Goal: Task Accomplishment & Management: Manage account settings

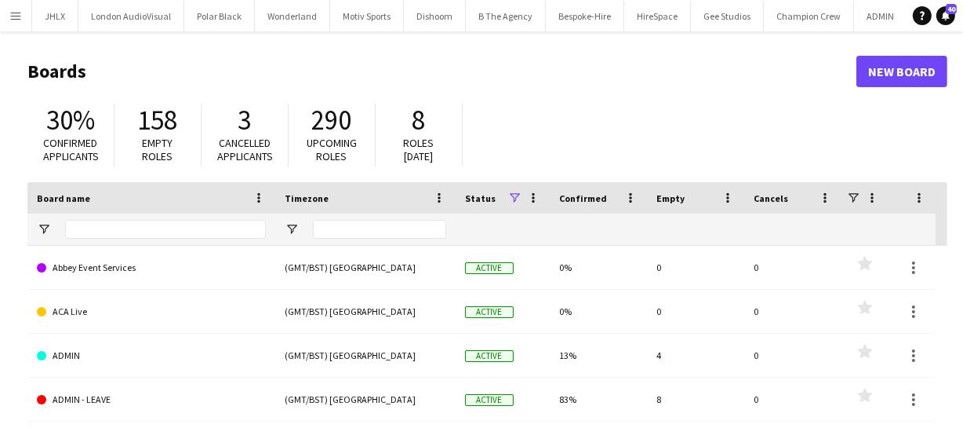
click at [17, 9] on app-icon "Menu" at bounding box center [15, 15] width 13 height 13
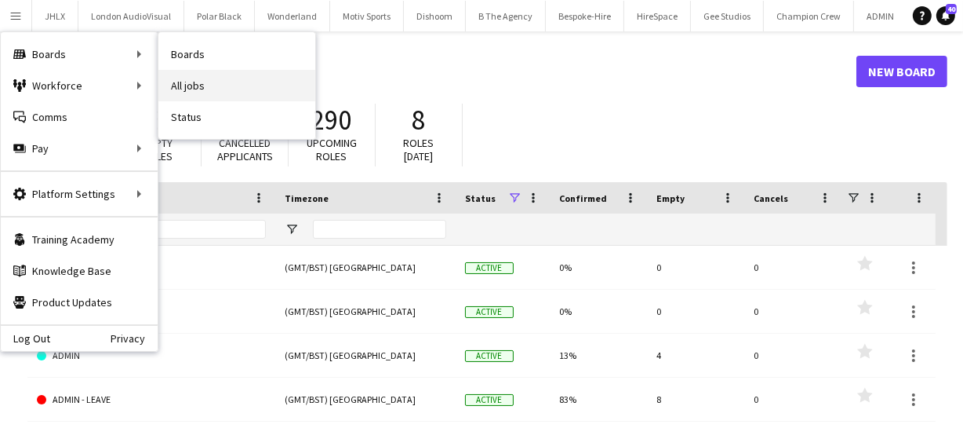
click at [195, 81] on link "All jobs" at bounding box center [236, 85] width 157 height 31
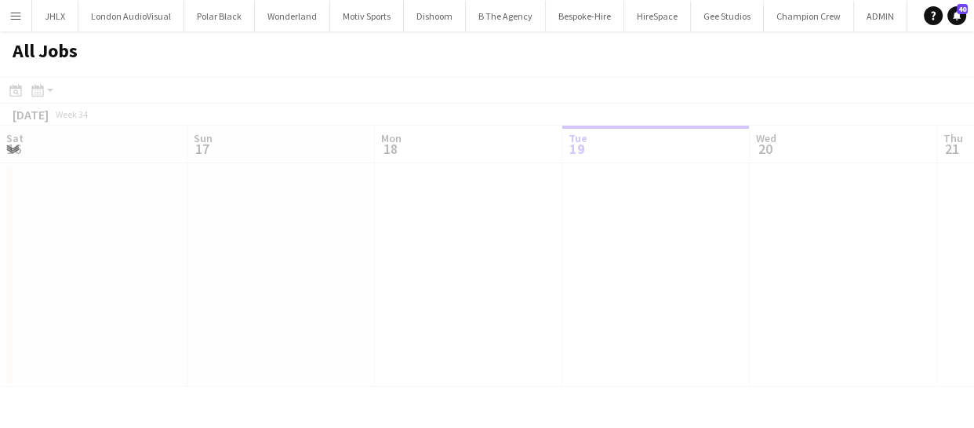
scroll to position [0, 375]
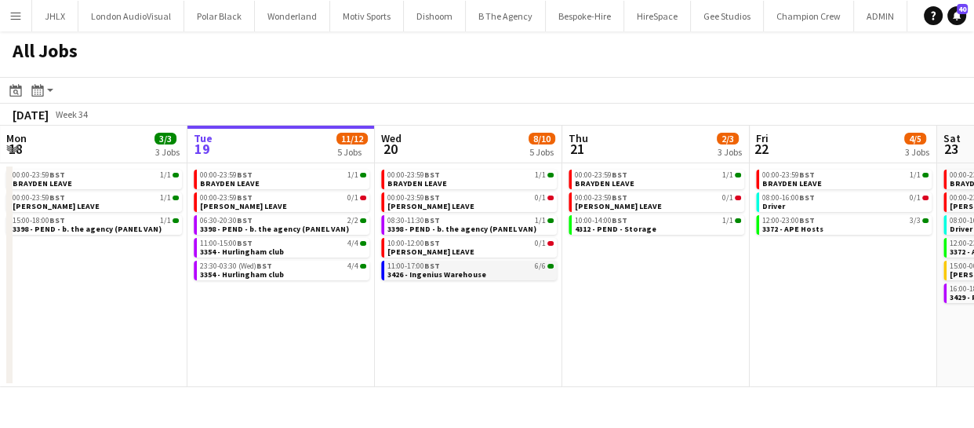
click at [435, 269] on span "3426 - Ingenius Warehouse" at bounding box center [437, 274] width 99 height 10
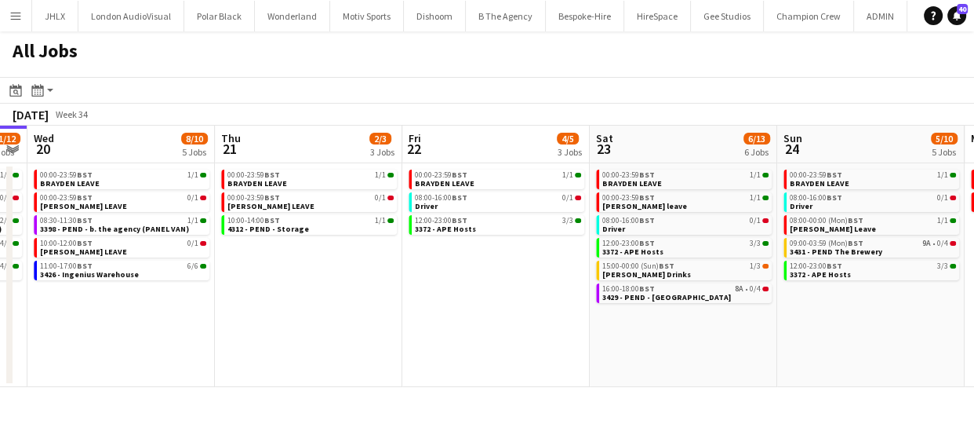
drag, startPoint x: 702, startPoint y: 278, endPoint x: 354, endPoint y: 299, distance: 349.0
click at [354, 299] on app-calendar-viewport "Sat 16 14/14 4 Jobs Sun 17 12/12 6 Jobs Mon 18 3/3 3 Jobs Tue 19 11/12 5 Jobs W…" at bounding box center [487, 256] width 974 height 261
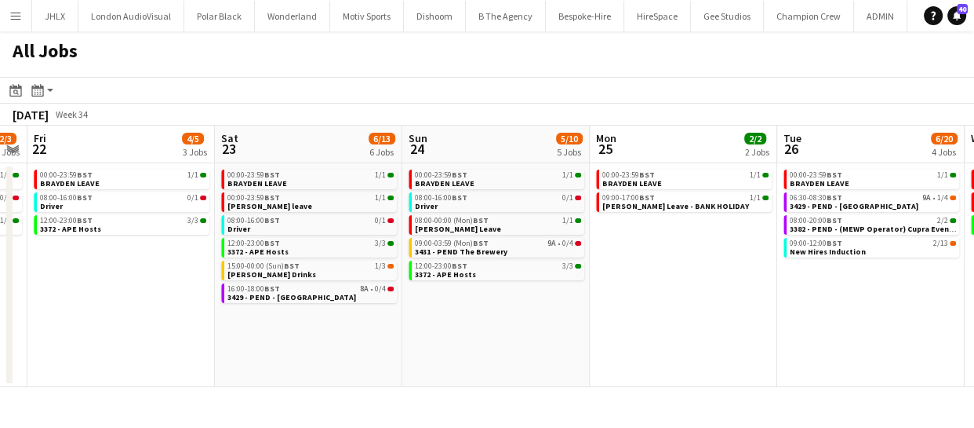
drag, startPoint x: 624, startPoint y: 348, endPoint x: 482, endPoint y: 345, distance: 142.0
click at [482, 345] on app-calendar-viewport "Mon 18 3/3 3 Jobs Tue 19 11/12 5 Jobs Wed 20 8/10 5 Jobs Thu 21 2/3 3 Jobs Fri …" at bounding box center [487, 256] width 974 height 261
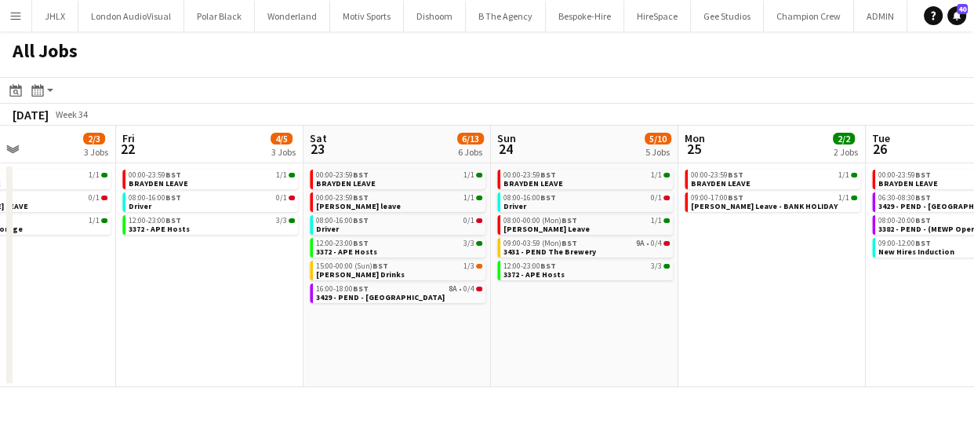
drag, startPoint x: 559, startPoint y: 344, endPoint x: 437, endPoint y: 341, distance: 121.6
click at [437, 341] on app-calendar-viewport "Mon 18 3/3 3 Jobs Tue 19 11/12 5 Jobs Wed 20 8/10 5 Jobs Thu 21 2/3 3 Jobs Fri …" at bounding box center [487, 256] width 974 height 261
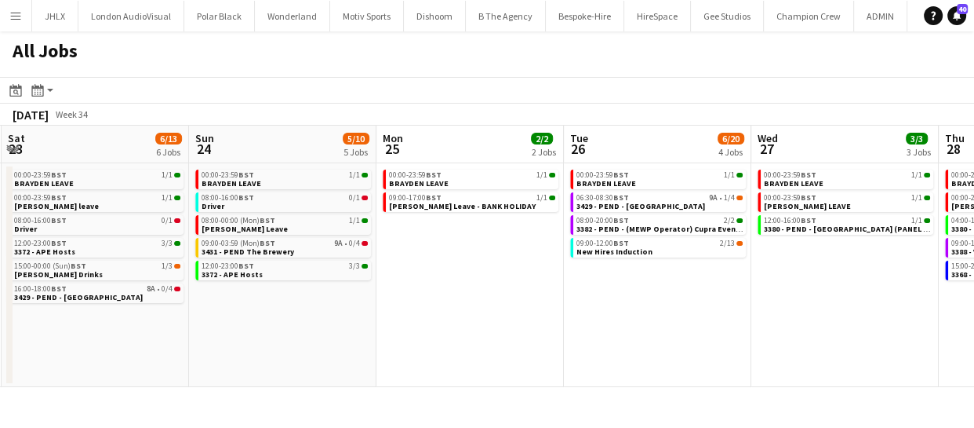
drag, startPoint x: 604, startPoint y: 338, endPoint x: 305, endPoint y: 329, distance: 299.0
click at [305, 329] on app-calendar-viewport "Wed 20 8/10 5 Jobs Thu 21 2/3 3 Jobs Fri 22 4/5 3 Jobs Sat 23 6/13 6 Jobs Sun 2…" at bounding box center [487, 256] width 974 height 261
click at [414, 324] on app-calendar-viewport "Wed 20 8/10 5 Jobs Thu 21 2/3 3 Jobs Fri 22 4/5 3 Jobs Sat 23 6/13 6 Jobs Sun 2…" at bounding box center [487, 256] width 974 height 261
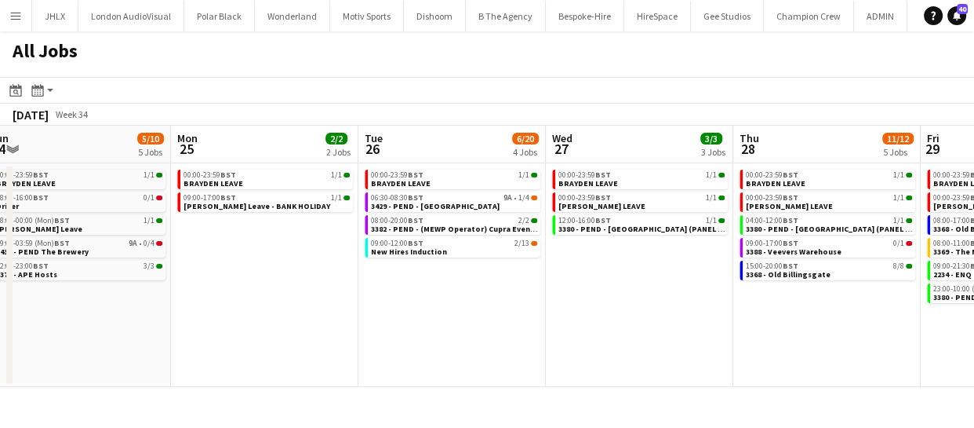
click at [366, 314] on app-calendar-viewport "Wed 20 8/10 5 Jobs Thu 21 2/3 3 Jobs Fri 22 4/5 3 Jobs Sat 23 6/13 6 Jobs Sun 2…" at bounding box center [487, 256] width 974 height 261
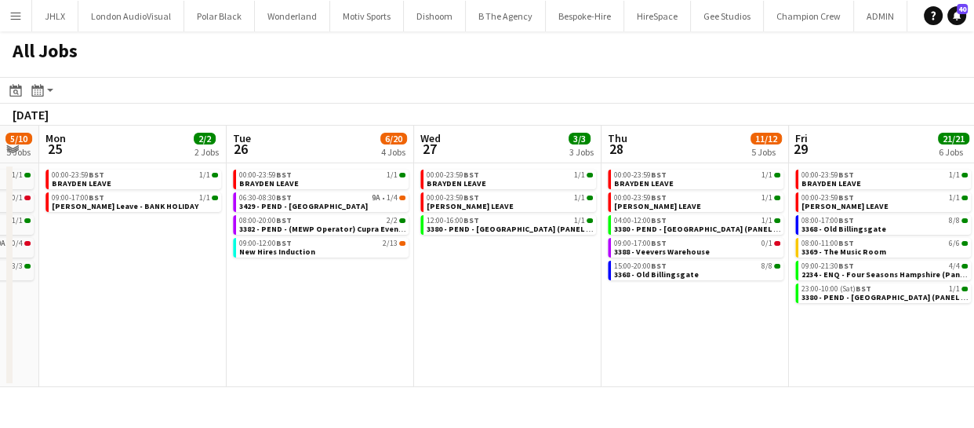
click at [350, 318] on app-calendar-viewport "Fri 22 4/5 3 Jobs Sat 23 6/13 6 Jobs Sun 24 5/10 5 Jobs Mon 25 2/2 2 Jobs Tue 2…" at bounding box center [487, 256] width 974 height 261
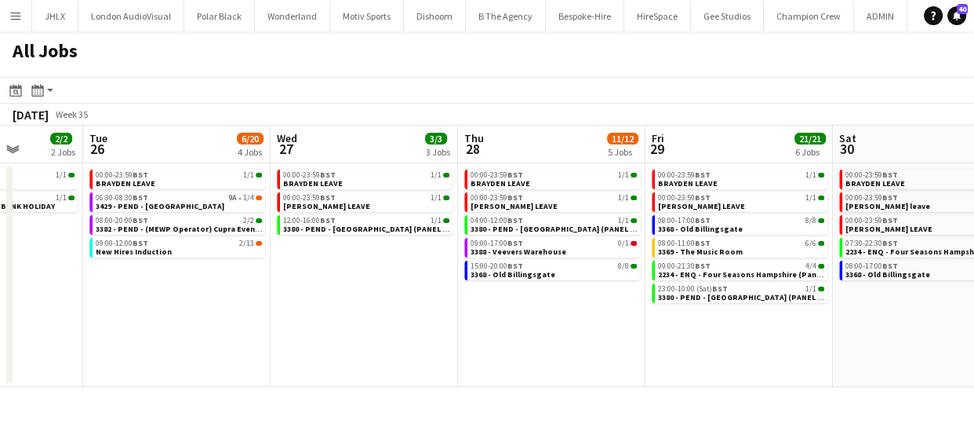
drag, startPoint x: 492, startPoint y: 326, endPoint x: 374, endPoint y: 326, distance: 117.7
click at [378, 326] on app-calendar-viewport "Fri 22 4/5 3 Jobs Sat 23 6/13 6 Jobs Sun 24 5/10 5 Jobs Mon 25 2/2 2 Jobs Tue 2…" at bounding box center [487, 256] width 974 height 261
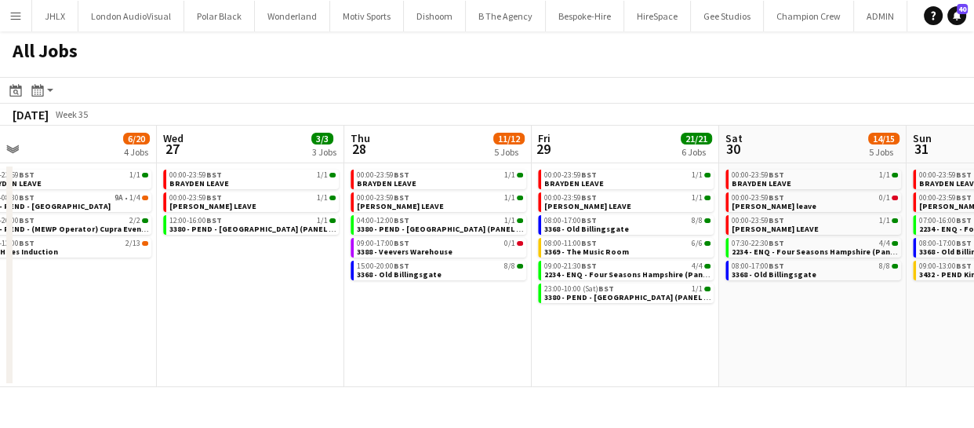
click at [395, 324] on app-calendar-viewport "Sun 24 5/10 5 Jobs Mon 25 2/2 2 Jobs Tue 26 6/20 4 Jobs Wed 27 3/3 3 Jobs Thu 2…" at bounding box center [487, 256] width 974 height 261
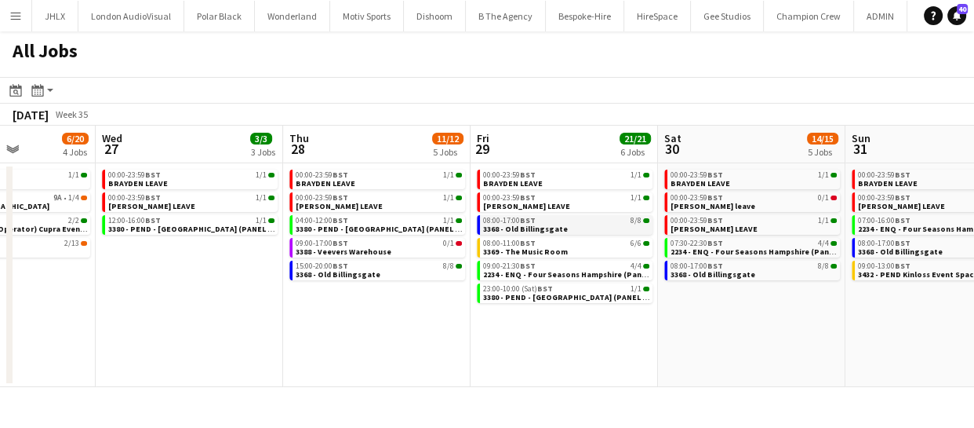
click at [533, 229] on span "3368 - Old Billingsgate" at bounding box center [525, 229] width 85 height 10
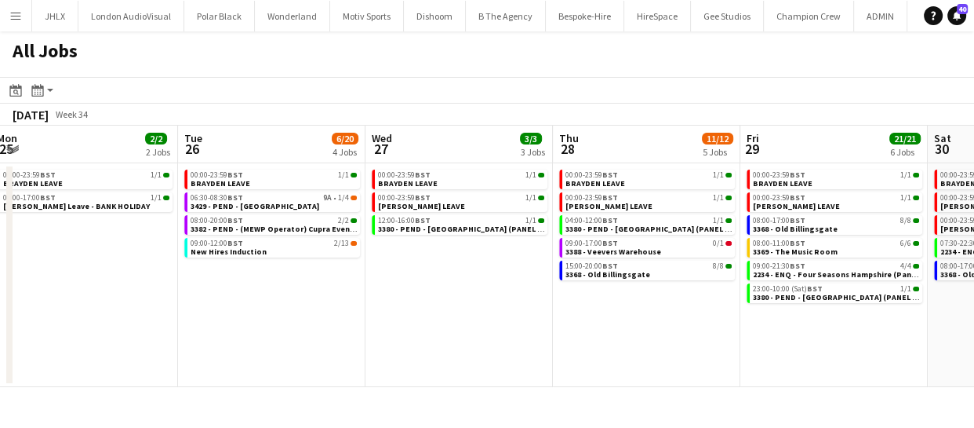
scroll to position [0, 340]
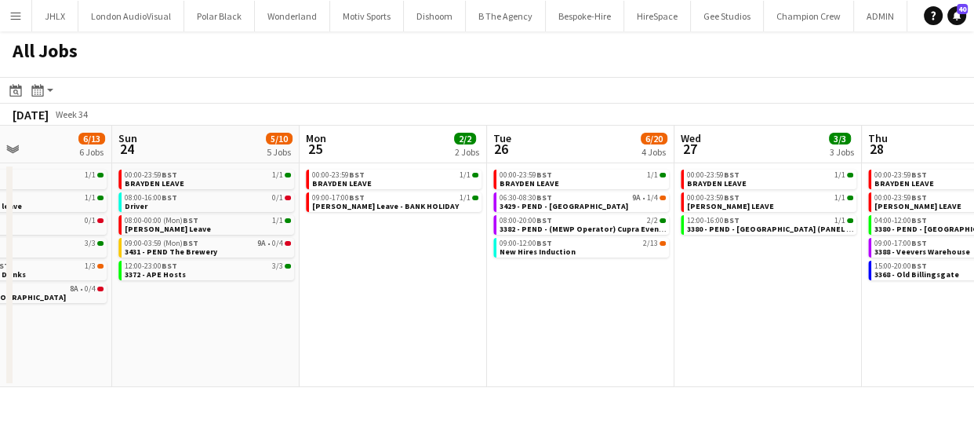
drag, startPoint x: 173, startPoint y: 317, endPoint x: 751, endPoint y: 270, distance: 580.1
click at [752, 270] on app-calendar-viewport "Thu 21 2/3 3 Jobs Fri 22 4/5 3 Jobs Sat 23 6/13 6 Jobs Sun 24 5/10 5 Jobs Mon 2…" at bounding box center [487, 256] width 974 height 261
drag, startPoint x: 435, startPoint y: 292, endPoint x: 686, endPoint y: 282, distance: 251.3
click at [625, 282] on app-calendar-viewport "Thu 21 2/3 3 Jobs Fri 22 4/5 3 Jobs Sat 23 6/13 6 Jobs Sun 24 5/10 5 Jobs Mon 2…" at bounding box center [487, 256] width 974 height 261
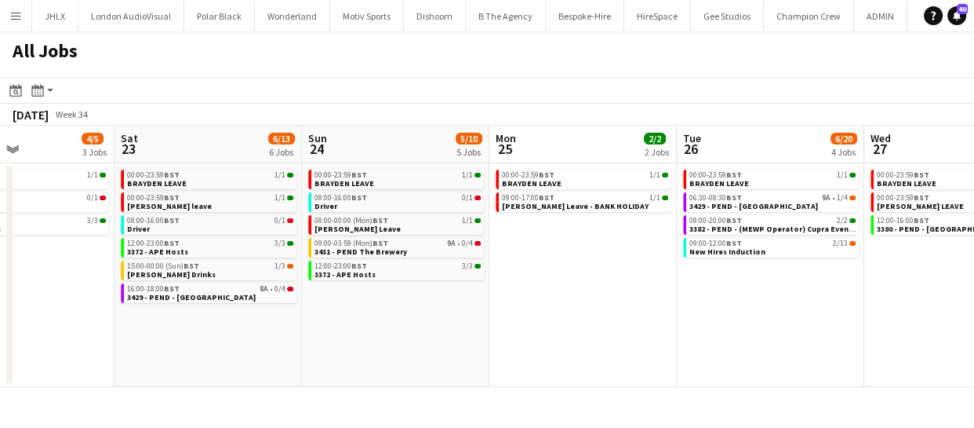
drag, startPoint x: 592, startPoint y: 286, endPoint x: 726, endPoint y: 289, distance: 134.2
click at [696, 288] on app-calendar-viewport "Wed 20 8/10 5 Jobs Thu 21 2/3 3 Jobs Fri 22 4/5 3 Jobs Sat 23 6/13 6 Jobs Sun 2…" at bounding box center [487, 256] width 974 height 261
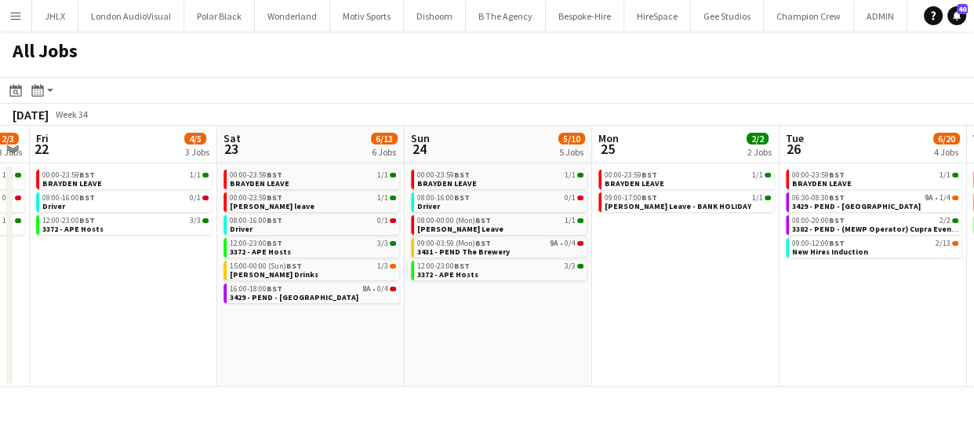
click at [792, 298] on app-calendar-viewport "Wed 20 8/10 5 Jobs Thu 21 2/3 3 Jobs Fri 22 4/5 3 Jobs Sat 23 6/13 6 Jobs Sun 2…" at bounding box center [487, 256] width 974 height 261
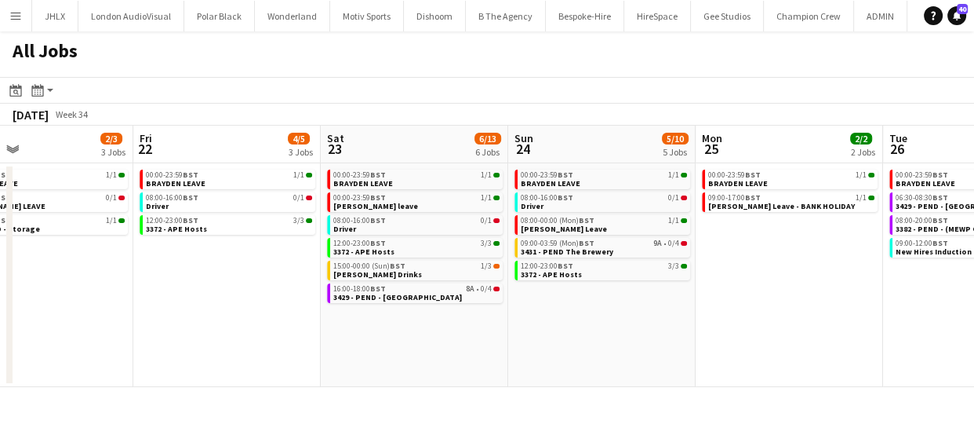
drag, startPoint x: 766, startPoint y: 303, endPoint x: 832, endPoint y: 300, distance: 66.0
click at [821, 302] on app-calendar-viewport "Tue 19 11/12 5 Jobs Wed 20 8/10 5 Jobs Thu 21 2/3 3 Jobs Fri 22 4/5 3 Jobs Sat …" at bounding box center [487, 256] width 974 height 261
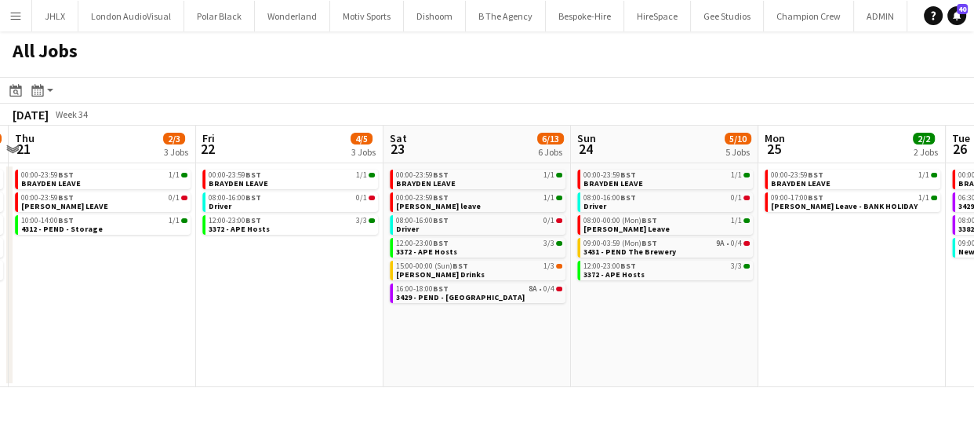
drag, startPoint x: 845, startPoint y: 325, endPoint x: 661, endPoint y: 311, distance: 184.1
click at [674, 319] on app-calendar-viewport "Tue 19 11/12 5 Jobs Wed 20 8/10 5 Jobs Thu 21 2/3 3 Jobs Fri 22 4/5 3 Jobs Sat …" at bounding box center [487, 256] width 974 height 261
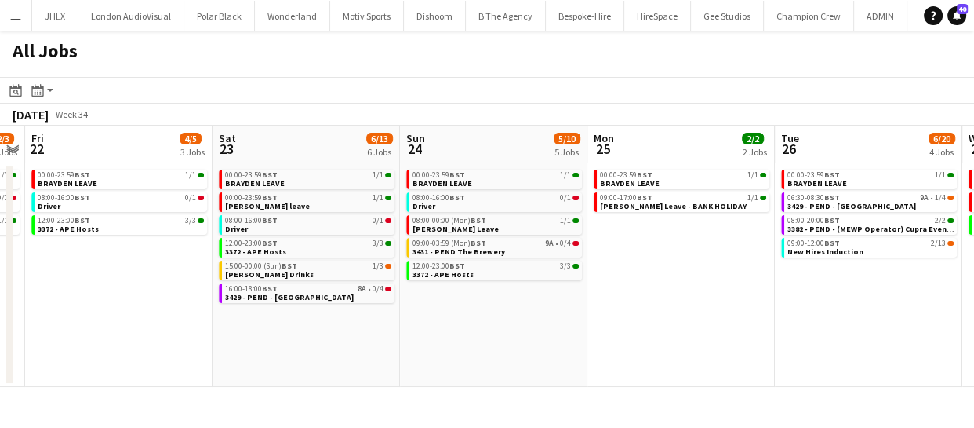
click at [610, 309] on app-calendar-viewport "Tue 19 11/12 5 Jobs Wed 20 8/10 5 Jobs Thu 21 2/3 3 Jobs Fri 22 4/5 3 Jobs Sat …" at bounding box center [487, 256] width 974 height 261
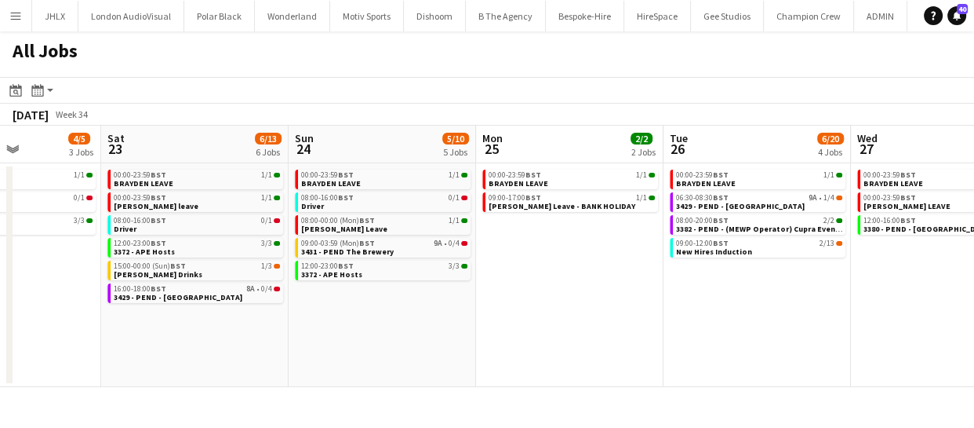
click at [530, 312] on app-calendar-viewport "Tue 19 11/12 5 Jobs Wed 20 8/10 5 Jobs Thu 21 2/3 3 Jobs Fri 22 4/5 3 Jobs Sat …" at bounding box center [487, 256] width 974 height 261
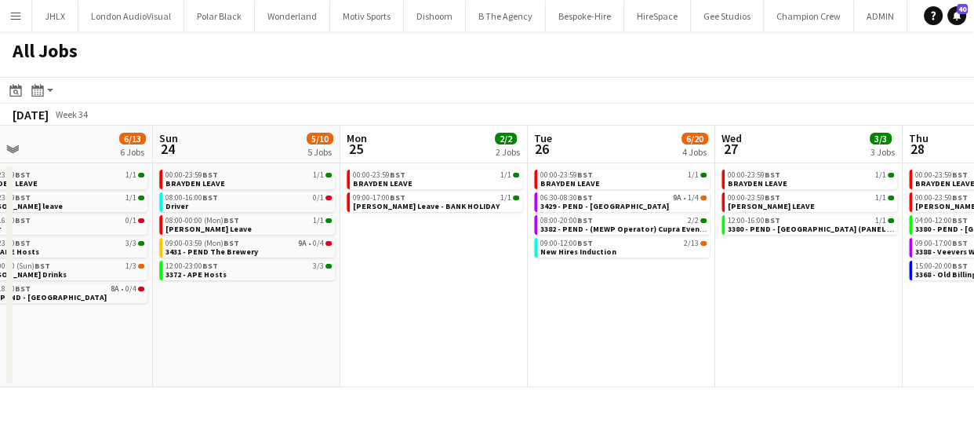
click at [542, 319] on app-calendar-viewport "Thu 21 2/3 3 Jobs Fri 22 4/5 3 Jobs Sat 23 6/13 6 Jobs Sun 24 5/10 5 Jobs Mon 2…" at bounding box center [487, 256] width 974 height 261
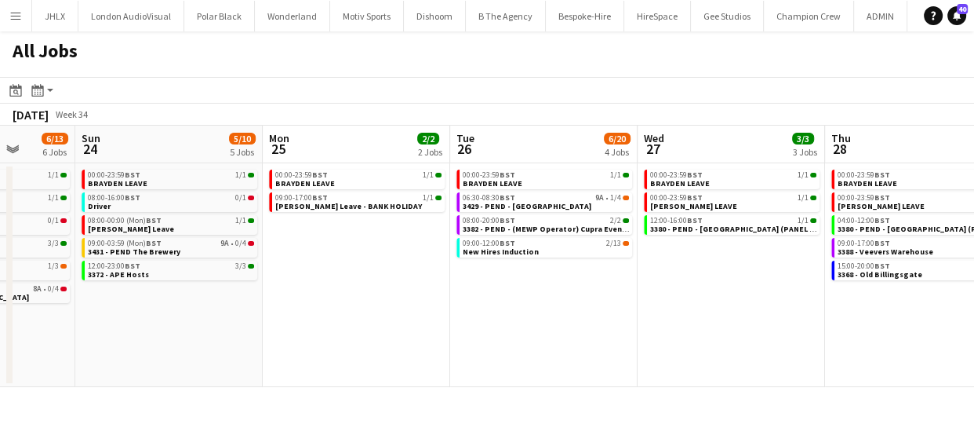
drag, startPoint x: 613, startPoint y: 320, endPoint x: 499, endPoint y: 318, distance: 114.6
click at [479, 322] on app-calendar-viewport "Thu 21 2/3 3 Jobs Fri 22 4/5 3 Jobs Sat 23 6/13 6 Jobs Sun 24 5/10 5 Jobs Mon 2…" at bounding box center [487, 256] width 974 height 261
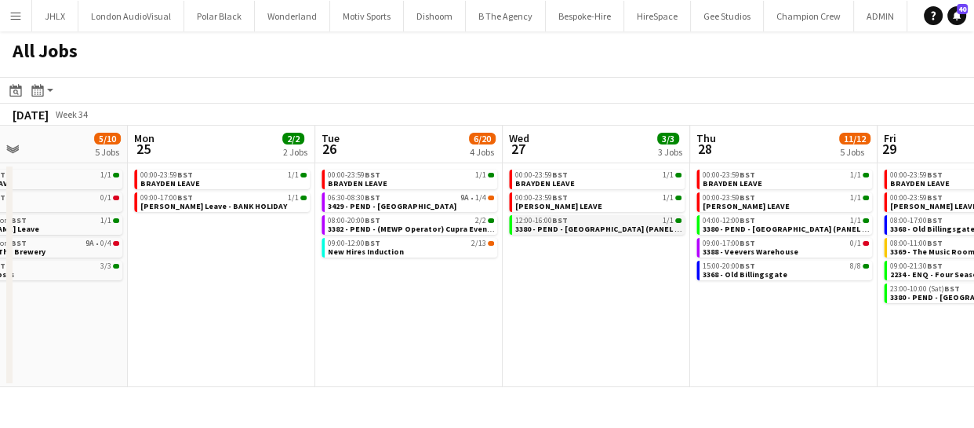
click at [590, 221] on div "12:00-16:00 BST 1/1" at bounding box center [598, 221] width 166 height 8
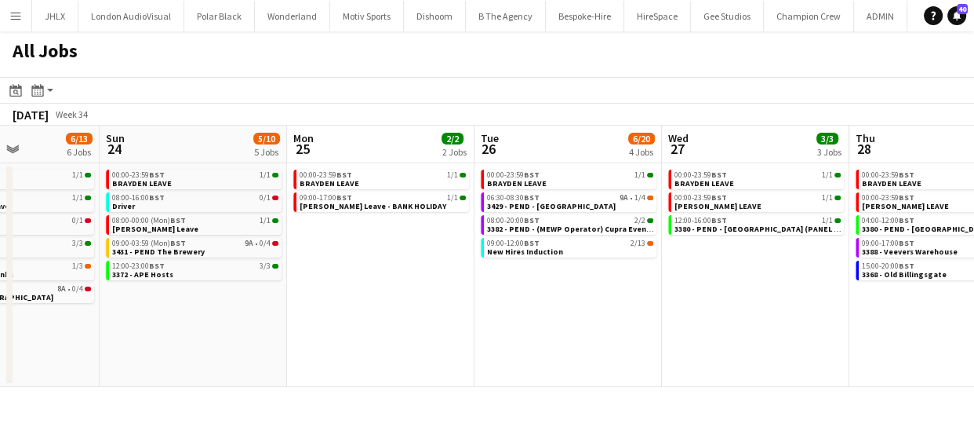
drag, startPoint x: 355, startPoint y: 303, endPoint x: 693, endPoint y: 280, distance: 338.9
click at [701, 275] on app-calendar-viewport "Thu 21 2/3 3 Jobs Fri 22 4/5 3 Jobs Sat 23 6/13 6 Jobs Sun 24 5/10 5 Jobs Mon 2…" at bounding box center [487, 256] width 974 height 261
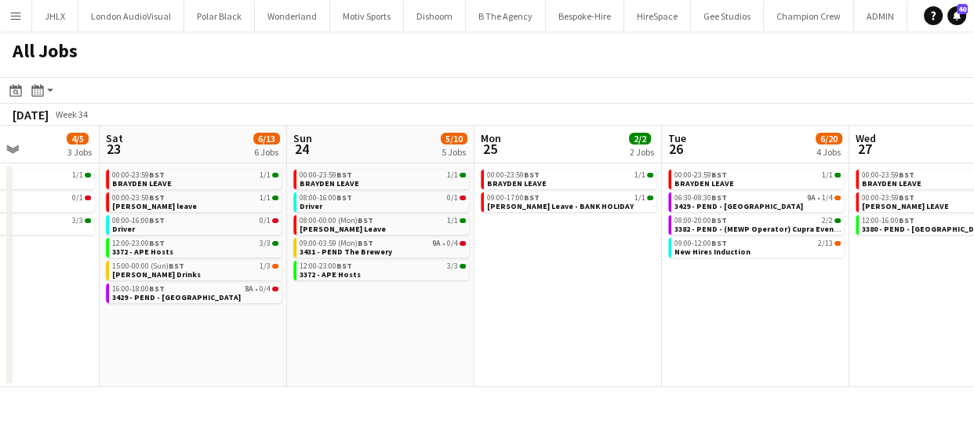
click at [569, 296] on app-calendar-viewport "Wed 20 8/10 5 Jobs Thu 21 2/3 3 Jobs Fri 22 4/5 3 Jobs Sat 23 6/13 6 Jobs Sun 2…" at bounding box center [487, 256] width 974 height 261
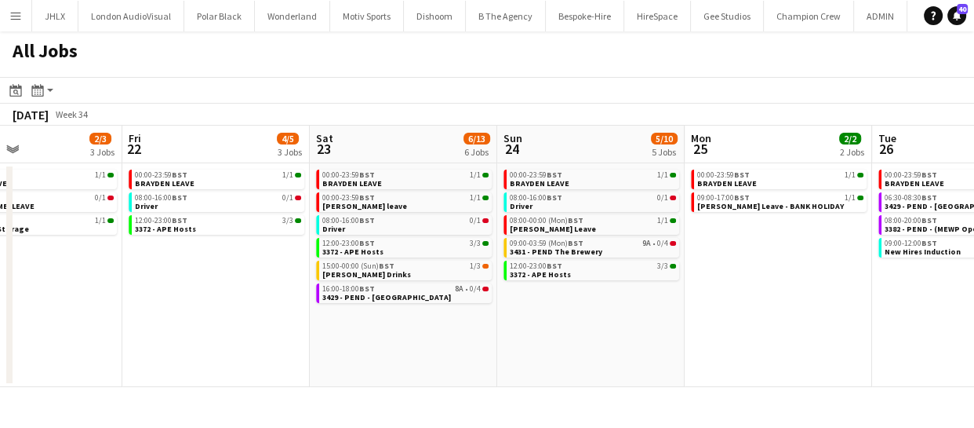
drag, startPoint x: 464, startPoint y: 337, endPoint x: 736, endPoint y: 297, distance: 275.3
click at [646, 307] on app-calendar-viewport "Tue 19 11/12 5 Jobs Wed 20 8/10 5 Jobs Thu 21 2/3 3 Jobs Fri 22 4/5 3 Jobs Sat …" at bounding box center [487, 256] width 974 height 261
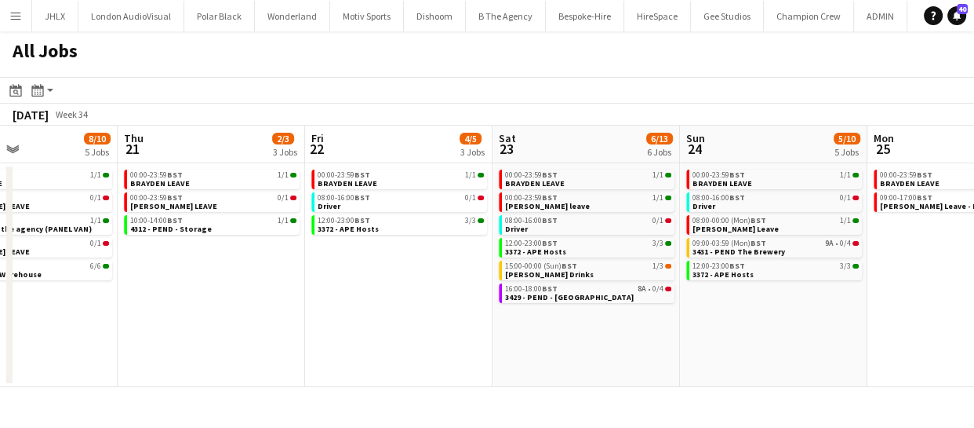
click at [627, 307] on app-calendar-viewport "Mon 18 3/3 3 Jobs Tue 19 11/12 5 Jobs Wed 20 8/10 5 Jobs Thu 21 2/3 3 Jobs Fri …" at bounding box center [487, 256] width 974 height 261
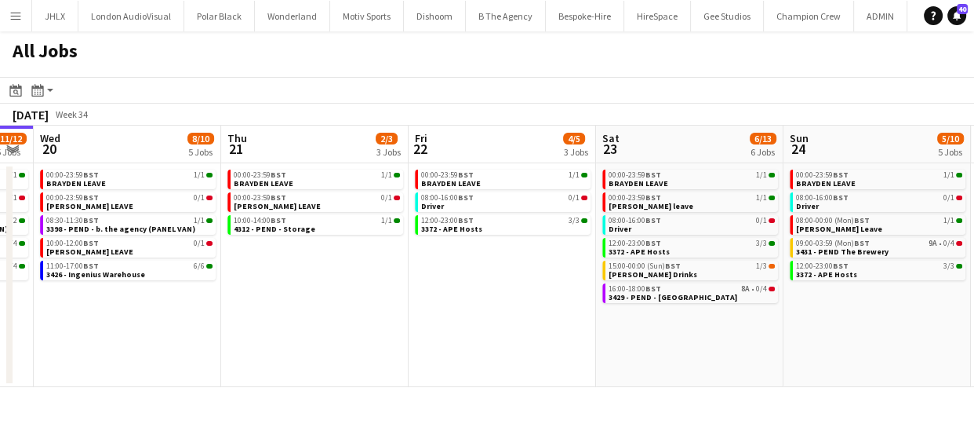
drag, startPoint x: 607, startPoint y: 314, endPoint x: 719, endPoint y: 292, distance: 113.5
click at [713, 293] on app-calendar-viewport "Mon 18 3/3 3 Jobs Tue 19 11/12 5 Jobs Wed 20 8/10 5 Jobs Thu 21 2/3 3 Jobs Fri …" at bounding box center [487, 256] width 974 height 261
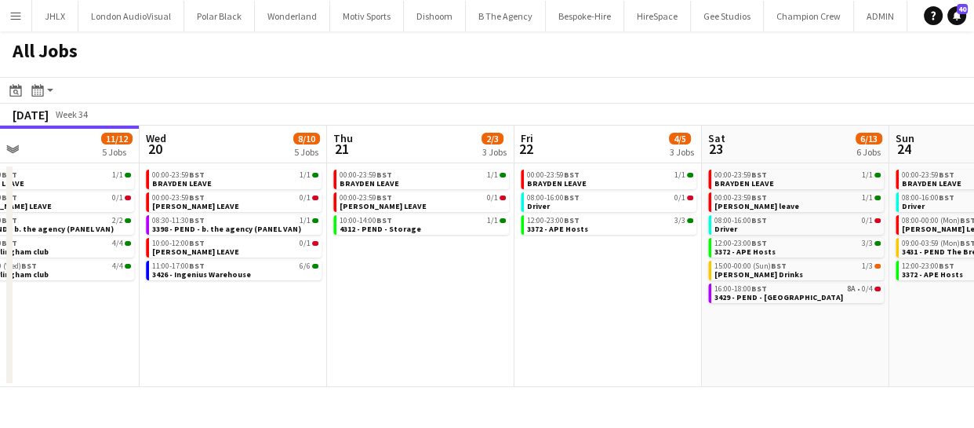
drag, startPoint x: 674, startPoint y: 300, endPoint x: 680, endPoint y: 322, distance: 22.1
click at [736, 298] on app-calendar-viewport "Sun 17 12/12 6 Jobs Mon 18 3/3 3 Jobs Tue 19 11/12 5 Jobs Wed 20 8/10 5 Jobs Th…" at bounding box center [487, 256] width 974 height 261
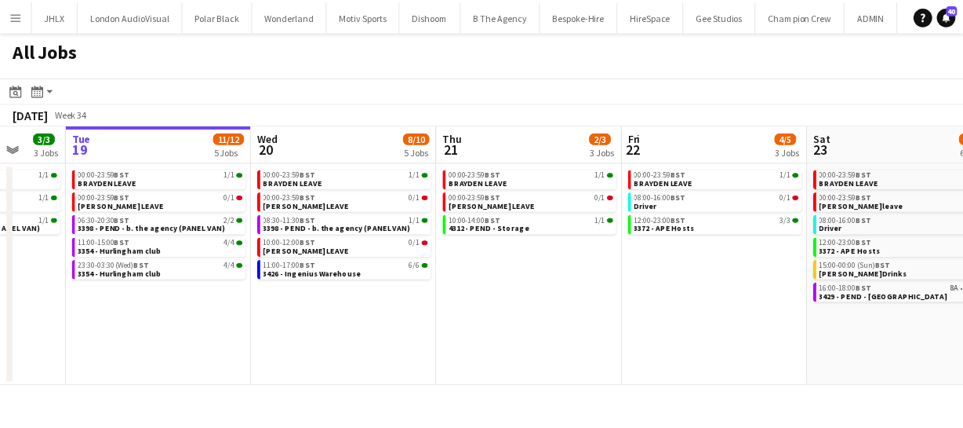
scroll to position [0, 496]
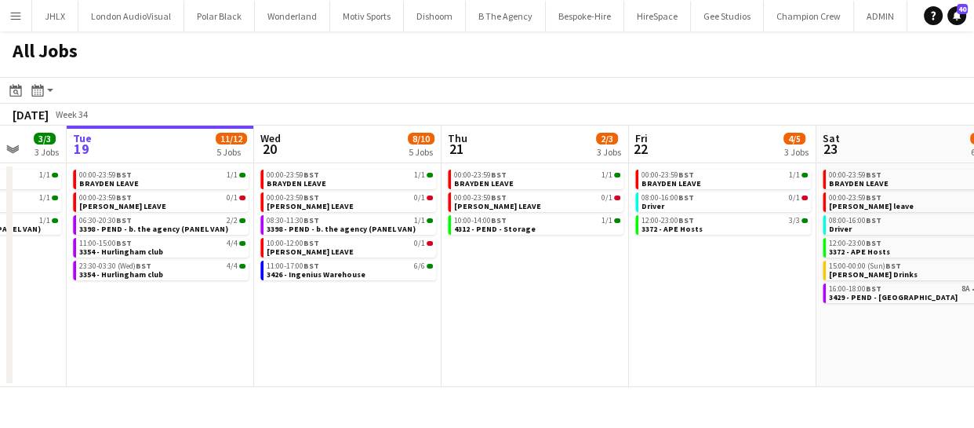
click at [15, 21] on app-icon "Menu" at bounding box center [15, 15] width 13 height 13
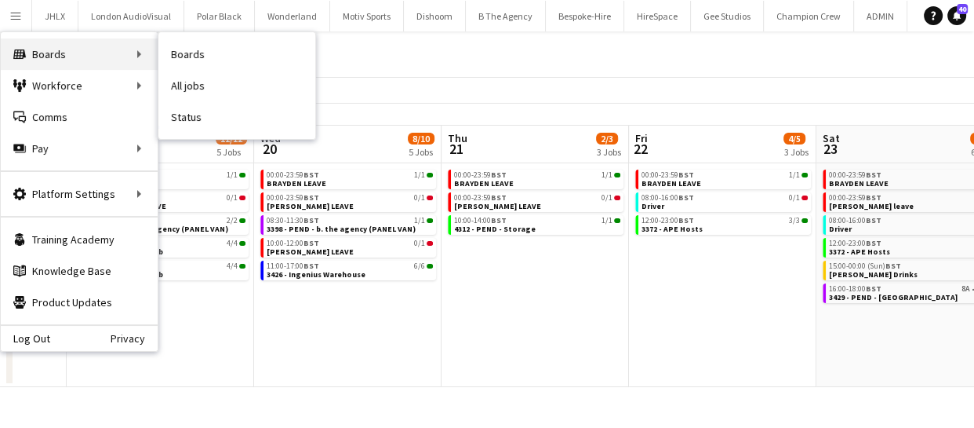
click at [60, 59] on div "Boards Boards" at bounding box center [79, 53] width 157 height 31
click at [93, 48] on div "Boards Boards" at bounding box center [79, 53] width 157 height 31
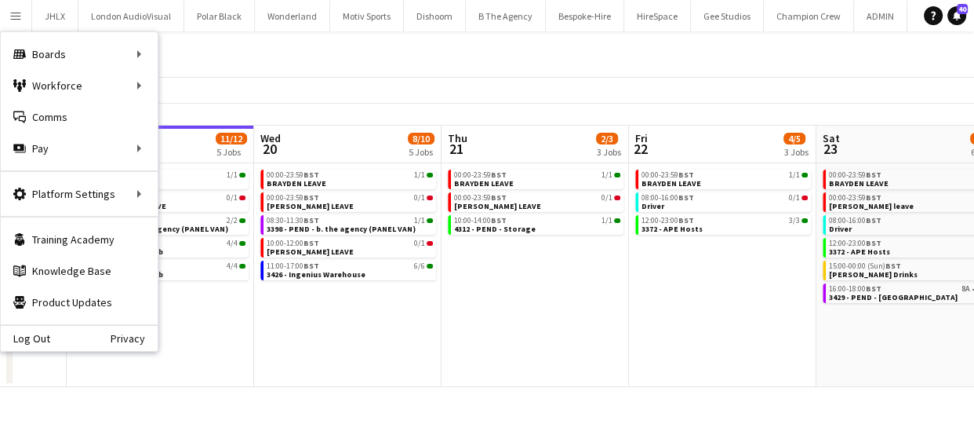
click at [268, 64] on div "All Jobs" at bounding box center [487, 54] width 974 height 46
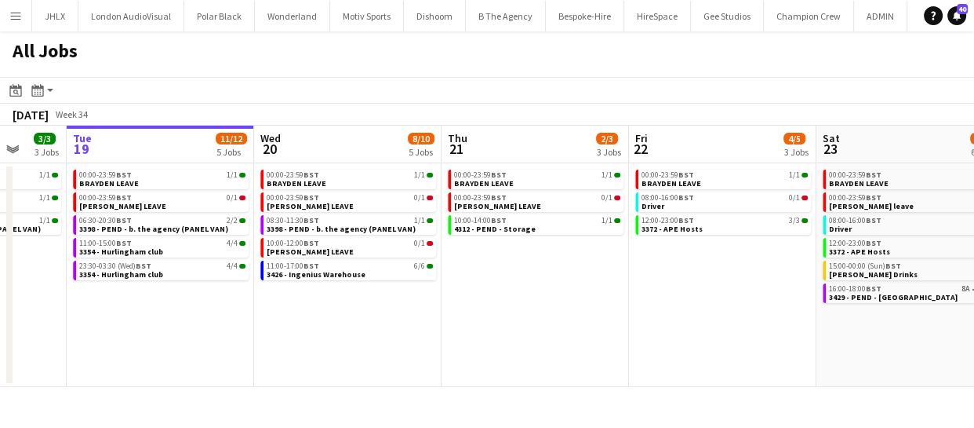
click at [16, 14] on app-icon "Menu" at bounding box center [15, 15] width 13 height 13
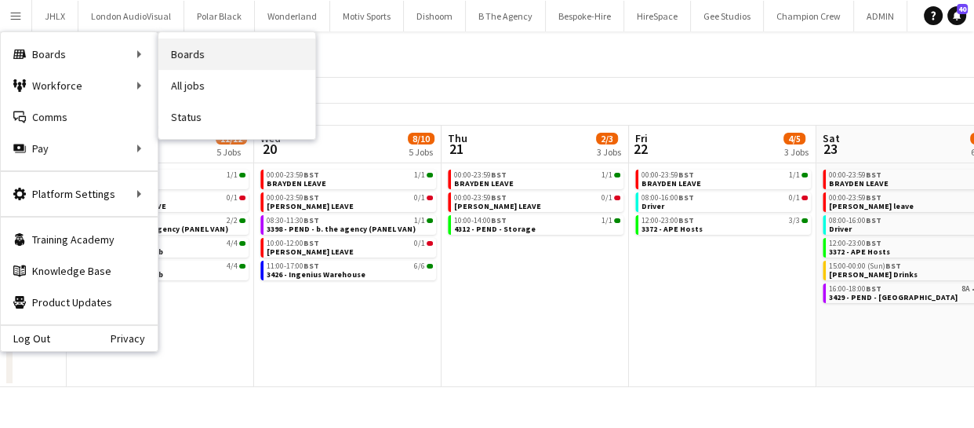
click at [222, 63] on link "Boards" at bounding box center [236, 53] width 157 height 31
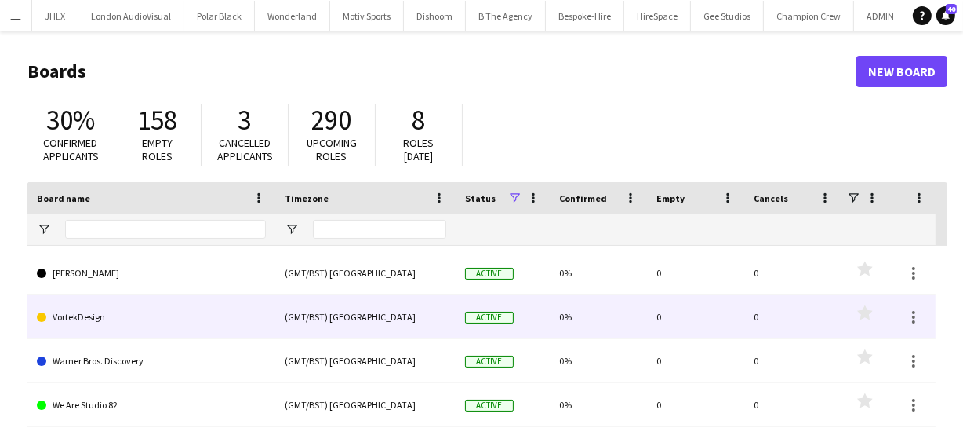
click at [68, 319] on link "VortekDesign" at bounding box center [151, 317] width 229 height 44
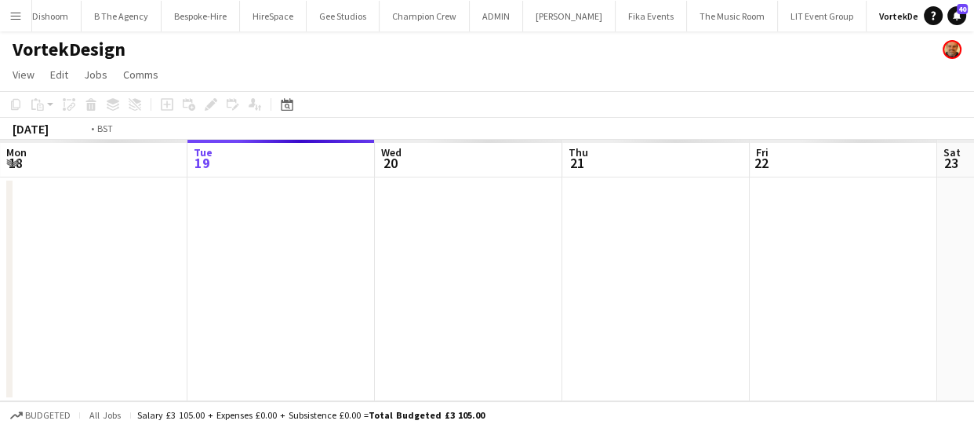
click at [781, 235] on app-calendar-viewport "Sat 16 Sun 17 Mon 18 Tue 19 Wed 20 Thu 21 Fri 22 Sat 23 Sun 24 Mon 25 Tue 26" at bounding box center [487, 270] width 974 height 261
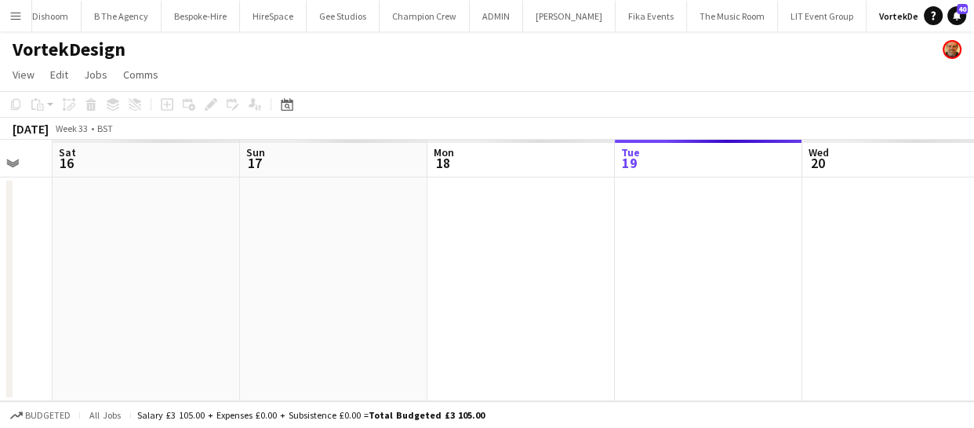
drag, startPoint x: 292, startPoint y: 290, endPoint x: 622, endPoint y: 262, distance: 331.5
click at [580, 264] on app-calendar-viewport "Thu 14 Fri 15 Sat 16 Sun 17 Mon 18 Tue 19 Wed 20 Thu 21 Fri 22 Sat 23 Sun 24" at bounding box center [487, 270] width 974 height 261
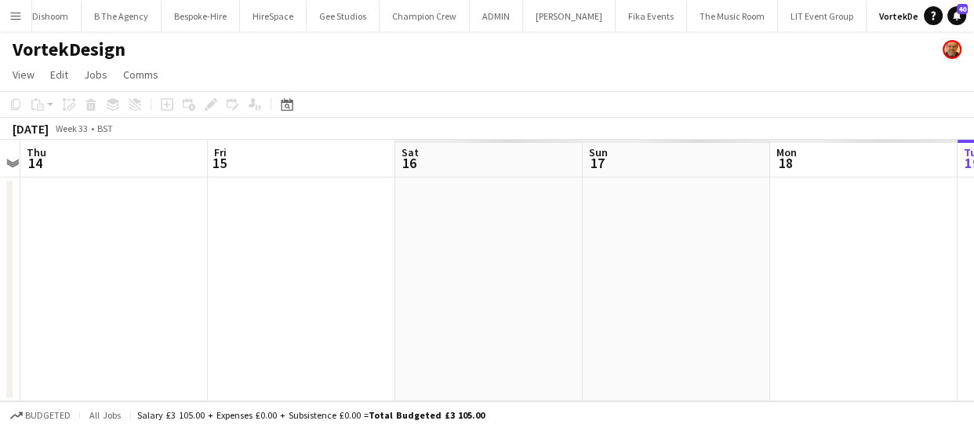
drag, startPoint x: 308, startPoint y: 286, endPoint x: 301, endPoint y: 300, distance: 16.5
click at [526, 268] on app-calendar-viewport "Tue 12 Wed 13 Thu 14 Fri 15 Sat 16 Sun 17 Mon 18 Tue 19 Wed 20 Thu 21 Fri 22" at bounding box center [487, 270] width 974 height 261
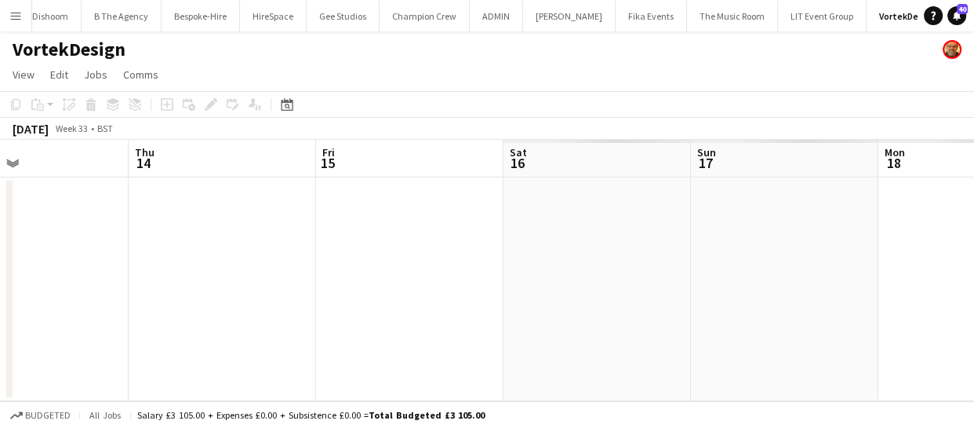
drag, startPoint x: 319, startPoint y: 298, endPoint x: 613, endPoint y: 283, distance: 294.6
click at [588, 277] on app-calendar-viewport "Mon 11 Tue 12 Wed 13 Thu 14 Fri 15 Sat 16 Sun 17 Mon 18 Tue 19 Wed 20 Thu 21" at bounding box center [487, 270] width 974 height 261
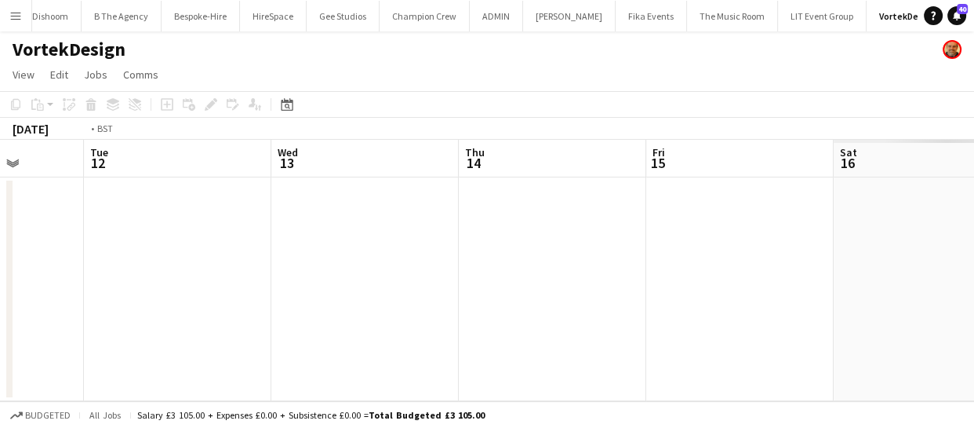
drag, startPoint x: 315, startPoint y: 303, endPoint x: 437, endPoint y: 286, distance: 123.6
click at [437, 286] on app-calendar-viewport "Sat 9 Sun 10 Mon 11 Tue 12 Wed 13 Thu 14 Fri 15 Sat 16 Sun 17 Mon 18 Tue 19" at bounding box center [487, 270] width 974 height 261
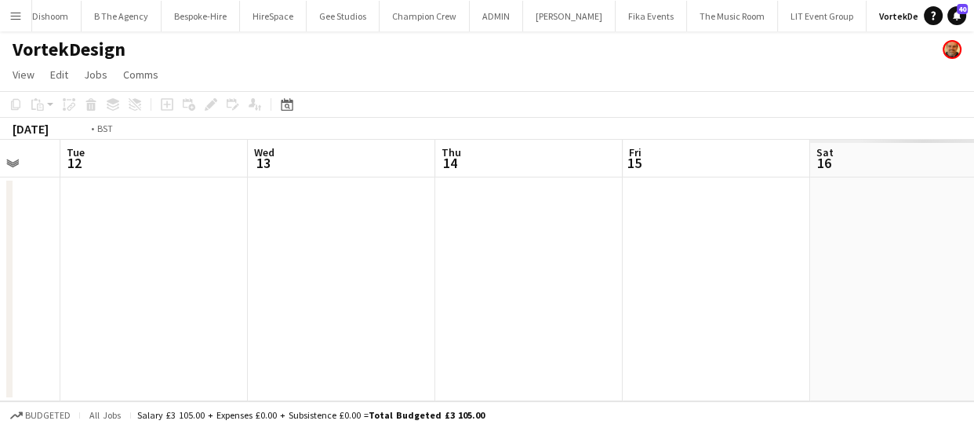
drag, startPoint x: 154, startPoint y: 327, endPoint x: 387, endPoint y: 294, distance: 235.3
click at [355, 297] on app-calendar-viewport "Sat 9 Sun 10 Mon 11 Tue 12 Wed 13 Thu 14 Fri 15 Sat 16 Sun 17 Mon 18 Tue 19" at bounding box center [487, 270] width 974 height 261
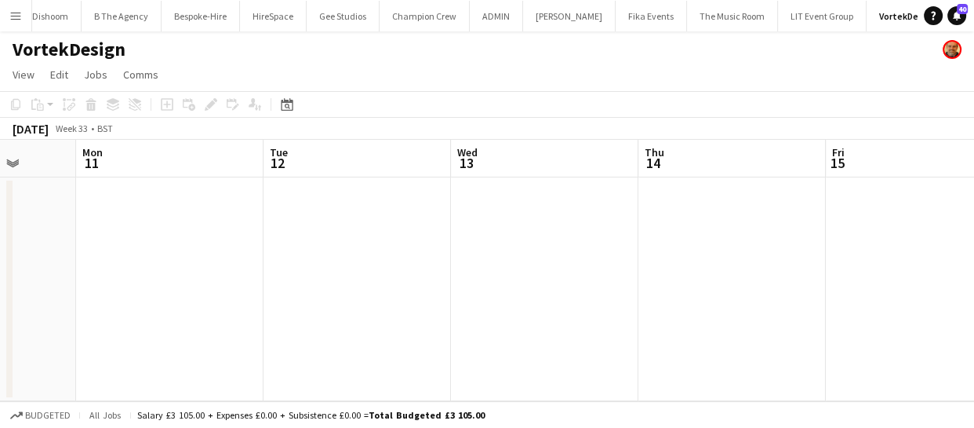
click at [400, 281] on app-calendar-viewport "Fri 8 Sat 9 Sun 10 Mon 11 Tue 12 Wed 13 Thu 14 Fri 15 Sat 16 Sun 17 Mon 18" at bounding box center [487, 270] width 974 height 261
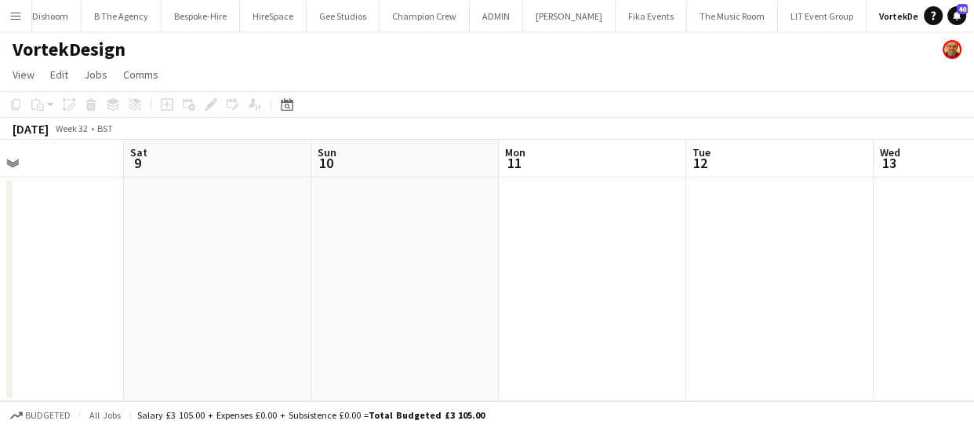
click at [384, 275] on app-calendar-viewport "Wed 6 Thu 7 Fri 8 Sat 9 Sun 10 Mon 11 Tue 12 Wed 13 Thu 14 Fri 15 Sat 16" at bounding box center [487, 270] width 974 height 261
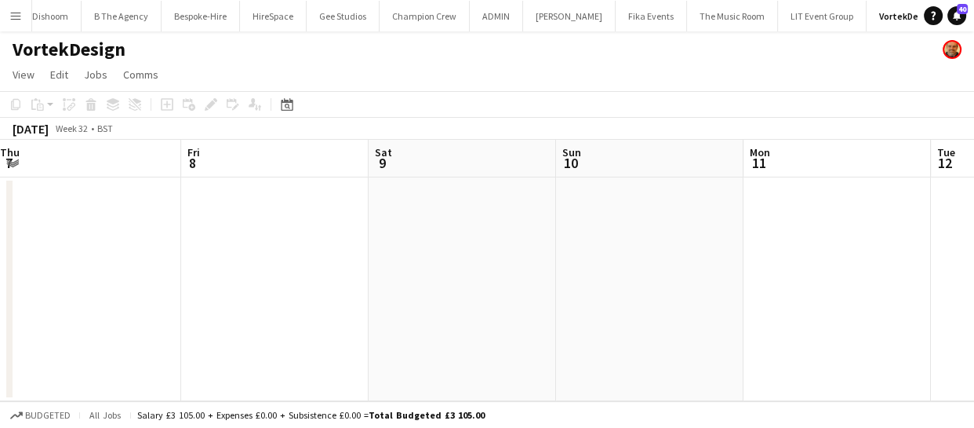
drag, startPoint x: 384, startPoint y: 286, endPoint x: 460, endPoint y: 278, distance: 76.5
click at [483, 259] on app-calendar-viewport "Tue 5 Wed 6 Thu 7 Fri 8 Sat 9 Sun 10 Mon 11 Tue 12 Wed 13 Thu 14 Fri 15" at bounding box center [487, 270] width 974 height 261
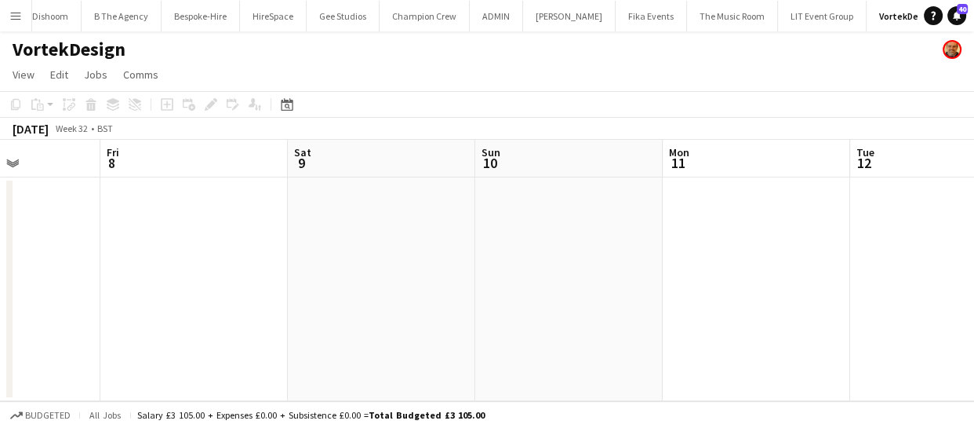
click at [482, 236] on app-calendar-viewport "Tue 5 Wed 6 Thu 7 Fri 8 Sat 9 Sun 10 Mon 11 Tue 12 Wed 13 Thu 14 Fri 15" at bounding box center [487, 270] width 974 height 261
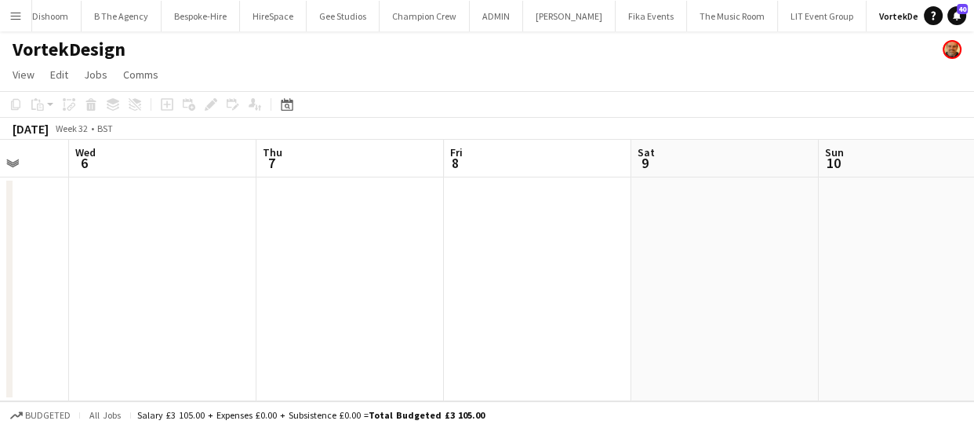
drag, startPoint x: 319, startPoint y: 253, endPoint x: 257, endPoint y: 279, distance: 68.2
click at [472, 228] on app-calendar-viewport "Sun 3 Mon 4 Tue 5 Wed 6 Thu 7 Fri 8 Sat 9 Sun 10 Mon 11 Tue 12 Wed 13" at bounding box center [487, 270] width 974 height 261
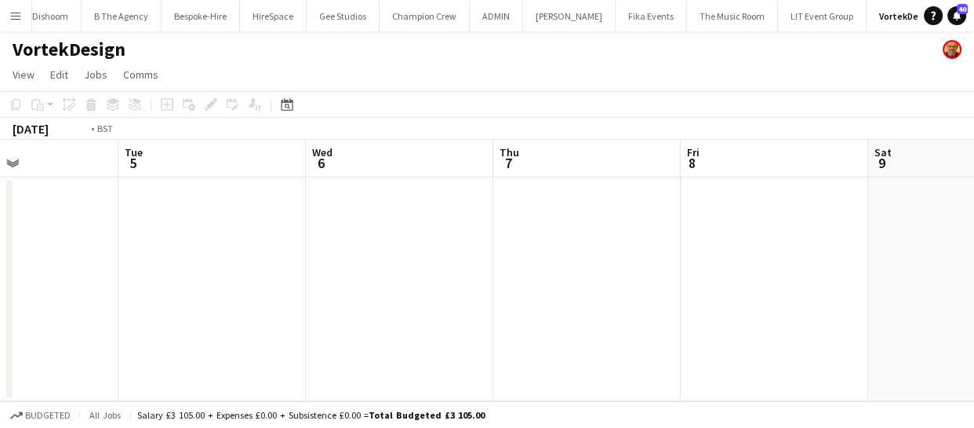
drag, startPoint x: 203, startPoint y: 282, endPoint x: 524, endPoint y: 241, distance: 323.6
click at [490, 240] on app-calendar-viewport "Sat 2 Sun 3 Mon 4 Tue 5 Wed 6 Thu 7 Fri 8 Sat 9 Sun 10 Mon 11 Tue 12" at bounding box center [487, 270] width 974 height 261
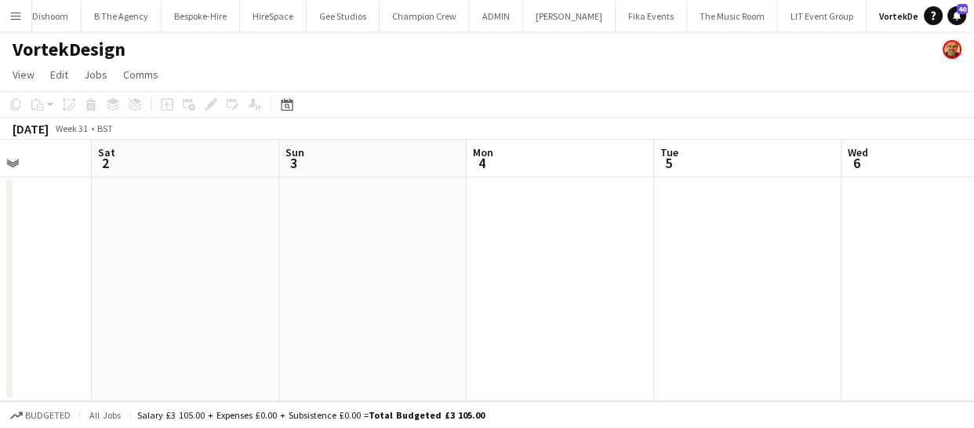
drag, startPoint x: 301, startPoint y: 276, endPoint x: 217, endPoint y: 284, distance: 84.3
click at [513, 238] on app-calendar-viewport "Thu 31 Fri 1 Sat 2 Sun 3 Mon 4 Tue 5 Wed 6 Thu 7 Fri 8 Sat 9 Sun 10" at bounding box center [487, 270] width 974 height 261
drag, startPoint x: 217, startPoint y: 284, endPoint x: 462, endPoint y: 263, distance: 245.7
click at [471, 241] on app-calendar-viewport "Wed 30 Thu 31 Fri 1 Sat 2 Sun 3 Mon 4 Tue 5 Wed 6 Thu 7 Fri 8 Sat 9" at bounding box center [487, 270] width 974 height 261
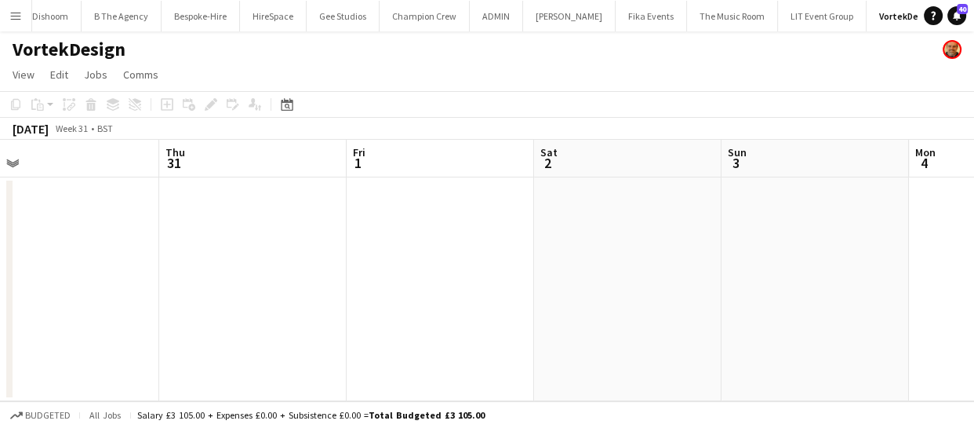
drag, startPoint x: 404, startPoint y: 241, endPoint x: 524, endPoint y: 230, distance: 120.5
click at [477, 232] on app-calendar-viewport "Mon 28 Tue 29 Wed 30 Thu 31 Fri 1 Sat 2 Sun 3 Mon 4 Tue 5 Wed 6 Thu 7" at bounding box center [487, 270] width 974 height 261
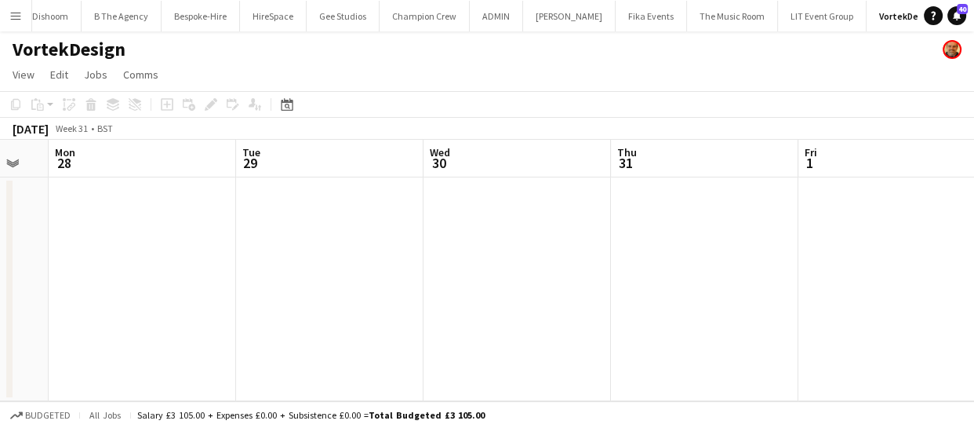
drag, startPoint x: 244, startPoint y: 271, endPoint x: 410, endPoint y: 283, distance: 166.8
click at [520, 253] on app-calendar-viewport "Sat 26 Sun 27 Mon 28 Tue 29 Wed 30 Thu 31 Fri 1 Sat 2 Sun 3 Mon 4 Tue 5" at bounding box center [487, 270] width 974 height 261
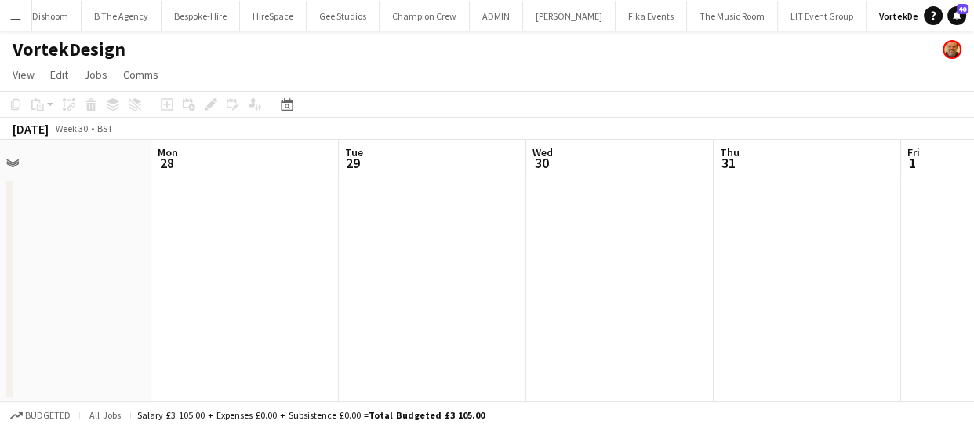
drag, startPoint x: 409, startPoint y: 266, endPoint x: 173, endPoint y: 297, distance: 238.1
click at [537, 261] on app-calendar-viewport "Fri 25 Sat 26 Sun 27 Mon 28 Tue 29 Wed 30 Thu 31 Fri 1 Sat 2 Sun 3 Mon 4" at bounding box center [487, 270] width 974 height 261
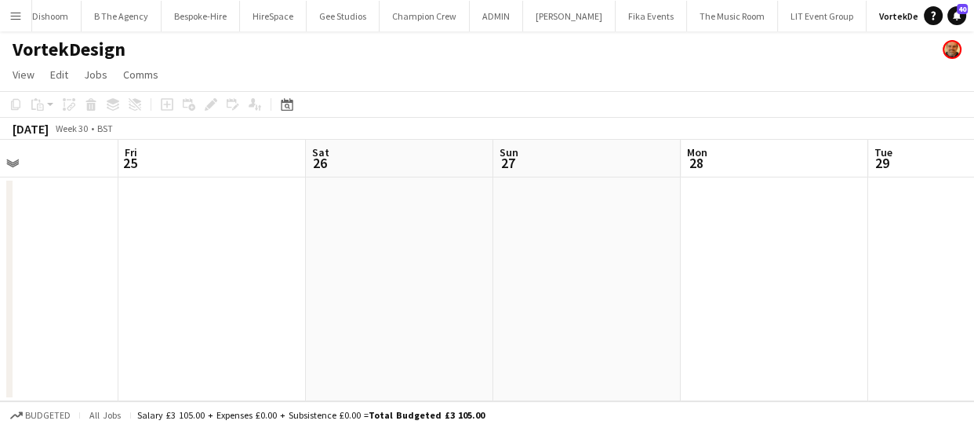
drag, startPoint x: 475, startPoint y: 262, endPoint x: 603, endPoint y: 267, distance: 128.0
click at [548, 261] on app-calendar-viewport "Tue 22 Wed 23 Thu 24 Fri 25 Sat 26 Sun 27 Mon 28 Tue 29 Wed 30 Thu 31 Fri 1" at bounding box center [487, 270] width 974 height 261
drag, startPoint x: 210, startPoint y: 312, endPoint x: 486, endPoint y: 303, distance: 275.5
click at [575, 270] on app-calendar-viewport "Tue 22 Wed 23 Thu 24 Fri 25 Sat 26 Sun 27 Mon 28 Tue 29 Wed 30 Thu 31 Fri 1" at bounding box center [487, 270] width 974 height 261
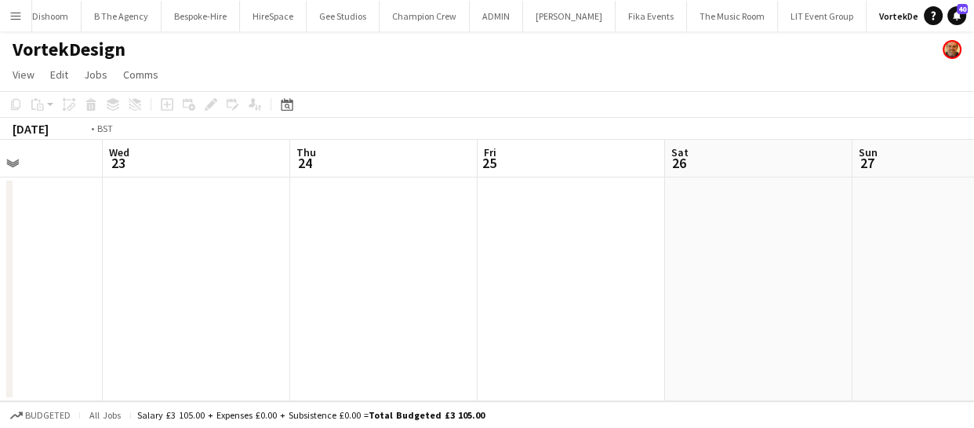
drag, startPoint x: 289, startPoint y: 282, endPoint x: 205, endPoint y: 309, distance: 88.3
click at [518, 256] on app-calendar-viewport "Sun 20 Mon 21 Tue 22 Wed 23 Thu 24 Fri 25 Sat 26 Sun 27 Mon 28 Tue 29 Wed 30" at bounding box center [487, 270] width 974 height 261
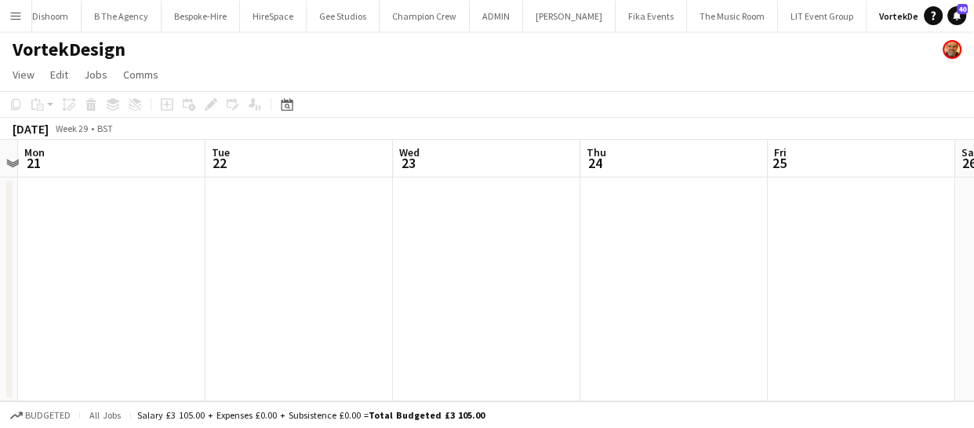
drag, startPoint x: 205, startPoint y: 309, endPoint x: 166, endPoint y: 313, distance: 38.6
click at [464, 271] on app-calendar-viewport "Fri 18 Sat 19 Sun 20 Mon 21 Tue 22 Wed 23 Thu 24 Fri 25 Sat 26 Sun 27 Mon 28" at bounding box center [487, 270] width 974 height 261
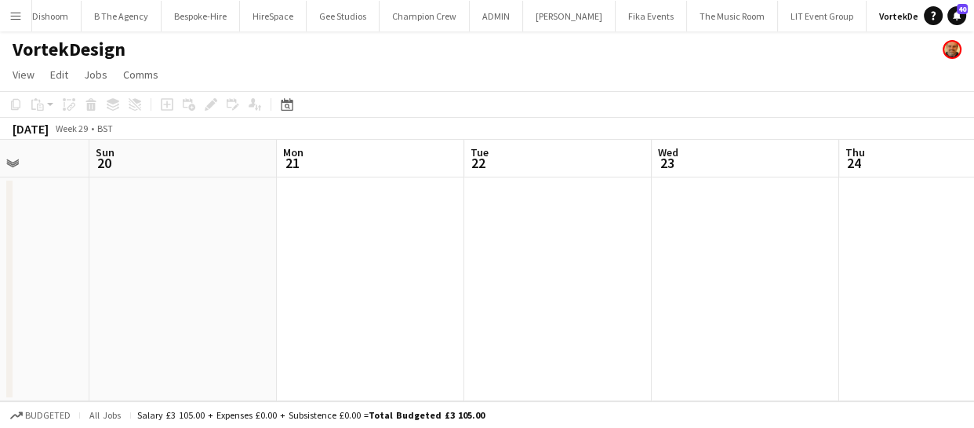
drag, startPoint x: 390, startPoint y: 264, endPoint x: 526, endPoint y: 257, distance: 135.9
click at [481, 255] on app-calendar-viewport "Thu 17 1/1 1 Job Fri 18 Sat 19 Sun 20 Mon 21 Tue 22 Wed 23 Thu 24 Fri 25 Sat 26…" at bounding box center [487, 270] width 974 height 261
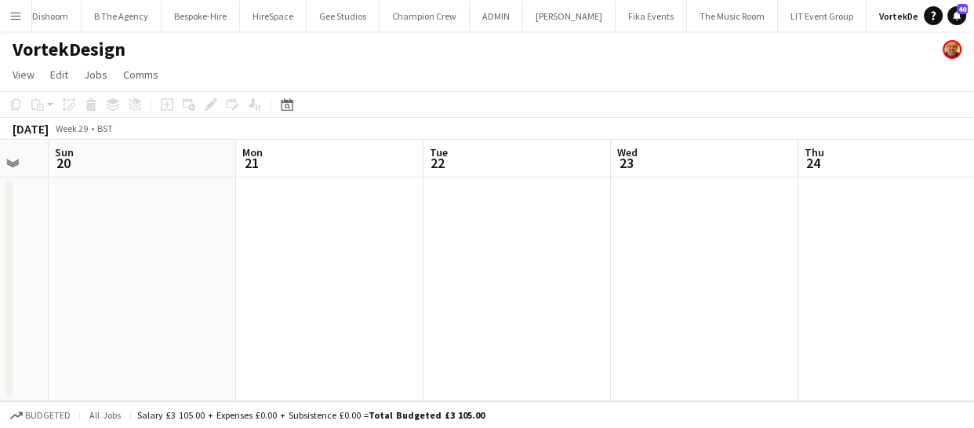
drag, startPoint x: 426, startPoint y: 256, endPoint x: 537, endPoint y: 247, distance: 111.0
click at [524, 247] on app-calendar-viewport "Thu 17 1/1 1 Job Fri 18 Sat 19 Sun 20 Mon 21 Tue 22 Wed 23 Thu 24 Fri 25 Sat 26…" at bounding box center [487, 270] width 974 height 261
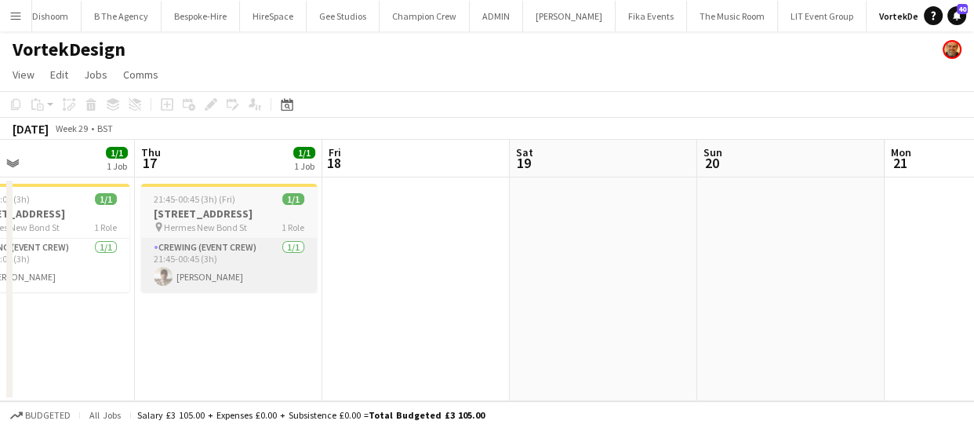
click at [524, 253] on app-calendar-viewport "Mon 14 Tue 15 Wed 16 1/1 1 Job Thu 17 1/1 1 Job Fri 18 Sat 19 Sun 20 Mon 21 Tue…" at bounding box center [487, 270] width 974 height 261
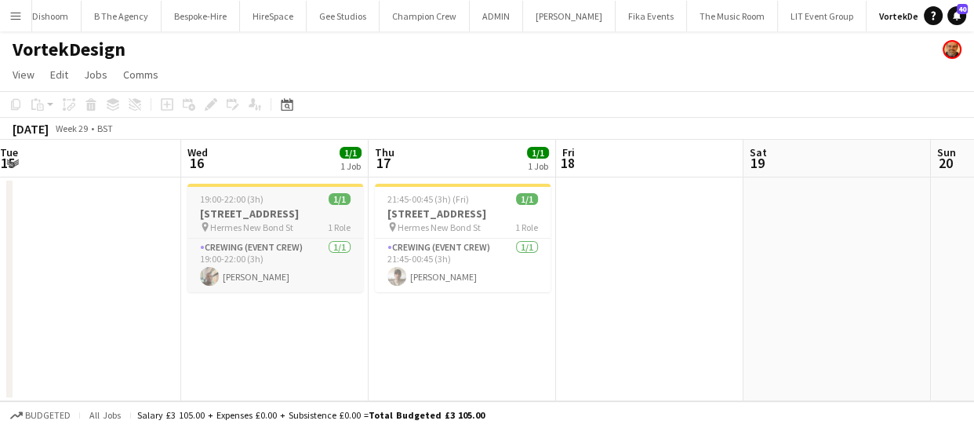
click at [273, 201] on div "19:00-22:00 (3h) 1/1" at bounding box center [275, 199] width 176 height 12
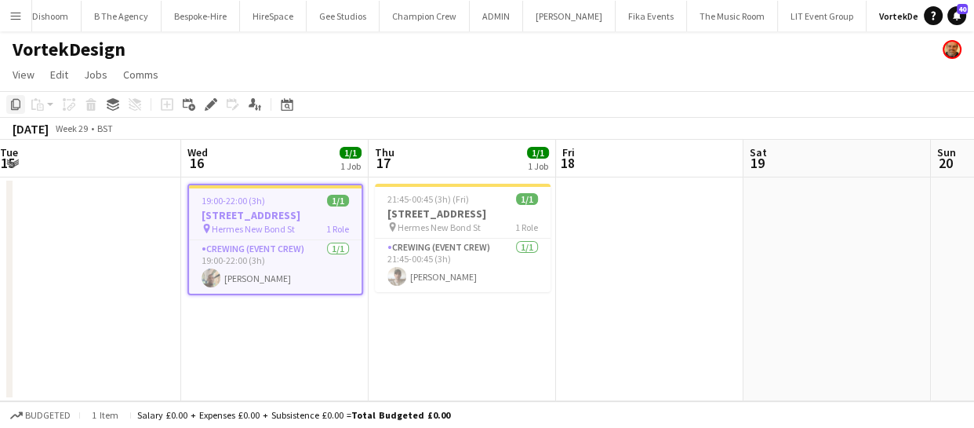
click at [16, 103] on icon "Copy" at bounding box center [15, 104] width 13 height 13
drag, startPoint x: 796, startPoint y: 224, endPoint x: 319, endPoint y: 271, distance: 479.2
click at [386, 271] on app-calendar-viewport "Sun 13 Mon 14 Tue 15 Wed 16 1/1 1 Job Thu 17 1/1 1 Job Fri 18 Sat 19 Sun 20 Mon…" at bounding box center [487, 270] width 974 height 261
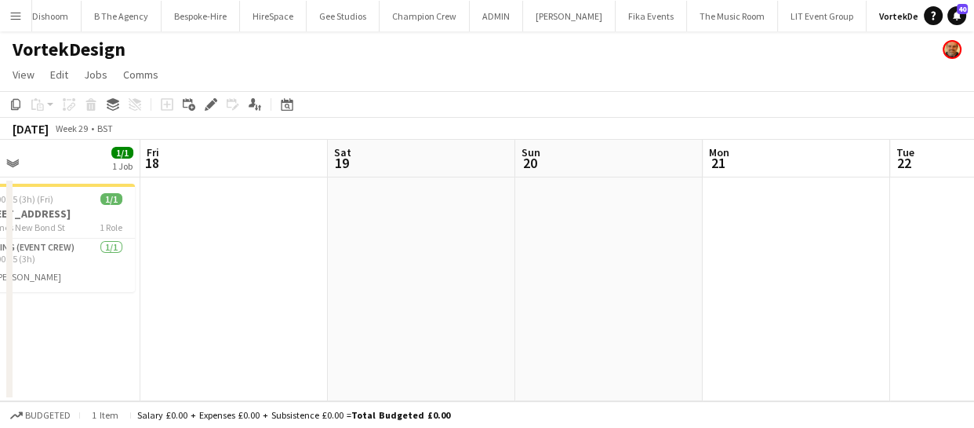
drag, startPoint x: 650, startPoint y: 283, endPoint x: 592, endPoint y: 264, distance: 61.3
click at [384, 292] on app-calendar-viewport "Tue 15 Wed 16 1/1 1 Job Thu 17 1/1 1 Job Fri 18 Sat 19 Sun 20 Mon 21 Tue 22 Wed…" at bounding box center [487, 270] width 974 height 261
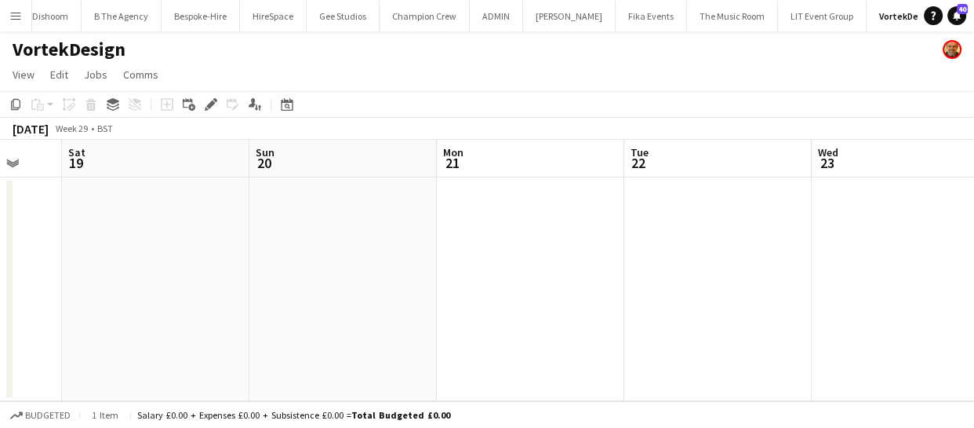
drag, startPoint x: 606, startPoint y: 271, endPoint x: 362, endPoint y: 280, distance: 244.2
click at [362, 280] on app-calendar-viewport "Tue 15 Wed 16 1/1 1 Job Thu 17 1/1 1 Job Fri 18 Sat 19 Sun 20 Mon 21 Tue 22 Wed…" at bounding box center [487, 270] width 974 height 261
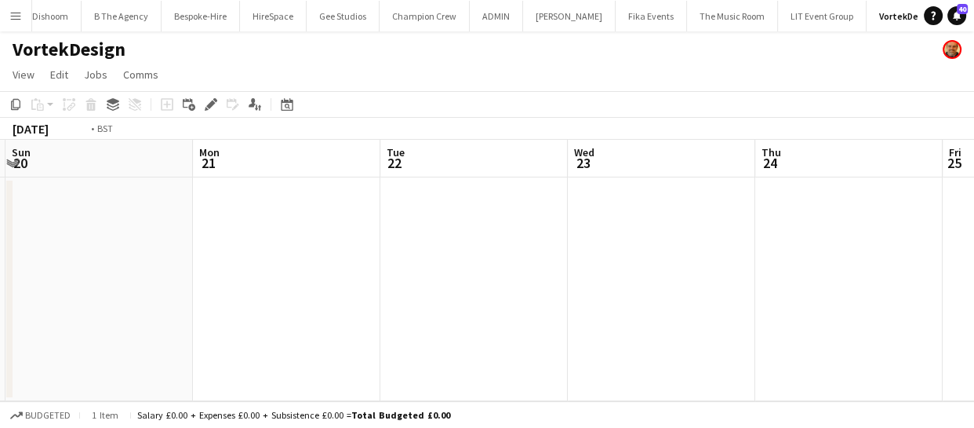
drag, startPoint x: 474, startPoint y: 267, endPoint x: 514, endPoint y: 238, distance: 49.0
click at [315, 267] on app-calendar-viewport "Thu 17 1/1 1 Job Fri 18 Sat 19 Sun 20 Mon 21 Tue 22 Wed 23 Thu 24 Fri 25 Sat 26…" at bounding box center [487, 270] width 974 height 261
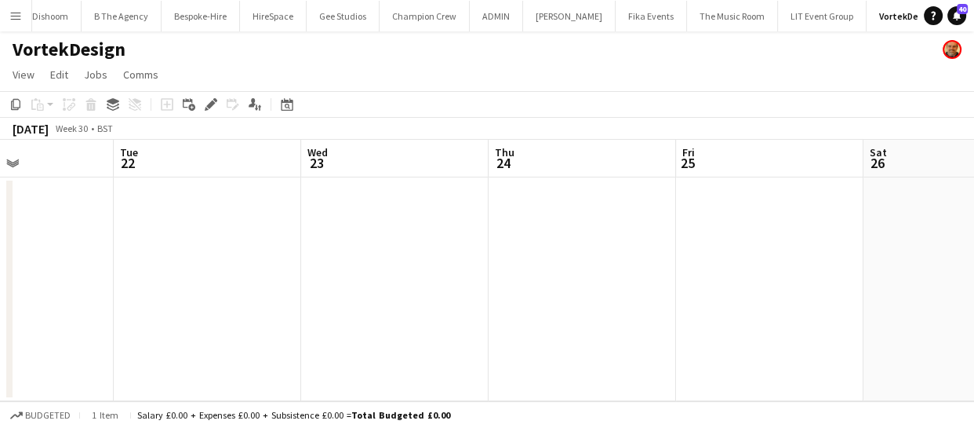
drag, startPoint x: 333, startPoint y: 254, endPoint x: 289, endPoint y: 260, distance: 43.6
click at [282, 257] on app-calendar-viewport "Sat 19 Sun 20 Mon 21 Tue 22 Wed 23 Thu 24 Fri 25 Sat 26 Sun 27 Mon 28 Tue 29" at bounding box center [487, 270] width 974 height 261
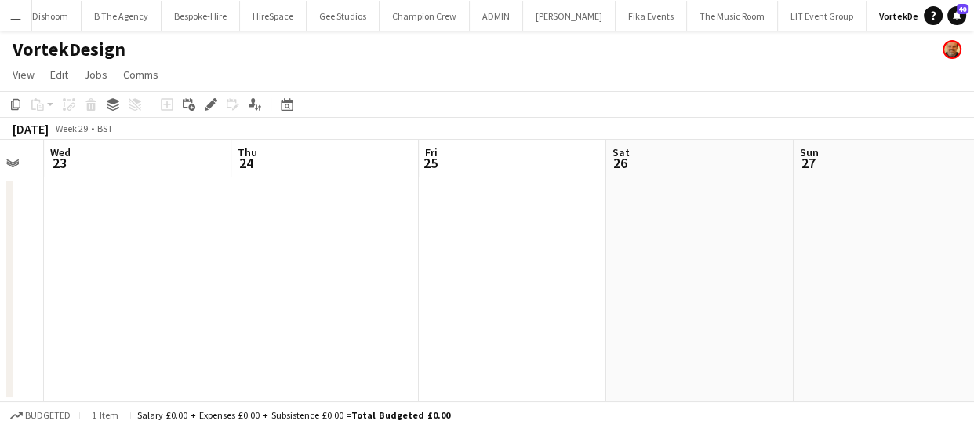
drag, startPoint x: 245, startPoint y: 267, endPoint x: 184, endPoint y: 273, distance: 61.5
click at [203, 268] on app-calendar-viewport "Sat 19 Sun 20 Mon 21 Tue 22 Wed 23 Thu 24 Fri 25 Sat 26 Sun 27 Mon 28 Tue 29" at bounding box center [487, 270] width 974 height 261
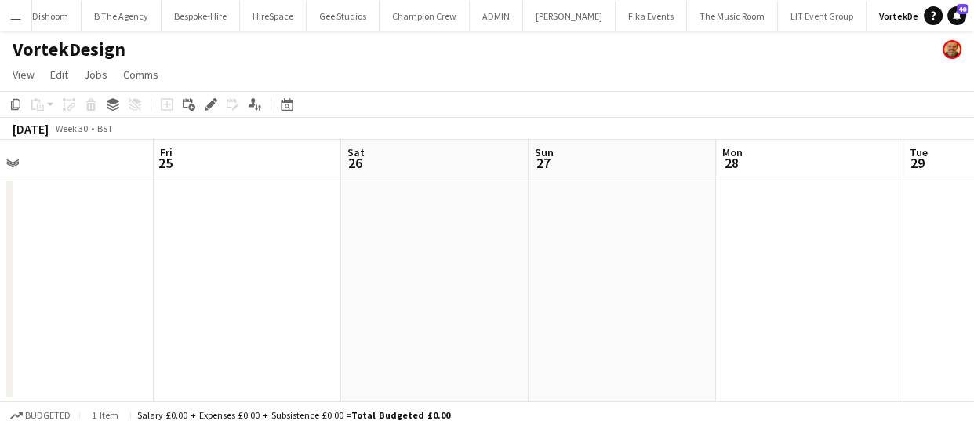
click at [145, 275] on app-calendar-viewport "Mon 21 Tue 22 Wed 23 Thu 24 Fri 25 Sat 26 Sun 27 Mon 28 Tue 29 Wed 30 Thu 31" at bounding box center [487, 270] width 974 height 261
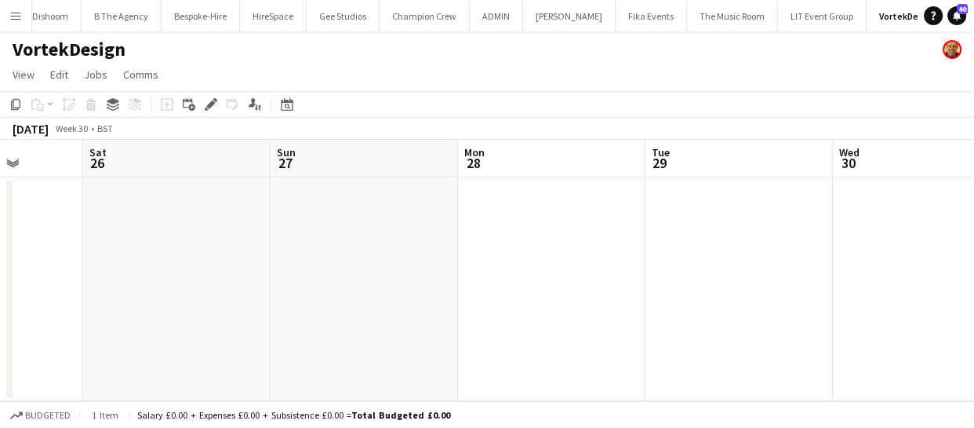
drag, startPoint x: 235, startPoint y: 259, endPoint x: 151, endPoint y: 268, distance: 83.6
click at [149, 267] on app-calendar-viewport "Wed 23 Thu 24 Fri 25 Sat 26 Sun 27 Mon 28 Tue 29 Wed 30 Thu 31 Fri 1 Sat 2" at bounding box center [487, 270] width 974 height 261
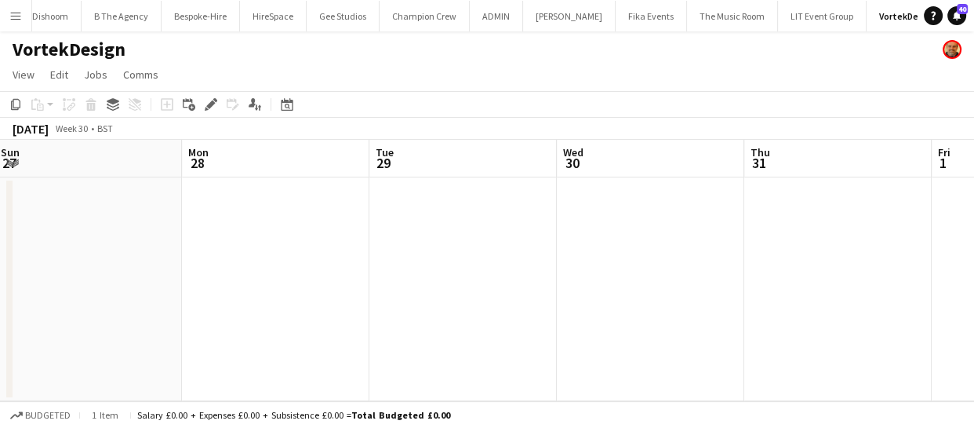
drag
click at [177, 265] on app-calendar-viewport "Wed 23 Thu 24 Fri 25 Sat 26 Sun 27 Mon 28 Tue 29 Wed 30 Thu 31 Fri 1 Sat 2" at bounding box center [487, 270] width 974 height 261
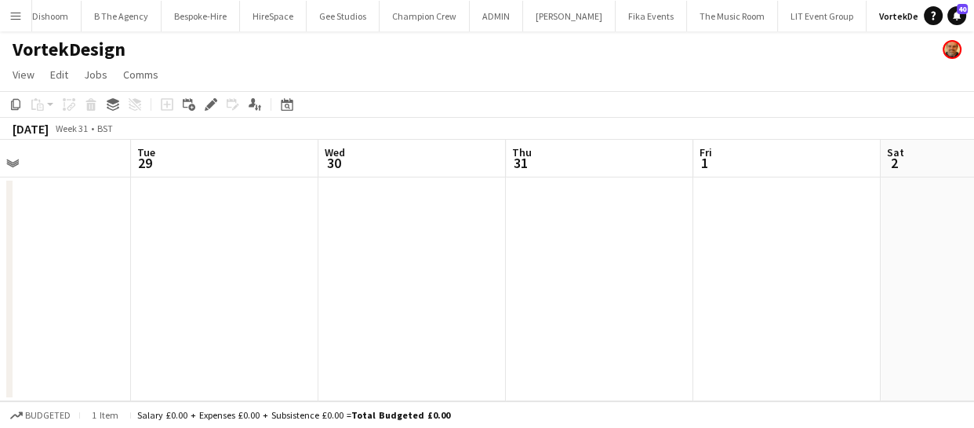
click at [106, 245] on app-calendar-viewport "Fri 25 Sat 26 Sun 27 Mon 28 Tue 29 Wed 30 Thu 31 Fri 1 Sat 2 Sun 3 Mon 4" at bounding box center [487, 270] width 974 height 261
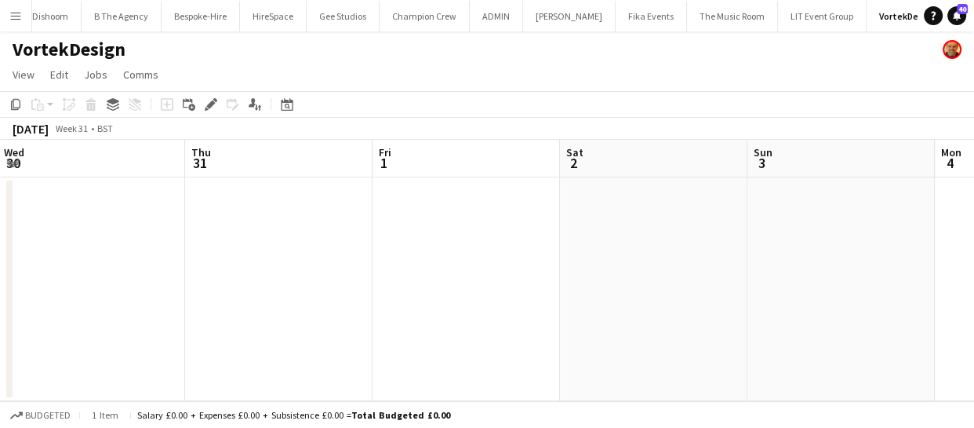
click at [256, 243] on app-calendar-viewport "Sun 27 Mon 28 Tue 29 Wed 30 Thu 31 Fri 1 Sat 2 Sun 3 Mon 4 Tue 5 Wed 6" at bounding box center [487, 270] width 974 height 261
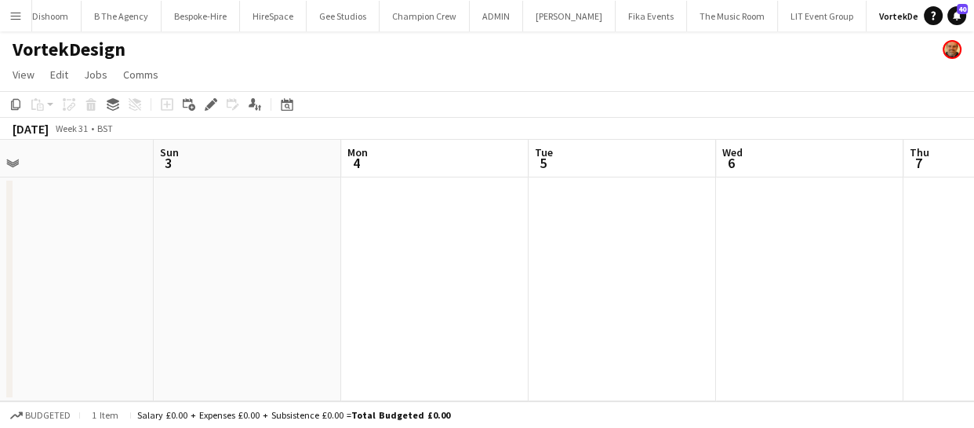
click at [162, 243] on app-calendar-viewport "Tue 29 Wed 30 Thu 31 Fri 1 Sat 2 Sun 3 Mon 4 Tue 5 Wed 6 Thu 7 Fri 8" at bounding box center [487, 270] width 974 height 261
click at [137, 252] on app-calendar-viewport "Tue 29 Wed 30 Thu 31 Fri 1 Sat 2 Sun 3 Mon 4 Tue 5 Wed 6 Thu 7 Fri 8" at bounding box center [487, 270] width 974 height 261
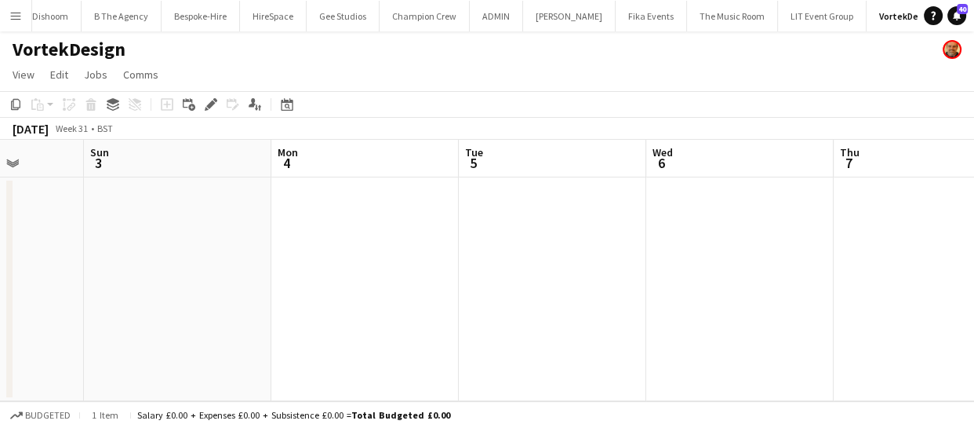
click at [150, 246] on app-calendar-viewport "Thu 31 Fri 1 Sat 2 Sun 3 Mon 4 Tue 5 Wed 6 Thu 7 Fri 8 Sat 9 Sun 10" at bounding box center [487, 270] width 974 height 261
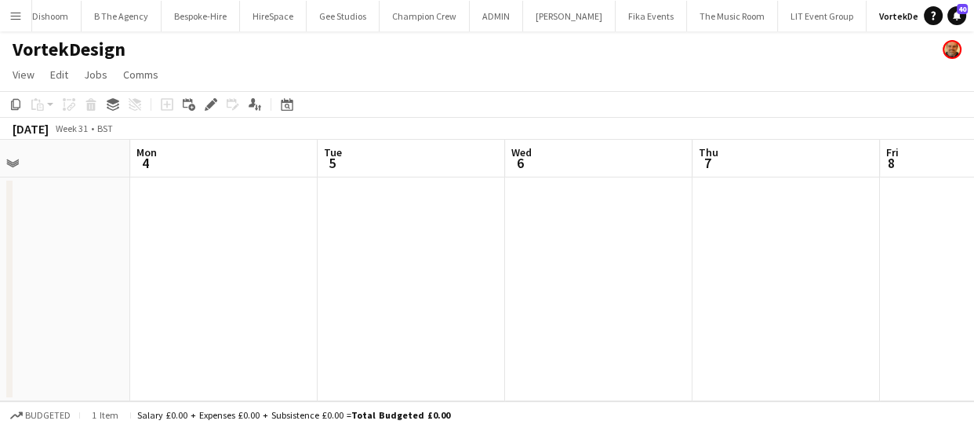
click at [198, 237] on app-calendar-viewport "Thu 31 Fri 1 Sat 2 Sun 3 Mon 4 Tue 5 Wed 6 Thu 7 Fri 8 Sat 9 Sun 10" at bounding box center [487, 270] width 974 height 261
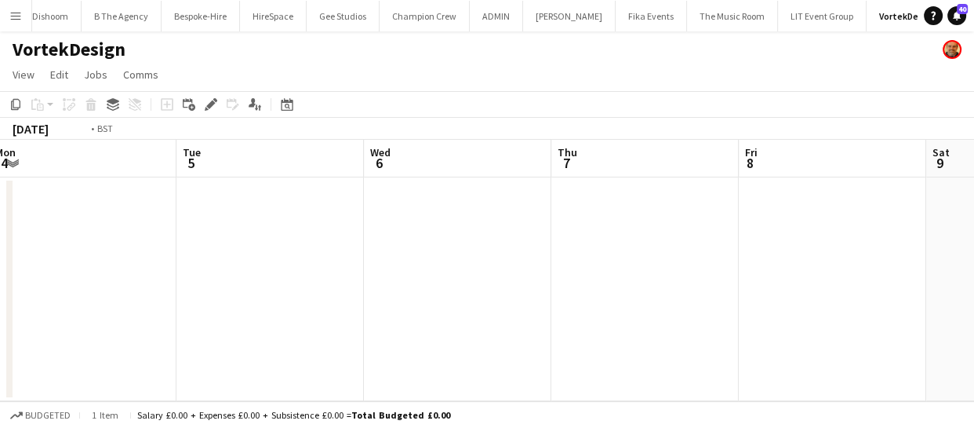
click at [156, 253] on app-calendar-viewport "Thu 31 Fri 1 Sat 2 Sun 3 Mon 4 Tue 5 Wed 6 Thu 7 Fri 8 Sat 9 Sun 10" at bounding box center [487, 270] width 974 height 261
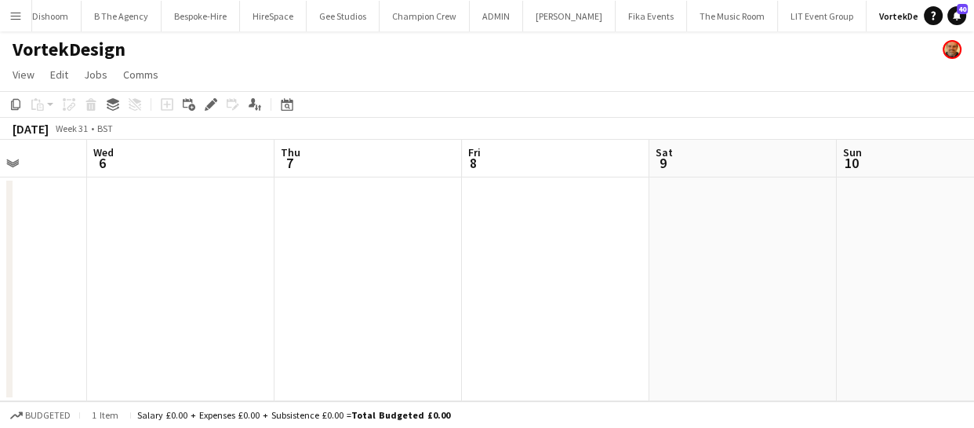
click at [243, 252] on app-calendar-viewport "Sun 3 Mon 4 Tue 5 Wed 6 Thu 7 Fri 8 Sat 9 Sun 10 Mon 11 Tue 12 Wed 13" at bounding box center [487, 270] width 974 height 261
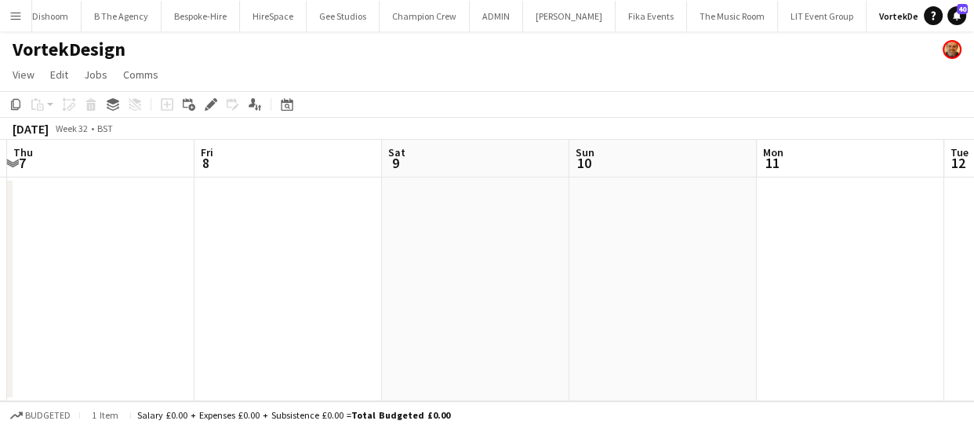
click at [132, 254] on app-calendar-viewport "Sun 3 Mon 4 Tue 5 Wed 6 Thu 7 Fri 8 Sat 9 Sun 10 Mon 11 Tue 12 Wed 13" at bounding box center [487, 270] width 974 height 261
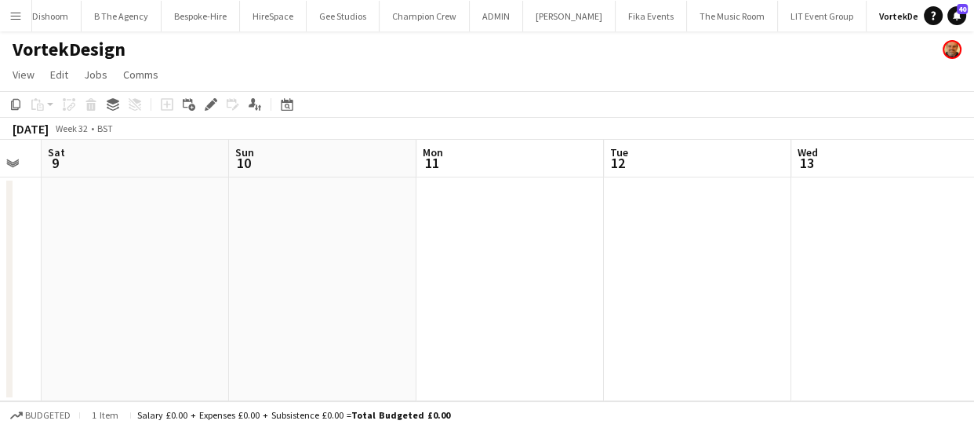
click at [189, 257] on app-calendar-viewport "Tue 5 Wed 6 Thu 7 Fri 8 Sat 9 Sun 10 Mon 11 Tue 12 Wed 13 Thu 14 Fri 15" at bounding box center [487, 270] width 974 height 261
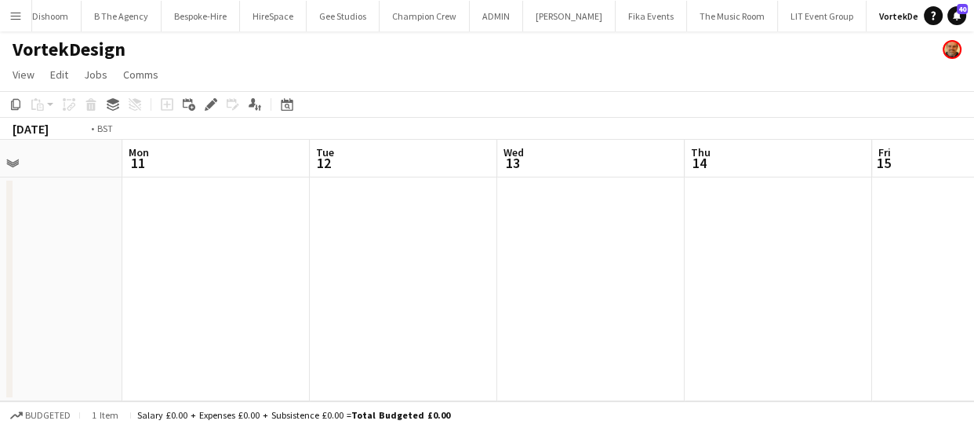
click at [205, 263] on app-calendar-viewport "Thu 7 Fri 8 Sat 9 Sun 10 Mon 11 Tue 12 Wed 13 Thu 14 Fri 15 Sat 16 Sun 17" at bounding box center [487, 270] width 974 height 261
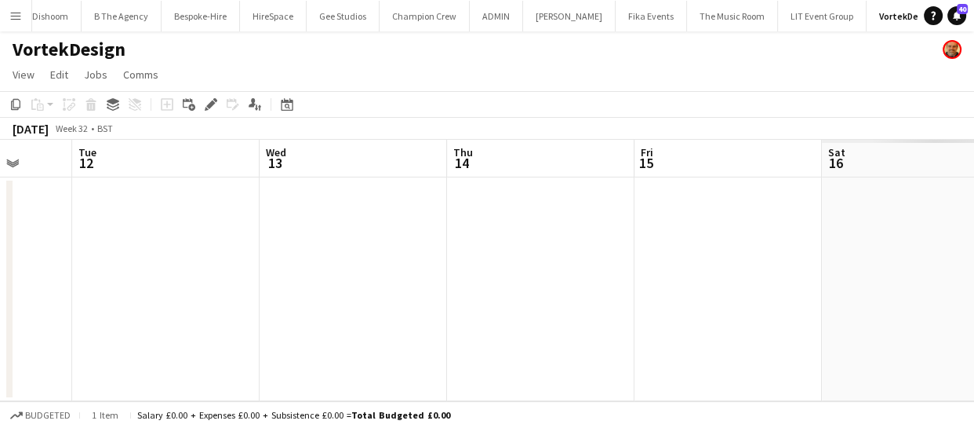
click at [274, 245] on app-calendar-viewport "Sat 9 Sun 10 Mon 11 Tue 12 Wed 13 Thu 14 Fri 15 Sat 16 Sun 17 Mon 18 Tue 19" at bounding box center [487, 270] width 974 height 261
click at [316, 231] on app-calendar-viewport "Mon 11 Tue 12 Wed 13 Thu 14 Fri 15 Sat 16 Sun 17 Mon 18 Tue 19 Wed 20 Thu 21" at bounding box center [487, 270] width 974 height 261
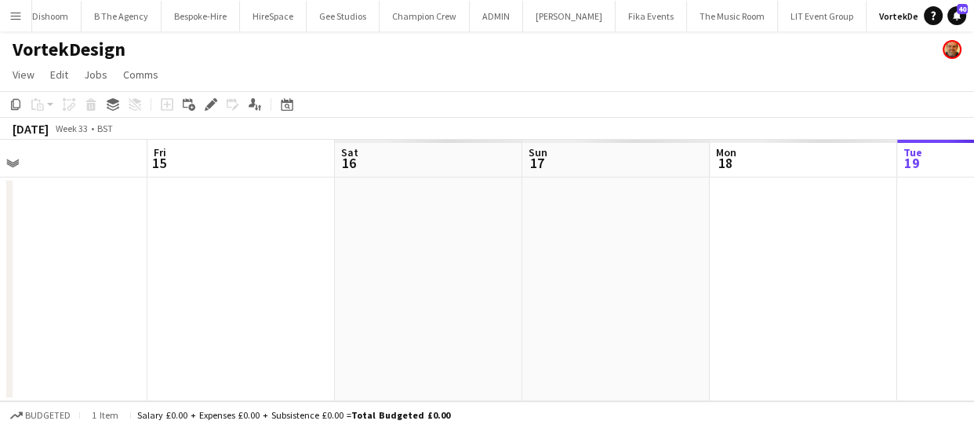
click at [352, 228] on app-calendar-viewport "Mon 11 Tue 12 Wed 13 Thu 14 Fri 15 Sat 16 Sun 17 Mon 18 Tue 19 Wed 20 Thu 21" at bounding box center [487, 270] width 974 height 261
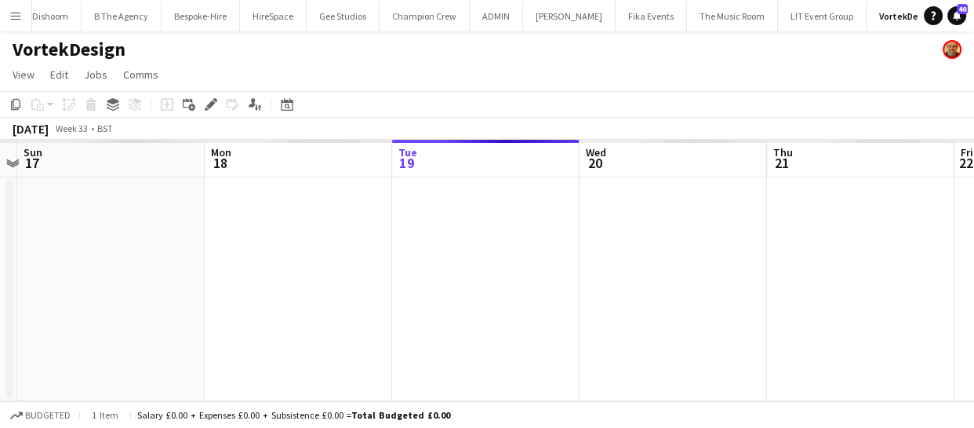
click at [331, 237] on app-calendar-viewport "Wed 13 Thu 14 Fri 15 Sat 16 Sun 17 Mon 18 Tue 19 Wed 20 Thu 21 Fri 22 Sat 23" at bounding box center [487, 270] width 974 height 261
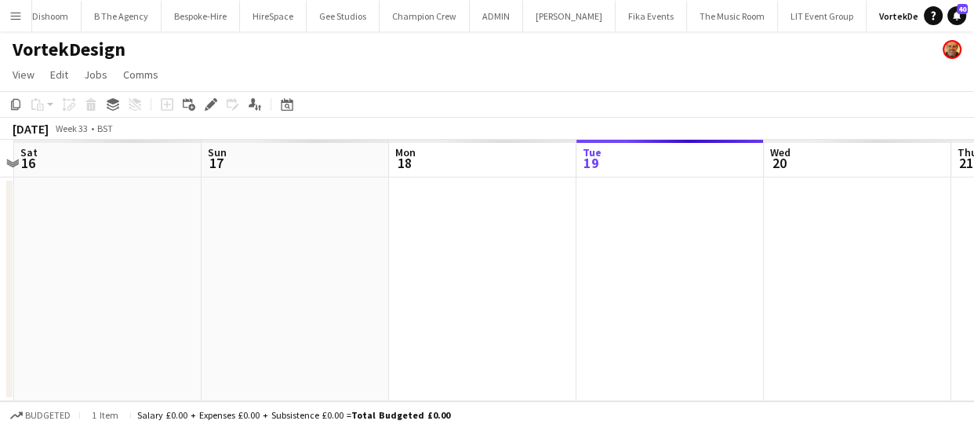
click at [246, 235] on app-calendar-viewport "Wed 13 Thu 14 Fri 15 Sat 16 Sun 17 Mon 18 Tue 19 Wed 20 Thu 21 Fri 22 Sat 23" at bounding box center [487, 270] width 974 height 261
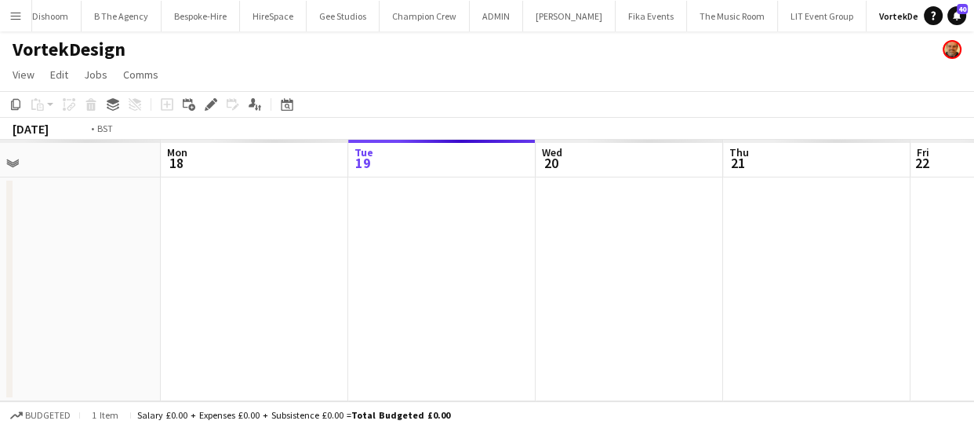
click at [227, 247] on app-calendar-viewport "Wed 13 Thu 14 Fri 15 Sat 16 Sun 17 Mon 18 Tue 19 Wed 20 Thu 21 Fri 22 Sat 23" at bounding box center [487, 270] width 974 height 261
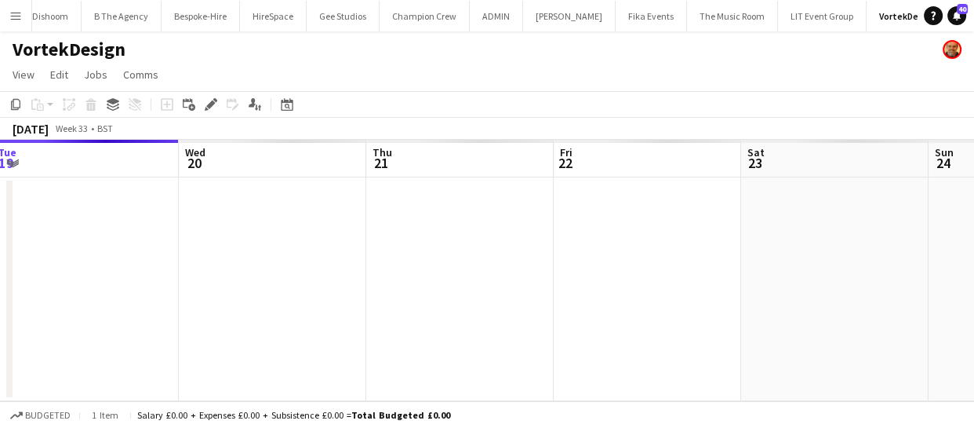
click at [290, 243] on app-calendar-viewport "Fri 15 Sat 16 Sun 17 Mon 18 Tue 19 Wed 20 Thu 21 Fri 22 Sat 23 Sun 24 Mon 25" at bounding box center [487, 270] width 974 height 261
click at [455, 211] on app-date-cell at bounding box center [455, 289] width 187 height 224
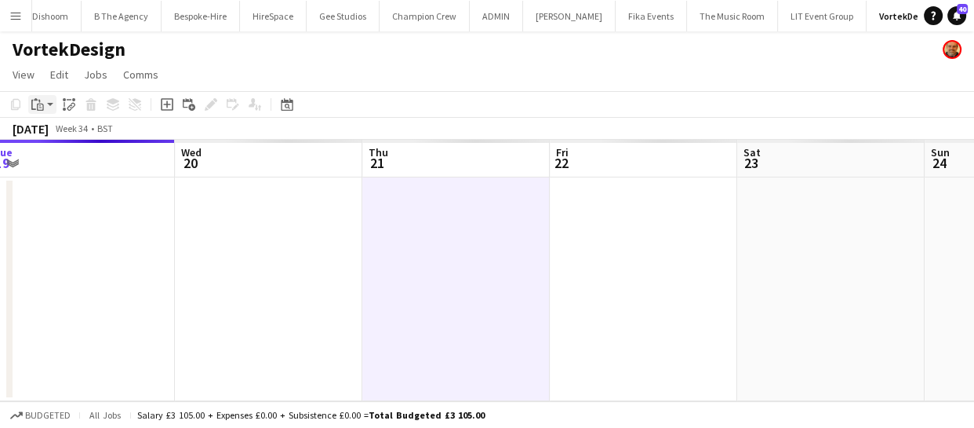
click at [40, 109] on icon "Paste" at bounding box center [37, 104] width 13 height 13
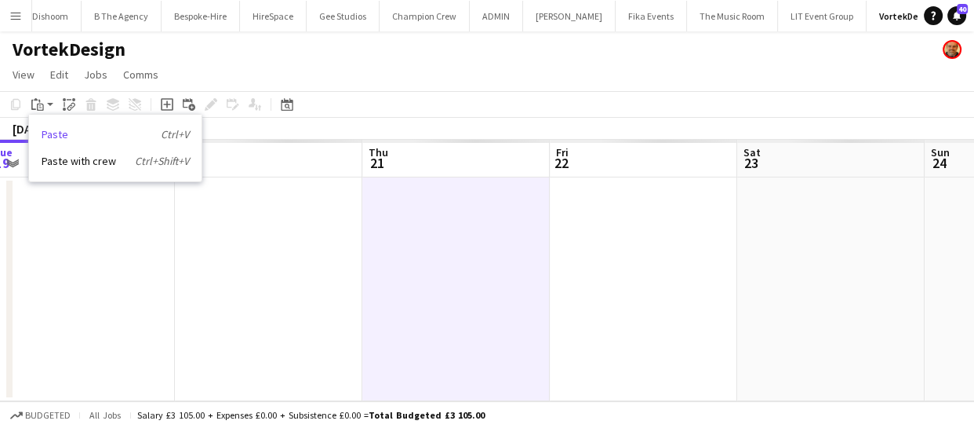
click at [64, 136] on link "Paste Ctrl+V" at bounding box center [115, 134] width 147 height 14
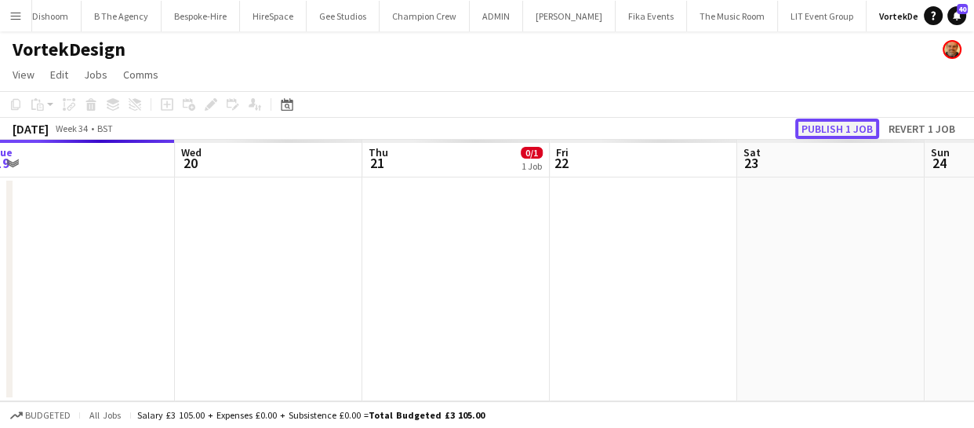
click at [855, 129] on button "Publish 1 job" at bounding box center [838, 128] width 84 height 20
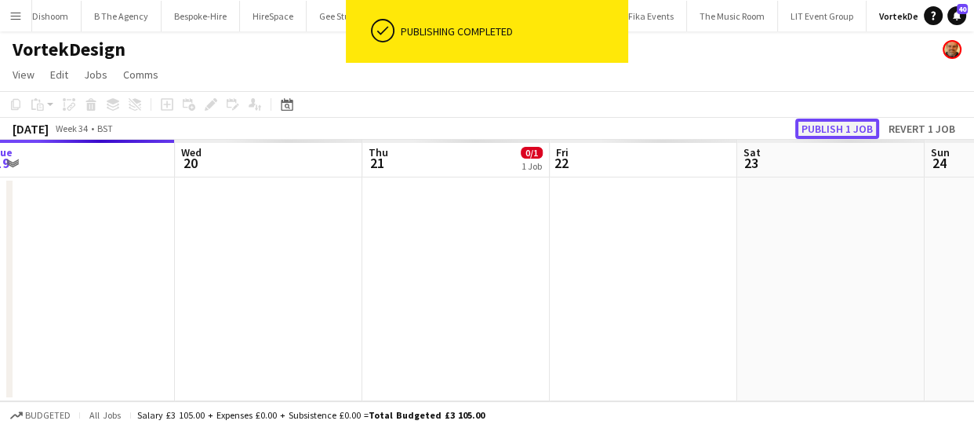
click at [855, 129] on button "Publish 1 job" at bounding box center [838, 128] width 84 height 20
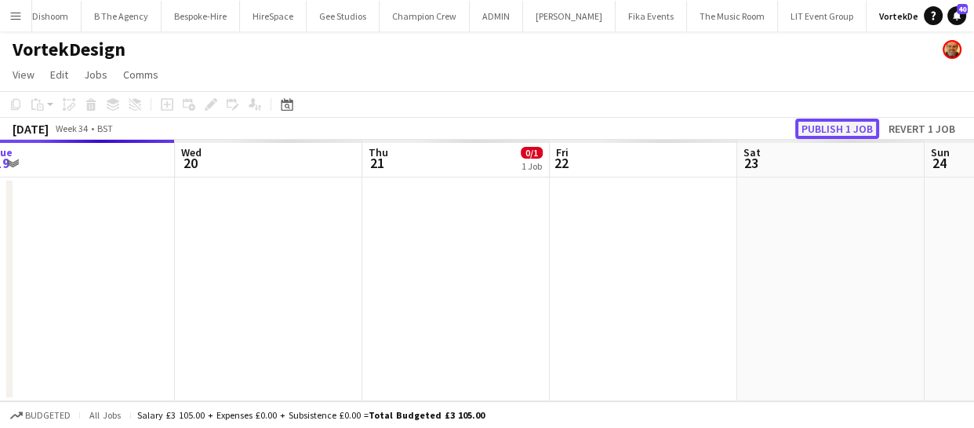
click at [863, 126] on button "Publish 1 job" at bounding box center [838, 128] width 84 height 20
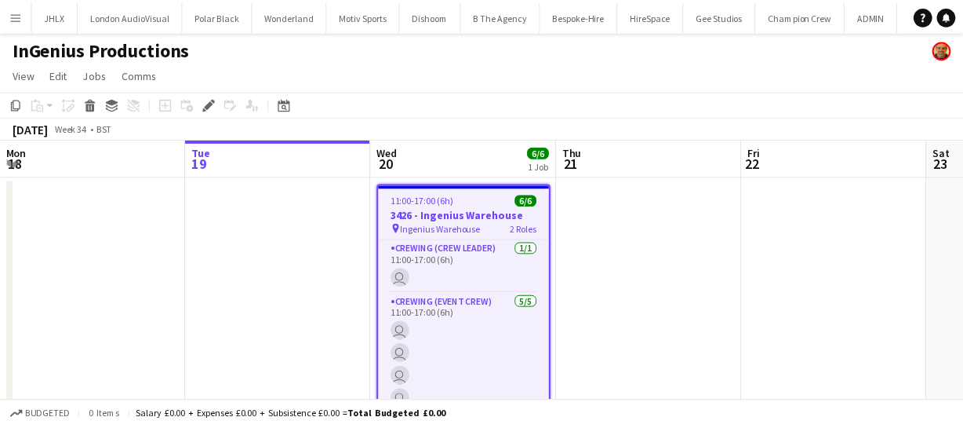
scroll to position [0, 495]
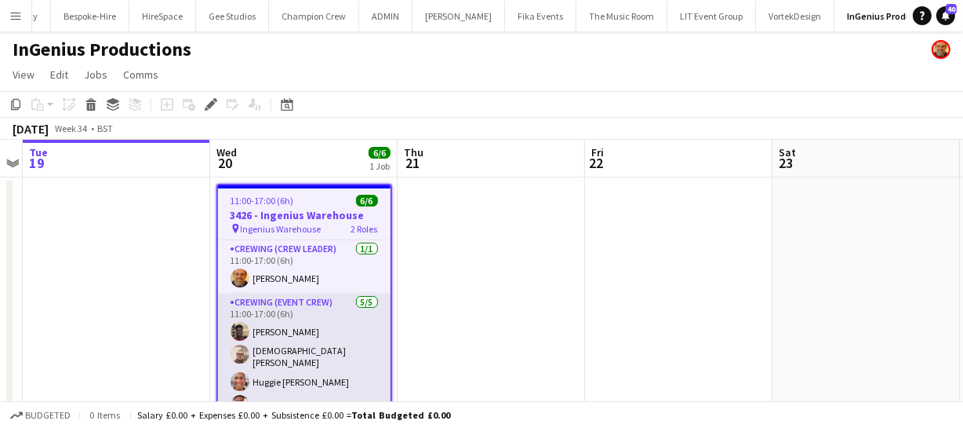
click at [289, 356] on app-card-role "Crewing (Event Crew) 5/5 11:00-17:00 (6h) Dayo Oyerinde Christian Skinner Huggi…" at bounding box center [304, 367] width 173 height 149
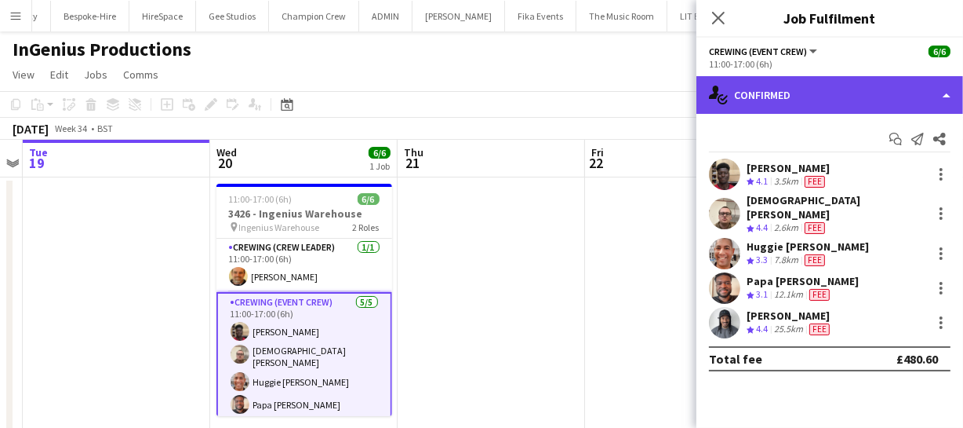
click at [792, 99] on div "single-neutral-actions-check-2 Confirmed" at bounding box center [830, 95] width 267 height 38
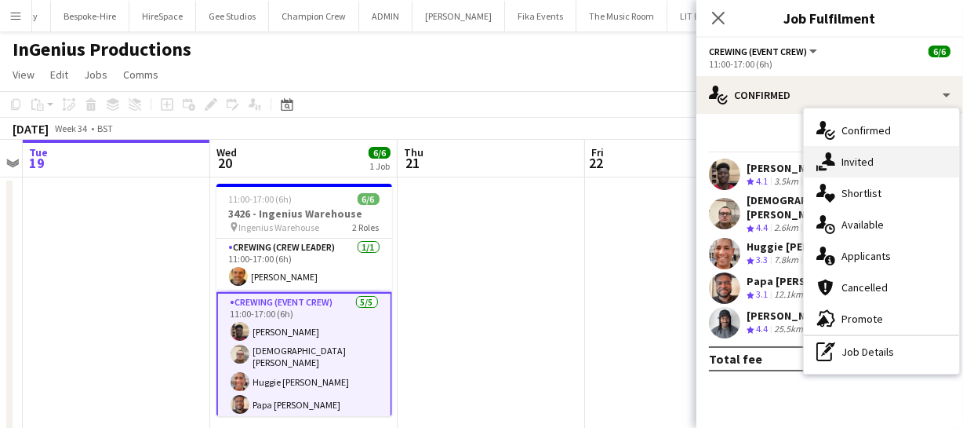
click at [879, 172] on div "single-neutral-actions-share-1 Invited" at bounding box center [881, 161] width 155 height 31
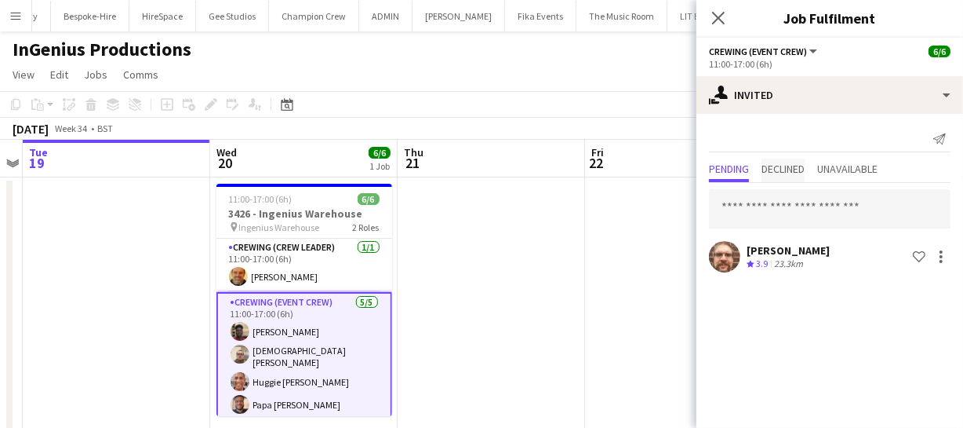
click at [781, 169] on span "Declined" at bounding box center [783, 168] width 43 height 11
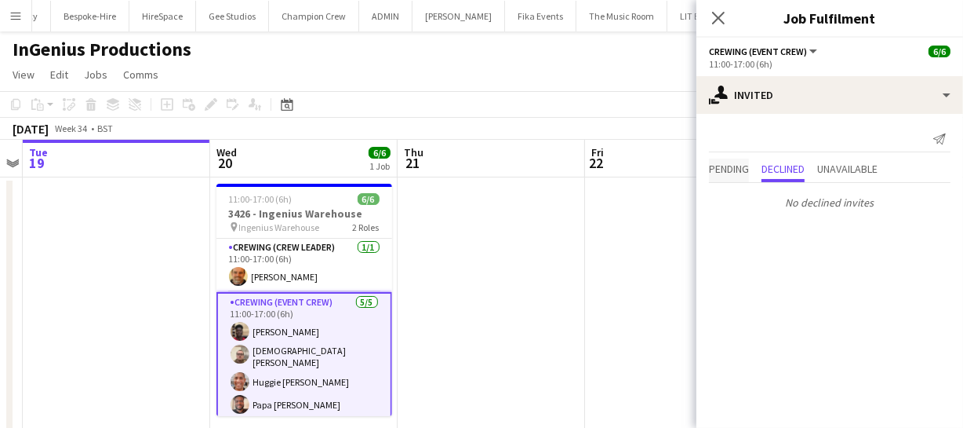
click at [731, 169] on span "Pending" at bounding box center [729, 168] width 40 height 11
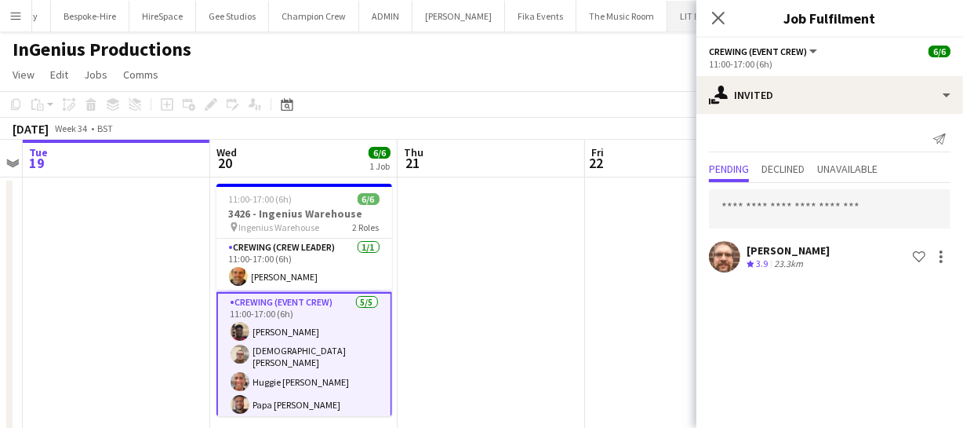
click at [719, 12] on icon "Close pop-in" at bounding box center [718, 18] width 13 height 13
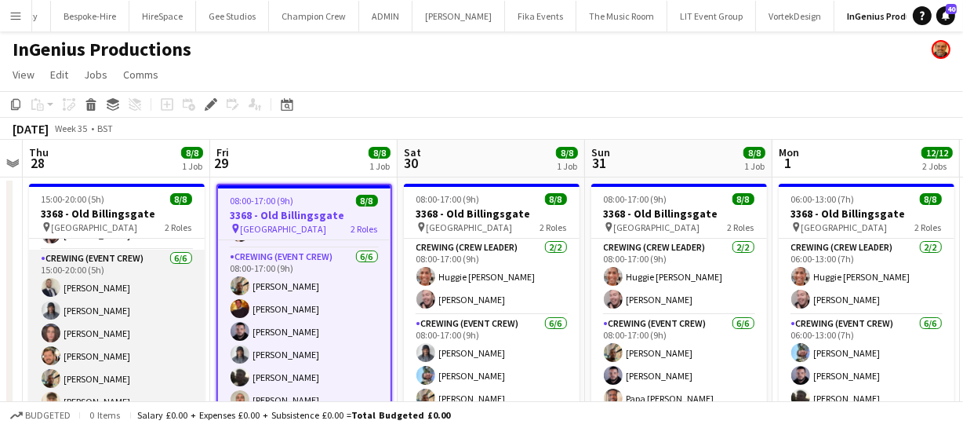
click at [126, 336] on app-card-role "Crewing (Event Crew) 6/6 15:00-20:00 (5h) Brandon Graber Kaine Caldeira Jekater…" at bounding box center [117, 332] width 176 height 167
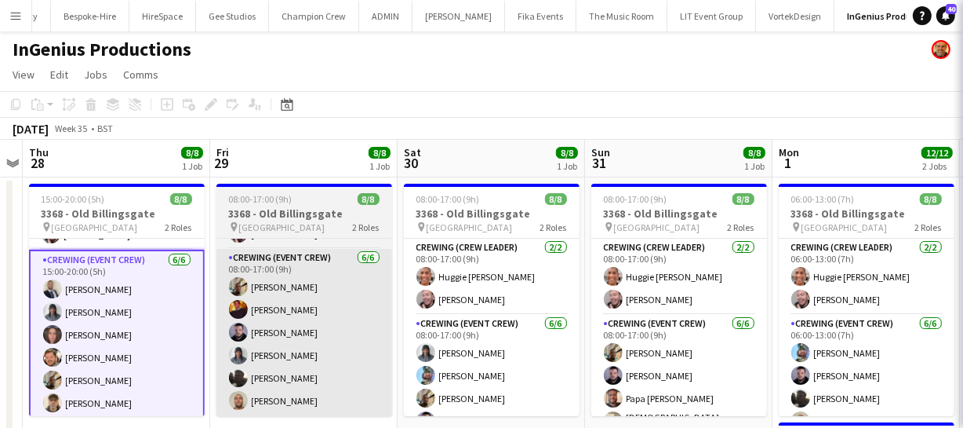
scroll to position [65, 0]
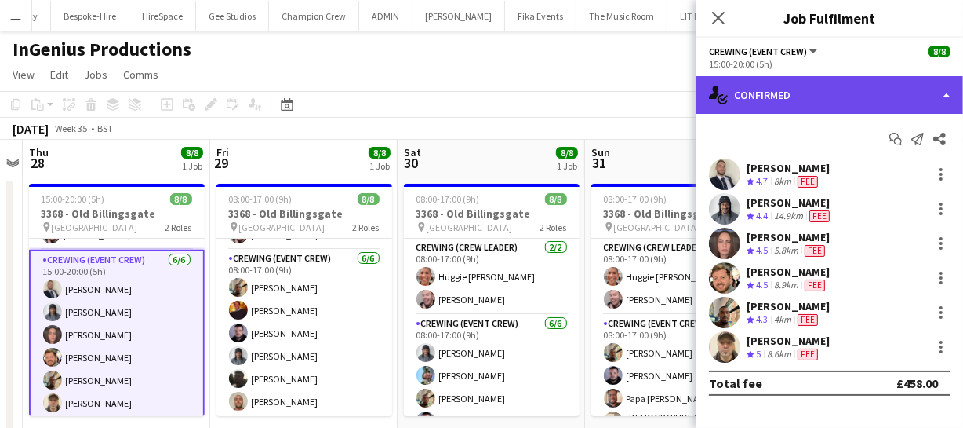
click at [861, 77] on div "single-neutral-actions-check-2 Confirmed" at bounding box center [830, 95] width 267 height 38
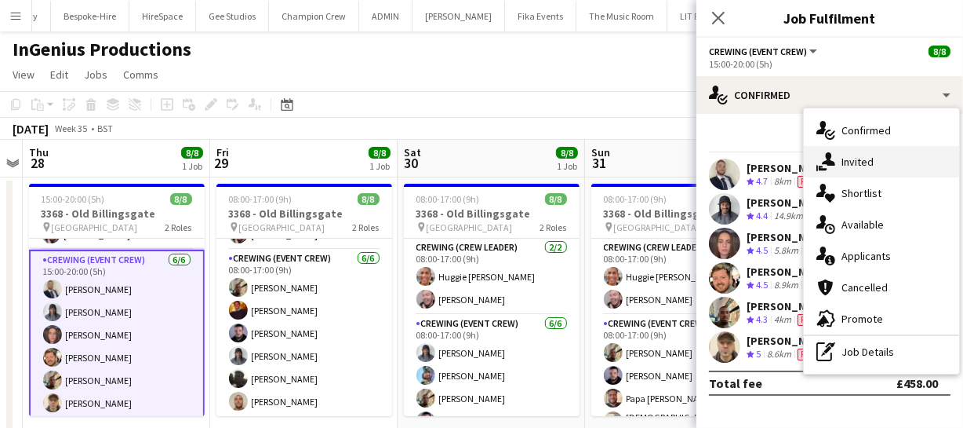
click at [879, 147] on div "single-neutral-actions-share-1 Invited" at bounding box center [881, 161] width 155 height 31
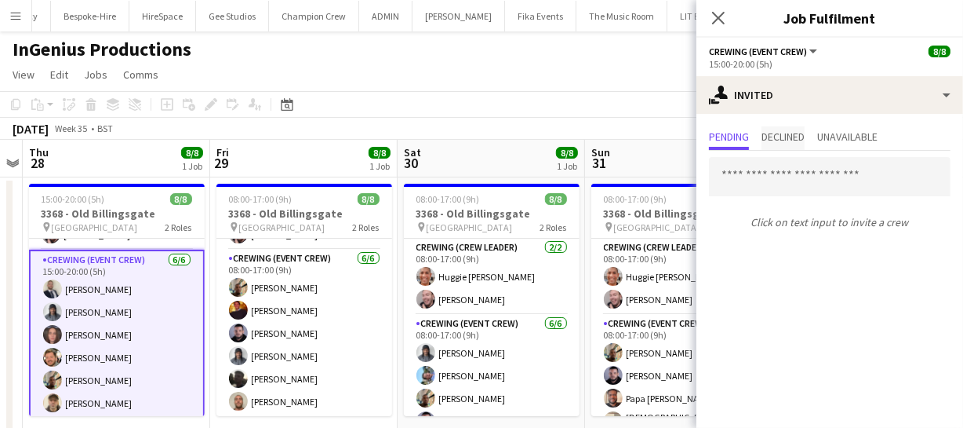
click at [793, 140] on span "Declined" at bounding box center [783, 136] width 43 height 11
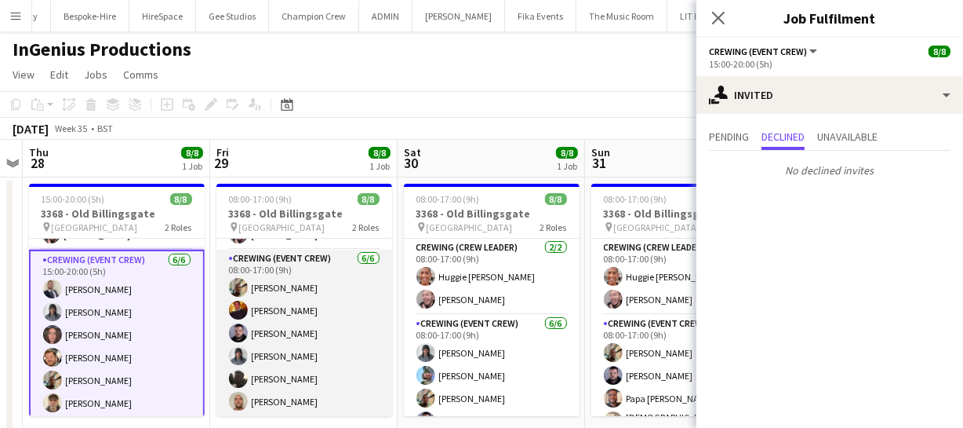
click at [344, 338] on app-card-role "Crewing (Event Crew) 6/6 08:00-17:00 (9h) Stephon Johnson Sam Kermode Paul Fisk…" at bounding box center [305, 332] width 176 height 167
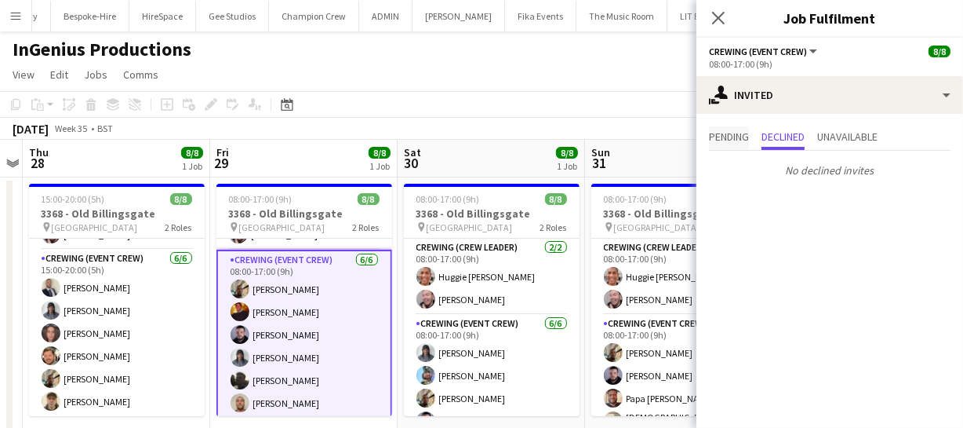
click at [730, 138] on span "Pending" at bounding box center [729, 136] width 40 height 11
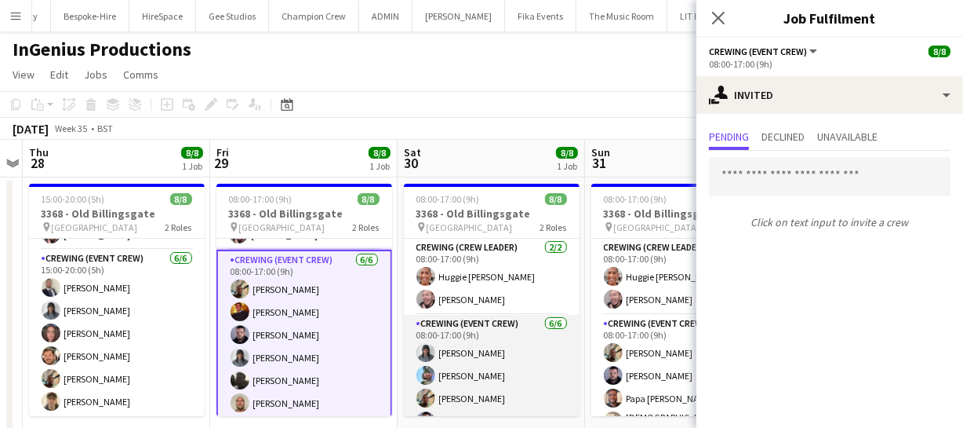
click at [455, 372] on app-card-role "Crewing (Event Crew) 6/6 08:00-17:00 (9h) Kaine Caldeira Liam Kinsella Stephon …" at bounding box center [492, 401] width 176 height 172
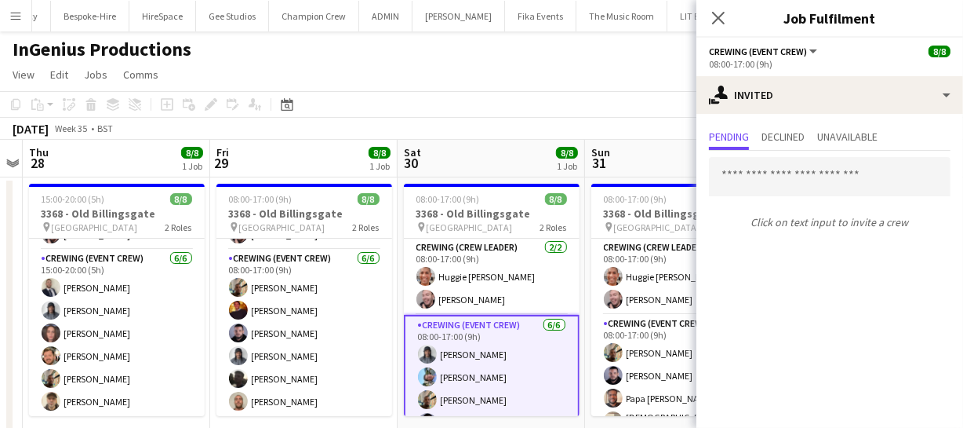
click at [799, 125] on div "Pending Declined Unavailable Click on text input to invite a crew" at bounding box center [830, 181] width 267 height 134
click at [799, 143] on span "Declined" at bounding box center [783, 138] width 43 height 24
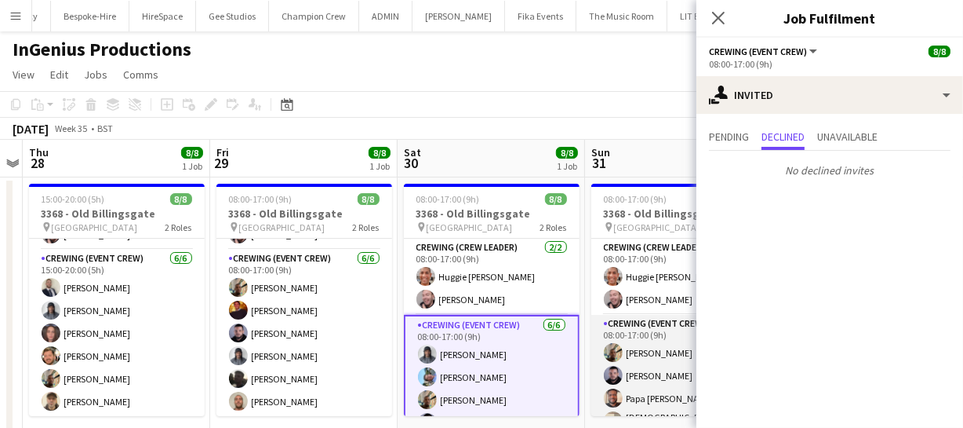
click at [639, 364] on app-card-role "Crewing (Event Crew) 6/6 08:00-17:00 (9h) Stephon Johnson Paul Fisk Papa Opoku-…" at bounding box center [680, 401] width 176 height 172
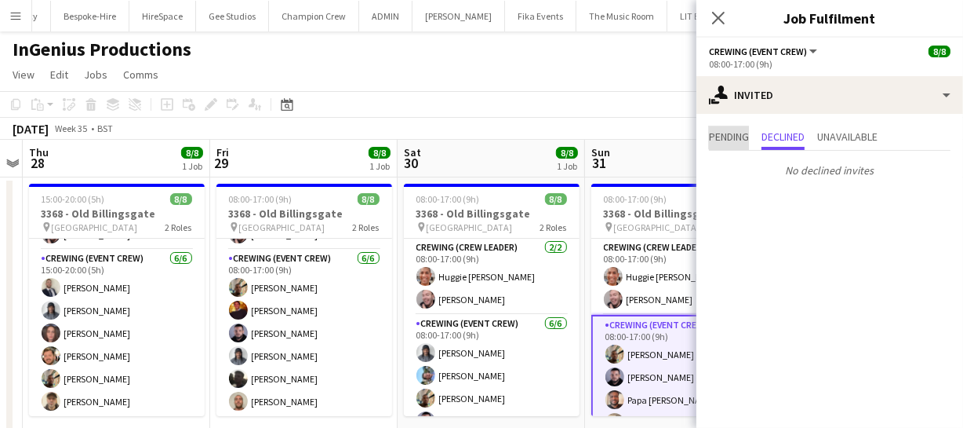
click at [739, 131] on span "Pending" at bounding box center [729, 136] width 40 height 11
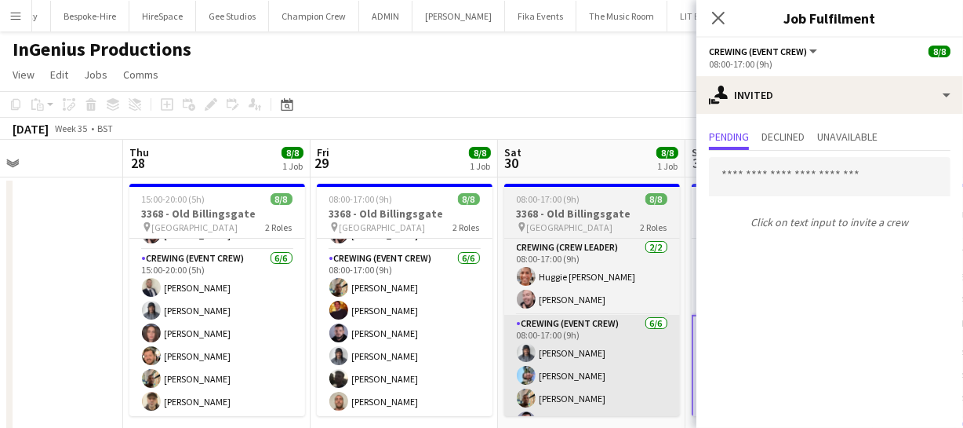
drag, startPoint x: 559, startPoint y: 352, endPoint x: 222, endPoint y: 338, distance: 337.6
click at [224, 338] on app-calendar-viewport "Mon 25 Tue 26 Wed 27 Thu 28 8/8 1 Job Fri 29 8/8 1 Job Sat 30 8/8 1 Job Sun 31 …" at bounding box center [481, 408] width 963 height 537
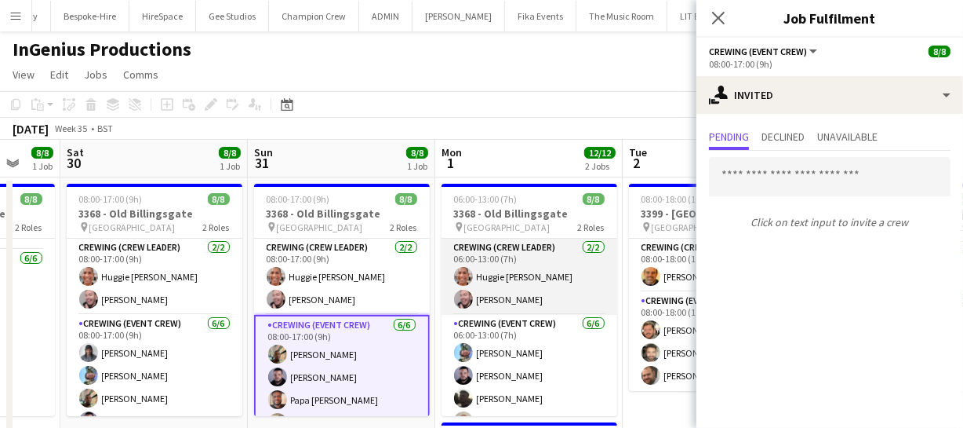
drag, startPoint x: 369, startPoint y: 317, endPoint x: 430, endPoint y: 294, distance: 65.3
click at [308, 314] on app-calendar-viewport "Wed 27 Thu 28 8/8 1 Job Fri 29 8/8 1 Job Sat 30 8/8 1 Job Sun 31 8/8 1 Job Mon …" at bounding box center [481, 408] width 963 height 537
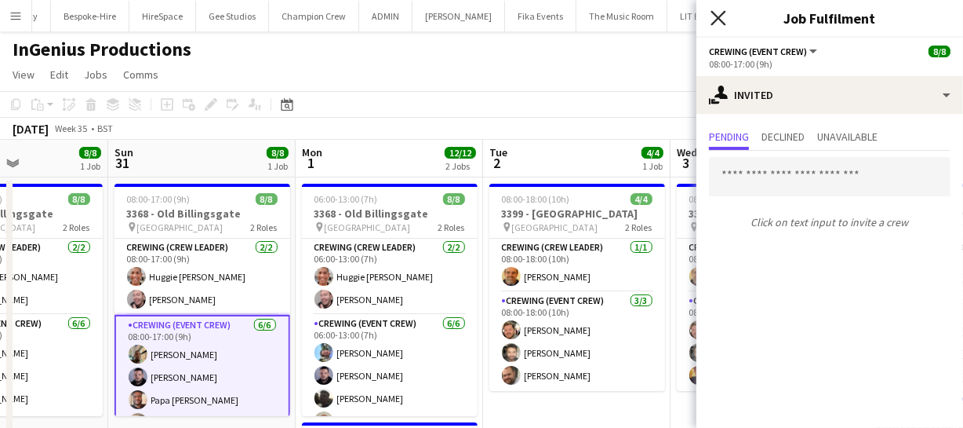
click at [712, 20] on icon "Close pop-in" at bounding box center [718, 17] width 15 height 15
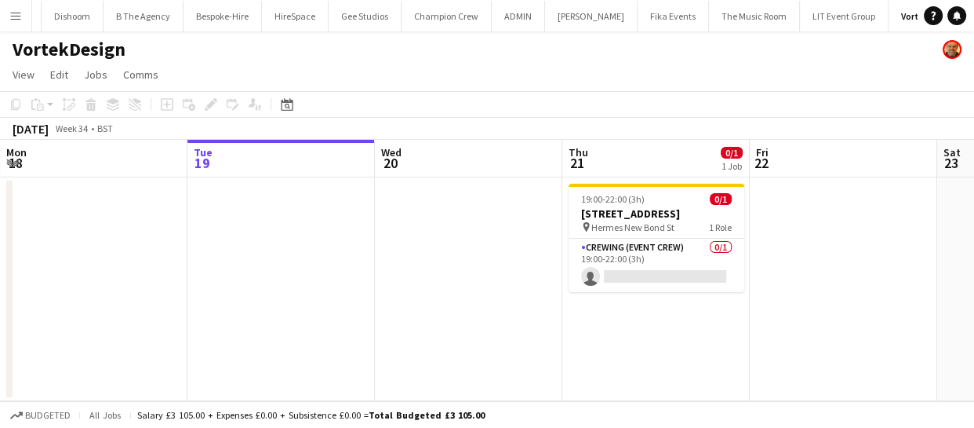
scroll to position [0, 384]
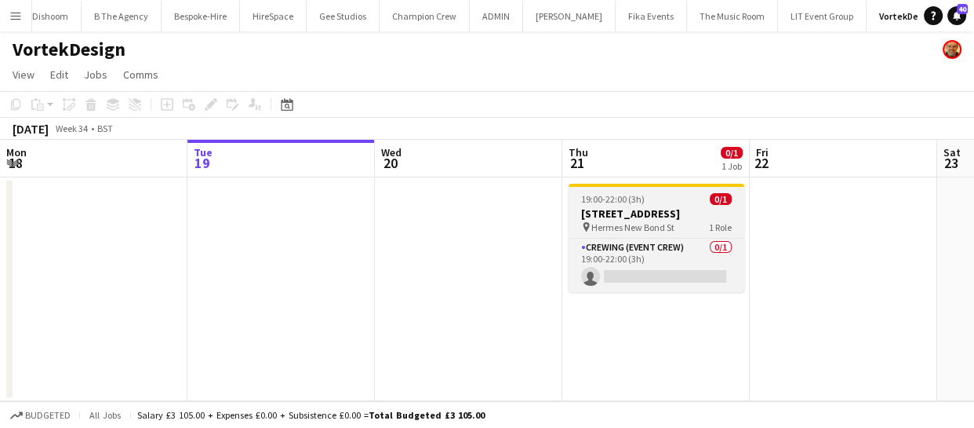
click at [635, 211] on h3 "3342 - Hermes New Bond St" at bounding box center [657, 213] width 176 height 14
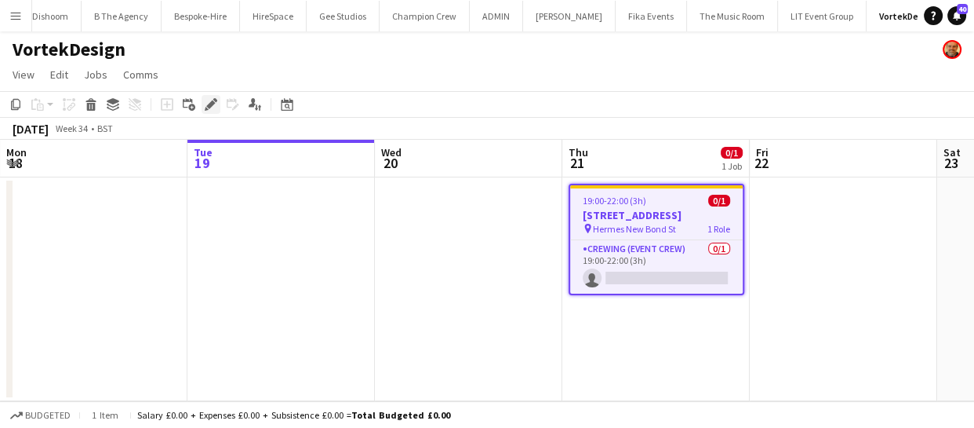
click at [212, 98] on icon "Edit" at bounding box center [211, 104] width 13 height 13
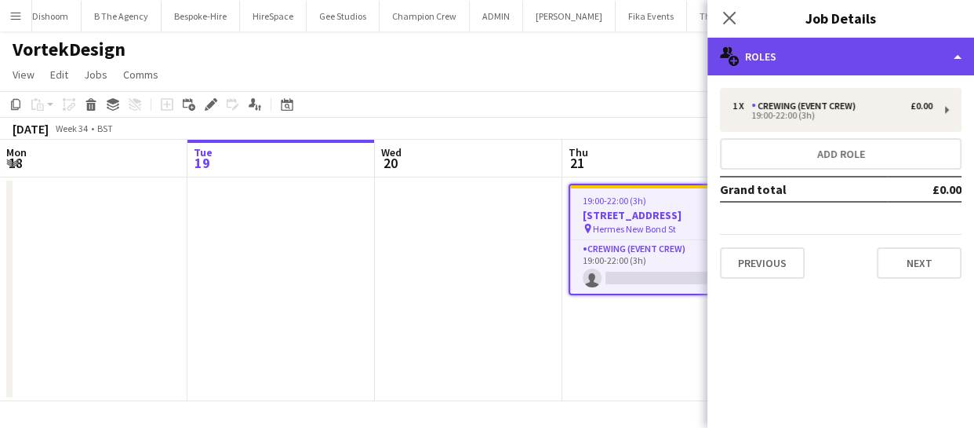
click at [817, 63] on div "multiple-users-add Roles" at bounding box center [841, 57] width 267 height 38
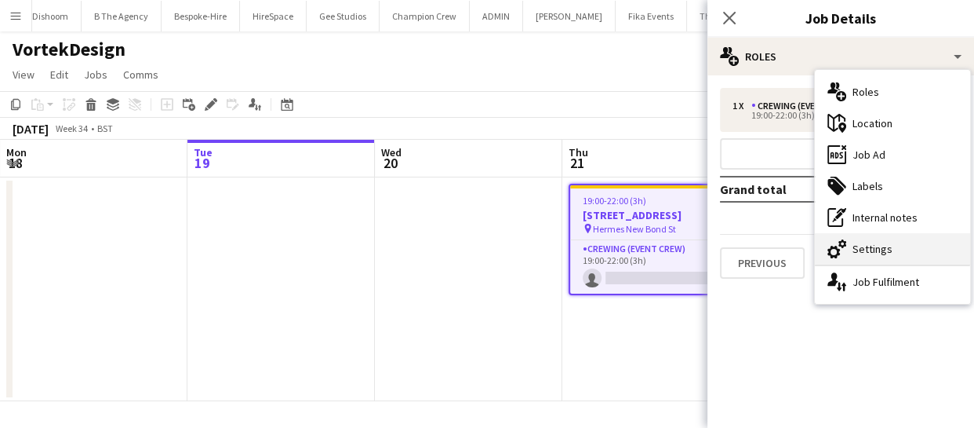
click at [857, 245] on div "cog-double-3 Settings" at bounding box center [892, 248] width 155 height 31
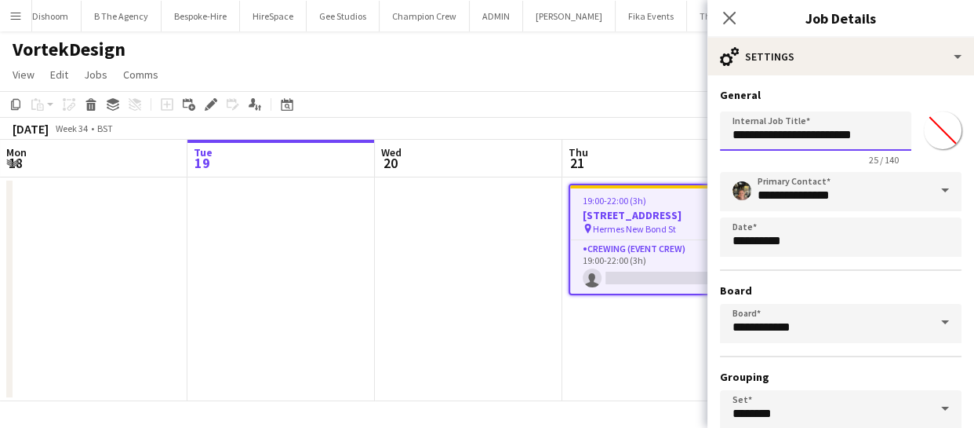
click at [756, 136] on input "**********" at bounding box center [815, 130] width 191 height 39
type input "**********"
click at [879, 187] on input "**********" at bounding box center [841, 191] width 242 height 39
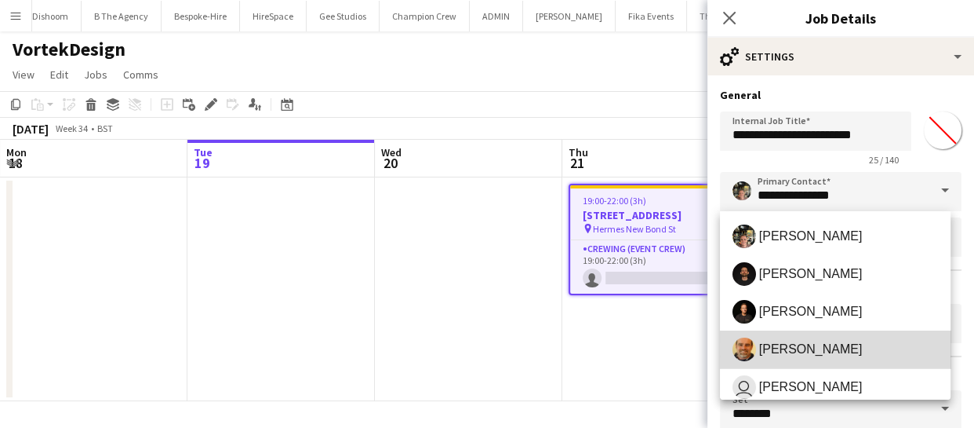
click at [838, 336] on mat-option "[PERSON_NAME]" at bounding box center [835, 349] width 231 height 38
type input "**********"
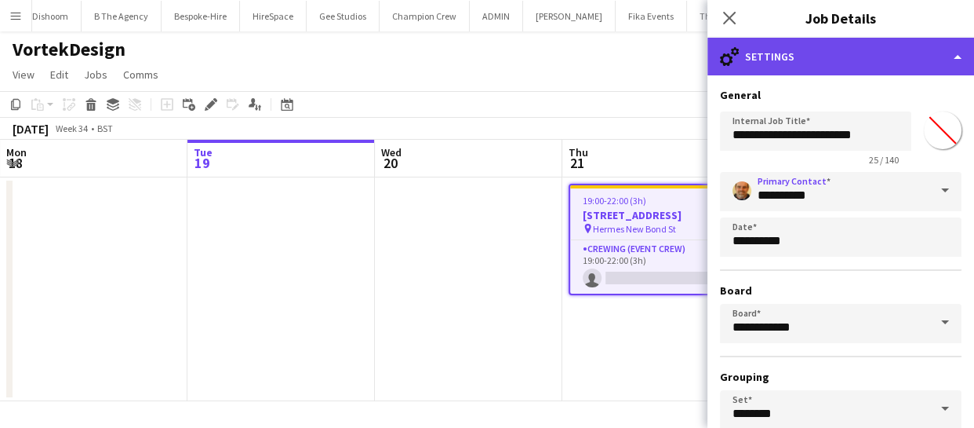
click at [815, 62] on div "cog-double-3 Settings" at bounding box center [841, 57] width 267 height 38
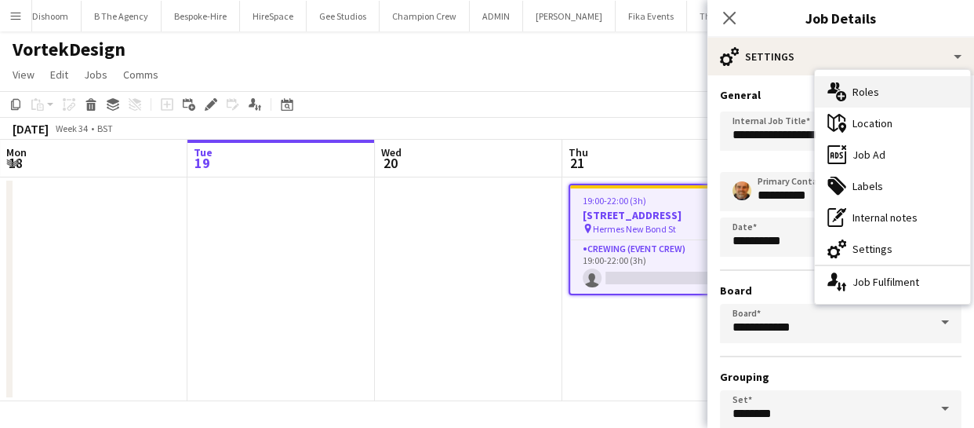
click at [872, 86] on div "multiple-users-add Roles" at bounding box center [892, 91] width 155 height 31
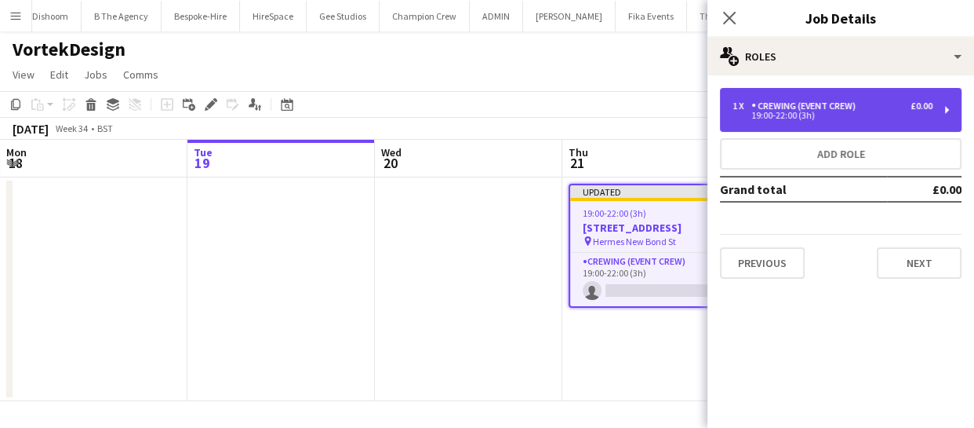
click at [776, 107] on div "Crewing (Event Crew)" at bounding box center [807, 105] width 111 height 11
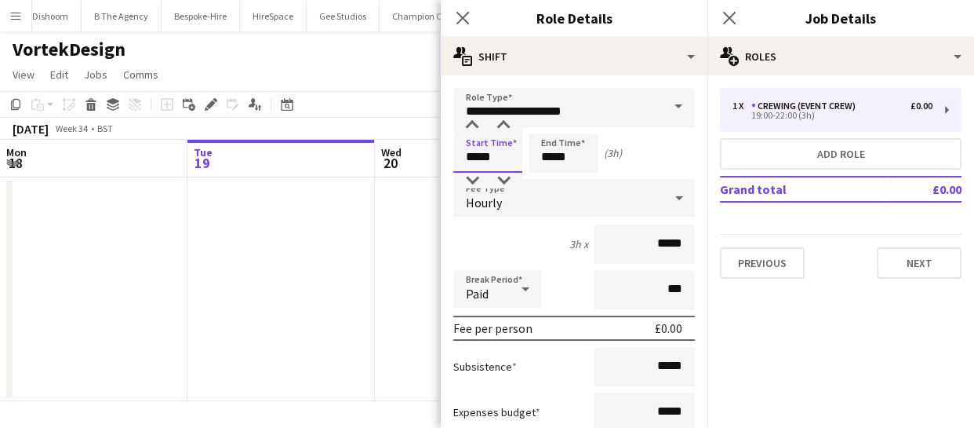
drag, startPoint x: 506, startPoint y: 151, endPoint x: 363, endPoint y: 153, distance: 142.8
click at [365, 153] on body "Menu Boards Boards Boards All jobs Status Workforce Workforce My Workforce Recr…" at bounding box center [487, 214] width 974 height 428
type input "*****"
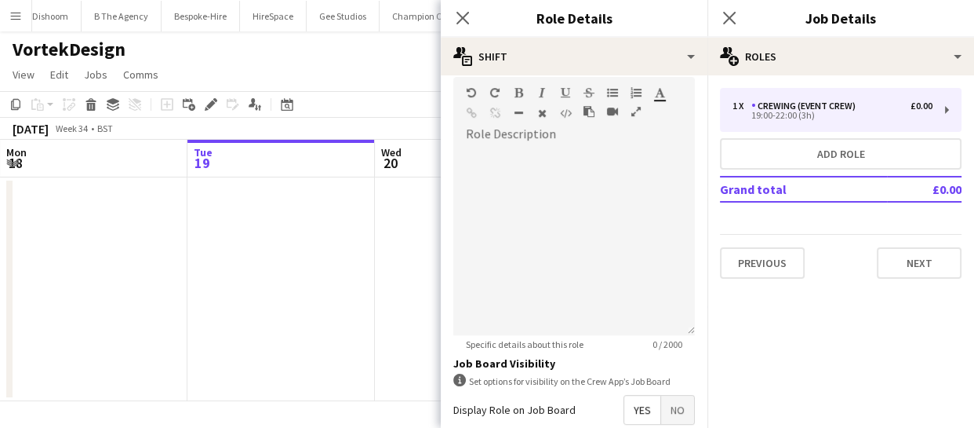
scroll to position [499, 0]
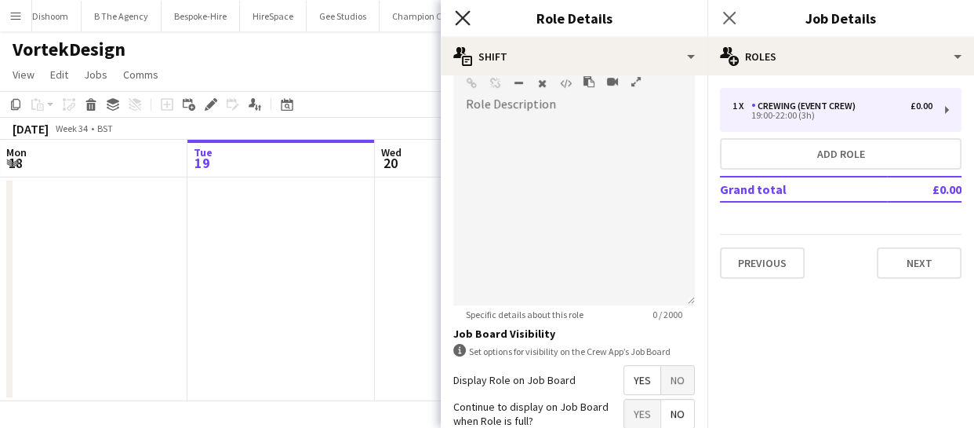
type input "*****"
click at [455, 23] on icon "Close pop-in" at bounding box center [462, 17] width 15 height 15
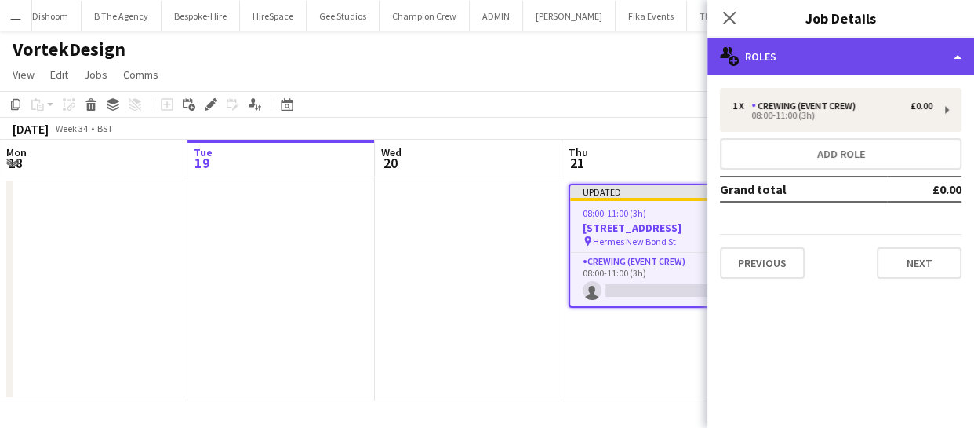
click at [794, 57] on div "multiple-users-add Roles" at bounding box center [841, 57] width 267 height 38
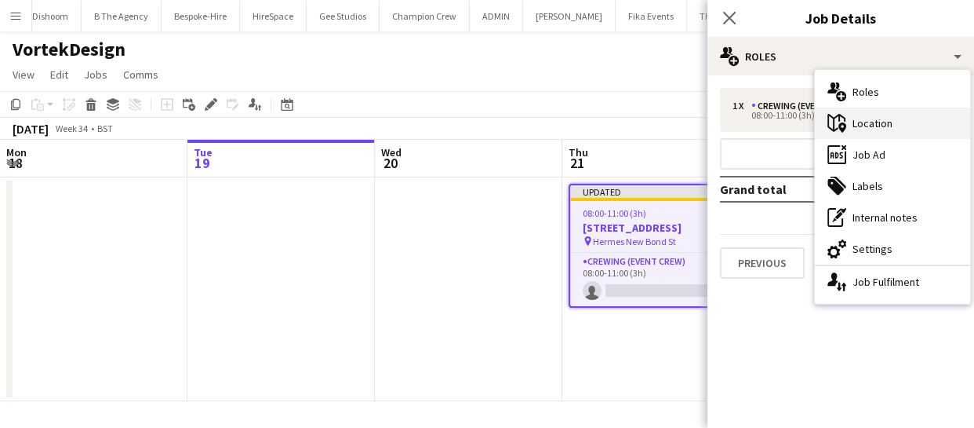
click at [868, 118] on div "maps-pin-1 Location" at bounding box center [892, 122] width 155 height 31
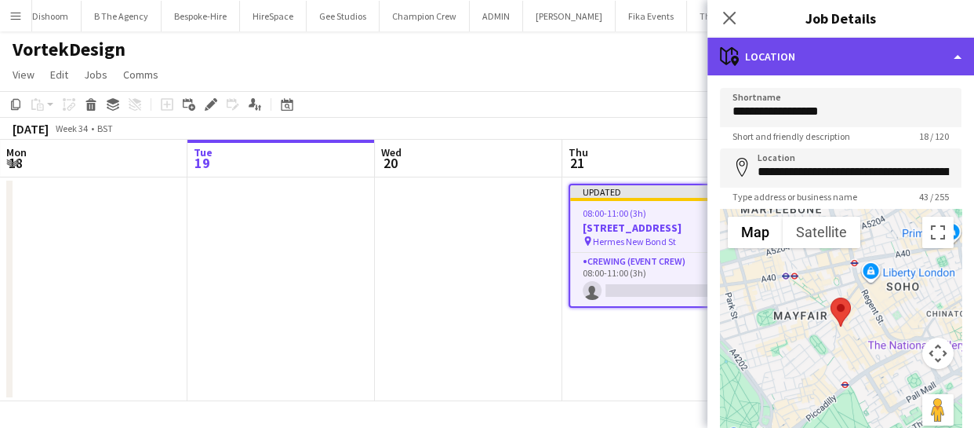
click at [816, 63] on div "maps-pin-1 Location" at bounding box center [841, 57] width 267 height 38
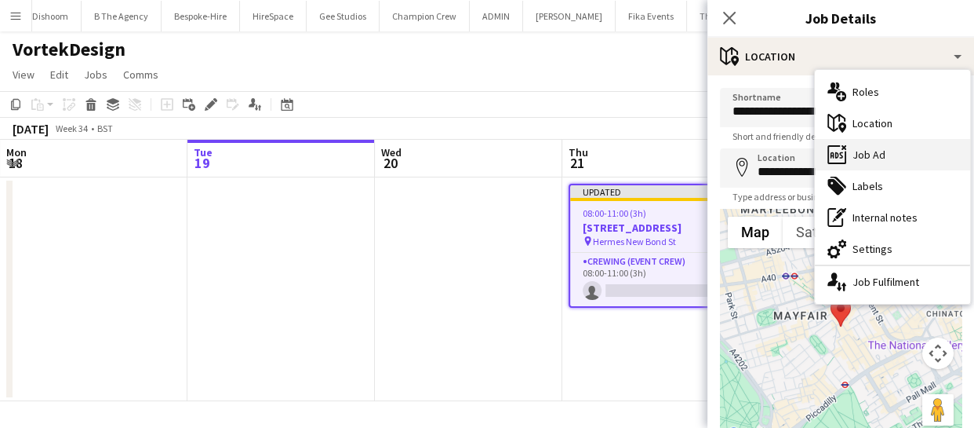
click at [858, 151] on div "ads-window Job Ad" at bounding box center [892, 154] width 155 height 31
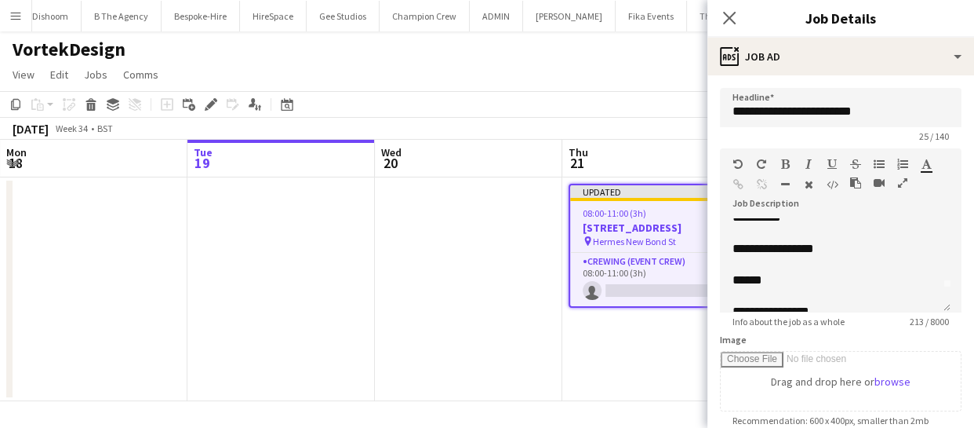
scroll to position [0, 0]
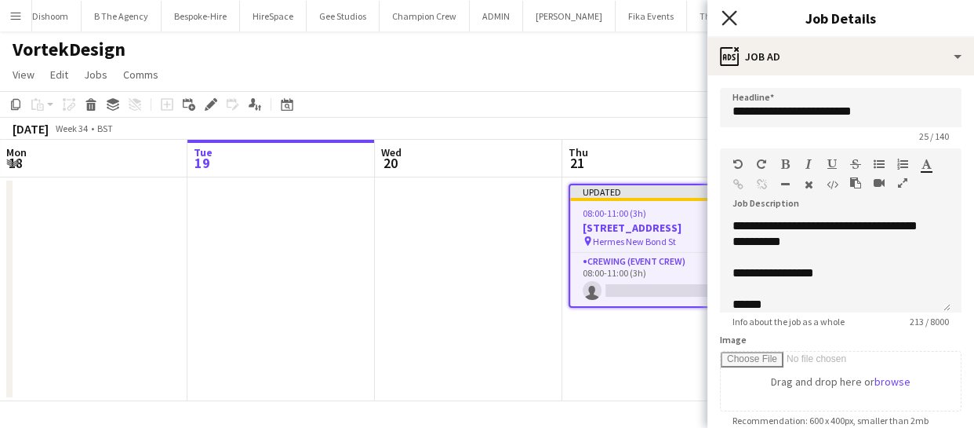
click at [734, 24] on icon "Close pop-in" at bounding box center [729, 17] width 15 height 15
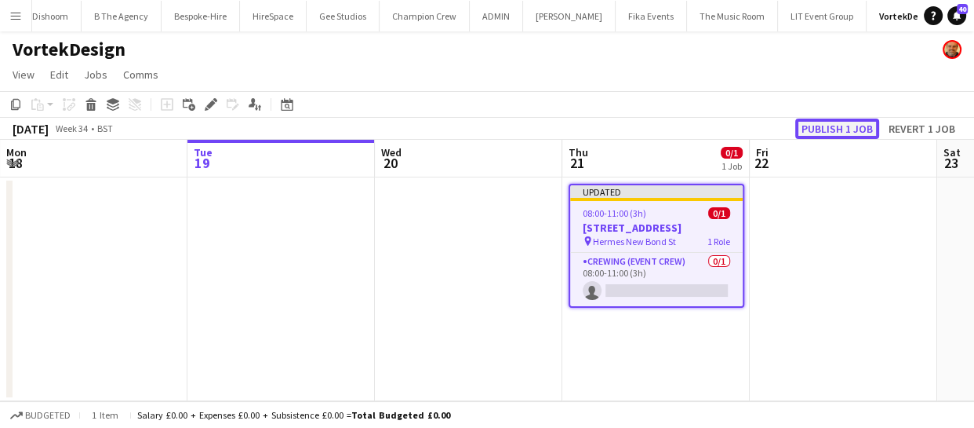
click at [837, 126] on button "Publish 1 job" at bounding box center [838, 128] width 84 height 20
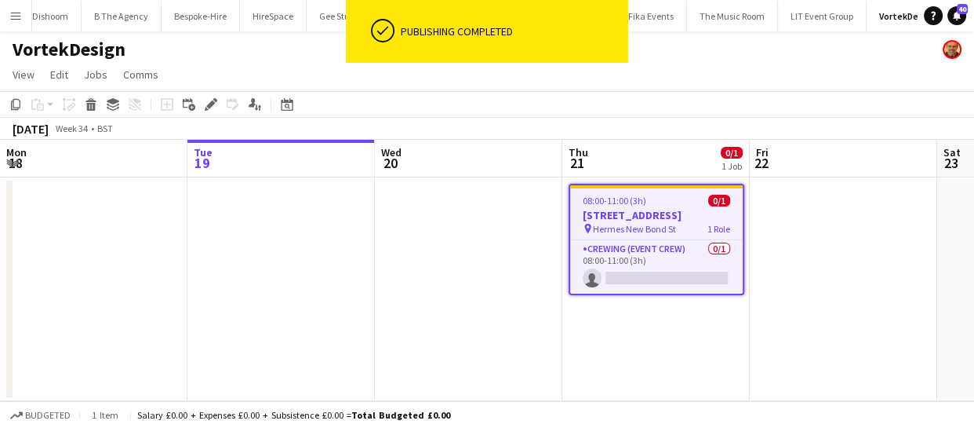
click at [699, 258] on app-calendar-viewport "Sat 16 Sun 17 Mon 18 Tue 19 Wed 20 Thu 21 0/1 1 Job Fri 22 Sat 23 Sun 24 Mon 25…" at bounding box center [487, 270] width 974 height 261
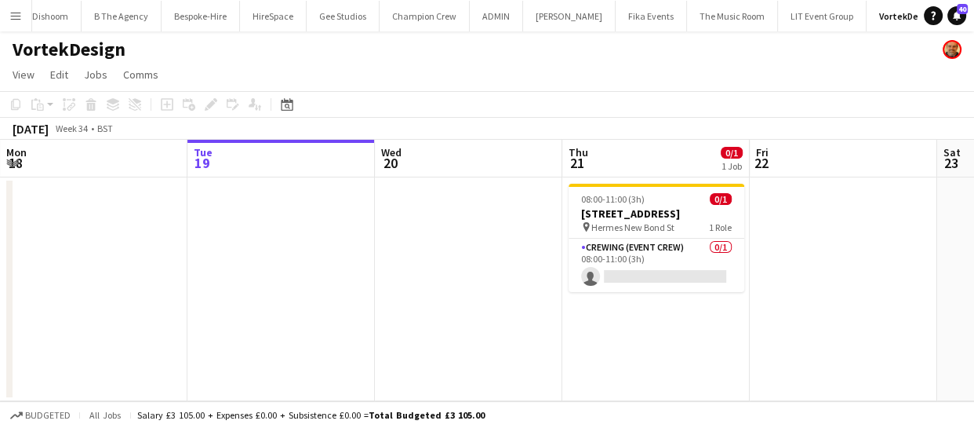
scroll to position [0, 594]
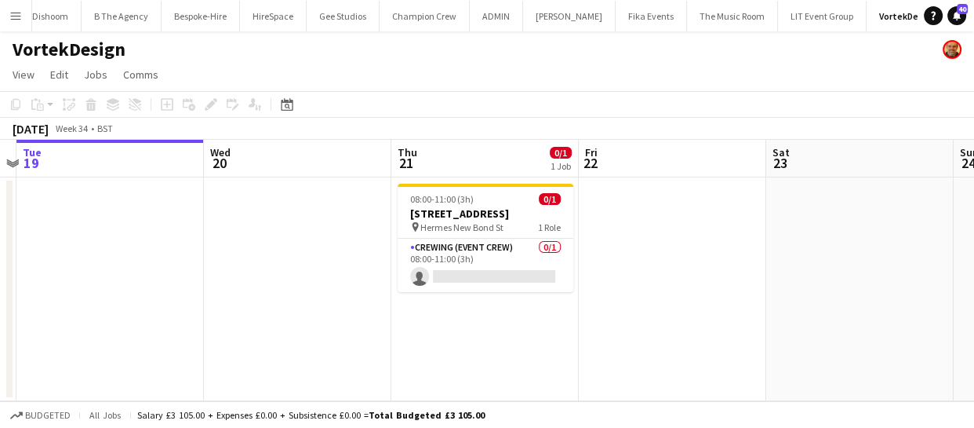
drag, startPoint x: 679, startPoint y: 348, endPoint x: 471, endPoint y: 339, distance: 208.9
click at [479, 343] on app-calendar-viewport "Sat 16 Sun 17 Mon 18 Tue 19 Wed 20 Thu 21 0/1 1 Job Fri 22 Sat 23 Sun 24 Mon 25…" at bounding box center [487, 270] width 974 height 261
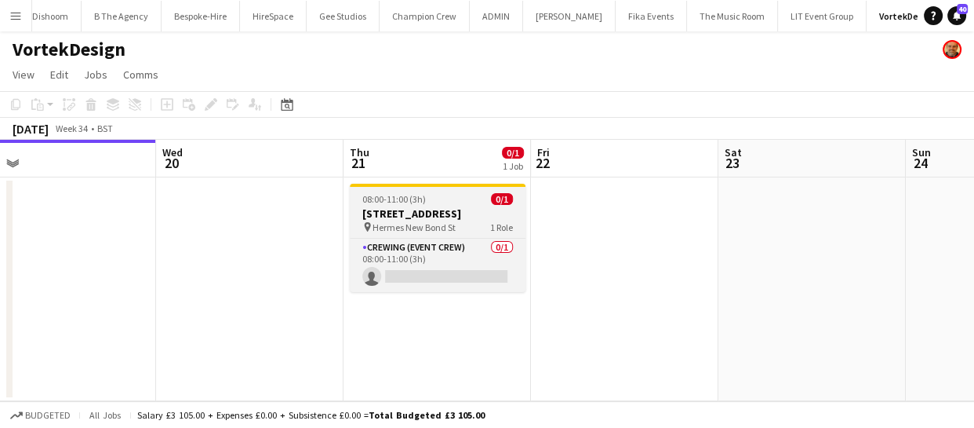
click at [451, 204] on div "08:00-11:00 (3h) 0/1" at bounding box center [438, 199] width 176 height 12
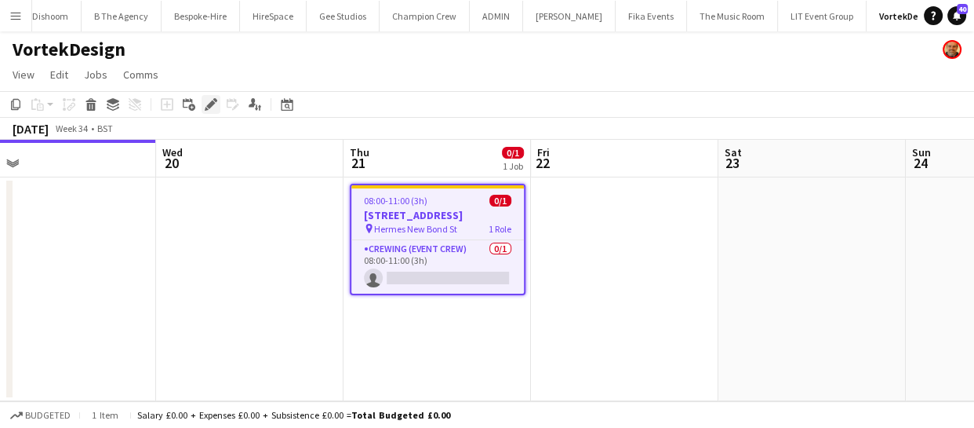
click at [214, 107] on icon "Edit" at bounding box center [211, 104] width 13 height 13
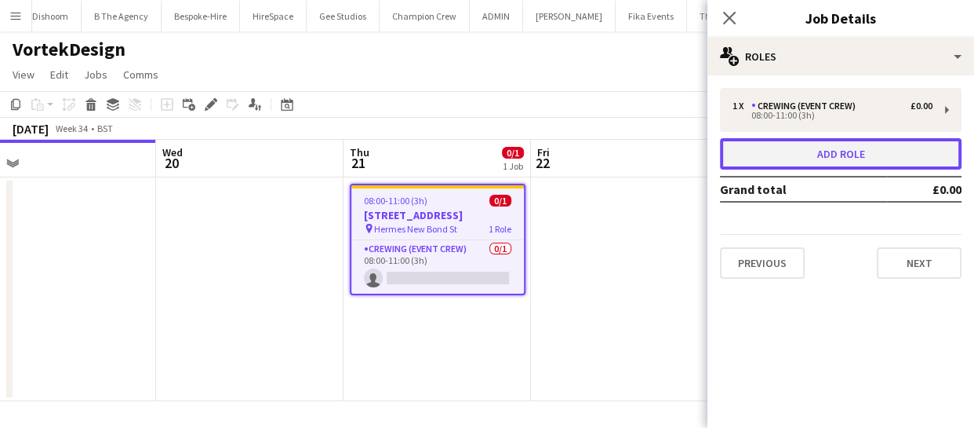
click at [836, 147] on button "Add role" at bounding box center [841, 153] width 242 height 31
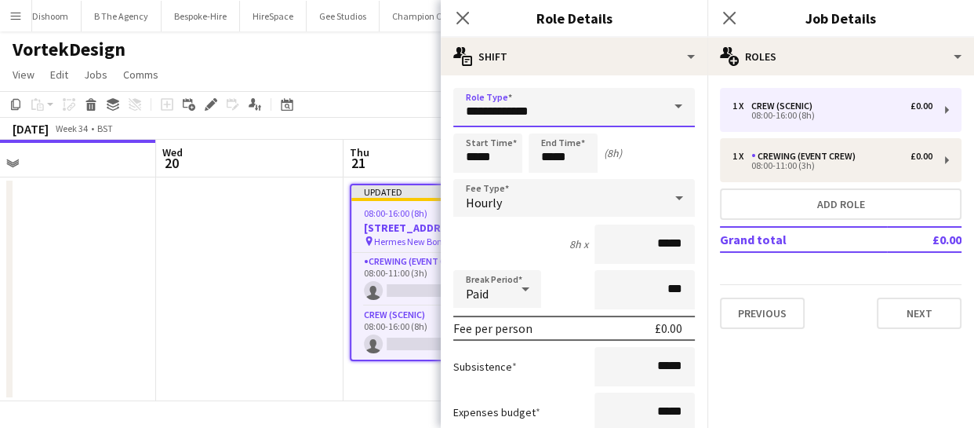
click at [599, 115] on input "**********" at bounding box center [574, 107] width 242 height 39
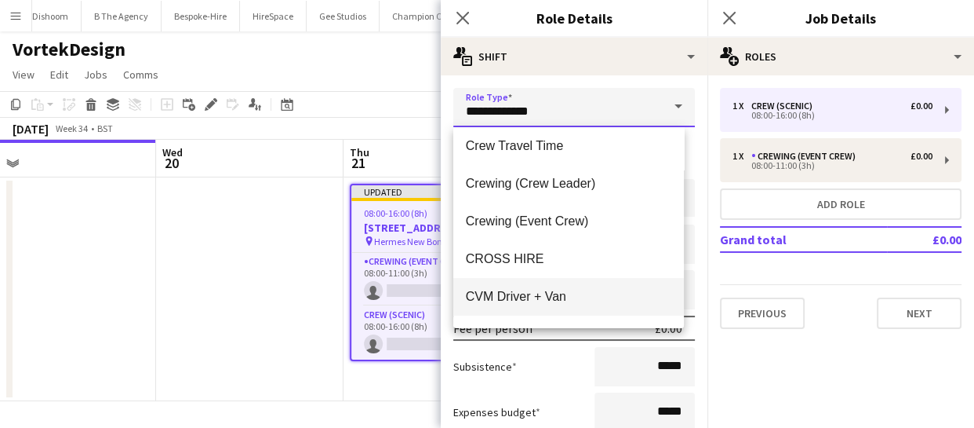
scroll to position [133, 0]
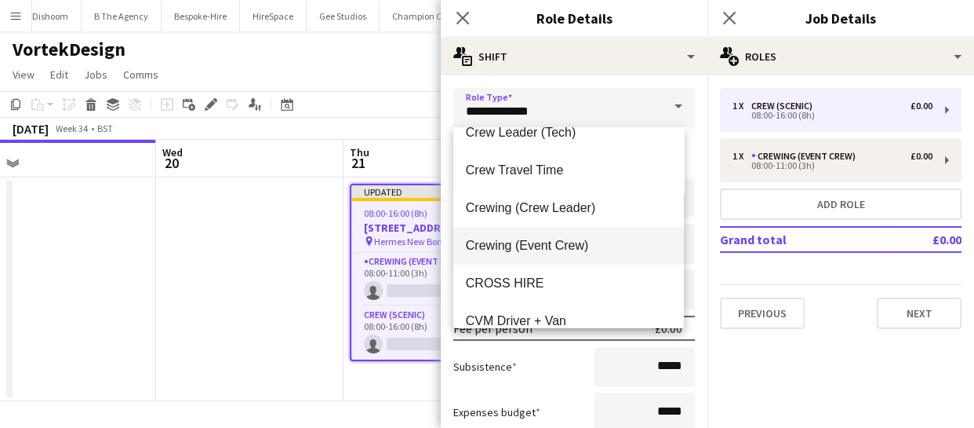
click at [560, 248] on span "Crewing (Event Crew)" at bounding box center [569, 245] width 206 height 15
type input "**********"
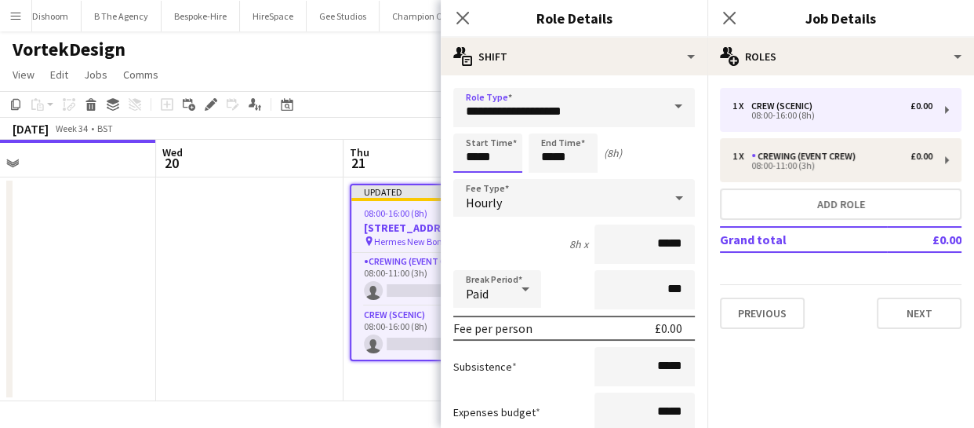
click at [492, 157] on input "*****" at bounding box center [487, 152] width 69 height 39
drag, startPoint x: 497, startPoint y: 157, endPoint x: 429, endPoint y: 153, distance: 67.6
click at [429, 153] on body "Menu Boards Boards Boards All jobs Status Workforce Workforce My Workforce Recr…" at bounding box center [487, 214] width 974 height 428
type input "*****"
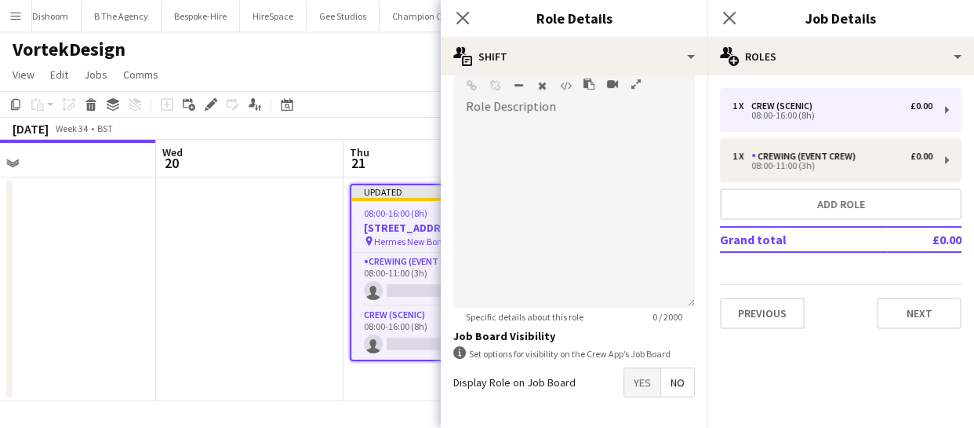
scroll to position [499, 0]
type input "*****"
click at [625, 382] on span "Yes" at bounding box center [642, 380] width 36 height 28
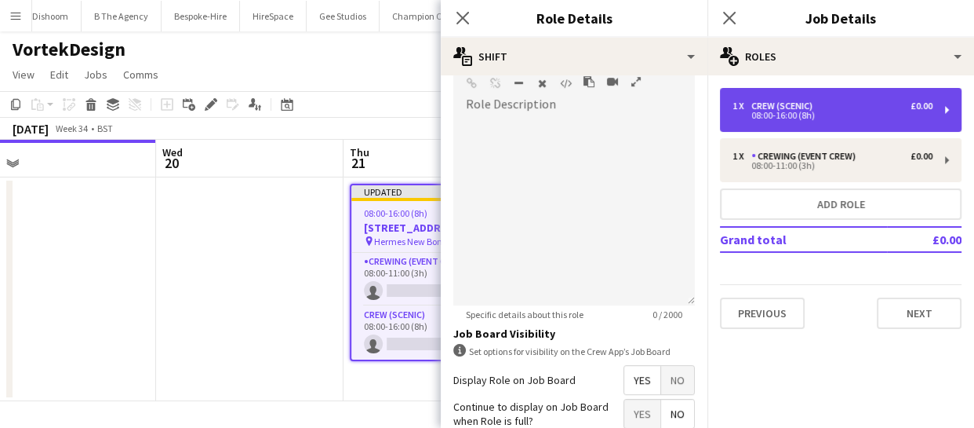
click at [790, 105] on div "Crew (Scenic)" at bounding box center [785, 105] width 67 height 11
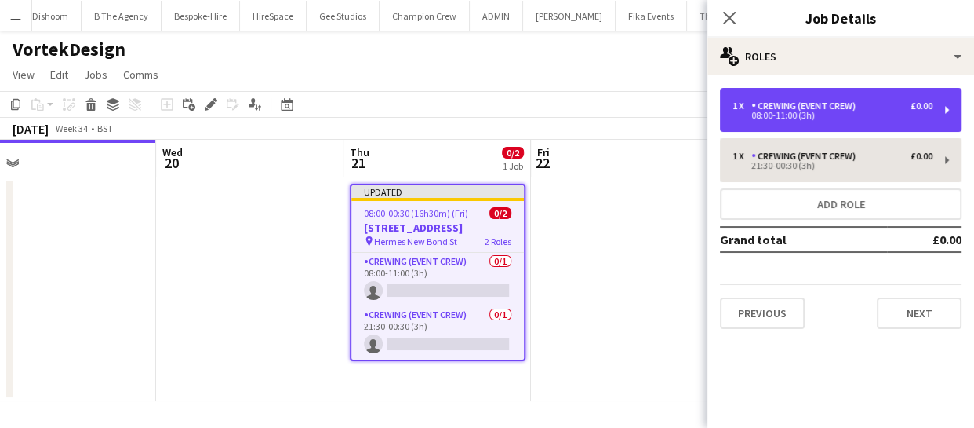
click at [790, 105] on div "Crewing (Event Crew)" at bounding box center [807, 105] width 111 height 11
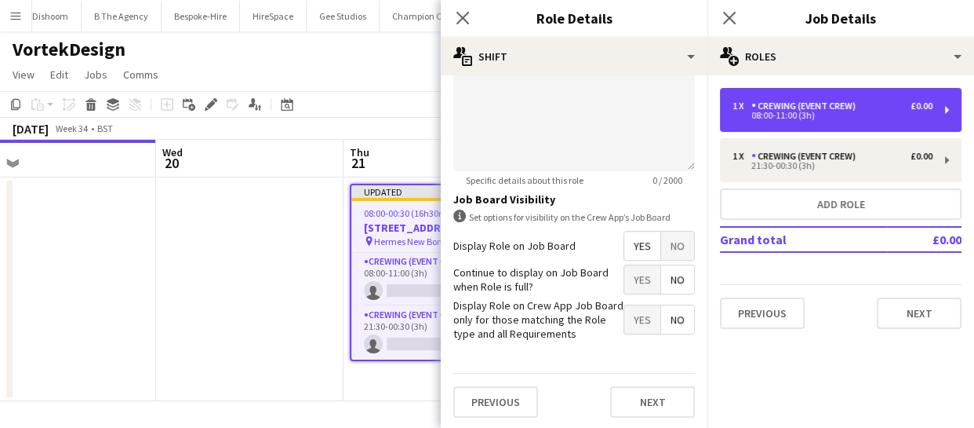
scroll to position [635, 0]
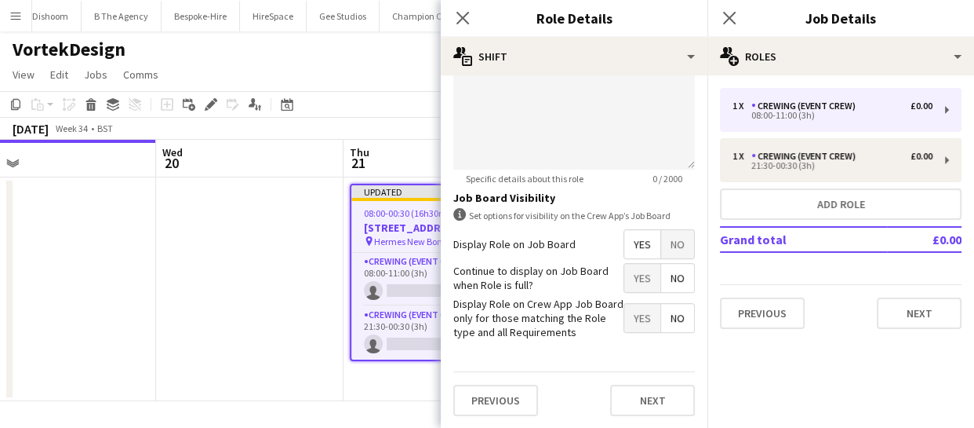
click at [640, 253] on span "Yes" at bounding box center [642, 244] width 36 height 28
click at [457, 14] on icon "Close pop-in" at bounding box center [462, 17] width 15 height 15
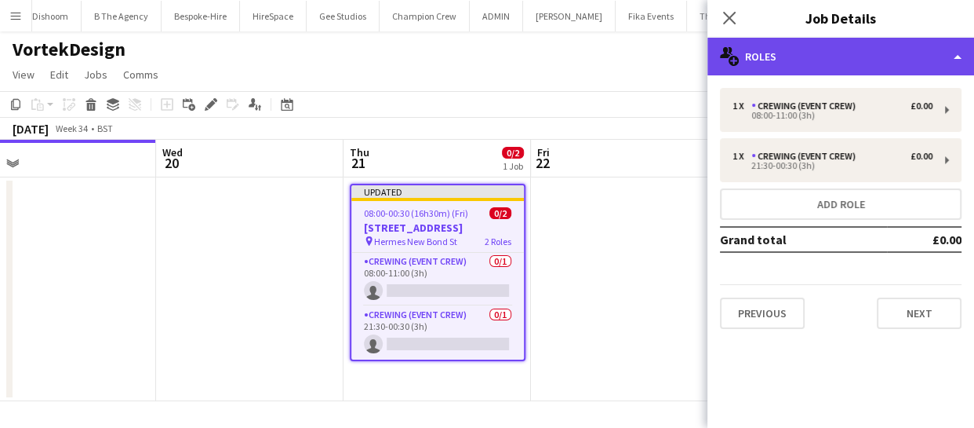
click at [824, 71] on div "multiple-users-add Roles" at bounding box center [841, 57] width 267 height 38
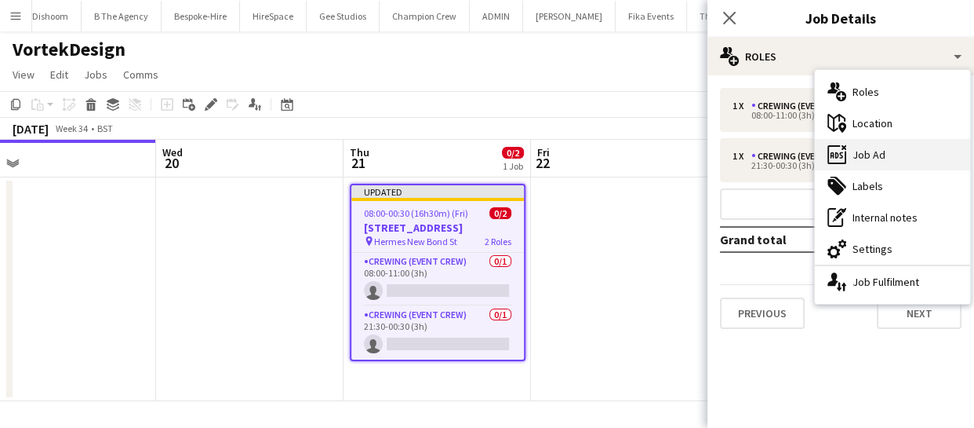
click at [892, 165] on div "ads-window Job Ad" at bounding box center [892, 154] width 155 height 31
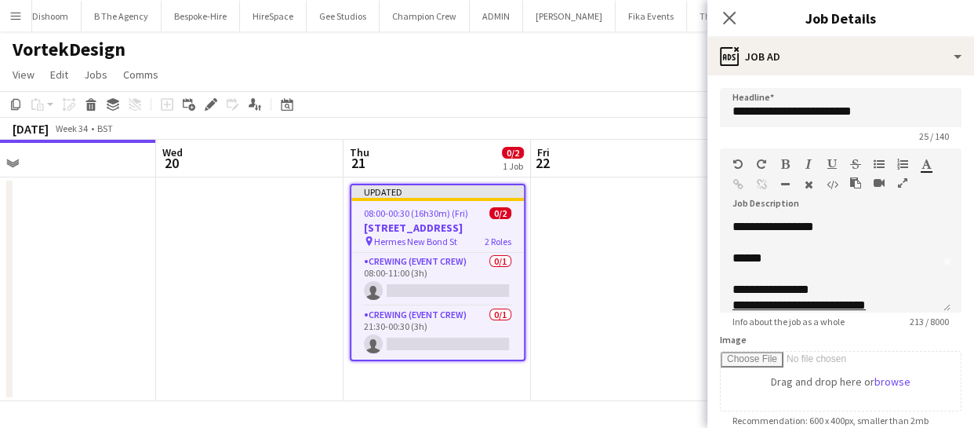
scroll to position [71, 0]
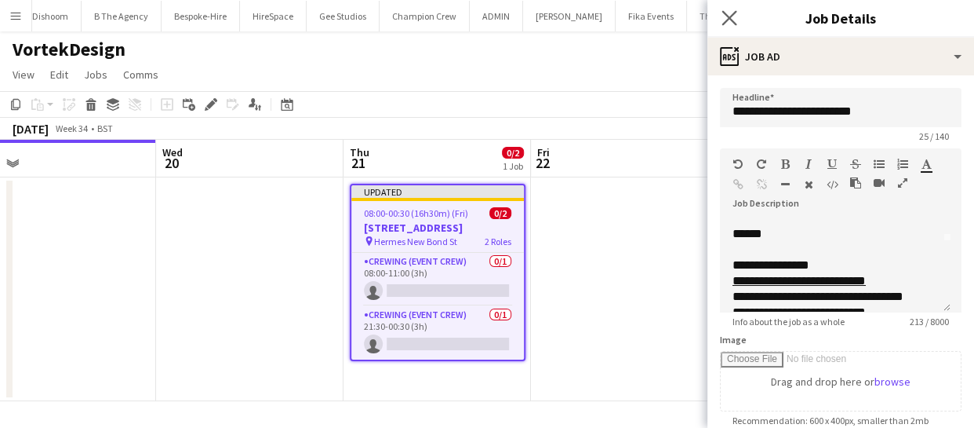
click at [720, 16] on app-icon "Close pop-in" at bounding box center [730, 18] width 23 height 23
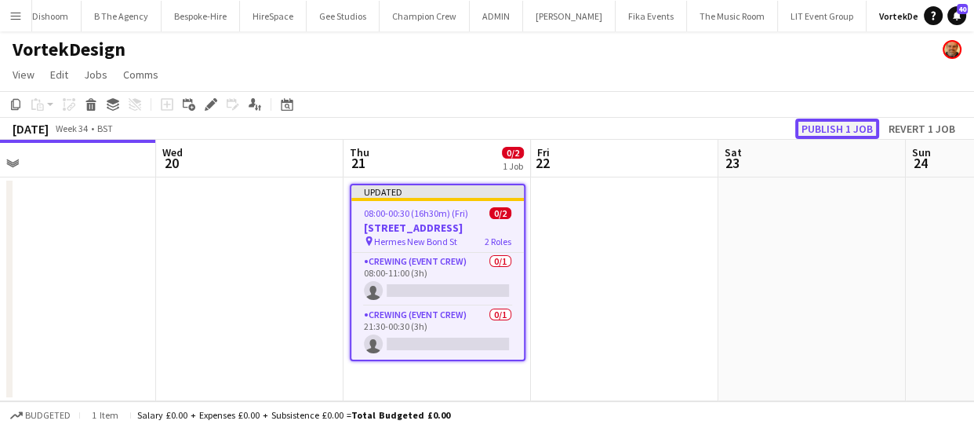
click at [824, 133] on button "Publish 1 job" at bounding box center [838, 128] width 84 height 20
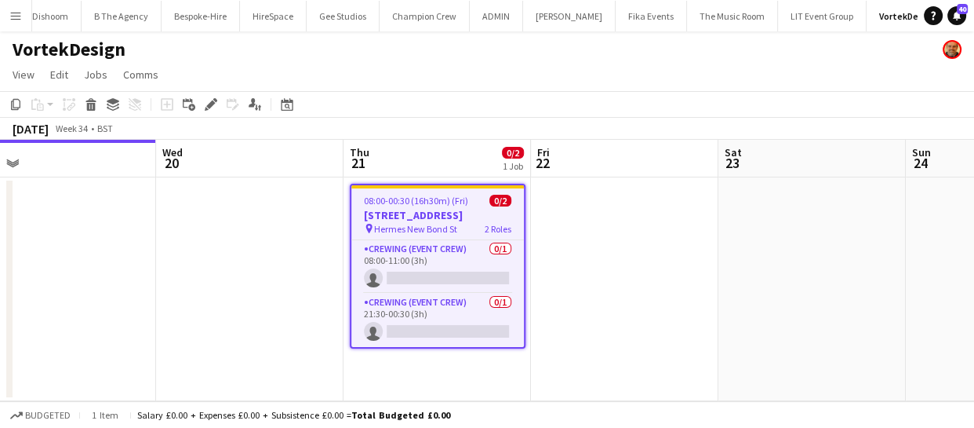
drag, startPoint x: 215, startPoint y: 106, endPoint x: 545, endPoint y: 107, distance: 330.3
click at [215, 106] on icon "Edit" at bounding box center [211, 104] width 13 height 13
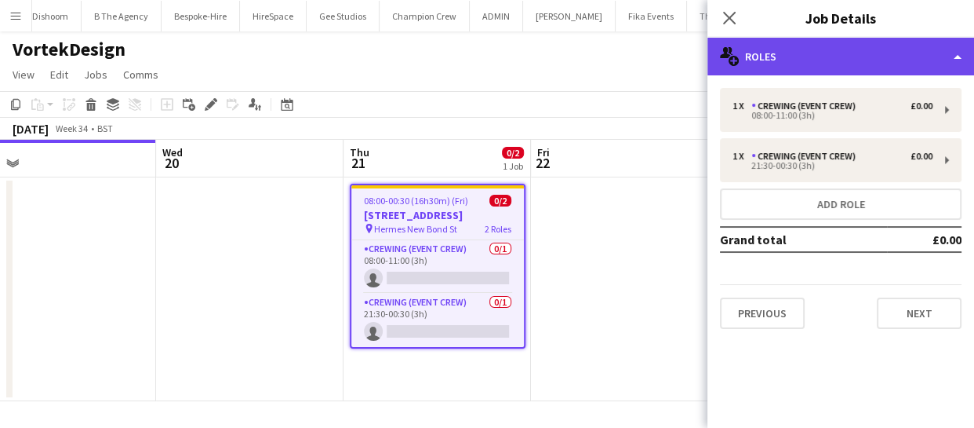
click at [883, 67] on div "multiple-users-add Roles" at bounding box center [841, 57] width 267 height 38
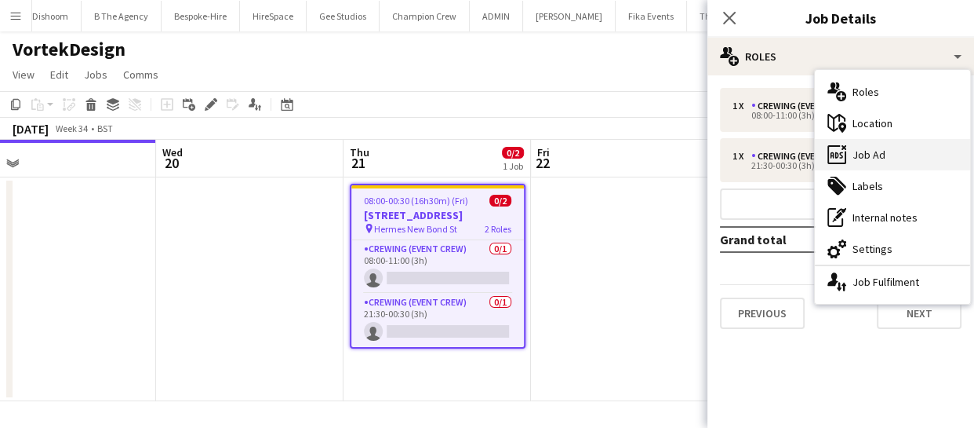
click at [887, 155] on div "ads-window Job Ad" at bounding box center [892, 154] width 155 height 31
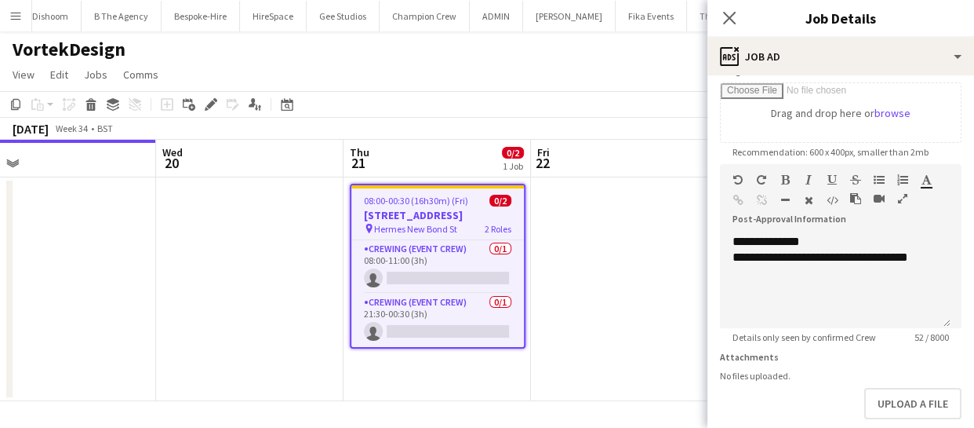
scroll to position [285, 0]
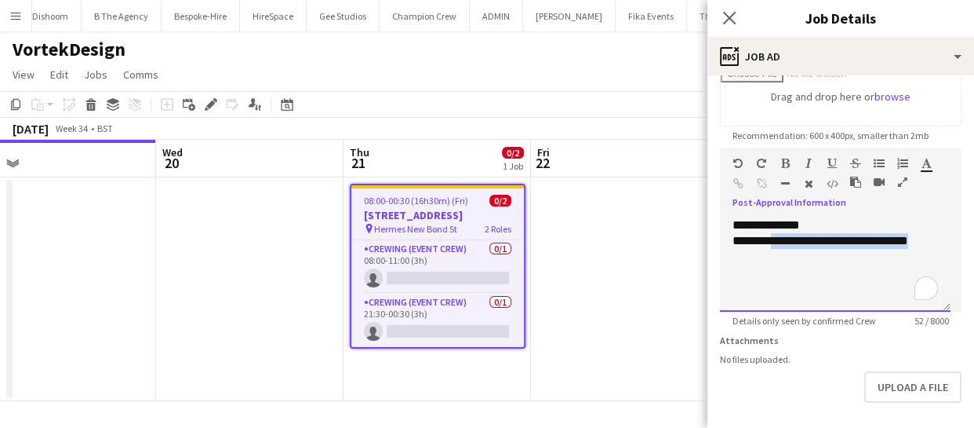
drag, startPoint x: 777, startPoint y: 243, endPoint x: 950, endPoint y: 249, distance: 172.7
click at [950, 249] on div "**********" at bounding box center [835, 264] width 231 height 94
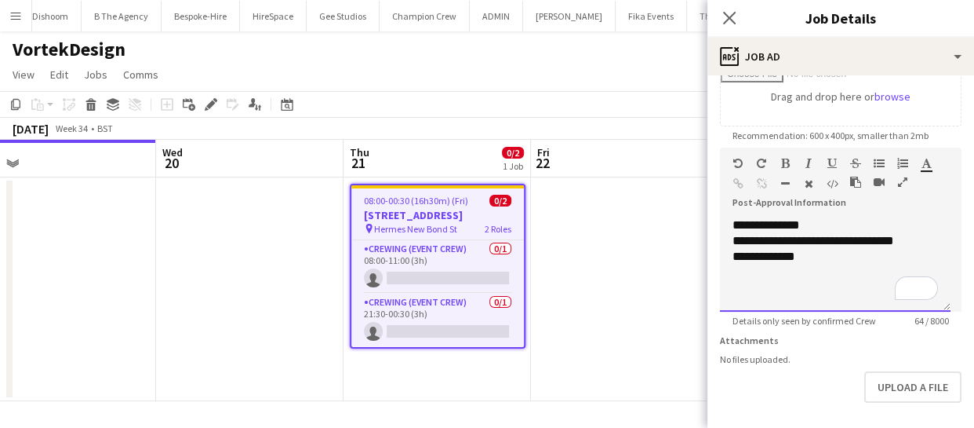
click at [802, 268] on div "**********" at bounding box center [835, 264] width 231 height 94
click at [728, 17] on icon "Close pop-in" at bounding box center [729, 17] width 15 height 15
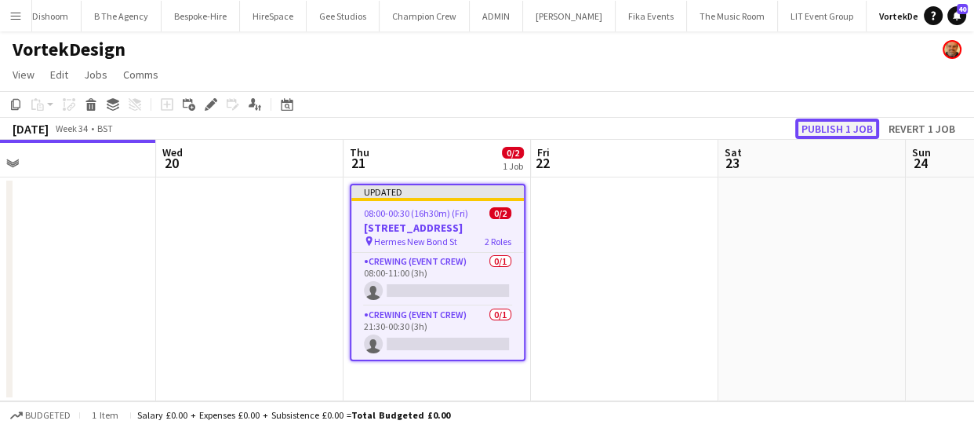
click at [820, 130] on button "Publish 1 job" at bounding box center [838, 128] width 84 height 20
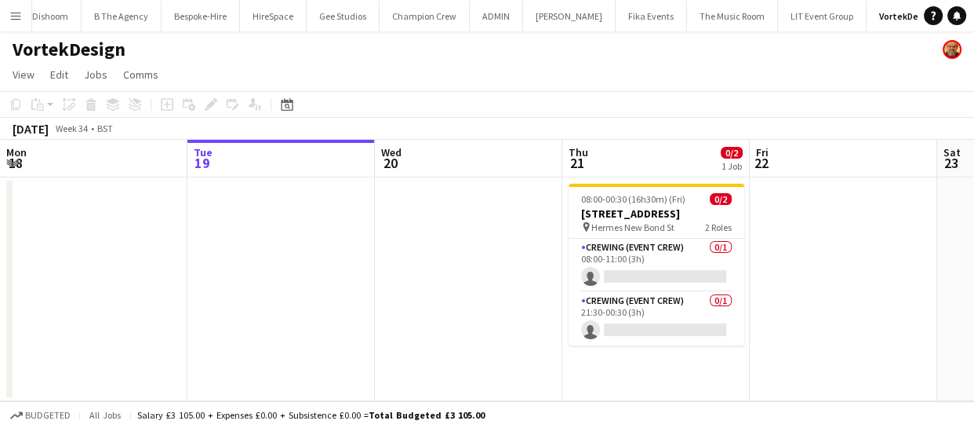
scroll to position [0, 384]
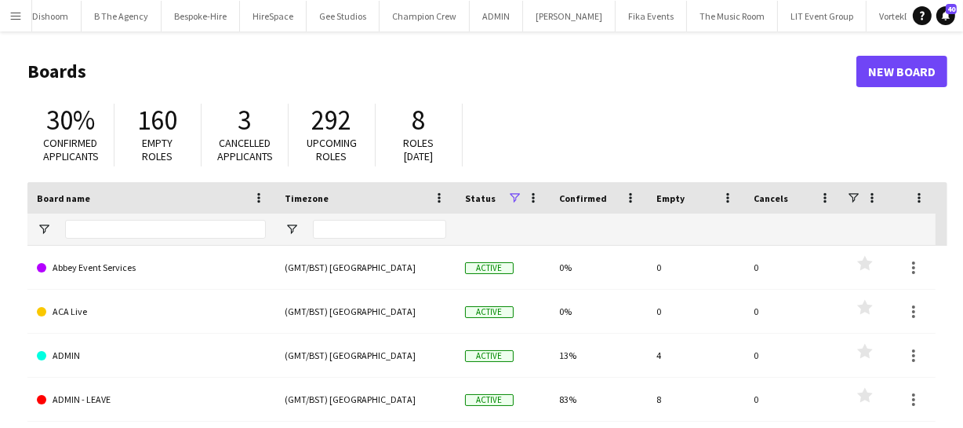
click at [8, 9] on button "Menu" at bounding box center [15, 15] width 31 height 31
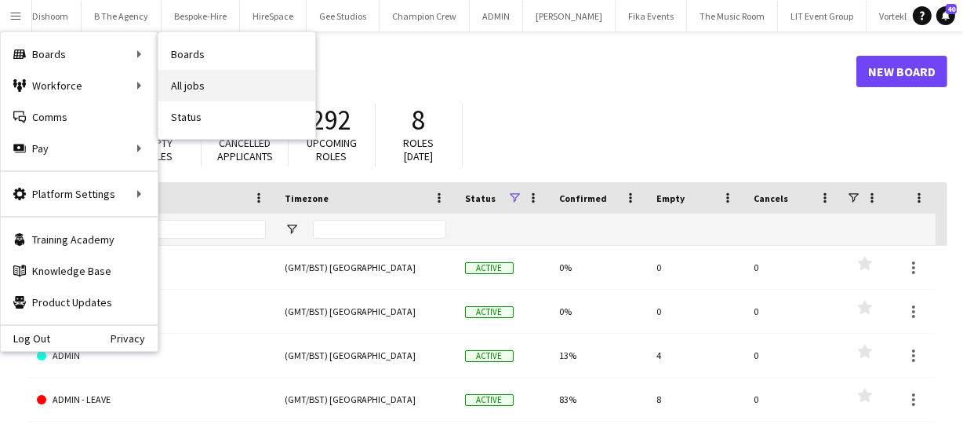
click at [209, 85] on link "All jobs" at bounding box center [236, 85] width 157 height 31
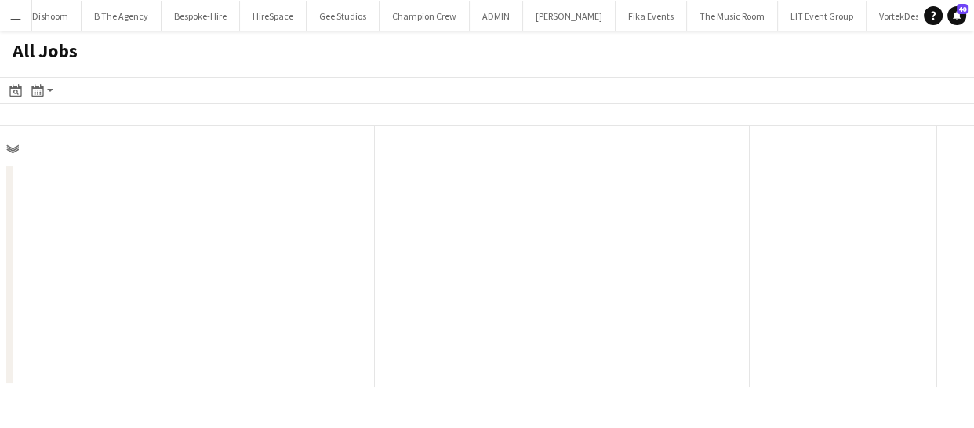
scroll to position [0, 375]
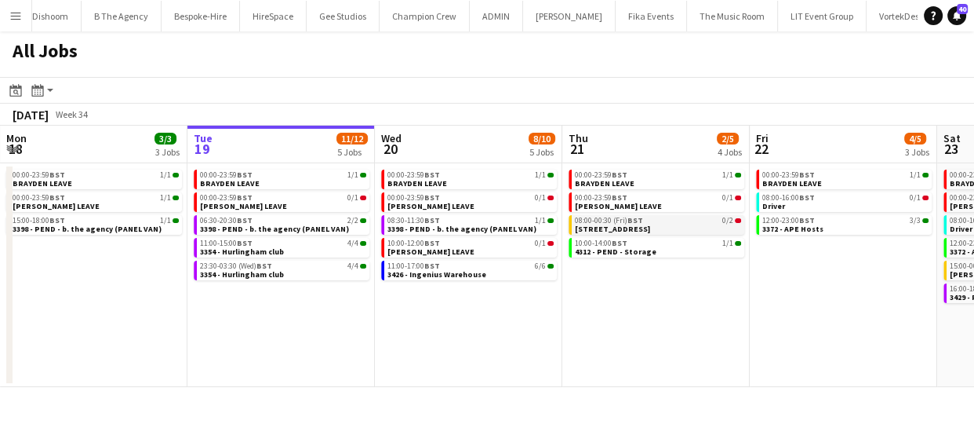
click at [605, 231] on span "[STREET_ADDRESS]" at bounding box center [612, 229] width 75 height 10
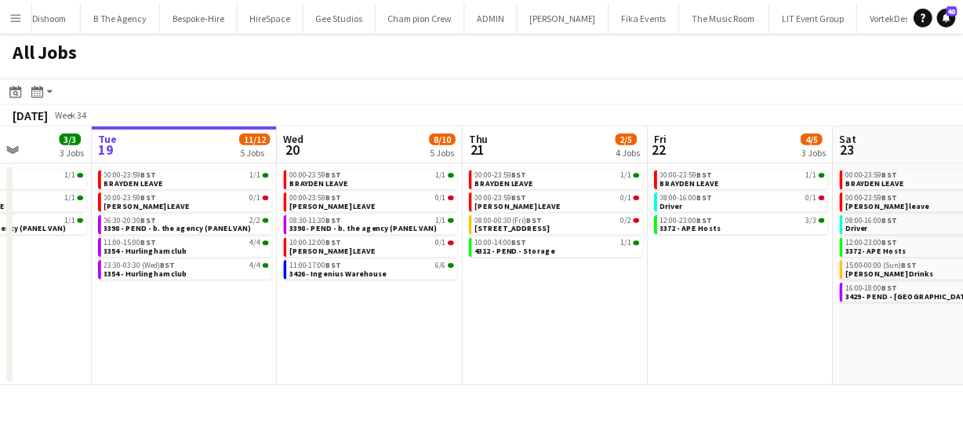
scroll to position [0, 501]
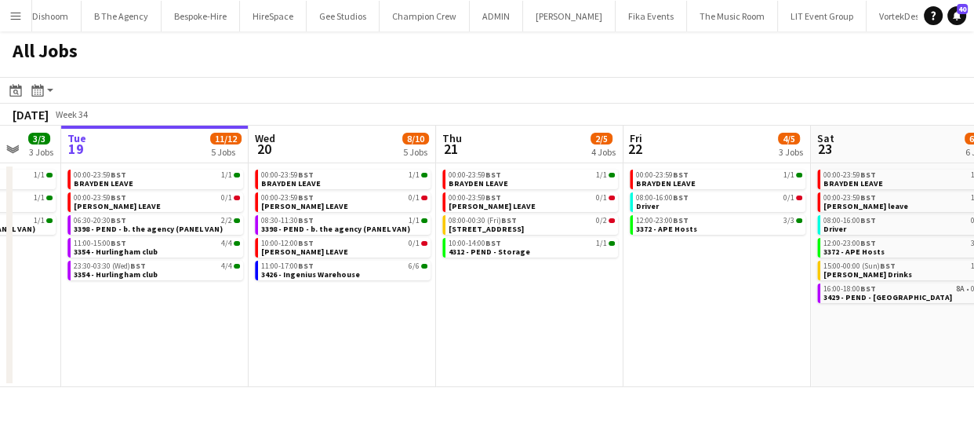
drag, startPoint x: 816, startPoint y: 322, endPoint x: 690, endPoint y: 329, distance: 126.5
click at [690, 329] on app-calendar-viewport "Sat 16 14/14 4 Jobs Sun 17 12/12 6 Jobs Mon 18 3/3 3 Jobs Tue 19 11/12 5 Jobs W…" at bounding box center [487, 256] width 974 height 261
click at [483, 250] on span "4312 - PEND - Storage" at bounding box center [490, 251] width 82 height 10
click at [519, 231] on span "[STREET_ADDRESS]" at bounding box center [486, 229] width 75 height 10
click at [22, 16] on button "Menu" at bounding box center [15, 15] width 31 height 31
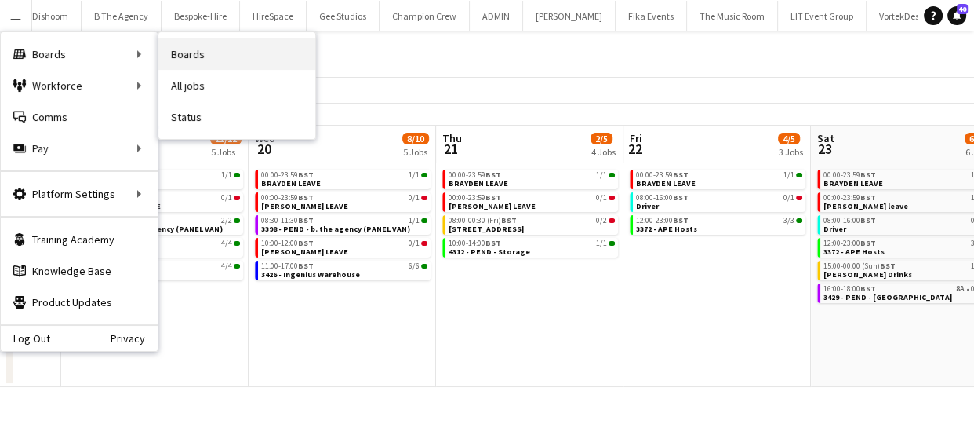
click at [191, 56] on link "Boards" at bounding box center [236, 53] width 157 height 31
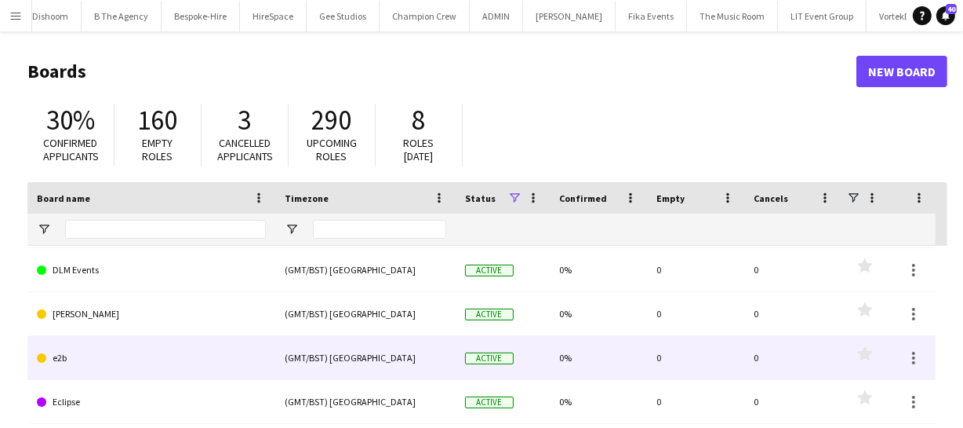
click at [83, 368] on link "e2b" at bounding box center [151, 358] width 229 height 44
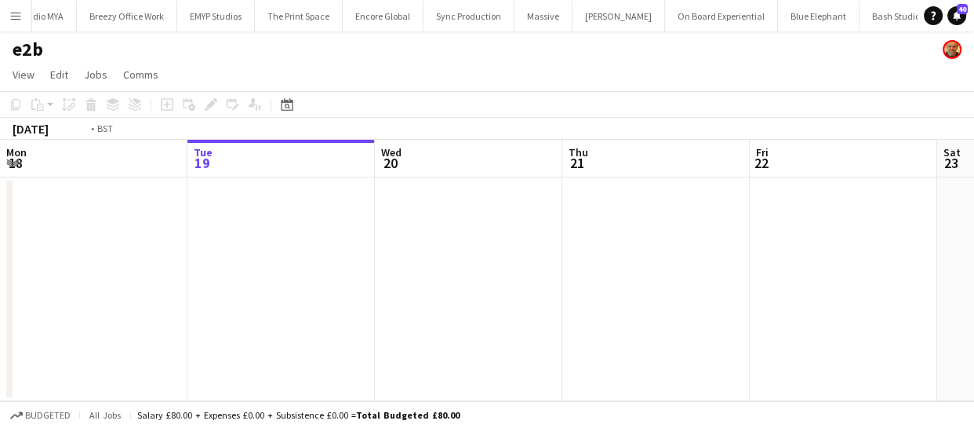
click at [467, 292] on app-calendar-viewport "Sat 16 Sun 17 Mon 18 Tue 19 Wed 20 Thu 21 Fri 22 Sat 23 Sun 24 Mon 25 Tue 26" at bounding box center [487, 270] width 974 height 261
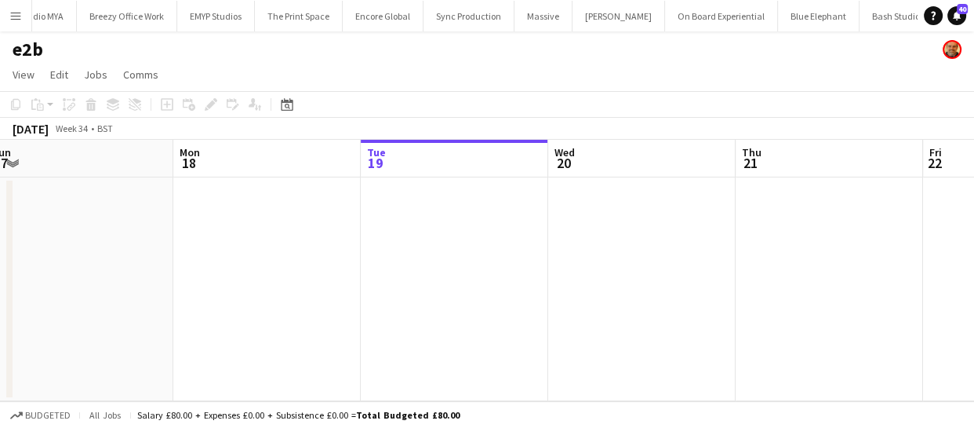
drag, startPoint x: 340, startPoint y: 305, endPoint x: 675, endPoint y: 310, distance: 335.8
click at [622, 306] on app-calendar-viewport "Fri 15 Sat 16 Sun 17 Mon 18 Tue 19 Wed 20 Thu 21 Fri 22 Sat 23 Sun 24 Mon 25" at bounding box center [487, 270] width 974 height 261
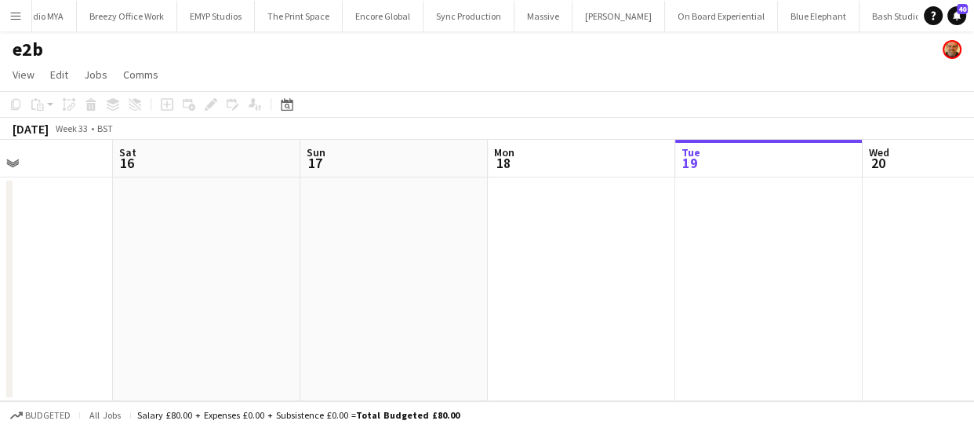
click at [526, 289] on app-calendar-viewport "Wed 13 Thu 14 Fri 15 Sat 16 Sun 17 Mon 18 Tue 19 Wed 20 Thu 21 Fri 22 Sat 23" at bounding box center [487, 270] width 974 height 261
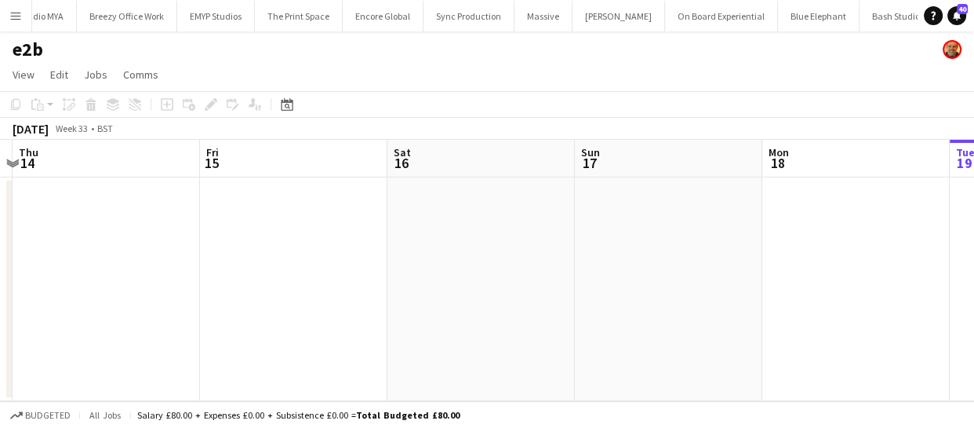
drag, startPoint x: 321, startPoint y: 309, endPoint x: 591, endPoint y: 287, distance: 270.8
click at [550, 288] on app-calendar-viewport "Tue 12 Wed 13 Thu 14 Fri 15 Sat 16 Sun 17 Mon 18 Tue 19 Wed 20 Thu 21 Fri 22" at bounding box center [487, 270] width 974 height 261
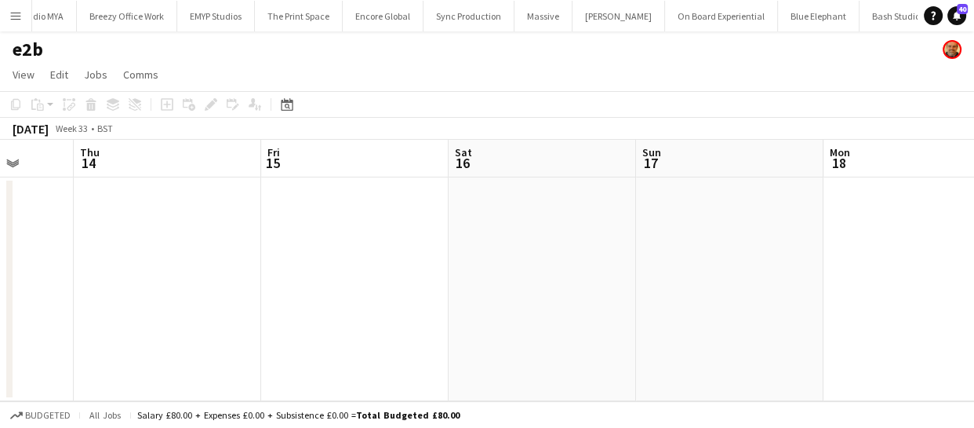
click at [391, 253] on app-calendar-viewport "Mon 11 Tue 12 Wed 13 Thu 14 Fri 15 Sat 16 Sun 17 Mon 18 Tue 19 Wed 20 Thu 21" at bounding box center [487, 270] width 974 height 261
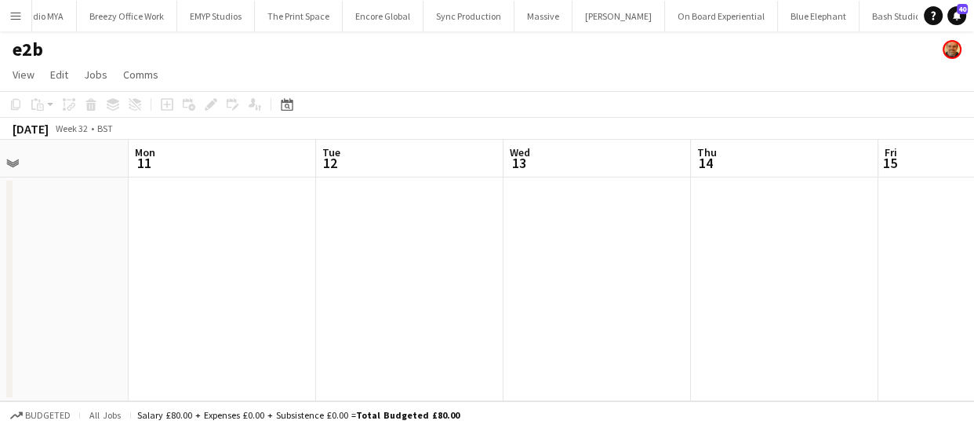
drag, startPoint x: 110, startPoint y: 261, endPoint x: 373, endPoint y: 232, distance: 264.4
click at [373, 232] on app-calendar-viewport "Fri 8 Sat 9 Sun 10 Mon 11 Tue 12 Wed 13 Thu 14 Fri 15 Sat 16 Sun 17 Mon 18" at bounding box center [487, 270] width 974 height 261
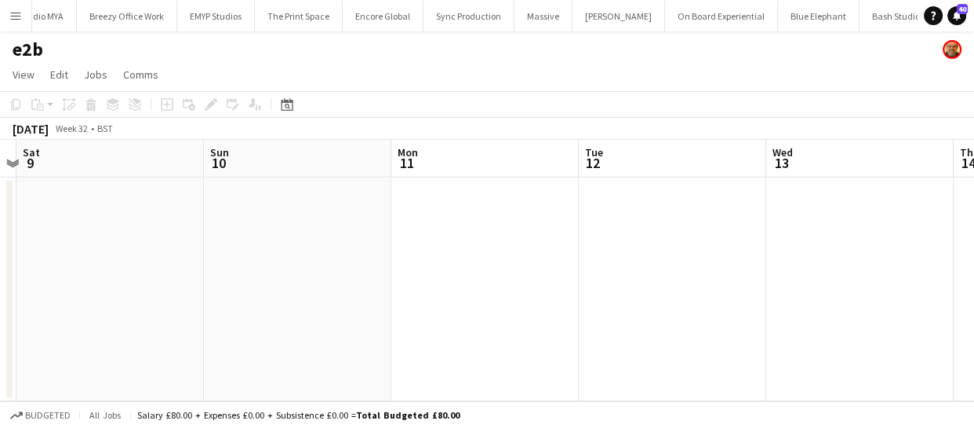
drag, startPoint x: 243, startPoint y: 238, endPoint x: 16, endPoint y: 282, distance: 231.7
click at [287, 235] on app-calendar-viewport "Thu 7 Fri 8 Sat 9 Sun 10 Mon 11 Tue 12 Wed 13 Thu 14 Fri 15 Sat 16 Sun 17" at bounding box center [487, 270] width 974 height 261
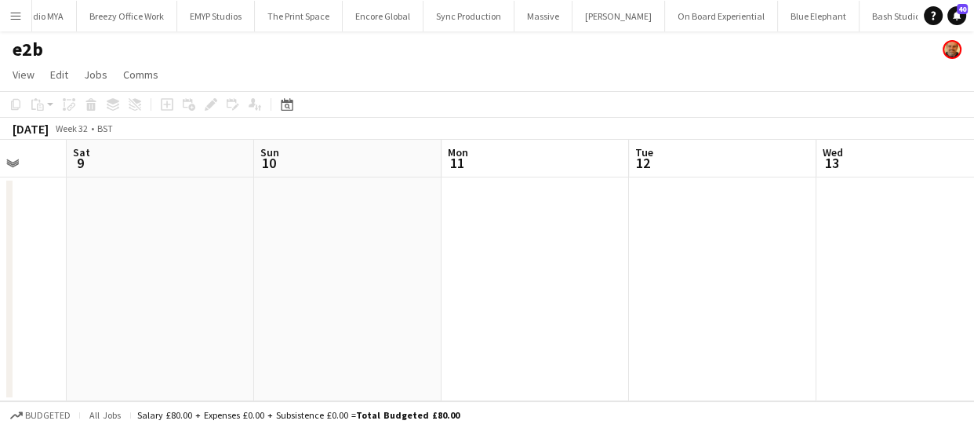
drag, startPoint x: 12, startPoint y: 294, endPoint x: 173, endPoint y: 308, distance: 161.4
click at [264, 272] on div "Wed 6 Thu 7 Fri 8 Sat 9 Sun 10 Mon 11 Tue 12 Wed 13 Thu 14 Fri 15 Sat 16" at bounding box center [487, 270] width 974 height 261
click at [260, 291] on app-calendar-viewport "Wed 6 Thu 7 Fri 8 Sat 9 Sun 10 Mon 11 Tue 12 Wed 13 Thu 14 Fri 15 Sat 16" at bounding box center [487, 270] width 974 height 261
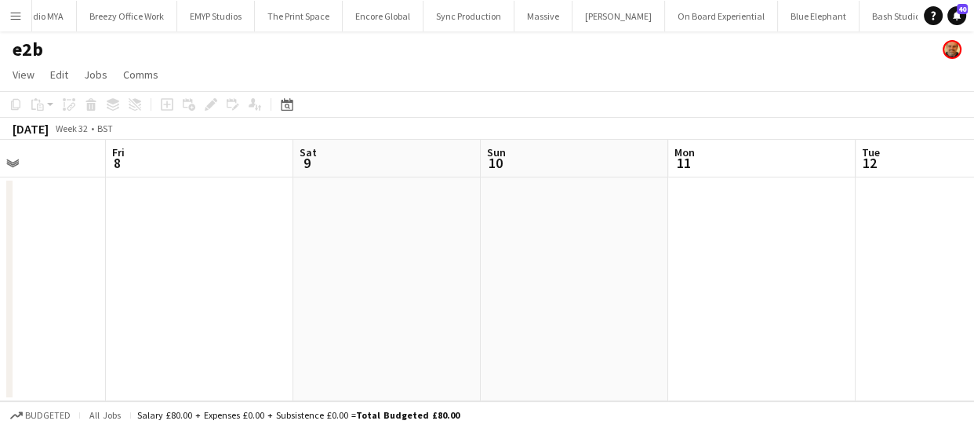
drag, startPoint x: 197, startPoint y: 330, endPoint x: 306, endPoint y: 313, distance: 110.4
click at [306, 313] on app-calendar-viewport "Tue 5 Wed 6 Thu 7 Fri 8 Sat 9 Sun 10 Mon 11 Tue 12 Wed 13 Thu 14 Fri 15" at bounding box center [487, 270] width 974 height 261
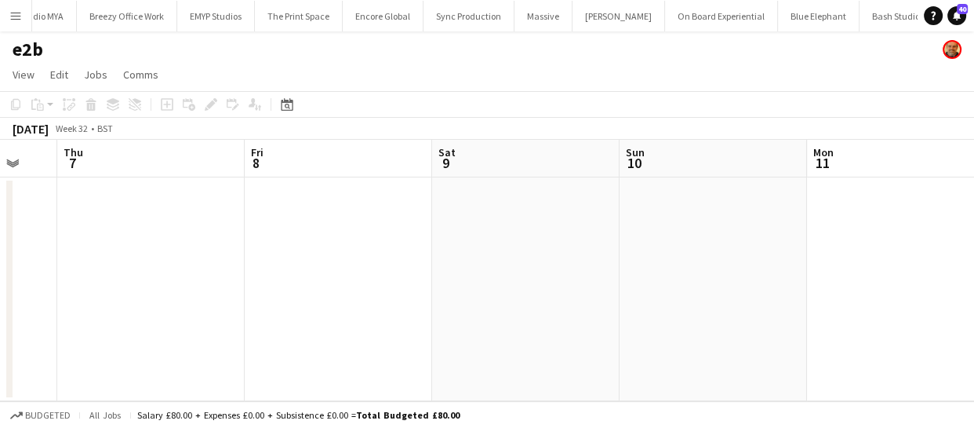
click at [526, 326] on app-calendar-viewport "Tue 5 Wed 6 Thu 7 Fri 8 Sat 9 Sun 10 Mon 11 Tue 12 Wed 13 Thu 14 Fri 15" at bounding box center [487, 270] width 974 height 261
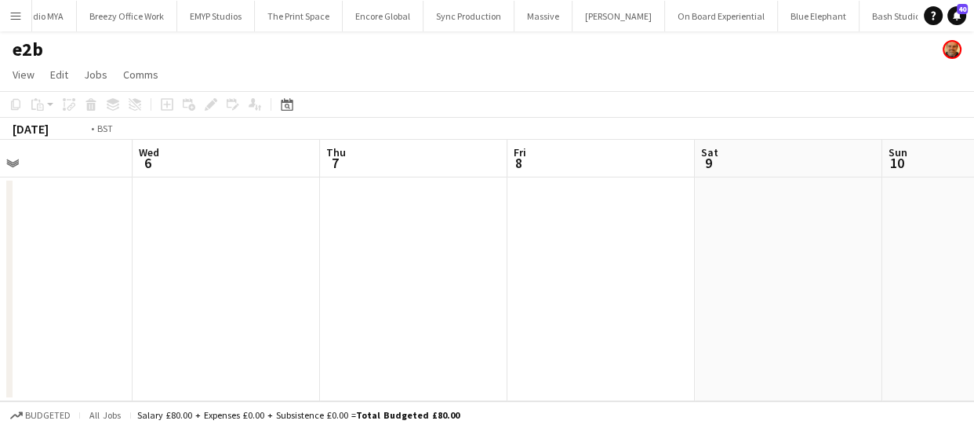
drag, startPoint x: 282, startPoint y: 333, endPoint x: 581, endPoint y: 315, distance: 298.6
click at [561, 315] on app-calendar-viewport "Sun 3 Mon 4 Tue 5 Wed 6 Thu 7 Fri 8 Sat 9 Sun 10 Mon 11 Tue 12 Wed 13" at bounding box center [487, 270] width 974 height 261
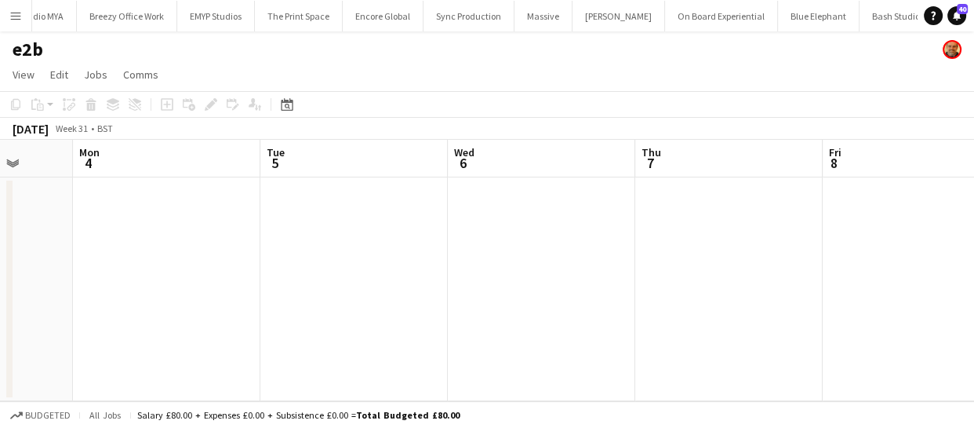
click at [494, 300] on app-calendar-viewport "Fri 1 Sat 2 Sun 3 Mon 4 Tue 5 Wed 6 Thu 7 Fri 8 Sat 9 Sun 10 Mon 11" at bounding box center [487, 270] width 974 height 261
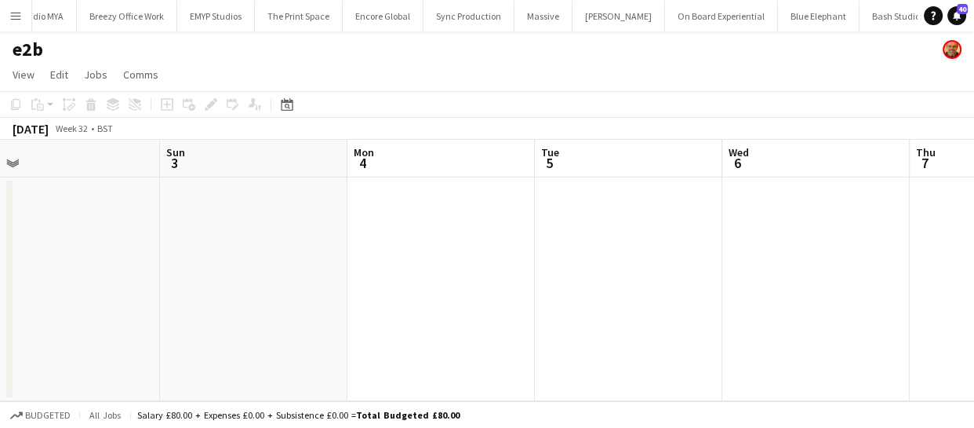
click at [522, 275] on app-calendar-viewport "Thu 31 Fri 1 Sat 2 Sun 3 Mon 4 Tue 5 Wed 6 Thu 7 Fri 8 Sat 9 Sun 10" at bounding box center [487, 270] width 974 height 261
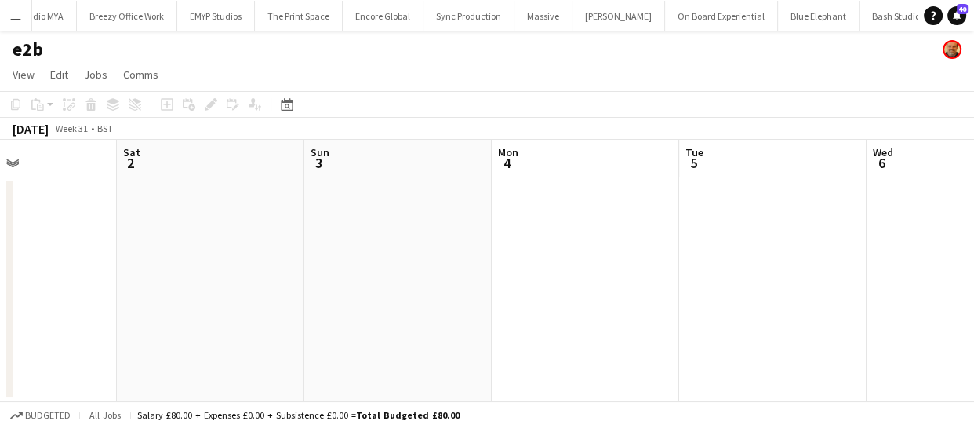
drag, startPoint x: 333, startPoint y: 278, endPoint x: 678, endPoint y: 318, distance: 346.7
click at [597, 307] on app-calendar-viewport "Wed 30 Thu 31 Fri 1 Sat 2 Sun 3 Mon 4 Tue 5 Wed 6 Thu 7 Fri 8 Sat 9" at bounding box center [487, 270] width 974 height 261
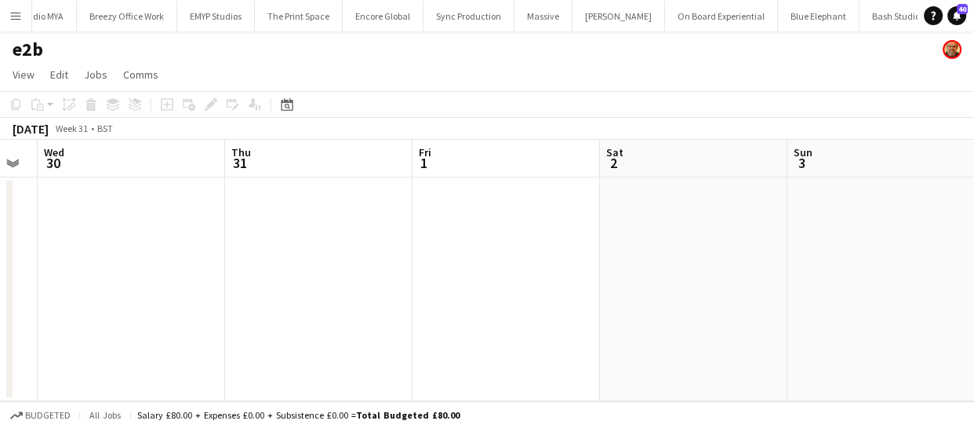
drag, startPoint x: 321, startPoint y: 291, endPoint x: 417, endPoint y: 265, distance: 99.2
click at [488, 258] on app-calendar-viewport "Mon 28 Tue 29 Wed 30 Thu 31 Fri 1 Sat 2 Sun 3 Mon 4 Tue 5 Wed 6 Thu 7" at bounding box center [487, 270] width 974 height 261
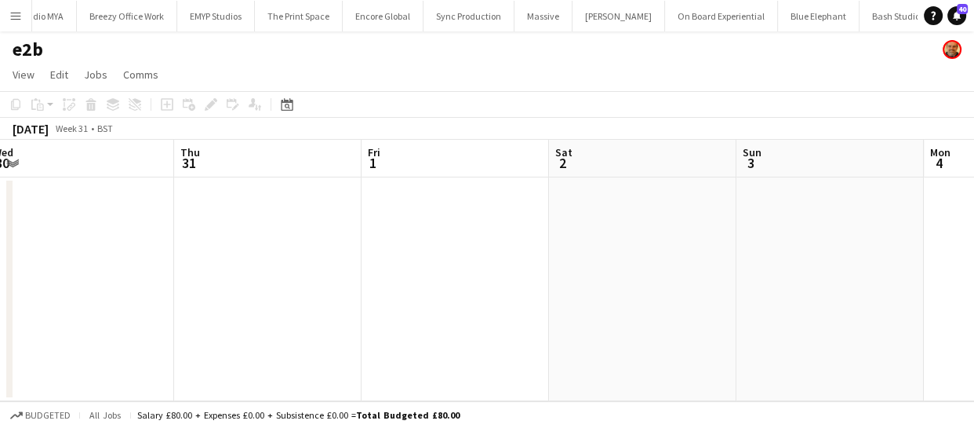
drag, startPoint x: 312, startPoint y: 273, endPoint x: 533, endPoint y: 261, distance: 220.8
click at [501, 262] on app-calendar-viewport "Mon 28 Tue 29 Wed 30 Thu 31 Fri 1 Sat 2 Sun 3 Mon 4 Tue 5 Wed 6 Thu 7" at bounding box center [487, 270] width 974 height 261
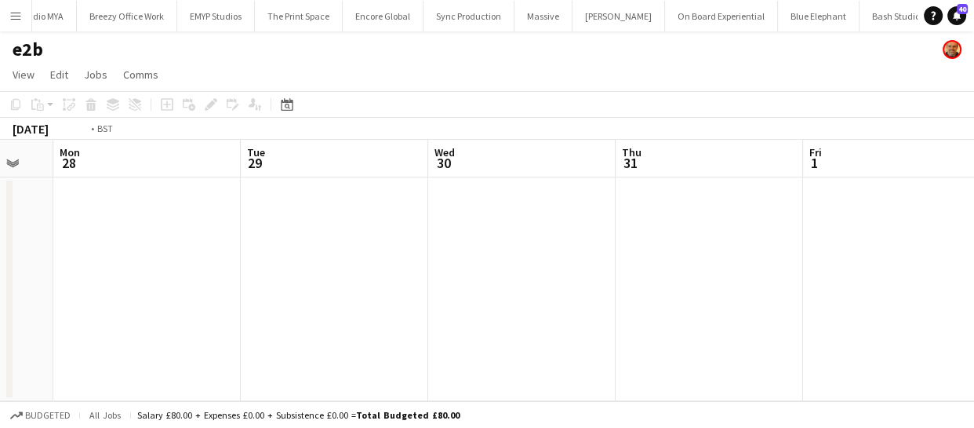
drag, startPoint x: 192, startPoint y: 268, endPoint x: 344, endPoint y: 265, distance: 152.2
click at [481, 235] on app-calendar-viewport "Sat 26 Sun 27 Mon 28 Tue 29 Wed 30 Thu 31 Fri 1 Sat 2 Sun 3 Mon 4 Tue 5" at bounding box center [487, 270] width 974 height 261
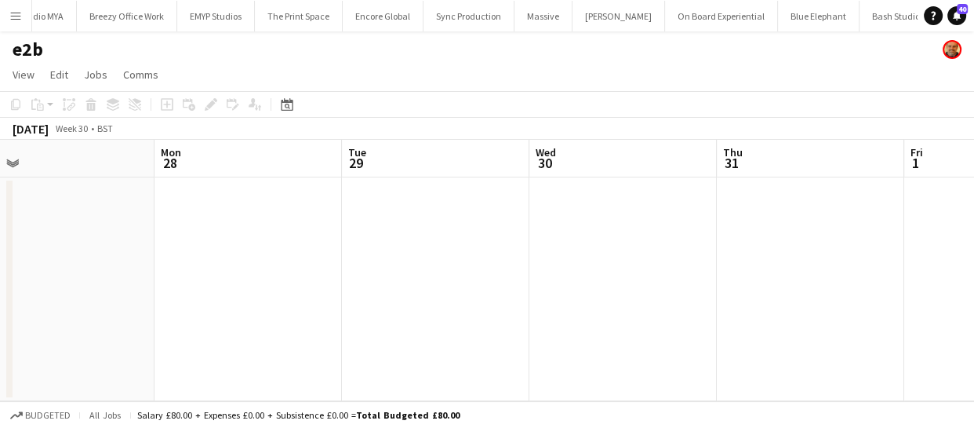
drag, startPoint x: 255, startPoint y: 268, endPoint x: 475, endPoint y: 249, distance: 221.2
click at [439, 251] on app-calendar-viewport "Fri 25 Sat 26 Sun 27 Mon 28 Tue 29 Wed 30 Thu 31 Fri 1 Sat 2 Sun 3 Mon 4" at bounding box center [487, 270] width 974 height 261
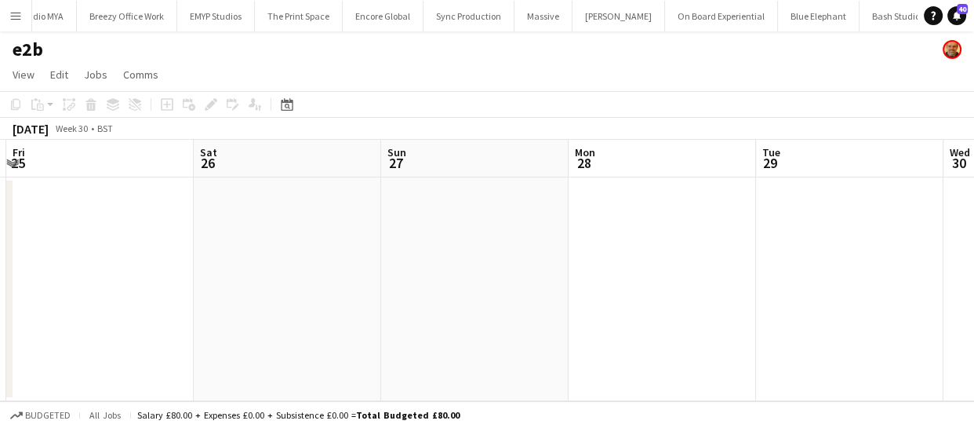
drag, startPoint x: 319, startPoint y: 267, endPoint x: 293, endPoint y: 286, distance: 33.1
click at [468, 255] on app-calendar-viewport "Wed 23 Thu 24 Fri 25 Sat 26 Sun 27 Mon 28 Tue 29 Wed 30 Thu 31 Fri 1 Sat 2" at bounding box center [487, 270] width 974 height 261
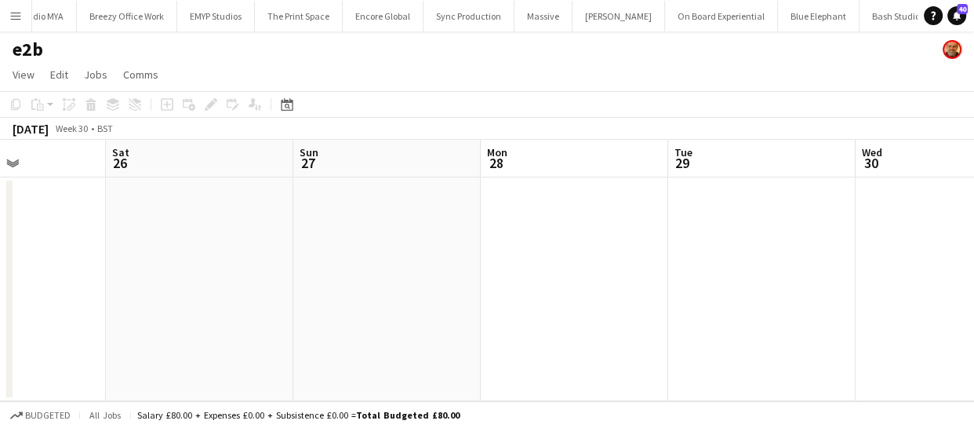
click at [453, 266] on app-calendar-viewport "Wed 23 Thu 24 Fri 25 Sat 26 Sun 27 Mon 28 Tue 29 Wed 30 Thu 31 Fri 1 Sat 2" at bounding box center [487, 270] width 974 height 261
click at [472, 272] on app-calendar-viewport "Mon 21 Tue 22 Wed 23 Thu 24 Fri 25 Sat 26 Sun 27 Mon 28 Tue 29 Wed 30 Thu 31" at bounding box center [487, 270] width 974 height 261
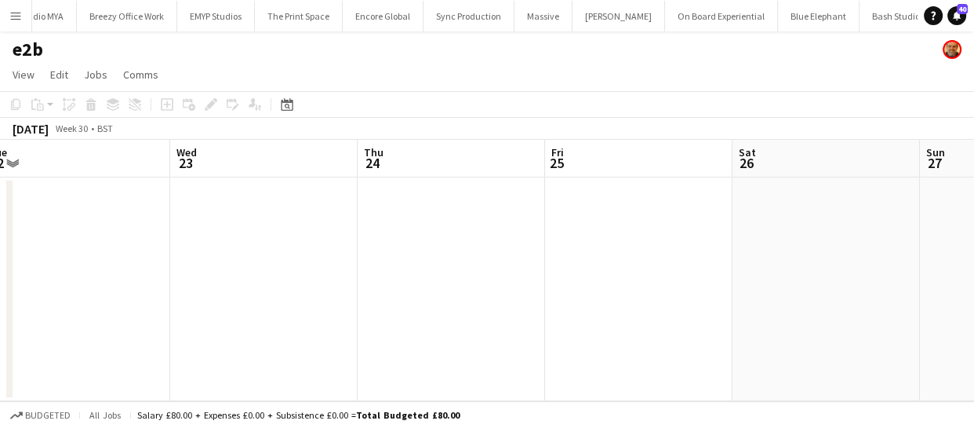
drag, startPoint x: 257, startPoint y: 283, endPoint x: 490, endPoint y: 226, distance: 239.9
click at [464, 228] on app-calendar-viewport "Sun 20 Mon 21 Tue 22 Wed 23 Thu 24 Fri 25 Sat 26 Sun 27 Mon 28 Tue 29 Wed 30" at bounding box center [487, 270] width 974 height 261
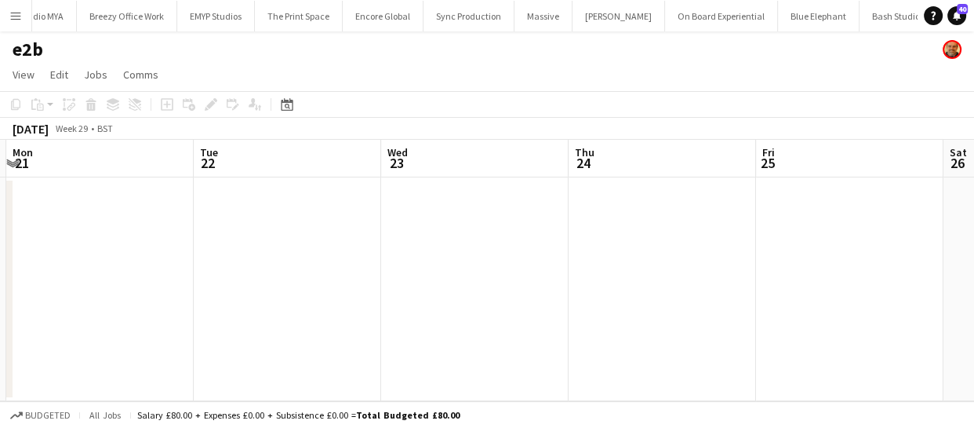
drag, startPoint x: 445, startPoint y: 256, endPoint x: 522, endPoint y: 253, distance: 76.9
click at [505, 253] on app-calendar-viewport "Sat 19 Sun 20 Mon 21 Tue 22 Wed 23 Thu 24 Fri 25 Sat 26 Sun 27 Mon 28 Tue 29" at bounding box center [487, 270] width 974 height 261
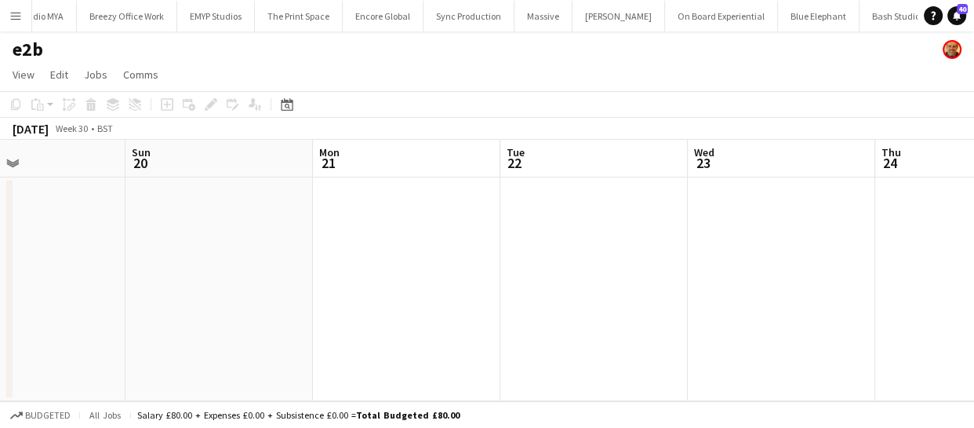
click at [445, 243] on app-calendar-viewport "Thu 17 Fri 18 Sat 19 Sun 20 Mon 21 Tue 22 Wed 23 Thu 24 Fri 25 Sat 26 Sun 27" at bounding box center [487, 270] width 974 height 261
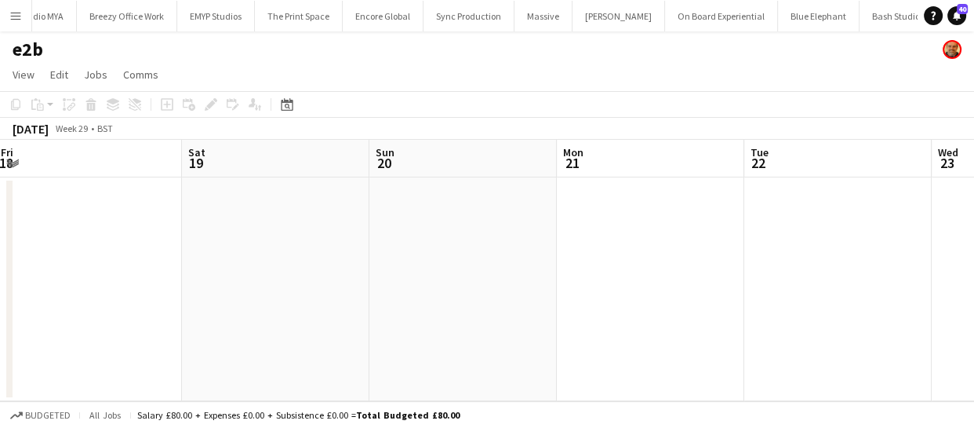
drag, startPoint x: 275, startPoint y: 246, endPoint x: 422, endPoint y: 238, distance: 147.7
click at [389, 238] on app-calendar-viewport "Wed 16 Thu 17 Fri 18 Sat 19 Sun 20 Mon 21 Tue 22 Wed 23 Thu 24 Fri 25 Sat 26" at bounding box center [487, 270] width 974 height 261
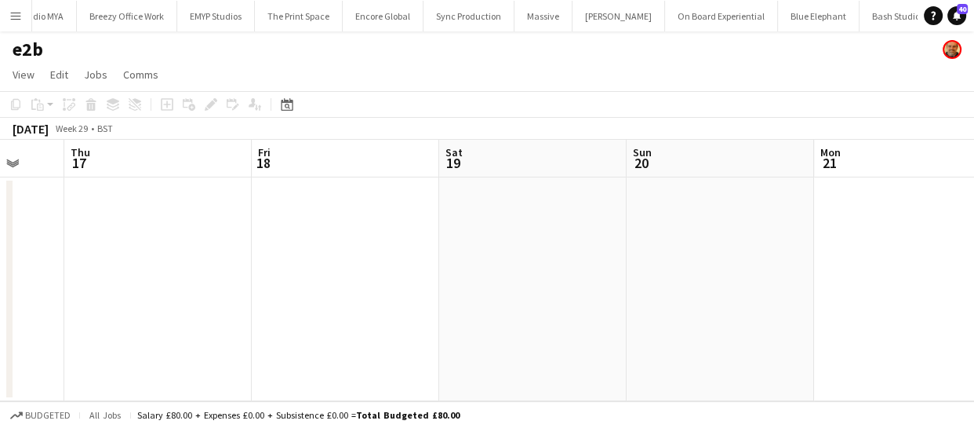
click at [435, 235] on app-calendar-viewport "Mon 14 Tue 15 Wed 16 Thu 17 Fri 18 Sat 19 Sun 20 Mon 21 Tue 22 Wed 23 Thu 24" at bounding box center [487, 270] width 974 height 261
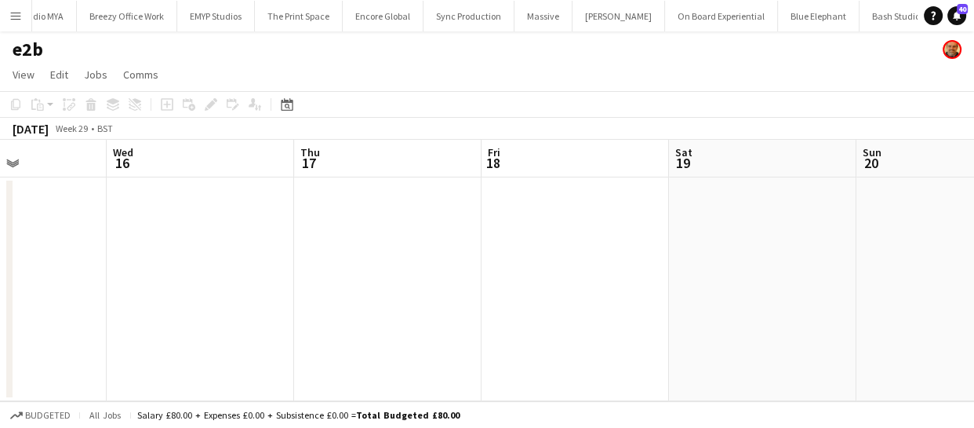
drag, startPoint x: 199, startPoint y: 260, endPoint x: 534, endPoint y: 256, distance: 335.0
click at [456, 249] on app-calendar-viewport "Sun 13 Mon 14 Tue 15 Wed 16 Thu 17 Fri 18 Sat 19 Sun 20 Mon 21 Tue 22 Wed 23" at bounding box center [487, 270] width 974 height 261
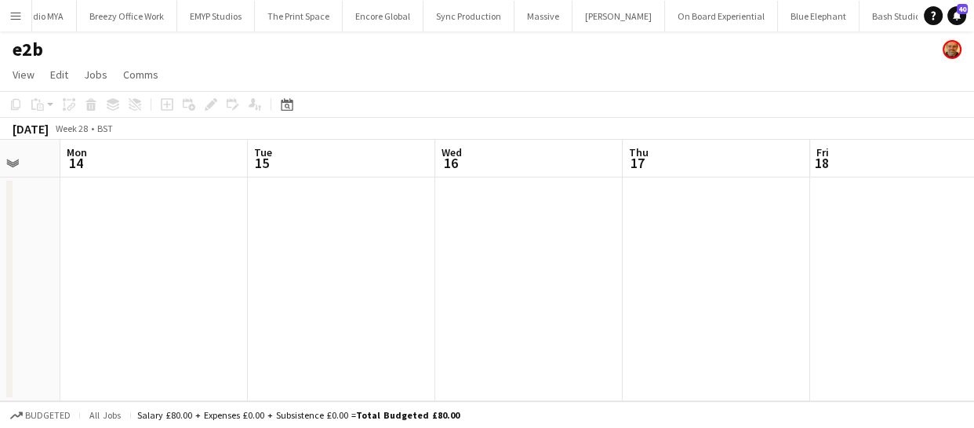
click at [428, 262] on app-calendar-viewport "Sat 12 Sun 13 Mon 14 Tue 15 Wed 16 Thu 17 Fri 18 Sat 19 Sun 20 Mon 21 Tue 22" at bounding box center [487, 270] width 974 height 261
drag, startPoint x: 184, startPoint y: 268, endPoint x: 416, endPoint y: 275, distance: 231.5
click at [413, 249] on app-calendar-viewport "Fri 11 Sat 12 Sun 13 Mon 14 Tue 15 Wed 16 Thu 17 Fri 18 Sat 19 Sun 20 Mon 21" at bounding box center [487, 270] width 974 height 261
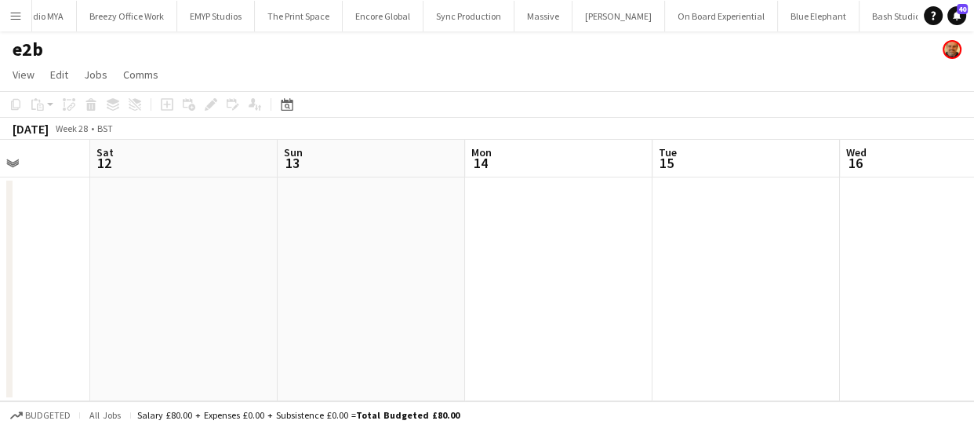
click at [346, 251] on app-calendar-viewport "Wed 9 Thu 10 Fri 11 Sat 12 Sun 13 Mon 14 Tue 15 Wed 16 Thu 17 Fri 18 Sat 19" at bounding box center [487, 270] width 974 height 261
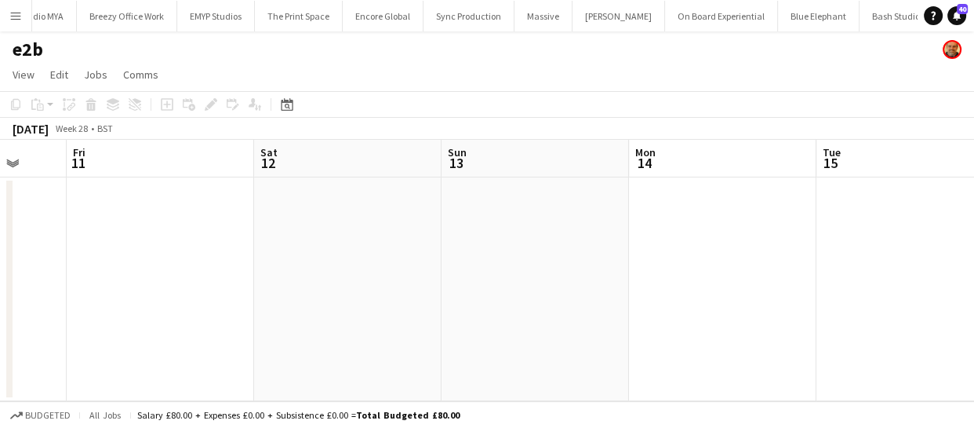
drag, startPoint x: 358, startPoint y: 272, endPoint x: 283, endPoint y: 294, distance: 77.7
click at [455, 264] on app-calendar-viewport "Tue 8 Wed 9 Thu 10 Fri 11 Sat 12 Sun 13 Mon 14 Tue 15 Wed 16 Thu 17 Fri 18" at bounding box center [487, 270] width 974 height 261
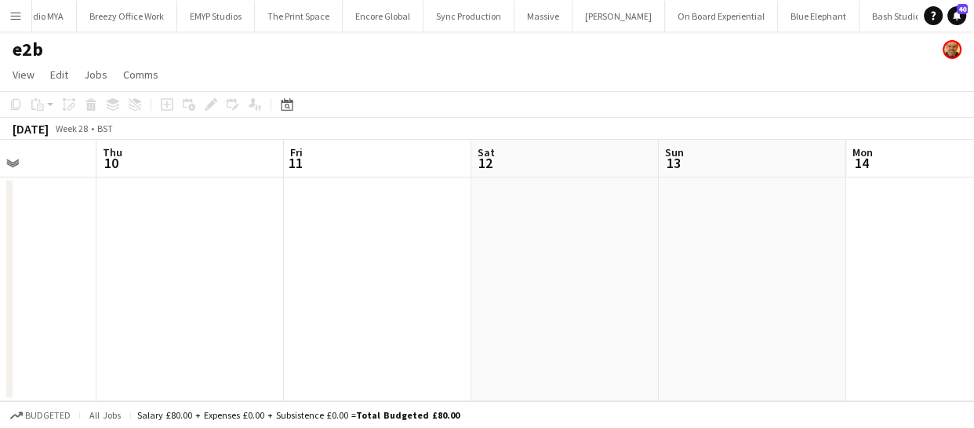
click at [322, 268] on app-calendar-viewport "Mon 7 Tue 8 Wed 9 Thu 10 Fri 11 Sat 12 Sun 13 Mon 14 Tue 15 Wed 16 Thu 17" at bounding box center [487, 270] width 974 height 261
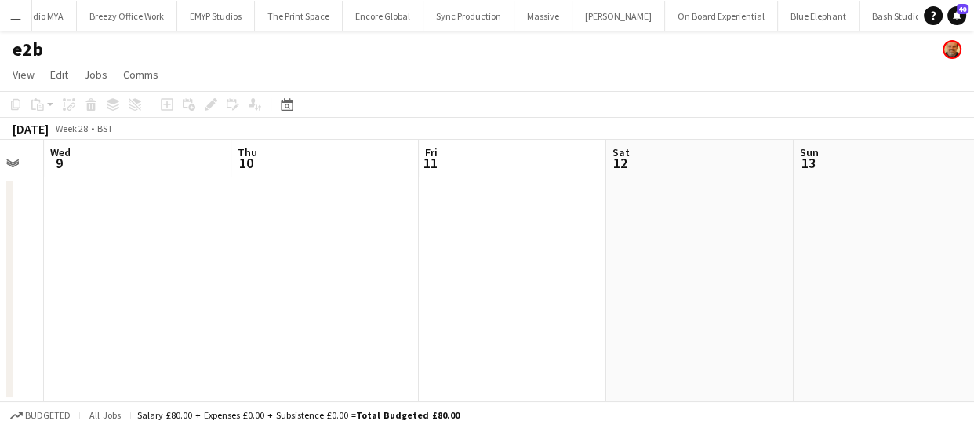
drag, startPoint x: 144, startPoint y: 298, endPoint x: 185, endPoint y: 314, distance: 43.7
click at [410, 282] on app-calendar-viewport "Mon 7 Tue 8 Wed 9 Thu 10 Fri 11 Sat 12 Sun 13 Mon 14 Tue 15 Wed 16 Thu 17" at bounding box center [487, 270] width 974 height 261
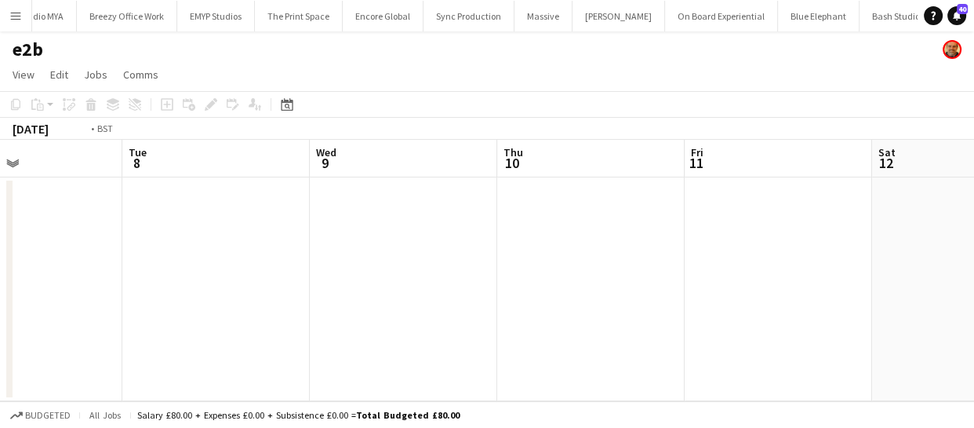
drag, startPoint x: 173, startPoint y: 314, endPoint x: 384, endPoint y: 298, distance: 210.8
click at [355, 290] on app-calendar-viewport "Sat 5 Sun 6 Mon 7 Tue 8 Wed 9 Thu 10 Fri 11 Sat 12 Sun 13 Mon 14 Tue 15" at bounding box center [487, 270] width 974 height 261
drag, startPoint x: 284, startPoint y: 322, endPoint x: 235, endPoint y: 330, distance: 49.3
click at [417, 311] on app-calendar-viewport "Fri 4 Sat 5 Sun 6 Mon 7 Tue 8 Wed 9 Thu 10 Fri 11 Sat 12 Sun 13 Mon 14" at bounding box center [487, 270] width 974 height 261
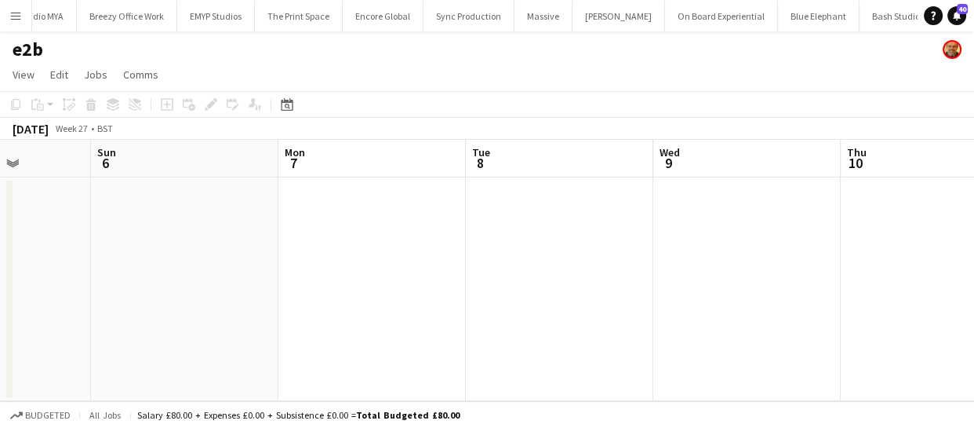
drag, startPoint x: 361, startPoint y: 300, endPoint x: 460, endPoint y: 289, distance: 99.5
click at [462, 289] on app-calendar-viewport "Thu 3 Fri 4 Sat 5 Sun 6 Mon 7 Tue 8 Wed 9 Thu 10 Fri 11 Sat 12 Sun 13" at bounding box center [487, 270] width 974 height 261
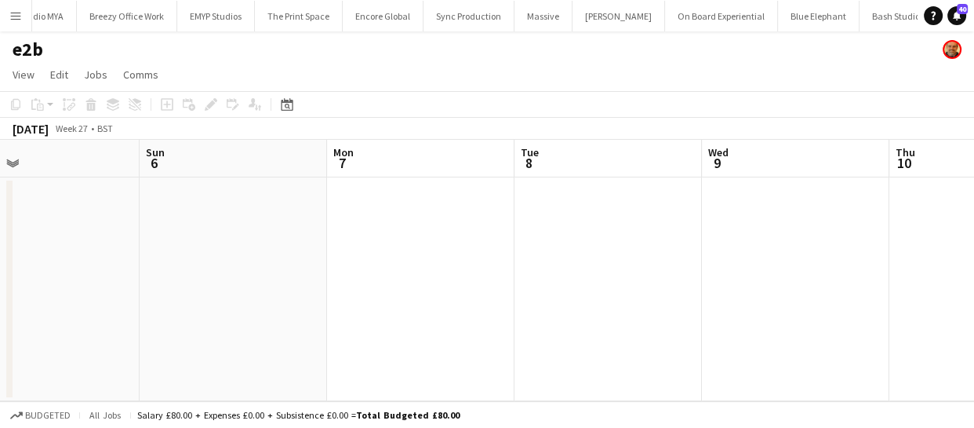
drag, startPoint x: 337, startPoint y: 289, endPoint x: 388, endPoint y: 282, distance: 50.7
click at [370, 285] on app-calendar-viewport "Thu 3 Fri 4 Sat 5 Sun 6 Mon 7 Tue 8 Wed 9 Thu 10 Fri 11 Sat 12 Sun 13" at bounding box center [487, 270] width 974 height 261
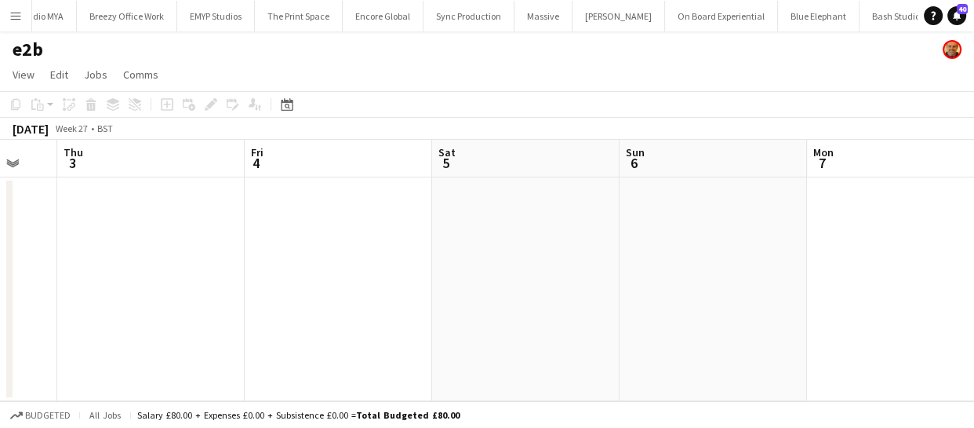
drag, startPoint x: 362, startPoint y: 276, endPoint x: 416, endPoint y: 282, distance: 54.4
click at [399, 276] on app-calendar-viewport "Tue 1 Wed 2 Thu 3 Fri 4 Sat 5 Sun 6 Mon 7 Tue 8 Wed 9 Thu 10 Fri 11" at bounding box center [487, 270] width 974 height 261
drag, startPoint x: 368, startPoint y: 279, endPoint x: 440, endPoint y: 272, distance: 72.4
click at [422, 273] on app-calendar-viewport "Tue 1 Wed 2 Thu 3 Fri 4 Sat 5 Sun 6 Mon 7 Tue 8 Wed 9 Thu 10 Fri 11" at bounding box center [487, 270] width 974 height 261
drag, startPoint x: 282, startPoint y: 288, endPoint x: 421, endPoint y: 267, distance: 139.7
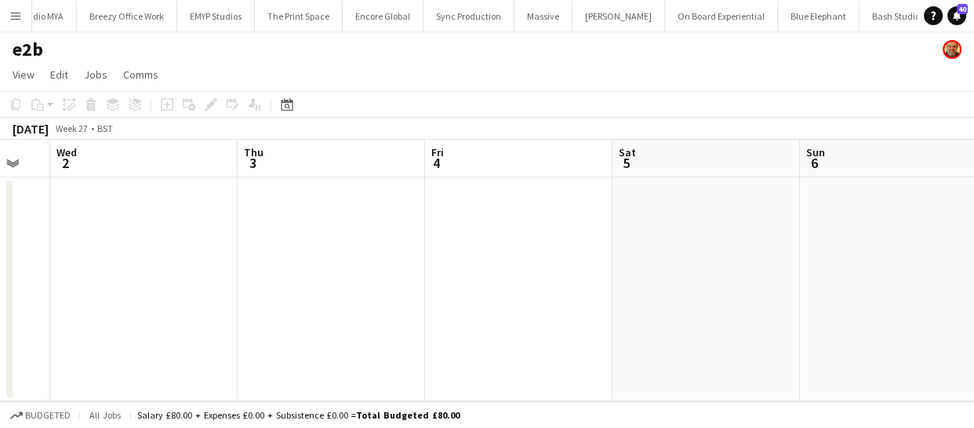
click at [416, 267] on app-calendar-viewport "Mon 30 Tue 1 Wed 2 Thu 3 Fri 4 Sat 5 Sun 6 Mon 7 Tue 8 Wed 9 Thu 10" at bounding box center [487, 270] width 974 height 261
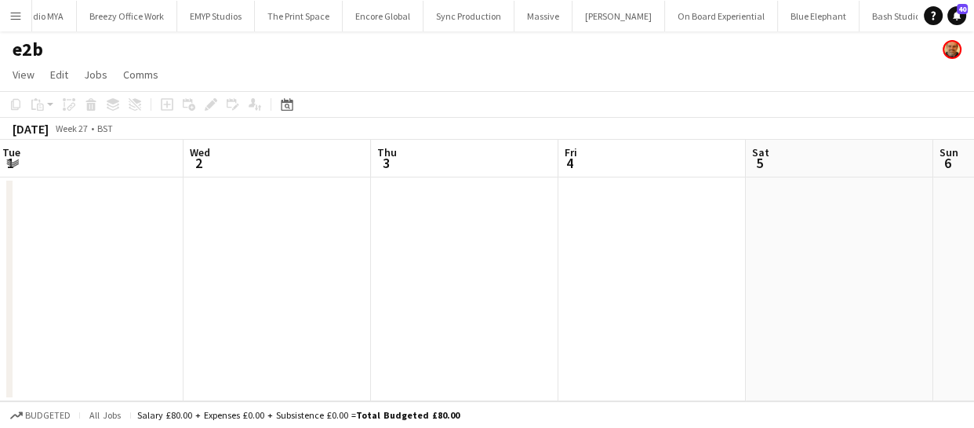
click at [487, 275] on app-calendar-viewport "Sun 29 Mon 30 Tue 1 Wed 2 Thu 3 Fri 4 Sat 5 Sun 6 Mon 7 Tue 8 Wed 9" at bounding box center [487, 270] width 974 height 261
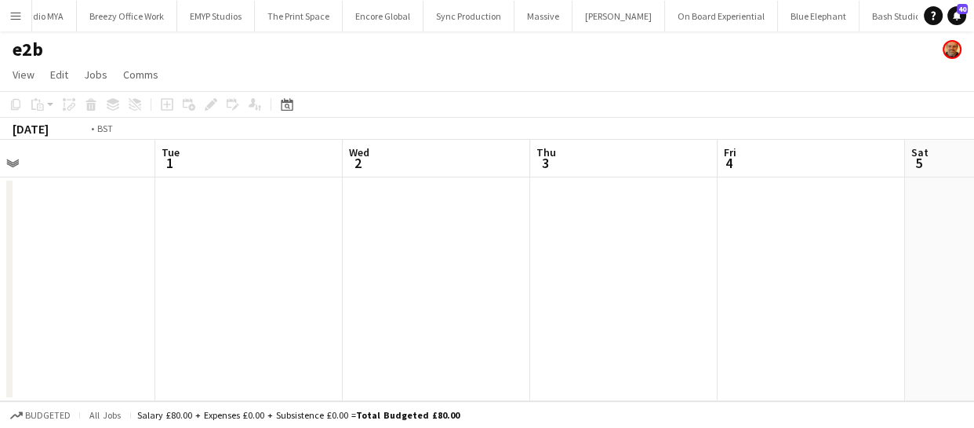
drag, startPoint x: 356, startPoint y: 311, endPoint x: 541, endPoint y: 290, distance: 185.6
click at [475, 290] on app-calendar-viewport "Sat 28 Sun 29 Mon 30 Tue 1 Wed 2 Thu 3 Fri 4 Sat 5 Sun 6 Mon 7 Tue 8" at bounding box center [487, 270] width 974 height 261
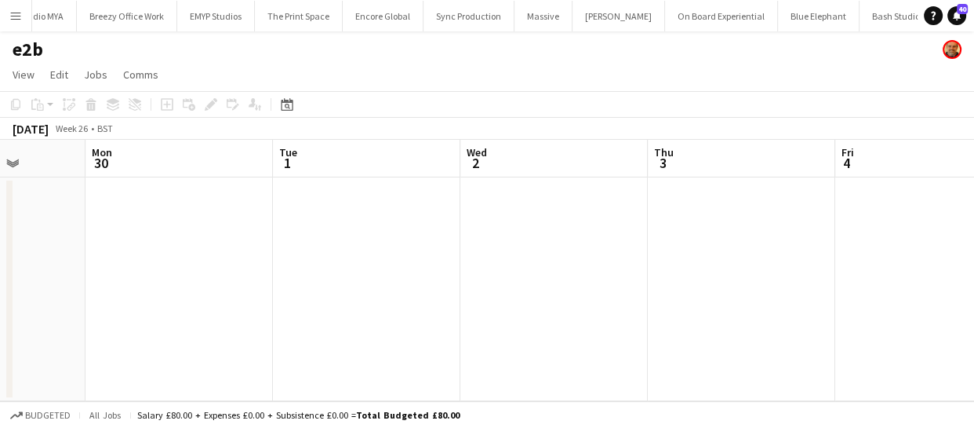
click at [468, 260] on app-calendar-viewport "Fri 27 Sat 28 Sun 29 Mon 30 Tue 1 Wed 2 Thu 3 Fri 4 Sat 5 Sun 6 Mon 7" at bounding box center [487, 270] width 974 height 261
drag, startPoint x: 308, startPoint y: 287, endPoint x: 487, endPoint y: 290, distance: 179.7
click at [475, 267] on app-calendar-viewport "Thu 26 Fri 27 Sat 28 Sun 29 Mon 30 Tue 1 Wed 2 Thu 3 Fri 4 Sat 5 Sun 6" at bounding box center [487, 270] width 974 height 261
click at [512, 315] on app-calendar-viewport "Wed 25 Thu 26 Fri 27 Sat 28 Sun 29 Mon 30 Tue 1 Wed 2 Thu 3 Fri 4 Sat 5" at bounding box center [487, 270] width 974 height 261
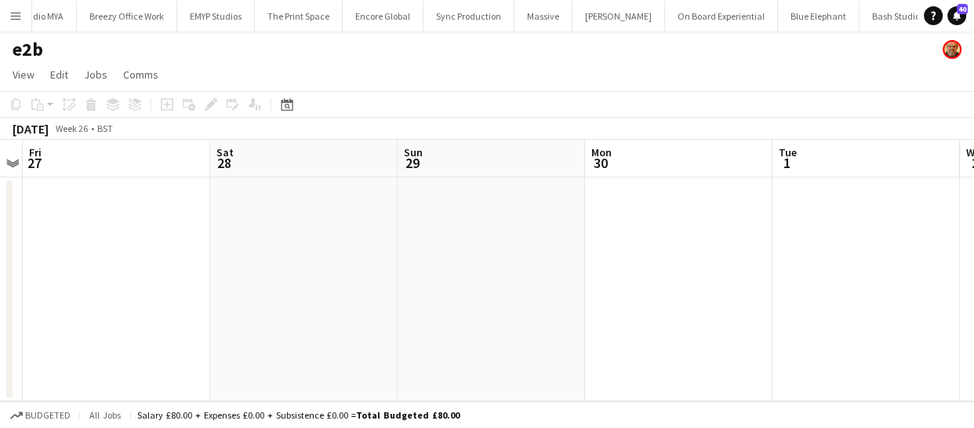
drag, startPoint x: 573, startPoint y: 335, endPoint x: 768, endPoint y: 340, distance: 195.4
click at [597, 333] on app-calendar-viewport "Wed 25 Thu 26 Fri 27 Sat 28 Sun 29 Mon 30 Tue 1 Wed 2 Thu 3 Fri 4 Sat 5" at bounding box center [487, 270] width 974 height 261
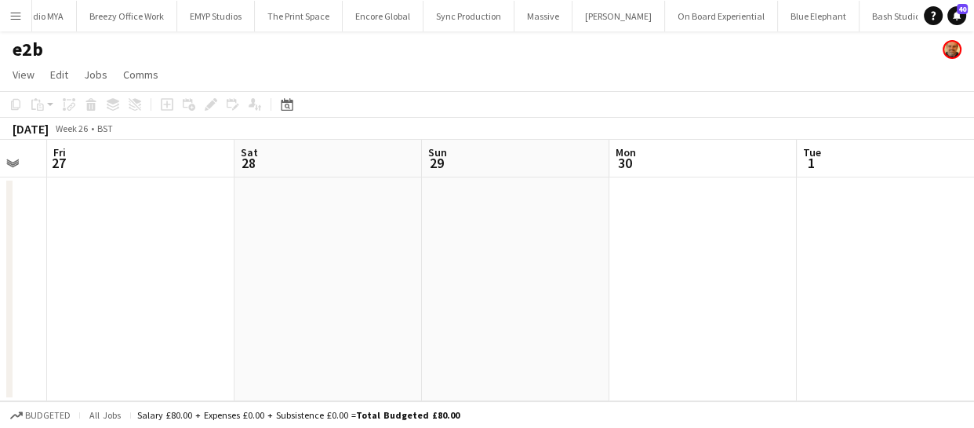
click at [540, 319] on app-calendar-viewport "Wed 25 Thu 26 Fri 27 Sat 28 Sun 29 Mon 30 Tue 1 Wed 2 Thu 3 Fri 4 Sat 5" at bounding box center [487, 270] width 974 height 261
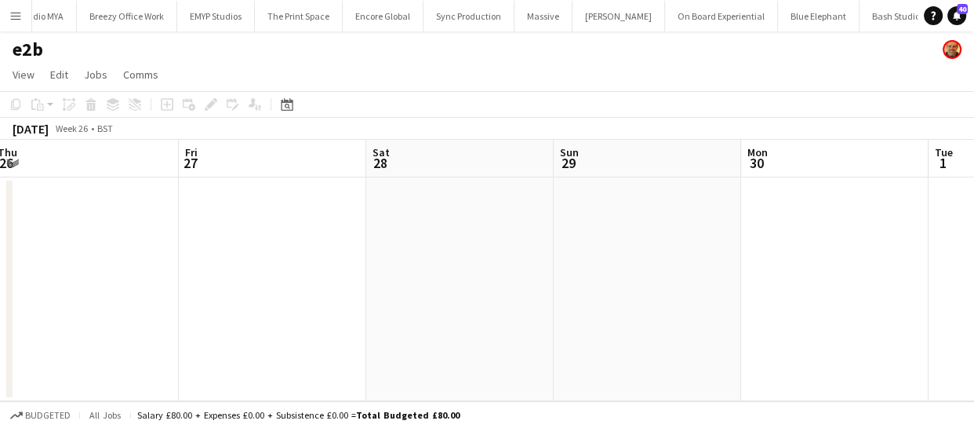
click at [334, 290] on app-calendar-viewport "Tue 24 Wed 25 Thu 26 Fri 27 Sat 28 Sun 29 Mon 30 Tue 1 Wed 2 Thu 3 Fri 4" at bounding box center [487, 270] width 974 height 261
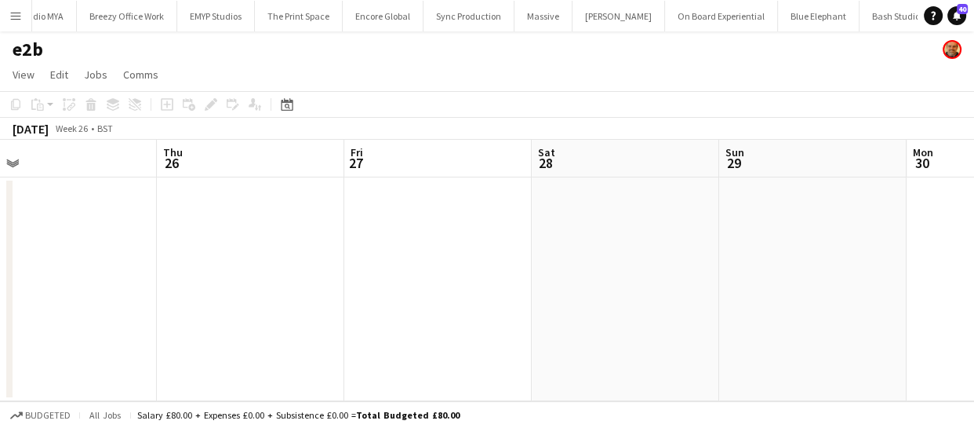
click at [447, 258] on app-calendar-viewport "Mon 23 Tue 24 Wed 25 Thu 26 Fri 27 Sat 28 Sun 29 Mon 30 Tue 1 Wed 2 Thu 3" at bounding box center [487, 270] width 974 height 261
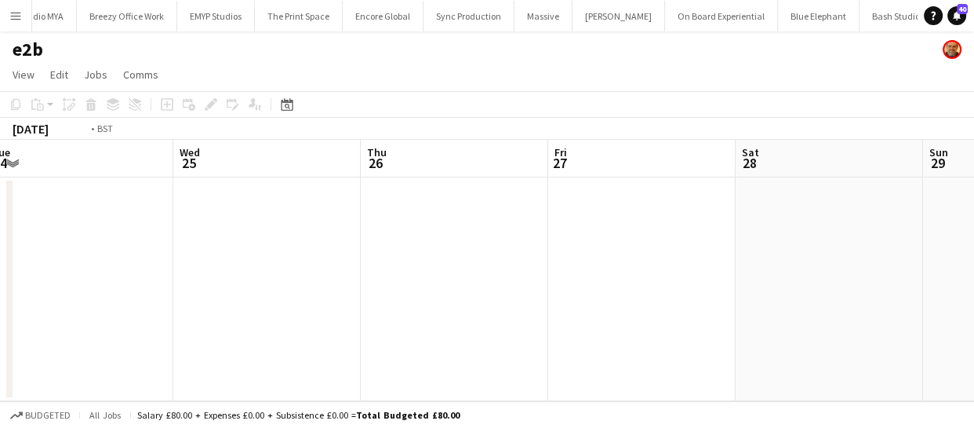
click at [402, 253] on app-calendar-viewport "Sun 22 Mon 23 Tue 24 Wed 25 Thu 26 Fri 27 Sat 28 Sun 29 Mon 30 Tue 1 Wed 2" at bounding box center [487, 270] width 974 height 261
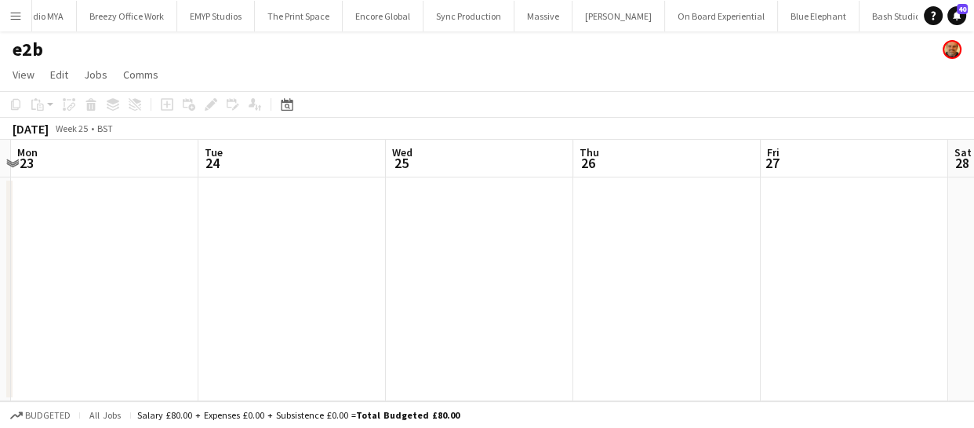
drag
click at [355, 264] on app-calendar-viewport "Sat 21 Sun 22 Mon 23 Tue 24 Wed 25 Thu 26 Fri 27 Sat 28 Sun 29 Mon 30 Tue 1" at bounding box center [487, 270] width 974 height 261
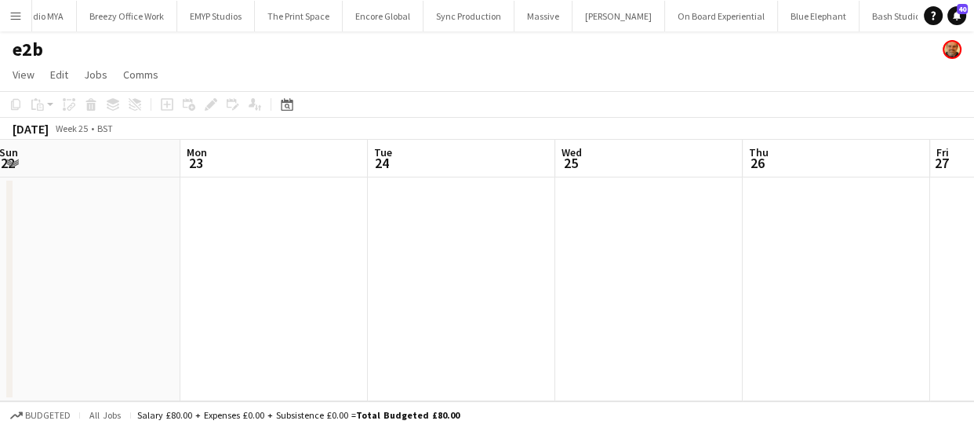
click at [468, 268] on app-calendar-viewport "Fri 20 Sat 21 Sun 22 Mon 23 Tue 24 Wed 25 Thu 26 Fri 27 Sat 28 Sun 29 Mon 30" at bounding box center [487, 270] width 974 height 261
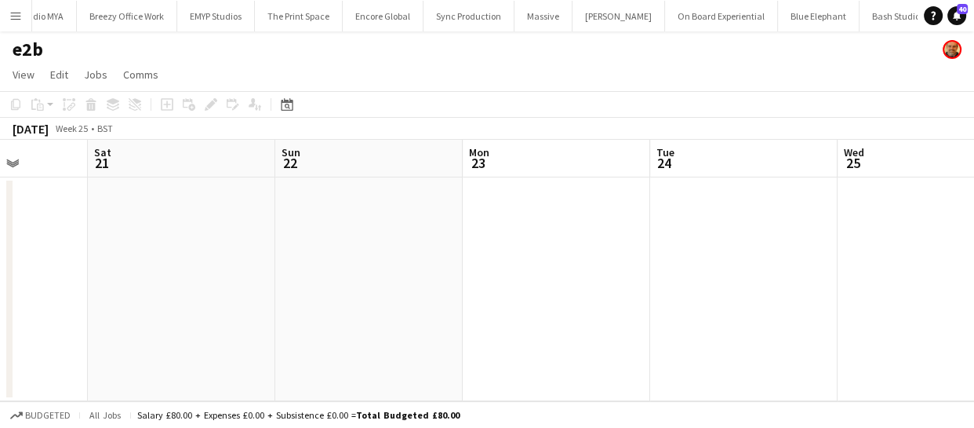
click at [443, 271] on app-calendar-viewport "Wed 18 Thu 19 Fri 20 Sat 21 Sun 22 Mon 23 Tue 24 Wed 25 Thu 26 Fri 27 Sat 28" at bounding box center [487, 270] width 974 height 261
click at [439, 279] on app-calendar-viewport "Wed 18 Thu 19 Fri 20 Sat 21 Sun 22 Mon 23 Tue 24 Wed 25 Thu 26 Fri 27 Sat 28" at bounding box center [487, 270] width 974 height 261
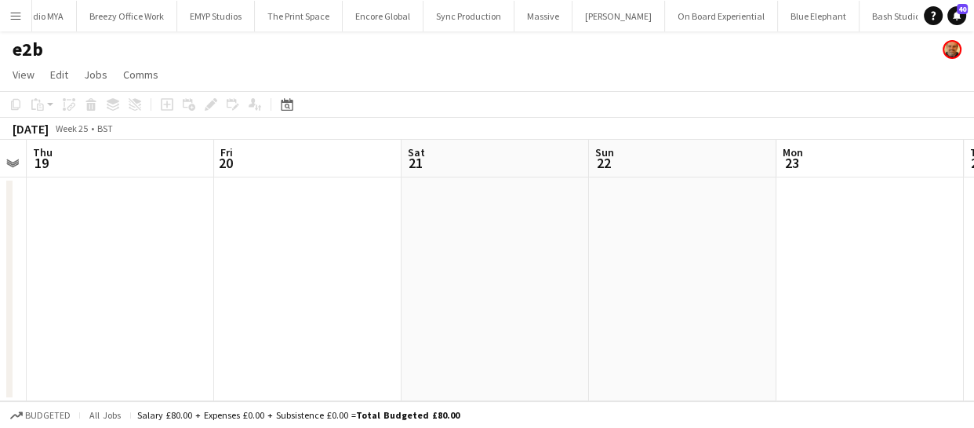
click at [399, 267] on app-calendar-viewport "Tue 17 Wed 18 Thu 19 Fri 20 Sat 21 Sun 22 Mon 23 Tue 24 Wed 25 Thu 26 Fri 27" at bounding box center [487, 270] width 974 height 261
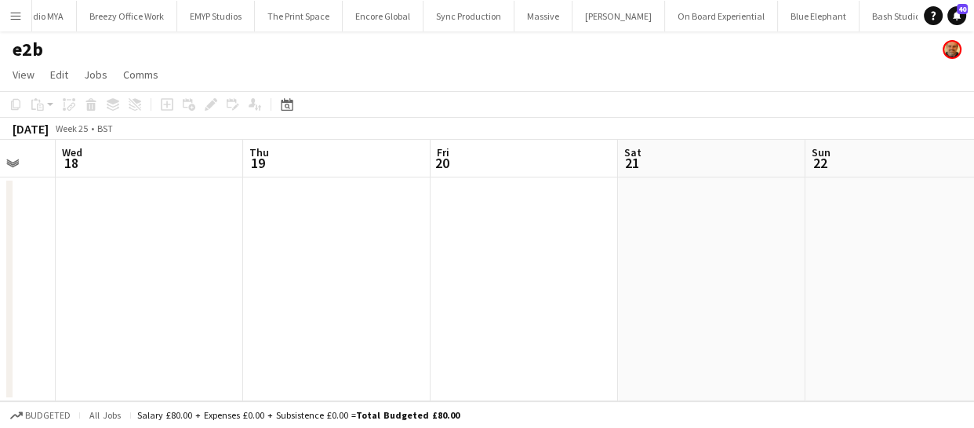
click at [432, 267] on app-calendar-viewport "Mon 16 Tue 17 Wed 18 Thu 19 Fri 20 Sat 21 Sun 22 Mon 23 Tue 24 Wed 25 Thu 26" at bounding box center [487, 270] width 974 height 261
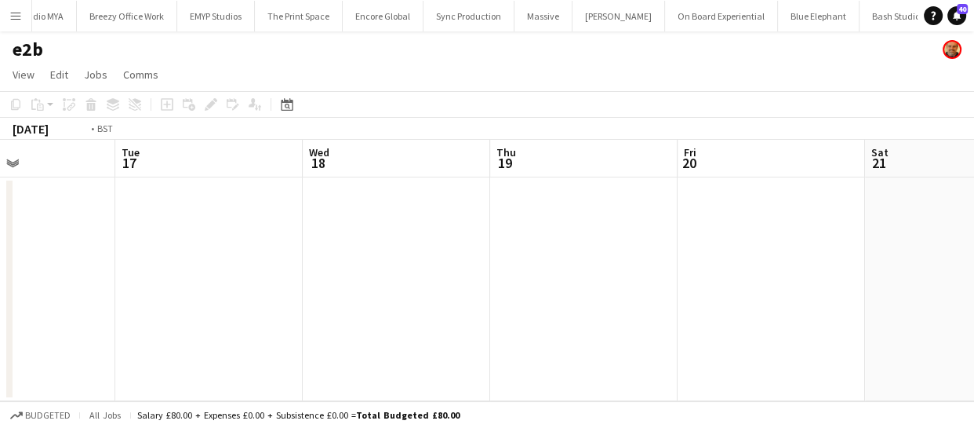
click at [276, 221] on app-calendar-viewport "Sat 14 Sun 15 Mon 16 Tue 17 Wed 18 Thu 19 Fri 20 Sat 21 Sun 22 Mon 23 Tue 24" at bounding box center [487, 270] width 974 height 261
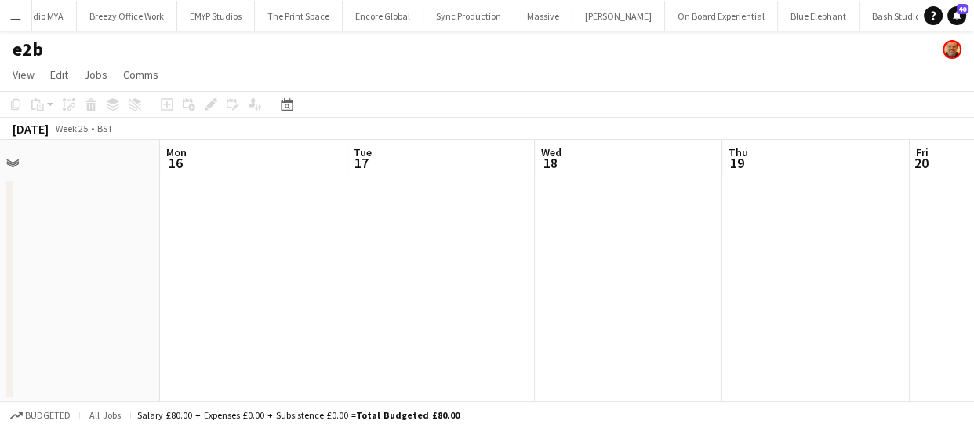
click at [233, 224] on app-calendar-viewport "Fri 13 Sat 14 Sun 15 Mon 16 Tue 17 Wed 18 Thu 19 Fri 20 Sat 21 Sun 22 Mon 23" at bounding box center [487, 270] width 974 height 261
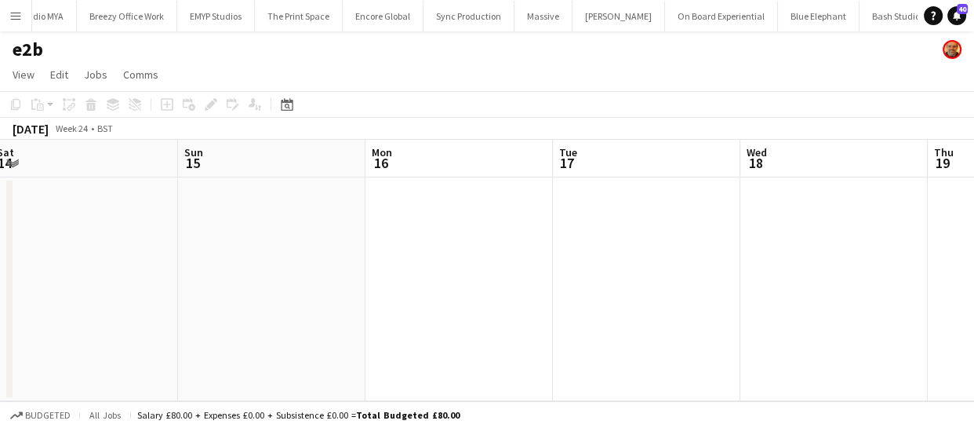
click at [314, 247] on app-calendar-viewport "Thu 12 Fri 13 Sat 14 Sun 15 Mon 16 Tue 17 Wed 18 Thu 19 Fri 20 Sat 21 Sun 22" at bounding box center [487, 270] width 974 height 261
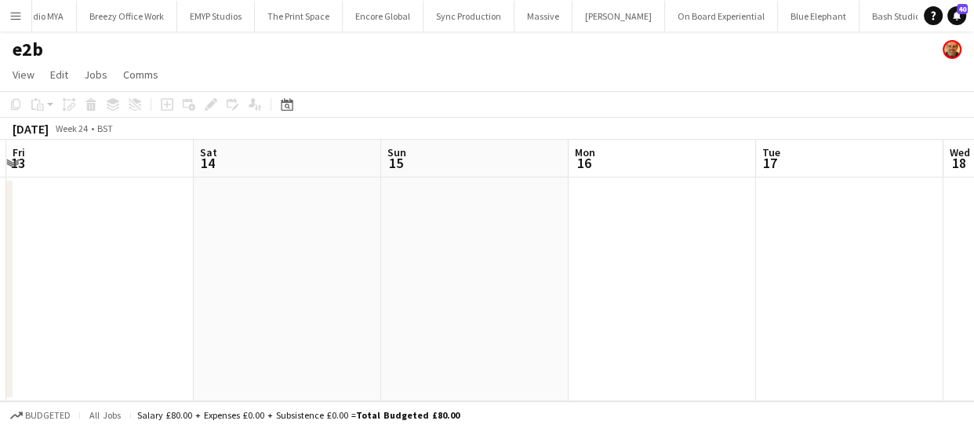
click at [329, 253] on app-calendar-viewport "Wed 11 Thu 12 Fri 13 Sat 14 Sun 15 Mon 16 Tue 17 Wed 18 Thu 19 Fri 20 Sat 21" at bounding box center [487, 270] width 974 height 261
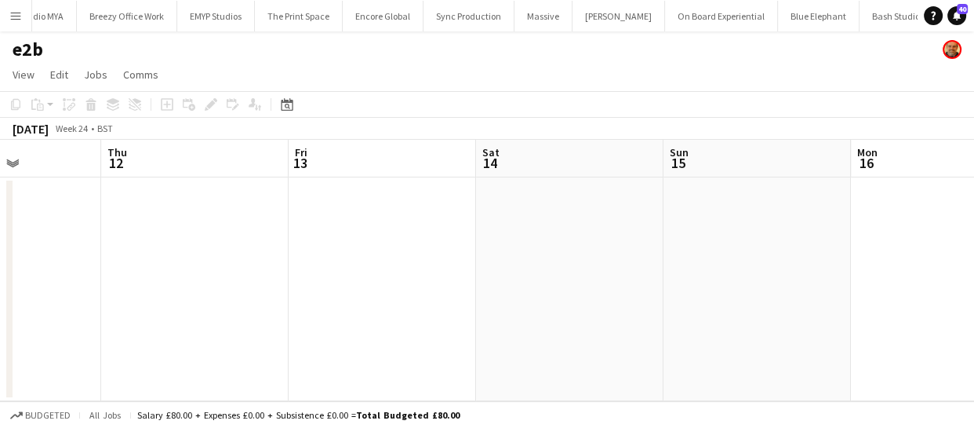
click at [311, 253] on app-calendar-viewport "Mon 9 Tue 10 Wed 11 Thu 12 Fri 13 Sat 14 Sun 15 Mon 16 Tue 17 Wed 18 Thu 19" at bounding box center [487, 270] width 974 height 261
click at [316, 250] on app-calendar-viewport "Sun 8 Mon 9 Tue 10 Wed 11 Thu 12 Fri 13 Sat 14 Sun 15 Mon 16 Tue 17 Wed 18" at bounding box center [487, 270] width 974 height 261
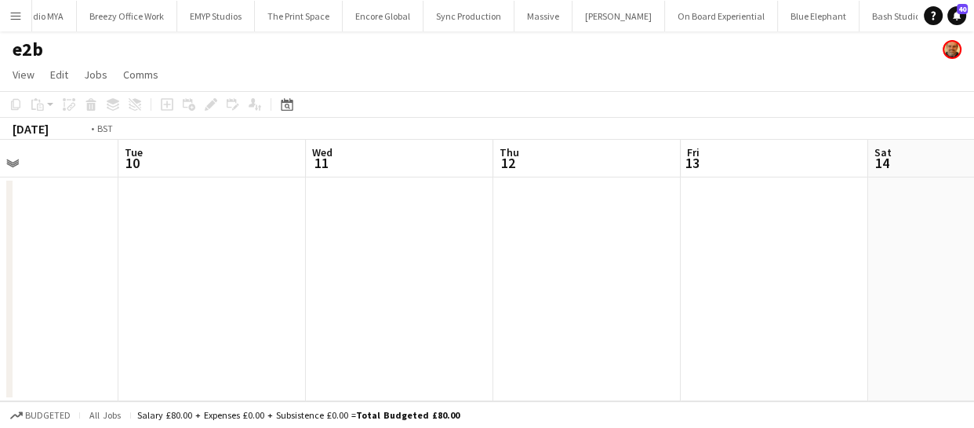
click at [316, 245] on app-calendar-viewport "Sat 7 Sun 8 Mon 9 Tue 10 Wed 11 Thu 12 Fri 13 Sat 14 Sun 15 Mon 16 Tue 17" at bounding box center [487, 270] width 974 height 261
click at [357, 253] on app-calendar-viewport "Fri 6 Sat 7 Sun 8 Mon 9 Tue 10 Wed 11 Thu 12 Fri 13 Sat 14 Sun 15 Mon 16" at bounding box center [487, 270] width 974 height 261
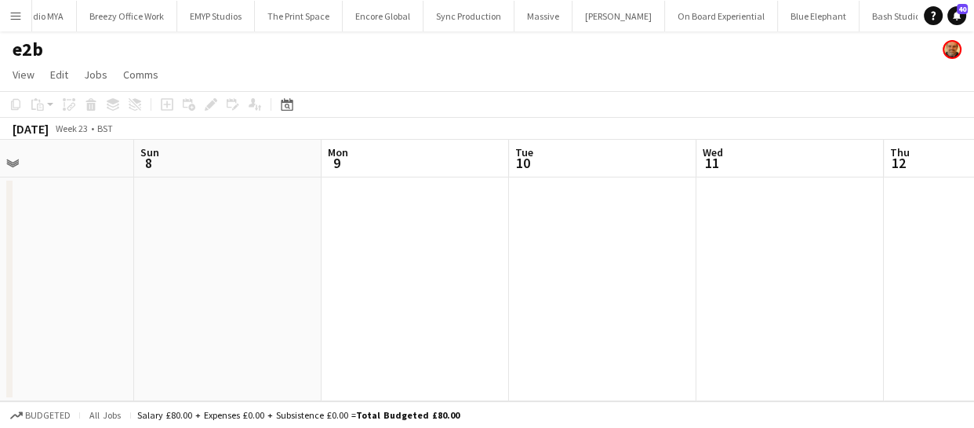
click at [384, 264] on app-calendar-viewport "Thu 5 Fri 6 Sat 7 Sun 8 Mon 9 Tue 10 Wed 11 Thu 12 Fri 13 Sat 14 Sun 15" at bounding box center [487, 270] width 974 height 261
click at [348, 241] on app-calendar-viewport "Wed 4 Thu 5 Fri 6 Sat 7 Sun 8 Mon 9 Tue 10 Wed 11 Thu 12 Fri 13 Sat 14" at bounding box center [487, 270] width 974 height 261
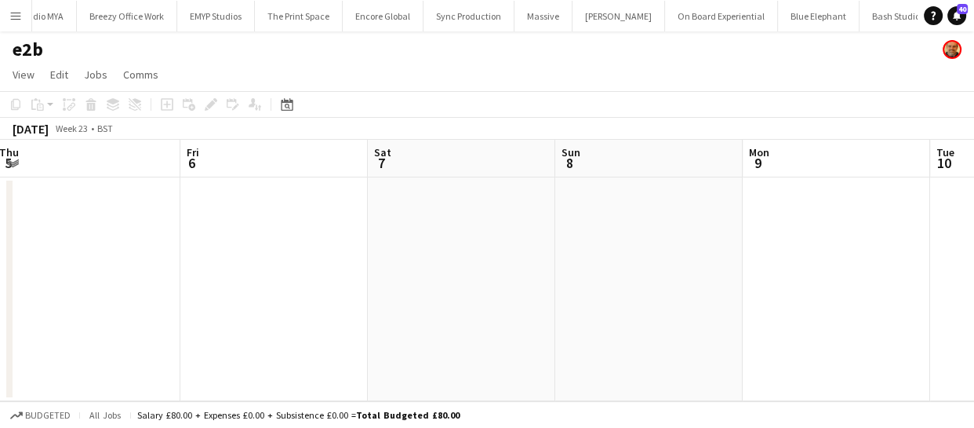
click at [302, 236] on app-calendar-viewport "Tue 3 Wed 4 Thu 5 Fri 6 Sat 7 Sun 8 Mon 9 Tue 10 Wed 11 Thu 12 Fri 13" at bounding box center [487, 270] width 974 height 261
click at [289, 224] on app-calendar-viewport "Mon 2 Tue 3 Wed 4 Thu 5 Fri 6 Sat 7 Sun 8 Mon 9 Tue 10 Wed 11 Thu 12" at bounding box center [487, 270] width 974 height 261
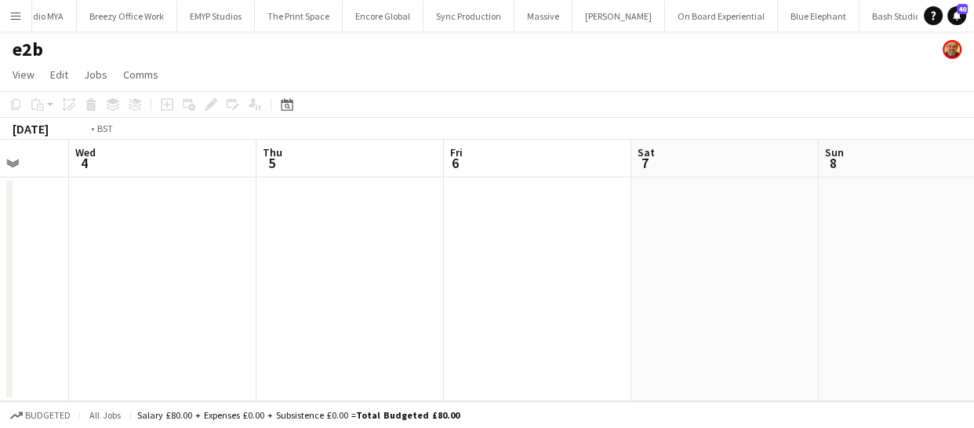
click at [282, 232] on app-calendar-viewport "Sun 1 Mon 2 Tue 3 Wed 4 Thu 5 Fri 6 Sat 7 Sun 8 Mon 9 Tue 10 Wed 11" at bounding box center [487, 270] width 974 height 261
click at [319, 241] on app-calendar-viewport "Fri 30 Sat 31 Sun 1 Mon 2 Tue 3 Wed 4 Thu 5 Fri 6 Sat 7 Sun 8 Mon 9" at bounding box center [487, 270] width 974 height 261
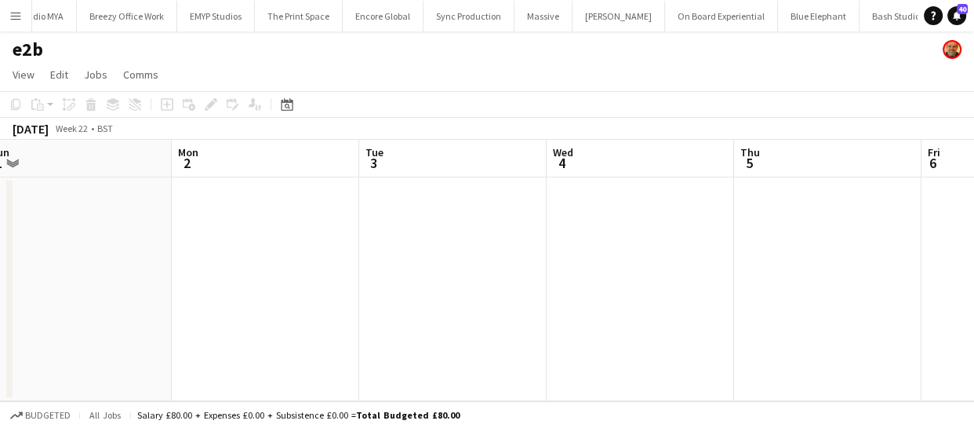
click at [608, 295] on app-calendar-viewport "Fri 30 Sat 31 Sun 1 Mon 2 Tue 3 Wed 4 Thu 5 Fri 6 Sat 7 Sun 8 Mon 9" at bounding box center [487, 270] width 974 height 261
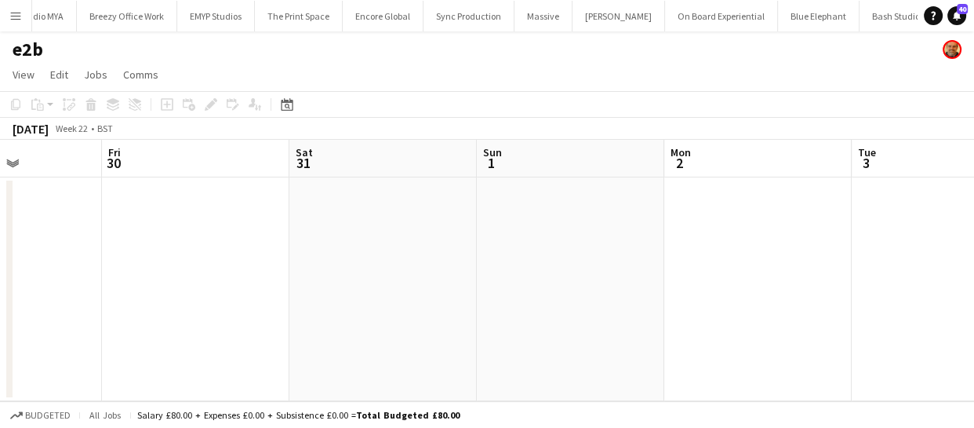
click at [652, 267] on app-calendar-viewport "Tue 27 1/1 1 Job Wed 28 Thu 29 Fri 30 Sat 31 Sun 1 Mon 2 Tue 3 Wed 4 Thu 5 Fri …" at bounding box center [487, 270] width 974 height 261
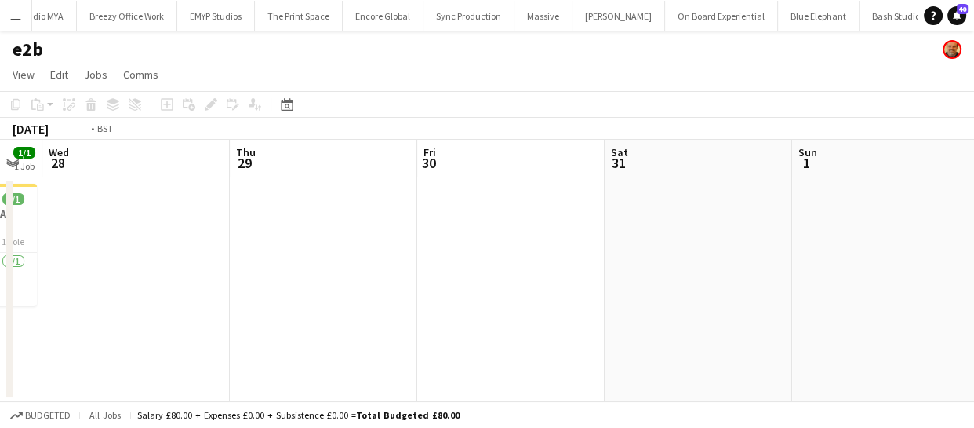
click at [631, 262] on app-calendar-viewport "Mon 26 2/2 1 Job Tue 27 1/1 1 Job Wed 28 Thu 29 Fri 30 Sat 31 Sun 1 Mon 2 Tue 3…" at bounding box center [487, 270] width 974 height 261
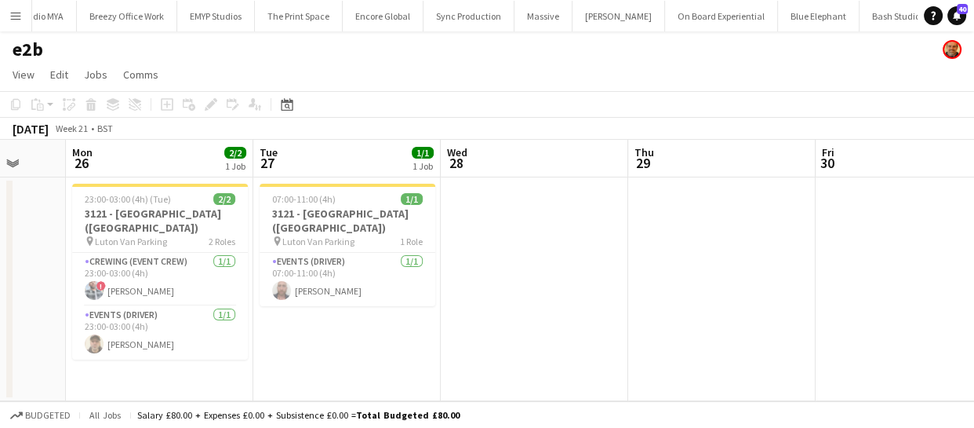
click at [711, 290] on app-calendar-viewport "Fri 23 1/1 1 Job Sat 24 2/2 1 Job Sun 25 Mon 26 2/2 1 Job Tue 27 1/1 1 Job Wed …" at bounding box center [487, 270] width 974 height 261
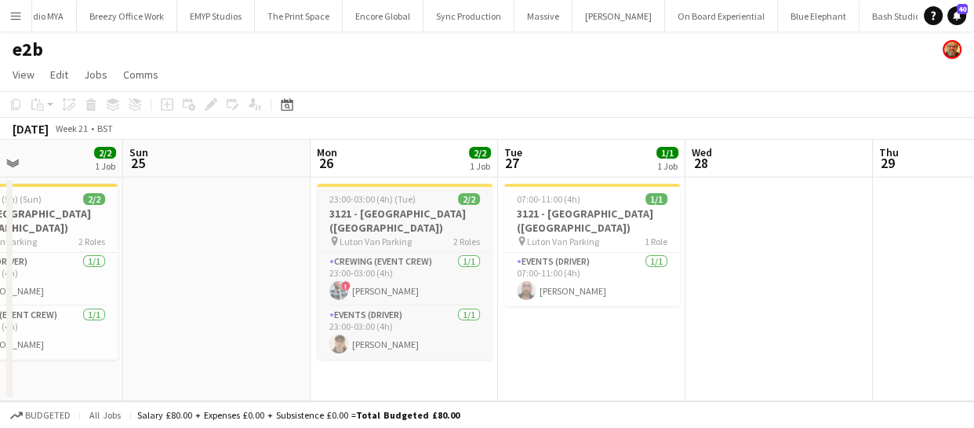
click at [361, 197] on span "23:00-03:00 (4h) (Tue)" at bounding box center [372, 199] width 86 height 12
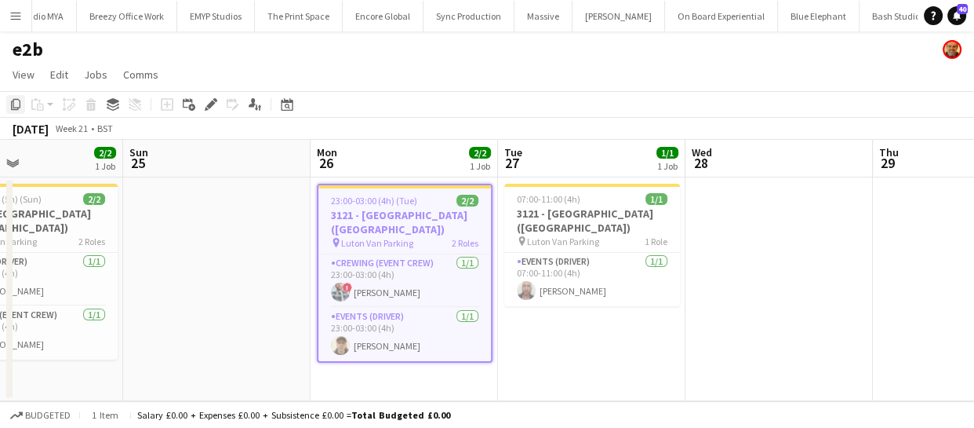
click at [16, 100] on icon "Copy" at bounding box center [15, 104] width 13 height 13
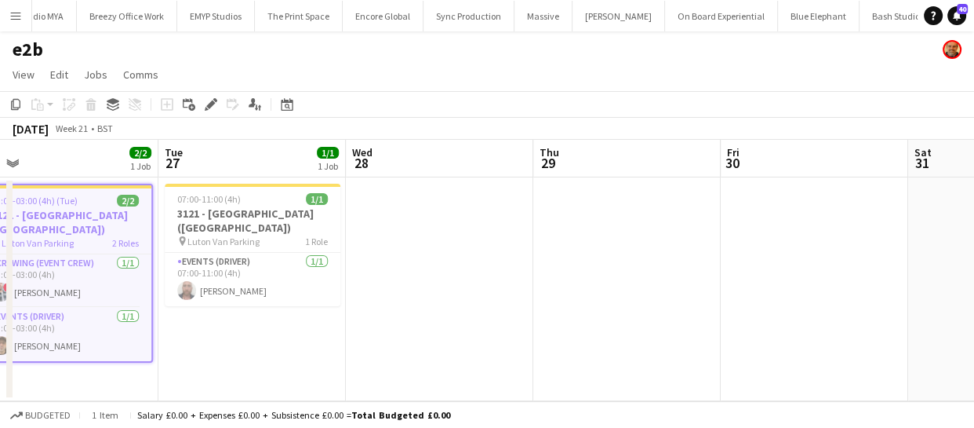
click at [445, 291] on app-calendar-viewport "Thu 22 Fri 23 1/1 1 Job Sat 24 2/2 1 Job Sun 25 Mon 26 2/2 1 Job Tue 27 1/1 1 J…" at bounding box center [487, 270] width 974 height 261
click at [423, 255] on app-calendar-viewport "Thu 22 Fri 23 1/1 1 Job Sat 24 2/2 1 Job Sun 25 Mon 26 2/2 1 Job Tue 27 1/1 1 J…" at bounding box center [487, 270] width 974 height 261
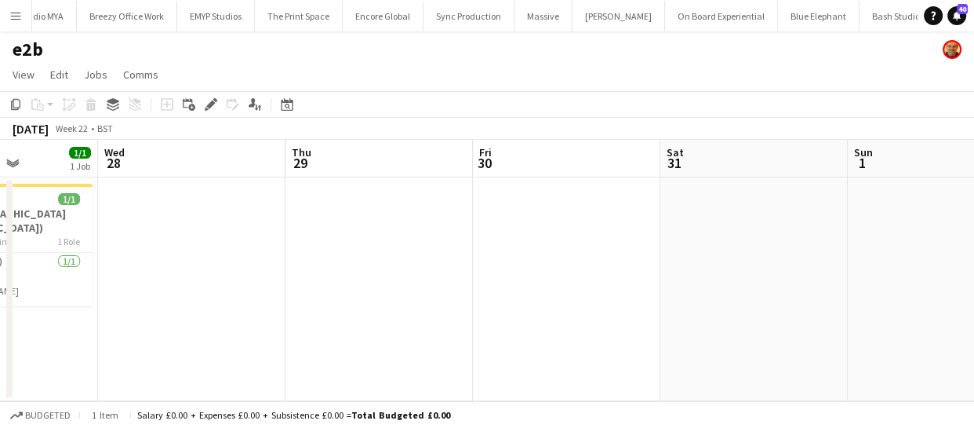
click at [282, 243] on app-calendar-viewport "Sat 24 2/2 1 Job Sun 25 Mon 26 2/2 1 Job Tue 27 1/1 1 Job Wed 28 Thu 29 Fri 30 …" at bounding box center [487, 270] width 974 height 261
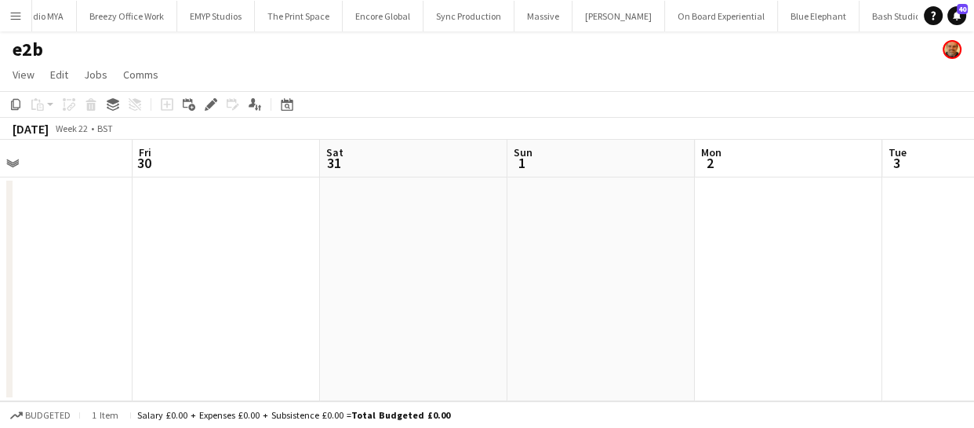
click at [383, 312] on app-calendar-viewport "Mon 26 2/2 1 Job Tue 27 1/1 1 Job Wed 28 Thu 29 Fri 30 Sat 31 Sun 1 Mon 2 Tue 3…" at bounding box center [487, 270] width 974 height 261
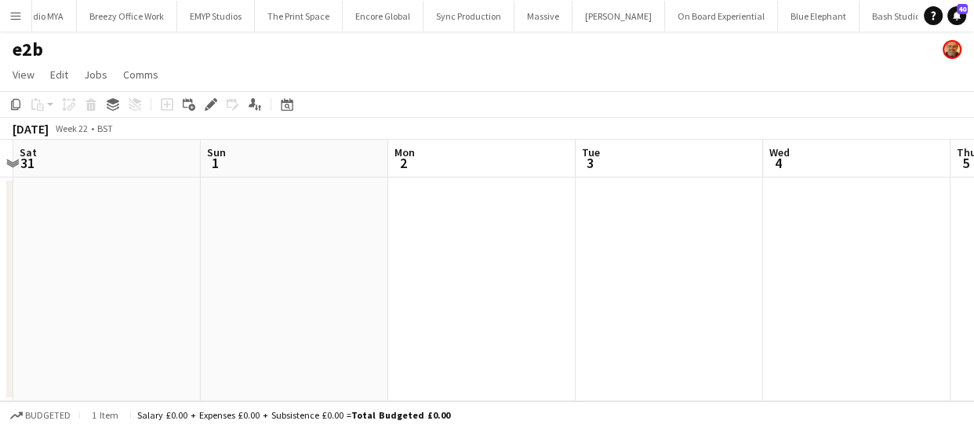
click at [204, 288] on app-calendar-viewport "Wed 28 Thu 29 Fri 30 Sat 31 Sun 1 Mon 2 Tue 3 Wed 4 Thu 5 Fri 6 Sat 7" at bounding box center [487, 270] width 974 height 261
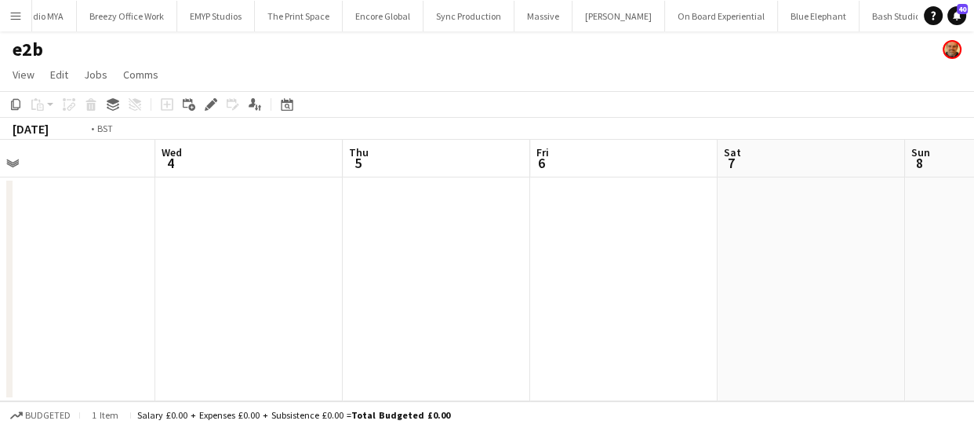
click at [258, 271] on app-calendar-viewport "Fri 30 Sat 31 Sun 1 Mon 2 Tue 3 Wed 4 Thu 5 Fri 6 Sat 7 Sun 8 Mon 9" at bounding box center [487, 270] width 974 height 261
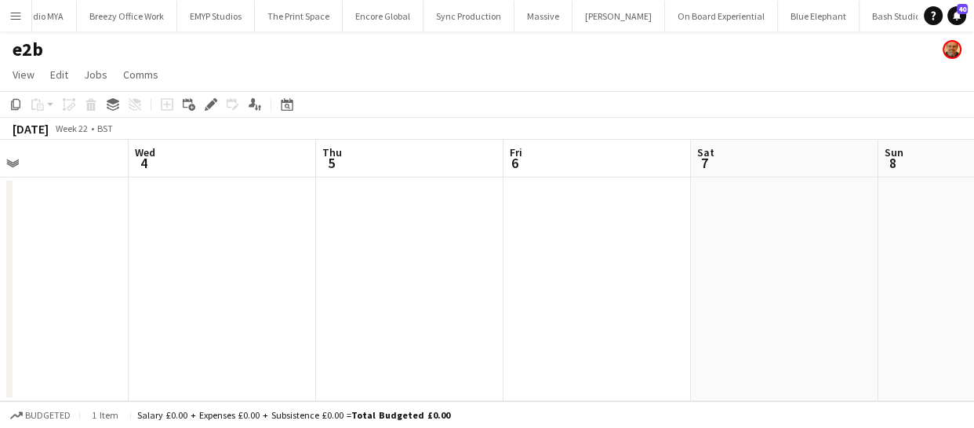
click at [221, 260] on app-calendar-viewport "Sun 1 Mon 2 Tue 3 Wed 4 Thu 5 Fri 6 Sat 7 Sun 8 Mon 9 Tue 10 Wed 11" at bounding box center [487, 270] width 974 height 261
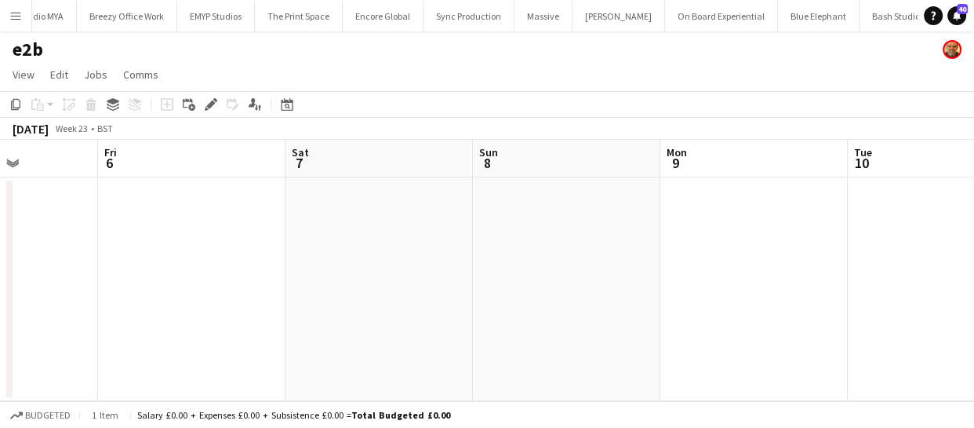
click at [200, 260] on app-calendar-viewport "Tue 3 Wed 4 Thu 5 Fri 6 Sat 7 Sun 8 Mon 9 Tue 10 Wed 11 Thu 12 Fri 13" at bounding box center [487, 270] width 974 height 261
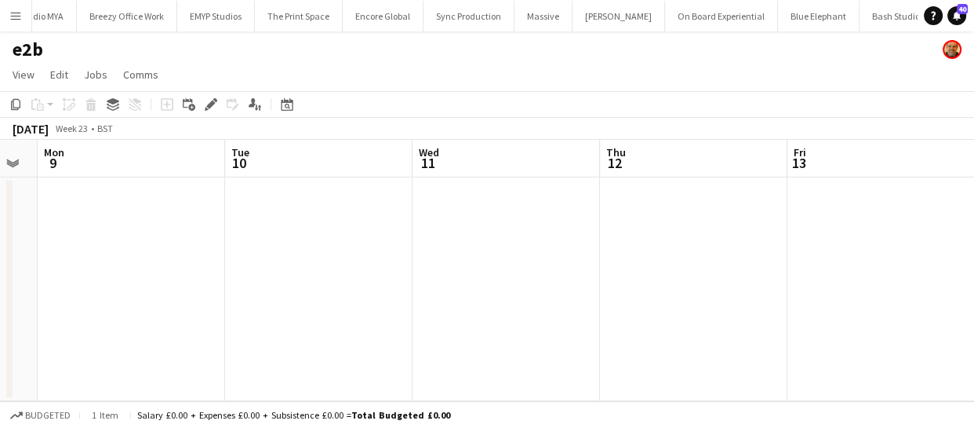
click at [195, 235] on app-calendar-viewport "Thu 5 Fri 6 Sat 7 Sun 8 Mon 9 Tue 10 Wed 11 Thu 12 Fri 13 Sat 14 Sun 15" at bounding box center [487, 270] width 974 height 261
click at [195, 238] on app-calendar-viewport "Thu 5 Fri 6 Sat 7 Sun 8 Mon 9 Tue 10 Wed 11 Thu 12 Fri 13 Sat 14 Sun 15" at bounding box center [487, 270] width 974 height 261
click at [245, 249] on app-calendar-viewport "Sat 7 Sun 8 Mon 9 Tue 10 Wed 11 Thu 12 Fri 13 Sat 14 Sun 15 Mon 16 Tue 17" at bounding box center [487, 270] width 974 height 261
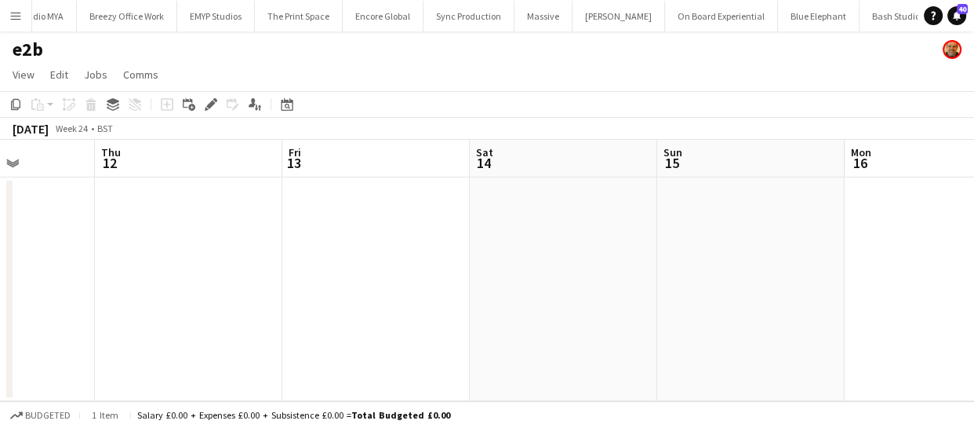
click at [185, 258] on app-calendar-viewport "Mon 9 Tue 10 Wed 11 Thu 12 Fri 13 Sat 14 Sun 15 Mon 16 Tue 17 Wed 18 Thu 19" at bounding box center [487, 270] width 974 height 261
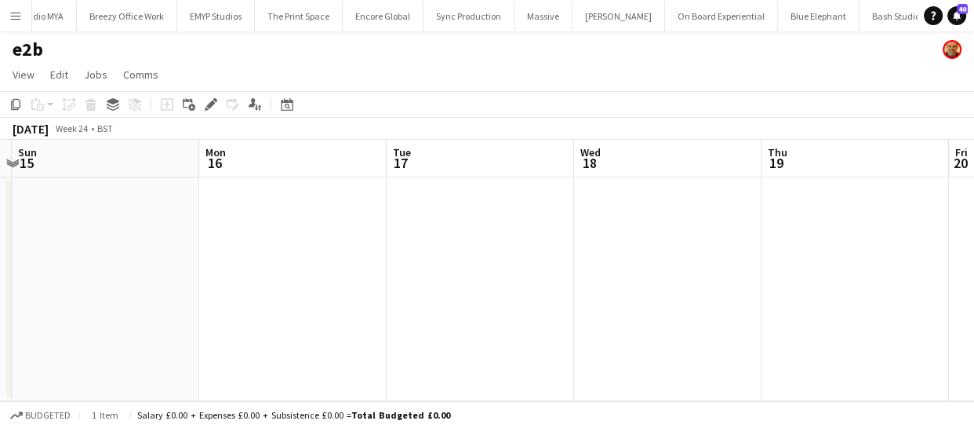
click at [220, 258] on app-calendar-viewport "Wed 11 Thu 12 Fri 13 Sat 14 Sun 15 Mon 16 Tue 17 Wed 18 Thu 19 Fri 20 Sat 21" at bounding box center [487, 270] width 974 height 261
click at [100, 234] on app-calendar-viewport "Fri 13 Sat 14 Sun 15 Mon 16 Tue 17 Wed 18 Thu 19 Fri 20 Sat 21 Sun 22 Mon 23" at bounding box center [487, 270] width 974 height 261
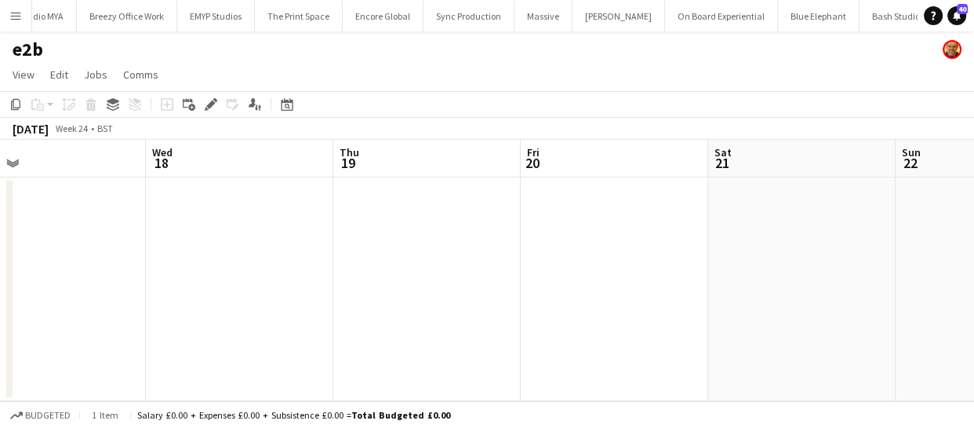
click at [222, 246] on app-calendar-viewport "Sun 15 Mon 16 Tue 17 Wed 18 Thu 19 Fri 20 Sat 21 Sun 22 Mon 23 Tue 24 Wed 25" at bounding box center [487, 270] width 974 height 261
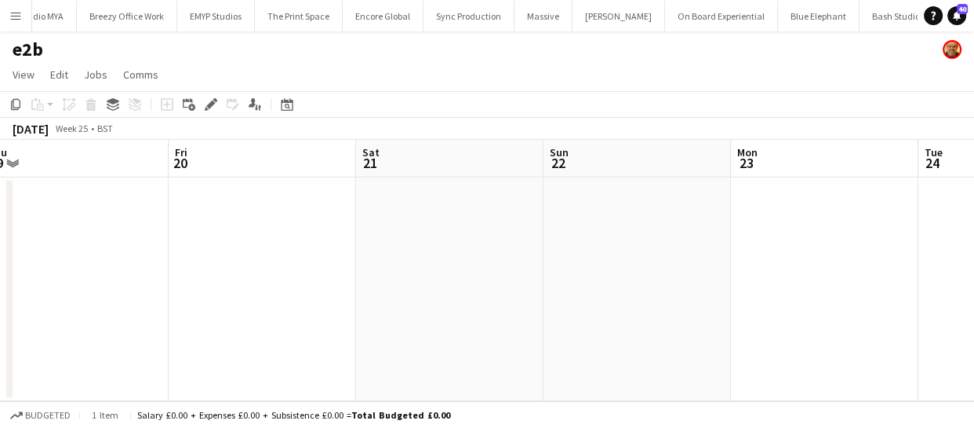
click at [153, 246] on app-calendar-viewport "Sun 15 Mon 16 Tue 17 Wed 18 Thu 19 Fri 20 Sat 21 Sun 22 Mon 23 Tue 24 Wed 25" at bounding box center [487, 270] width 974 height 261
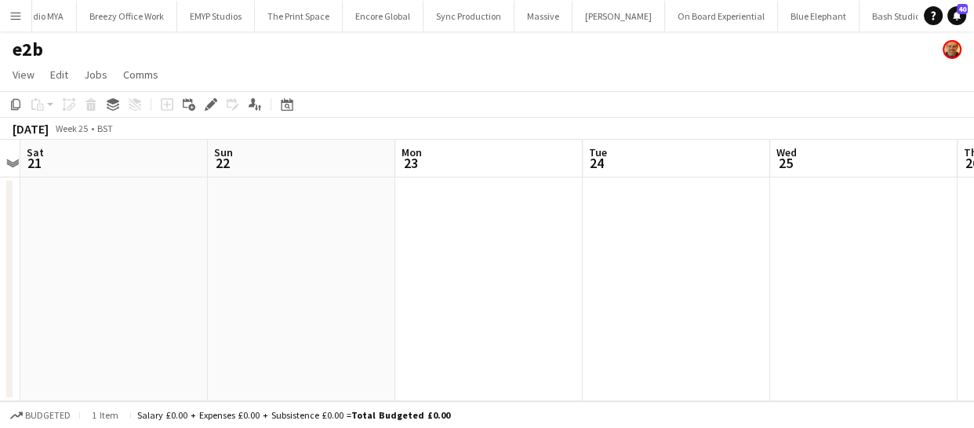
click at [190, 249] on app-calendar-viewport "Tue 17 Wed 18 Thu 19 Fri 20 Sat 21 Sun 22 Mon 23 Tue 24 Wed 25 Thu 26 Fri 27" at bounding box center [487, 270] width 974 height 261
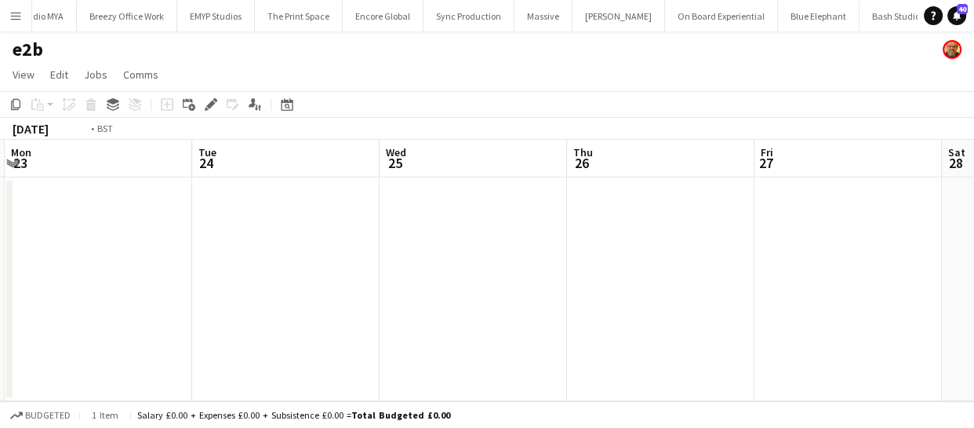
click at [215, 243] on app-calendar-viewport "Thu 19 Fri 20 Sat 21 Sun 22 Mon 23 Tue 24 Wed 25 Thu 26 Fri 27 Sat 28 Sun 29" at bounding box center [487, 270] width 974 height 261
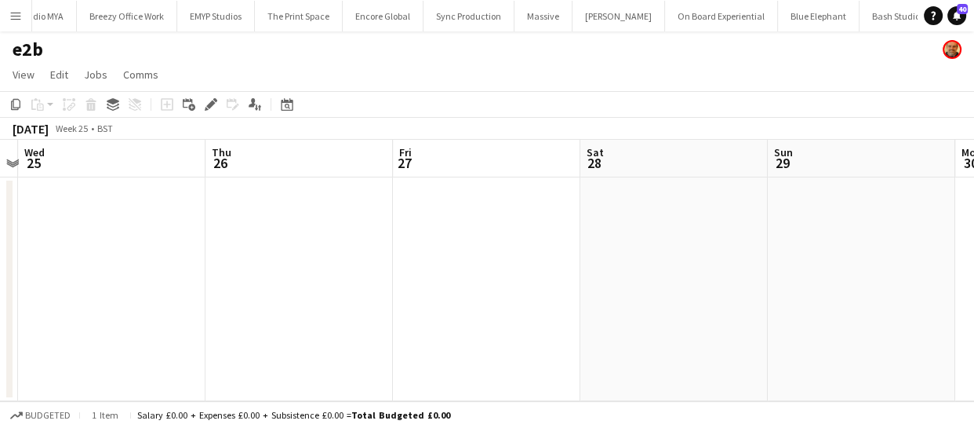
click at [123, 235] on app-calendar-viewport "Sat 21 Sun 22 Mon 23 Tue 24 Wed 25 Thu 26 Fri 27 Sat 28 Sun 29 Mon 30 Tue 1" at bounding box center [487, 270] width 974 height 261
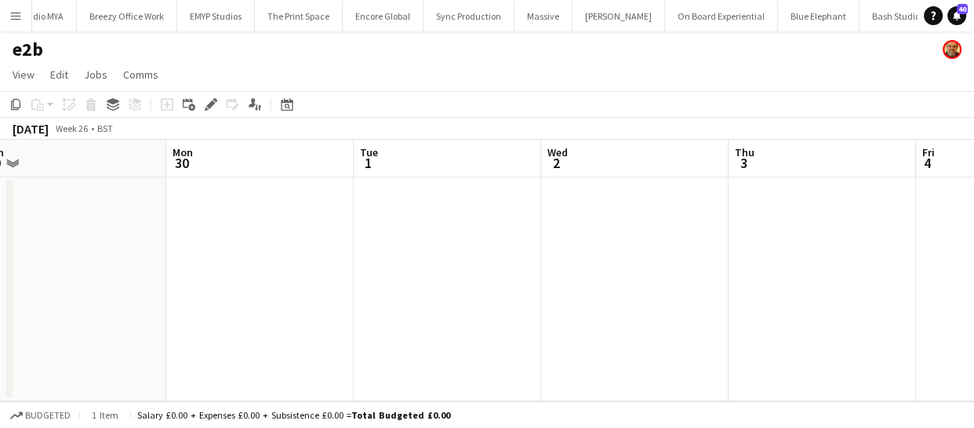
click at [139, 232] on app-calendar-viewport "Wed 25 Thu 26 Fri 27 Sat 28 Sun 29 Mon 30 Tue 1 Wed 2 Thu 3 Fri 4 Sat 5" at bounding box center [487, 270] width 974 height 261
click at [89, 212] on app-calendar-viewport "Fri 27 Sat 28 Sun 29 Mon 30 Tue 1 Wed 2 Thu 3 Fri 4 Sat 5 Sun 6 Mon 7" at bounding box center [487, 270] width 974 height 261
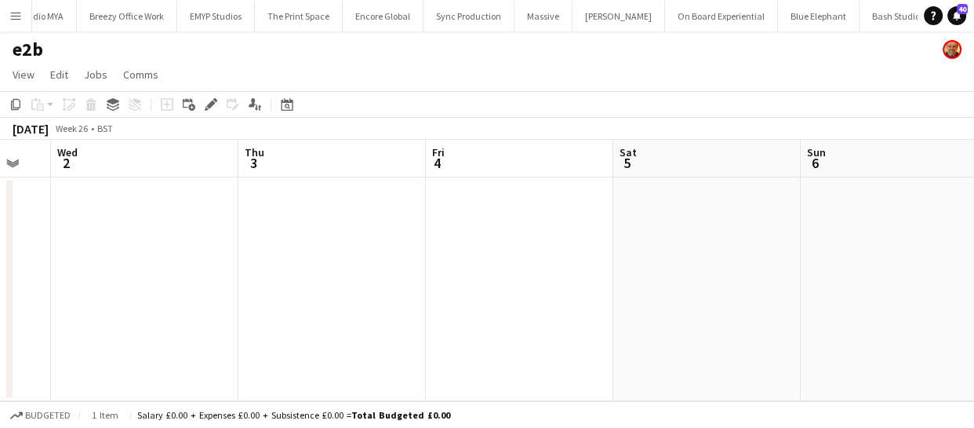
click at [165, 220] on app-calendar-viewport "Sun 29 Mon 30 Tue 1 Wed 2 Thu 3 Fri 4 Sat 5 Sun 6 Mon 7 Tue 8 Wed 9" at bounding box center [487, 270] width 974 height 261
click at [200, 220] on app-calendar-viewport "Tue 1 Wed 2 Thu 3 Fri 4 Sat 5 Sun 6 Mon 7 Tue 8 Wed 9 Thu 10 Fri 11" at bounding box center [487, 270] width 974 height 261
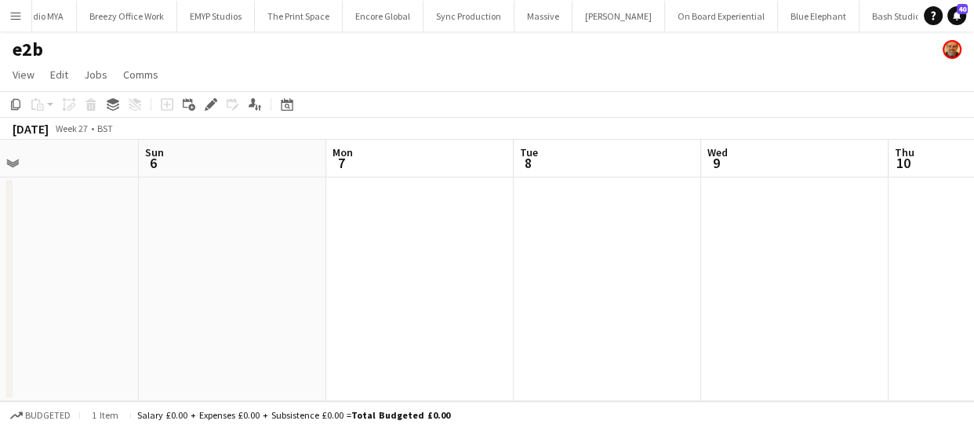
click at [203, 217] on app-calendar-viewport "Thu 3 Fri 4 Sat 5 Sun 6 Mon 7 Tue 8 Wed 9 Thu 10 Fri 11 Sat 12 Sun 13" at bounding box center [487, 270] width 974 height 261
click at [171, 202] on app-calendar-viewport "Sat 5 Sun 6 Mon 7 Tue 8 Wed 9 Thu 10 Fri 11 Sat 12 Sun 13 Mon 14 Tue 15" at bounding box center [487, 270] width 974 height 261
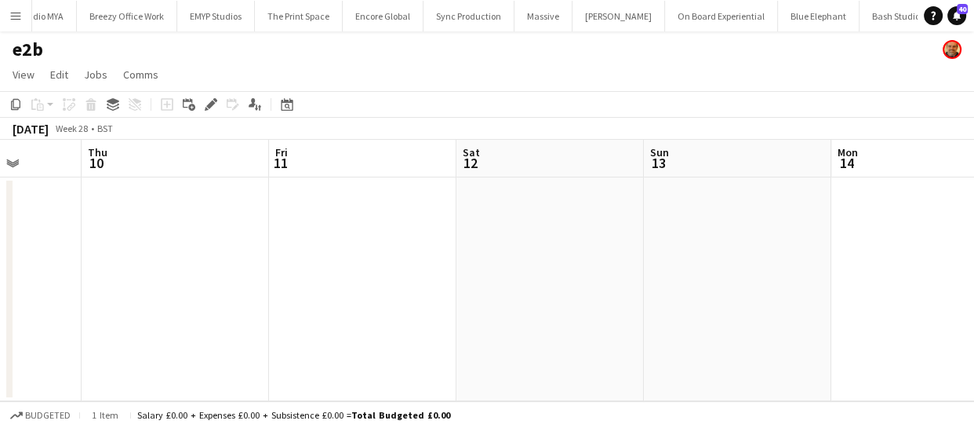
click at [226, 197] on app-calendar-viewport "Mon 7 Tue 8 Wed 9 Thu 10 Fri 11 Sat 12 Sun 13 Mon 14 Tue 15 Wed 16 Thu 17" at bounding box center [487, 270] width 974 height 261
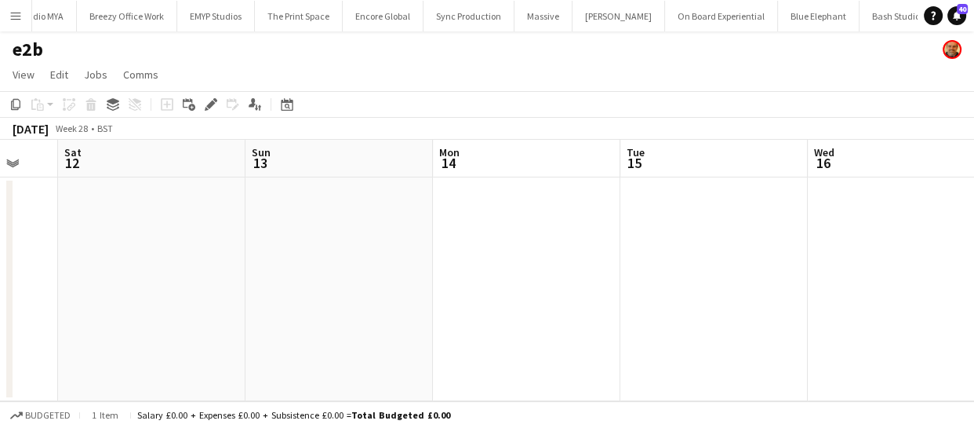
click at [209, 191] on app-calendar-viewport "Wed 9 Thu 10 Fri 11 Sat 12 Sun 13 Mon 14 Tue 15 Wed 16 Thu 17 Fri 18 Sat 19" at bounding box center [487, 270] width 974 height 261
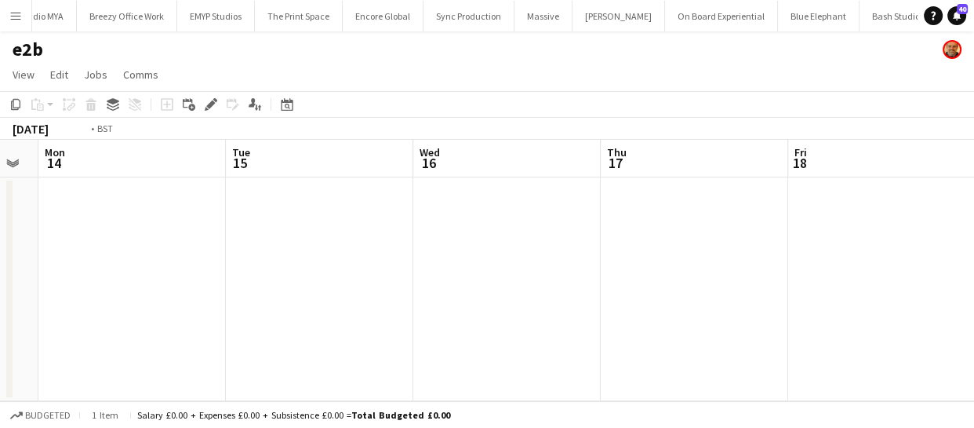
click at [158, 189] on app-calendar-viewport "Fri 11 Sat 12 Sun 13 Mon 14 Tue 15 Wed 16 Thu 17 Fri 18 Sat 19 Sun 20 Mon 21" at bounding box center [487, 270] width 974 height 261
click at [246, 191] on app-calendar-viewport "Sun 13 Mon 14 Tue 15 Wed 16 Thu 17 Fri 18 Sat 19 Sun 20 Mon 21 Tue 22 Wed 23" at bounding box center [487, 270] width 974 height 261
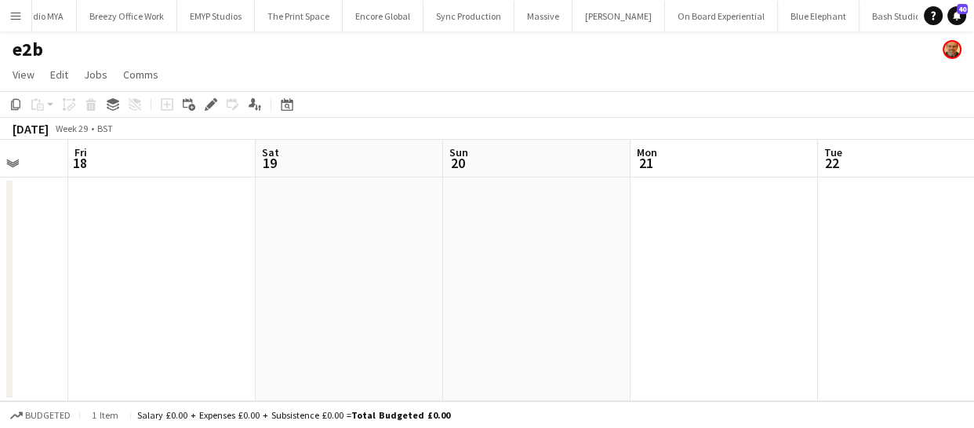
click at [246, 184] on app-calendar-viewport "Tue 15 Wed 16 Thu 17 Fri 18 Sat 19 Sun 20 Mon 21 Tue 22 Wed 23 Thu 24 Fri 25" at bounding box center [487, 270] width 974 height 261
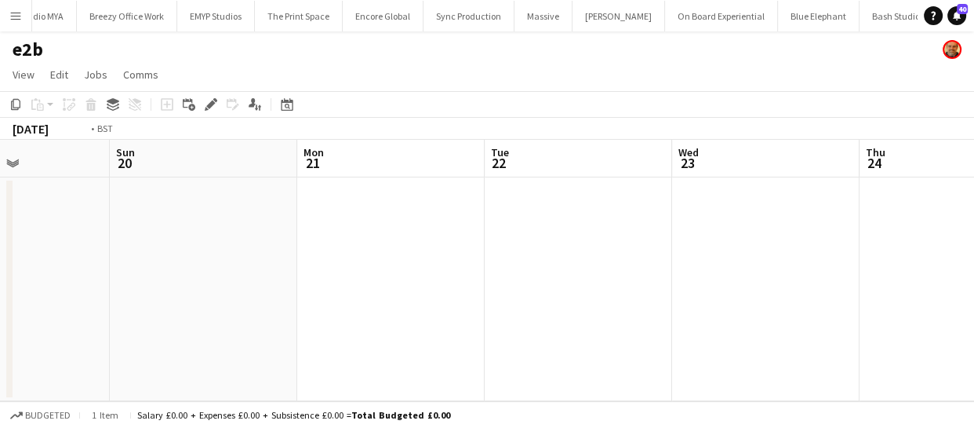
click at [160, 158] on app-calendar-viewport "Thu 17 Fri 18 Sat 19 Sun 20 Mon 21 Tue 22 Wed 23 Thu 24 Fri 25 Sat 26 Sun 27" at bounding box center [487, 270] width 974 height 261
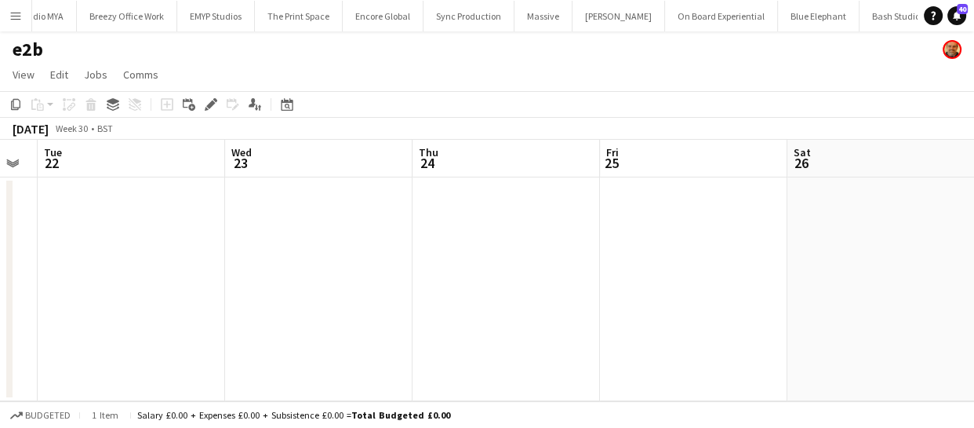
click at [269, 178] on app-calendar-viewport "Sat 19 Sun 20 Mon 21 Tue 22 Wed 23 Thu 24 Fri 25 Sat 26 Sun 27 Mon 28 Tue 29" at bounding box center [487, 270] width 974 height 261
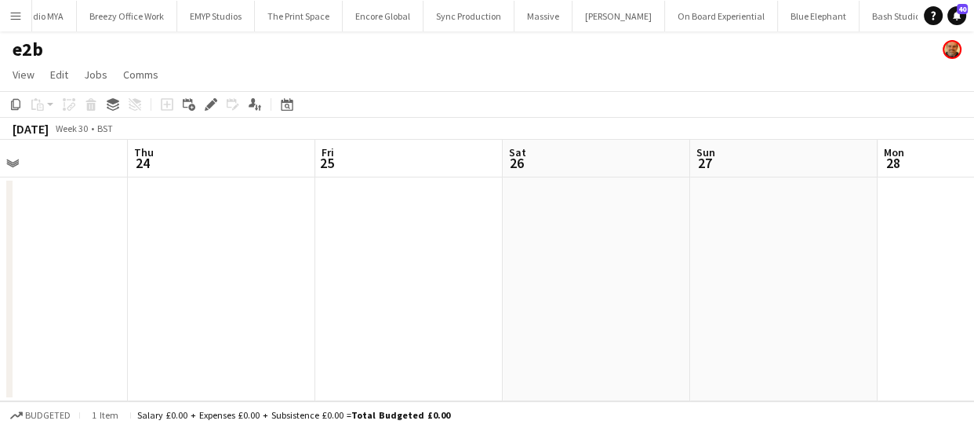
click at [315, 195] on app-calendar-viewport "Mon 21 Tue 22 Wed 23 Thu 24 Fri 25 Sat 26 Sun 27 Mon 28 Tue 29 Wed 30 Thu 31" at bounding box center [487, 270] width 974 height 261
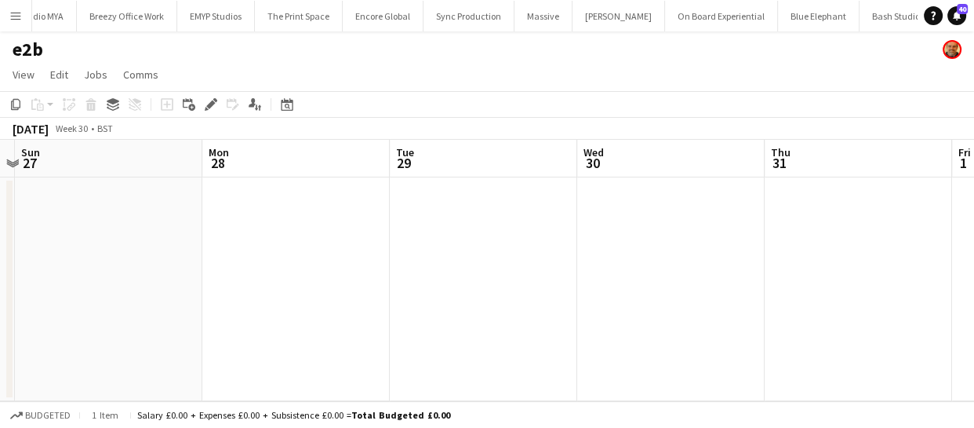
click at [201, 206] on app-calendar-viewport "Wed 23 Thu 24 Fri 25 Sat 26 Sun 27 Mon 28 Tue 29 Wed 30 Thu 31 Fri 1 Sat 2" at bounding box center [487, 270] width 974 height 261
click at [235, 214] on app-calendar-viewport "Fri 25 Sat 26 Sun 27 Mon 28 Tue 29 Wed 30 Thu 31 Fri 1 Sat 2 Sun 3 Mon 4" at bounding box center [487, 270] width 974 height 261
click at [303, 219] on app-calendar-viewport "Fri 25 Sat 26 Sun 27 Mon 28 Tue 29 Wed 30 Thu 31 Fri 1 Sat 2 Sun 3 Mon 4" at bounding box center [487, 270] width 974 height 261
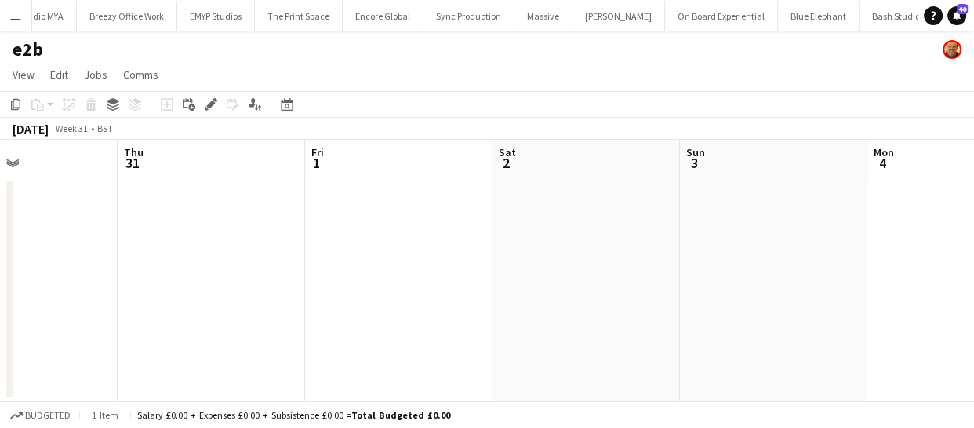
click at [377, 220] on app-calendar-viewport "Sun 27 Mon 28 Tue 29 Wed 30 Thu 31 Fri 1 Sat 2 Sun 3 Mon 4 Tue 5 Wed 6" at bounding box center [487, 270] width 974 height 261
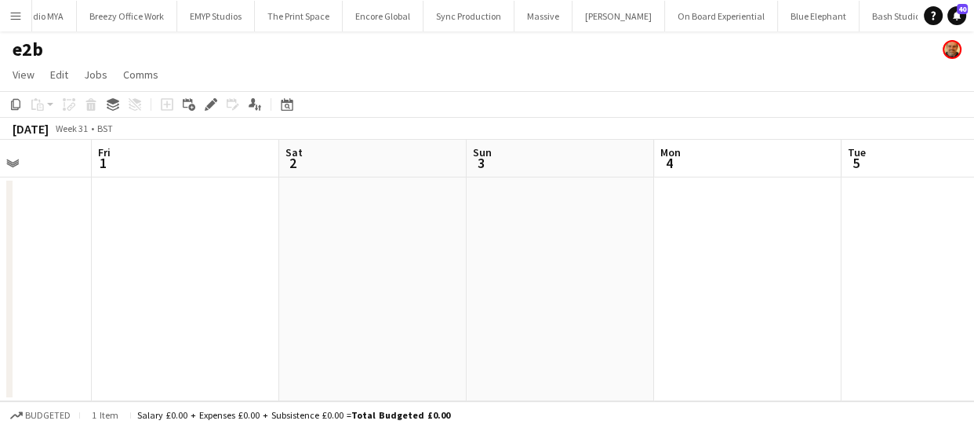
click at [363, 226] on app-calendar-viewport "Tue 29 Wed 30 Thu 31 Fri 1 Sat 2 Sun 3 Mon 4 Tue 5 Wed 6 Thu 7 Fri 8" at bounding box center [487, 270] width 974 height 261
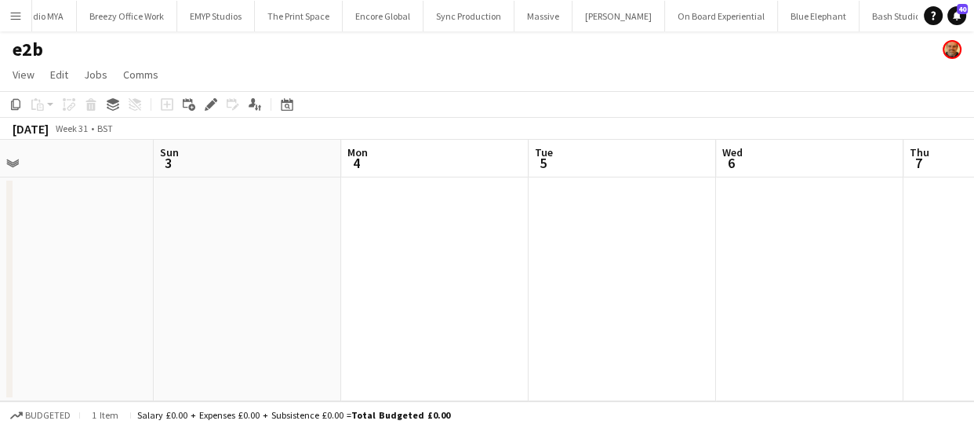
click at [487, 235] on app-calendar-viewport "Tue 29 Wed 30 Thu 31 Fri 1 Sat 2 Sun 3 Mon 4 Tue 5 Wed 6 Thu 7 Fri 8" at bounding box center [487, 270] width 974 height 261
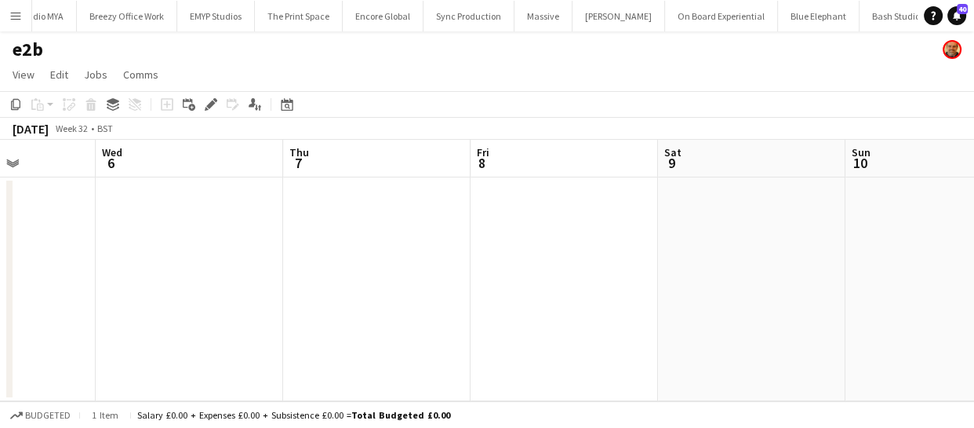
click at [401, 224] on app-calendar-viewport "Sat 2 Sun 3 Mon 4 Tue 5 Wed 6 Thu 7 Fri 8 Sat 9 Sun 10 Mon 11 Tue 12" at bounding box center [487, 270] width 974 height 261
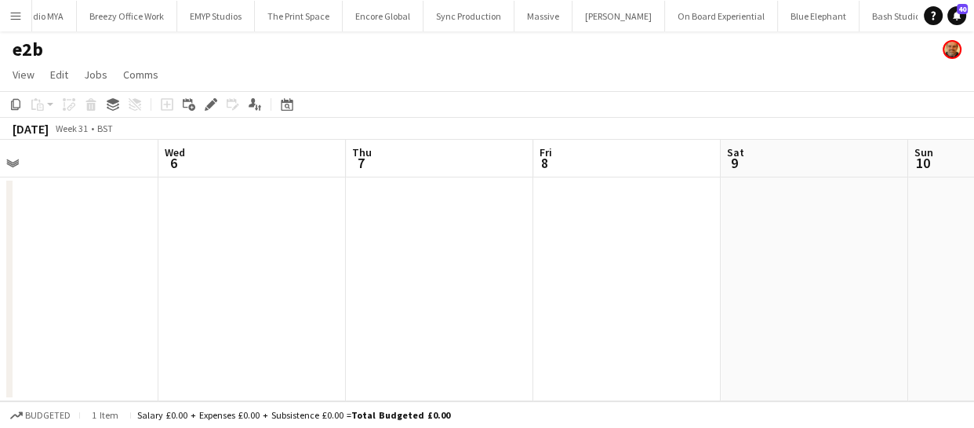
click at [335, 220] on app-calendar-viewport "Sat 2 Sun 3 Mon 4 Tue 5 Wed 6 Thu 7 Fri 8 Sat 9 Sun 10 Mon 11 Tue 12" at bounding box center [487, 270] width 974 height 261
click at [351, 235] on app-calendar-viewport "Mon 4 Tue 5 Wed 6 Thu 7 Fri 8 Sat 9 Sun 10 Mon 11 Tue 12 Wed 13 Thu 14" at bounding box center [487, 270] width 974 height 261
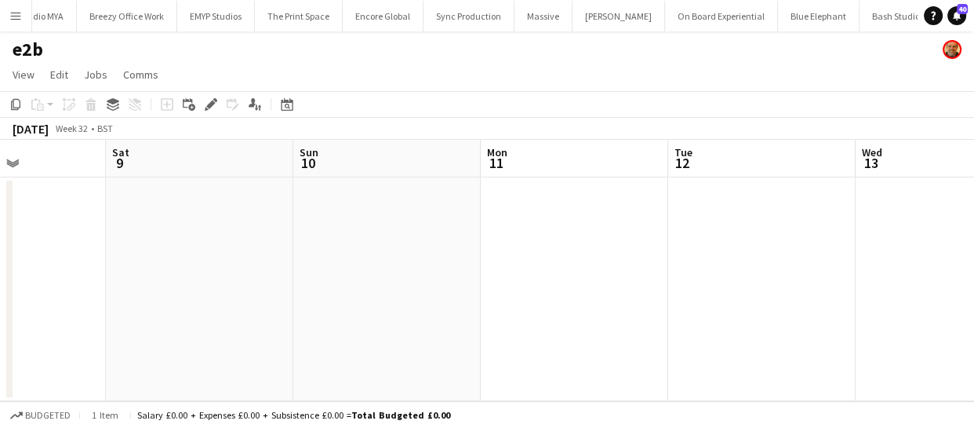
click at [251, 255] on app-calendar-viewport "Wed 6 Thu 7 Fri 8 Sat 9 Sun 10 Mon 11 Tue 12 Wed 13 Thu 14 Fri 15 Sat 16" at bounding box center [487, 270] width 974 height 261
click at [355, 271] on app-calendar-viewport "Fri 8 Sat 9 Sun 10 Mon 11 Tue 12 Wed 13 Thu 14 Fri 15 Sat 16 Sun 17 Mon 18" at bounding box center [487, 270] width 974 height 261
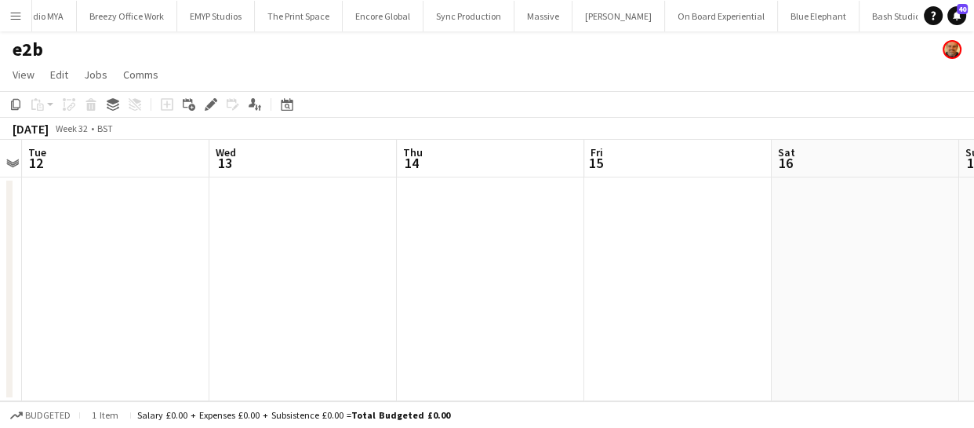
click at [427, 286] on app-calendar-viewport "Fri 8 Sat 9 Sun 10 Mon 11 Tue 12 Wed 13 Thu 14 Fri 15 Sat 16 Sun 17 Mon 18" at bounding box center [487, 270] width 974 height 261
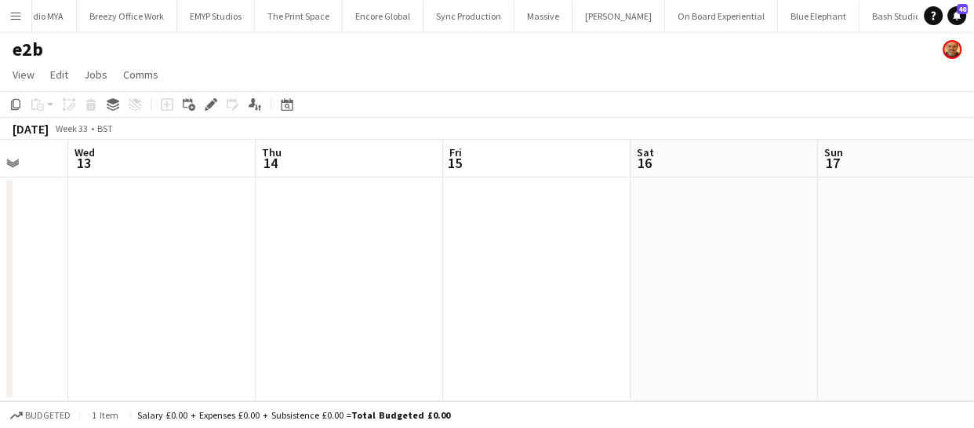
click at [439, 279] on app-calendar-viewport "Sun 10 Mon 11 Tue 12 Wed 13 Thu 14 Fri 15 Sat 16 Sun 17 Mon 18 Tue 19 Wed 20" at bounding box center [487, 270] width 974 height 261
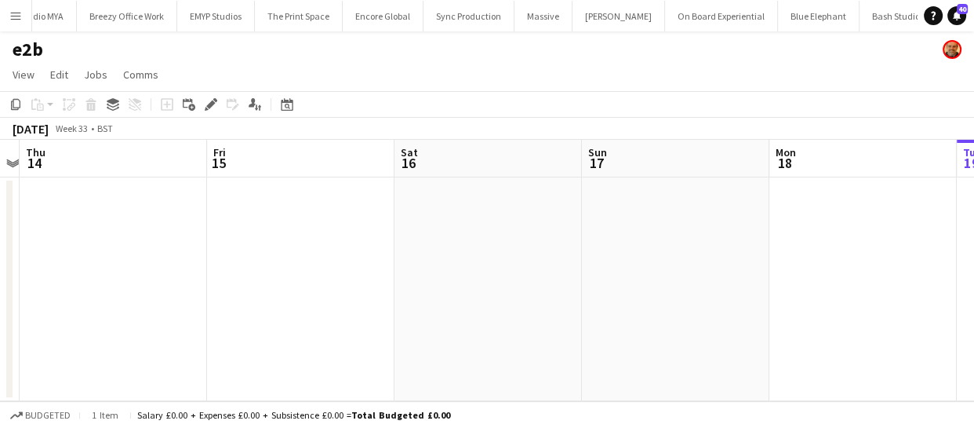
click at [439, 272] on app-calendar-viewport "Sun 10 Mon 11 Tue 12 Wed 13 Thu 14 Fri 15 Sat 16 Sun 17 Mon 18 Tue 19 Wed 20" at bounding box center [487, 270] width 974 height 261
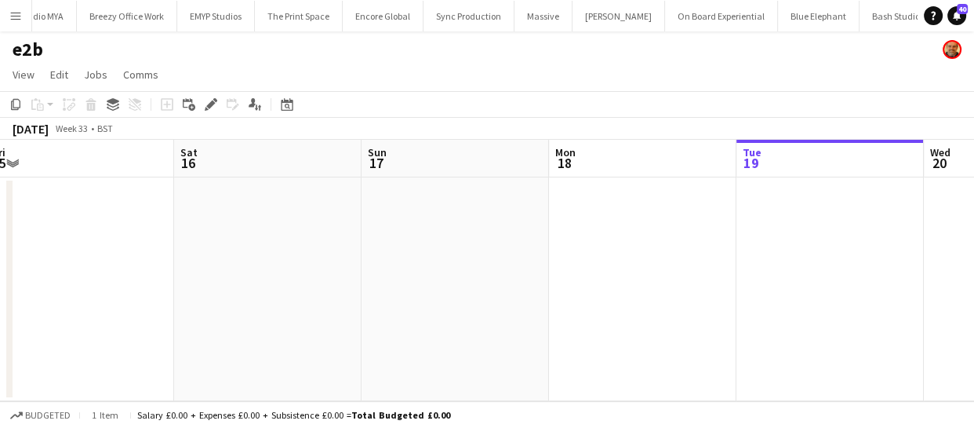
click at [445, 262] on app-calendar-viewport "Tue 12 Wed 13 Thu 14 Fri 15 Sat 16 Sun 17 Mon 18 Tue 19 Wed 20 Thu 21 Fri 22" at bounding box center [487, 270] width 974 height 261
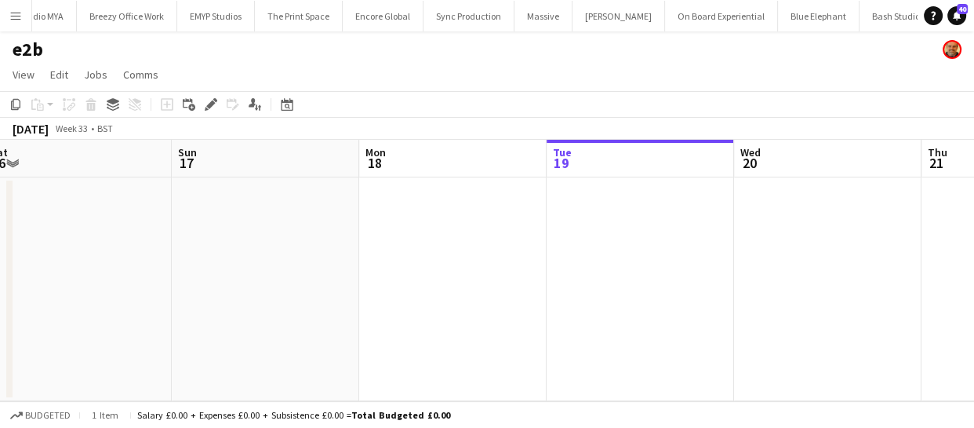
click at [455, 255] on app-calendar-viewport "Tue 12 Wed 13 Thu 14 Fri 15 Sat 16 Sun 17 Mon 18 Tue 19 Wed 20 Thu 21 Fri 22" at bounding box center [487, 270] width 974 height 261
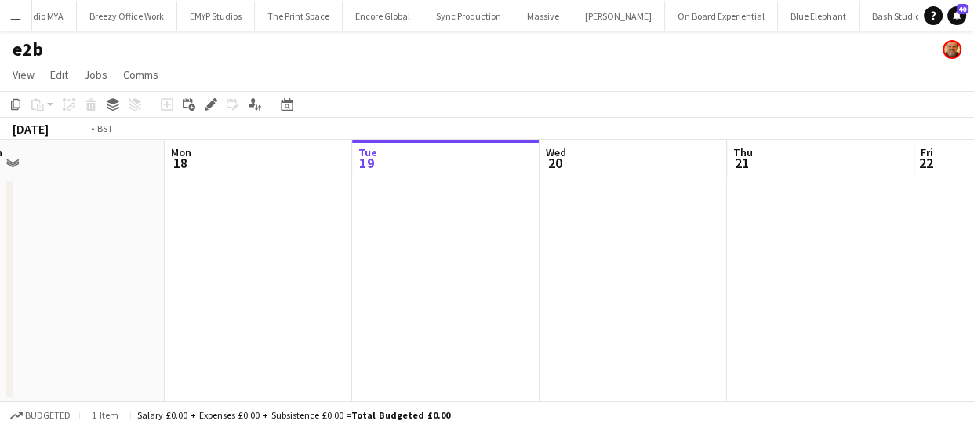
click at [380, 240] on app-calendar-viewport "Thu 14 Fri 15 Sat 16 Sun 17 Mon 18 Tue 19 Wed 20 Thu 21 Fri 22 Sat 23 Sun 24" at bounding box center [487, 270] width 974 height 261
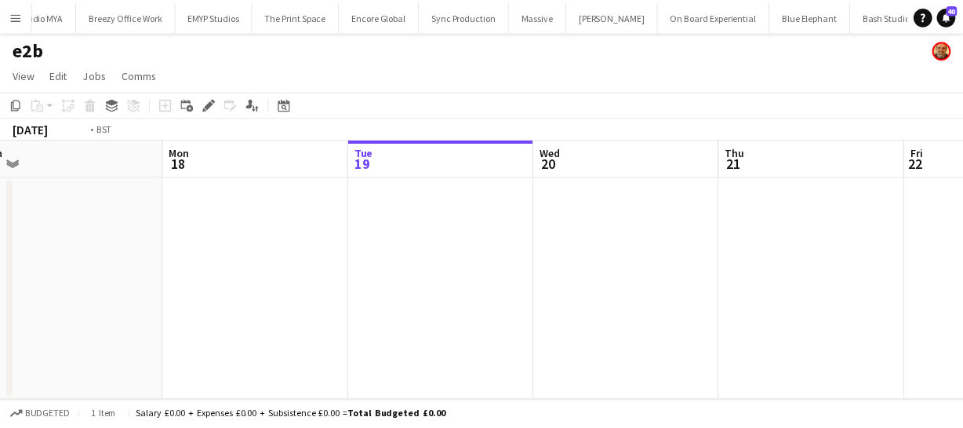
scroll to position [0, 421]
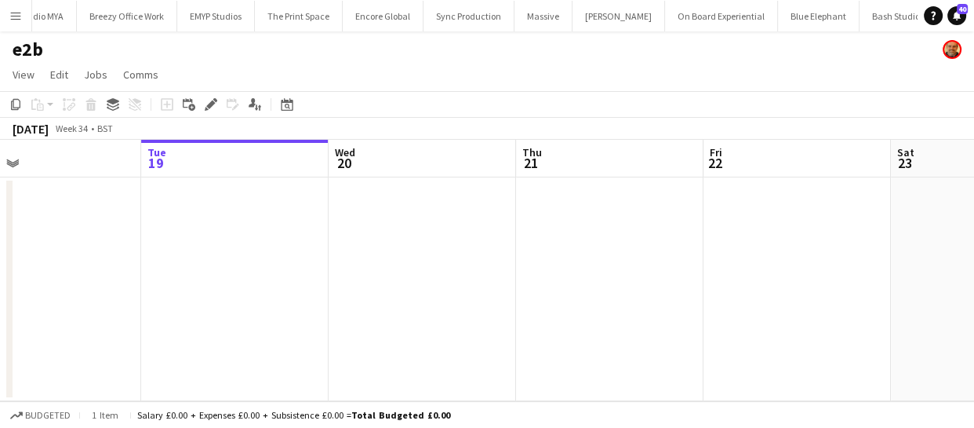
click at [584, 220] on app-date-cell at bounding box center [609, 289] width 187 height 224
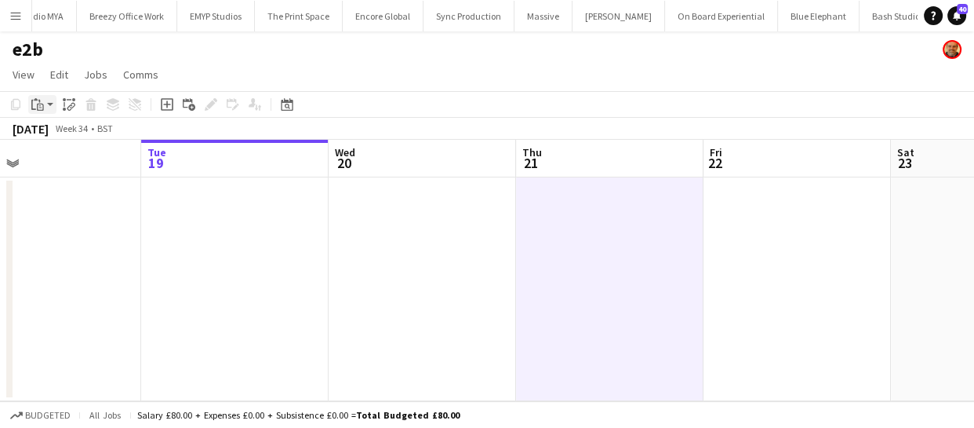
click at [34, 102] on icon "Paste" at bounding box center [37, 104] width 13 height 13
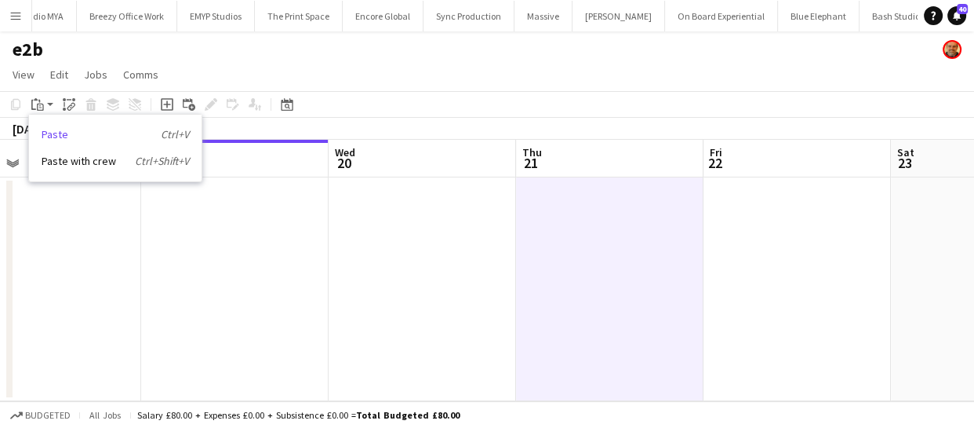
click at [67, 133] on link "Paste Ctrl+V" at bounding box center [115, 134] width 147 height 14
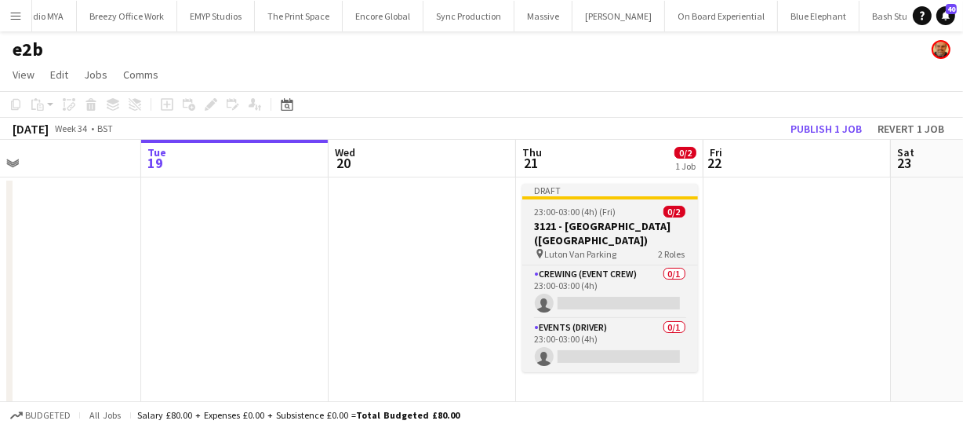
click at [544, 213] on span "23:00-03:00 (4h) (Fri)" at bounding box center [576, 212] width 82 height 12
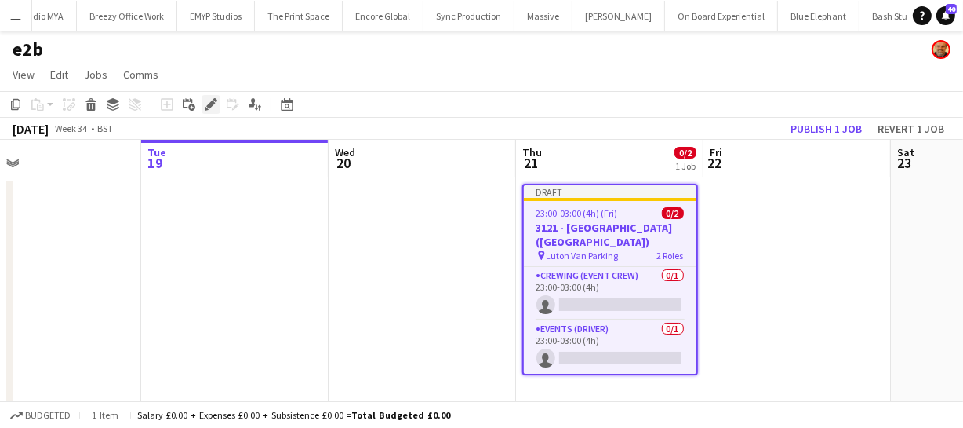
click at [216, 105] on icon "Edit" at bounding box center [211, 104] width 13 height 13
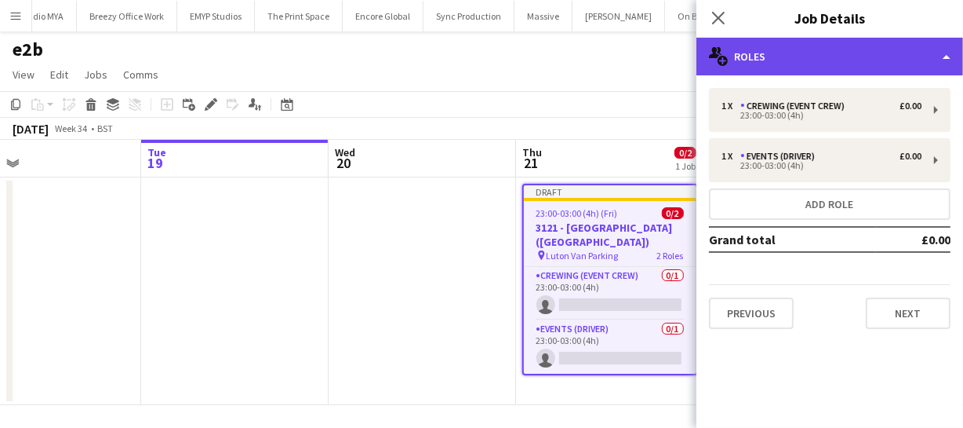
click at [837, 61] on div "multiple-users-add Roles" at bounding box center [830, 57] width 267 height 38
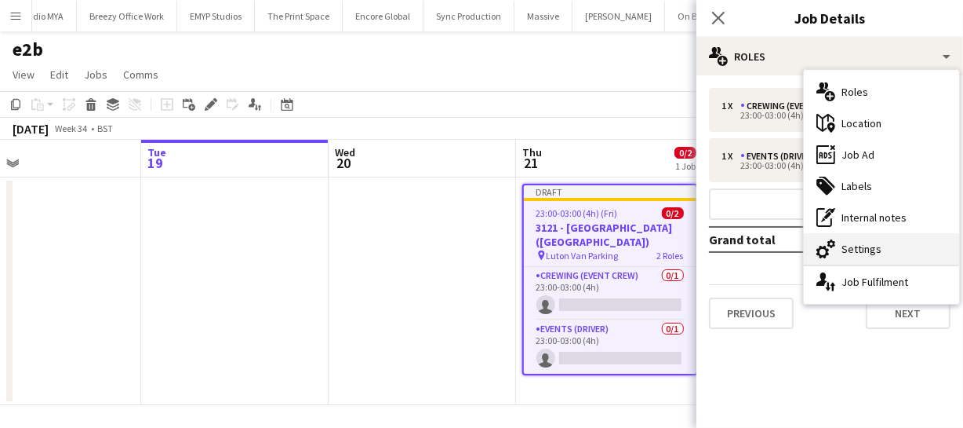
click at [861, 253] on div "cog-double-3 Settings" at bounding box center [881, 248] width 155 height 31
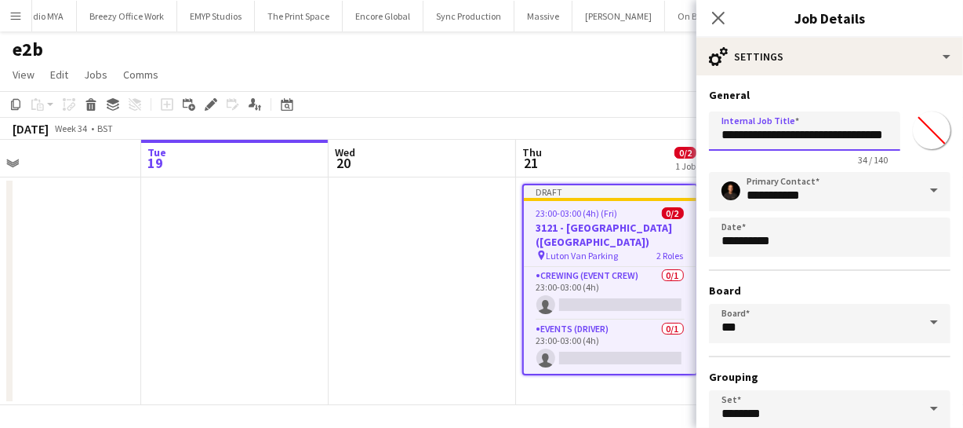
scroll to position [0, 31]
click at [937, 151] on div "**********" at bounding box center [830, 135] width 242 height 60
type input "**********"
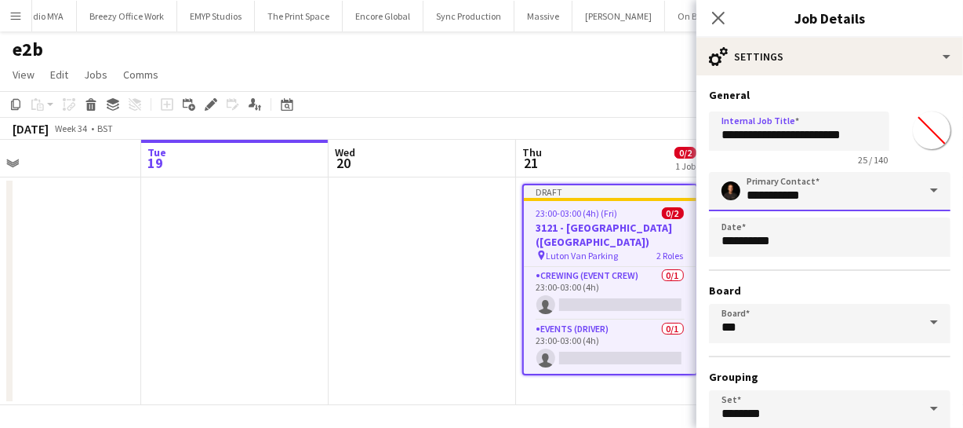
click at [804, 200] on input "**********" at bounding box center [830, 191] width 242 height 39
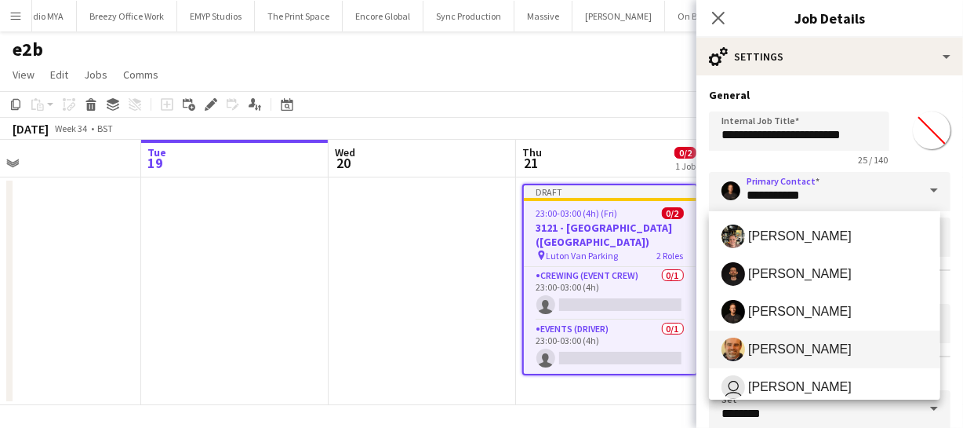
click at [790, 335] on mat-option "Shane King" at bounding box center [824, 349] width 231 height 38
type input "**********"
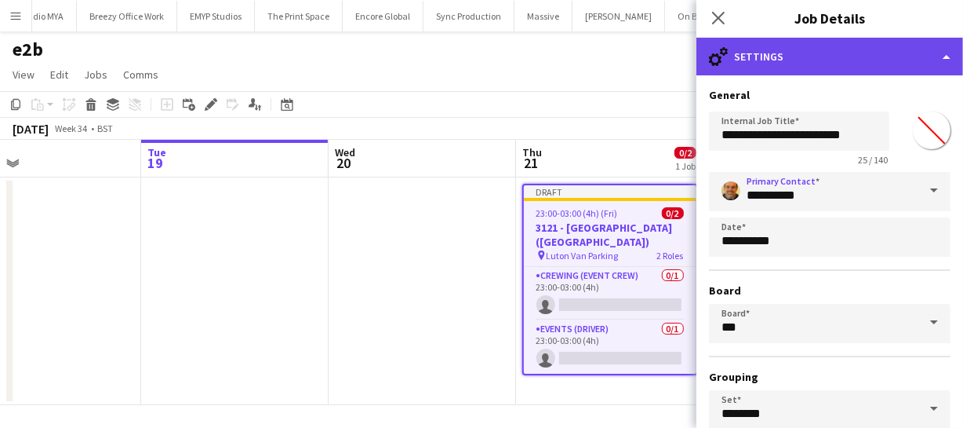
click at [880, 60] on div "cog-double-3 Settings" at bounding box center [830, 57] width 267 height 38
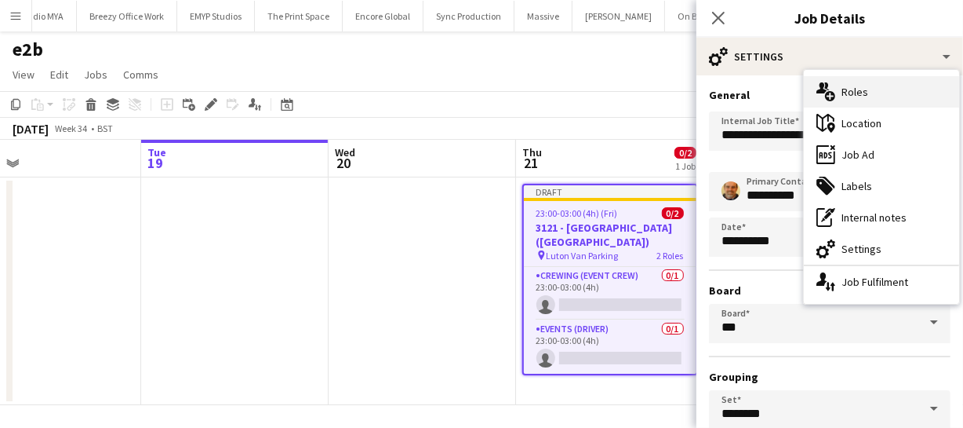
click at [866, 95] on div "multiple-users-add Roles" at bounding box center [881, 91] width 155 height 31
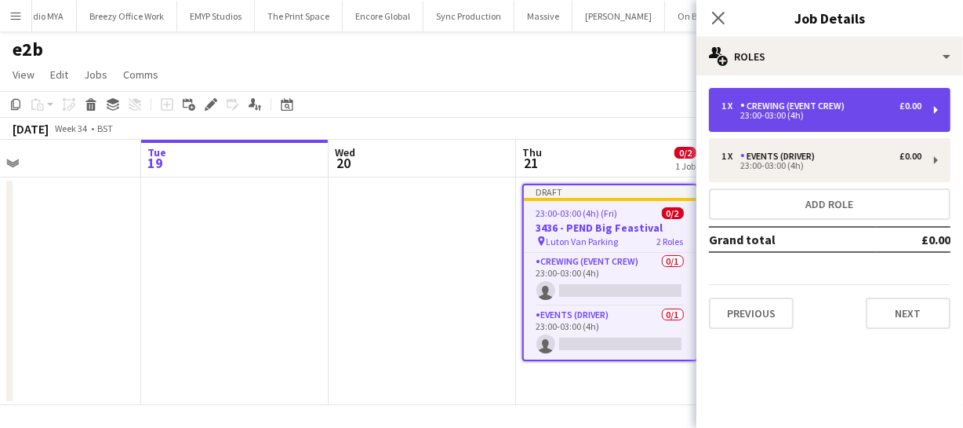
click at [815, 112] on div "23:00-03:00 (4h)" at bounding box center [822, 115] width 200 height 8
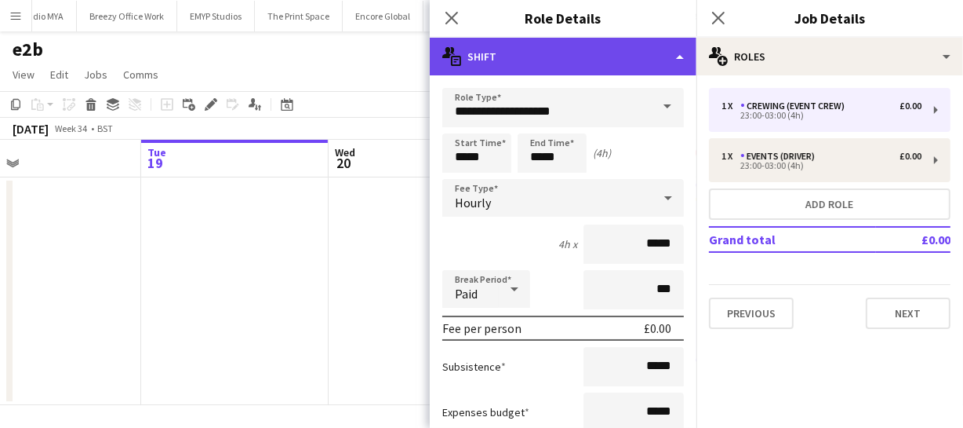
click at [668, 61] on div "multiple-actions-text Shift" at bounding box center [563, 57] width 267 height 38
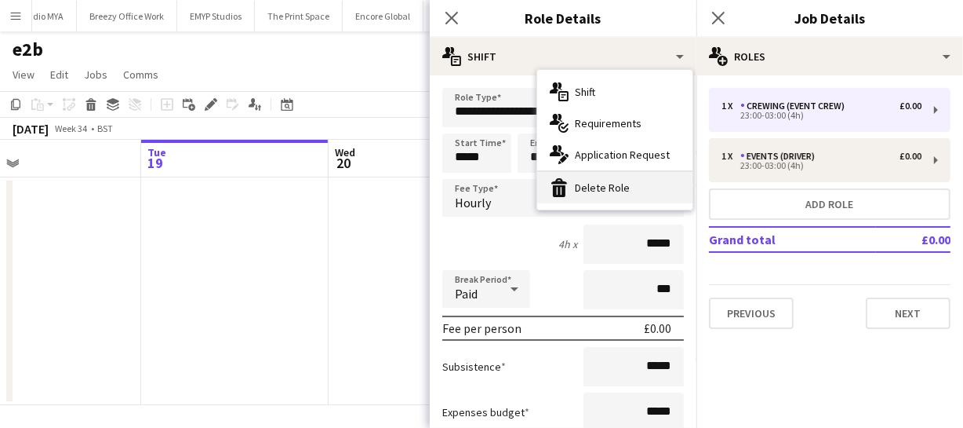
click at [619, 195] on div "bin-2 Delete Role" at bounding box center [614, 187] width 155 height 31
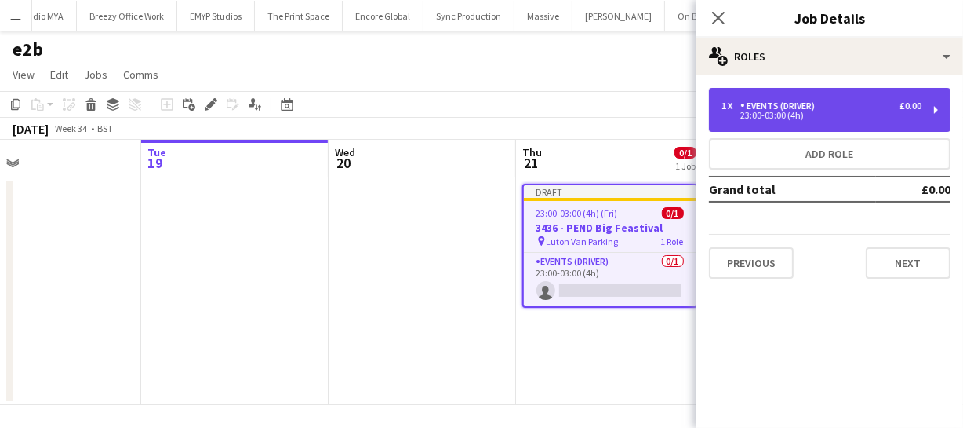
click at [785, 102] on div "Events (Driver)" at bounding box center [781, 105] width 81 height 11
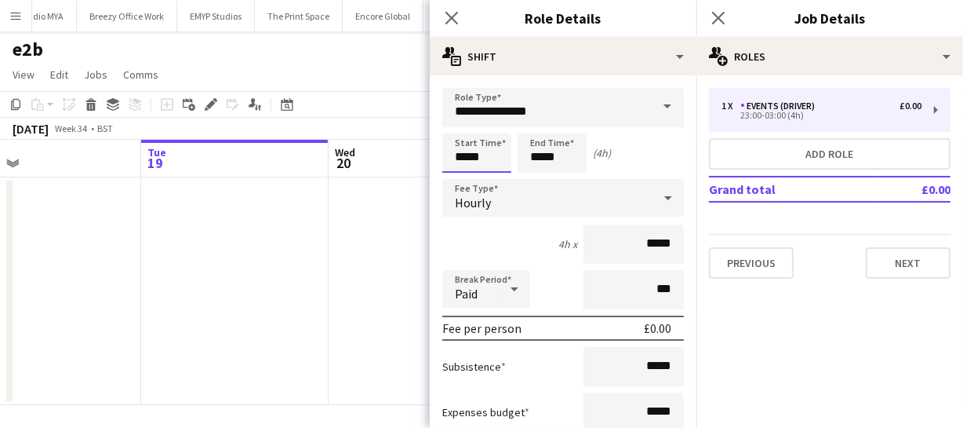
drag, startPoint x: 483, startPoint y: 153, endPoint x: 366, endPoint y: 154, distance: 117.7
click at [372, 154] on body "Menu Boards Boards Boards All jobs Status Workforce Workforce My Workforce Recr…" at bounding box center [481, 215] width 963 height 431
type input "*****"
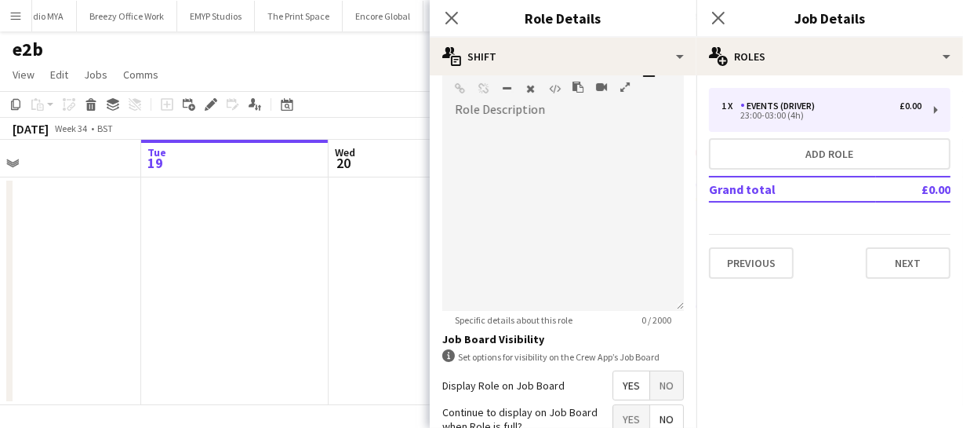
scroll to position [635, 0]
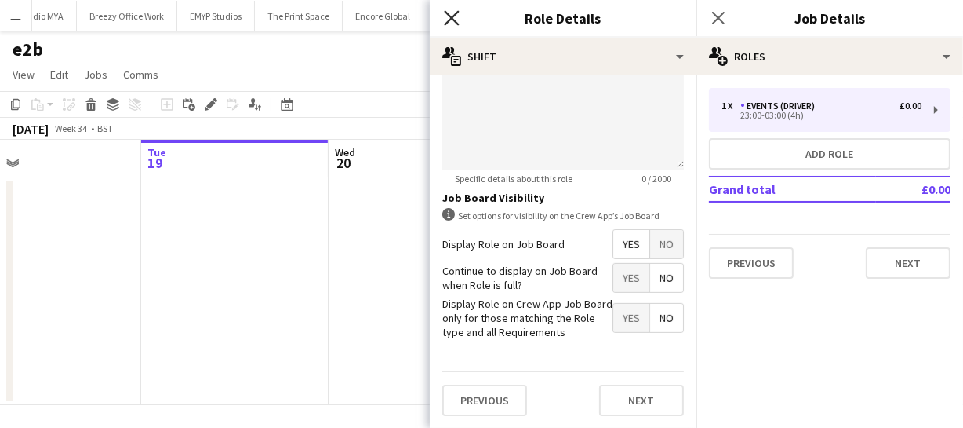
type input "*****"
click at [459, 22] on icon "Close pop-in" at bounding box center [451, 17] width 15 height 15
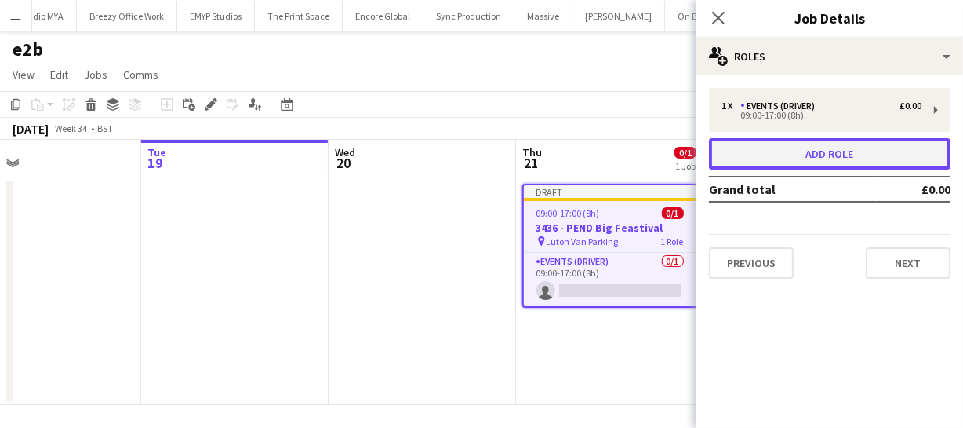
click at [834, 156] on button "Add role" at bounding box center [830, 153] width 242 height 31
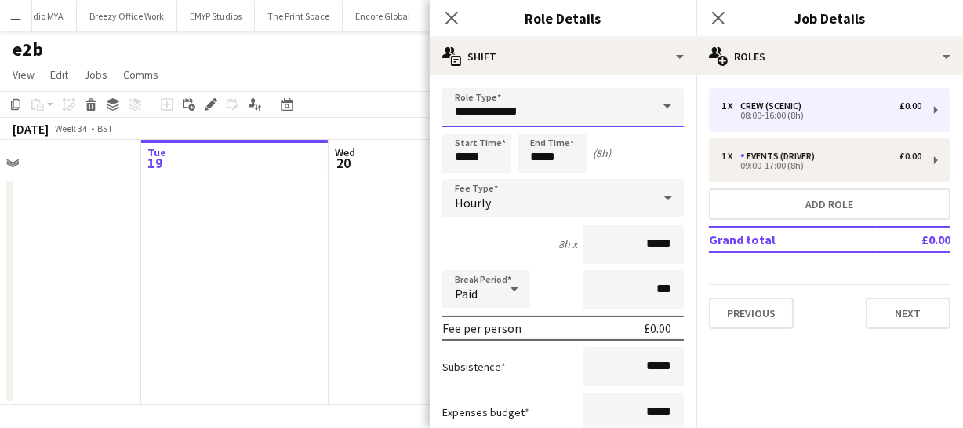
click at [574, 103] on input "**********" at bounding box center [563, 107] width 242 height 39
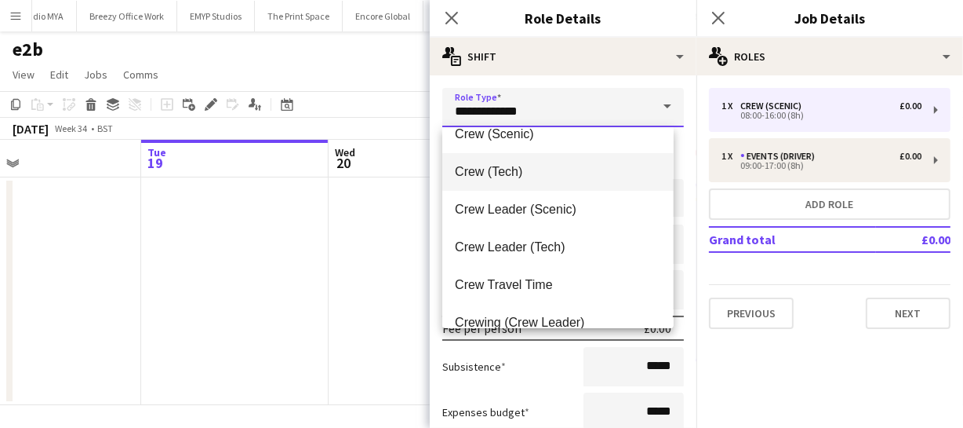
scroll to position [71, 0]
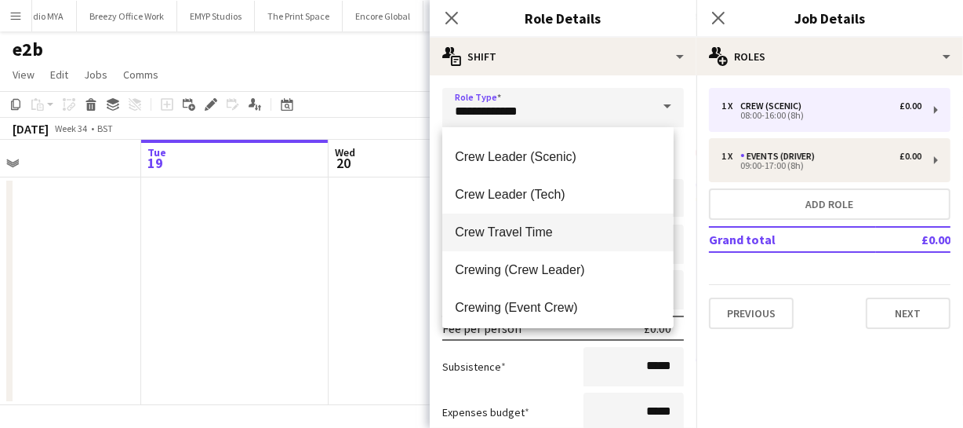
click at [535, 220] on mat-option "Crew Travel Time" at bounding box center [557, 232] width 231 height 38
type input "**********"
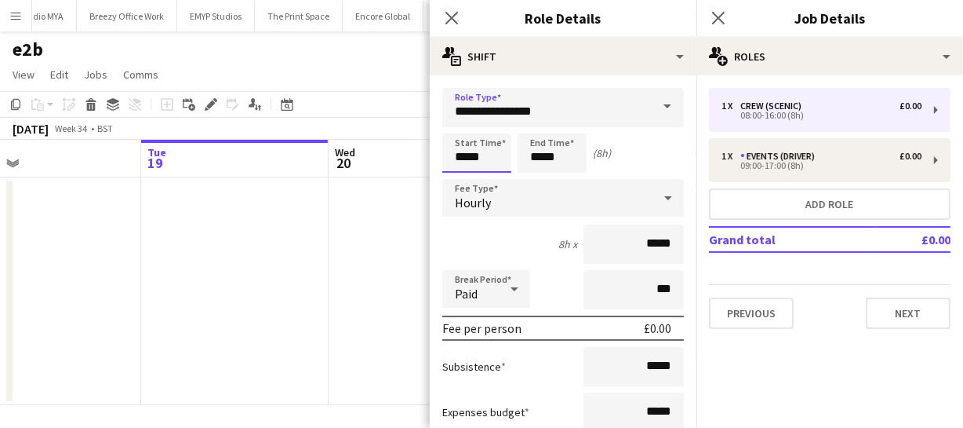
drag, startPoint x: 488, startPoint y: 155, endPoint x: 419, endPoint y: 155, distance: 69.0
click at [419, 155] on body "Menu Boards Boards Boards All jobs Status Workforce Workforce My Workforce Recr…" at bounding box center [481, 215] width 963 height 431
type input "*****"
drag, startPoint x: 566, startPoint y: 154, endPoint x: 487, endPoint y: 152, distance: 79.3
click at [491, 152] on div "Start Time ***** End Time ***** (9h 30m)" at bounding box center [563, 152] width 242 height 39
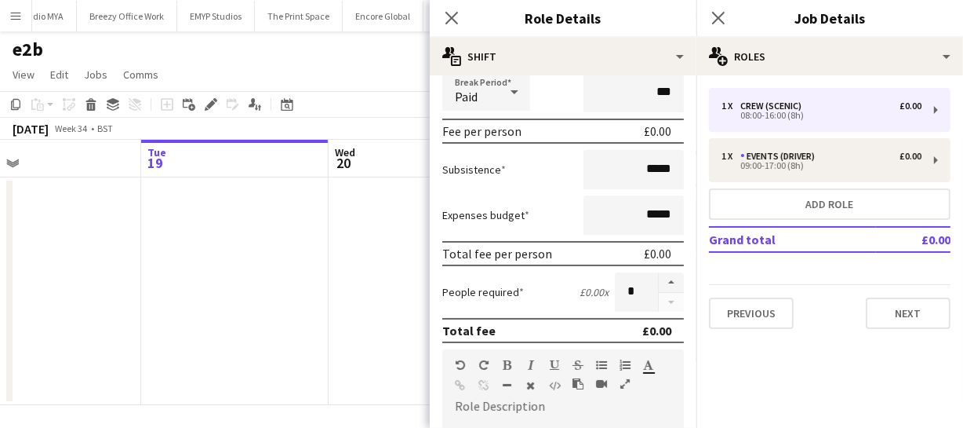
scroll to position [213, 0]
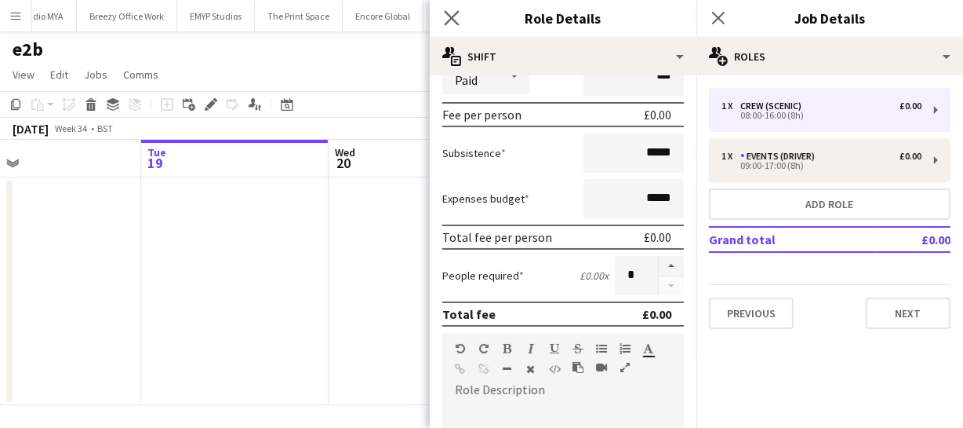
type input "*****"
click at [457, 26] on app-icon "Close pop-in" at bounding box center [452, 18] width 23 height 23
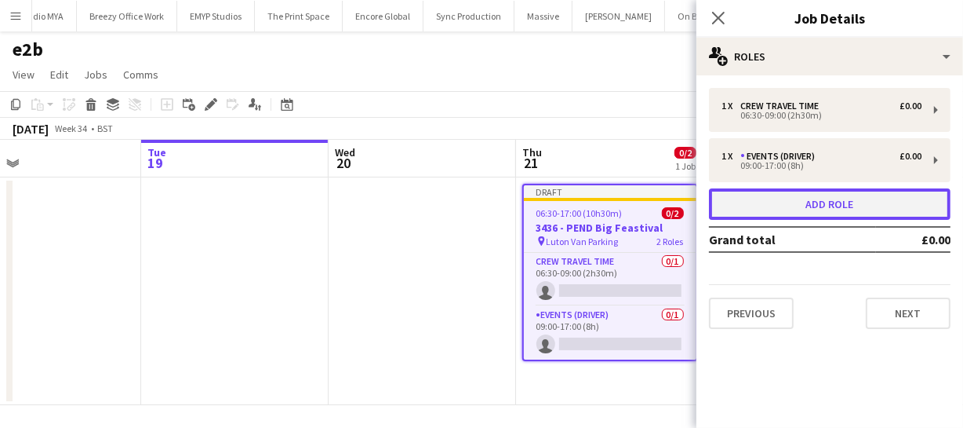
click at [789, 205] on button "Add role" at bounding box center [830, 203] width 242 height 31
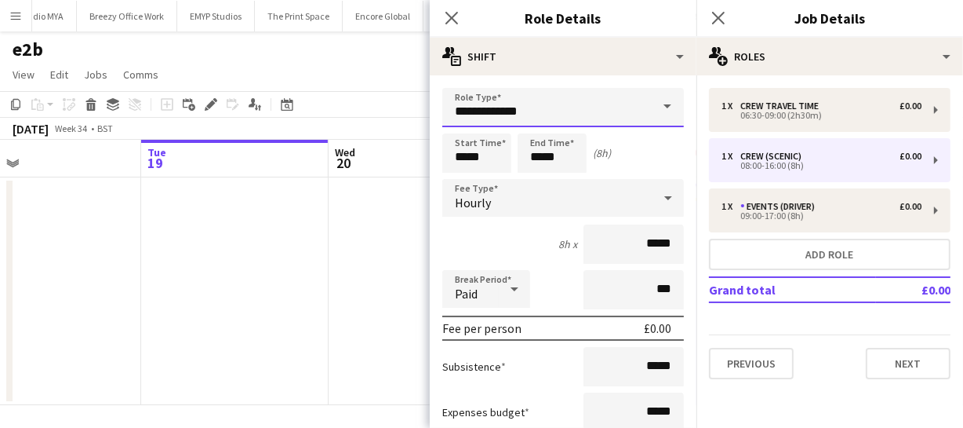
click at [516, 120] on input "**********" at bounding box center [563, 107] width 242 height 39
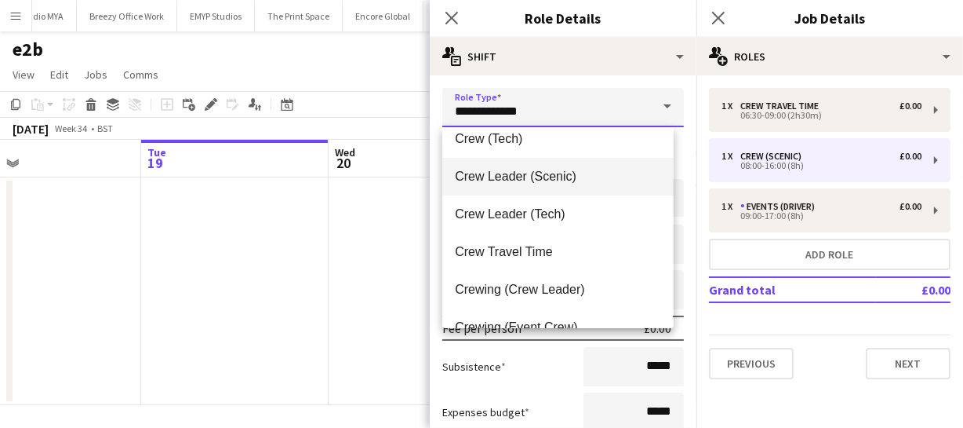
scroll to position [71, 0]
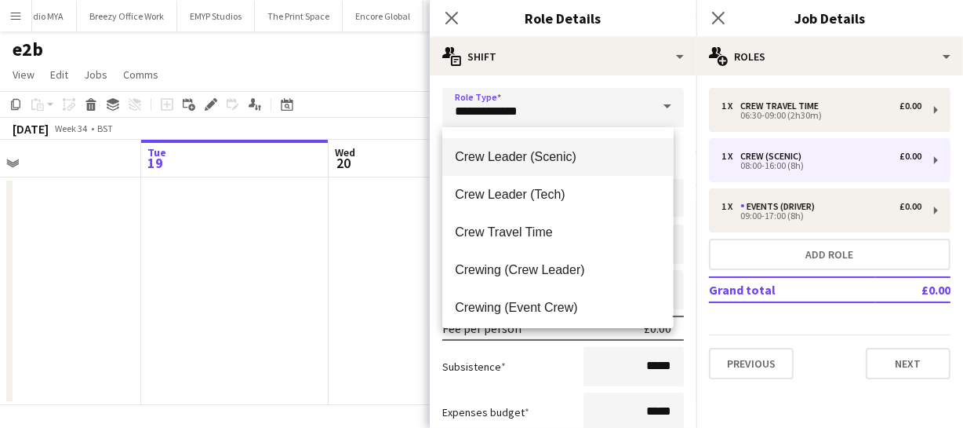
click at [541, 235] on span "Crew Travel Time" at bounding box center [558, 231] width 206 height 15
type input "**********"
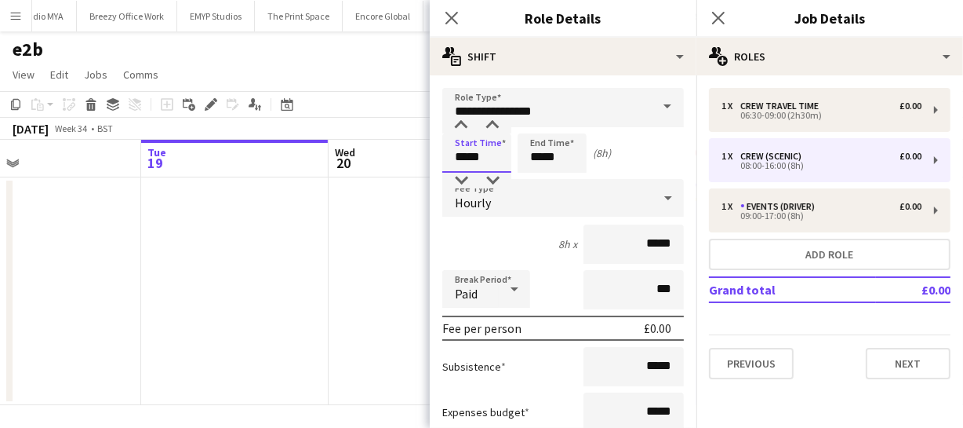
drag, startPoint x: 480, startPoint y: 154, endPoint x: 391, endPoint y: 147, distance: 88.9
click at [403, 149] on body "Menu Boards Boards Boards All jobs Status Workforce Workforce My Workforce Recr…" at bounding box center [481, 215] width 963 height 431
type input "*****"
click at [451, 23] on icon "Close pop-in" at bounding box center [451, 17] width 15 height 15
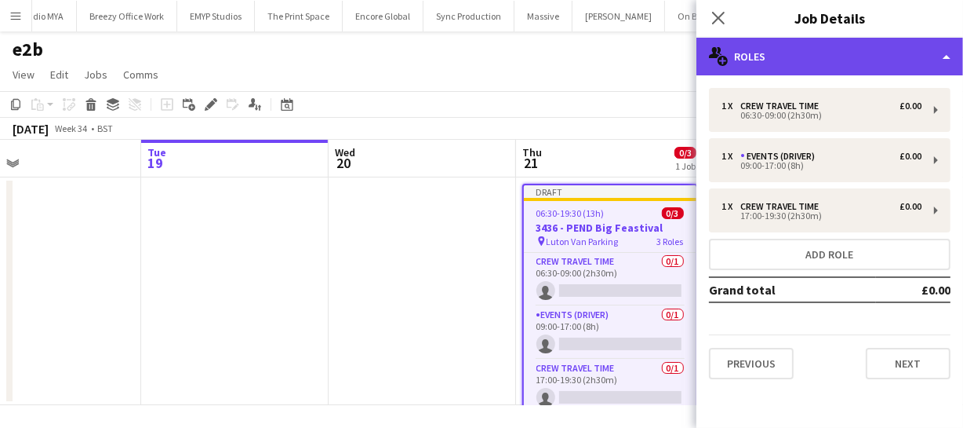
click at [843, 55] on div "multiple-users-add Roles" at bounding box center [830, 57] width 267 height 38
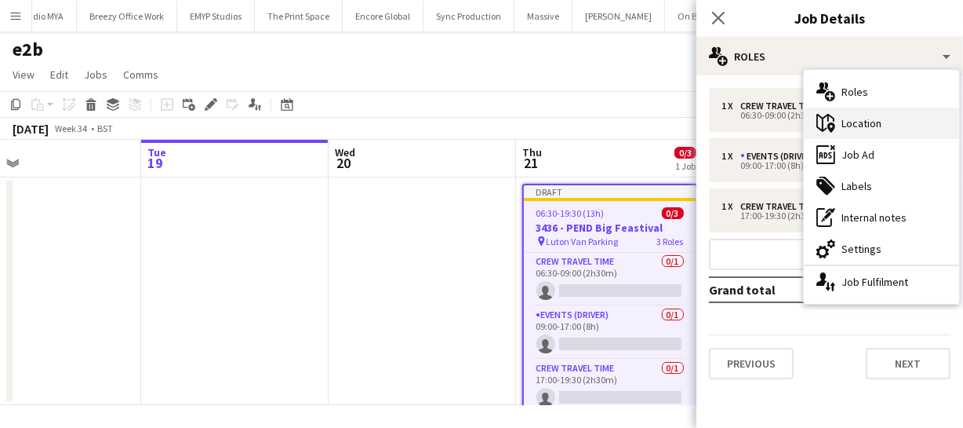
click at [868, 121] on div "maps-pin-1 Location" at bounding box center [881, 122] width 155 height 31
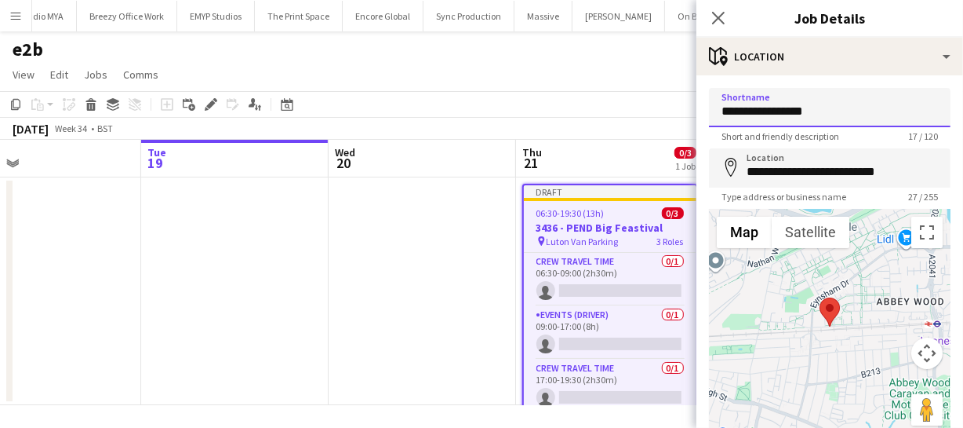
drag, startPoint x: 826, startPoint y: 106, endPoint x: 641, endPoint y: 82, distance: 186.7
click at [641, 82] on body "Menu Boards Boards Boards All jobs Status Workforce Workforce My Workforce Recr…" at bounding box center [481, 215] width 963 height 431
type input "**********"
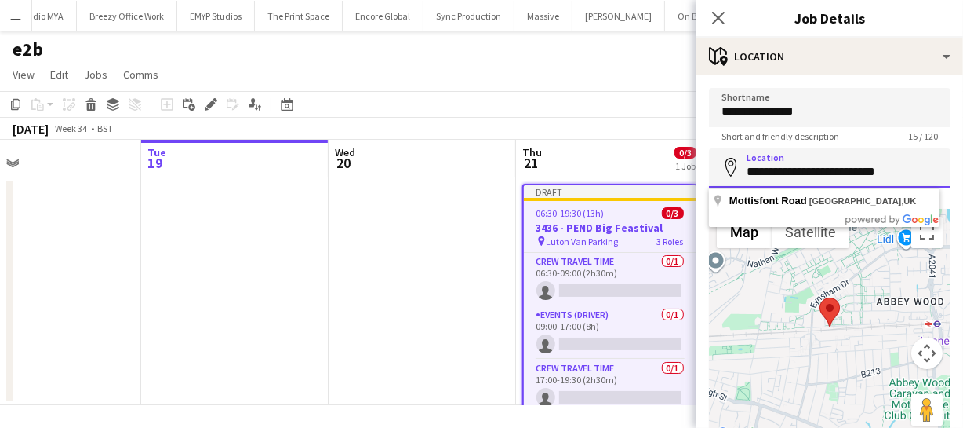
drag, startPoint x: 743, startPoint y: 169, endPoint x: 937, endPoint y: 166, distance: 193.8
click at [937, 166] on input "**********" at bounding box center [830, 167] width 242 height 39
type input "**********"
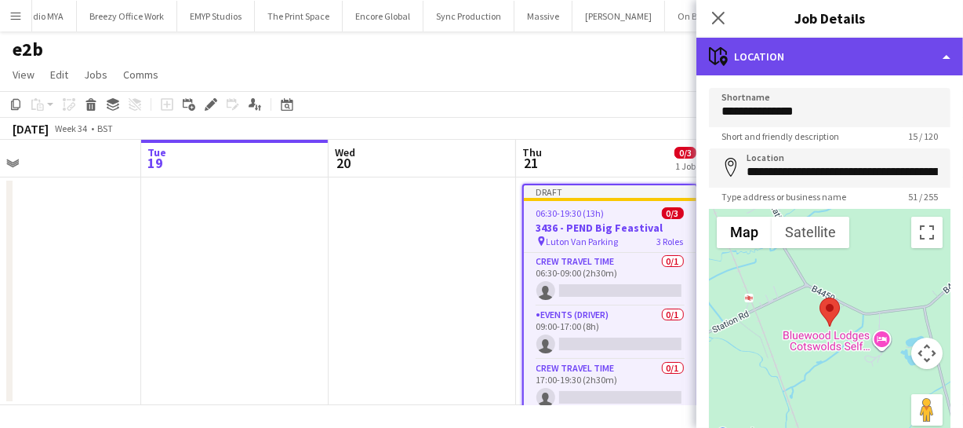
click at [856, 59] on div "maps-pin-1 Location" at bounding box center [830, 57] width 267 height 38
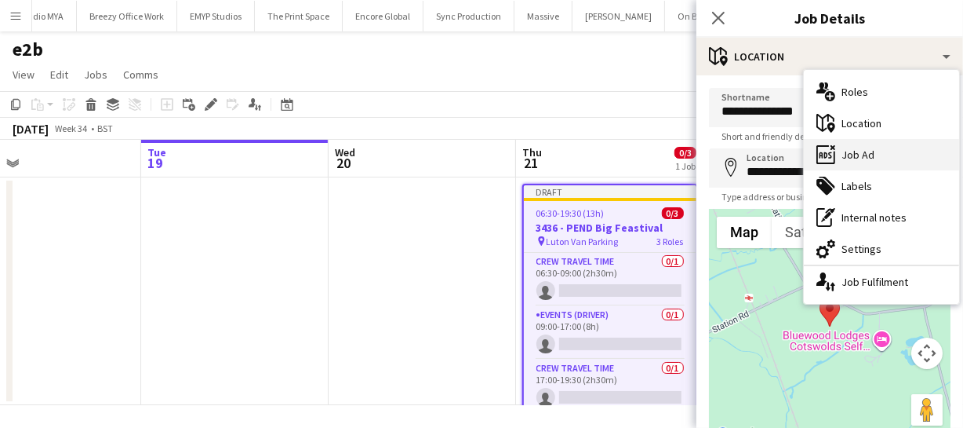
click at [877, 164] on div "ads-window Job Ad" at bounding box center [881, 154] width 155 height 31
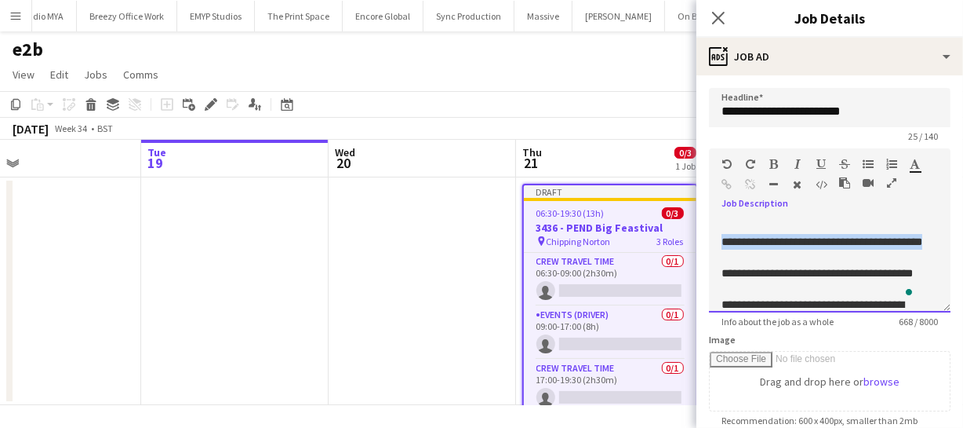
drag, startPoint x: 721, startPoint y: 242, endPoint x: 809, endPoint y: 260, distance: 89.5
click at [809, 260] on div "**********" at bounding box center [830, 265] width 242 height 94
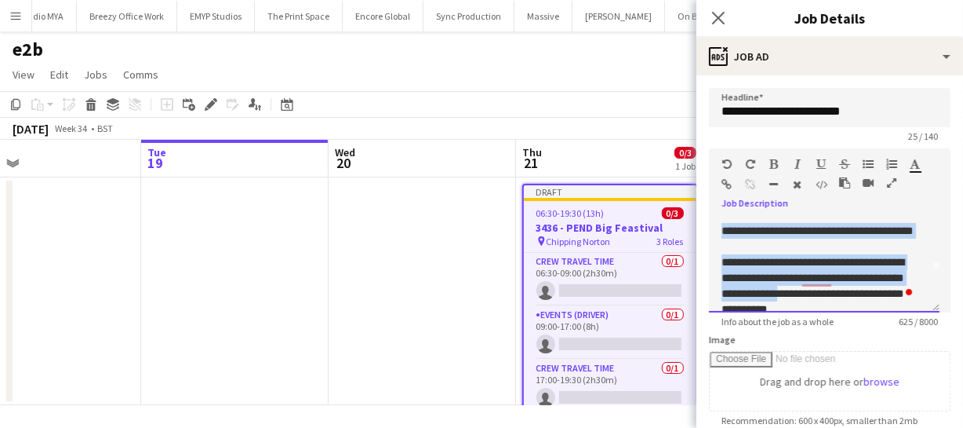
scroll to position [64, 0]
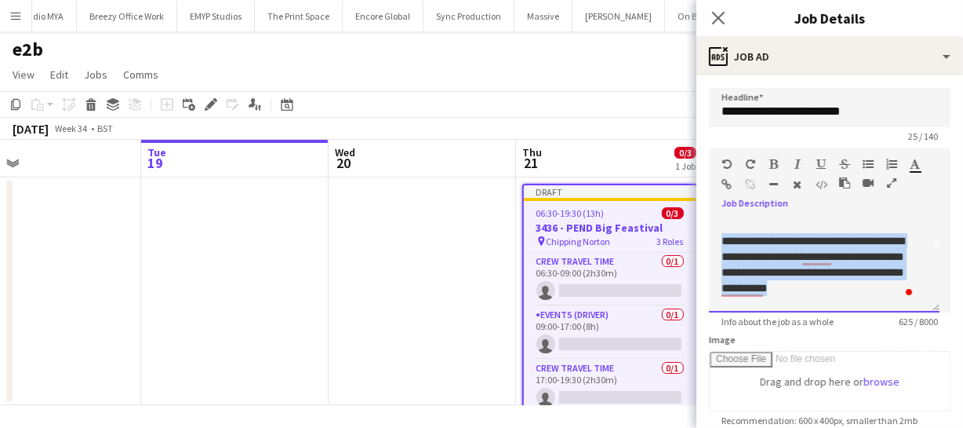
drag, startPoint x: 720, startPoint y: 273, endPoint x: 832, endPoint y: 291, distance: 112.9
click at [832, 291] on div "**********" at bounding box center [824, 265] width 231 height 94
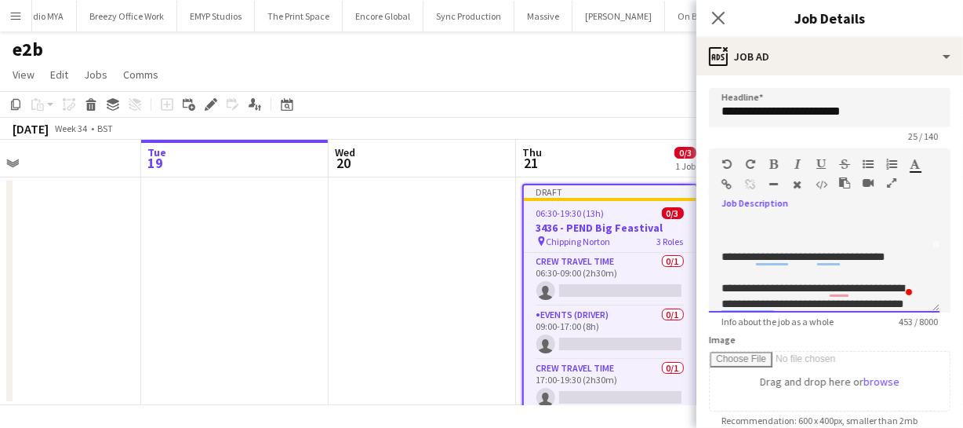
scroll to position [46, 0]
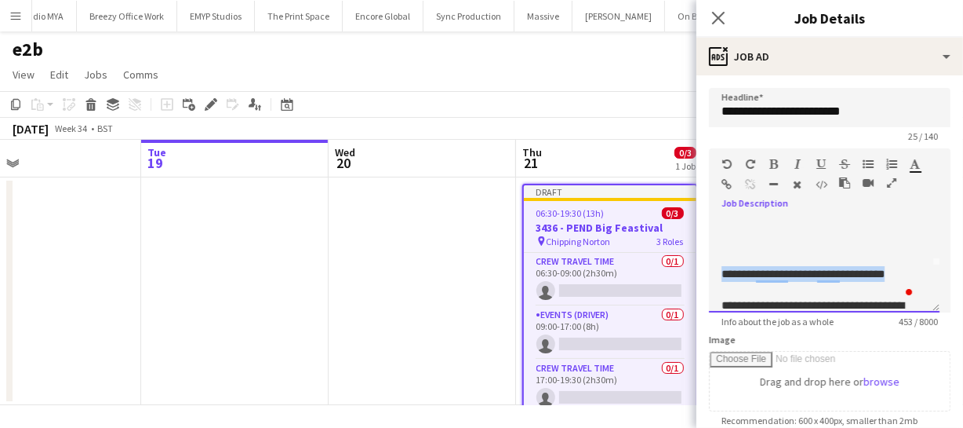
drag, startPoint x: 722, startPoint y: 271, endPoint x: 896, endPoint y: 295, distance: 175.9
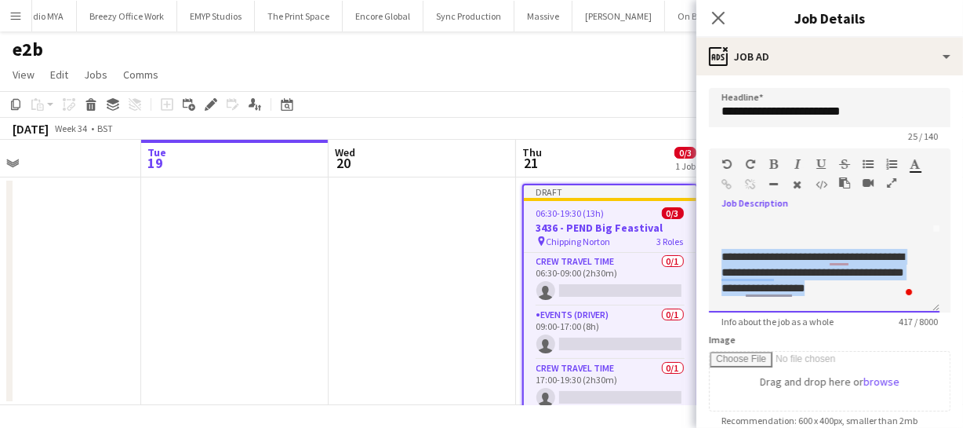
scroll to position [120, 0]
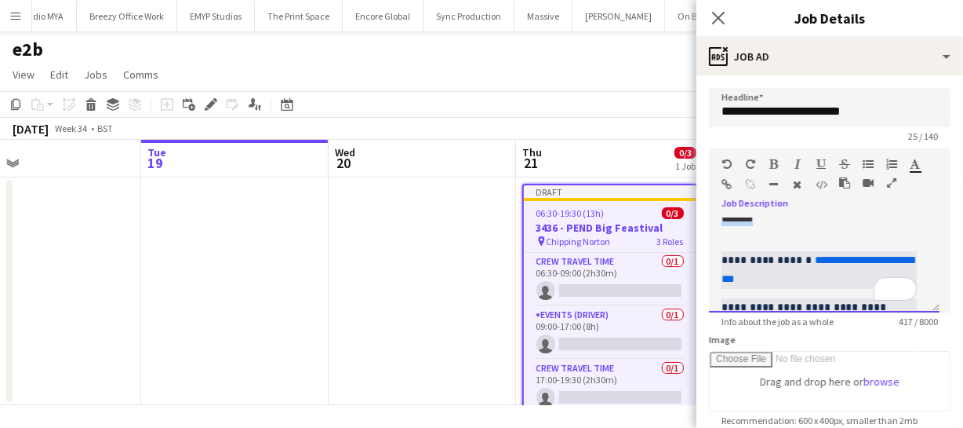
drag, startPoint x: 719, startPoint y: 289, endPoint x: 772, endPoint y: 232, distance: 77.7
click at [772, 232] on div "**********" at bounding box center [824, 265] width 231 height 94
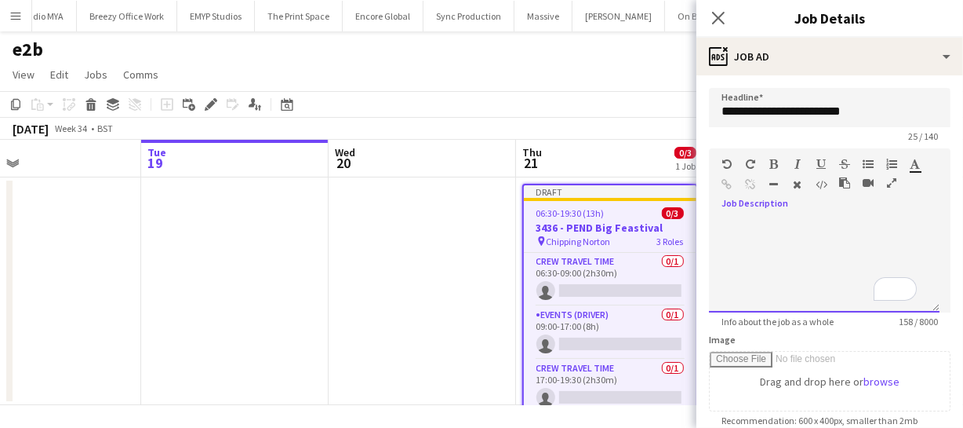
click at [734, 231] on div "**********" at bounding box center [824, 265] width 231 height 94
click at [721, 22] on icon "Close pop-in" at bounding box center [718, 17] width 15 height 15
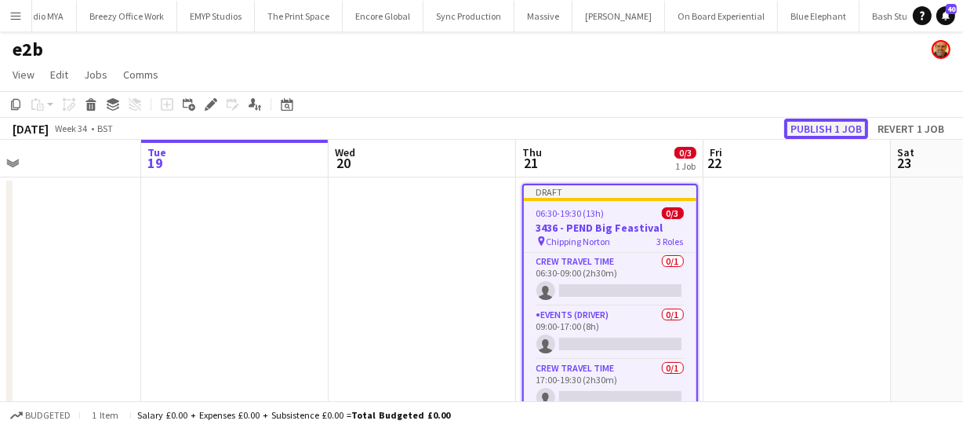
click at [832, 132] on button "Publish 1 job" at bounding box center [827, 128] width 84 height 20
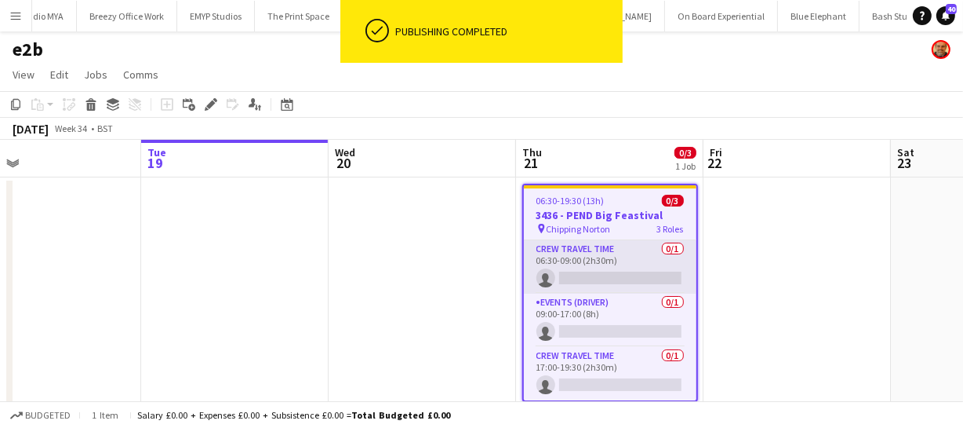
click at [587, 275] on app-card-role "Crew Travel Time 0/1 06:30-09:00 (2h30m) single-neutral-actions" at bounding box center [610, 266] width 173 height 53
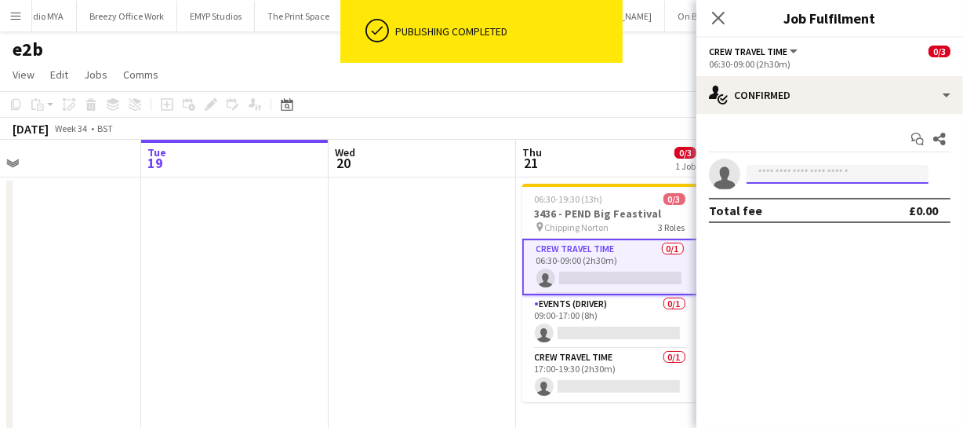
click at [793, 176] on input at bounding box center [838, 174] width 182 height 19
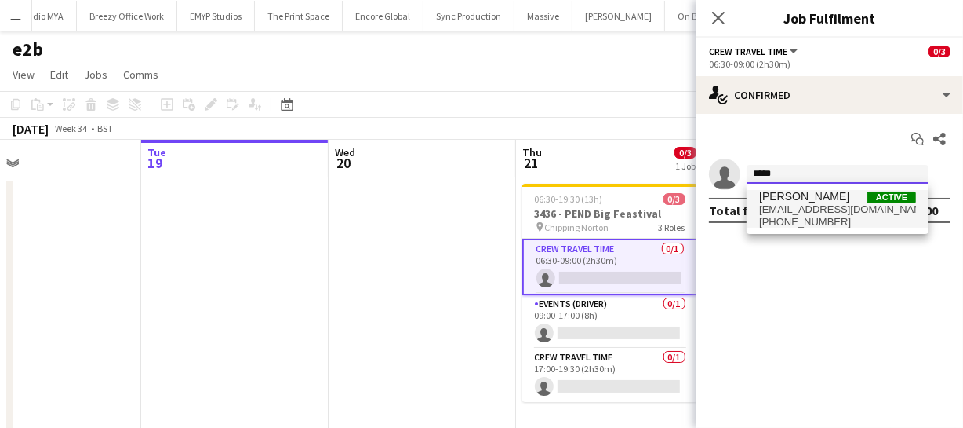
type input "*****"
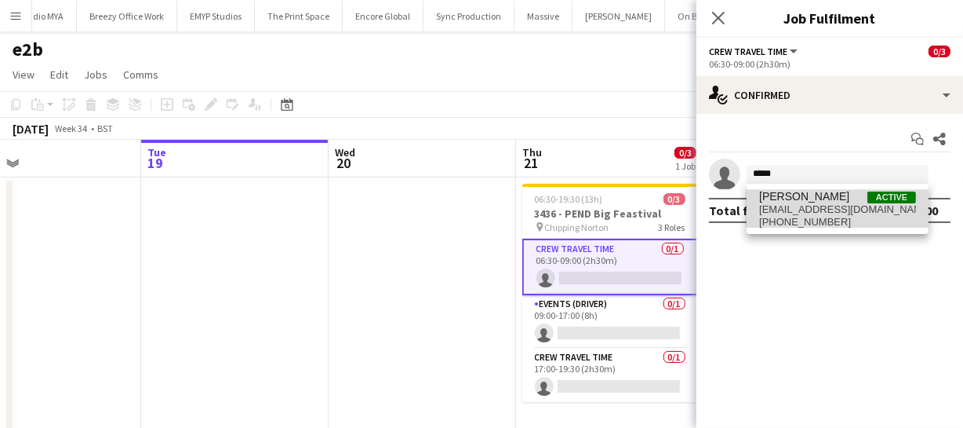
click at [788, 211] on span "beepking@gmail.com" at bounding box center [837, 209] width 157 height 13
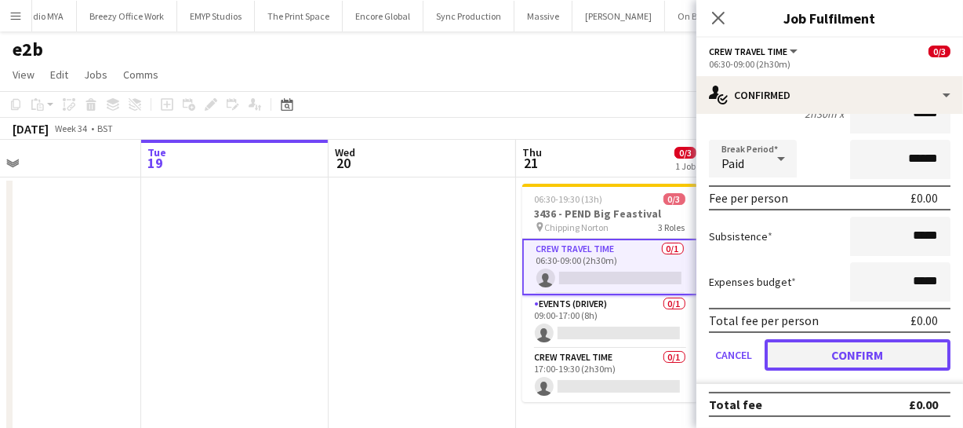
click at [841, 348] on button "Confirm" at bounding box center [858, 354] width 186 height 31
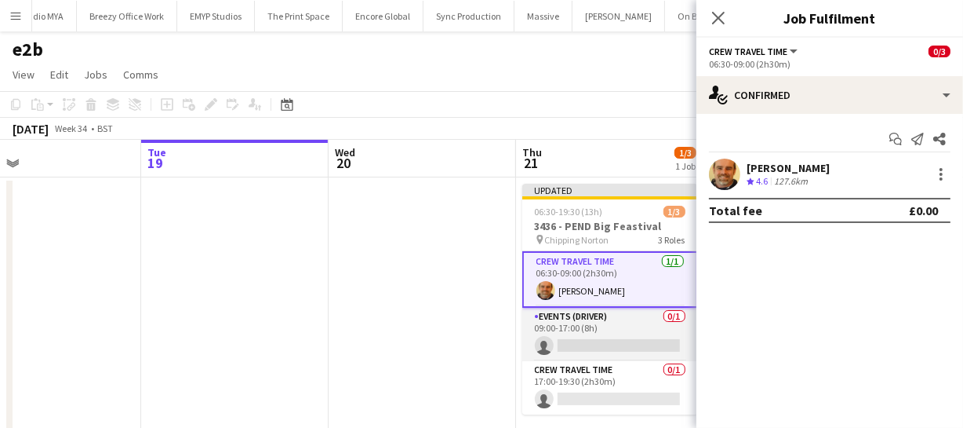
click at [596, 349] on app-card-role "Events (Driver) 0/1 09:00-17:00 (8h) single-neutral-actions" at bounding box center [610, 334] width 176 height 53
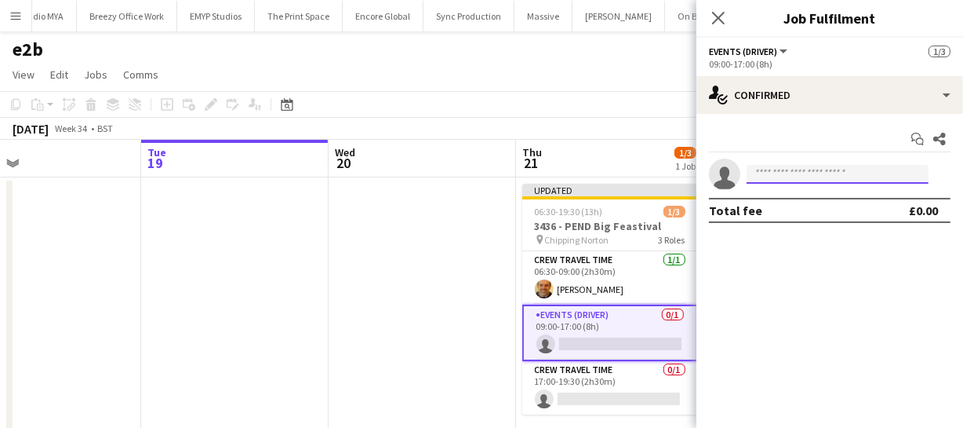
click at [785, 177] on input at bounding box center [838, 174] width 182 height 19
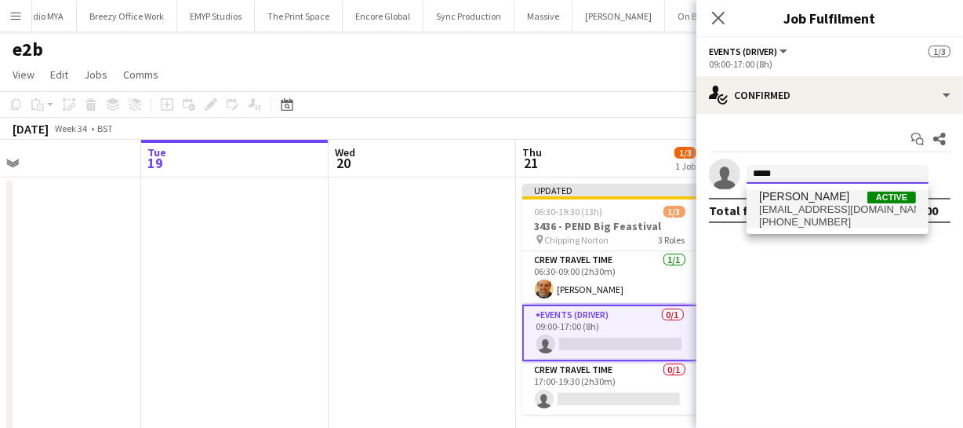
type input "*****"
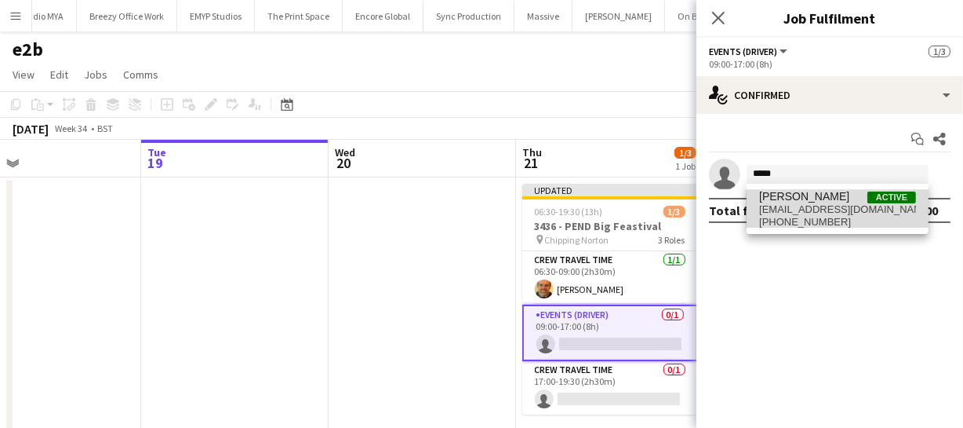
click at [780, 198] on span "Shane King" at bounding box center [804, 196] width 90 height 13
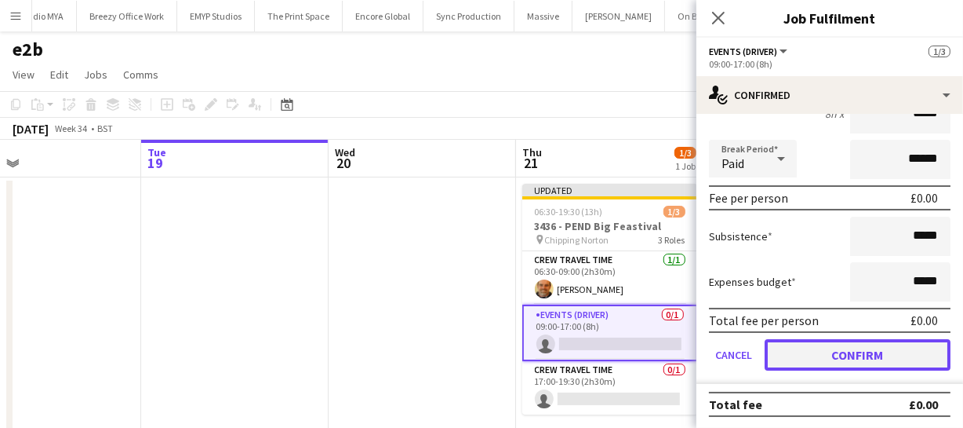
click at [811, 352] on button "Confirm" at bounding box center [858, 354] width 186 height 31
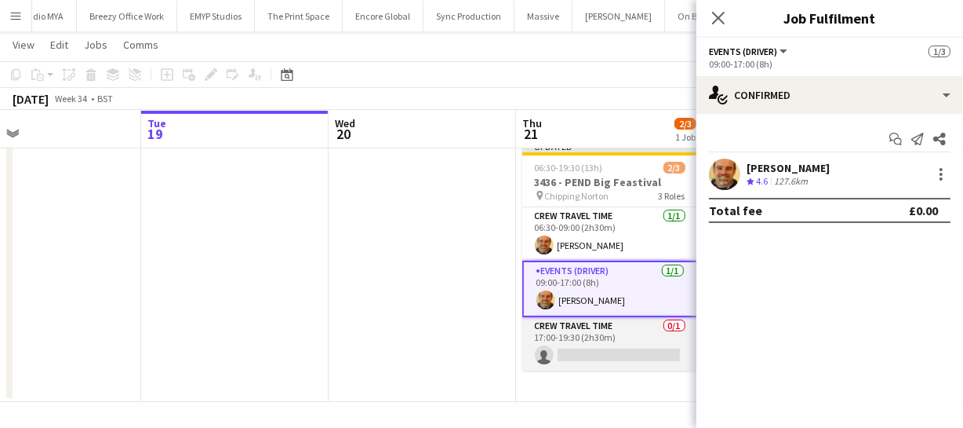
click at [580, 344] on app-card-role "Crew Travel Time 0/1 17:00-19:30 (2h30m) single-neutral-actions" at bounding box center [610, 343] width 176 height 53
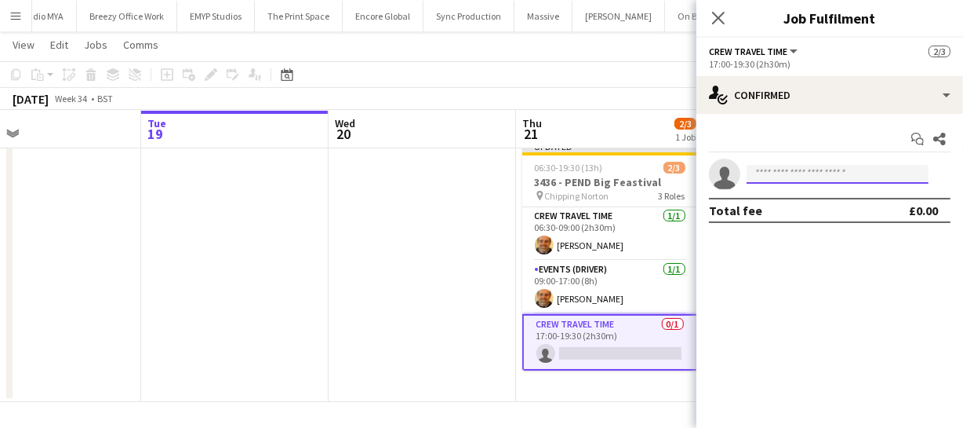
click at [793, 179] on input at bounding box center [838, 174] width 182 height 19
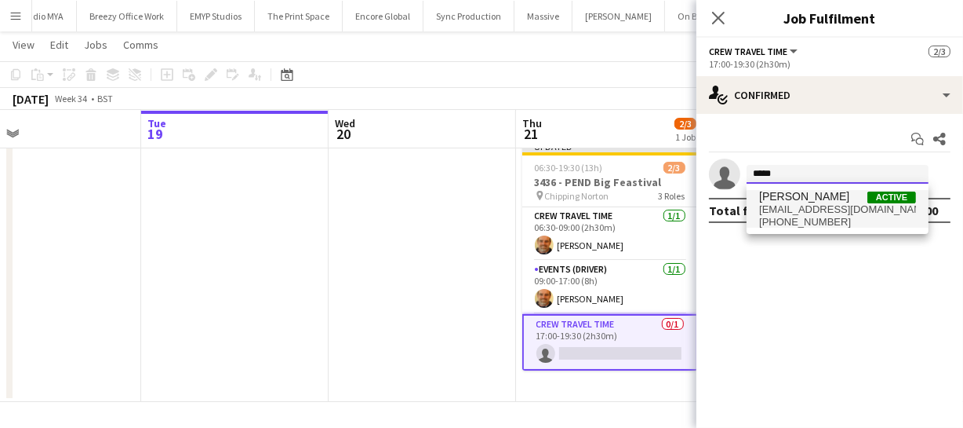
type input "*****"
click at [796, 196] on span "Shane King" at bounding box center [804, 196] width 90 height 13
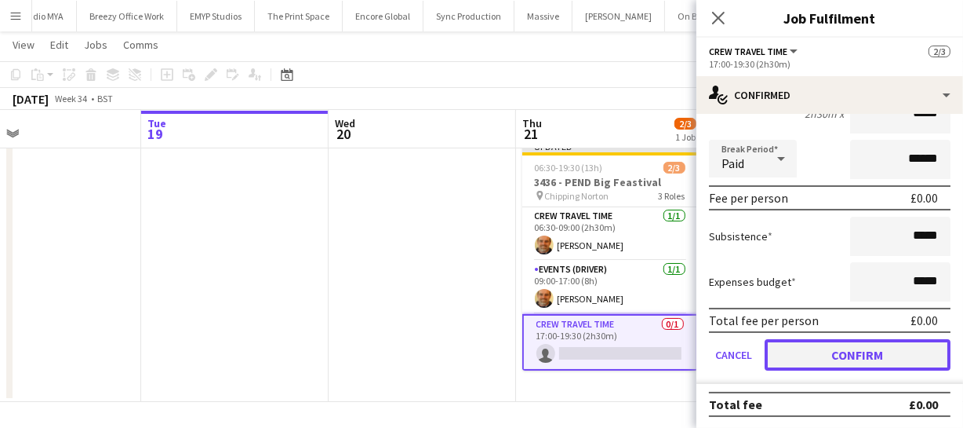
click at [825, 340] on button "Confirm" at bounding box center [858, 354] width 186 height 31
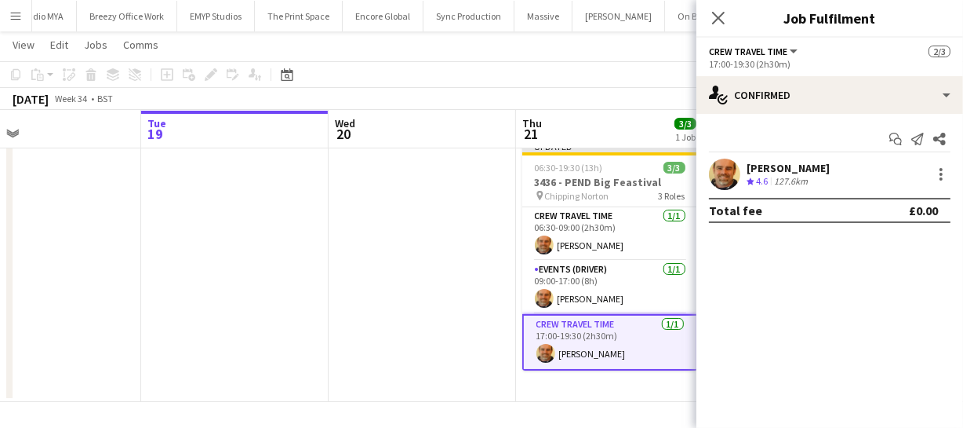
click at [721, 5] on div "Close pop-in" at bounding box center [719, 18] width 44 height 36
click at [723, 24] on icon "Close pop-in" at bounding box center [718, 17] width 15 height 15
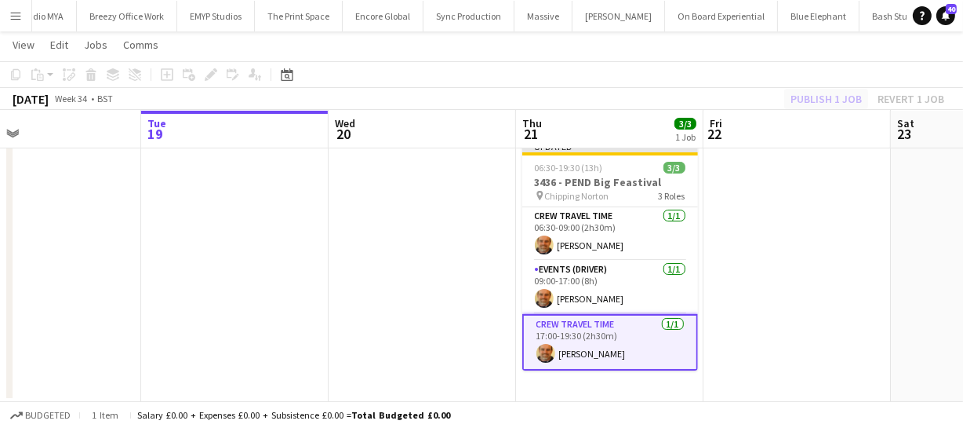
click at [824, 96] on div "Publish 1 job Revert 1 job" at bounding box center [867, 99] width 191 height 20
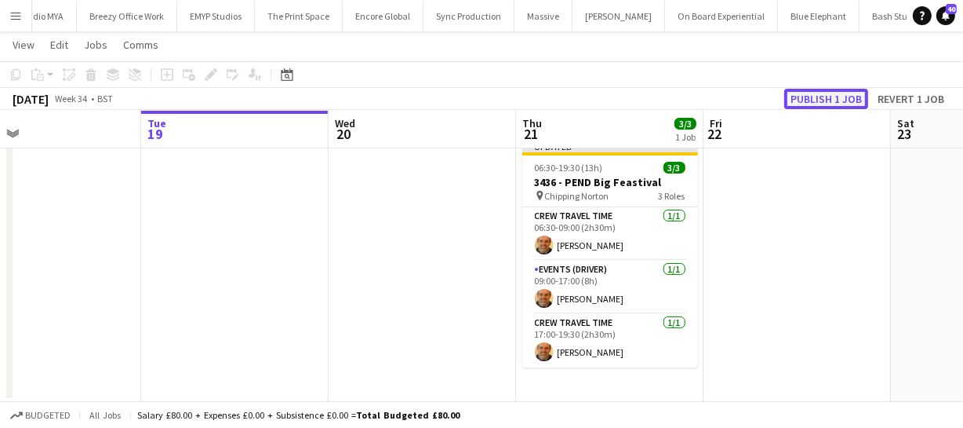
click at [824, 96] on button "Publish 1 job" at bounding box center [827, 99] width 84 height 20
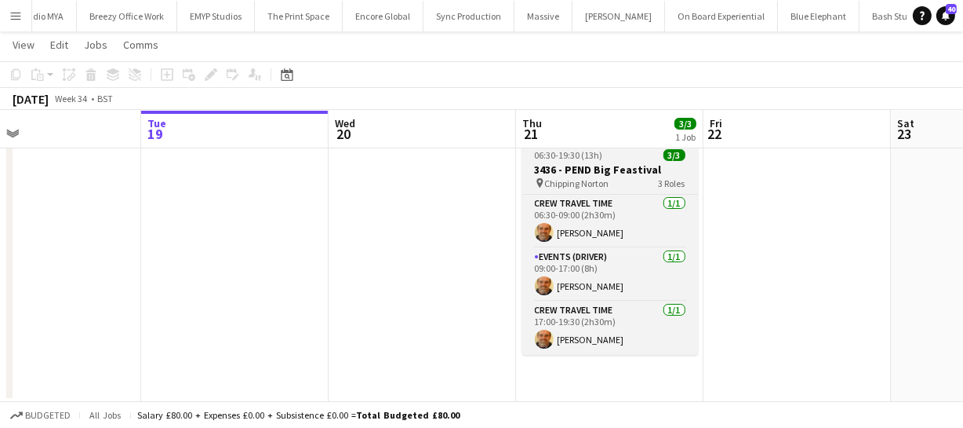
click at [603, 172] on h3 "3436 - PEND Big Feastival" at bounding box center [610, 169] width 176 height 14
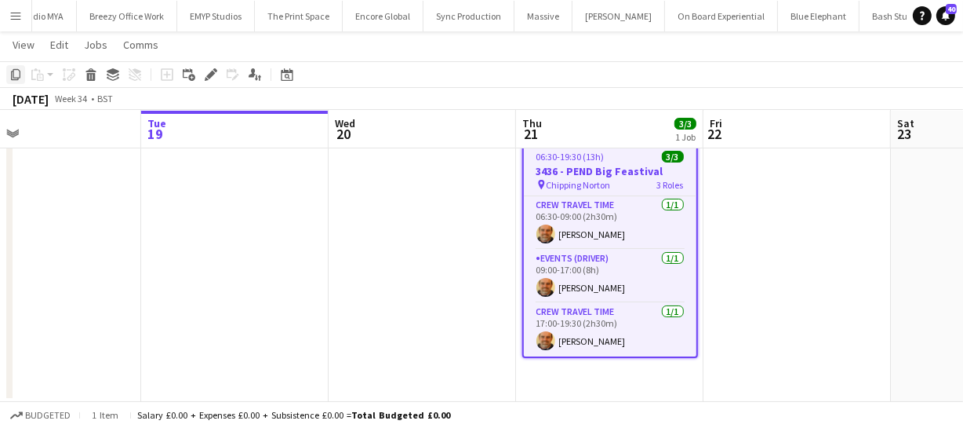
click at [16, 73] on icon "Copy" at bounding box center [15, 74] width 13 height 13
click at [592, 371] on app-date-cell "06:30-19:30 (13h) 3/3 3436 - PEND Big Feastival pin Chipping Norton 3 Roles Cre…" at bounding box center [609, 267] width 187 height 268
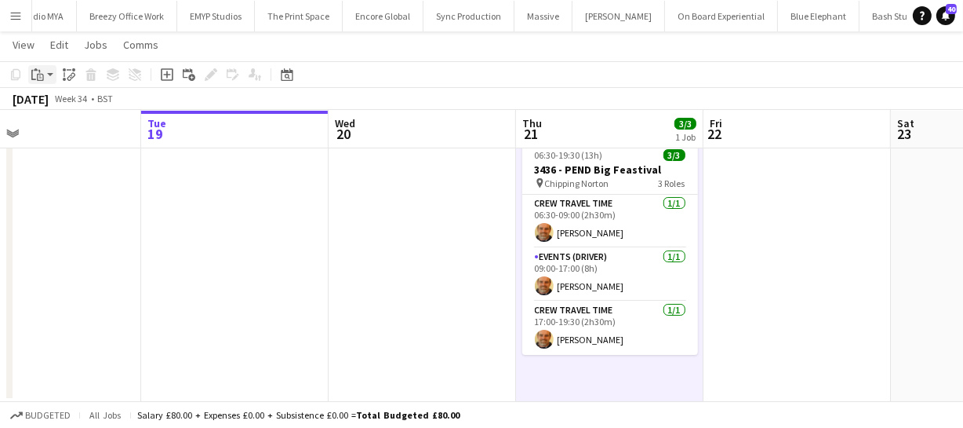
click at [34, 78] on icon "Paste" at bounding box center [37, 74] width 13 height 13
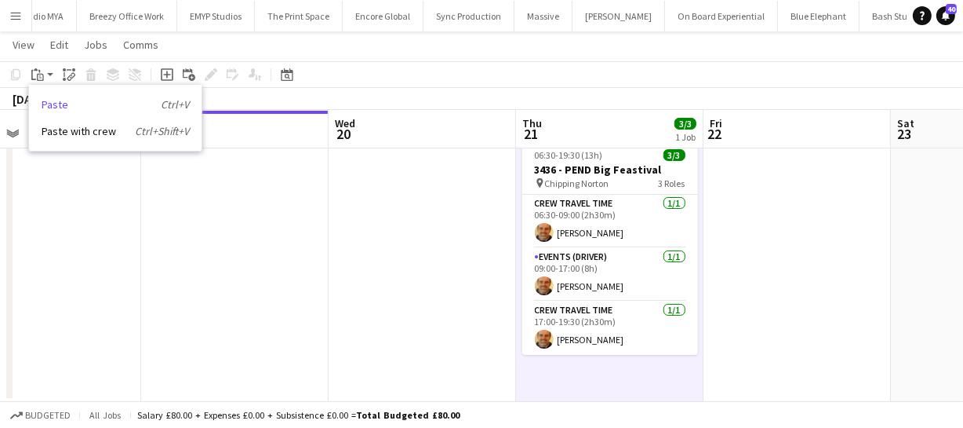
click at [53, 104] on link "Paste Ctrl+V" at bounding box center [115, 104] width 147 height 14
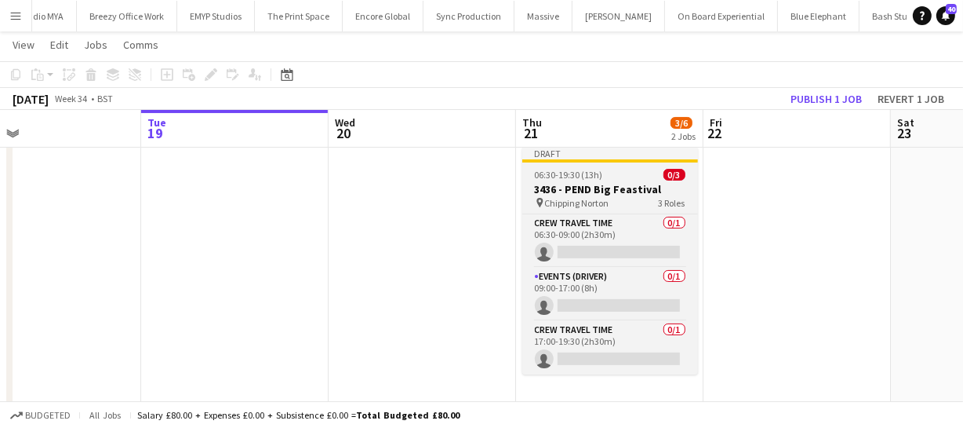
click at [573, 187] on h3 "3436 - PEND Big Feastival" at bounding box center [610, 189] width 176 height 14
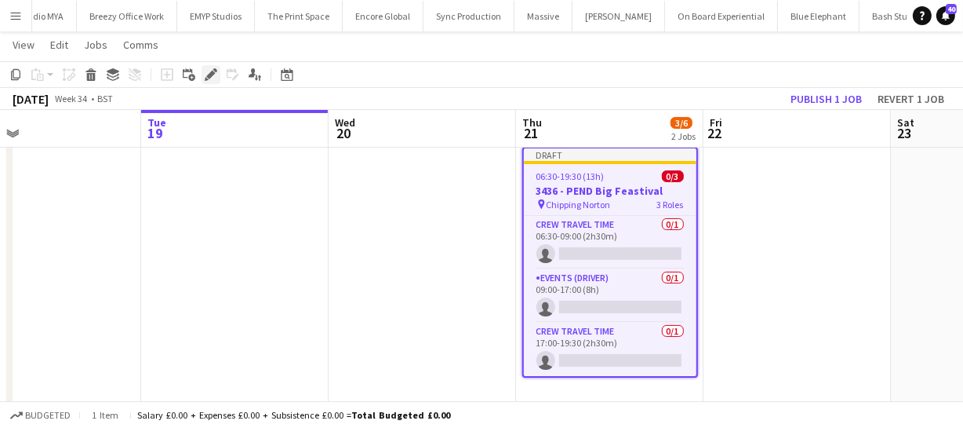
click at [206, 71] on icon "Edit" at bounding box center [211, 74] width 13 height 13
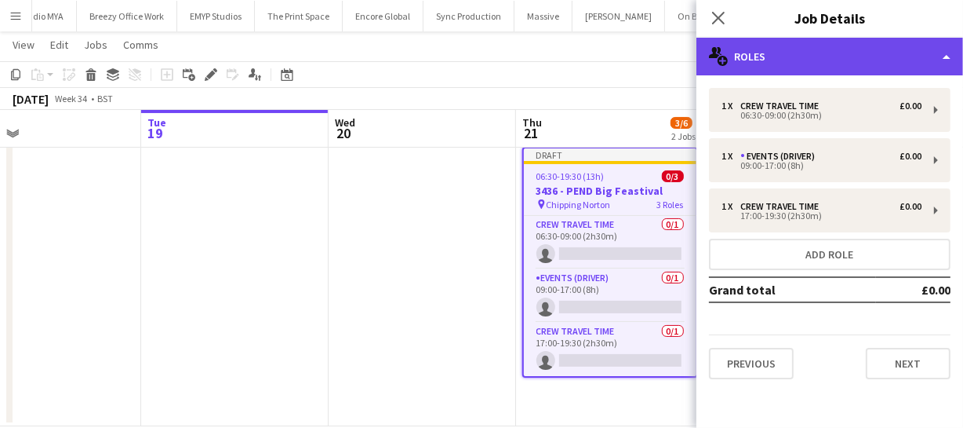
click at [824, 49] on div "multiple-users-add Roles" at bounding box center [830, 57] width 267 height 38
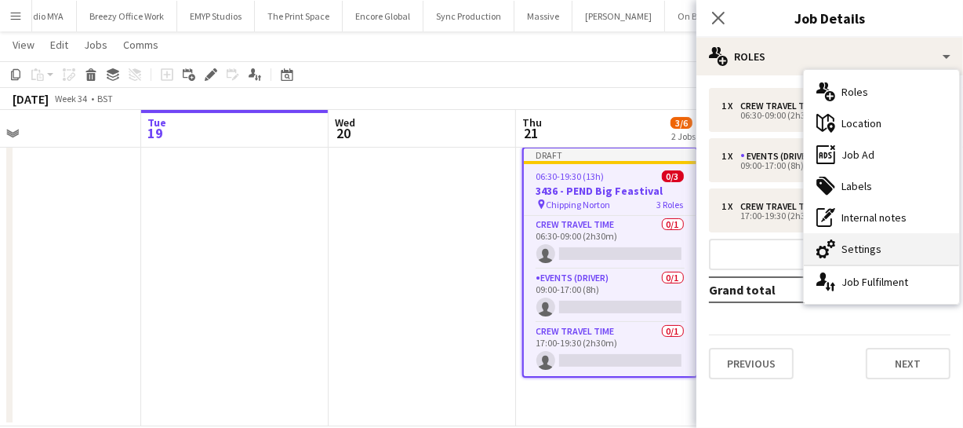
click at [855, 247] on div "cog-double-3 Settings" at bounding box center [881, 248] width 155 height 31
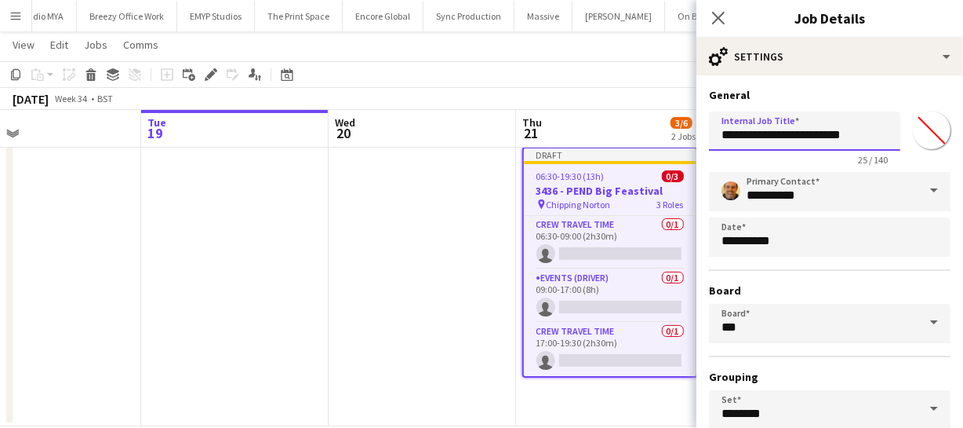
drag, startPoint x: 742, startPoint y: 135, endPoint x: 910, endPoint y: 138, distance: 167.9
click at [910, 138] on div "**********" at bounding box center [830, 135] width 242 height 60
click at [748, 129] on input "**********" at bounding box center [804, 130] width 191 height 39
drag, startPoint x: 787, startPoint y: 134, endPoint x: 876, endPoint y: 129, distance: 88.8
click at [876, 129] on input "**********" at bounding box center [804, 130] width 191 height 39
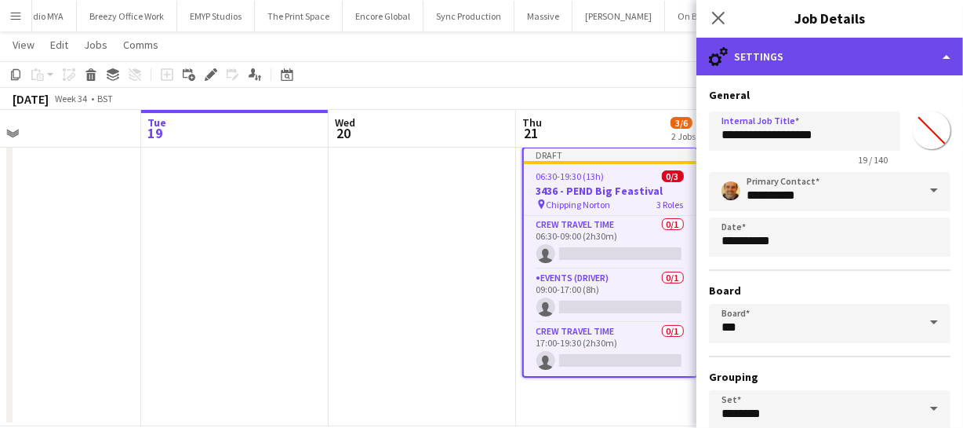
click at [839, 55] on div "cog-double-3 Settings" at bounding box center [830, 57] width 267 height 38
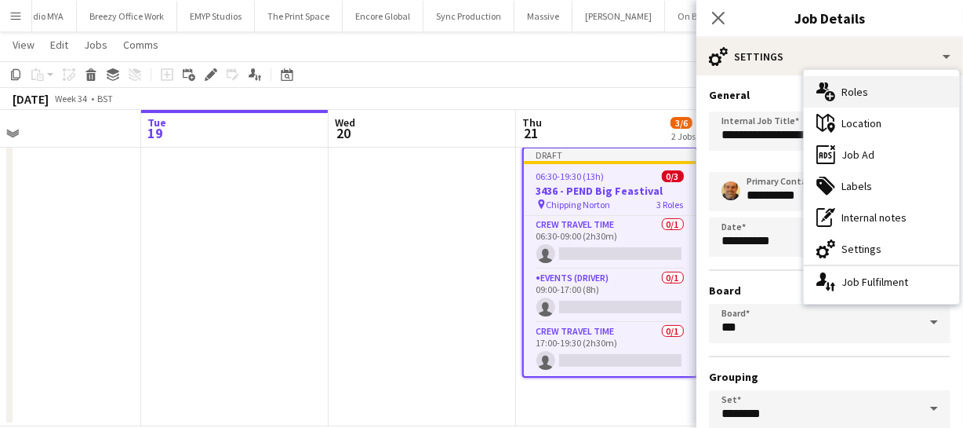
click at [849, 85] on div "multiple-users-add Roles" at bounding box center [881, 91] width 155 height 31
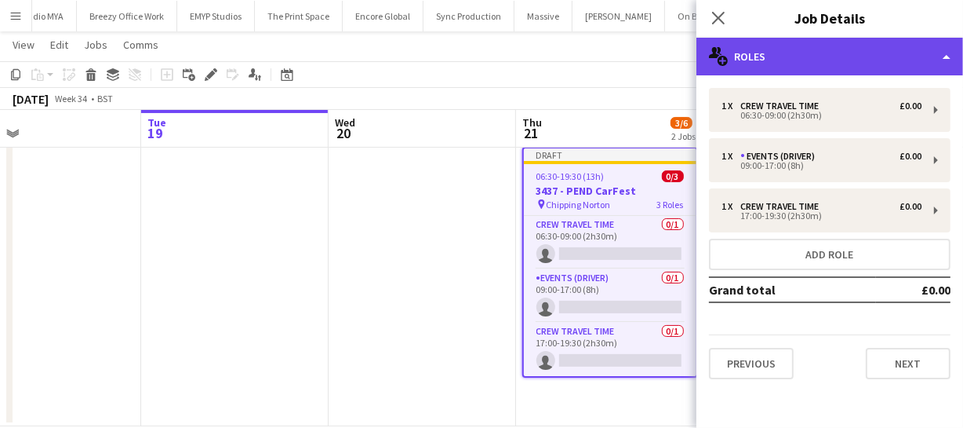
click at [809, 55] on div "multiple-users-add Roles" at bounding box center [830, 57] width 267 height 38
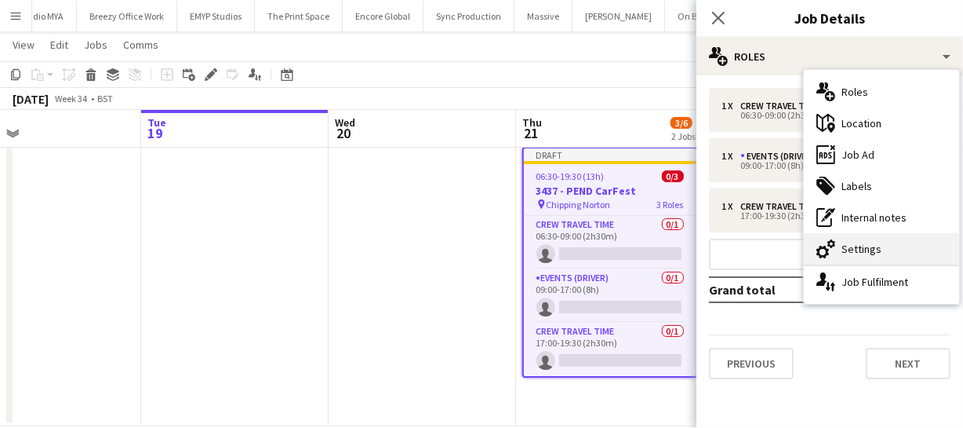
click at [875, 242] on div "cog-double-3 Settings" at bounding box center [881, 248] width 155 height 31
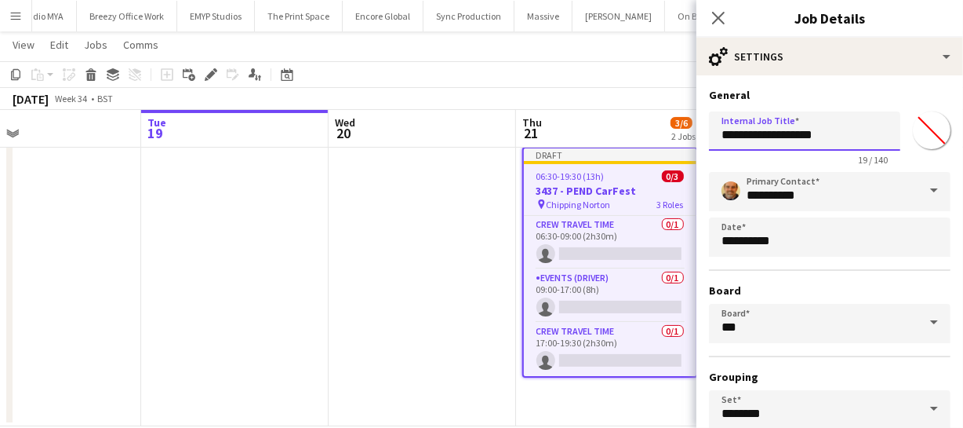
click at [832, 133] on input "**********" at bounding box center [804, 130] width 191 height 39
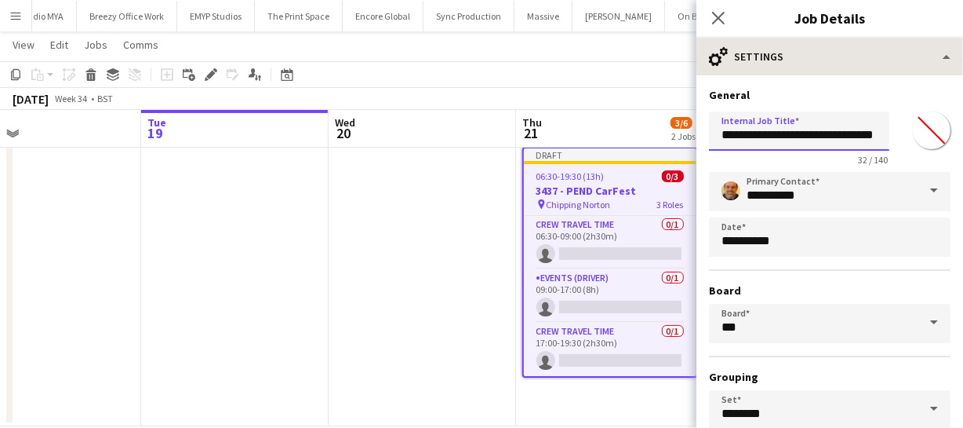
type input "**********"
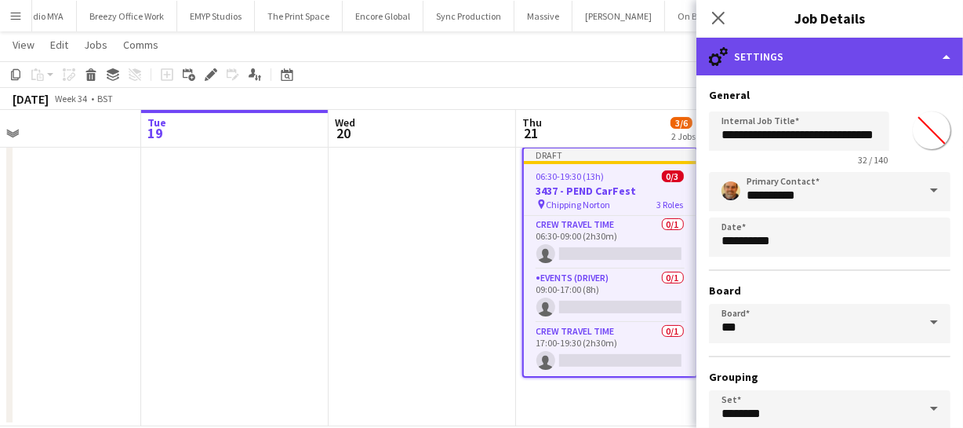
scroll to position [0, 0]
click at [835, 48] on div "cog-double-3 Settings" at bounding box center [830, 57] width 267 height 38
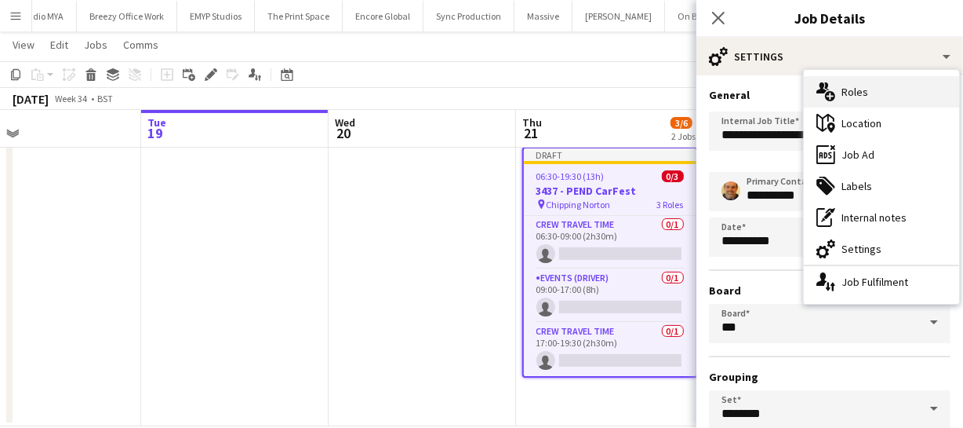
click at [874, 85] on div "multiple-users-add Roles" at bounding box center [881, 91] width 155 height 31
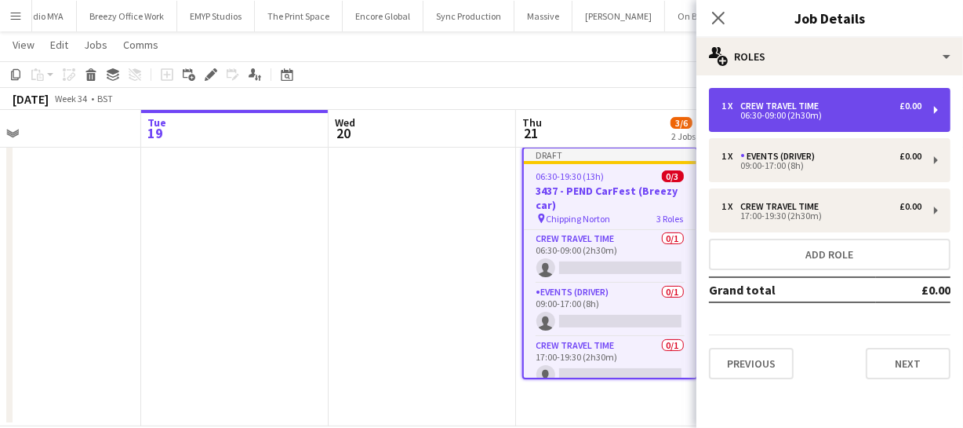
click at [776, 111] on div "06:30-09:00 (2h30m)" at bounding box center [822, 115] width 200 height 8
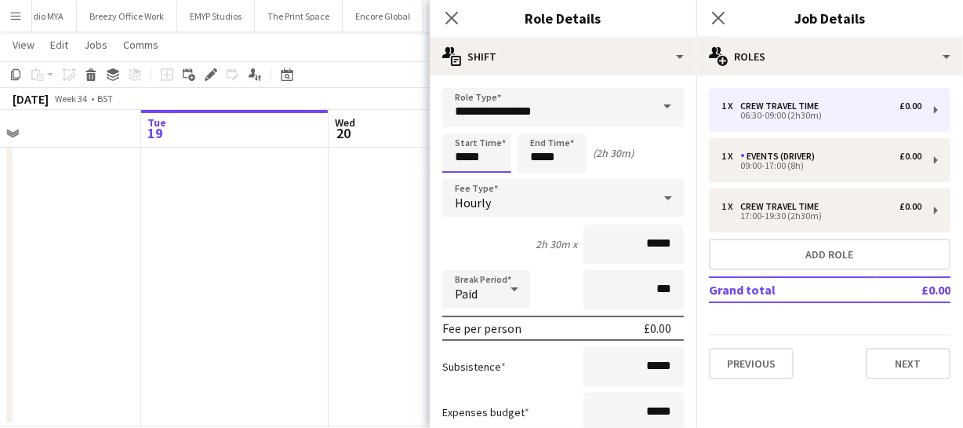
drag, startPoint x: 488, startPoint y: 154, endPoint x: 372, endPoint y: 142, distance: 116.7
click at [372, 142] on body "Menu Boards Boards Boards All jobs Status Workforce Workforce My Workforce Recr…" at bounding box center [481, 97] width 963 height 709
type input "*****"
click at [447, 20] on icon "Close pop-in" at bounding box center [451, 17] width 15 height 15
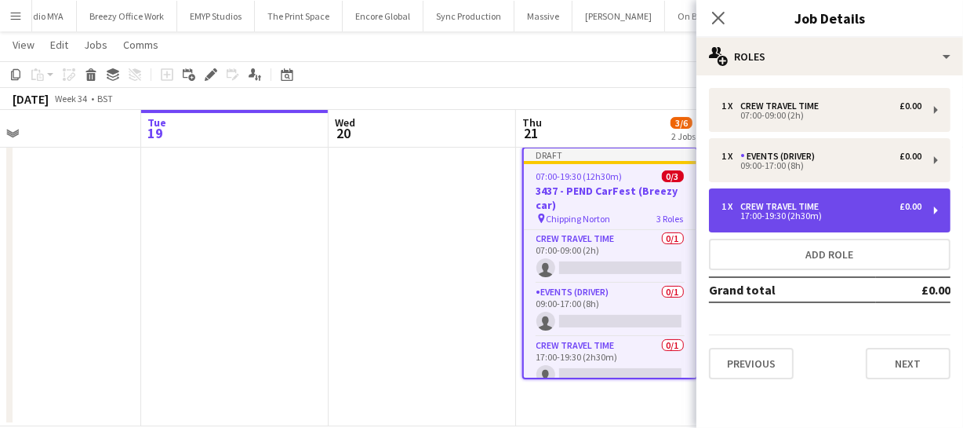
click at [777, 204] on div "Crew Travel Time" at bounding box center [783, 206] width 85 height 11
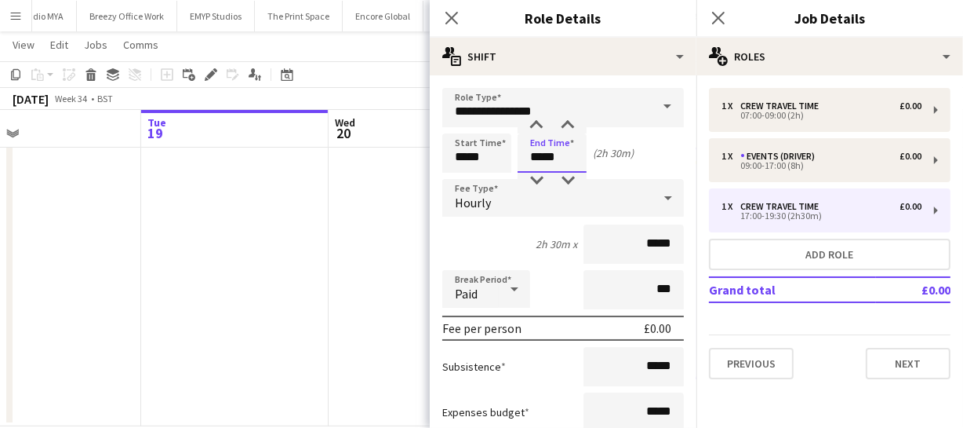
drag, startPoint x: 563, startPoint y: 155, endPoint x: 481, endPoint y: 151, distance: 82.5
click at [482, 151] on div "Start Time ***** End Time ***** (2h 30m)" at bounding box center [563, 152] width 242 height 39
type input "*****"
click at [453, 14] on icon "Close pop-in" at bounding box center [451, 17] width 15 height 15
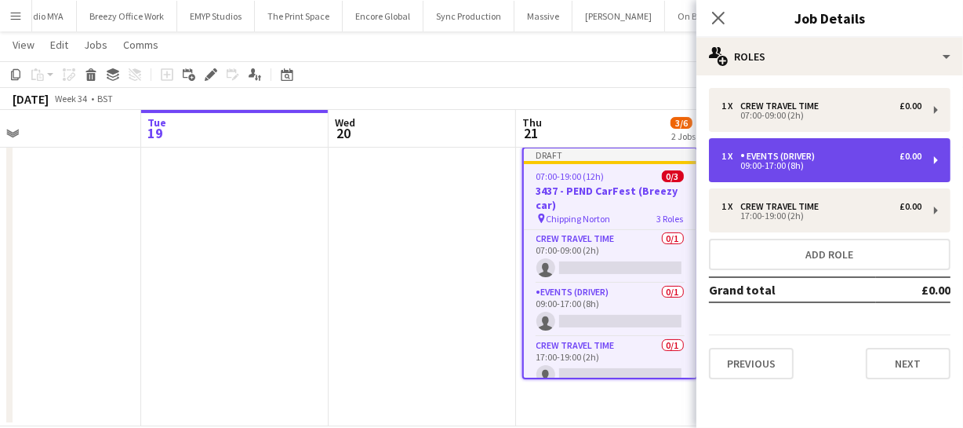
click at [793, 158] on div "Events (Driver)" at bounding box center [781, 156] width 81 height 11
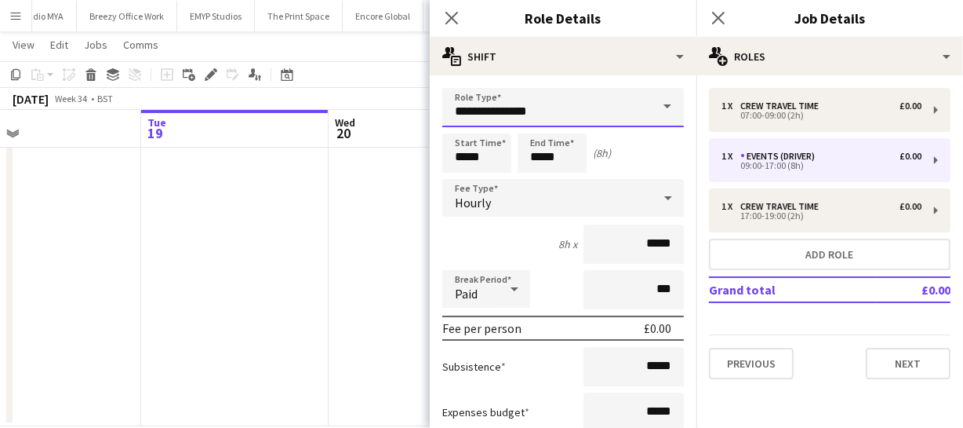
click at [572, 106] on input "**********" at bounding box center [563, 107] width 242 height 39
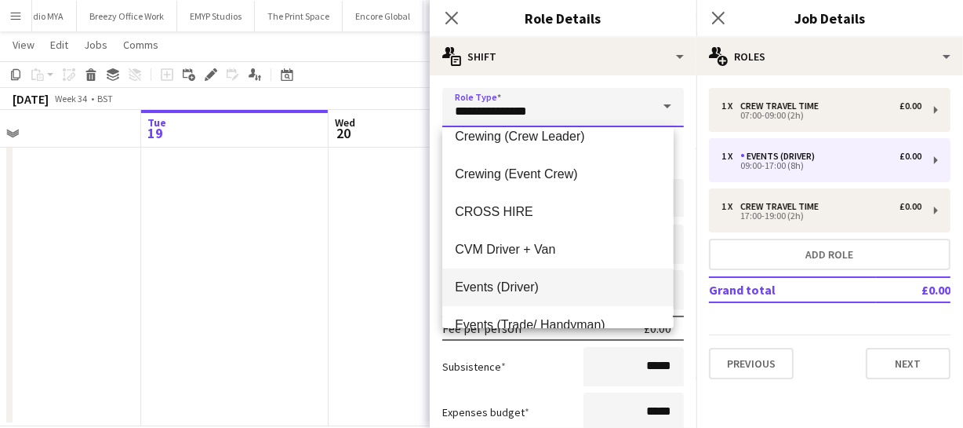
scroll to position [133, 0]
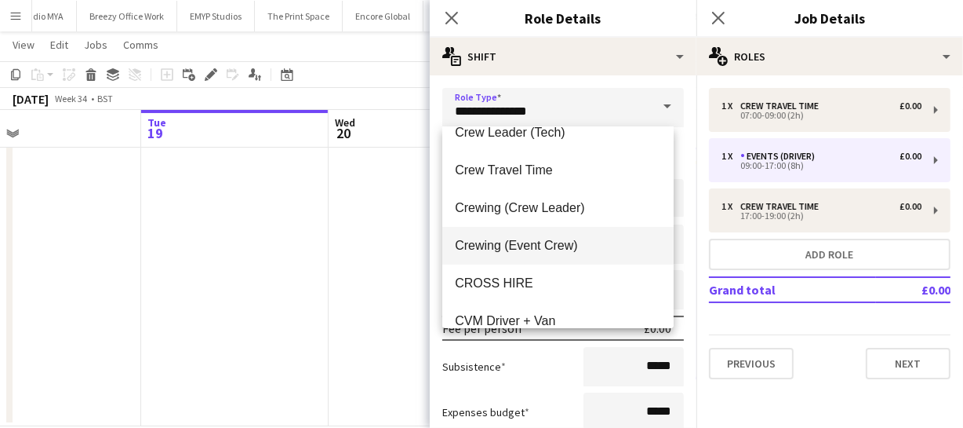
click at [549, 247] on span "Crewing (Event Crew)" at bounding box center [558, 245] width 206 height 15
type input "**********"
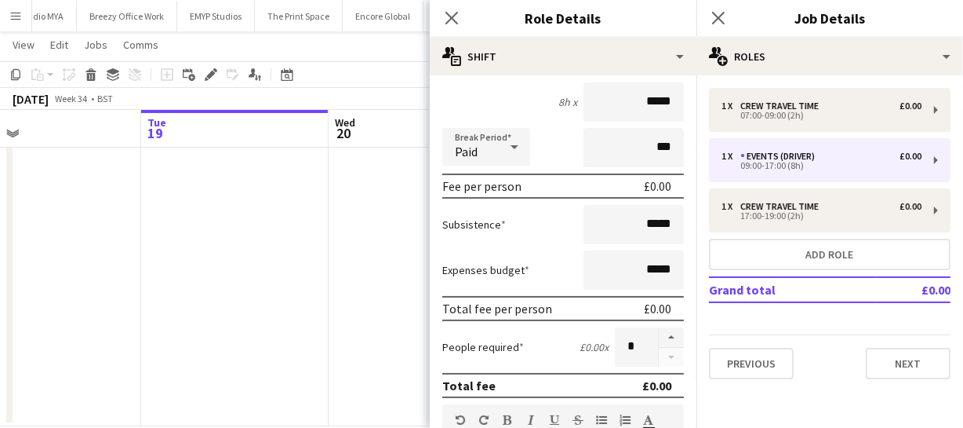
scroll to position [213, 0]
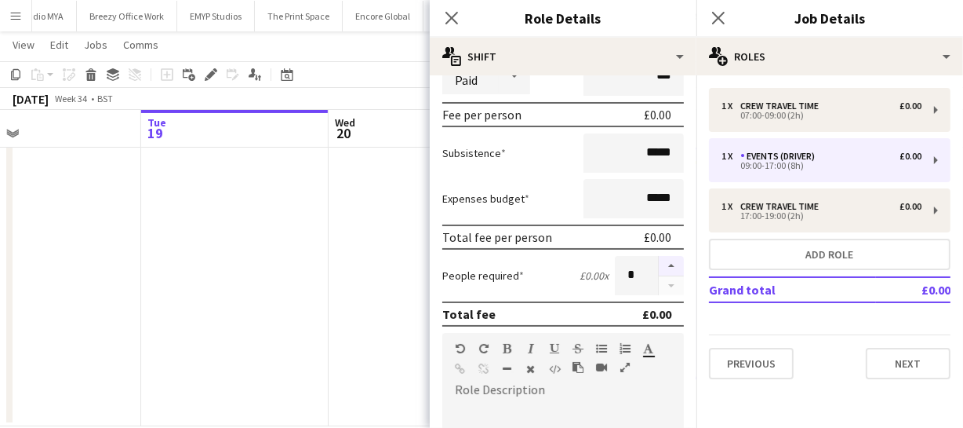
click at [659, 270] on button "button" at bounding box center [671, 266] width 25 height 20
type input "*"
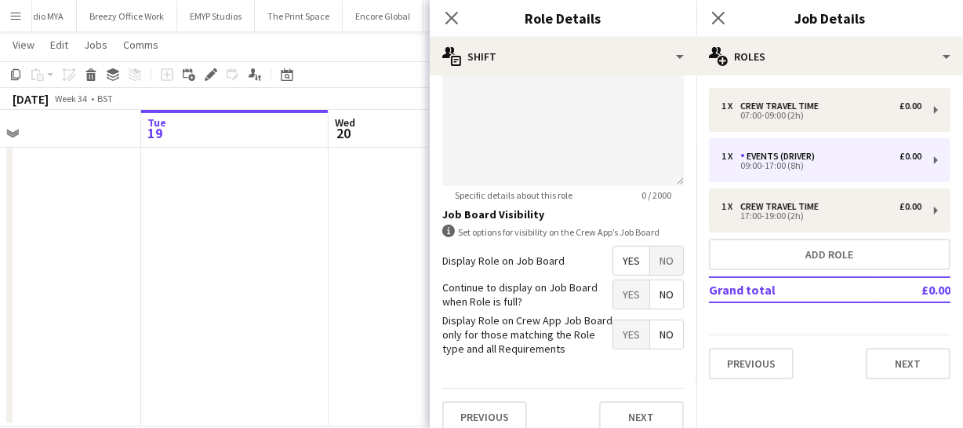
scroll to position [634, 0]
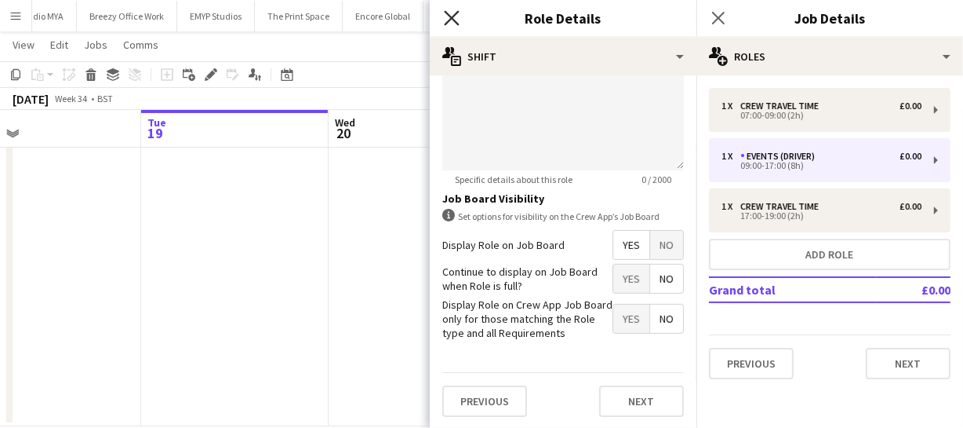
click at [454, 15] on icon at bounding box center [451, 17] width 15 height 15
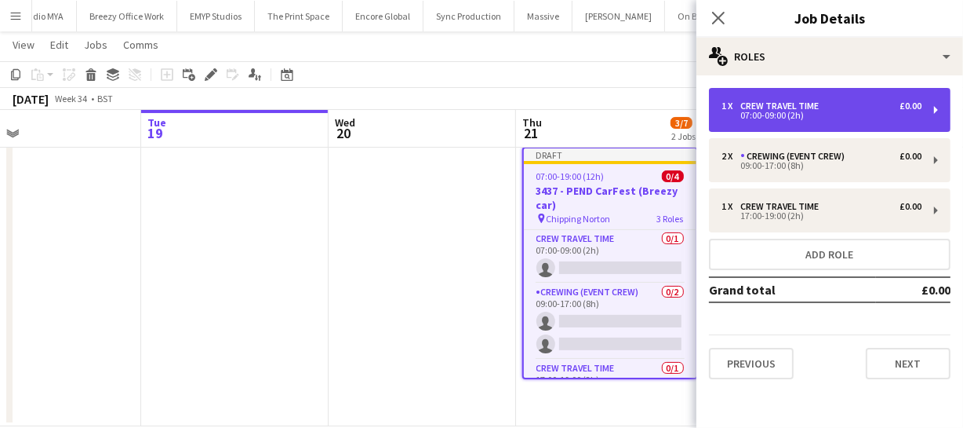
click at [778, 118] on div "07:00-09:00 (2h)" at bounding box center [822, 115] width 200 height 8
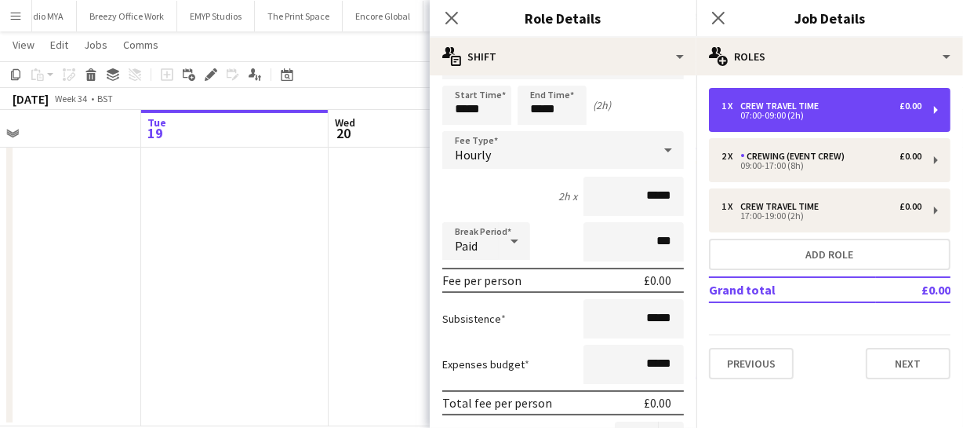
scroll to position [71, 0]
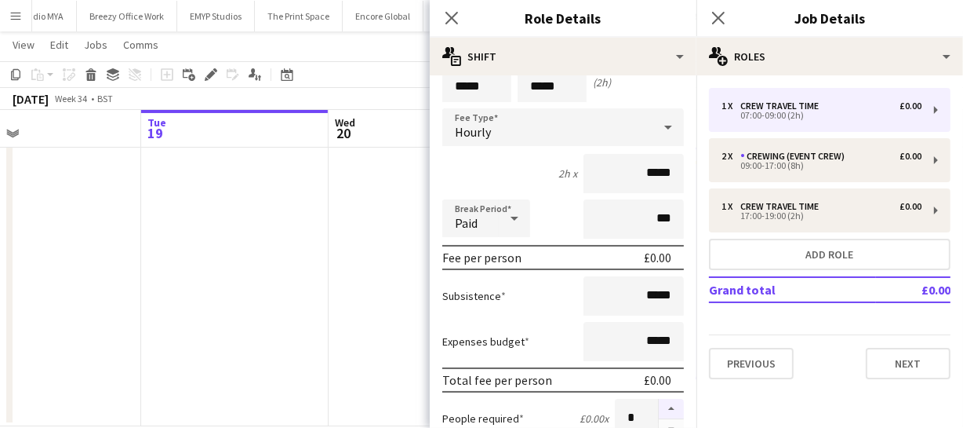
click at [664, 407] on button "button" at bounding box center [671, 409] width 25 height 20
type input "*"
click at [450, 16] on icon at bounding box center [451, 17] width 15 height 15
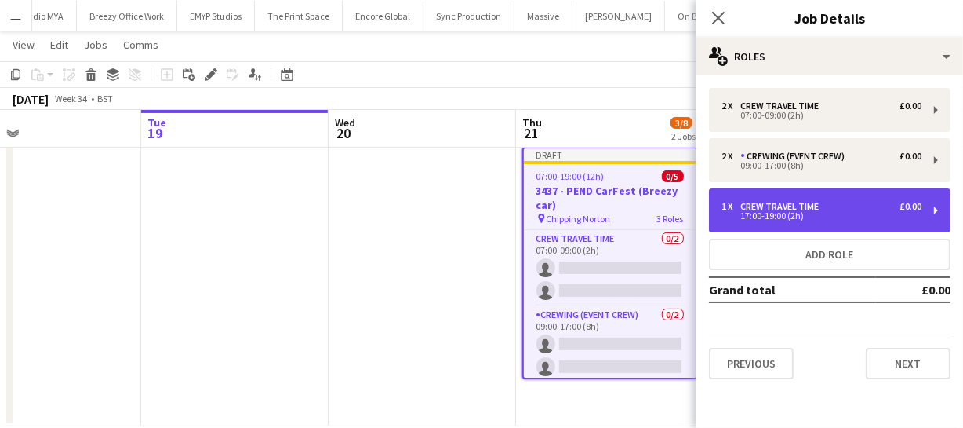
click at [776, 208] on div "Crew Travel Time" at bounding box center [783, 206] width 85 height 11
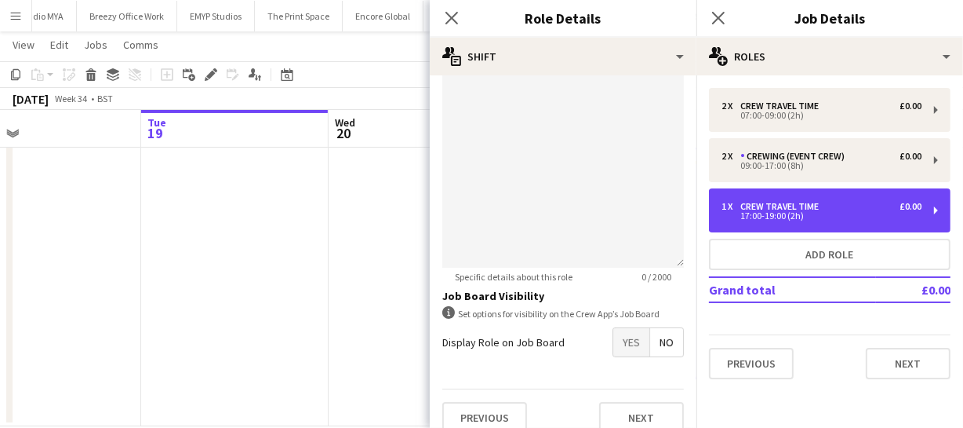
scroll to position [553, 0]
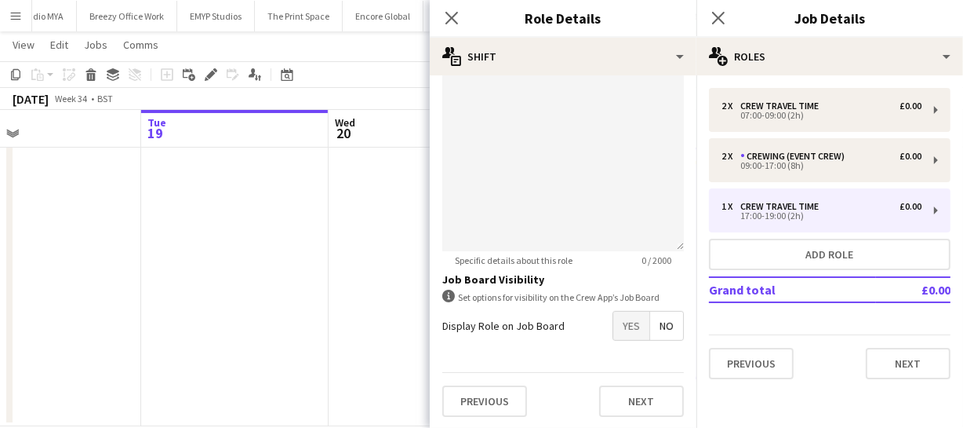
click at [621, 319] on span "Yes" at bounding box center [631, 325] width 36 height 28
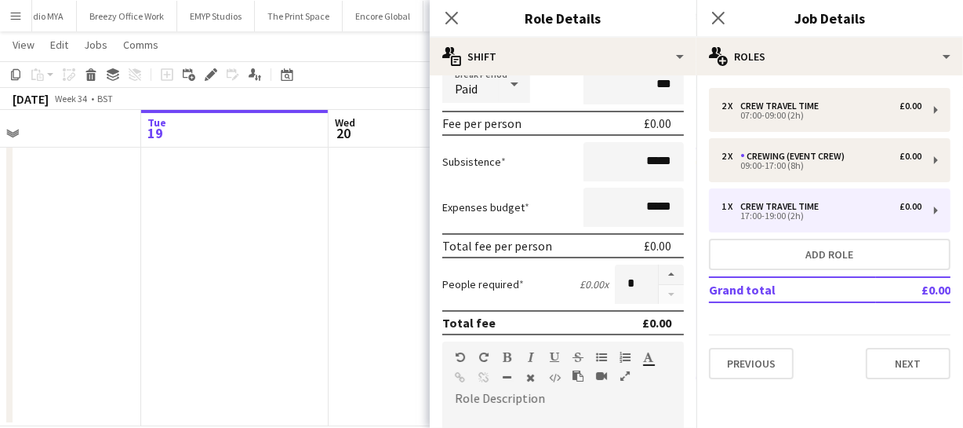
scroll to position [196, 0]
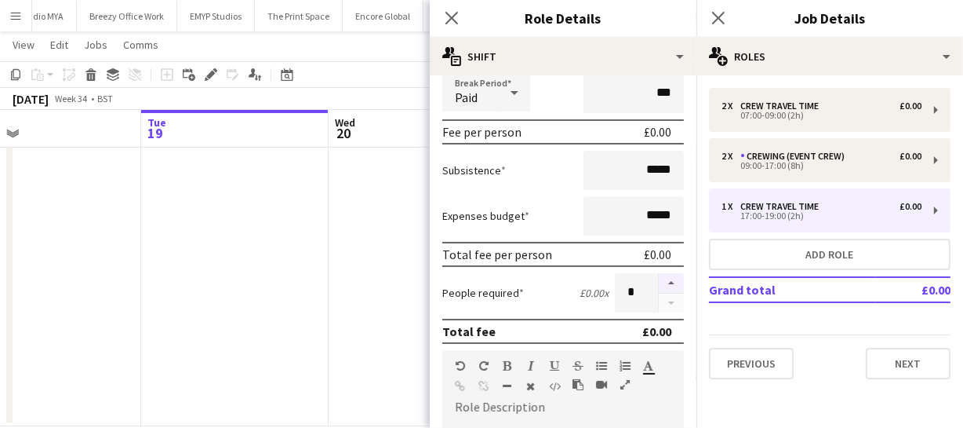
click at [661, 281] on button "button" at bounding box center [671, 283] width 25 height 20
type input "*"
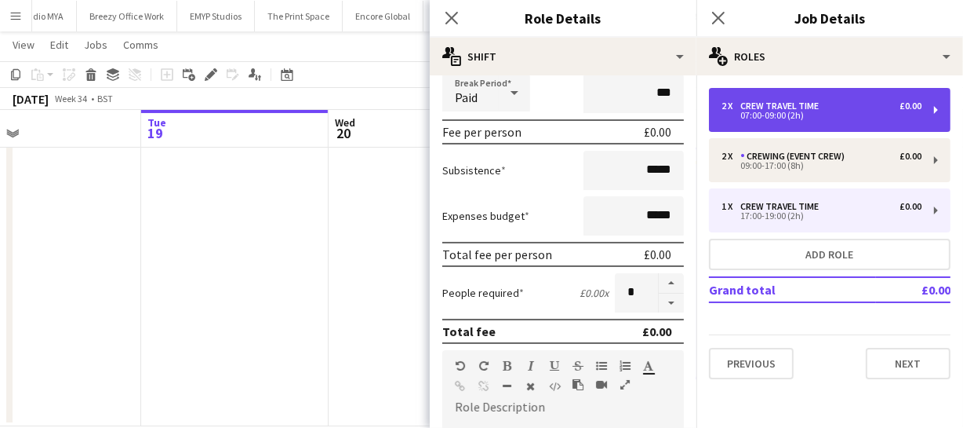
click at [782, 108] on div "Crew Travel Time" at bounding box center [783, 105] width 85 height 11
type input "*****"
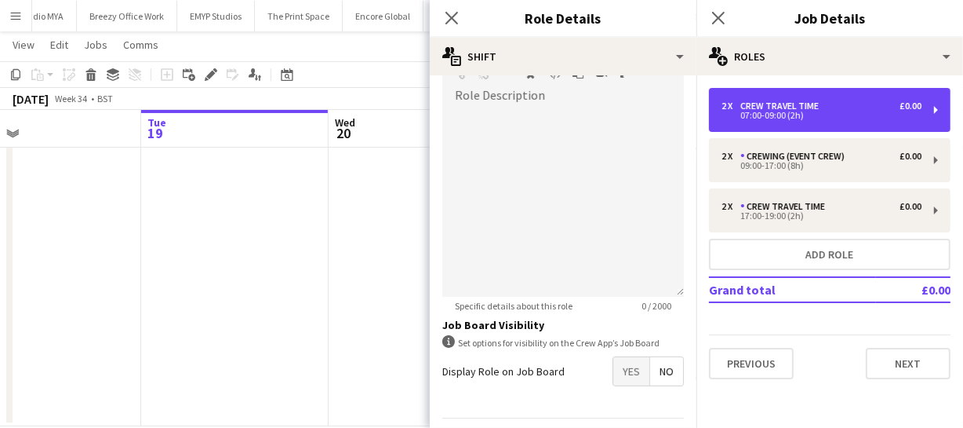
scroll to position [553, 0]
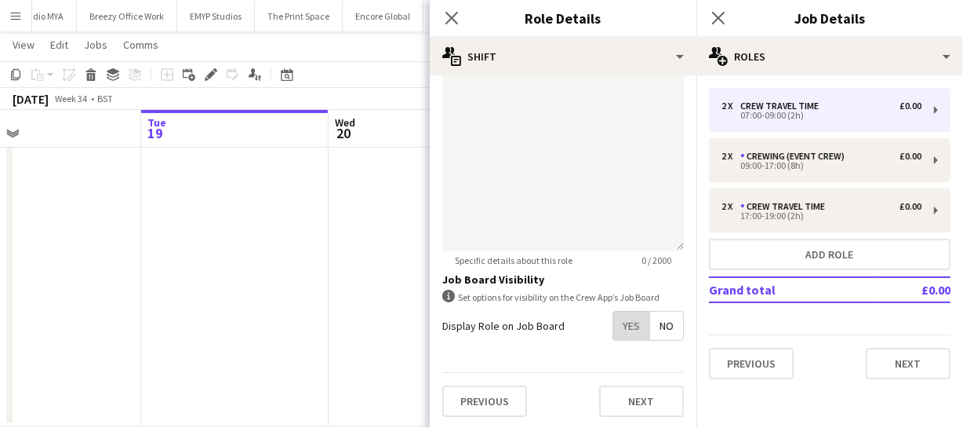
click at [618, 335] on span "Yes" at bounding box center [631, 325] width 36 height 28
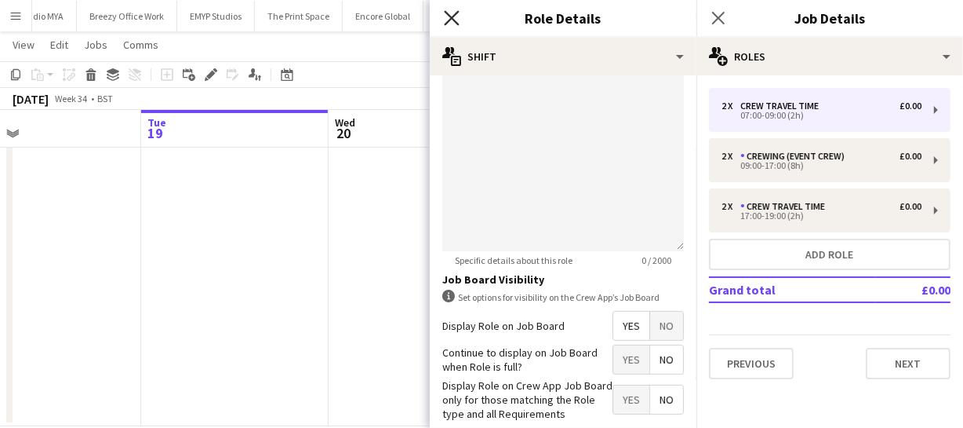
click at [455, 20] on icon at bounding box center [451, 17] width 15 height 15
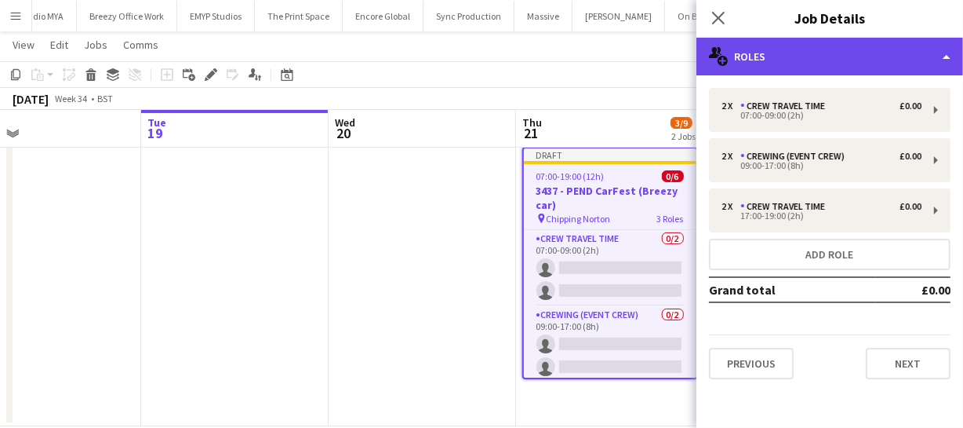
click at [828, 64] on div "multiple-users-add Roles" at bounding box center [830, 57] width 267 height 38
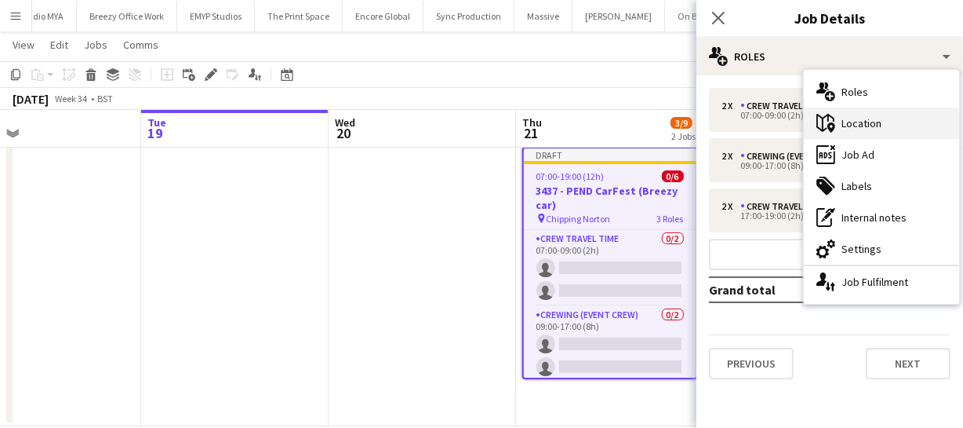
click at [857, 118] on div "maps-pin-1 Location" at bounding box center [881, 122] width 155 height 31
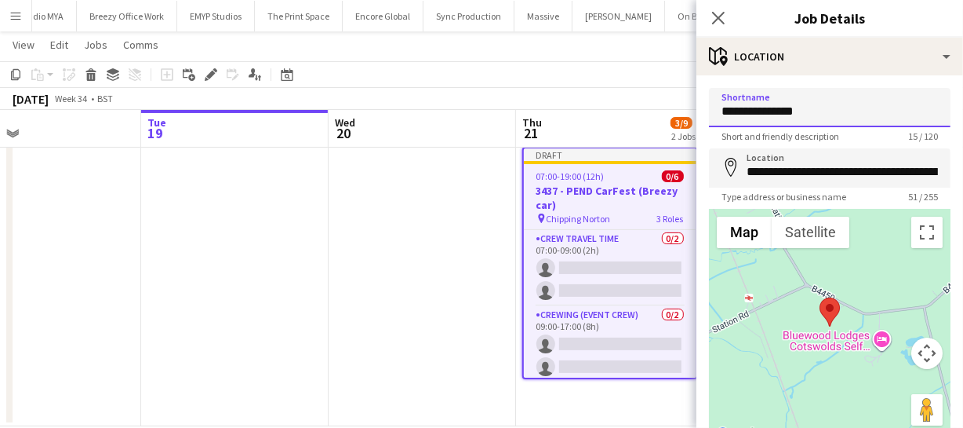
drag, startPoint x: 814, startPoint y: 110, endPoint x: 628, endPoint y: 85, distance: 186.8
click at [628, 85] on body "Menu Boards Boards Boards All jobs Status Workforce Workforce My Workforce Recr…" at bounding box center [481, 97] width 963 height 709
type input "*******"
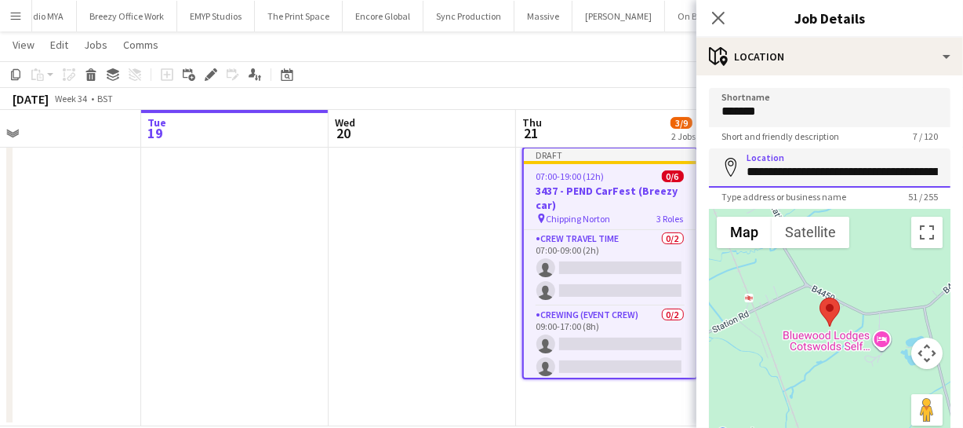
scroll to position [0, 96]
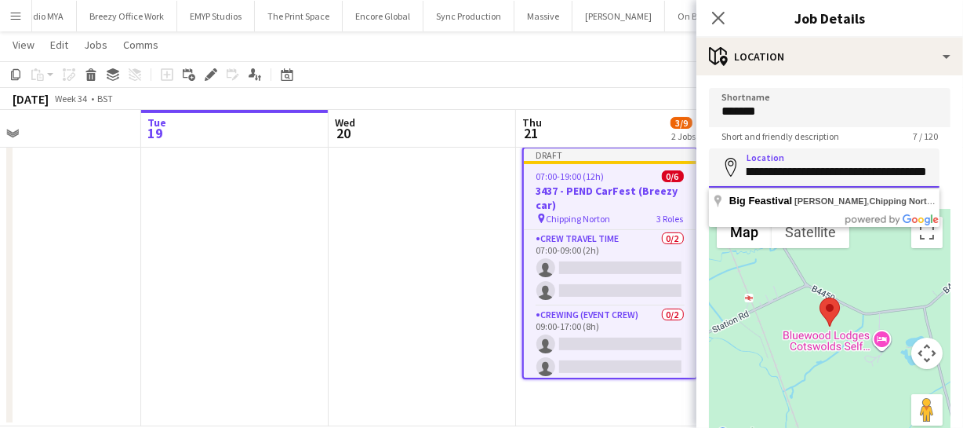
drag, startPoint x: 743, startPoint y: 177, endPoint x: 1018, endPoint y: 187, distance: 275.6
click at [963, 187] on html "Menu Boards Boards Boards All jobs Status Workforce Workforce My Workforce Recr…" at bounding box center [481, 97] width 963 height 709
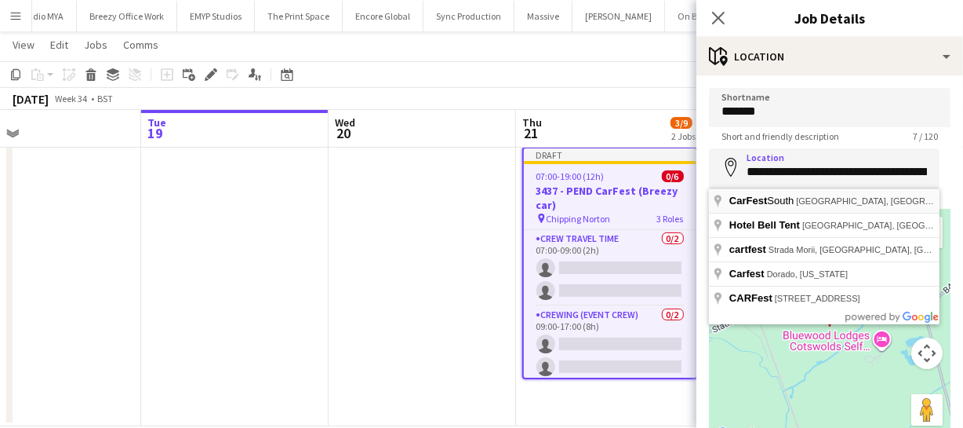
type input "**********"
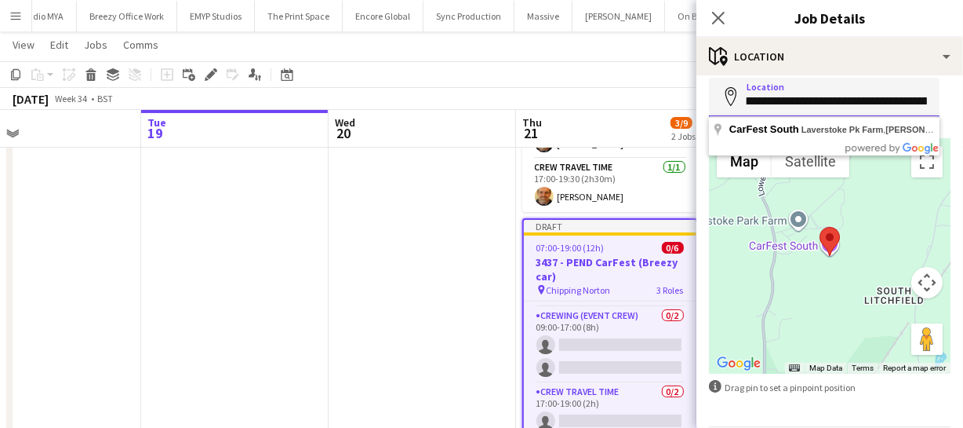
scroll to position [0, 191]
drag, startPoint x: 745, startPoint y: 100, endPoint x: 978, endPoint y: 111, distance: 234.0
click at [963, 111] on html "Menu Boards Boards Boards All jobs Status Workforce Workforce My Workforce Recr…" at bounding box center [481, 169] width 963 height 709
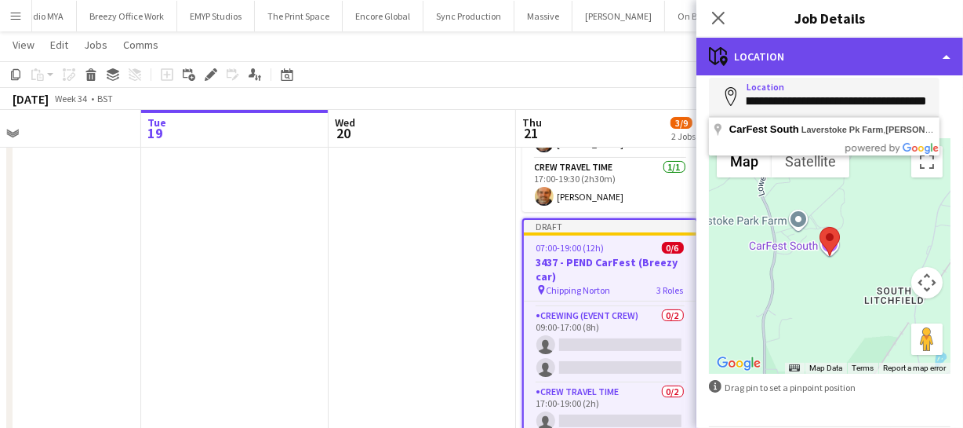
click at [861, 43] on div "maps-pin-1 Location" at bounding box center [830, 57] width 267 height 38
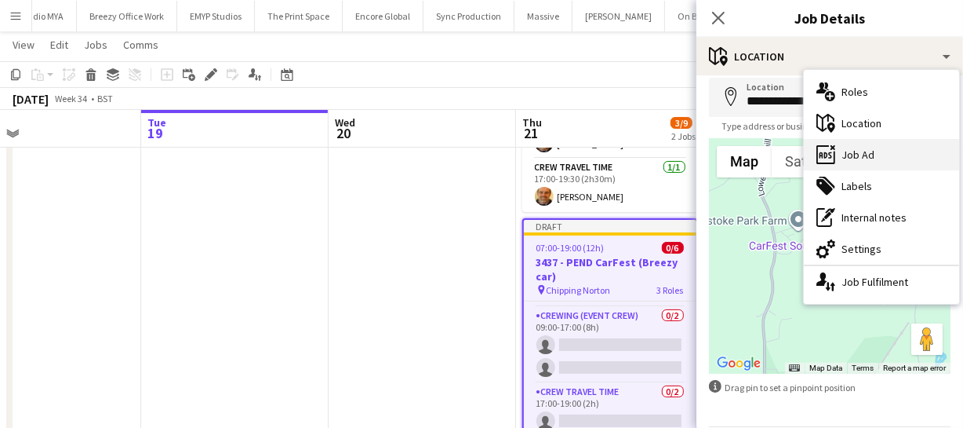
click at [875, 155] on div "ads-window Job Ad" at bounding box center [881, 154] width 155 height 31
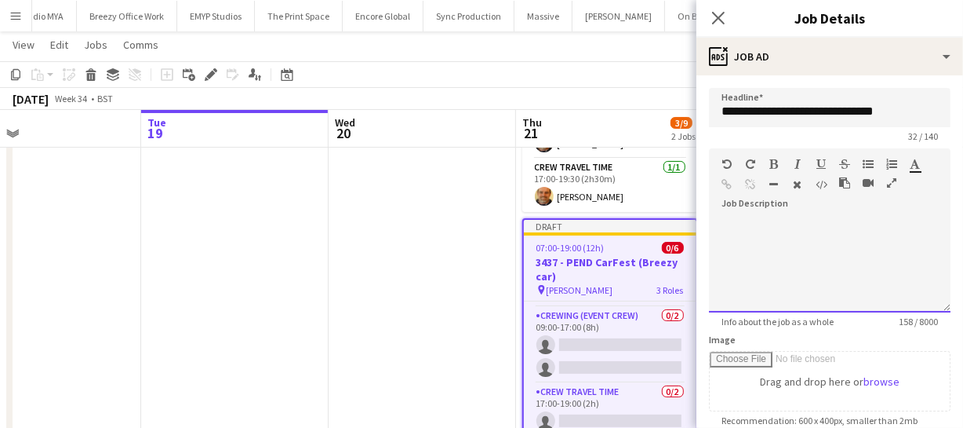
click at [734, 214] on div "**********" at bounding box center [830, 259] width 242 height 105
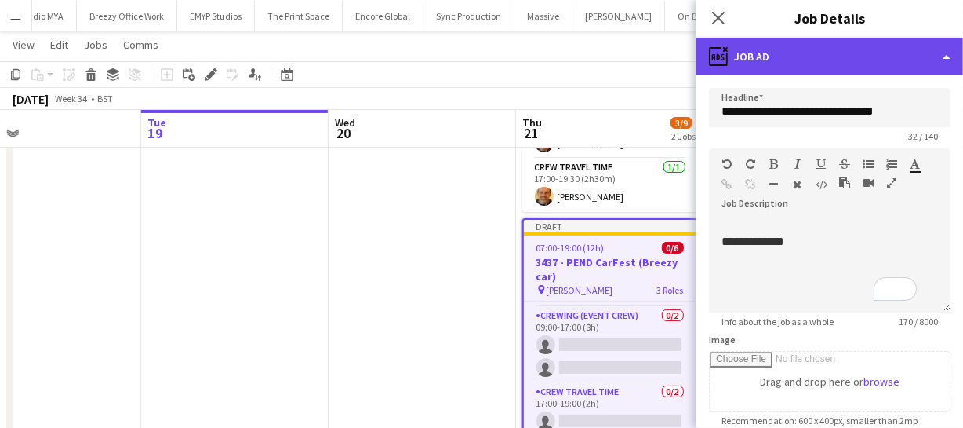
click at [834, 71] on div "ads-window Job Ad" at bounding box center [830, 57] width 267 height 38
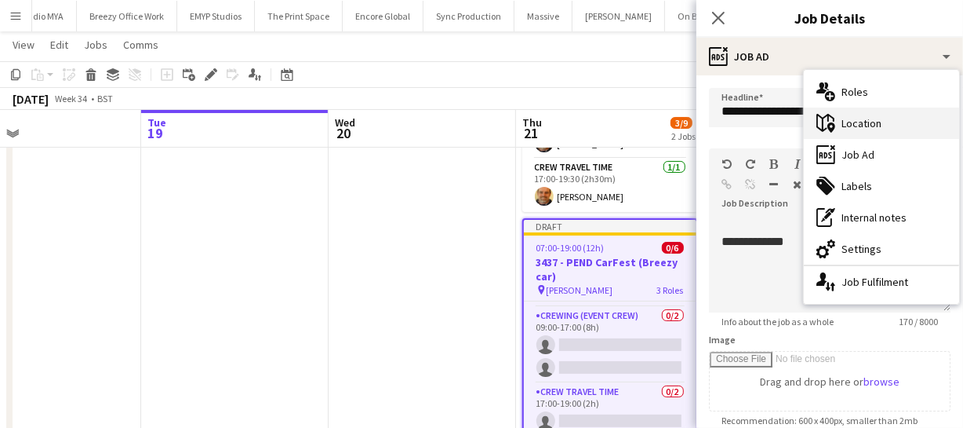
click at [869, 120] on div "maps-pin-1 Location" at bounding box center [881, 122] width 155 height 31
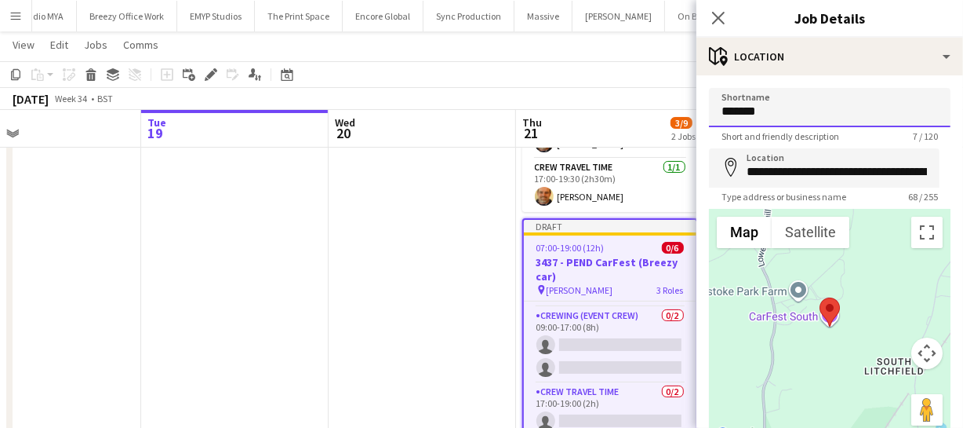
drag, startPoint x: 770, startPoint y: 114, endPoint x: 601, endPoint y: 111, distance: 169.5
click at [601, 111] on body "Menu Boards Boards Boards All jobs Status Workforce Workforce My Workforce Recr…" at bounding box center [481, 169] width 963 height 709
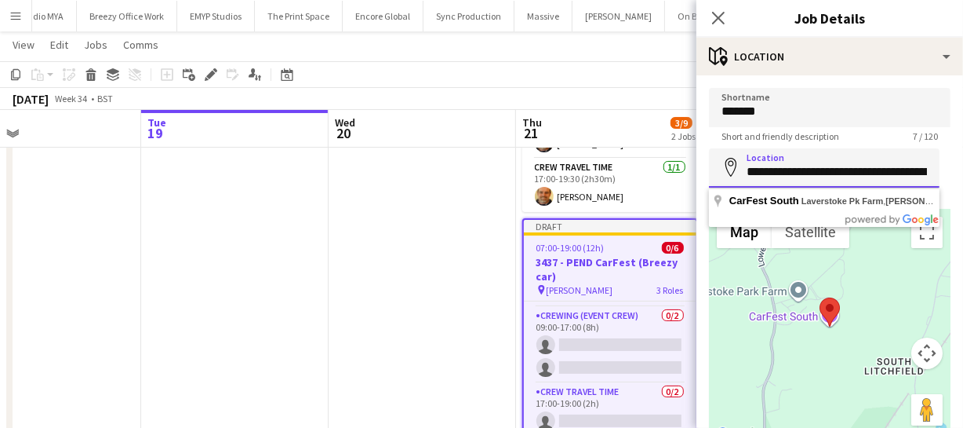
scroll to position [0, 191]
drag, startPoint x: 745, startPoint y: 169, endPoint x: 1006, endPoint y: 172, distance: 261.3
click at [963, 172] on html "Menu Boards Boards Boards All jobs Status Workforce Workforce My Workforce Recr…" at bounding box center [481, 169] width 963 height 709
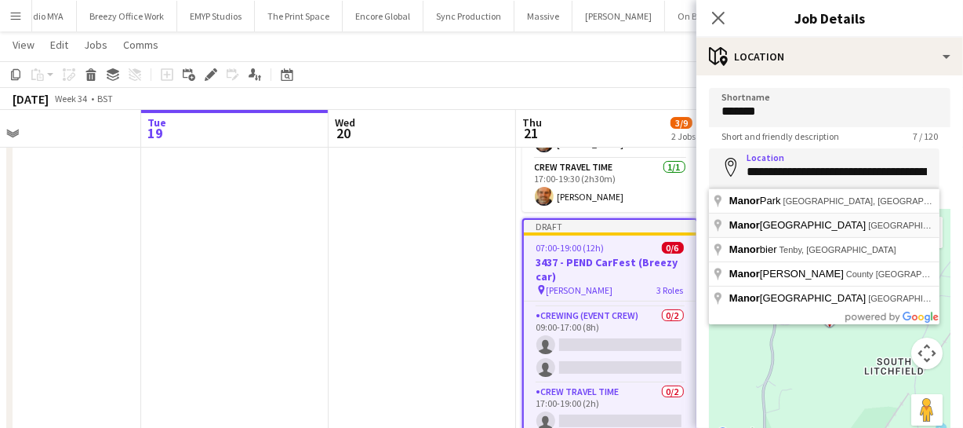
type input "**********"
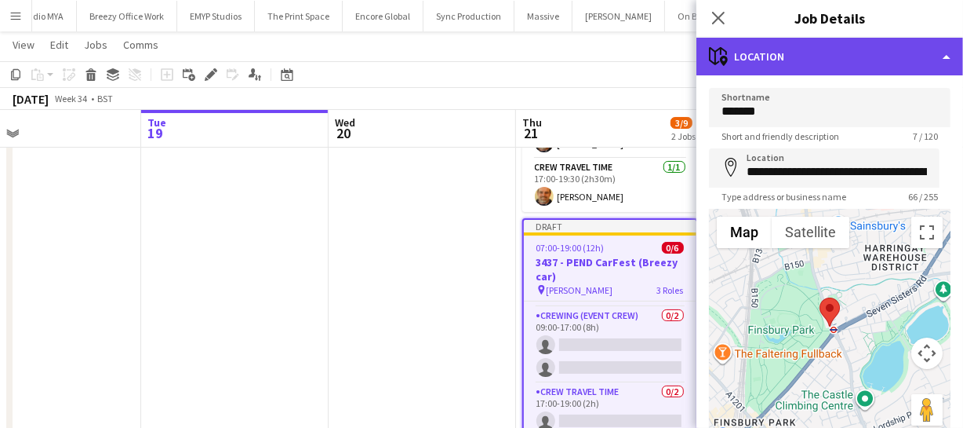
click at [856, 57] on div "maps-pin-1 Location" at bounding box center [830, 57] width 267 height 38
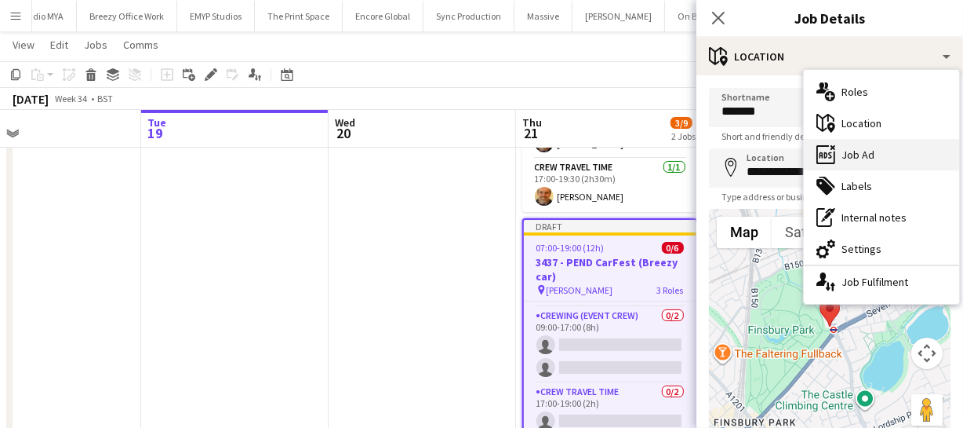
click at [870, 149] on div "ads-window Job Ad" at bounding box center [881, 154] width 155 height 31
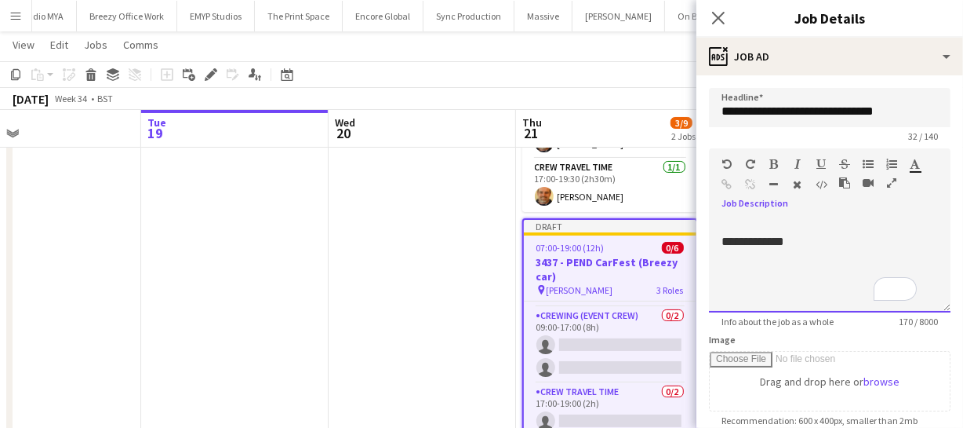
click at [804, 242] on div "**********" at bounding box center [819, 242] width 195 height 16
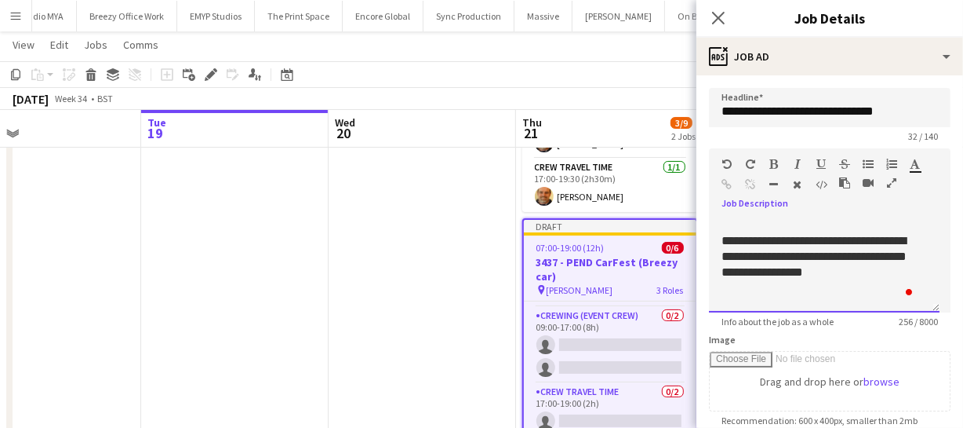
scroll to position [16, 0]
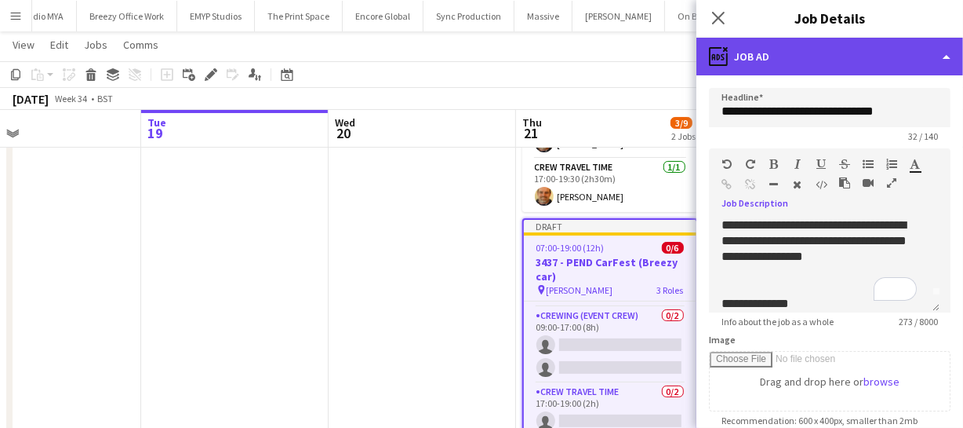
click at [878, 50] on div "ads-window Job Ad" at bounding box center [830, 57] width 267 height 38
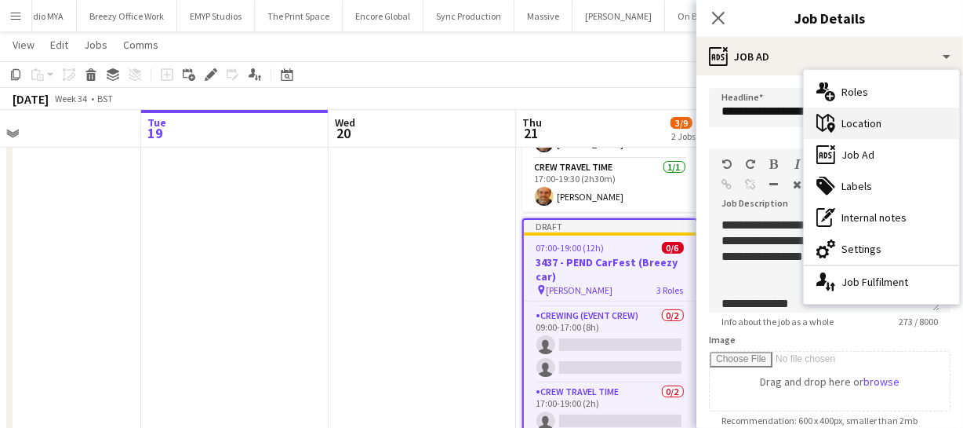
click at [866, 127] on div "maps-pin-1 Location" at bounding box center [881, 122] width 155 height 31
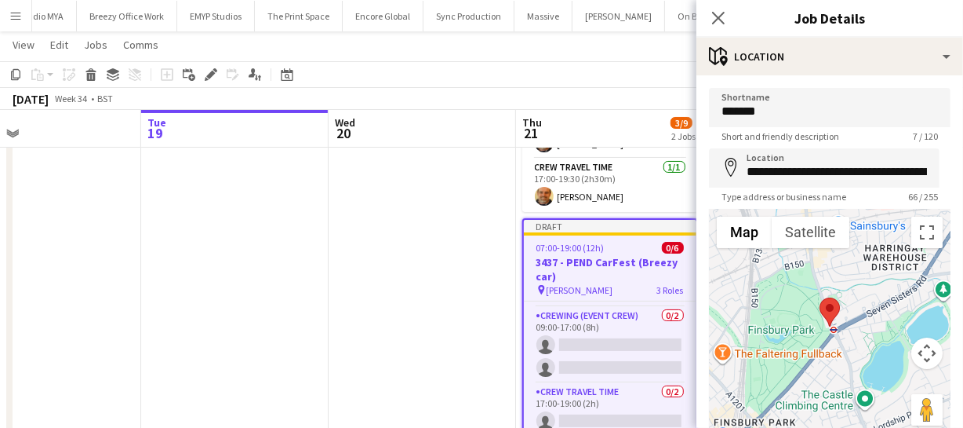
scroll to position [0, 0]
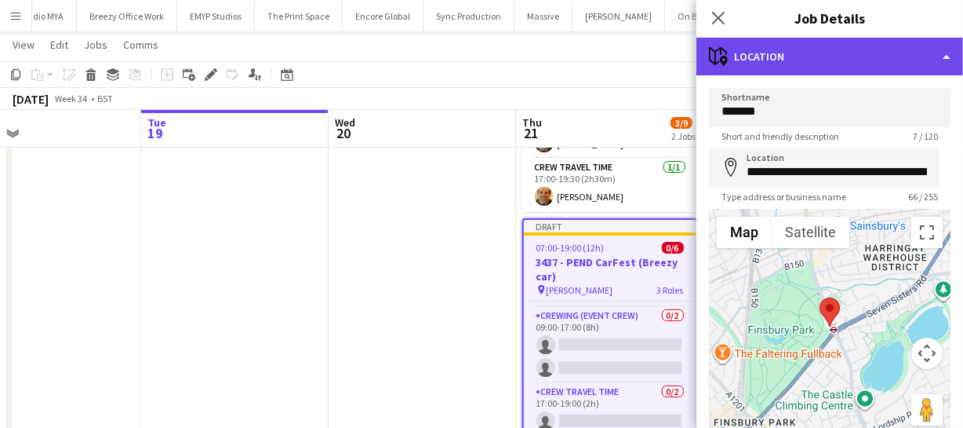
click at [814, 50] on div "maps-pin-1 Location" at bounding box center [830, 57] width 267 height 38
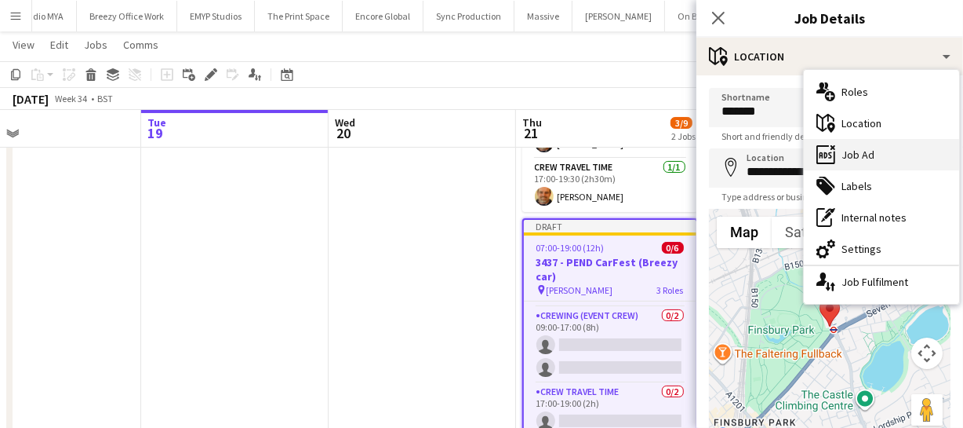
click at [869, 159] on div "ads-window Job Ad" at bounding box center [881, 154] width 155 height 31
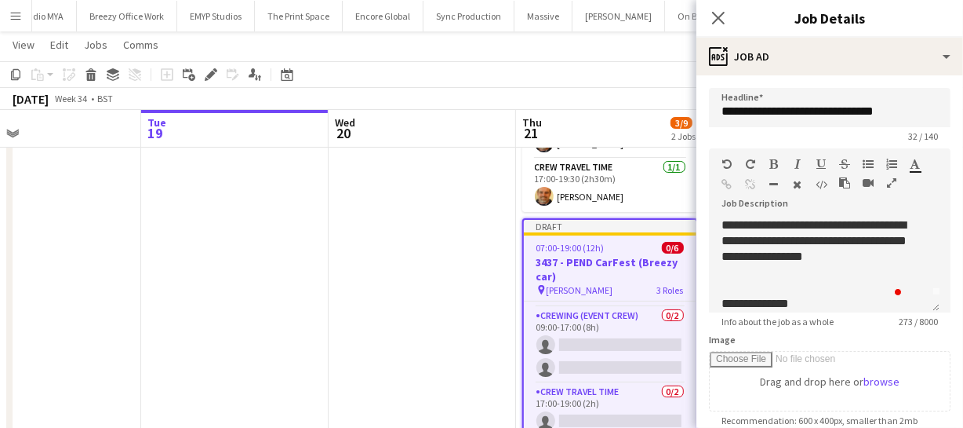
scroll to position [88, 0]
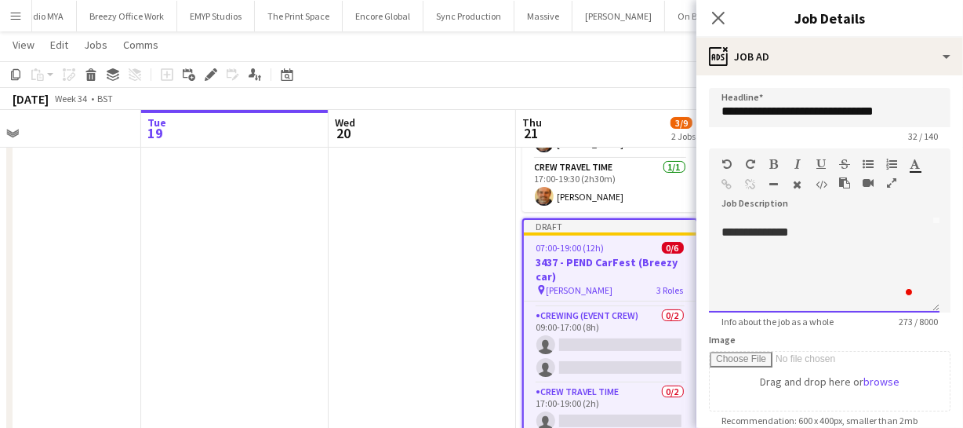
click at [806, 235] on div "**********" at bounding box center [819, 232] width 195 height 16
click at [792, 231] on div "**********" at bounding box center [819, 239] width 195 height 31
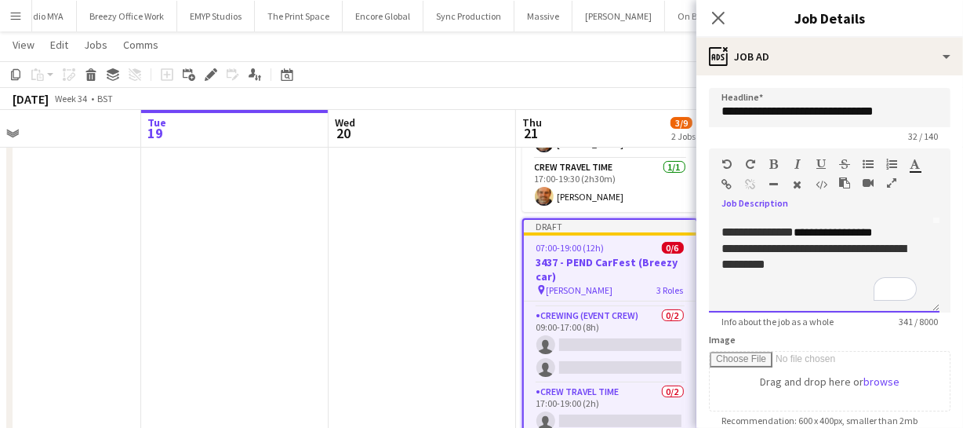
scroll to position [89, 0]
click at [843, 235] on span "**********" at bounding box center [833, 231] width 78 height 11
click at [799, 228] on span "**********" at bounding box center [833, 231] width 78 height 11
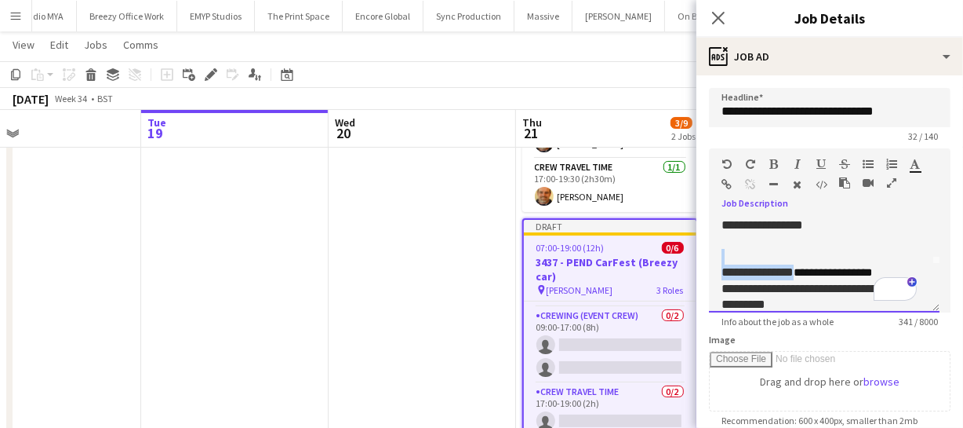
scroll to position [48, 0]
drag, startPoint x: 793, startPoint y: 229, endPoint x: 887, endPoint y: 267, distance: 101.4
click at [887, 267] on div "**********" at bounding box center [819, 272] width 195 height 16
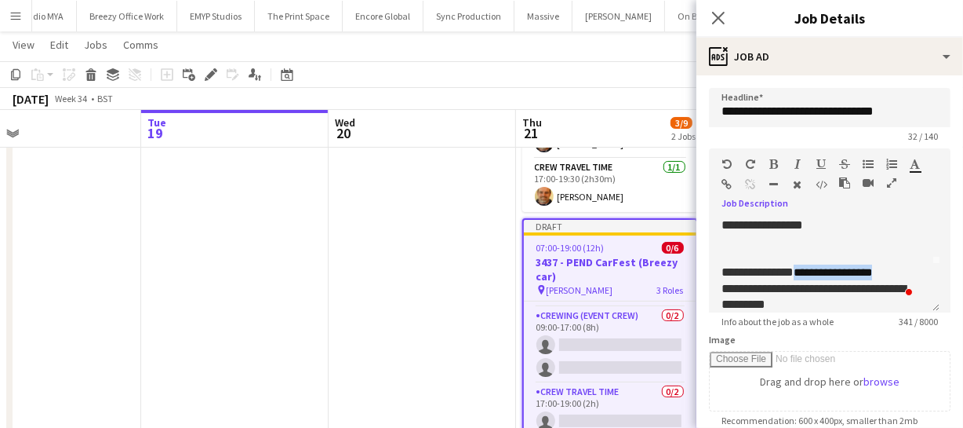
click at [776, 166] on icon "button" at bounding box center [774, 163] width 9 height 11
click at [877, 253] on div "To enrich screen reader interactions, please activate Accessibility in Grammarl…" at bounding box center [825, 257] width 206 height 16
click at [726, 290] on div "**********" at bounding box center [819, 296] width 195 height 31
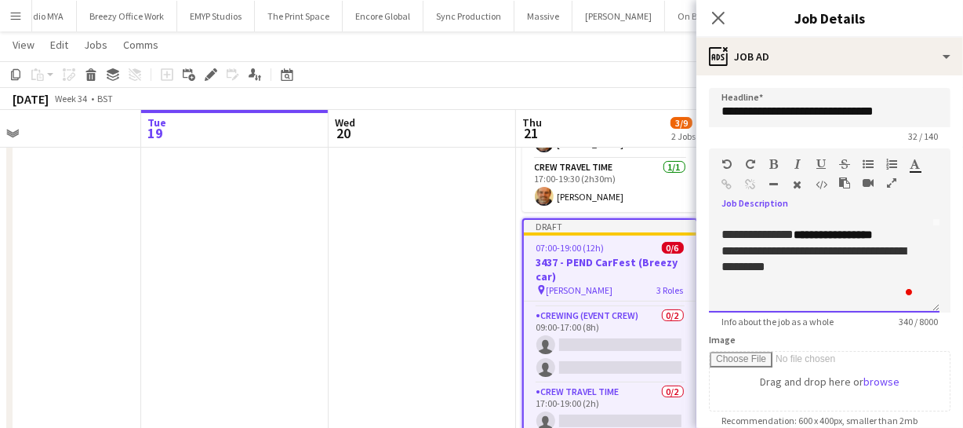
scroll to position [119, 0]
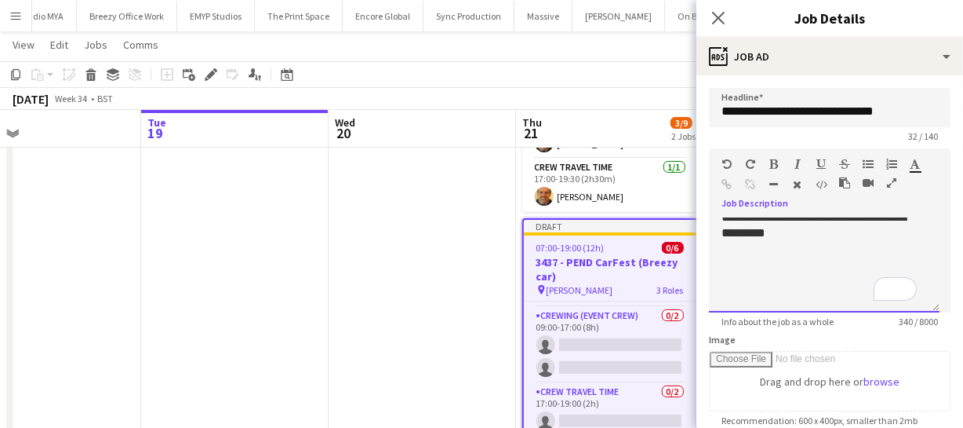
click at [854, 232] on div "**********" at bounding box center [819, 224] width 195 height 31
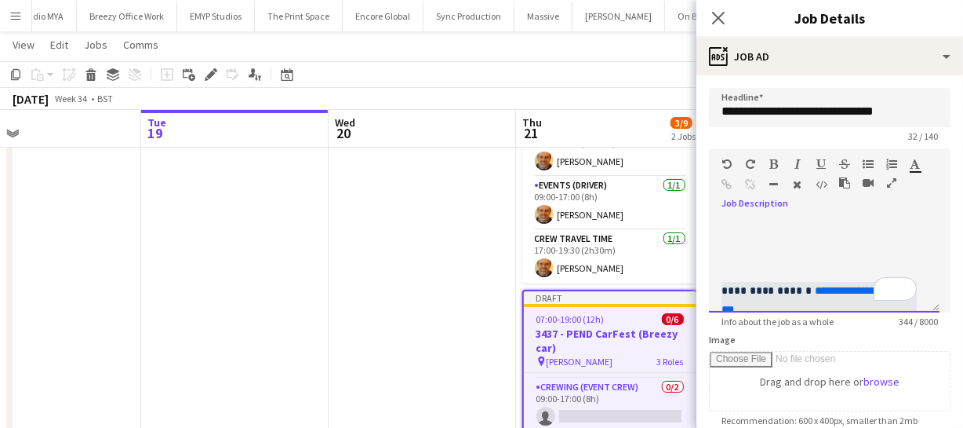
click at [721, 287] on div "**********" at bounding box center [824, 265] width 231 height 94
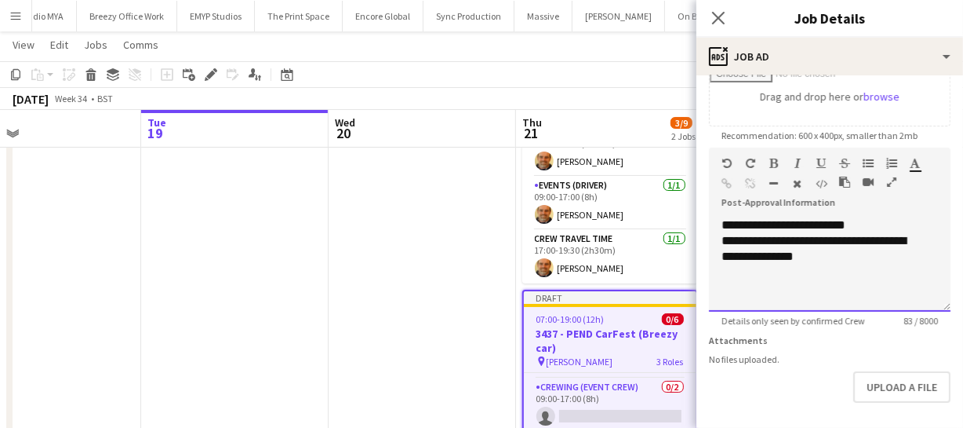
click at [726, 238] on div "**********" at bounding box center [825, 248] width 206 height 31
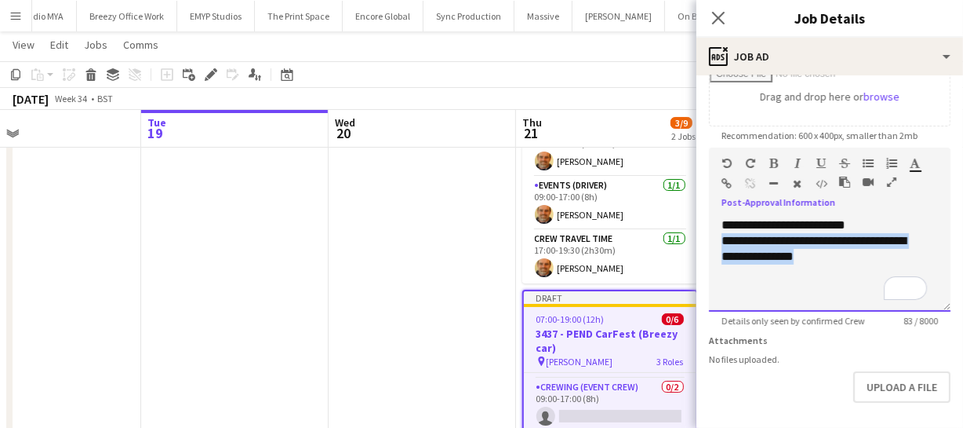
drag, startPoint x: 719, startPoint y: 239, endPoint x: 856, endPoint y: 292, distance: 147.0
click at [856, 292] on div "**********" at bounding box center [830, 264] width 242 height 94
click at [767, 222] on span "**********" at bounding box center [784, 225] width 124 height 12
click at [854, 220] on div "**********" at bounding box center [830, 225] width 217 height 16
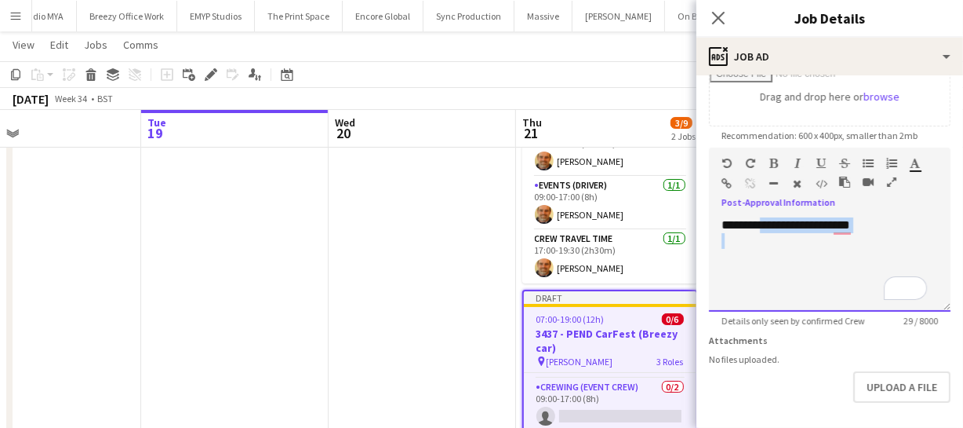
drag, startPoint x: 764, startPoint y: 222, endPoint x: 930, endPoint y: 232, distance: 166.6
click at [930, 232] on div "**********" at bounding box center [830, 264] width 242 height 94
click at [722, 222] on span "**********" at bounding box center [751, 225] width 58 height 12
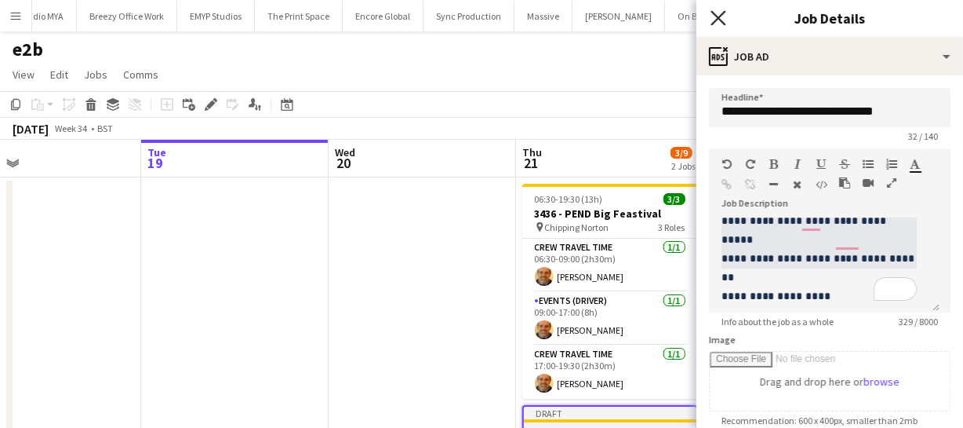
click at [724, 22] on icon "Close pop-in" at bounding box center [718, 17] width 15 height 15
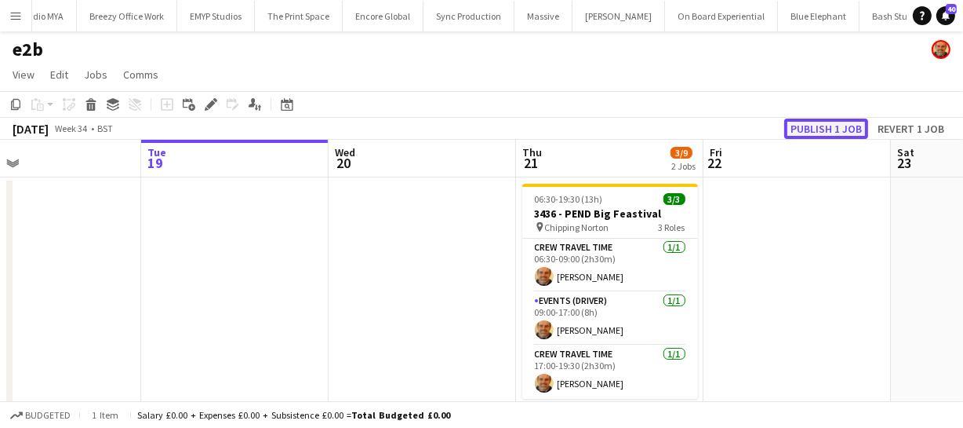
click at [824, 127] on button "Publish 1 job" at bounding box center [827, 128] width 84 height 20
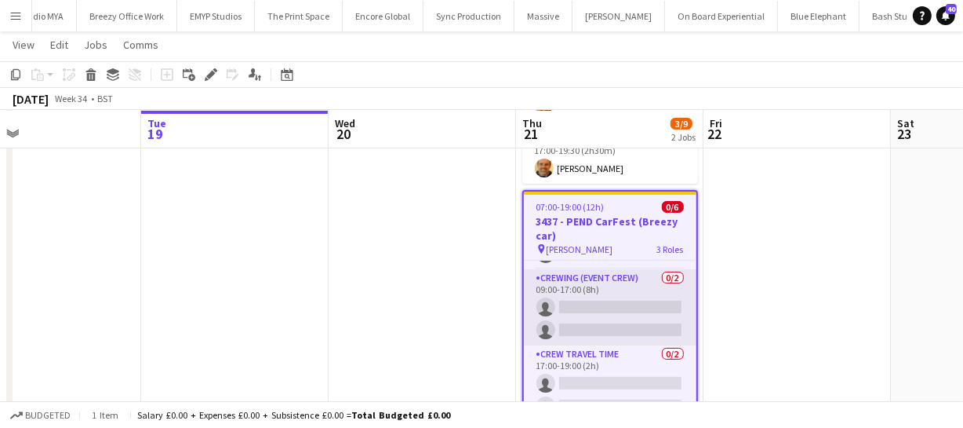
click at [561, 303] on app-card-role "Crewing (Event Crew) 0/2 09:00-17:00 (8h) single-neutral-actions single-neutral…" at bounding box center [610, 307] width 173 height 76
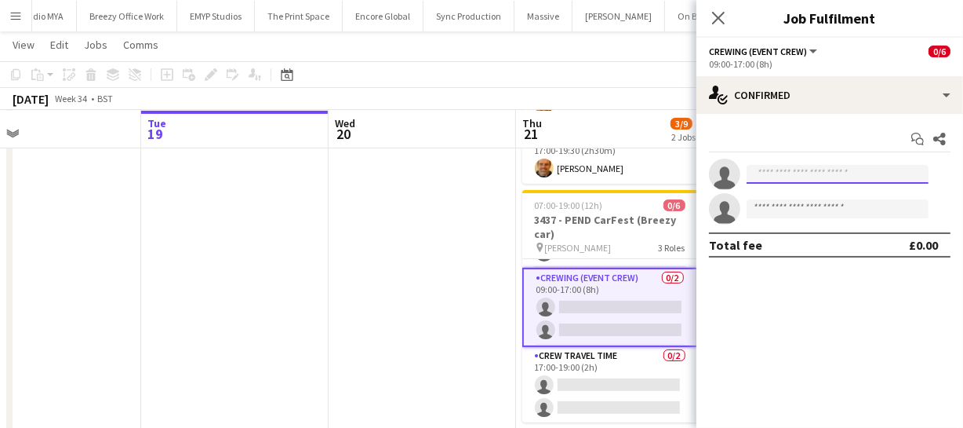
click at [787, 170] on input at bounding box center [838, 174] width 182 height 19
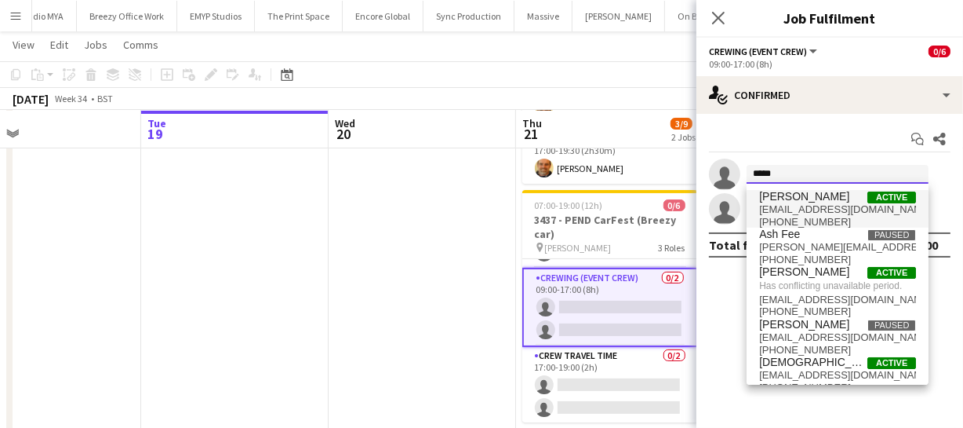
type input "*****"
click at [796, 200] on span "Christopher Ames" at bounding box center [804, 196] width 90 height 13
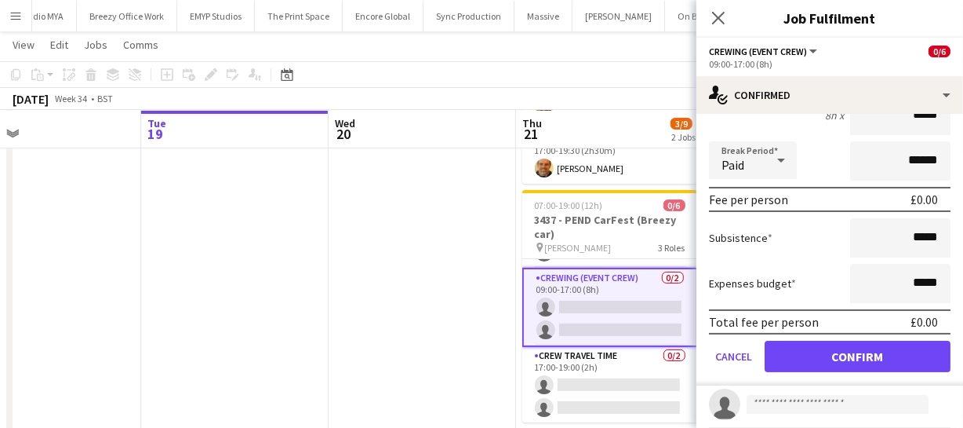
scroll to position [197, 0]
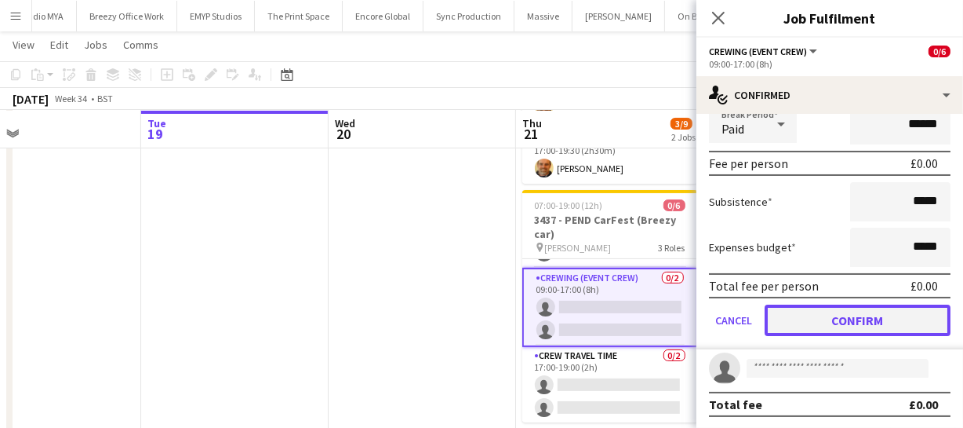
click at [852, 314] on button "Confirm" at bounding box center [858, 319] width 186 height 31
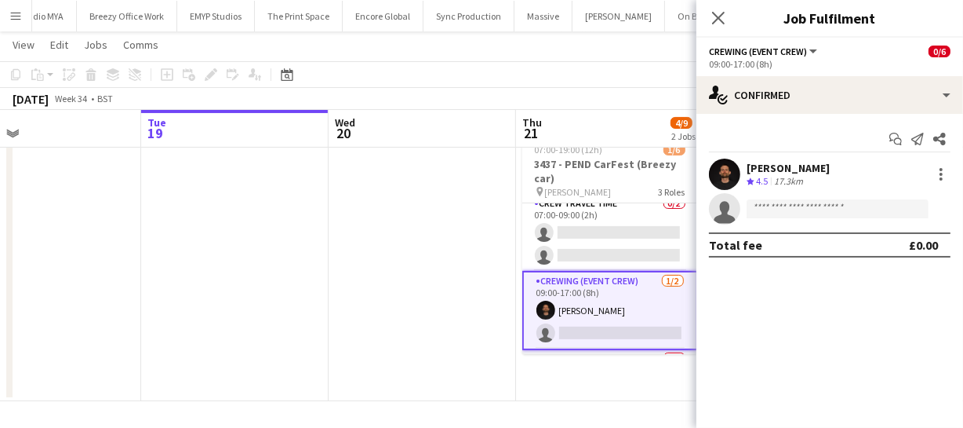
scroll to position [0, 0]
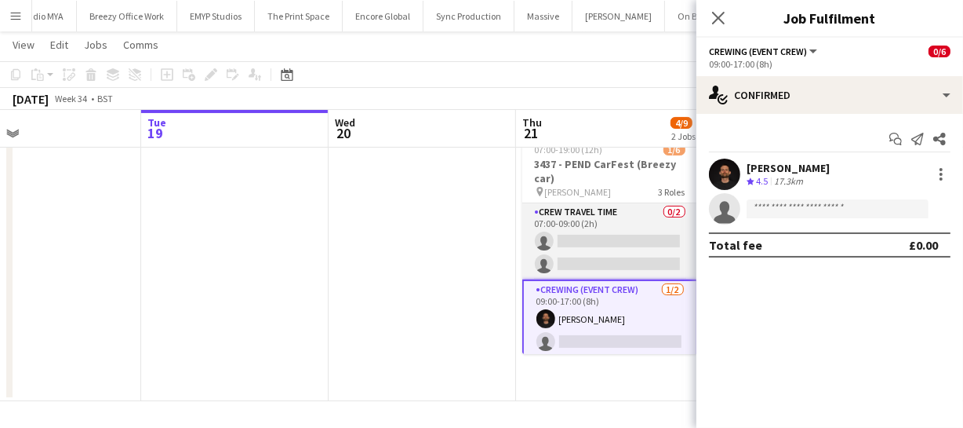
click at [586, 249] on app-card-role "Crew Travel Time 0/2 07:00-09:00 (2h) single-neutral-actions single-neutral-act…" at bounding box center [610, 241] width 176 height 76
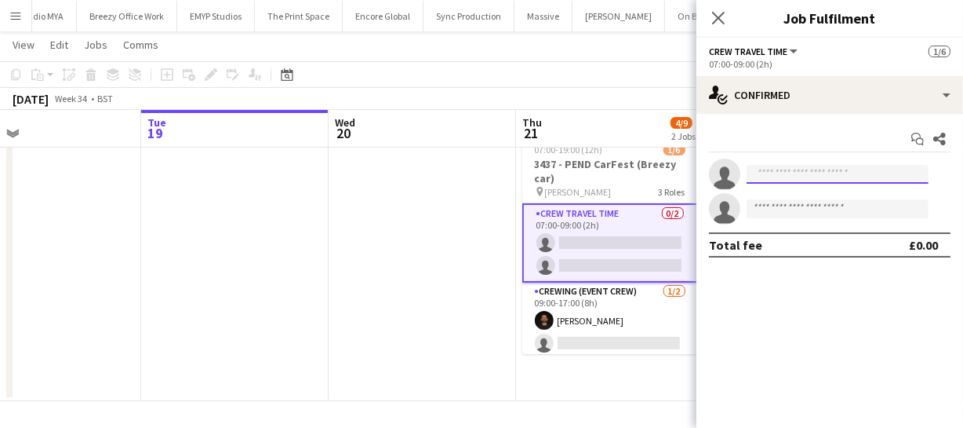
click at [779, 166] on input at bounding box center [838, 174] width 182 height 19
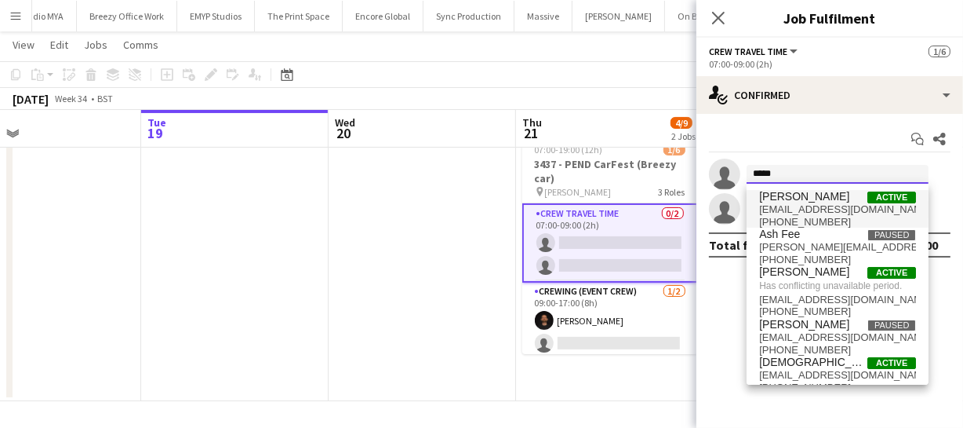
type input "*****"
click at [787, 204] on span "chrisames385@gmail.com" at bounding box center [837, 209] width 157 height 13
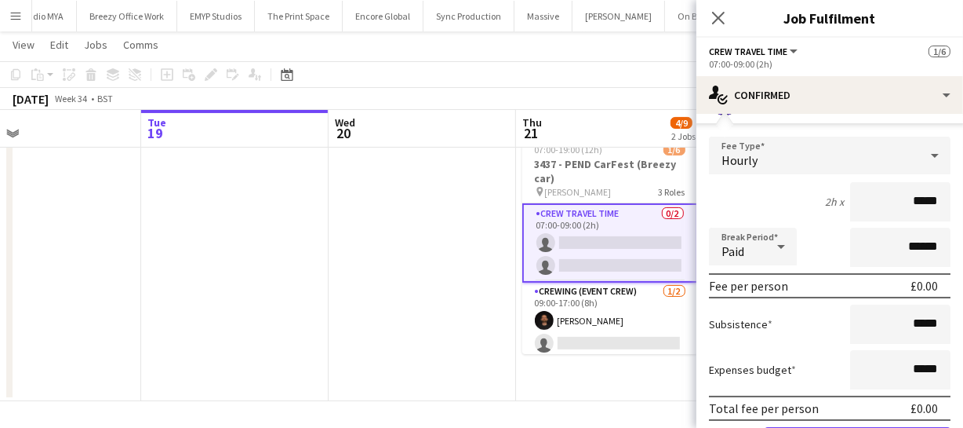
scroll to position [197, 0]
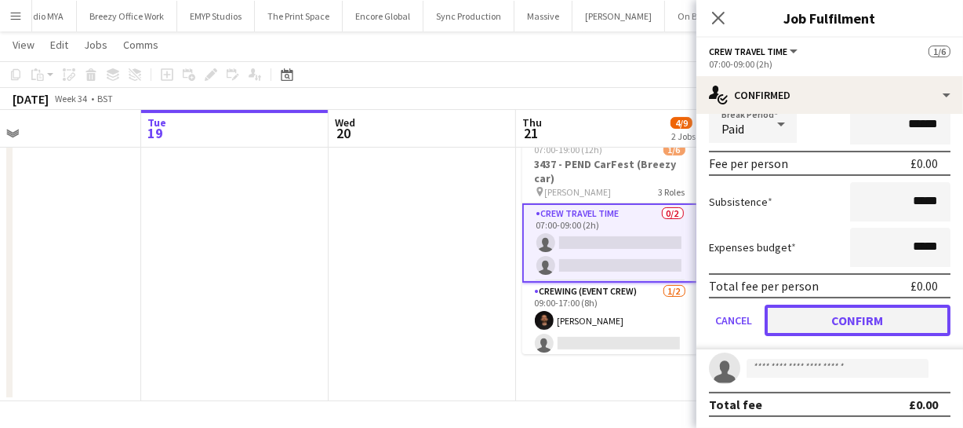
click at [835, 316] on button "Confirm" at bounding box center [858, 319] width 186 height 31
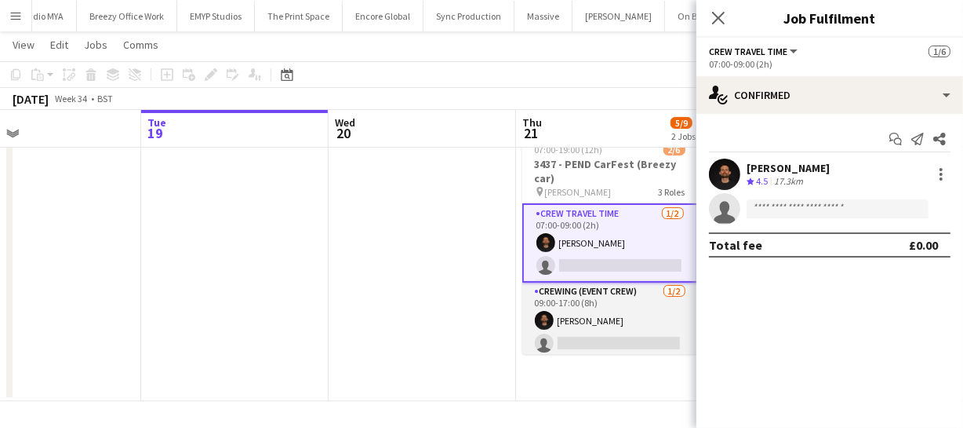
scroll to position [80, 0]
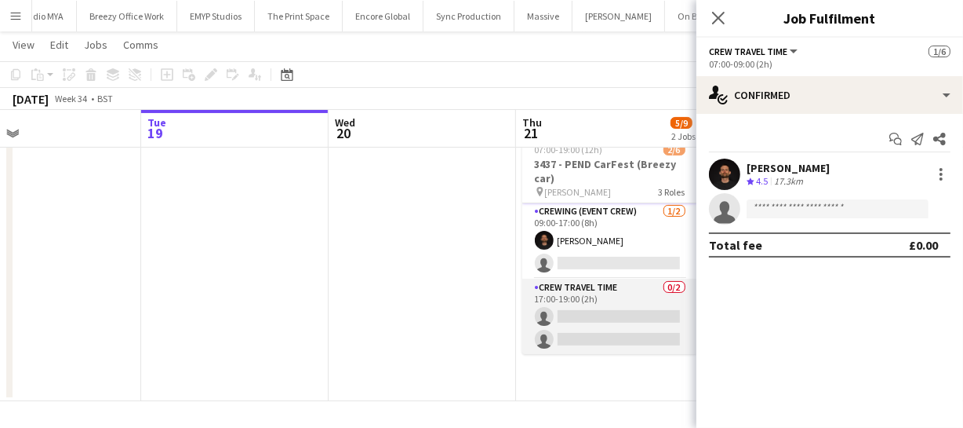
click at [566, 318] on app-card-role "Crew Travel Time 0/2 17:00-19:00 (2h) single-neutral-actions single-neutral-act…" at bounding box center [610, 317] width 176 height 76
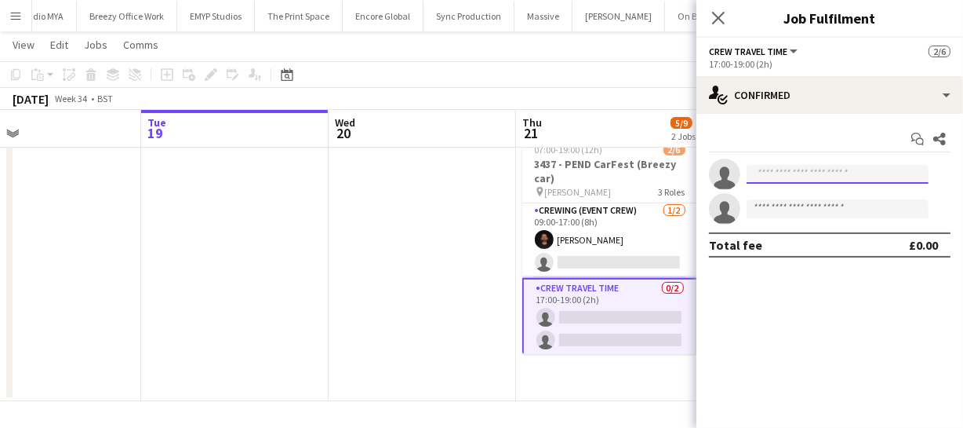
click at [789, 178] on input at bounding box center [838, 174] width 182 height 19
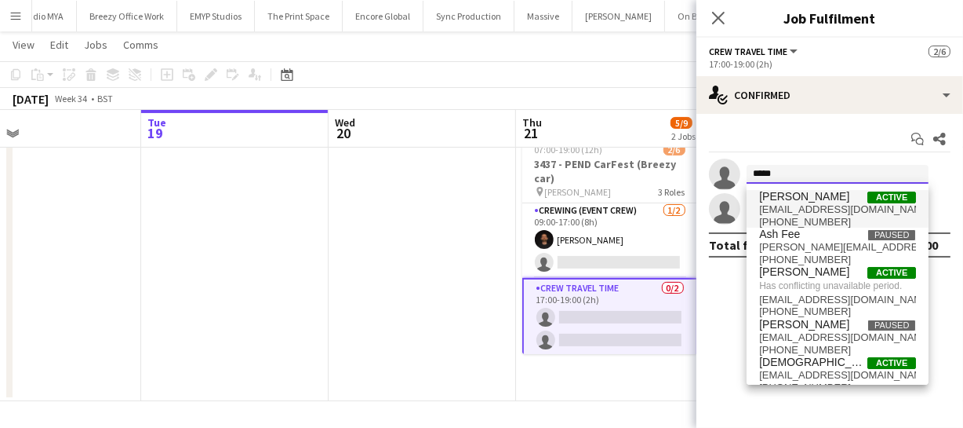
type input "*****"
click at [799, 205] on span "chrisames385@gmail.com" at bounding box center [837, 209] width 157 height 13
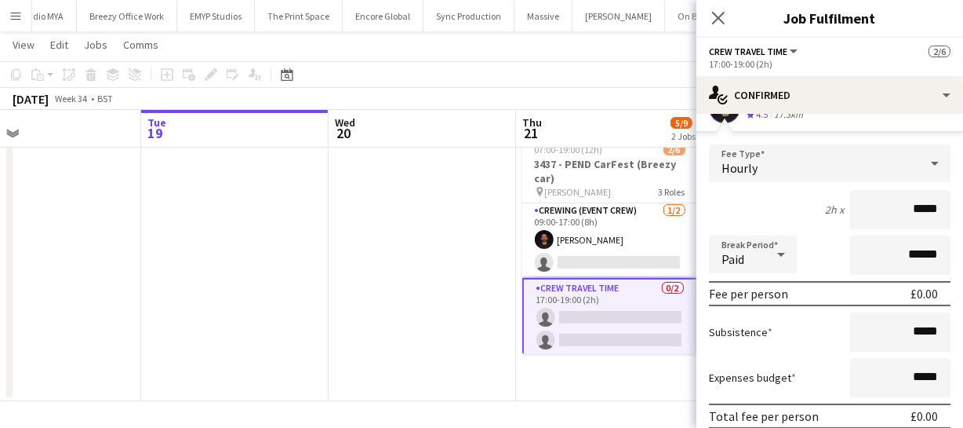
scroll to position [142, 0]
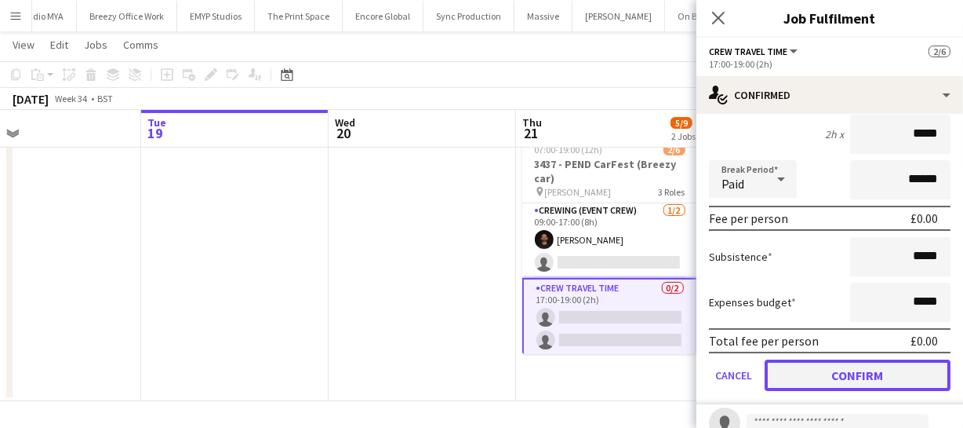
click at [843, 376] on button "Confirm" at bounding box center [858, 374] width 186 height 31
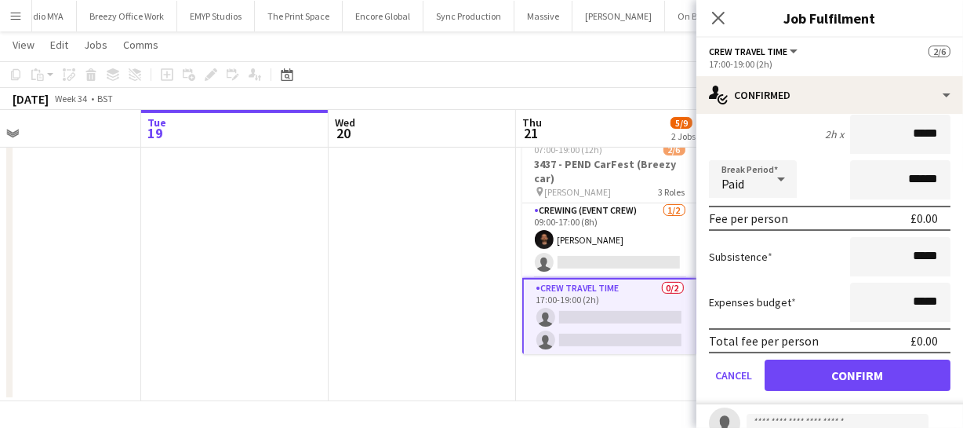
scroll to position [0, 0]
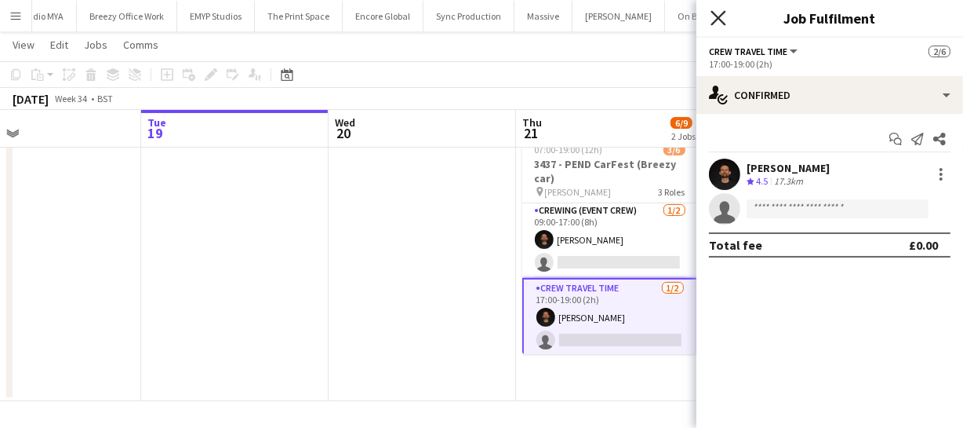
click at [720, 20] on icon at bounding box center [718, 17] width 15 height 15
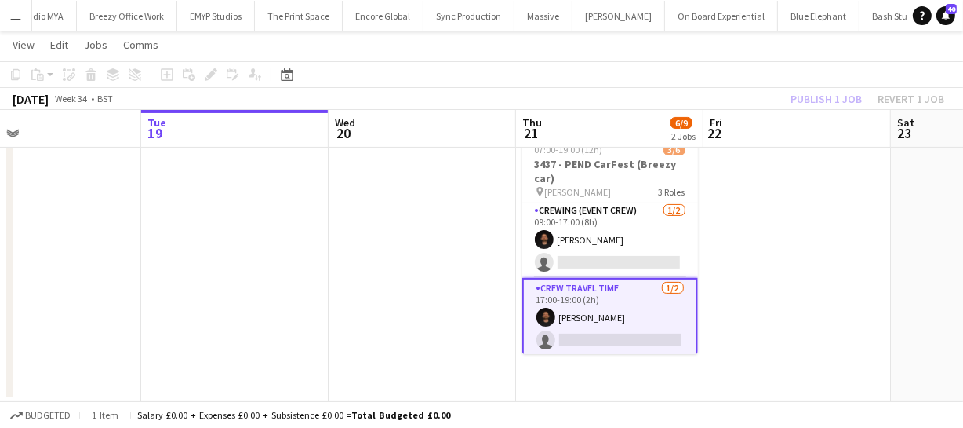
click at [836, 106] on div "Publish 1 job Revert 1 job" at bounding box center [867, 99] width 191 height 20
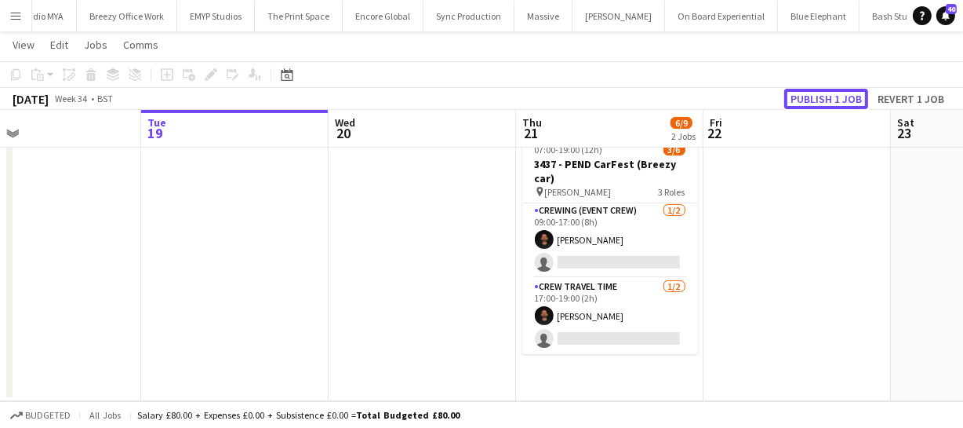
click at [836, 106] on button "Publish 1 job" at bounding box center [827, 99] width 84 height 20
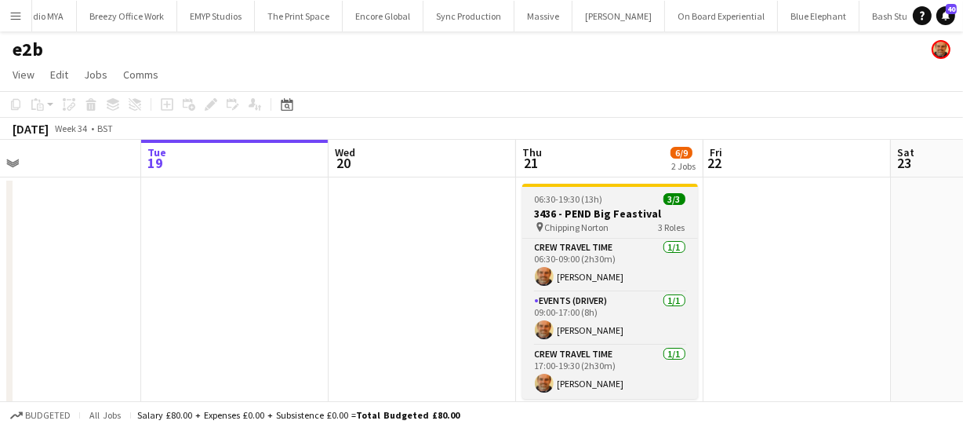
click at [588, 211] on h3 "3436 - PEND Big Feastival" at bounding box center [610, 213] width 176 height 14
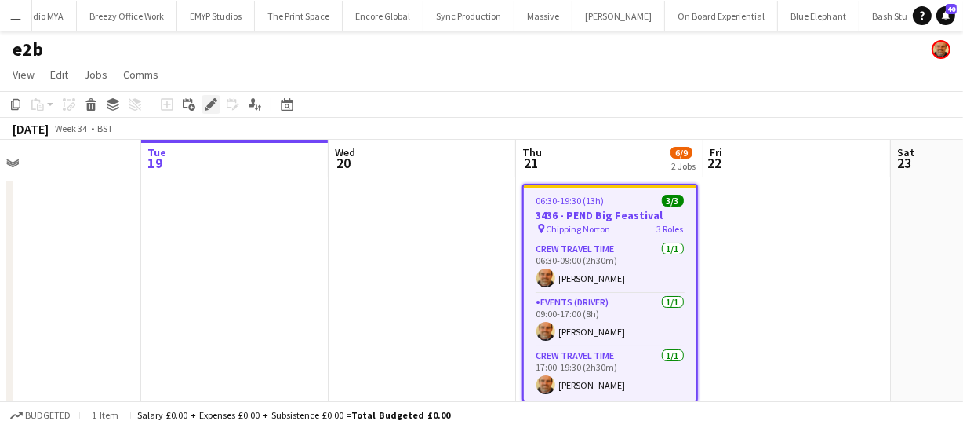
click at [205, 104] on icon "Edit" at bounding box center [211, 104] width 13 height 13
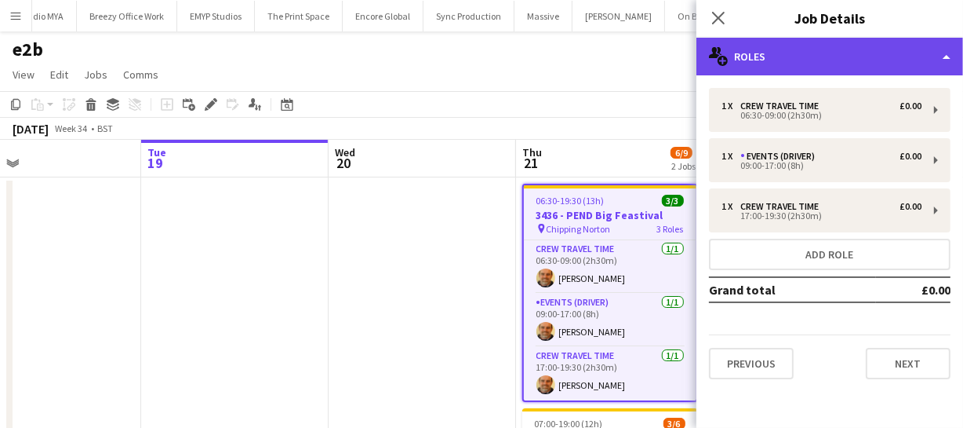
click at [900, 69] on div "multiple-users-add Roles" at bounding box center [830, 57] width 267 height 38
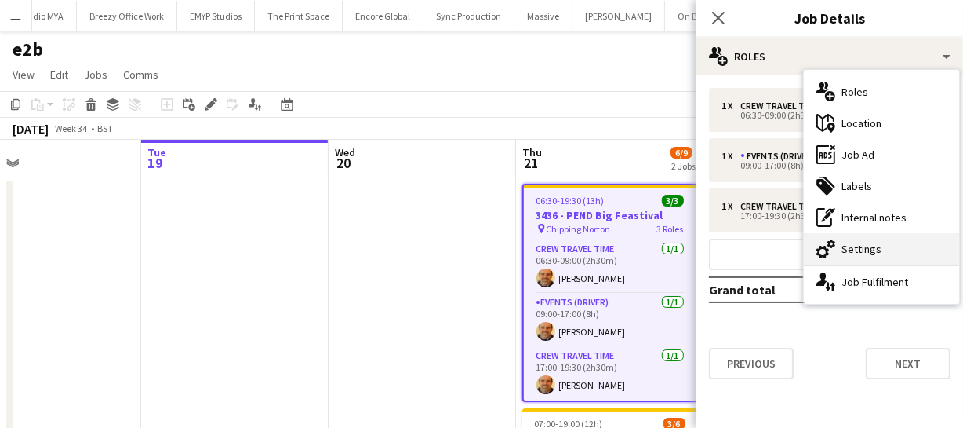
click at [881, 238] on div "cog-double-3 Settings" at bounding box center [881, 248] width 155 height 31
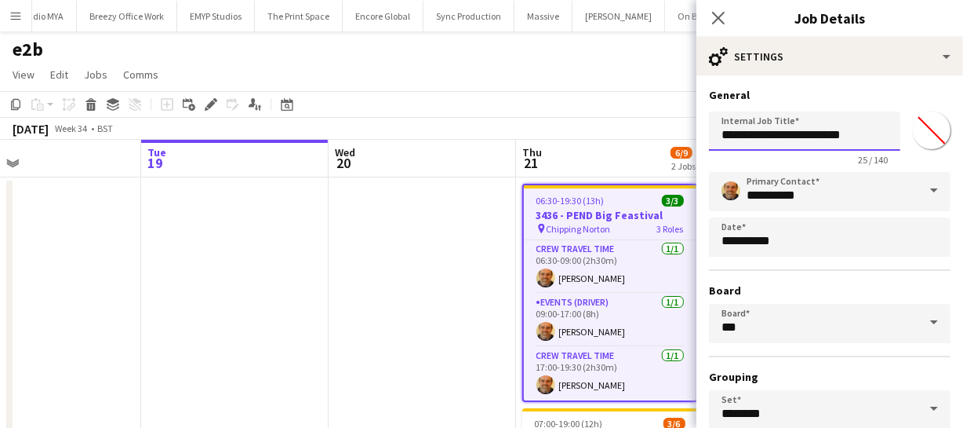
click at [851, 140] on input "**********" at bounding box center [804, 130] width 191 height 39
type input "**********"
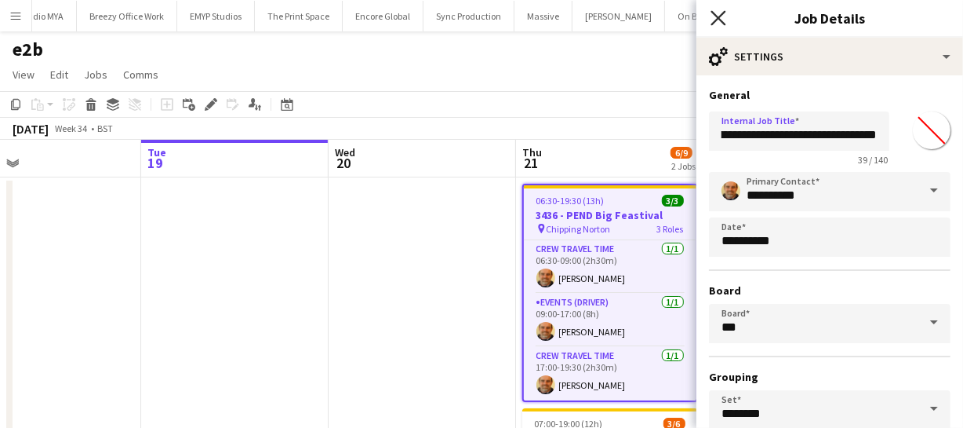
click at [716, 20] on icon at bounding box center [718, 17] width 15 height 15
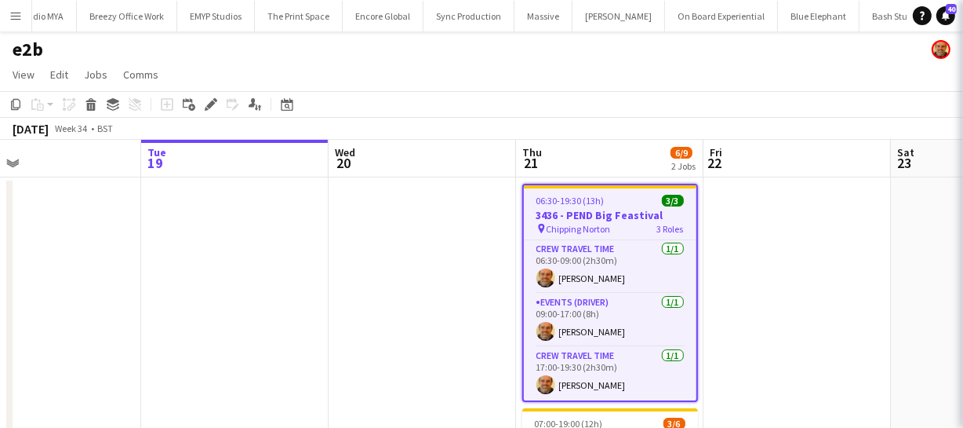
scroll to position [0, 0]
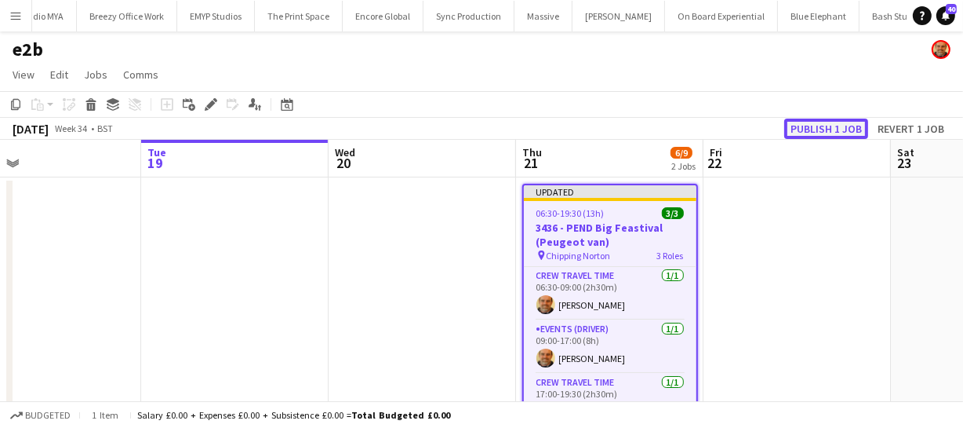
click at [813, 133] on button "Publish 1 job" at bounding box center [827, 128] width 84 height 20
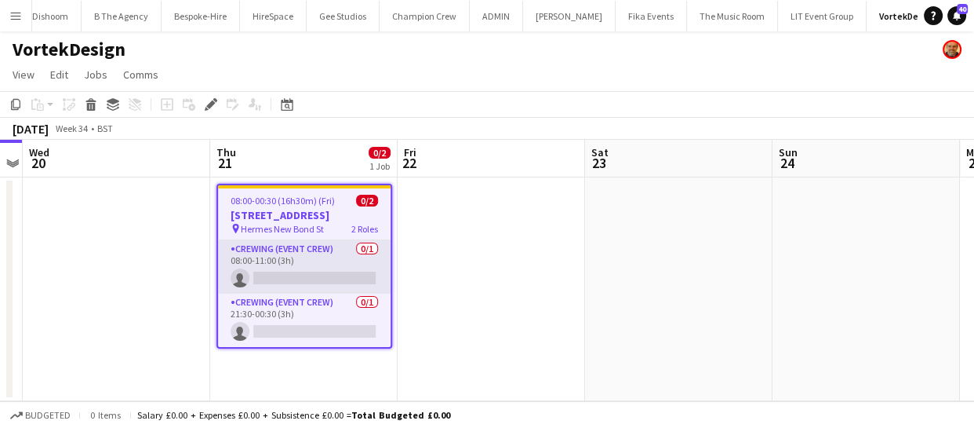
click at [270, 279] on app-card-role "Crewing (Event Crew) 0/1 08:00-11:00 (3h) single-neutral-actions" at bounding box center [304, 266] width 173 height 53
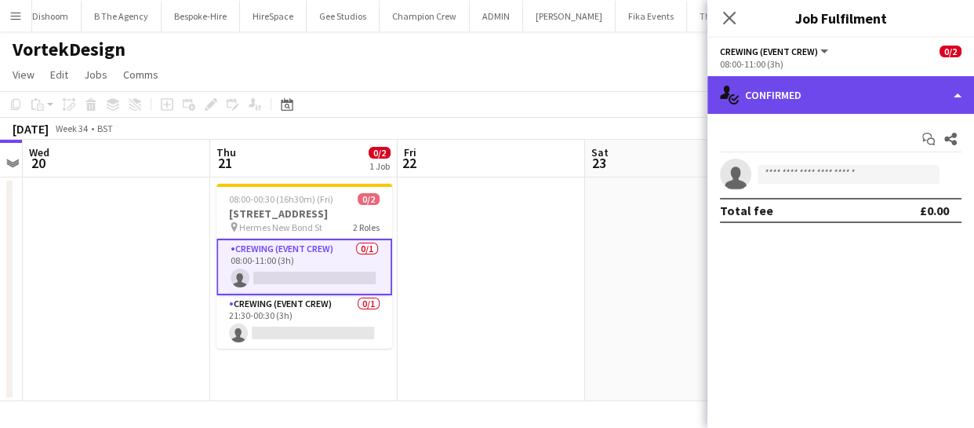
click at [890, 104] on div "single-neutral-actions-check-2 Confirmed" at bounding box center [841, 95] width 267 height 38
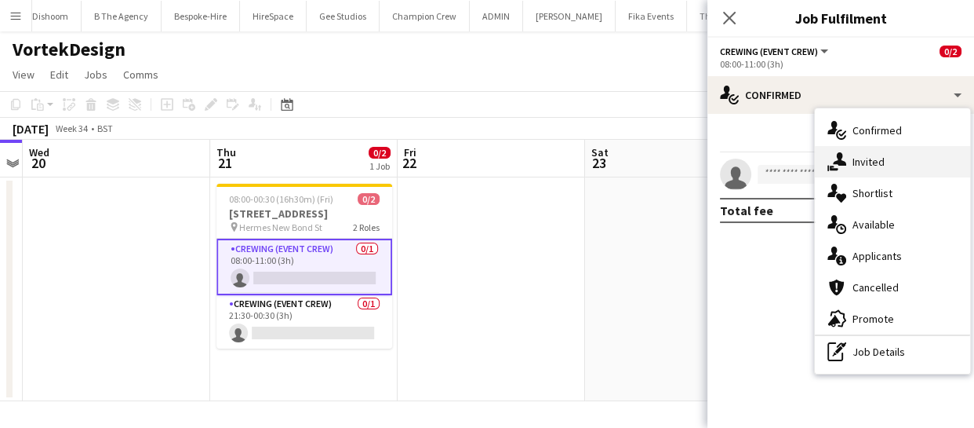
click at [877, 166] on div "single-neutral-actions-share-1 Invited" at bounding box center [892, 161] width 155 height 31
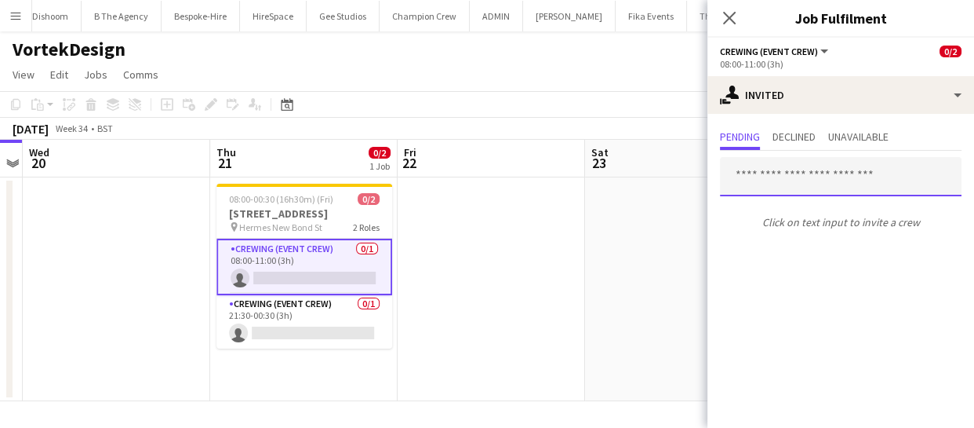
click at [774, 187] on input "text" at bounding box center [841, 176] width 242 height 39
type input "*****"
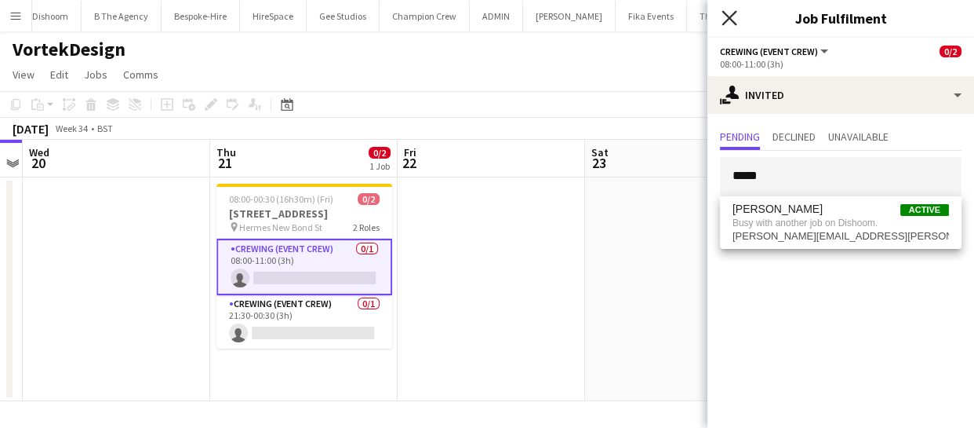
click at [722, 20] on icon "Close pop-in" at bounding box center [729, 17] width 15 height 15
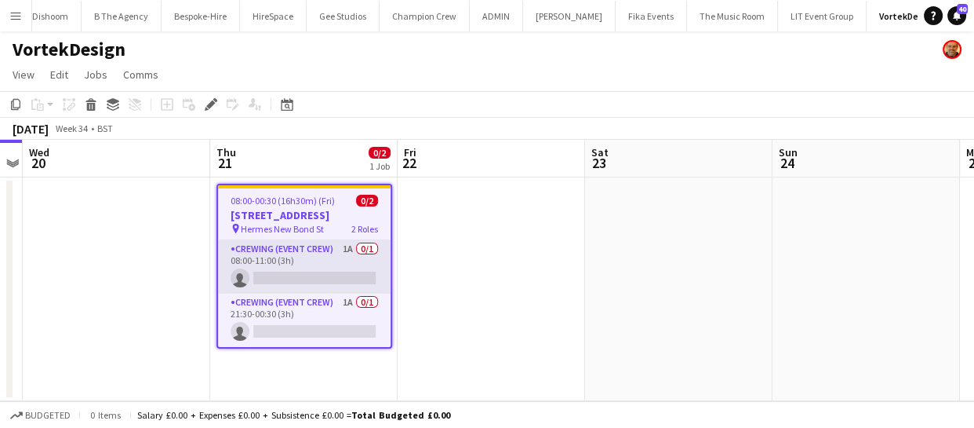
click at [333, 266] on app-card-role "Crewing (Event Crew) 1A 0/1 08:00-11:00 (3h) single-neutral-actions" at bounding box center [304, 266] width 173 height 53
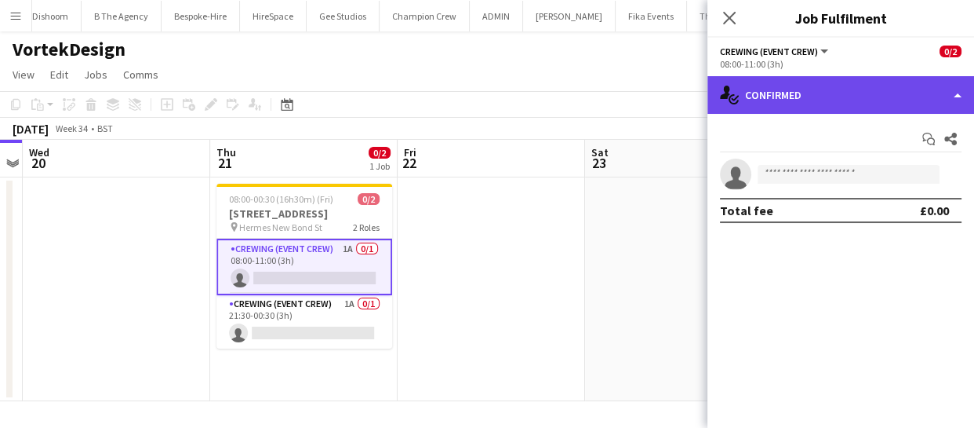
click at [876, 102] on div "single-neutral-actions-check-2 Confirmed" at bounding box center [841, 95] width 267 height 38
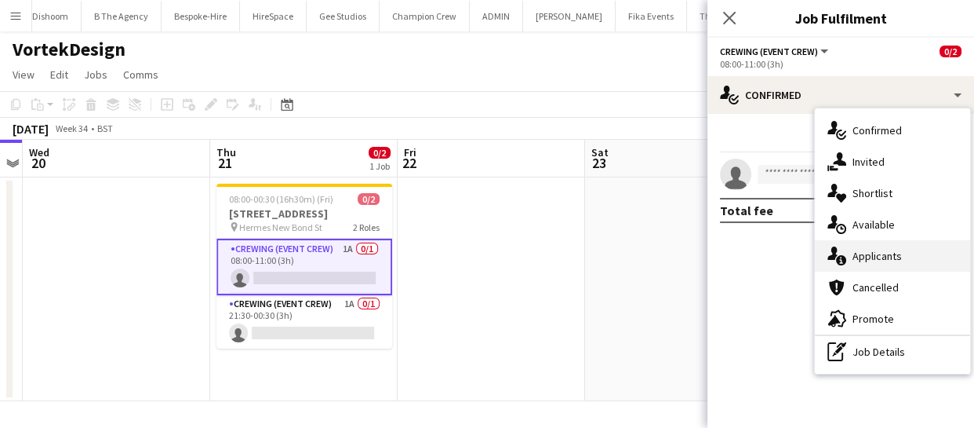
click at [903, 258] on div "single-neutral-actions-information Applicants" at bounding box center [892, 255] width 155 height 31
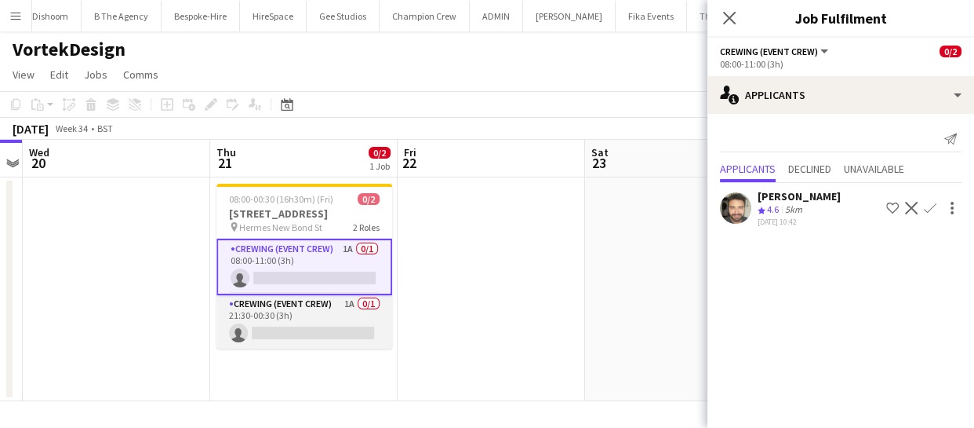
click at [303, 328] on app-card-role "Crewing (Event Crew) 1A 0/1 21:30-00:30 (3h) single-neutral-actions" at bounding box center [305, 321] width 176 height 53
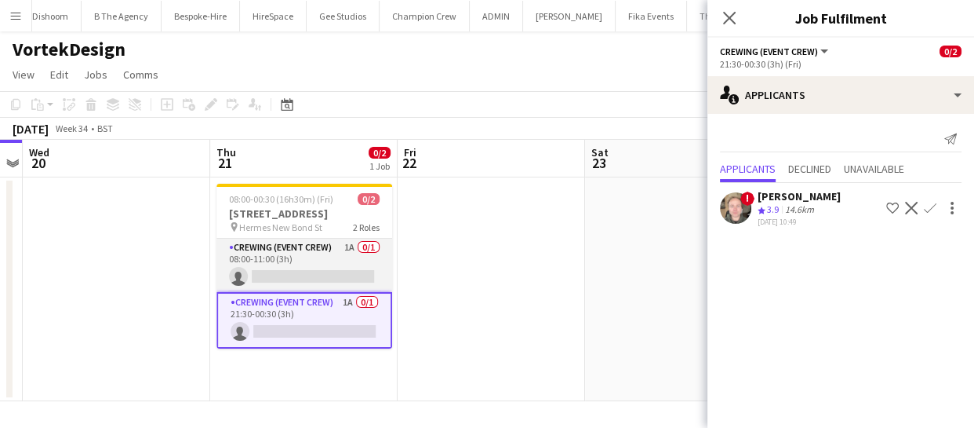
click at [310, 282] on app-card-role "Crewing (Event Crew) 1A 0/1 08:00-11:00 (3h) single-neutral-actions" at bounding box center [305, 264] width 176 height 53
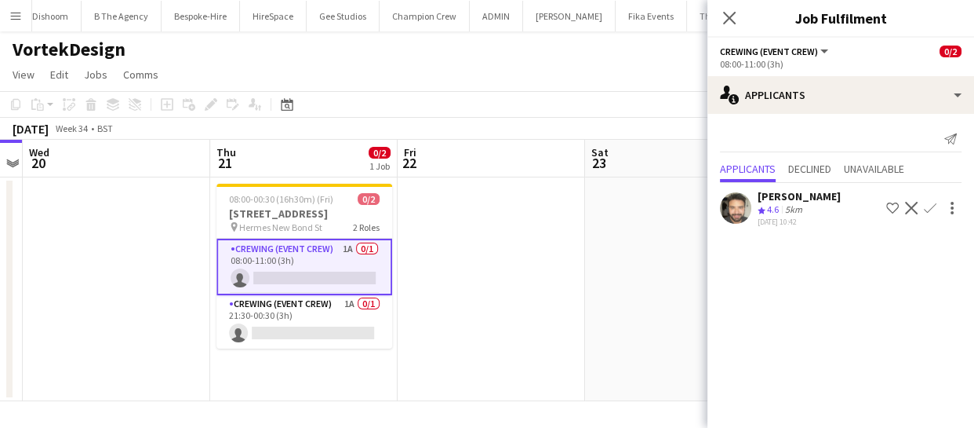
click at [936, 208] on app-icon "Confirm" at bounding box center [930, 208] width 13 height 13
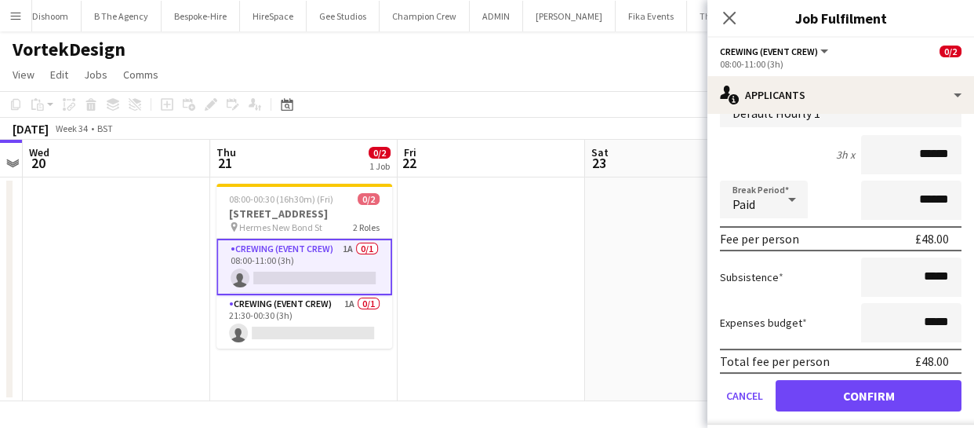
scroll to position [168, 0]
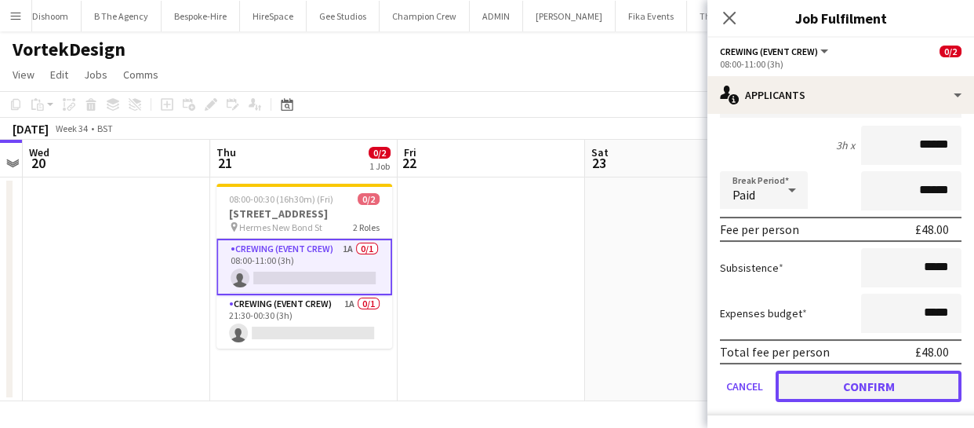
click at [882, 385] on button "Confirm" at bounding box center [869, 385] width 186 height 31
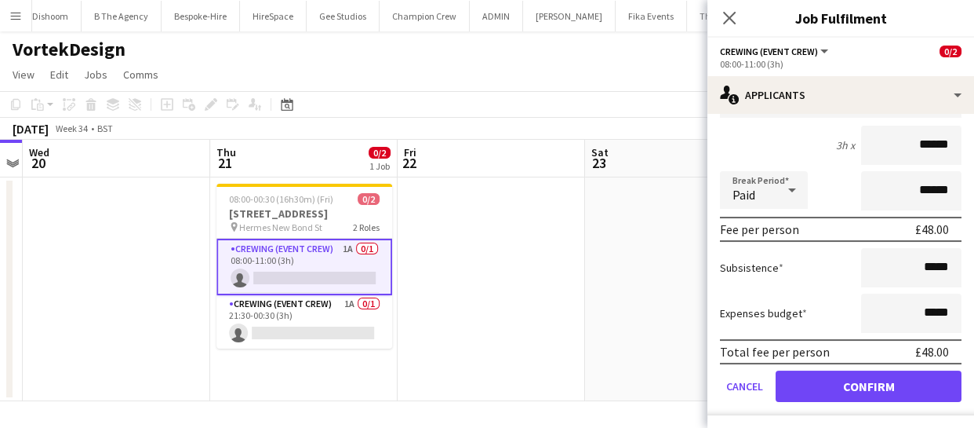
scroll to position [0, 0]
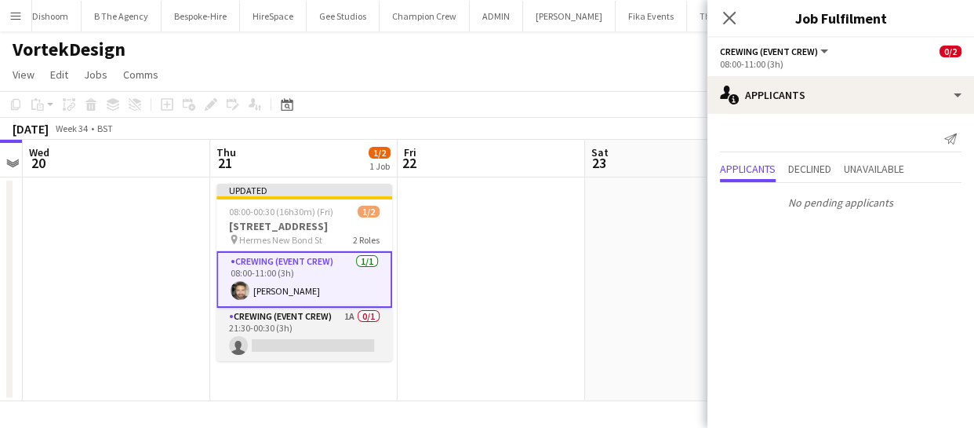
click at [325, 346] on app-card-role "Crewing (Event Crew) 1A 0/1 21:30-00:30 (3h) single-neutral-actions" at bounding box center [305, 334] width 176 height 53
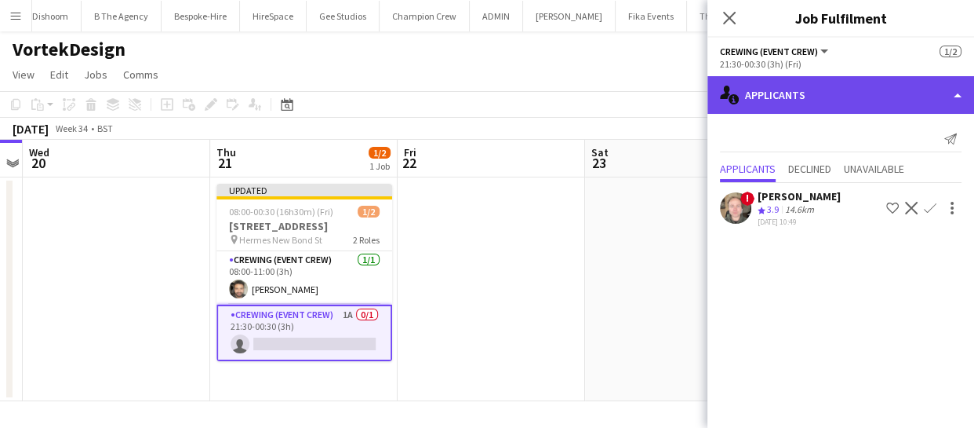
click at [822, 92] on div "single-neutral-actions-information Applicants" at bounding box center [841, 95] width 267 height 38
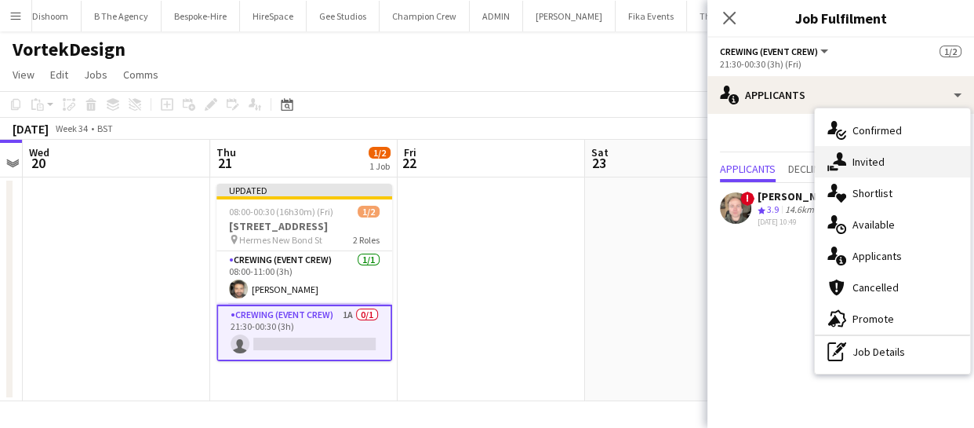
click at [863, 150] on div "single-neutral-actions-share-1 Invited" at bounding box center [892, 161] width 155 height 31
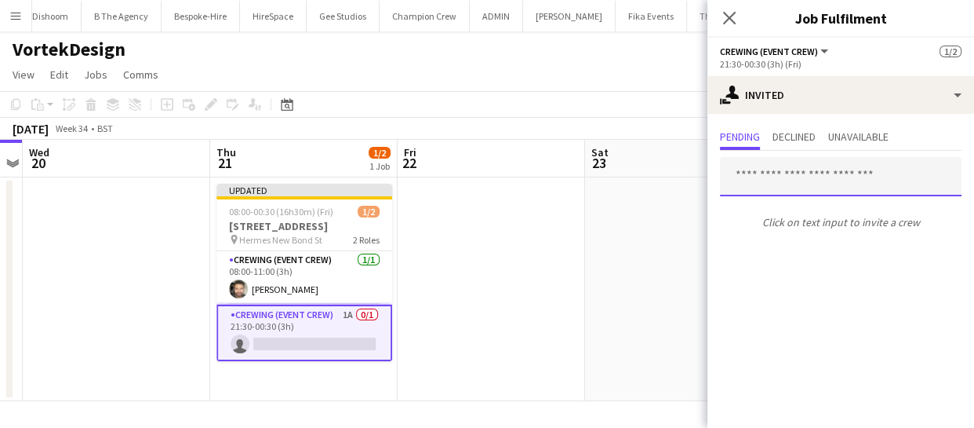
click at [732, 171] on input "text" at bounding box center [841, 176] width 242 height 39
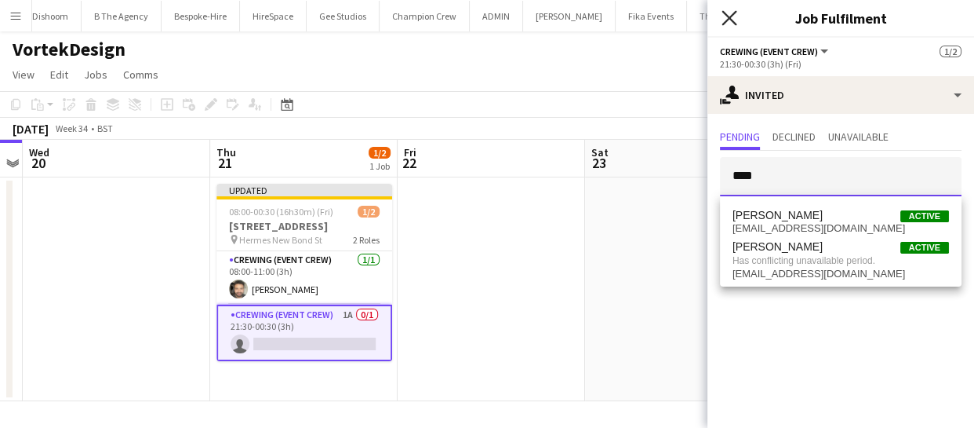
type input "****"
click at [728, 17] on icon "Close pop-in" at bounding box center [729, 17] width 15 height 15
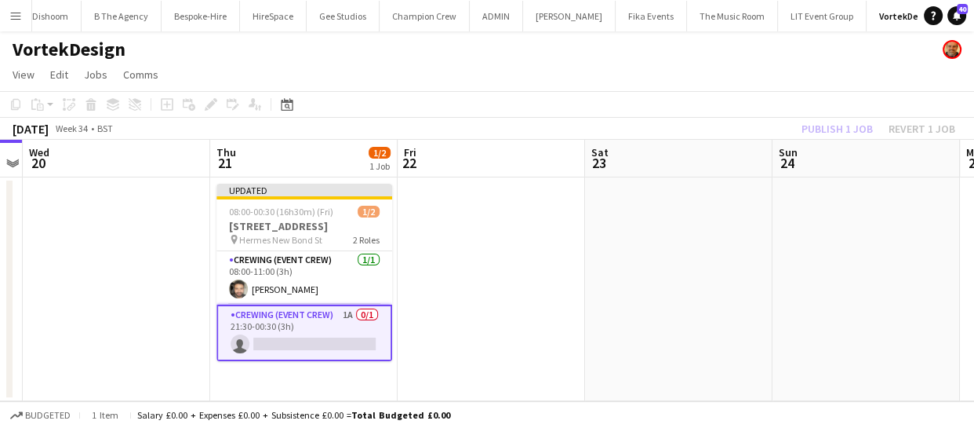
click at [814, 126] on div "Publish 1 job Revert 1 job" at bounding box center [878, 128] width 191 height 20
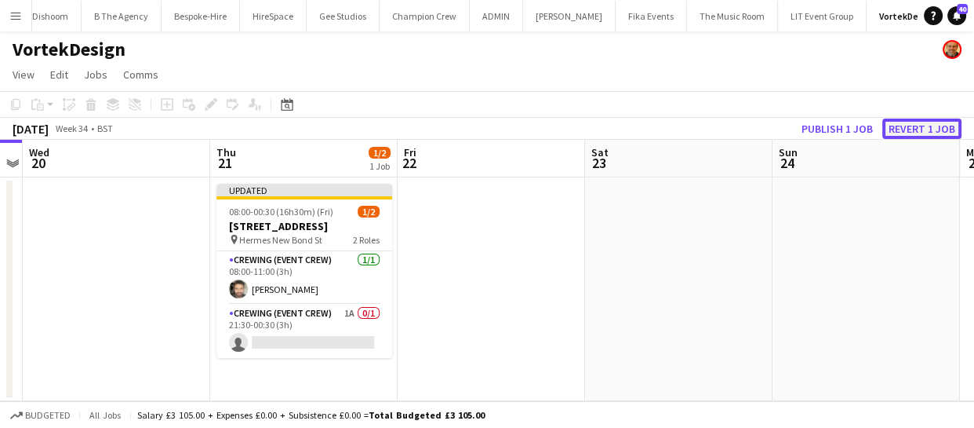
click at [926, 124] on button "Revert 1 job" at bounding box center [922, 128] width 79 height 20
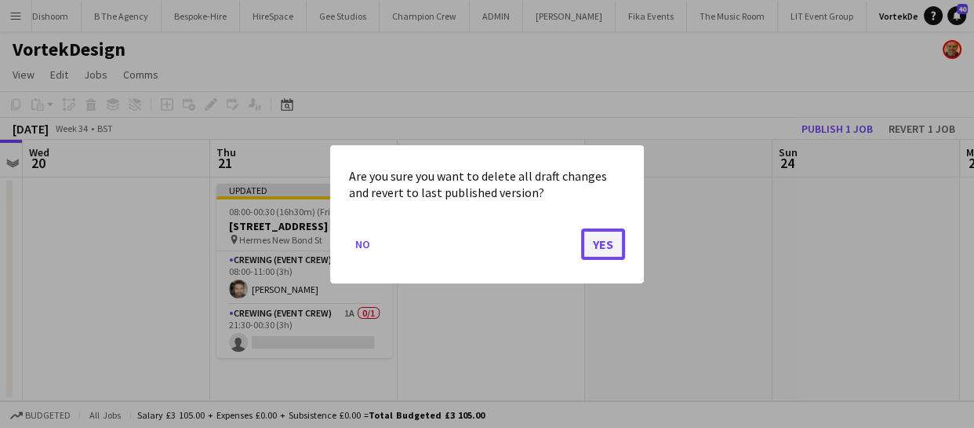
click at [601, 250] on button "Yes" at bounding box center [603, 243] width 44 height 31
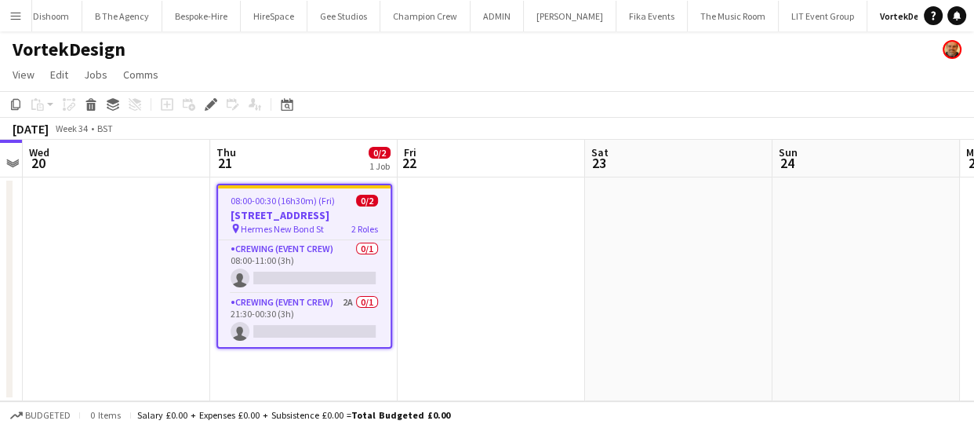
scroll to position [0, 384]
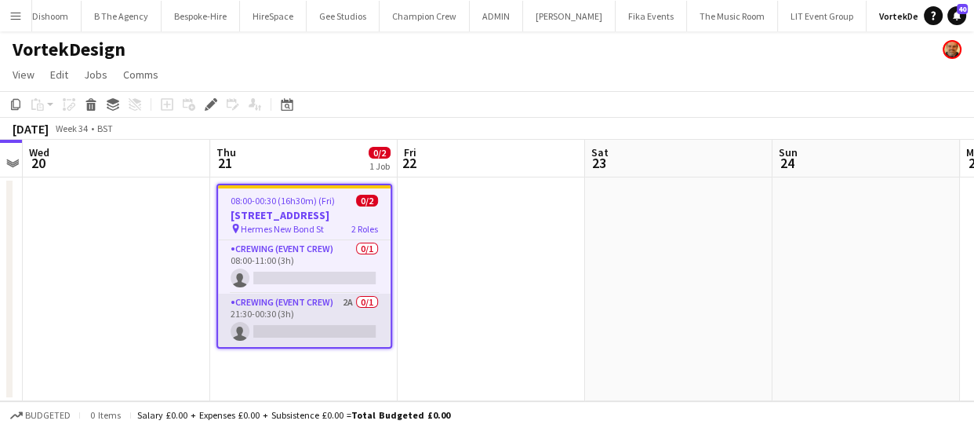
click at [324, 330] on app-card-role "Crewing (Event Crew) 2A 0/1 21:30-00:30 (3h) single-neutral-actions" at bounding box center [304, 319] width 173 height 53
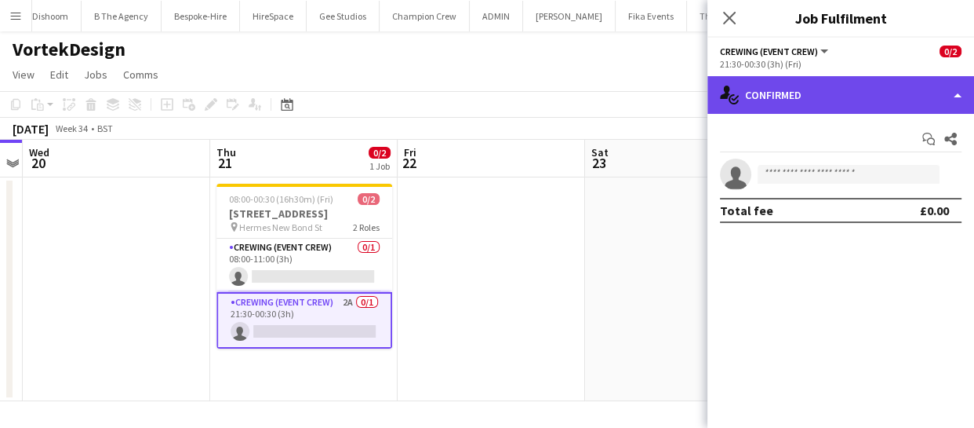
click at [894, 102] on div "single-neutral-actions-check-2 Confirmed" at bounding box center [841, 95] width 267 height 38
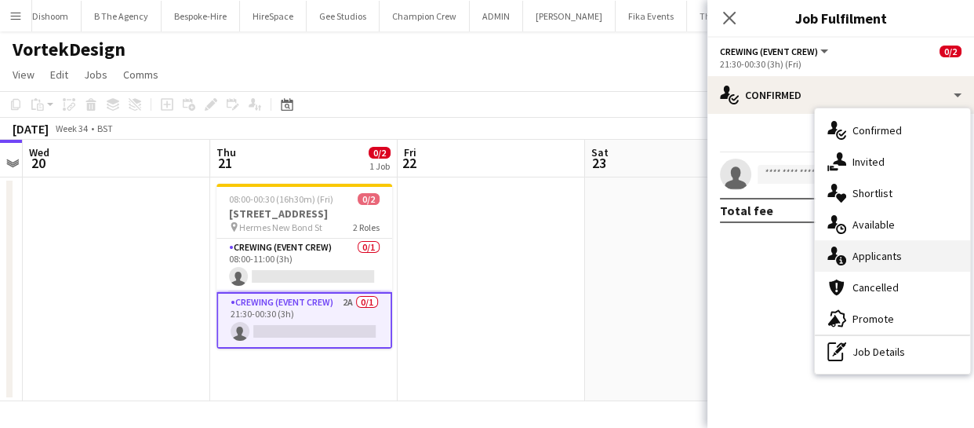
click at [894, 255] on div "single-neutral-actions-information Applicants" at bounding box center [892, 255] width 155 height 31
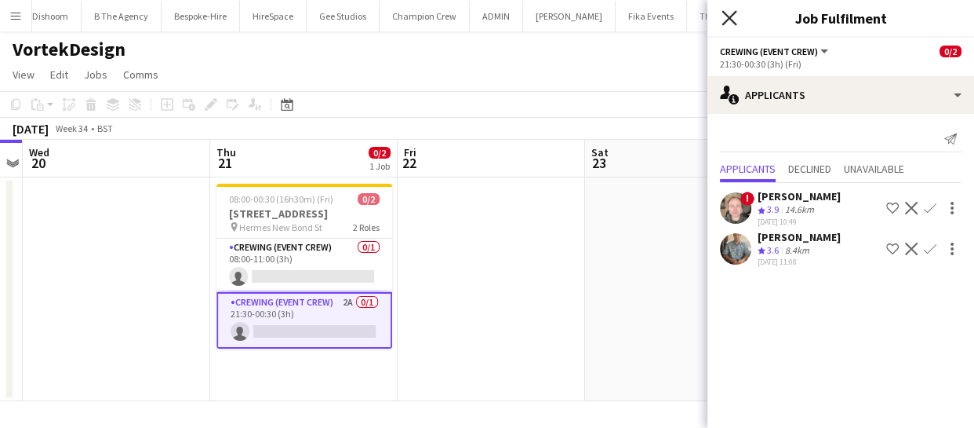
click at [730, 24] on icon "Close pop-in" at bounding box center [729, 17] width 15 height 15
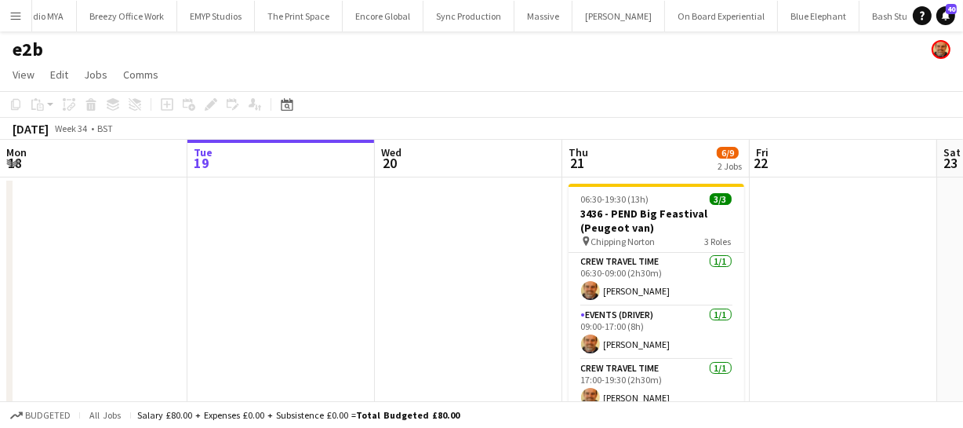
click at [11, 15] on app-icon "Menu" at bounding box center [15, 15] width 13 height 13
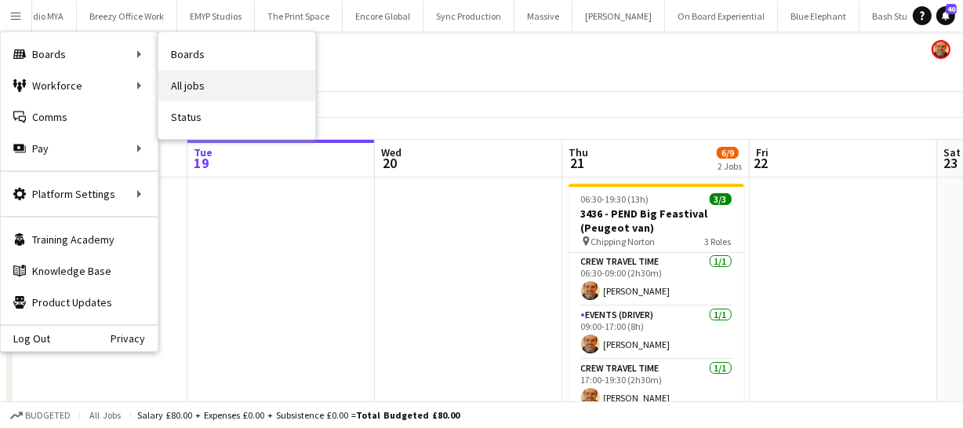
click at [196, 94] on link "All jobs" at bounding box center [236, 85] width 157 height 31
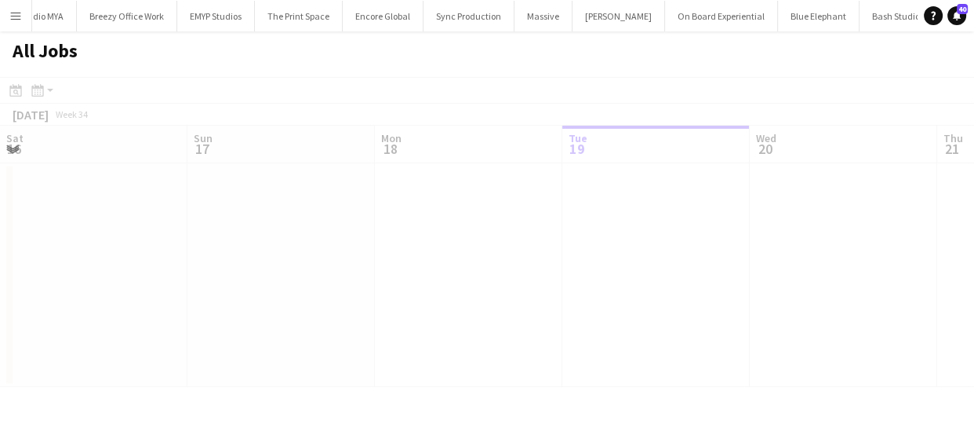
scroll to position [0, 375]
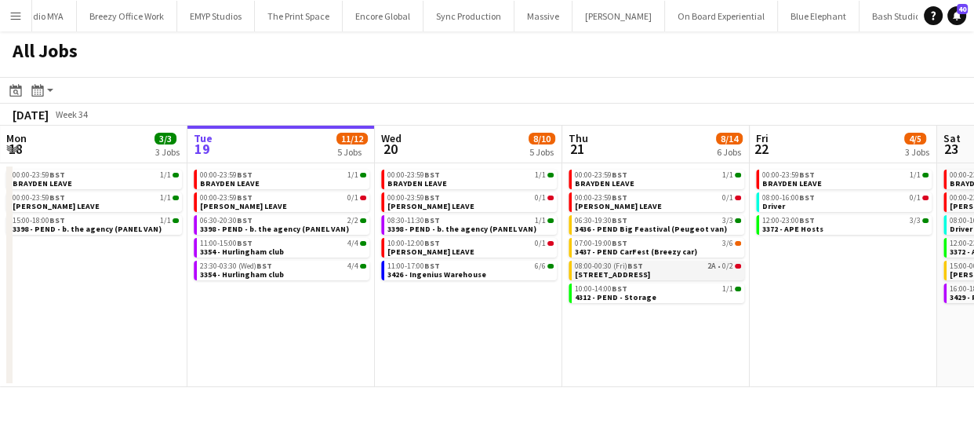
click at [650, 272] on span "[STREET_ADDRESS]" at bounding box center [612, 274] width 75 height 10
click at [453, 314] on app-calendar-viewport "Sat 16 14/14 4 Jobs Sun 17 12/12 6 Jobs Mon 18 3/3 3 Jobs Tue 19 11/12 5 Jobs W…" at bounding box center [487, 256] width 974 height 261
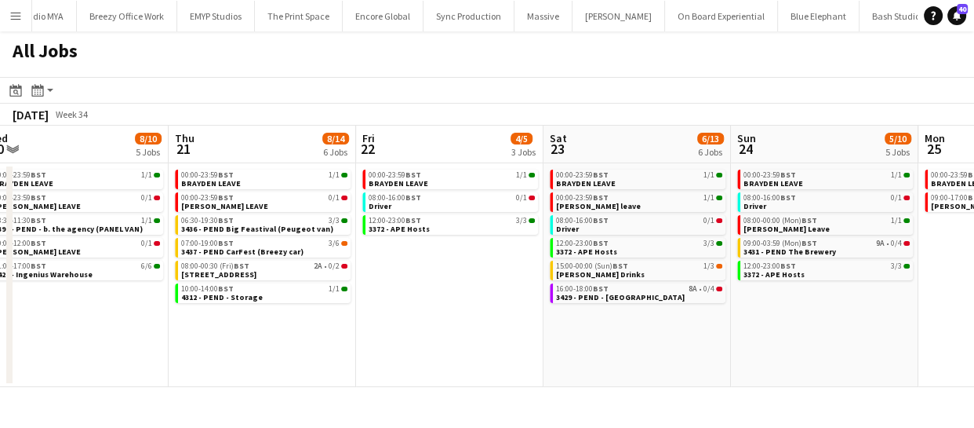
click at [309, 324] on app-calendar-viewport "Sat 16 14/14 4 Jobs Sun 17 12/12 6 Jobs Mon 18 3/3 3 Jobs Tue 19 11/12 5 Jobs W…" at bounding box center [487, 256] width 974 height 261
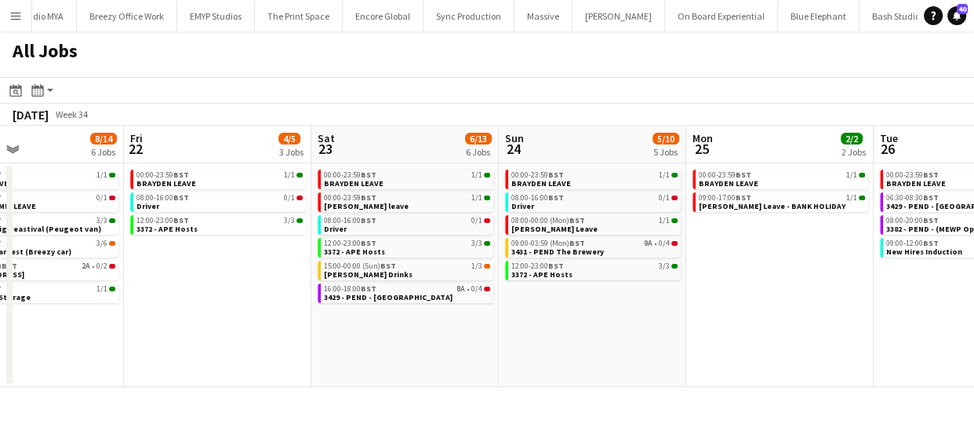
click at [356, 353] on app-all-jobs "All Jobs Date picker AUG 2025 AUG 2025 Monday M Tuesday T Wednesday W Thursday …" at bounding box center [487, 208] width 974 height 355
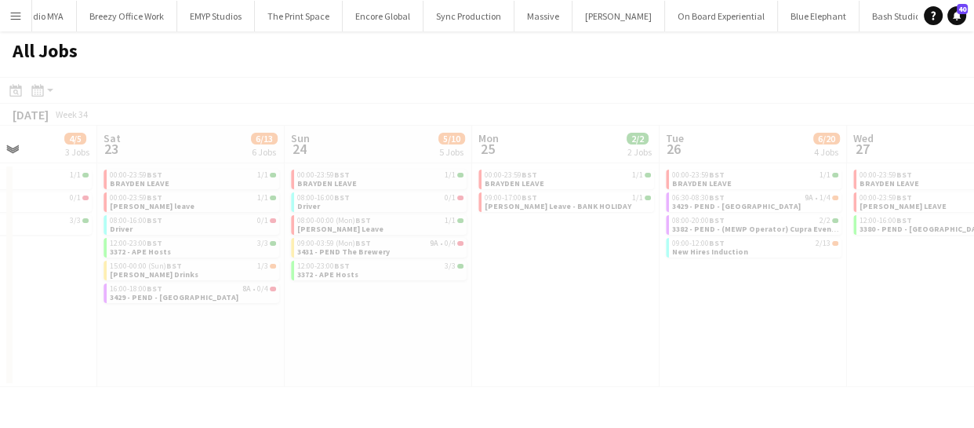
drag, startPoint x: 419, startPoint y: 347, endPoint x: 378, endPoint y: 344, distance: 40.9
click at [360, 344] on app-calendar-viewport "Wed 20 8/10 5 Jobs Thu 21 8/14 6 Jobs Fri 22 4/5 3 Jobs Sat 23 6/13 6 Jobs Sun …" at bounding box center [487, 256] width 974 height 261
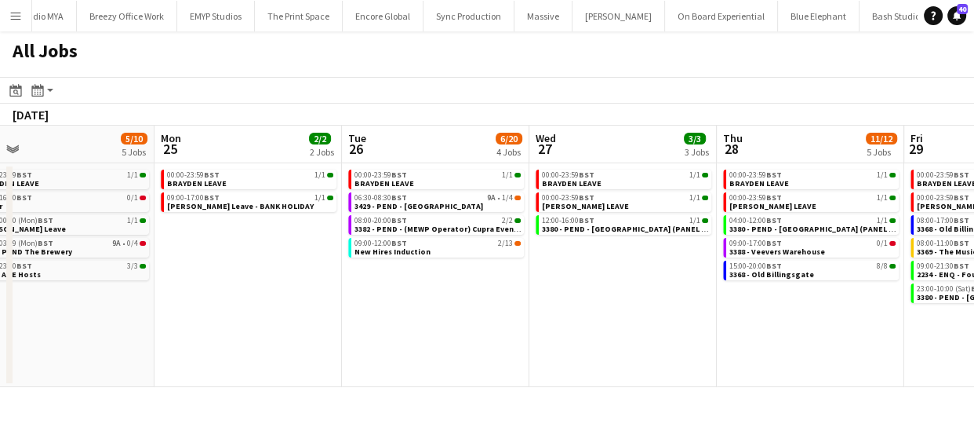
click at [397, 384] on app-calendar-viewport "Fri 22 4/5 3 Jobs Sat 23 6/13 6 Jobs Sun 24 5/10 5 Jobs Mon 25 2/2 2 Jobs Tue 2…" at bounding box center [487, 256] width 974 height 261
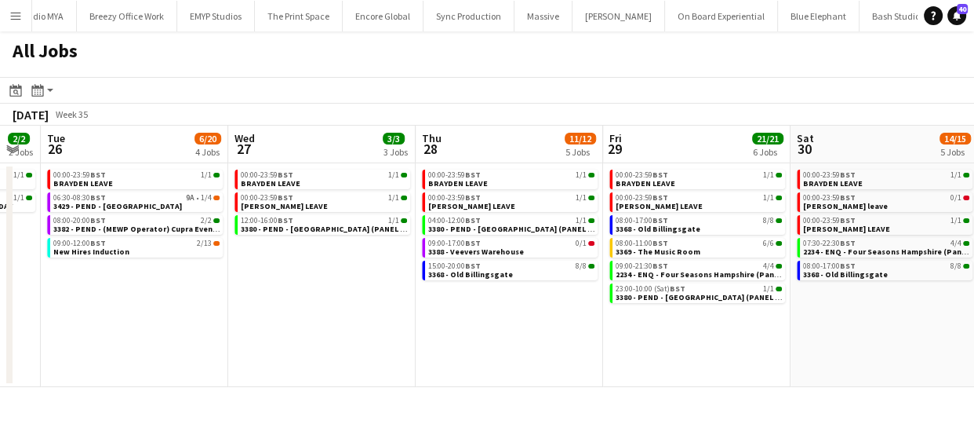
click at [476, 384] on app-all-jobs "All Jobs Date picker AUG 2025 AUG 2025 Monday M Tuesday T Wednesday W Thursday …" at bounding box center [487, 208] width 974 height 355
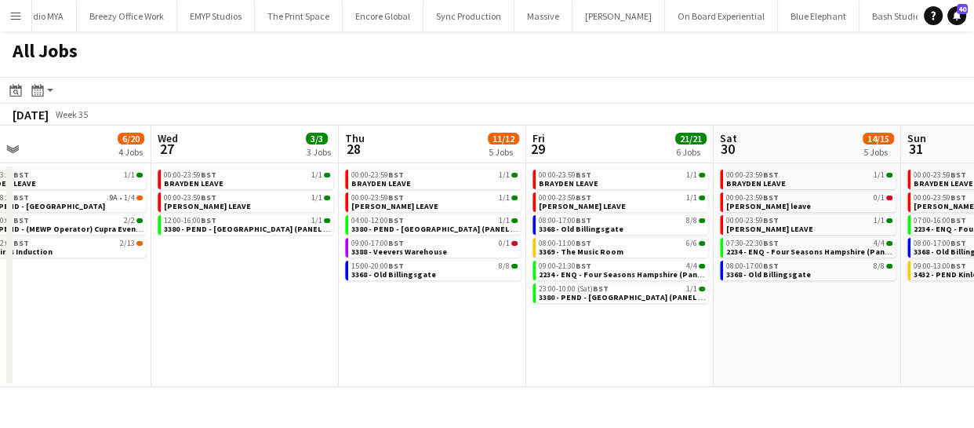
drag, startPoint x: 596, startPoint y: 373, endPoint x: 545, endPoint y: 368, distance: 51.2
click at [549, 370] on app-calendar-viewport "Sun 24 5/10 5 Jobs Mon 25 2/2 2 Jobs Tue 26 6/20 4 Jobs Wed 27 3/3 3 Jobs Thu 2…" at bounding box center [487, 256] width 974 height 261
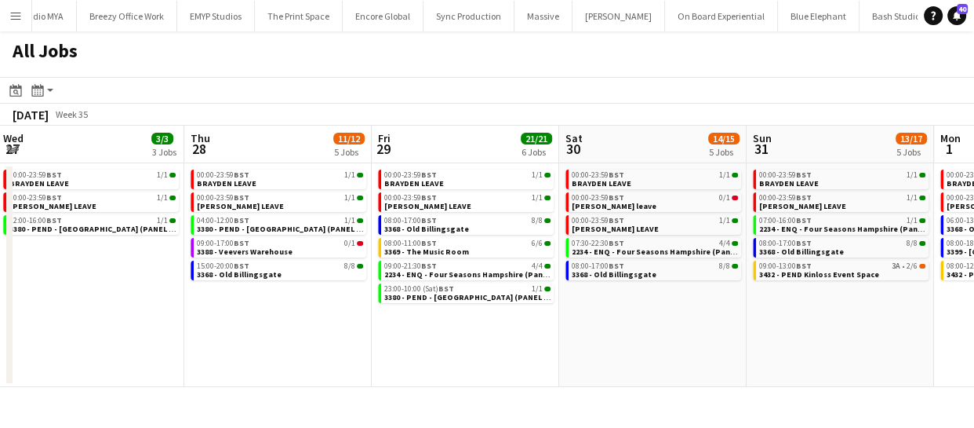
drag, startPoint x: 653, startPoint y: 351, endPoint x: 584, endPoint y: 359, distance: 69.5
click at [596, 359] on app-calendar-viewport "Sun 24 5/10 5 Jobs Mon 25 2/2 2 Jobs Tue 26 6/20 4 Jobs Wed 27 3/3 3 Jobs Thu 2…" at bounding box center [487, 256] width 974 height 261
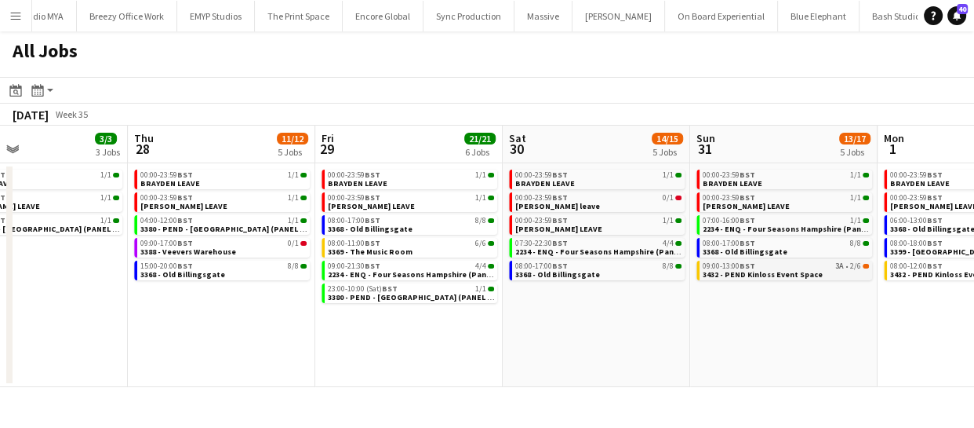
click at [763, 272] on span "3432 - PEND Kinloss Event Space" at bounding box center [763, 274] width 120 height 10
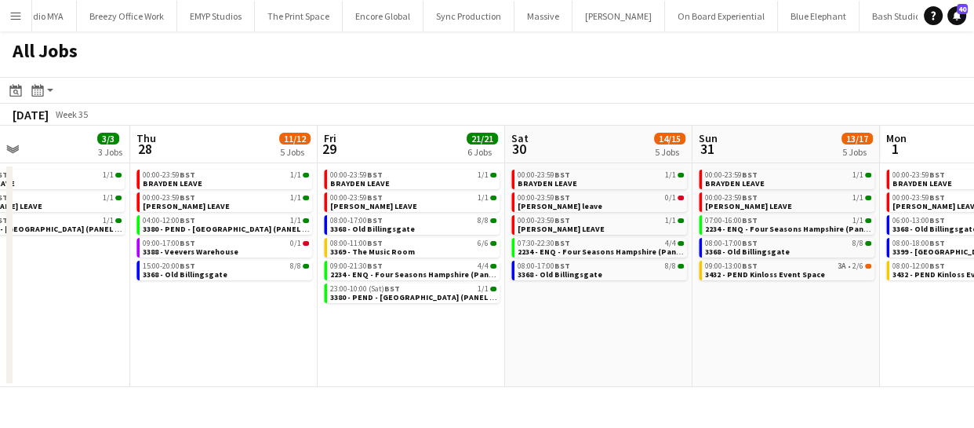
click at [51, 318] on app-date-cell "00:00-23:59 BST 1/1 BRAYDEN LEAVE 00:00-23:59 BST 1/1 Chris Lane LEAVE 12:00-16…" at bounding box center [36, 275] width 187 height 224
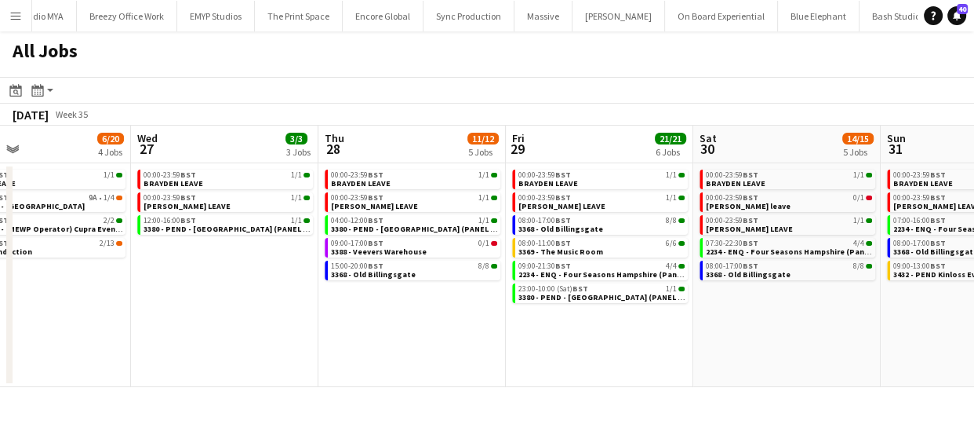
drag, startPoint x: 182, startPoint y: 290, endPoint x: 610, endPoint y: 342, distance: 430.7
click at [591, 337] on app-calendar-viewport "Sun 24 5/10 5 Jobs Mon 25 2/2 2 Jobs Tue 26 6/20 4 Jobs Wed 27 3/3 3 Jobs Thu 2…" at bounding box center [487, 256] width 974 height 261
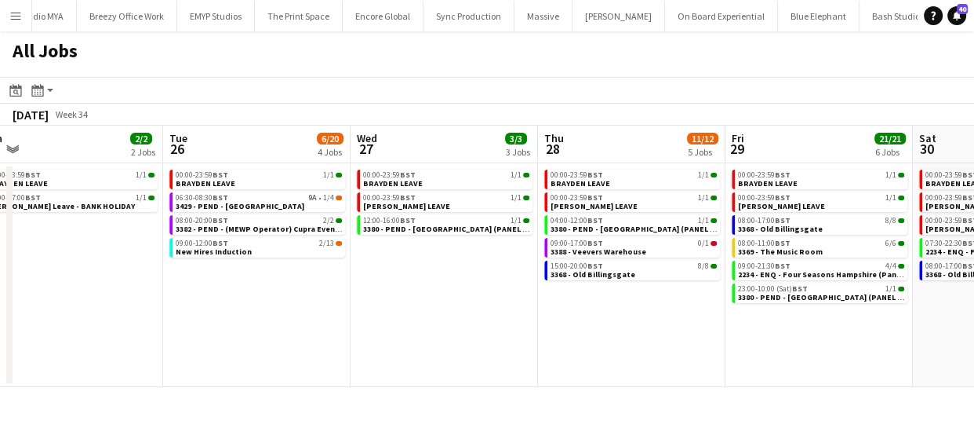
drag, startPoint x: 496, startPoint y: 355, endPoint x: 783, endPoint y: 367, distance: 287.4
click at [697, 356] on app-calendar-viewport "Sat 23 6/13 6 Jobs Sun 24 5/10 5 Jobs Mon 25 2/2 2 Jobs Tue 26 6/20 4 Jobs Wed …" at bounding box center [487, 256] width 974 height 261
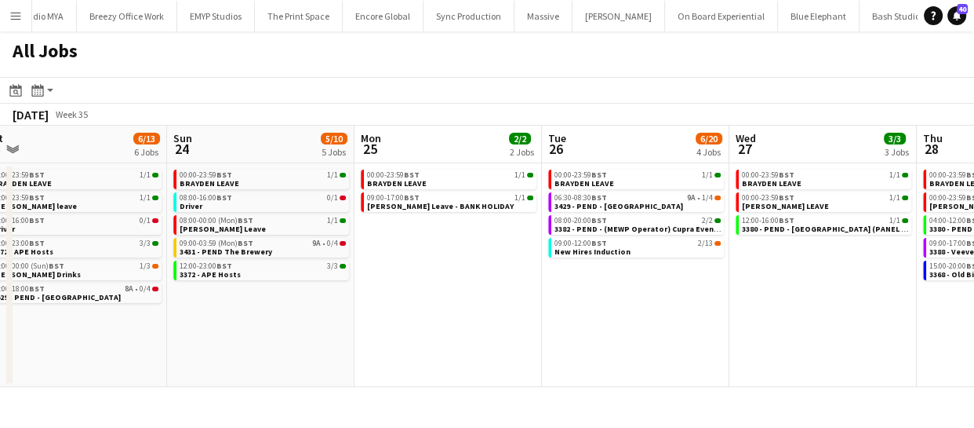
drag, startPoint x: 428, startPoint y: 371, endPoint x: 729, endPoint y: 359, distance: 300.7
click at [685, 353] on app-calendar-viewport "Thu 21 8/14 6 Jobs Fri 22 4/5 3 Jobs Sat 23 6/13 6 Jobs Sun 24 5/10 5 Jobs Mon …" at bounding box center [487, 256] width 974 height 261
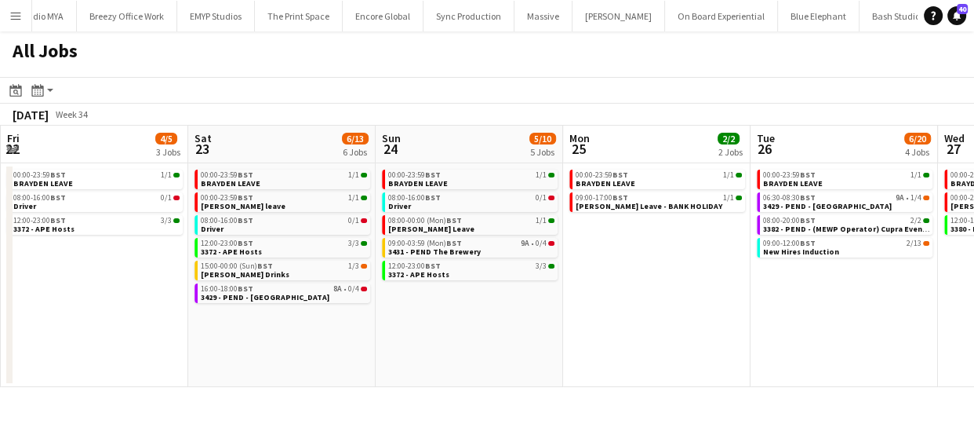
drag, startPoint x: 439, startPoint y: 345, endPoint x: 684, endPoint y: 348, distance: 244.8
click at [643, 329] on app-calendar-viewport "Wed 20 8/10 5 Jobs Thu 21 8/14 6 Jobs Fri 22 4/5 3 Jobs Sat 23 6/13 6 Jobs Sun …" at bounding box center [487, 256] width 974 height 261
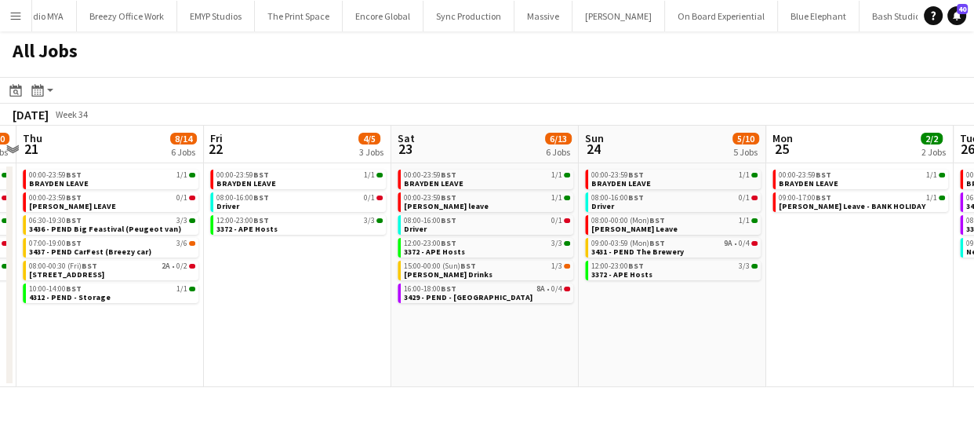
drag, startPoint x: 565, startPoint y: 337, endPoint x: 573, endPoint y: 345, distance: 11.7
click at [588, 335] on app-calendar-viewport "Mon 18 3/3 3 Jobs Tue 19 11/12 5 Jobs Wed 20 8/10 5 Jobs Thu 21 8/14 6 Jobs Fri…" at bounding box center [487, 256] width 974 height 261
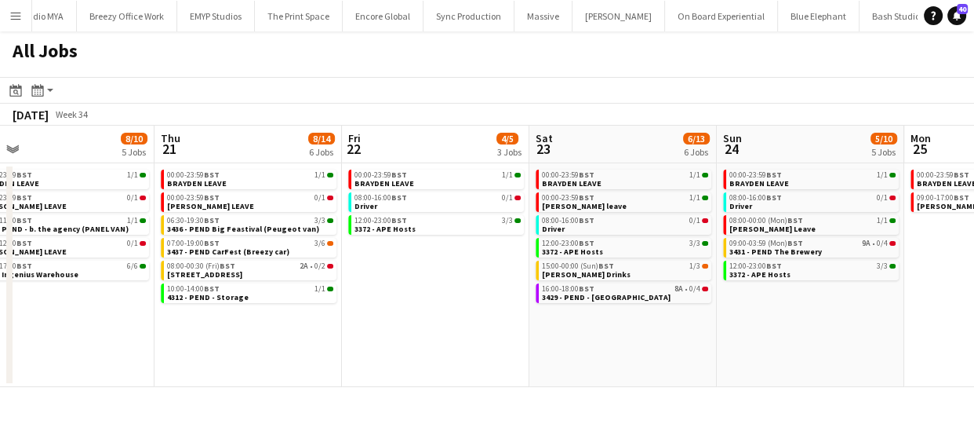
drag, startPoint x: 543, startPoint y: 334, endPoint x: 678, endPoint y: 337, distance: 135.0
click at [591, 333] on app-calendar-viewport "Mon 18 3/3 3 Jobs Tue 19 11/12 5 Jobs Wed 20 8/10 5 Jobs Thu 21 8/14 6 Jobs Fri…" at bounding box center [487, 256] width 974 height 261
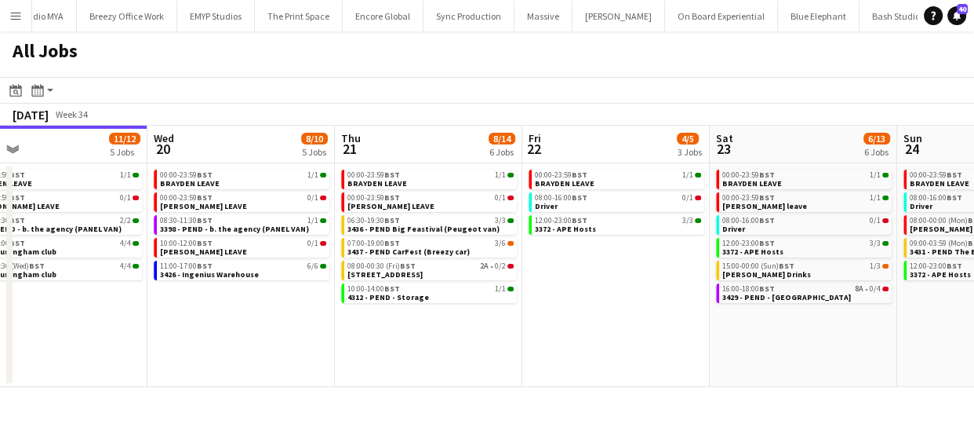
click at [526, 324] on app-calendar-viewport "Sun 17 12/12 6 Jobs Mon 18 3/3 3 Jobs Tue 19 11/12 5 Jobs Wed 20 8/10 5 Jobs Th…" at bounding box center [487, 256] width 974 height 261
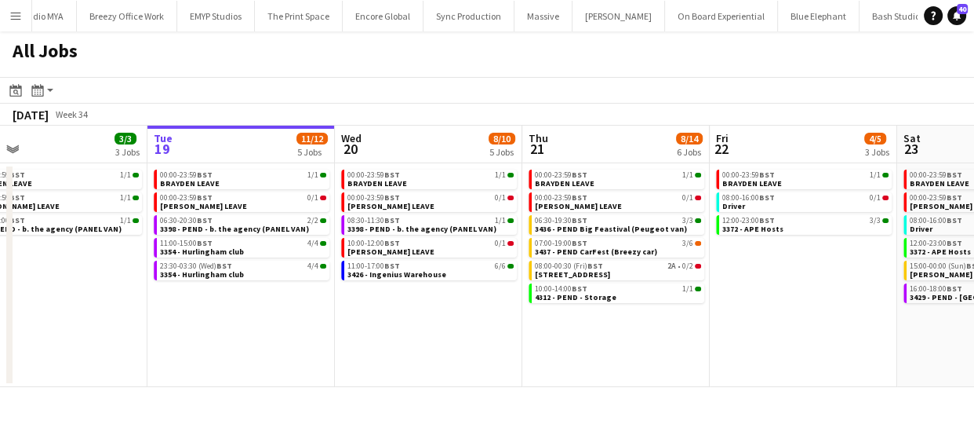
scroll to position [0, 419]
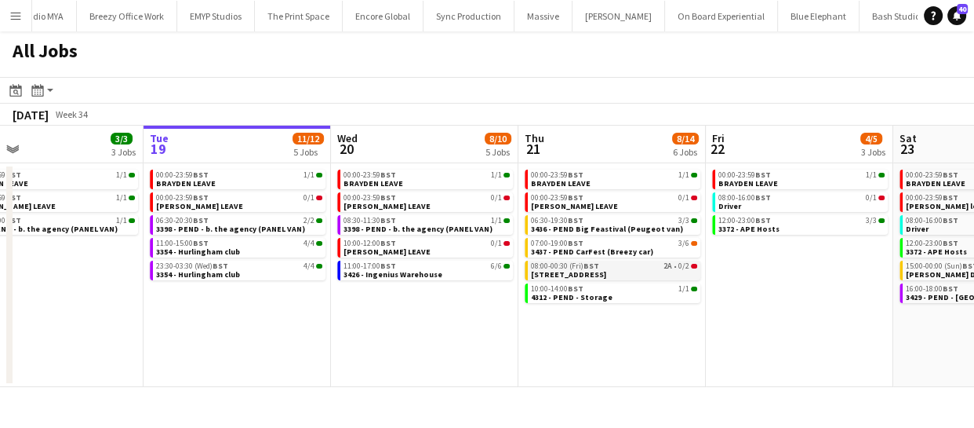
click at [588, 271] on span "[STREET_ADDRESS]" at bounding box center [568, 274] width 75 height 10
click at [581, 255] on span "3437 - PEND CarFest (Breezy car)" at bounding box center [592, 251] width 122 height 10
click at [785, 195] on div "08:00-16:00 BST 0/1" at bounding box center [802, 198] width 166 height 8
click at [606, 272] on span "[STREET_ADDRESS]" at bounding box center [568, 274] width 75 height 10
click at [576, 229] on span "3436 - PEND Big Feastival (Peugeot van)" at bounding box center [607, 229] width 152 height 10
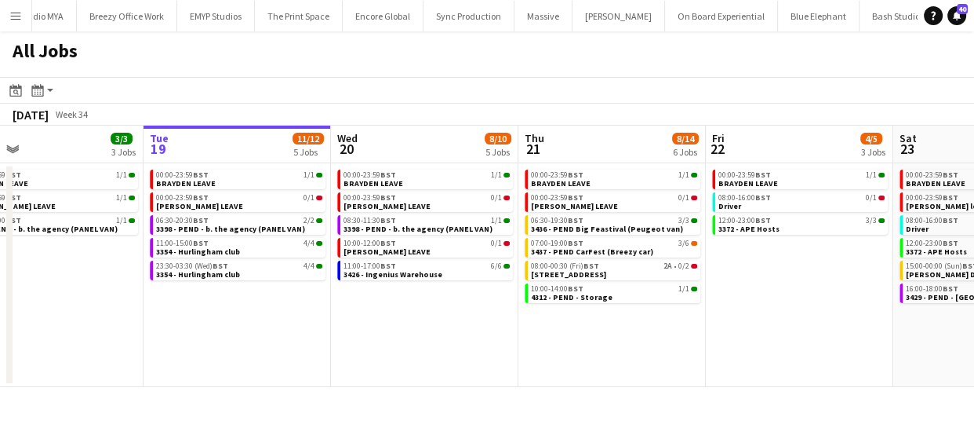
click at [379, 348] on app-date-cell "00:00-23:59 BST 1/1 BRAYDEN LEAVE 00:00-23:59 BST 0/1 Chris Lane LEAVE 08:30-11…" at bounding box center [424, 275] width 187 height 224
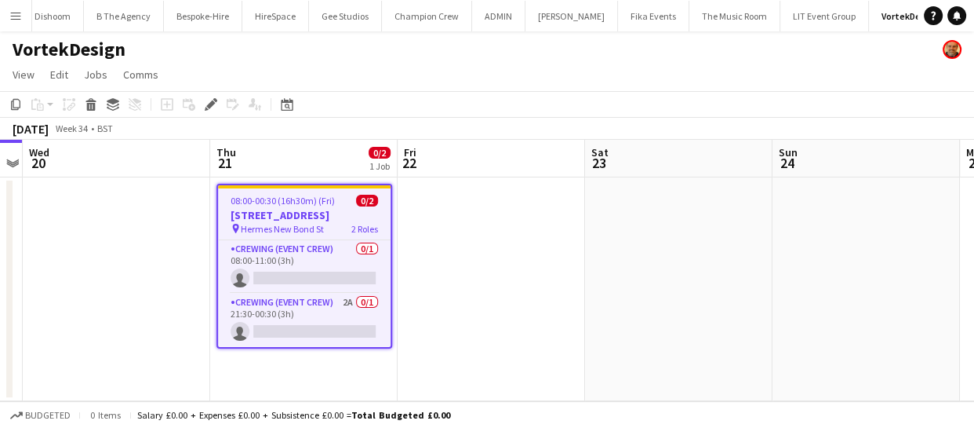
scroll to position [0, 384]
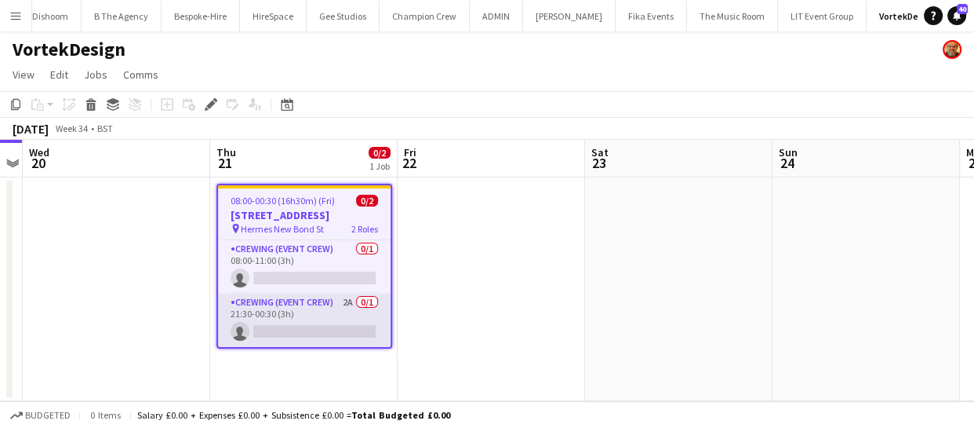
click at [331, 311] on app-card-role "Crewing (Event Crew) 2A 0/1 21:30-00:30 (3h) single-neutral-actions" at bounding box center [304, 319] width 173 height 53
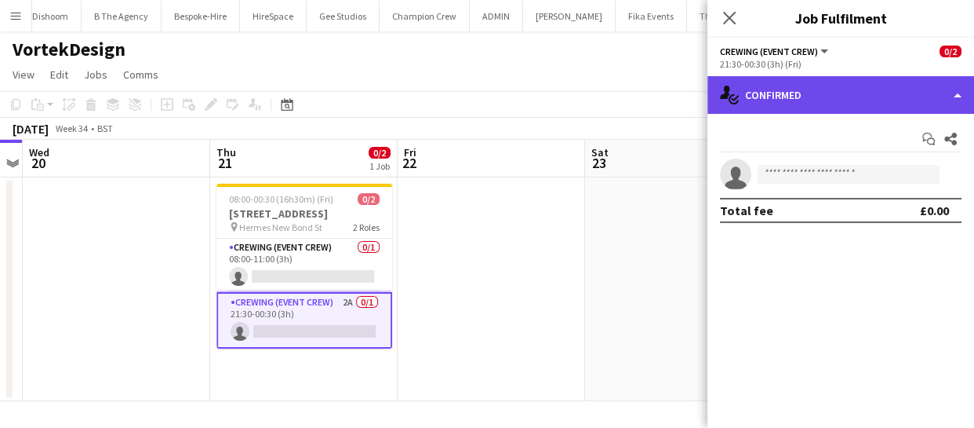
click at [799, 97] on div "single-neutral-actions-check-2 Confirmed" at bounding box center [841, 95] width 267 height 38
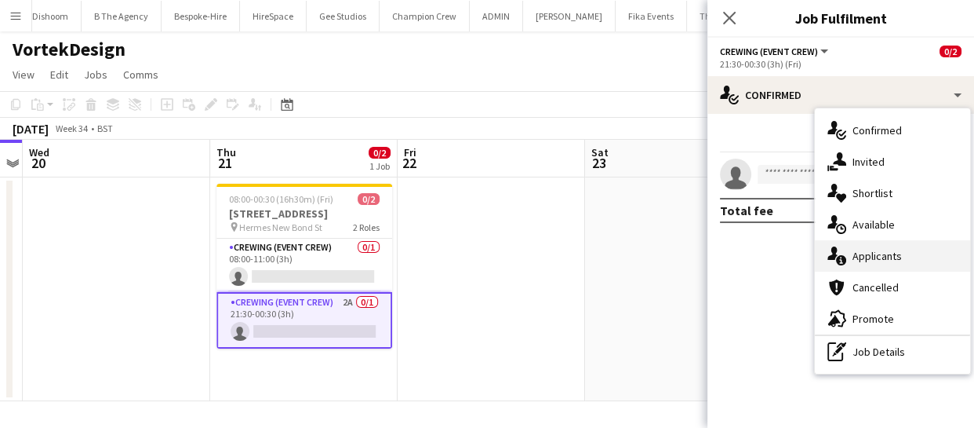
click at [904, 259] on div "single-neutral-actions-information Applicants" at bounding box center [892, 255] width 155 height 31
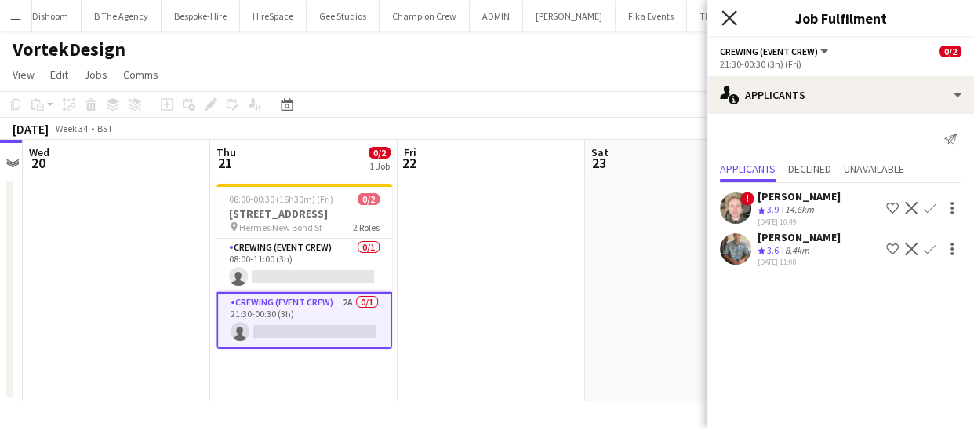
click at [723, 18] on icon "Close pop-in" at bounding box center [729, 17] width 15 height 15
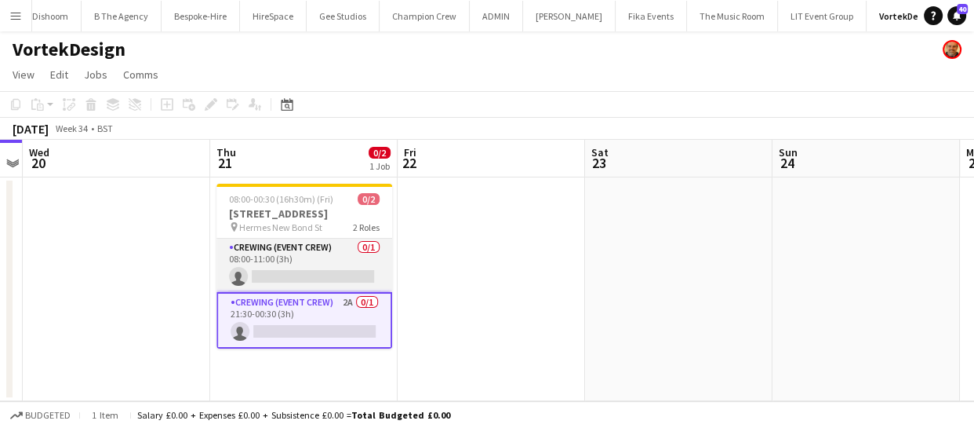
click at [298, 271] on app-card-role "Crewing (Event Crew) 0/1 08:00-11:00 (3h) single-neutral-actions" at bounding box center [305, 264] width 176 height 53
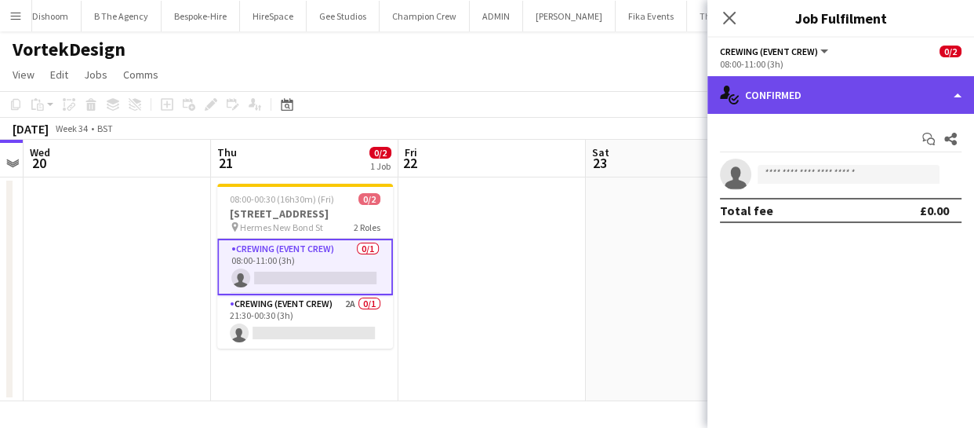
click at [908, 107] on div "single-neutral-actions-check-2 Confirmed" at bounding box center [841, 95] width 267 height 38
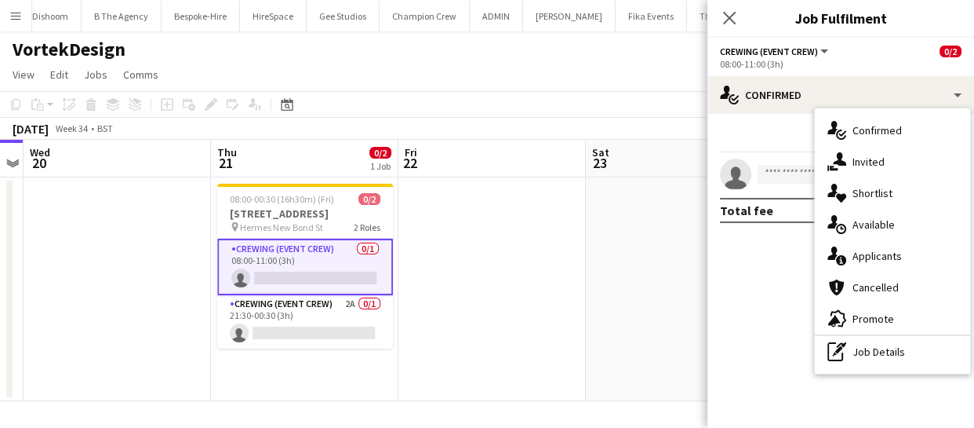
click at [860, 230] on div "single-neutral-actions-upload Available" at bounding box center [892, 224] width 155 height 31
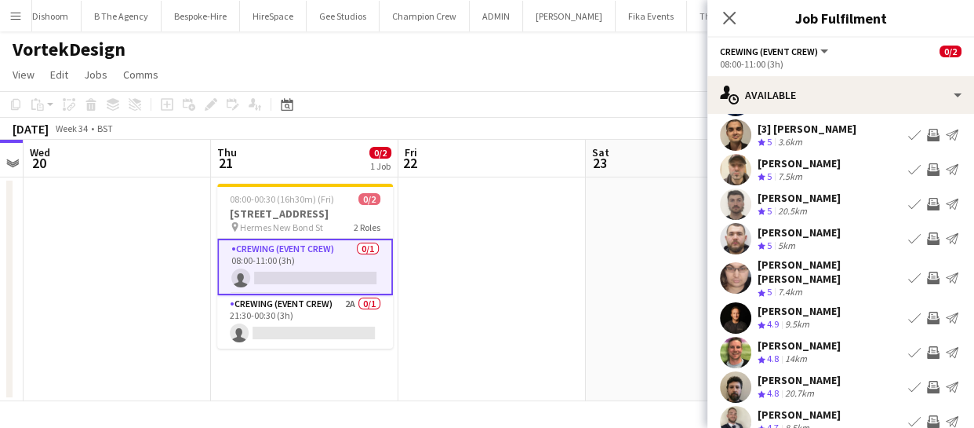
scroll to position [122, 0]
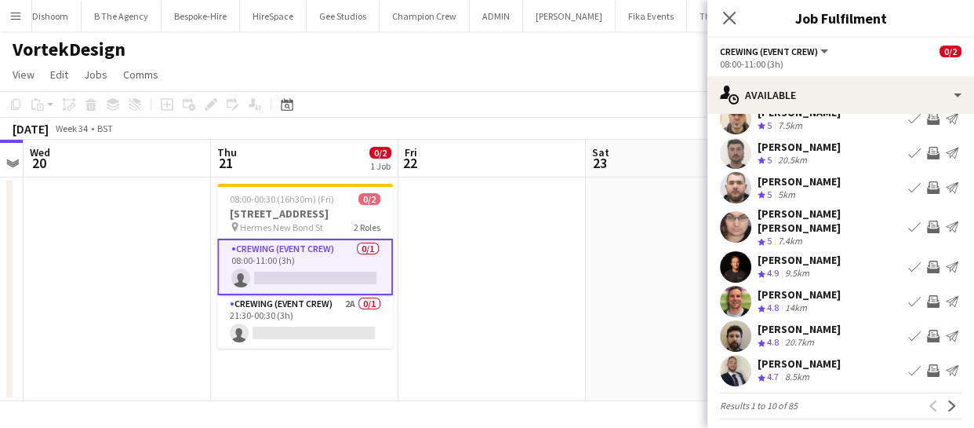
click at [927, 364] on app-icon "Invite crew" at bounding box center [933, 370] width 13 height 13
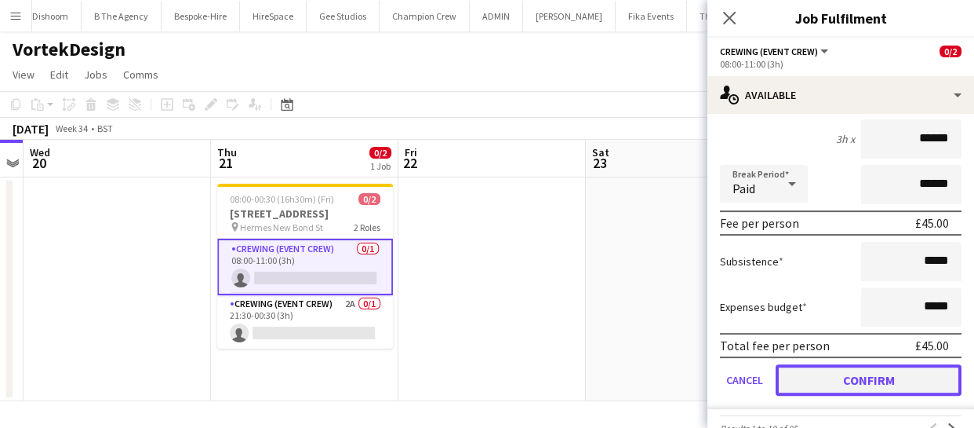
click at [916, 364] on button "Confirm" at bounding box center [869, 379] width 186 height 31
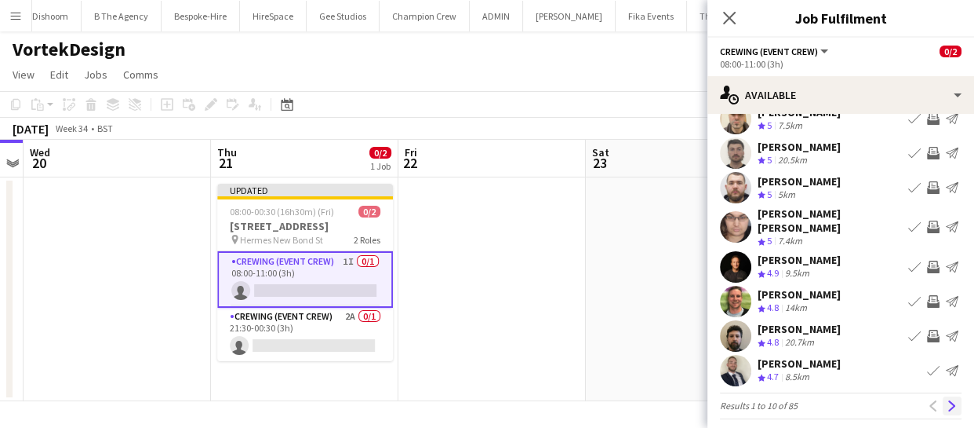
click at [947, 400] on app-icon "Next" at bounding box center [952, 405] width 11 height 11
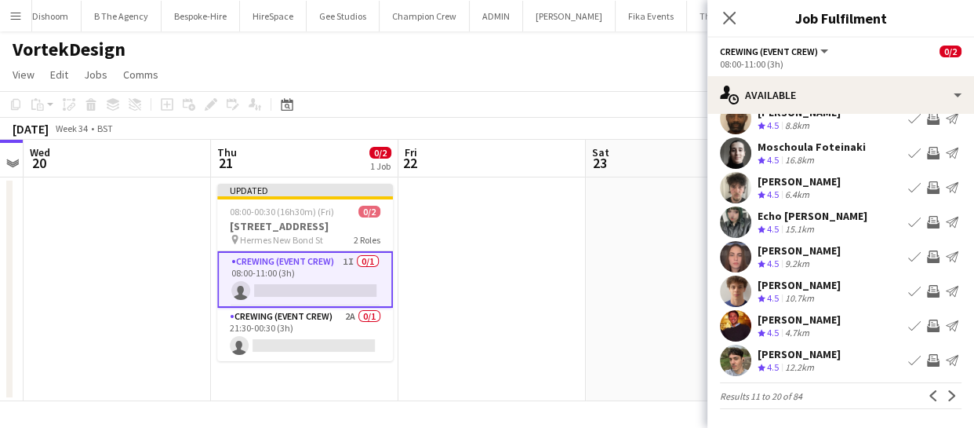
click at [927, 327] on app-icon "Invite crew" at bounding box center [933, 325] width 13 height 13
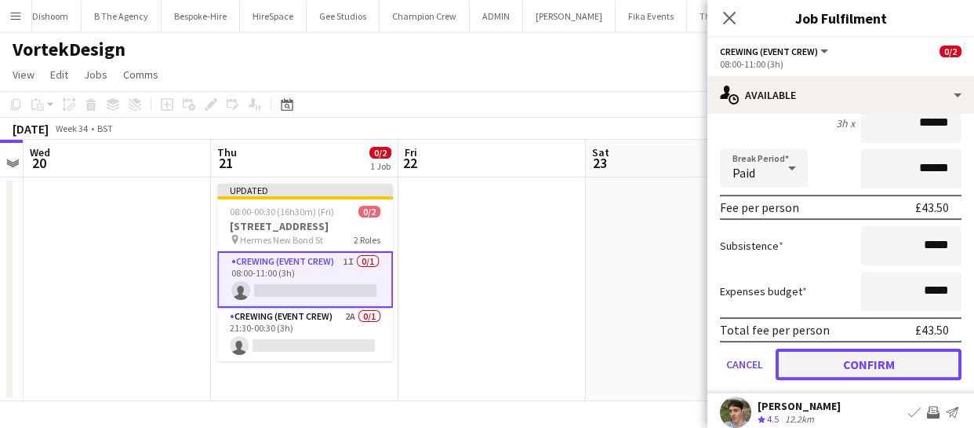
click at [890, 366] on button "Confirm" at bounding box center [869, 363] width 186 height 31
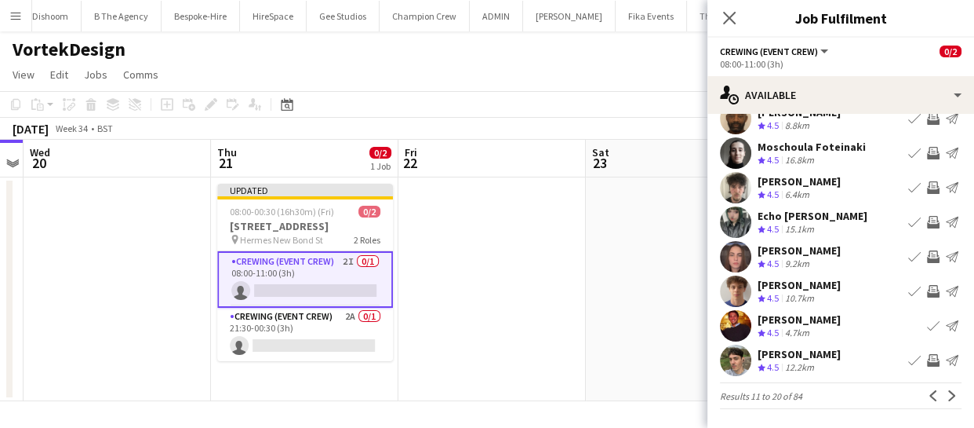
click at [927, 360] on app-icon "Invite crew" at bounding box center [933, 360] width 13 height 13
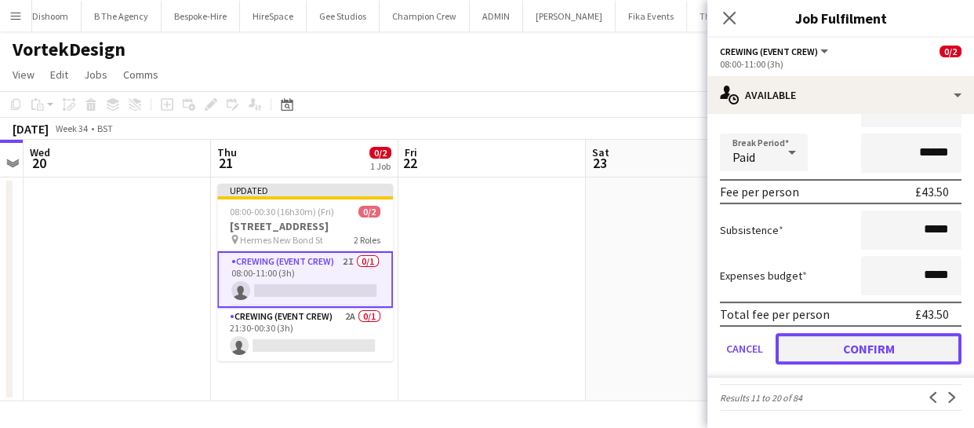
click at [913, 359] on button "Confirm" at bounding box center [869, 348] width 186 height 31
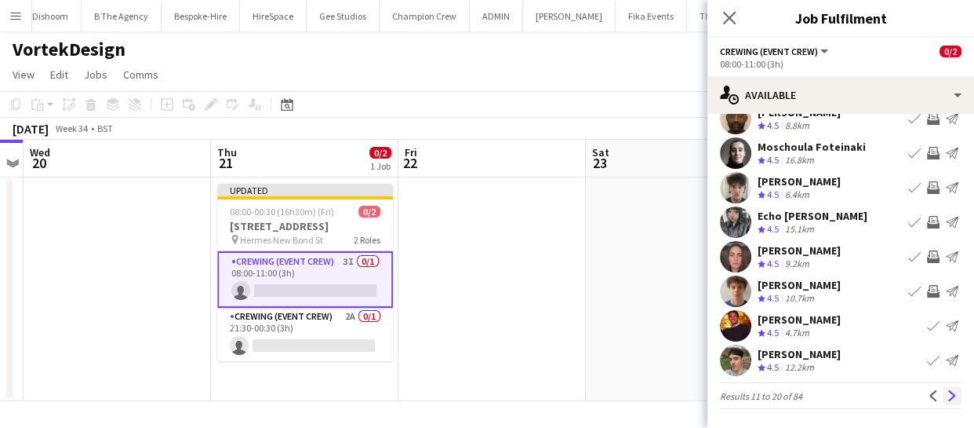
click at [947, 399] on app-icon "Next" at bounding box center [952, 395] width 11 height 11
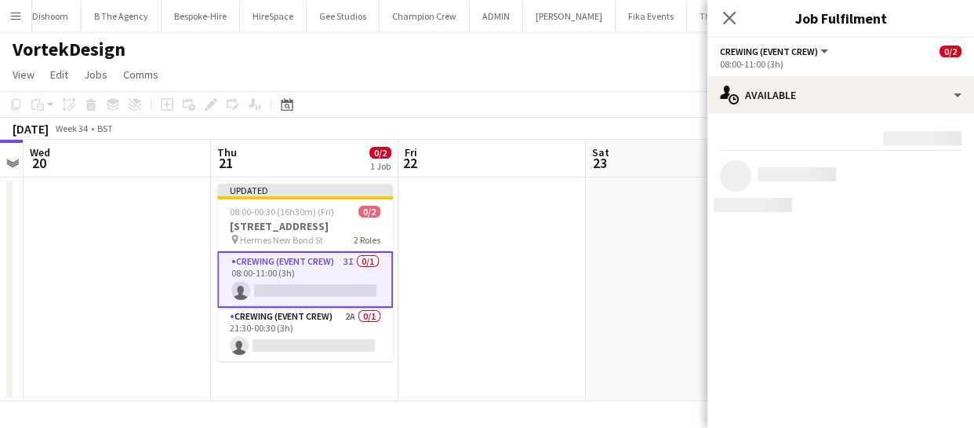
scroll to position [0, 0]
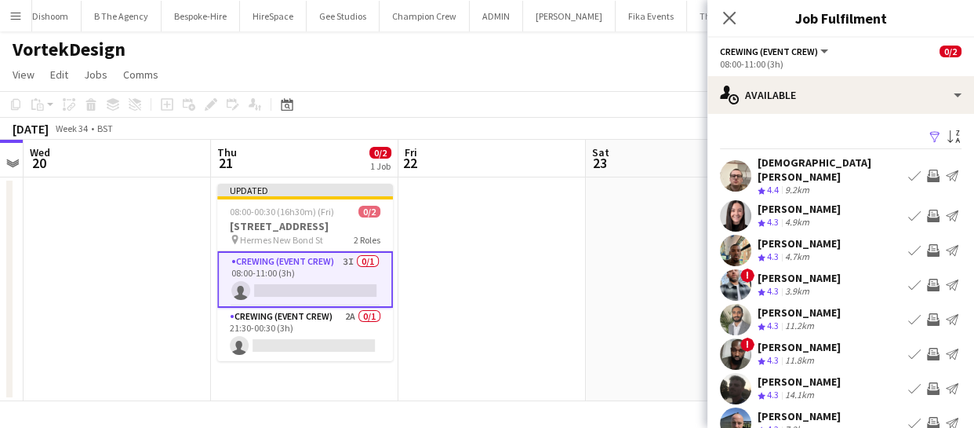
click at [927, 244] on app-icon "Invite crew" at bounding box center [933, 250] width 13 height 13
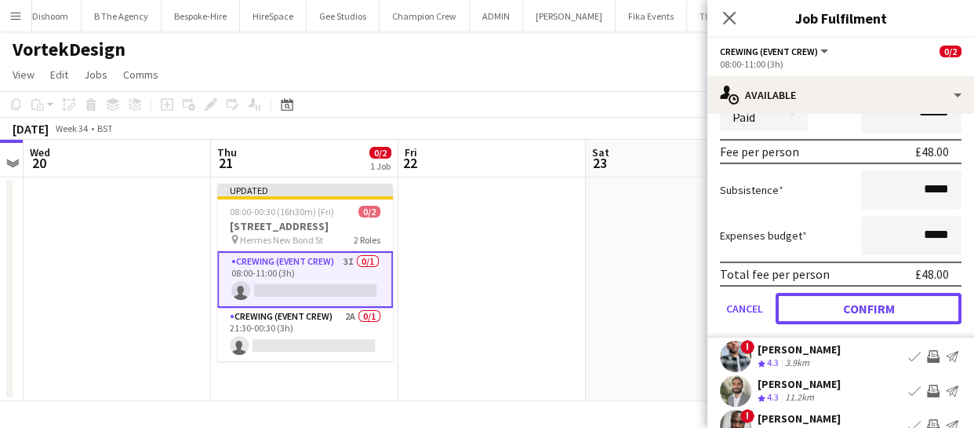
click at [905, 293] on button "Confirm" at bounding box center [869, 308] width 186 height 31
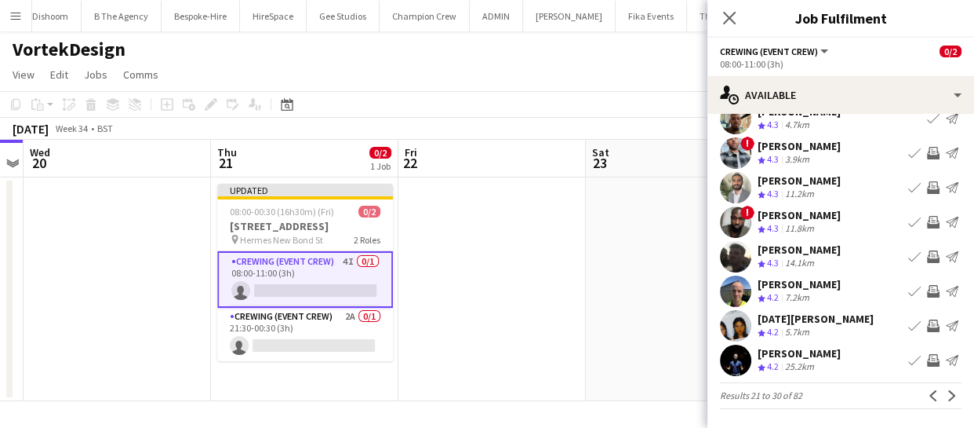
scroll to position [122, 0]
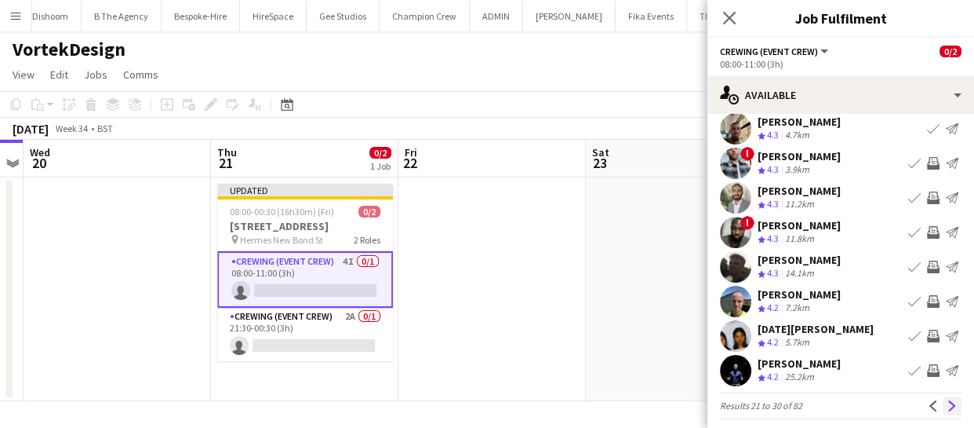
click at [947, 400] on app-icon "Next" at bounding box center [952, 405] width 11 height 11
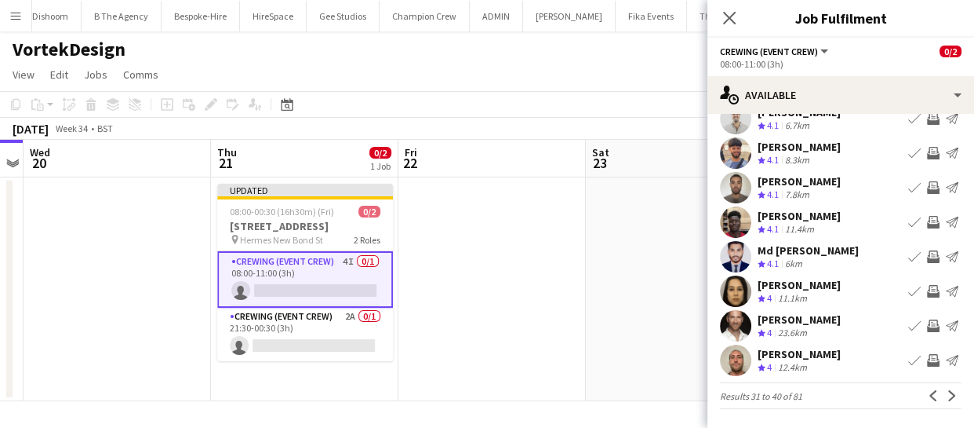
click at [927, 359] on app-icon "Invite crew" at bounding box center [933, 360] width 13 height 13
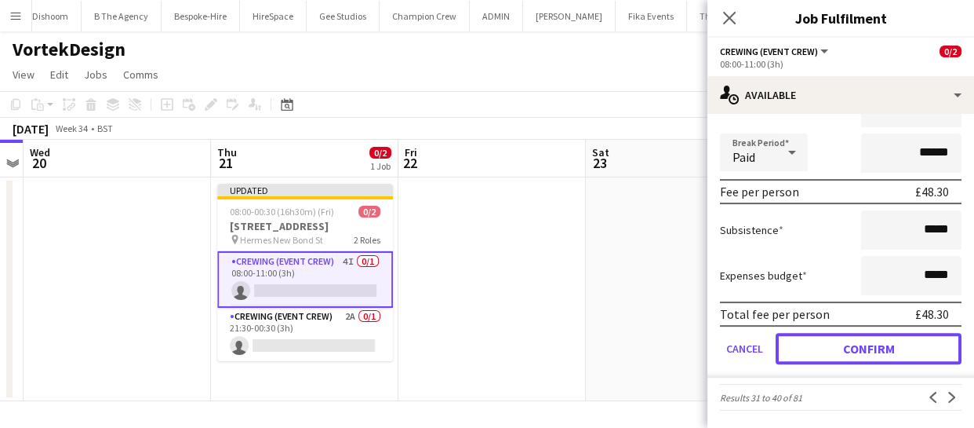
click at [919, 359] on button "Confirm" at bounding box center [869, 348] width 186 height 31
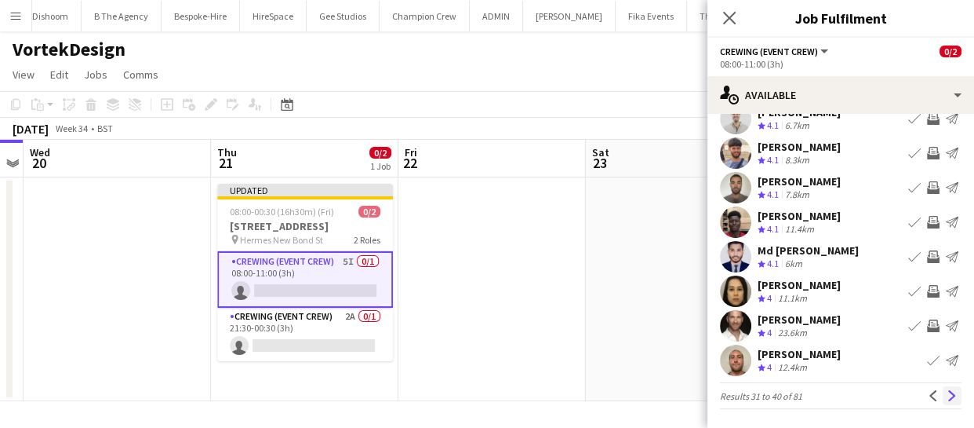
click at [943, 388] on button "Next" at bounding box center [952, 395] width 19 height 19
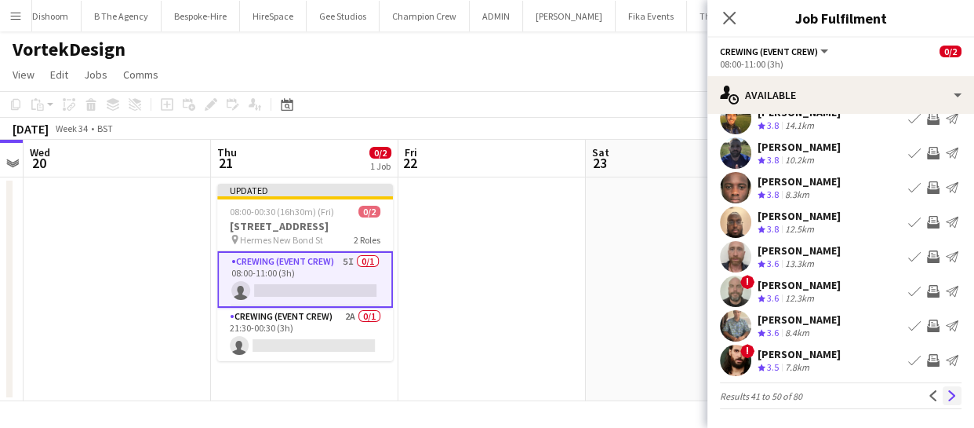
click at [947, 392] on app-icon "Next" at bounding box center [952, 395] width 11 height 11
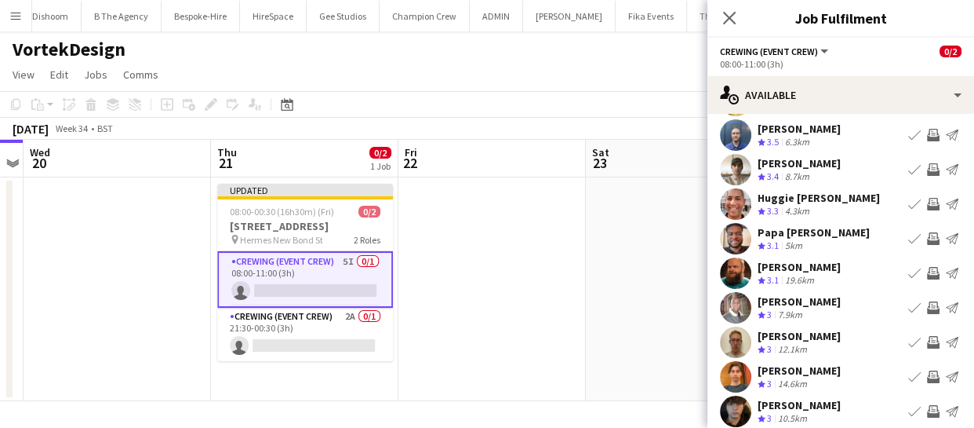
scroll to position [130, 0]
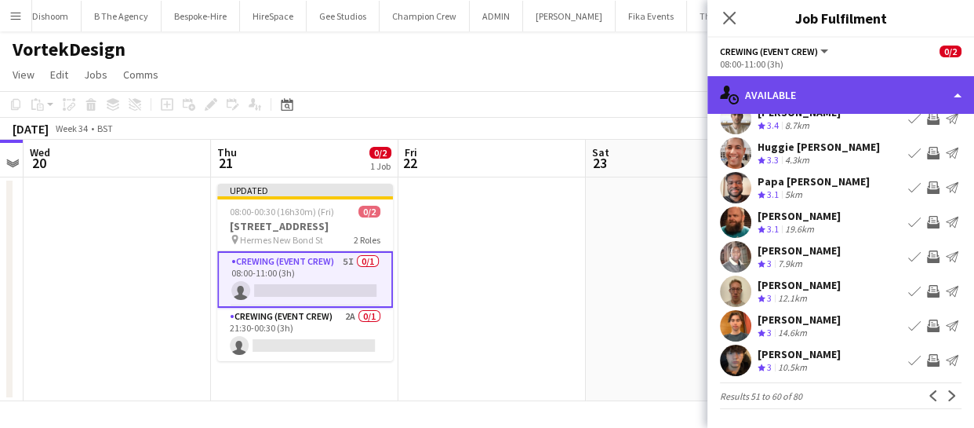
click at [839, 89] on div "single-neutral-actions-upload Available" at bounding box center [841, 95] width 267 height 38
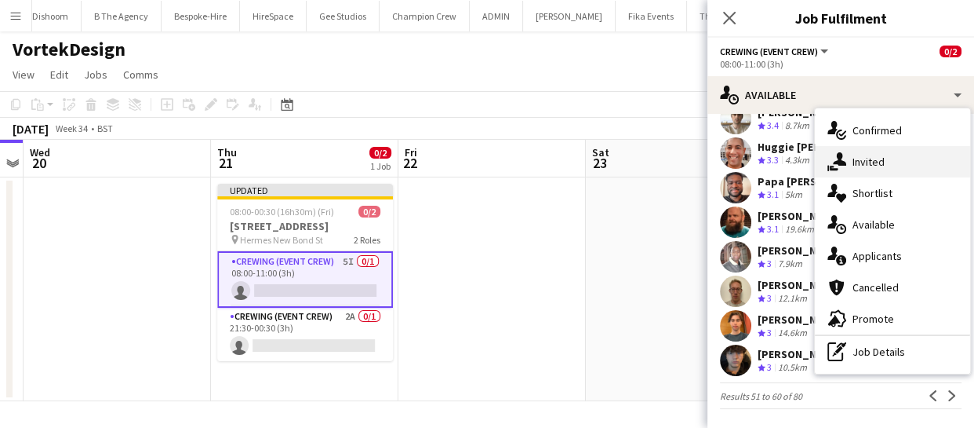
click at [890, 174] on div "single-neutral-actions-share-1 Invited" at bounding box center [892, 161] width 155 height 31
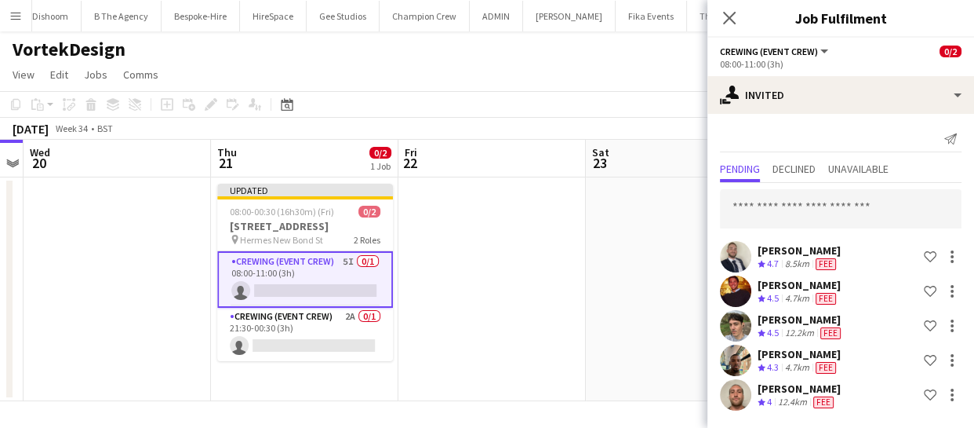
scroll to position [0, 0]
click at [327, 344] on app-card-role "Crewing (Event Crew) 2A 0/1 21:30-00:30 (3h) single-neutral-actions" at bounding box center [305, 334] width 176 height 53
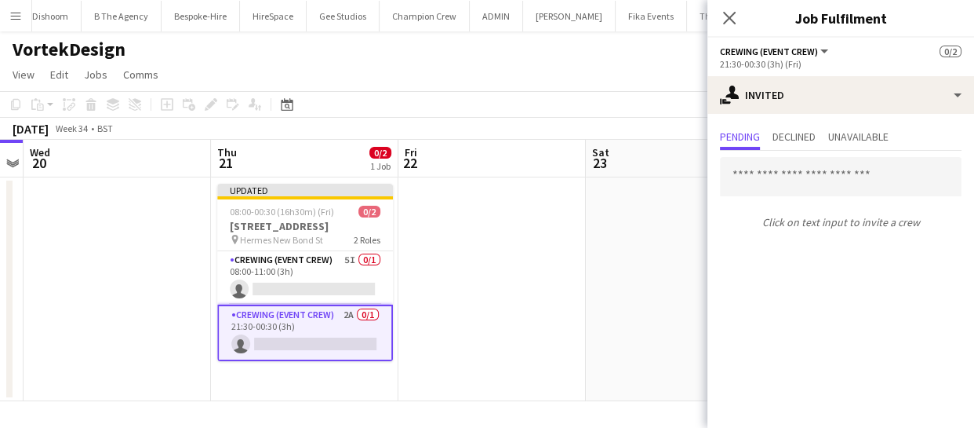
click at [327, 344] on app-card-role "Crewing (Event Crew) 2A 0/1 21:30-00:30 (3h) single-neutral-actions" at bounding box center [305, 332] width 176 height 56
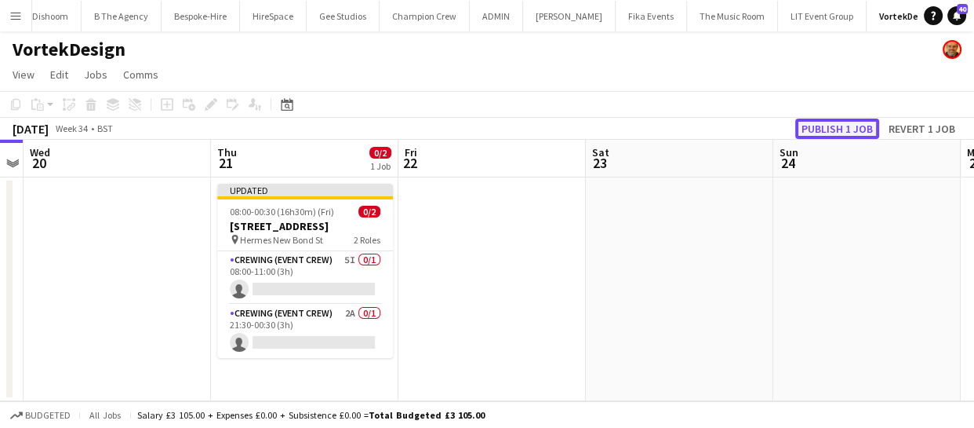
click at [847, 127] on button "Publish 1 job" at bounding box center [838, 128] width 84 height 20
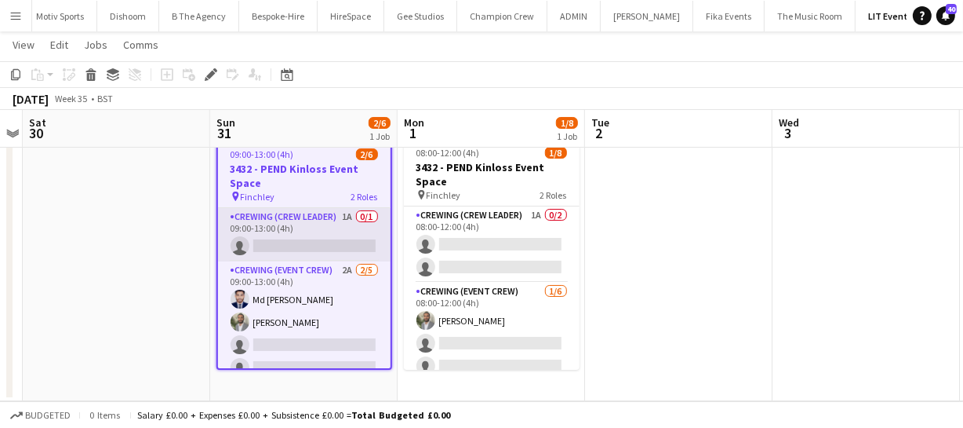
click at [326, 241] on app-card-role "Crewing (Crew Leader) 1A 0/1 09:00-13:00 (4h) single-neutral-actions" at bounding box center [304, 234] width 173 height 53
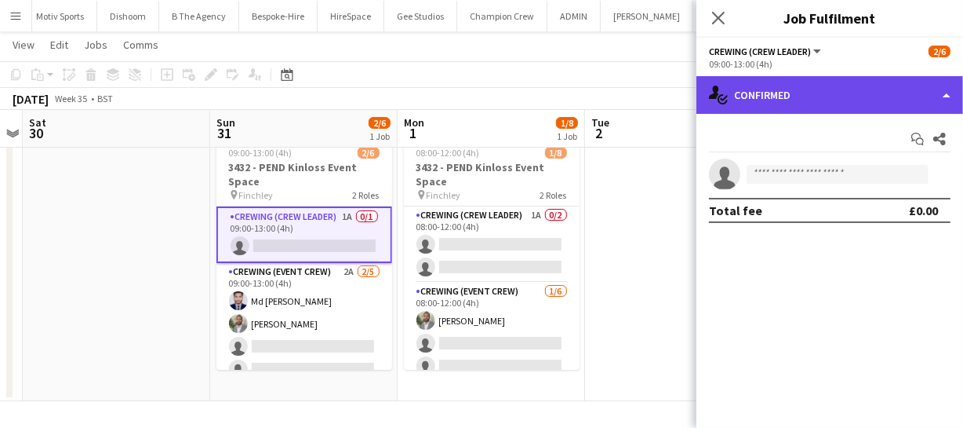
click at [902, 80] on div "single-neutral-actions-check-2 Confirmed" at bounding box center [830, 95] width 267 height 38
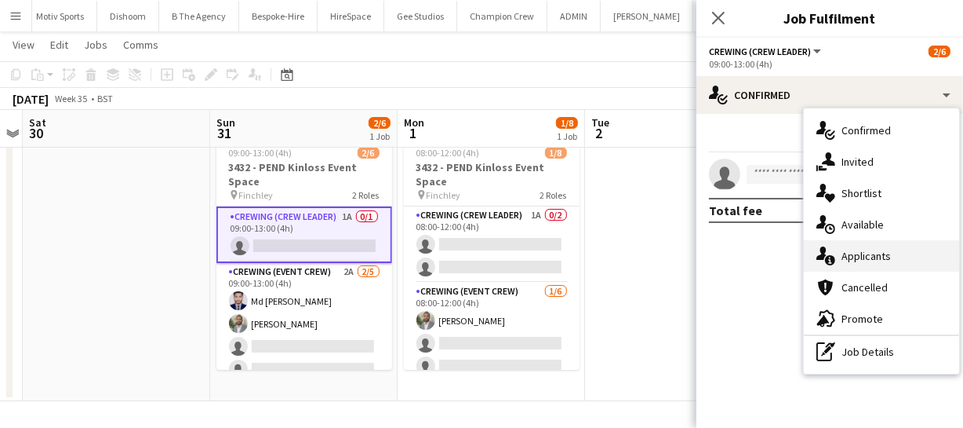
click at [889, 263] on div "single-neutral-actions-information Applicants" at bounding box center [881, 255] width 155 height 31
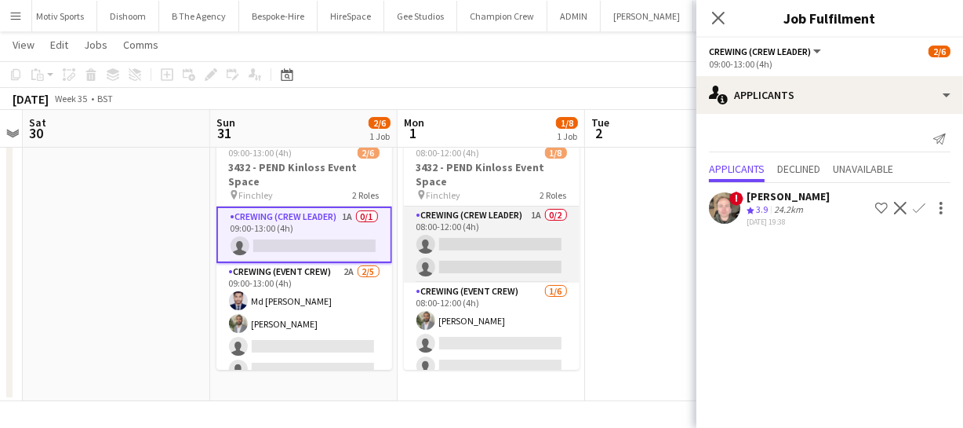
click at [506, 253] on app-card-role "Crewing (Crew Leader) 1A 0/2 08:00-12:00 (4h) single-neutral-actions single-neu…" at bounding box center [492, 244] width 176 height 76
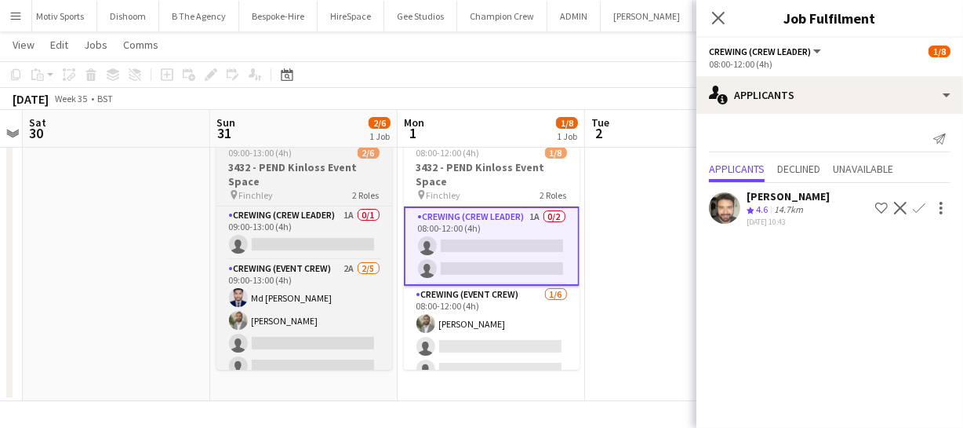
click at [292, 166] on h3 "3432 - PEND Kinloss Event Space" at bounding box center [305, 174] width 176 height 28
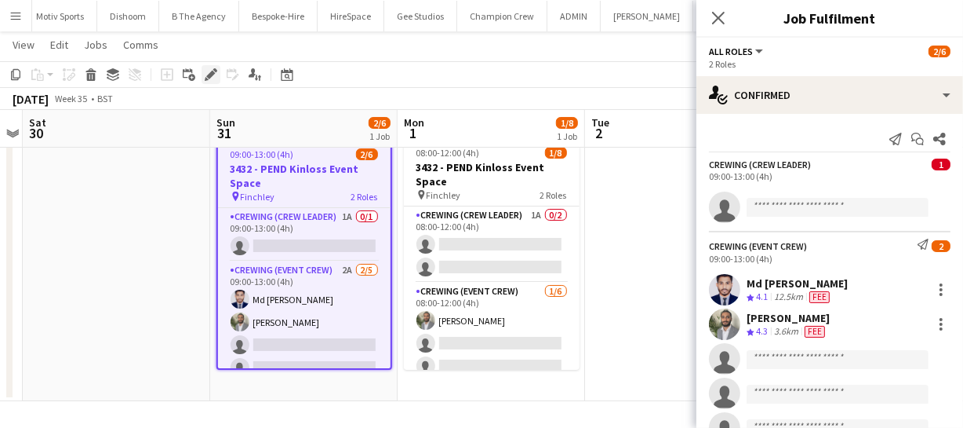
click at [202, 70] on div "Edit" at bounding box center [211, 74] width 19 height 19
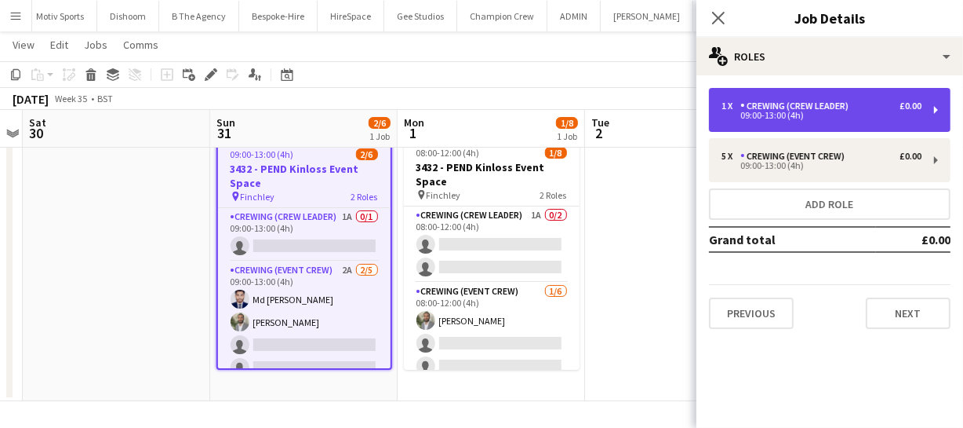
click at [759, 106] on div "Crewing (Crew Leader)" at bounding box center [798, 105] width 115 height 11
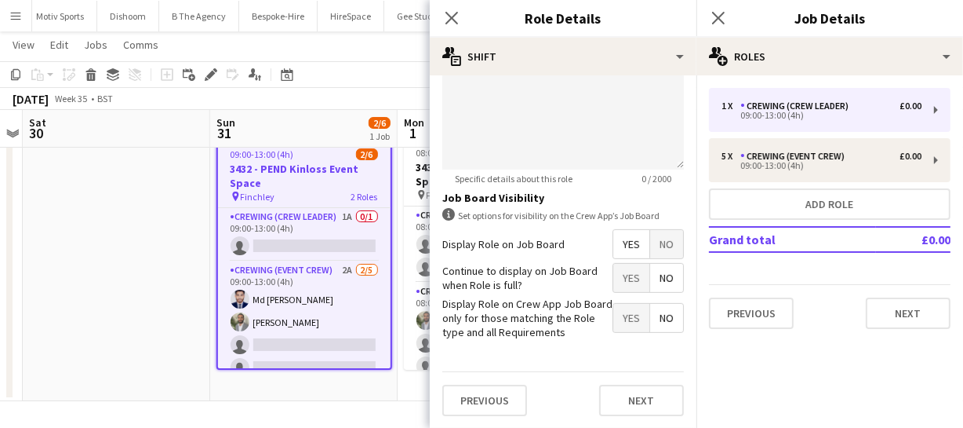
click at [668, 235] on span "No" at bounding box center [666, 244] width 33 height 28
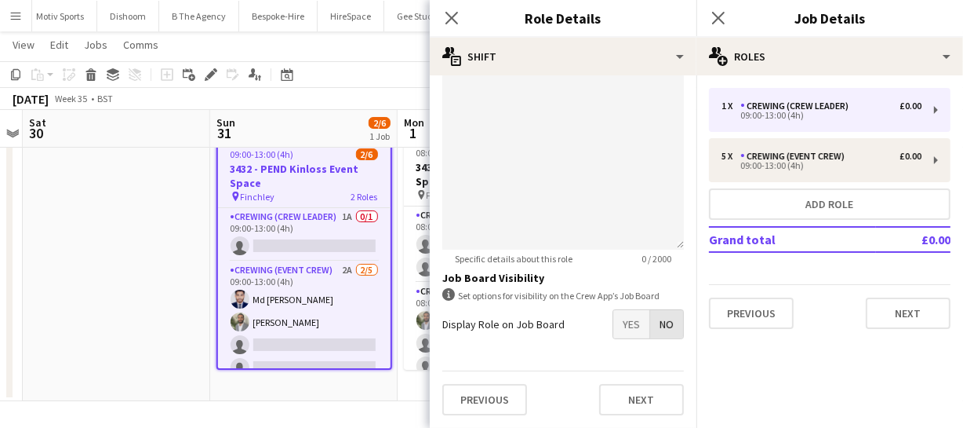
scroll to position [555, 0]
click at [458, 13] on icon at bounding box center [451, 17] width 15 height 15
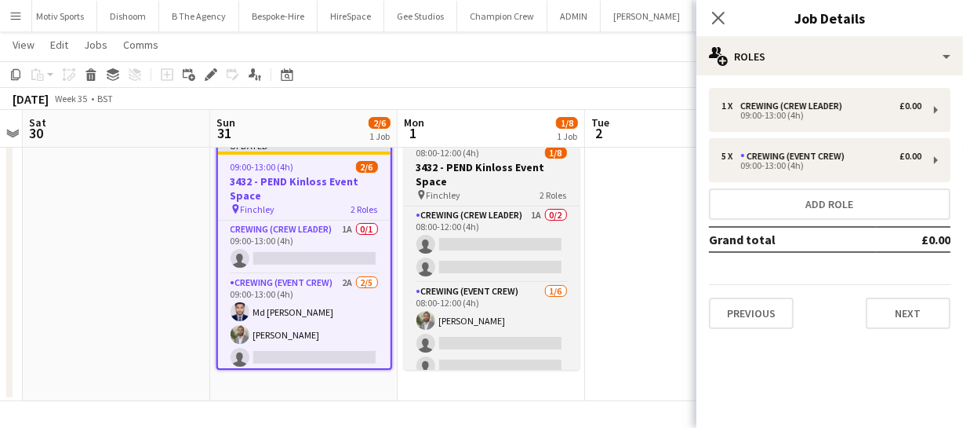
click at [493, 180] on h3 "3432 - PEND Kinloss Event Space" at bounding box center [492, 174] width 176 height 28
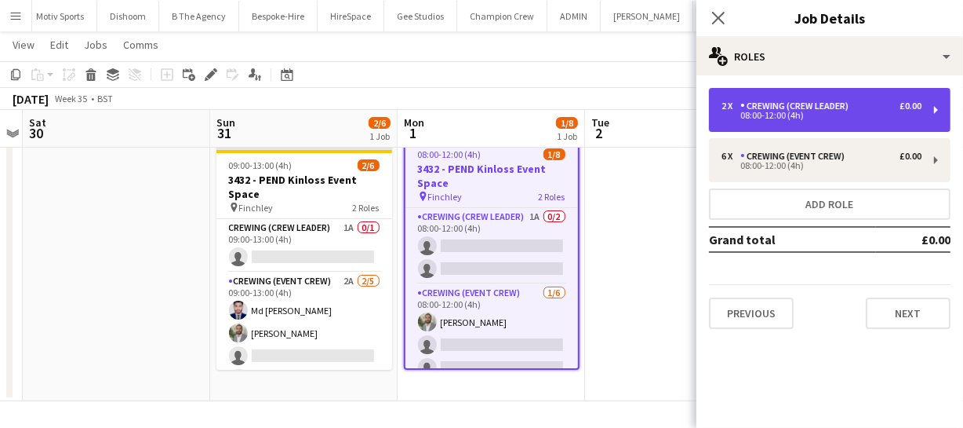
click at [785, 107] on div "Crewing (Crew Leader)" at bounding box center [798, 105] width 115 height 11
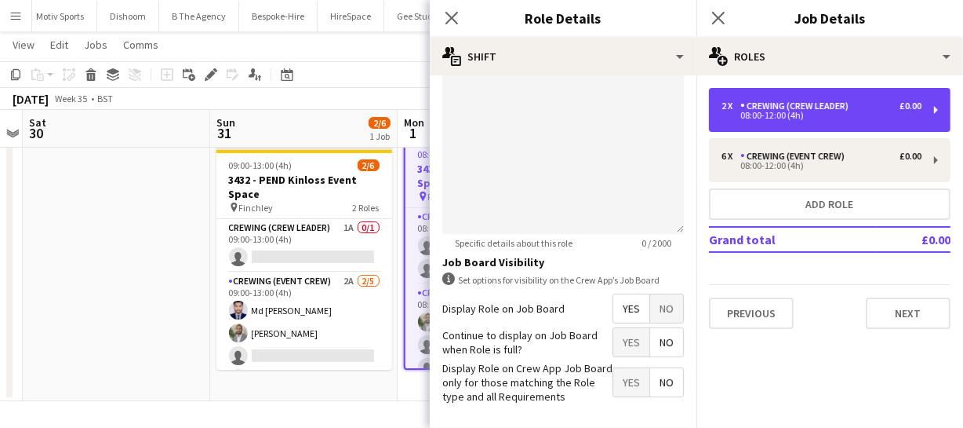
scroll to position [635, 0]
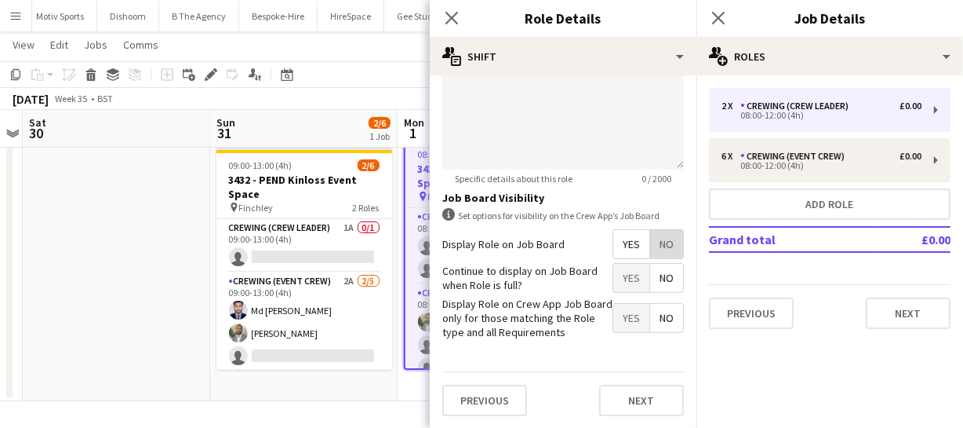
click at [669, 242] on span "No" at bounding box center [666, 244] width 33 height 28
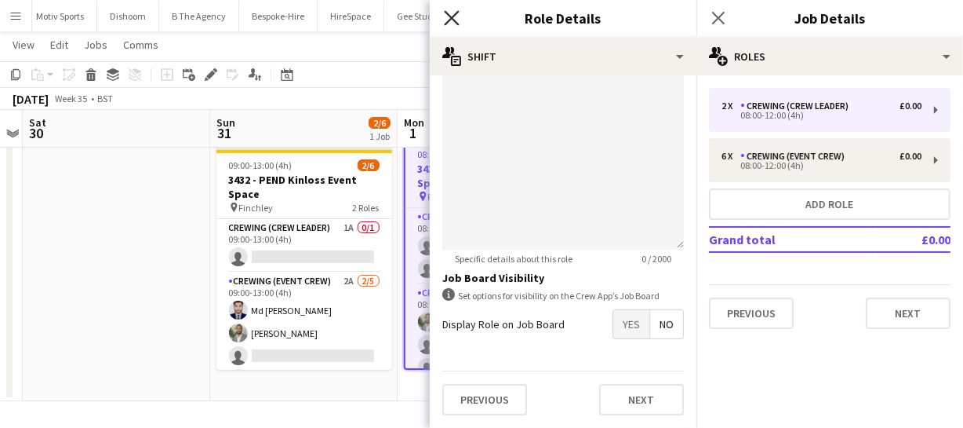
click at [451, 24] on icon "Close pop-in" at bounding box center [451, 17] width 15 height 15
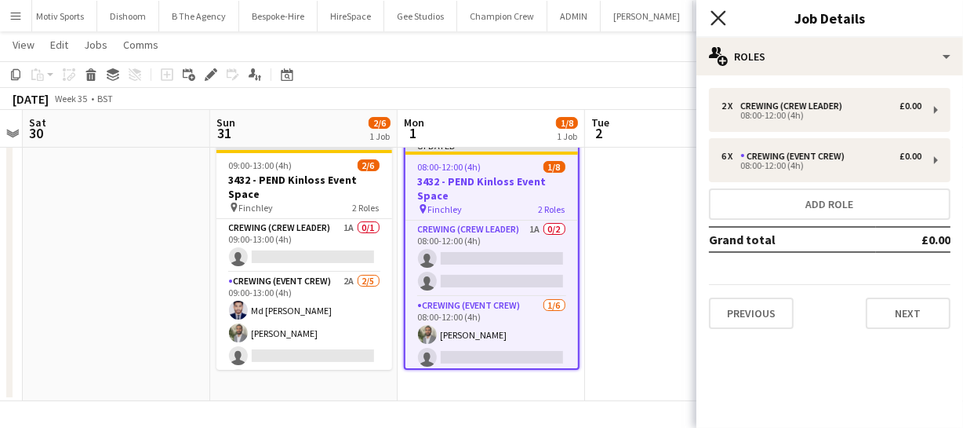
click at [721, 12] on icon "Close pop-in" at bounding box center [718, 17] width 15 height 15
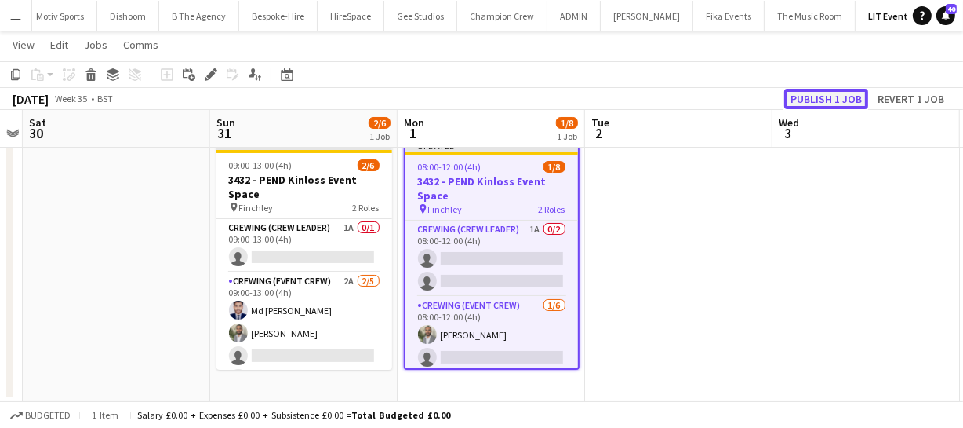
click at [800, 98] on button "Publish 1 job" at bounding box center [827, 99] width 84 height 20
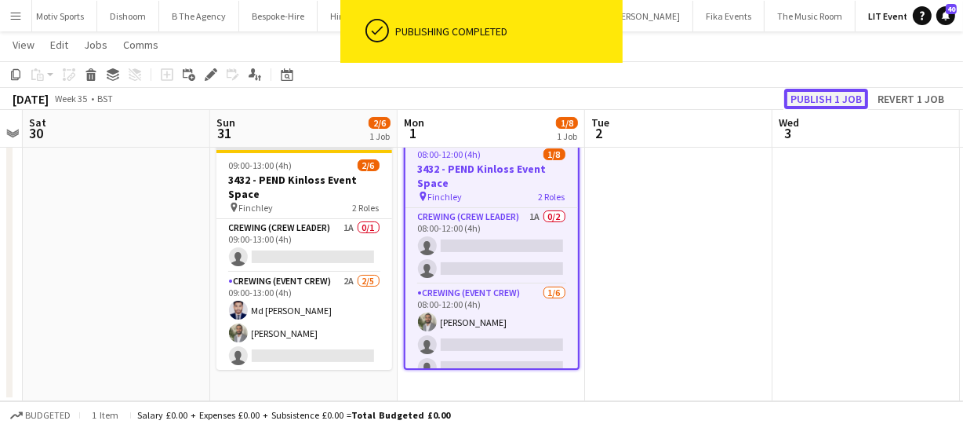
click at [828, 89] on button "Publish 1 job" at bounding box center [827, 99] width 84 height 20
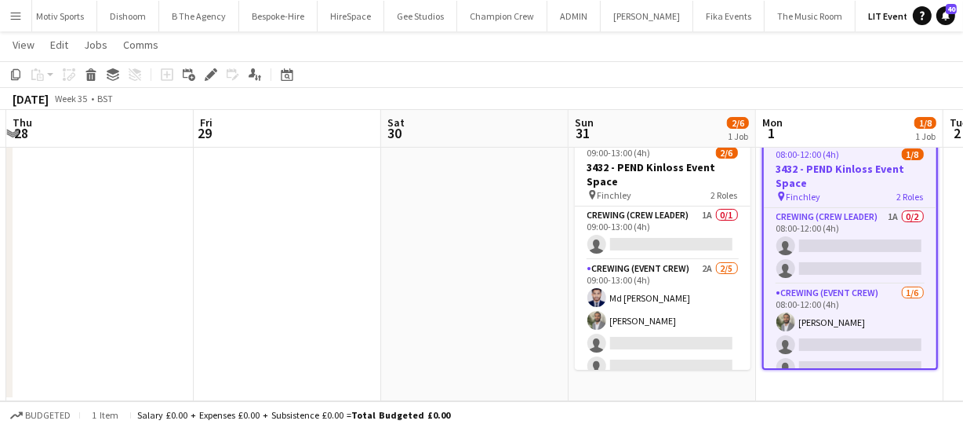
scroll to position [0, 558]
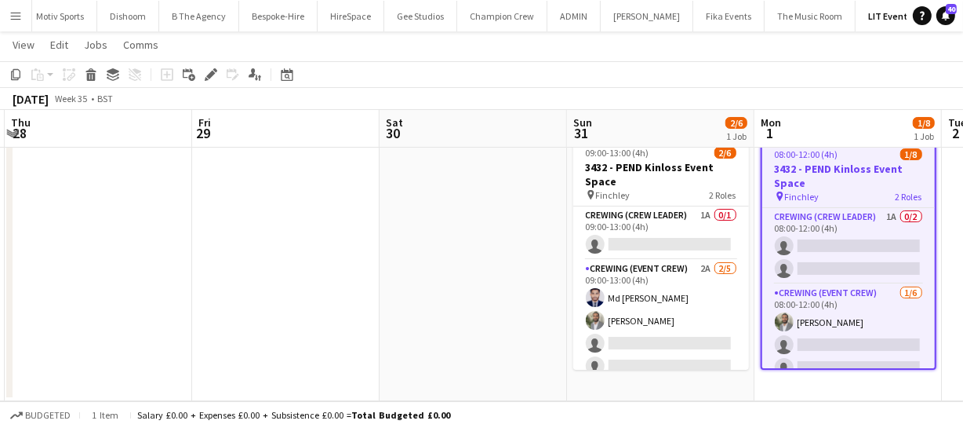
drag, startPoint x: 195, startPoint y: 280, endPoint x: 552, endPoint y: 236, distance: 358.9
click at [552, 236] on app-calendar-viewport "Mon 25 Tue 26 Wed 27 Thu 28 Fri 29 Sat 30 Sun 31 2/6 1 Job Mon 1 1/8 1 Job Tue …" at bounding box center [481, 208] width 963 height 384
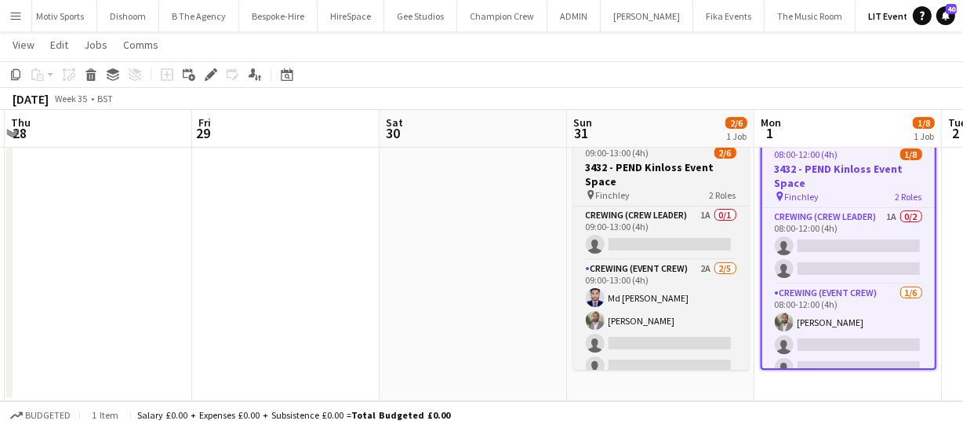
click at [672, 164] on h3 "3432 - PEND Kinloss Event Space" at bounding box center [661, 174] width 176 height 28
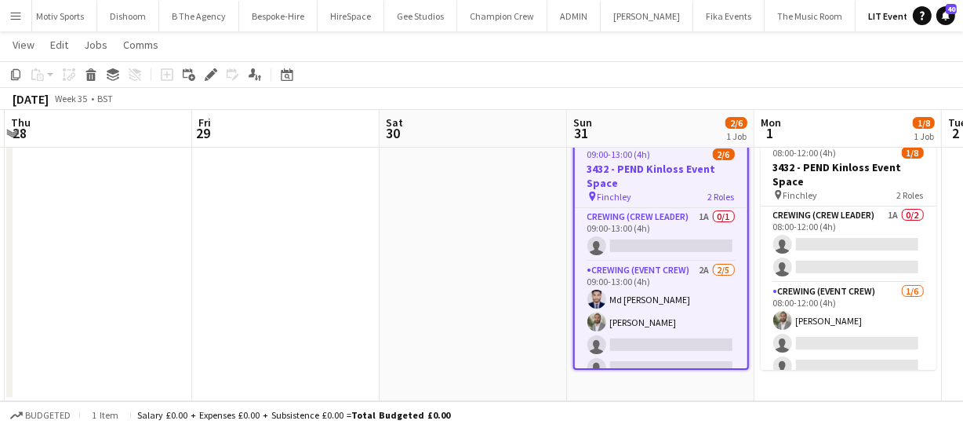
click at [606, 168] on h3 "3432 - PEND Kinloss Event Space" at bounding box center [661, 176] width 173 height 28
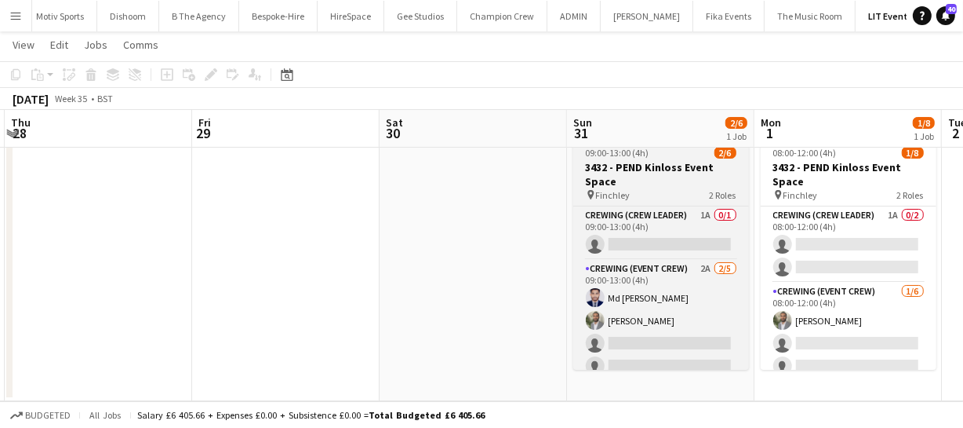
click at [606, 168] on h3 "3432 - PEND Kinloss Event Space" at bounding box center [661, 174] width 176 height 28
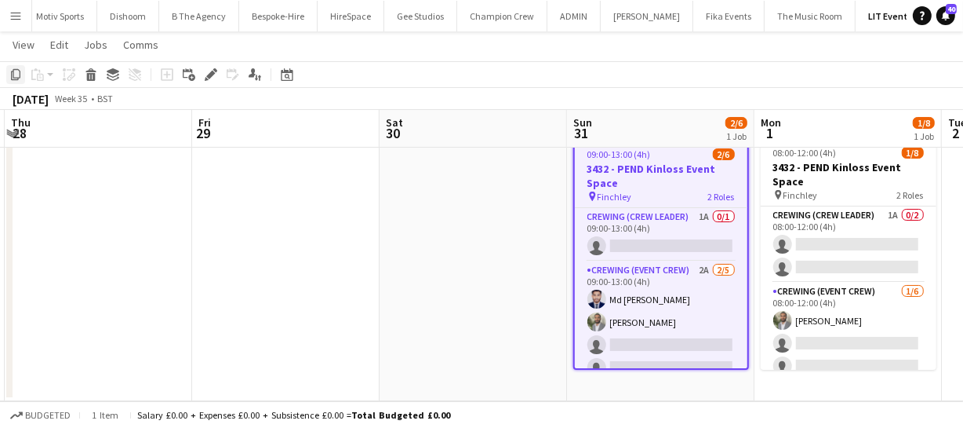
click at [16, 67] on div "Copy" at bounding box center [15, 74] width 19 height 19
click at [259, 169] on app-date-cell at bounding box center [285, 266] width 187 height 270
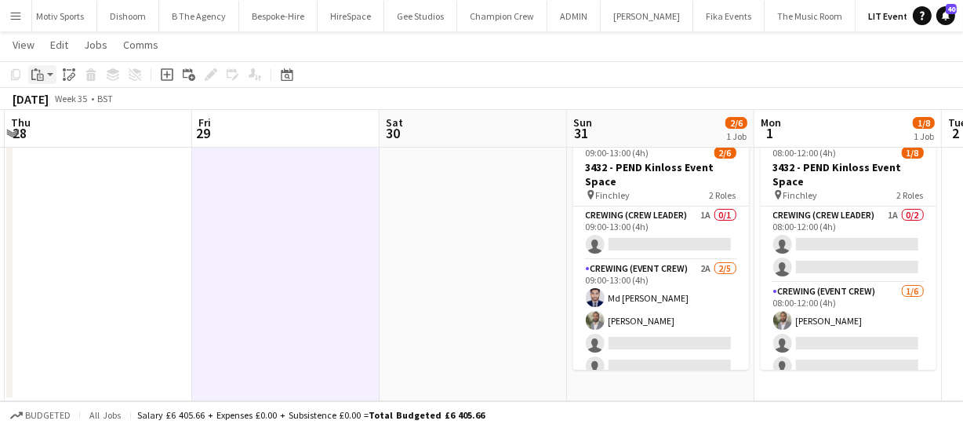
click at [34, 74] on icon "Paste" at bounding box center [37, 74] width 13 height 13
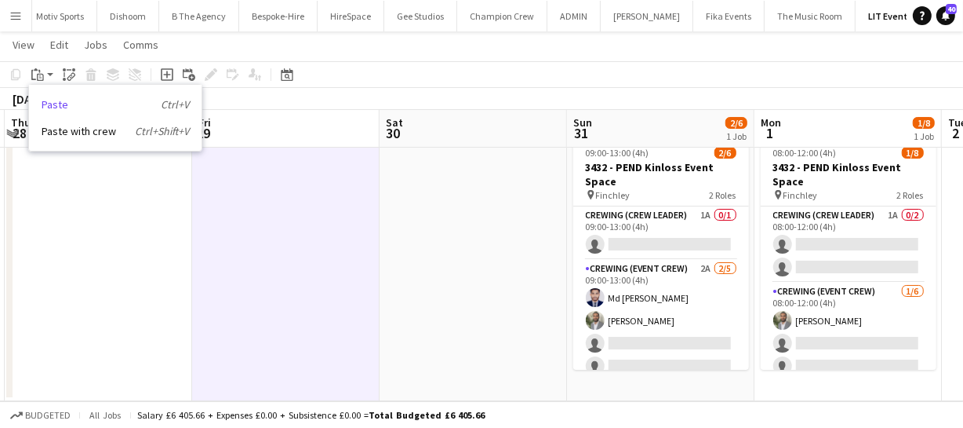
click at [69, 97] on link "Paste Ctrl+V" at bounding box center [115, 104] width 147 height 14
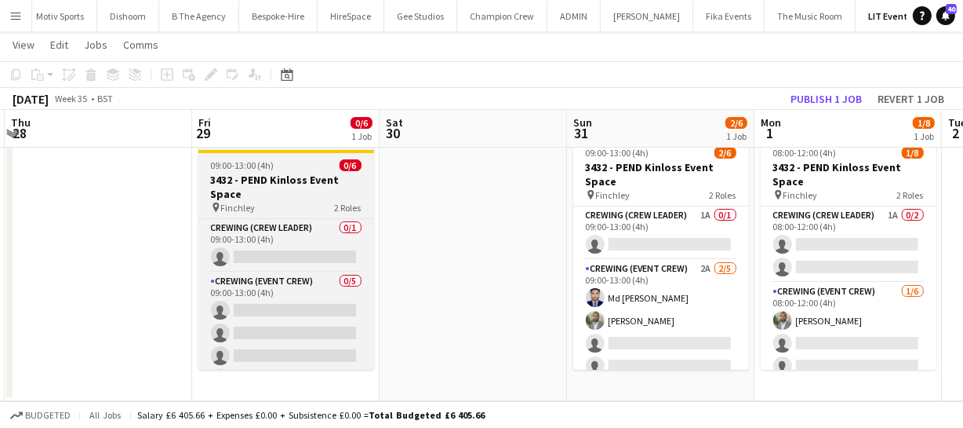
click at [295, 176] on h3 "3432 - PEND Kinloss Event Space" at bounding box center [286, 187] width 176 height 28
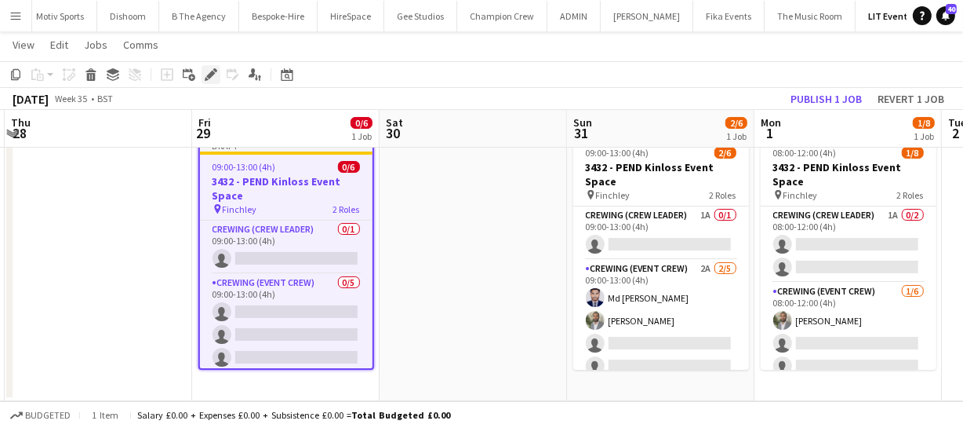
click at [209, 74] on icon at bounding box center [210, 75] width 9 height 9
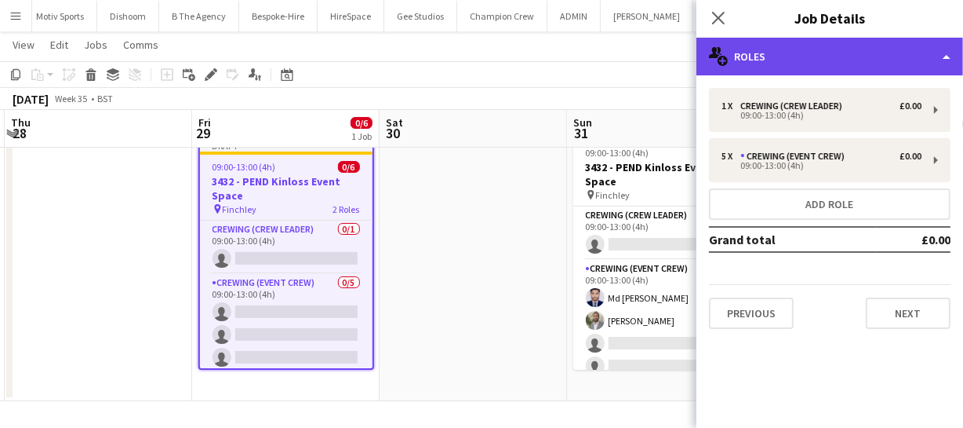
click at [809, 55] on div "multiple-users-add Roles" at bounding box center [830, 57] width 267 height 38
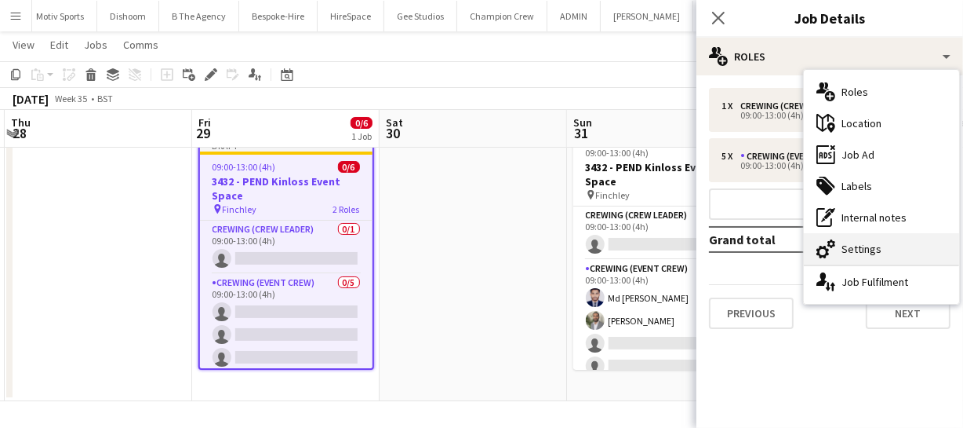
click at [861, 249] on div "cog-double-3 Settings" at bounding box center [881, 248] width 155 height 31
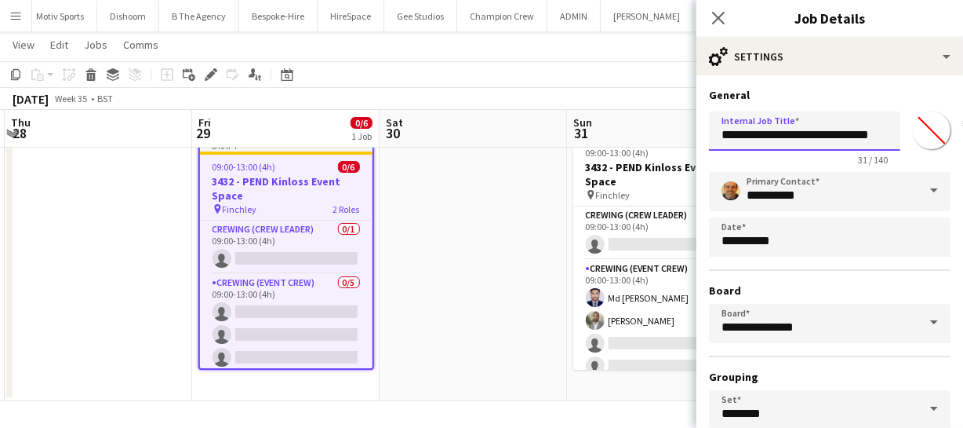
scroll to position [0, 14]
drag, startPoint x: 788, startPoint y: 132, endPoint x: 901, endPoint y: 136, distance: 113.8
click at [901, 136] on div "**********" at bounding box center [830, 135] width 242 height 60
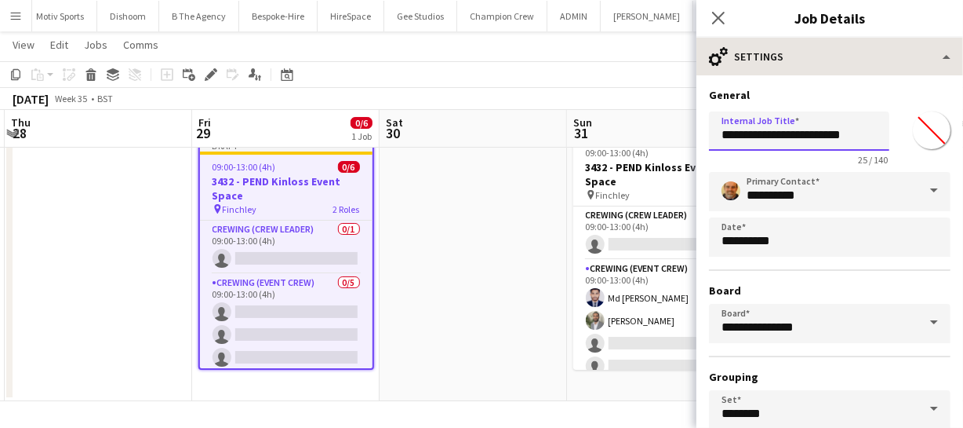
type input "**********"
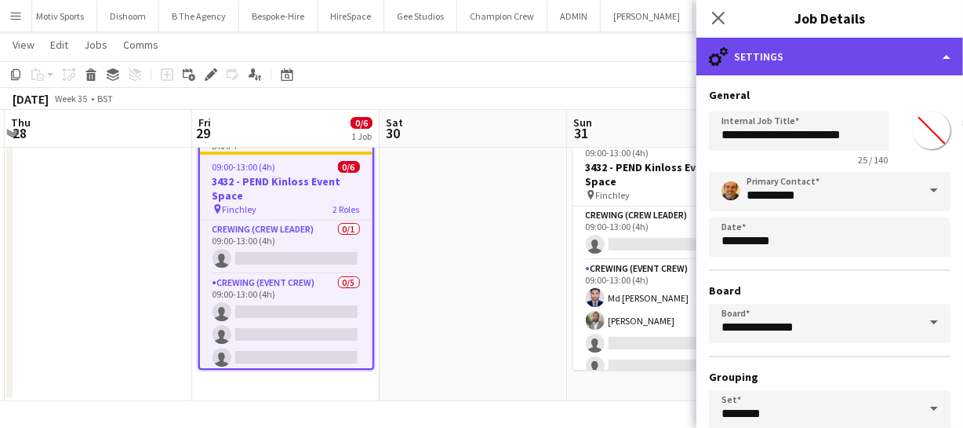
click at [815, 42] on div "cog-double-3 Settings" at bounding box center [830, 57] width 267 height 38
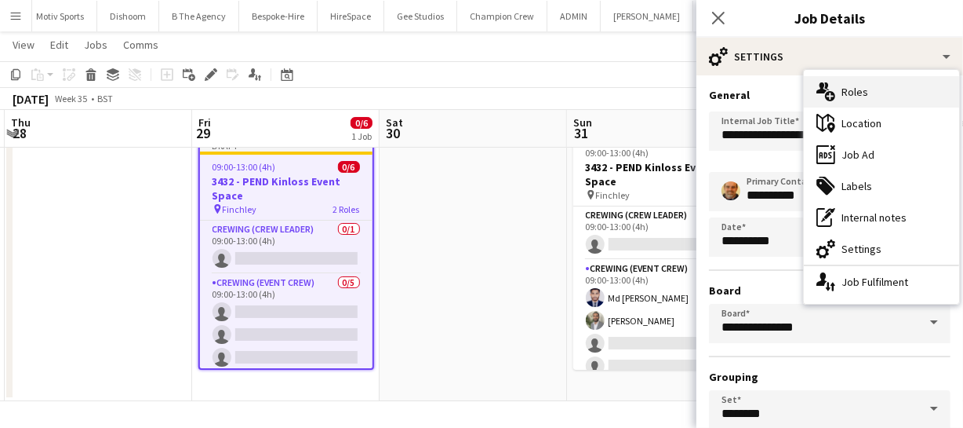
click at [860, 93] on div "multiple-users-add Roles" at bounding box center [881, 91] width 155 height 31
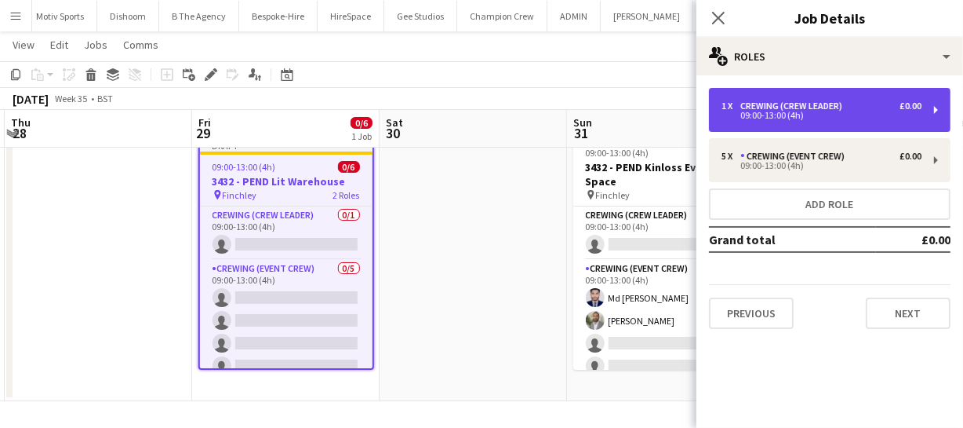
click at [808, 115] on div "09:00-13:00 (4h)" at bounding box center [822, 115] width 200 height 8
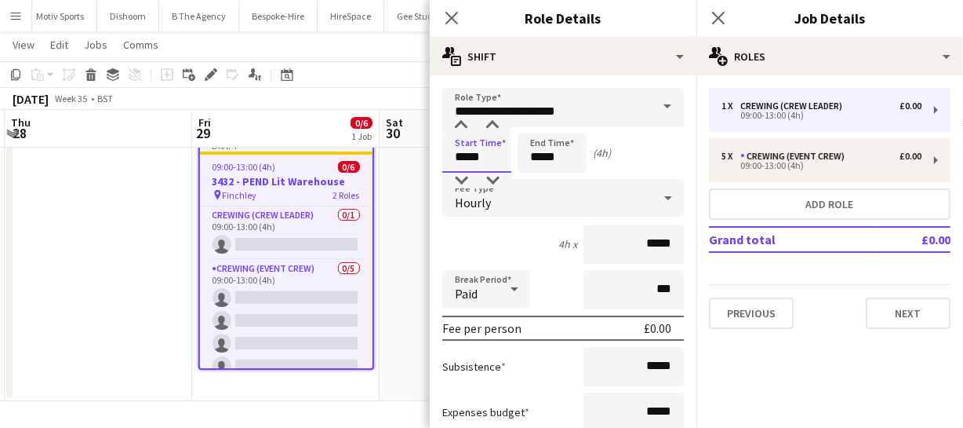
drag, startPoint x: 490, startPoint y: 159, endPoint x: 392, endPoint y: 165, distance: 97.4
click at [406, 166] on body "Menu Boards Boards Boards All jobs Status Workforce Workforce My Workforce Recr…" at bounding box center [481, 191] width 963 height 472
type input "*****"
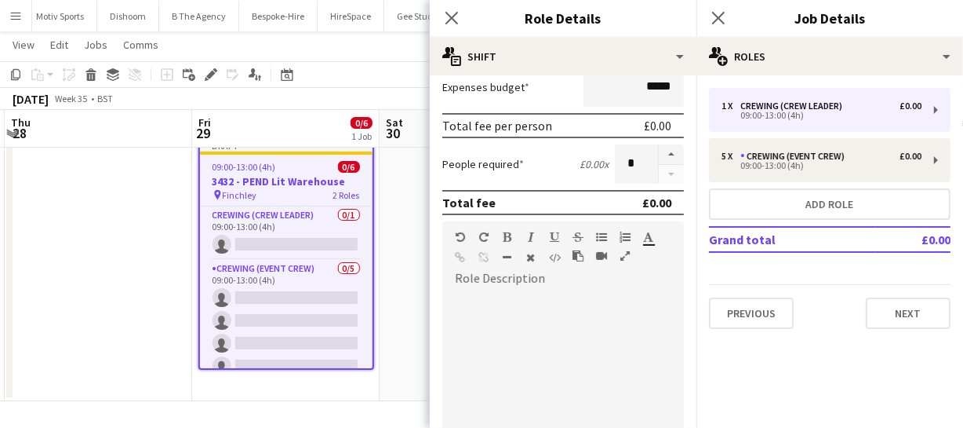
scroll to position [356, 0]
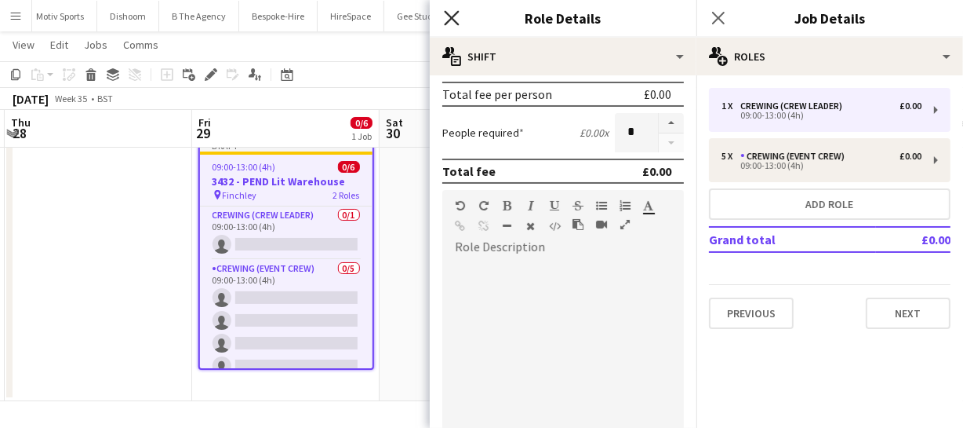
type input "*****"
click at [455, 16] on icon "Close pop-in" at bounding box center [451, 17] width 15 height 15
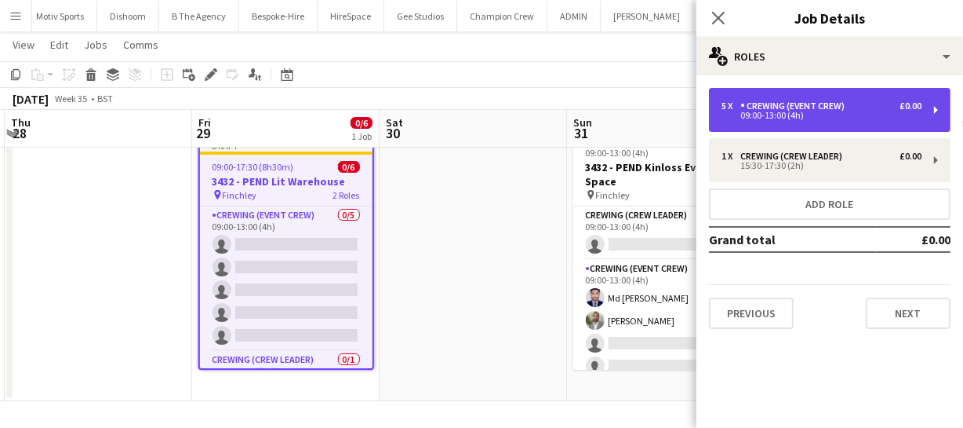
click at [776, 106] on div "Crewing (Event Crew)" at bounding box center [796, 105] width 111 height 11
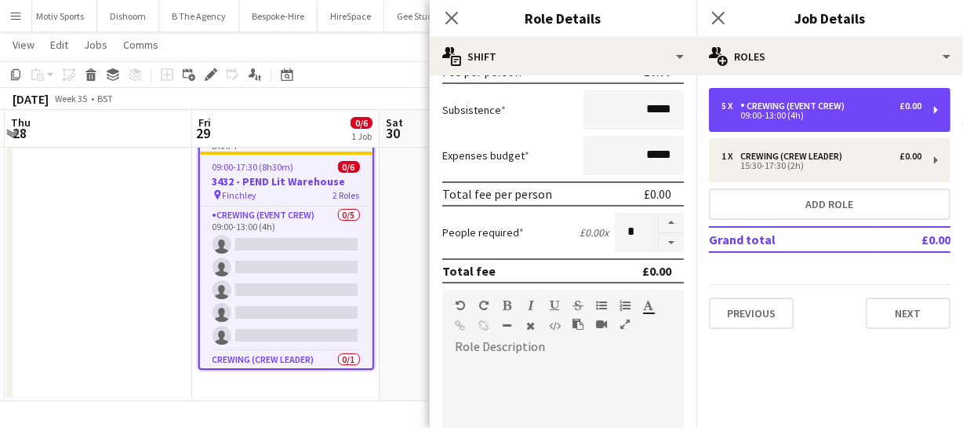
scroll to position [285, 0]
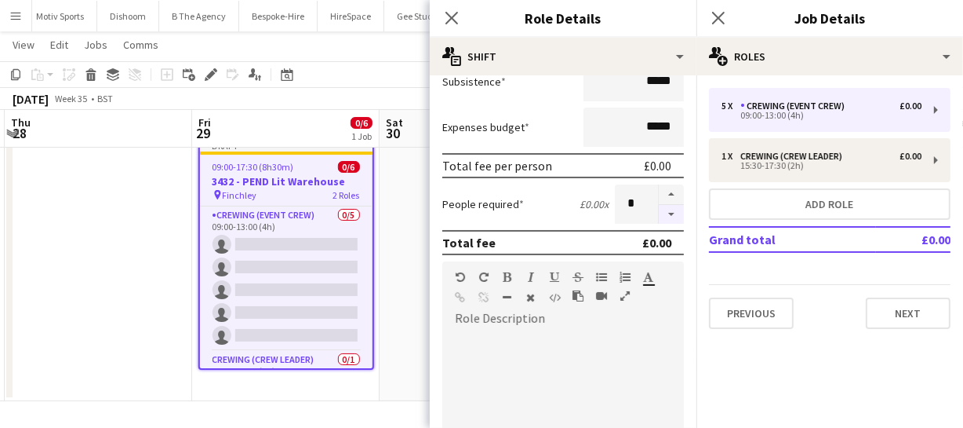
click at [659, 215] on button "button" at bounding box center [671, 215] width 25 height 20
type input "*"
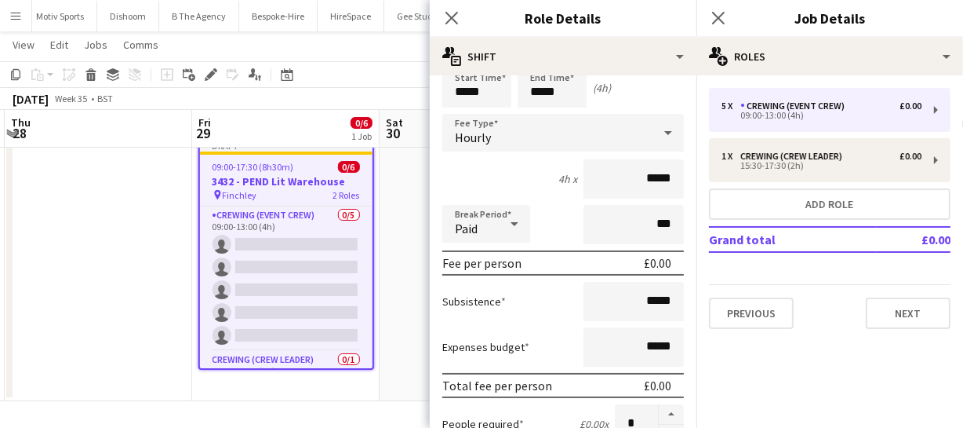
scroll to position [0, 0]
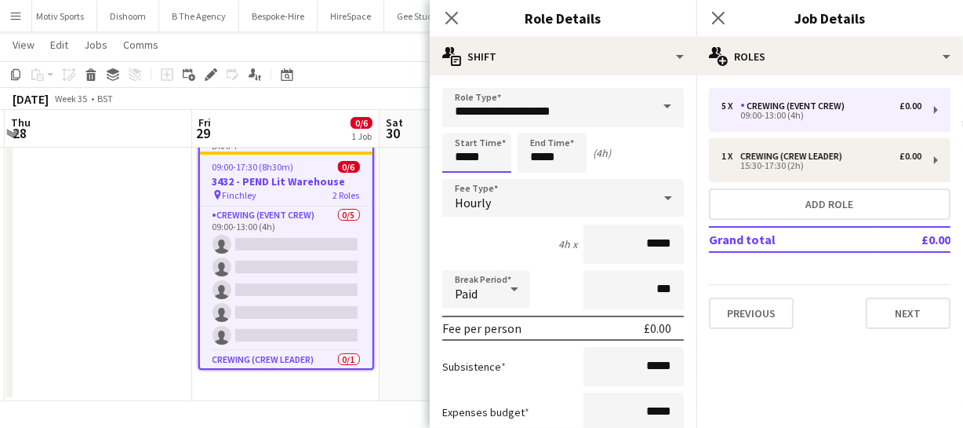
drag, startPoint x: 499, startPoint y: 157, endPoint x: 395, endPoint y: 151, distance: 104.5
type input "*****"
click at [460, 18] on app-icon "Close pop-in" at bounding box center [452, 18] width 23 height 23
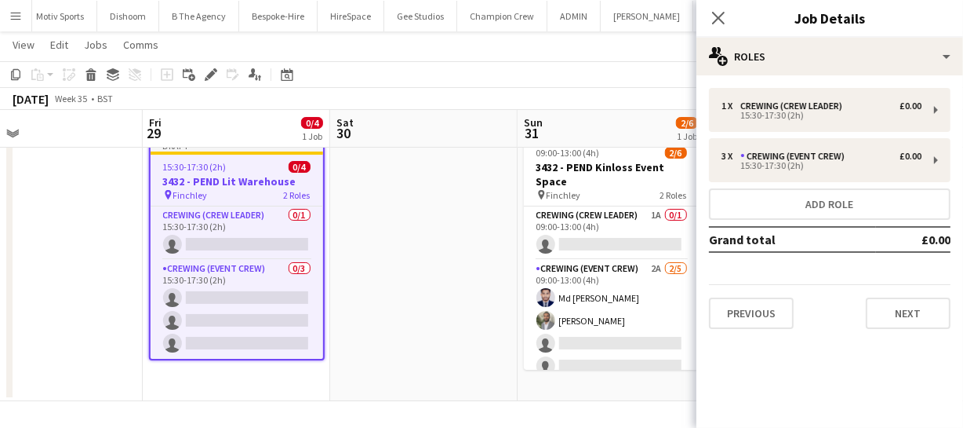
drag, startPoint x: 496, startPoint y: 220, endPoint x: 431, endPoint y: 233, distance: 65.7
click at [431, 233] on app-calendar-viewport "Mon 25 Tue 26 Wed 27 Thu 28 Fri 29 0/4 1 Job Sat 30 Sun 31 2/6 1 Job Mon 1 1/8 …" at bounding box center [481, 208] width 963 height 384
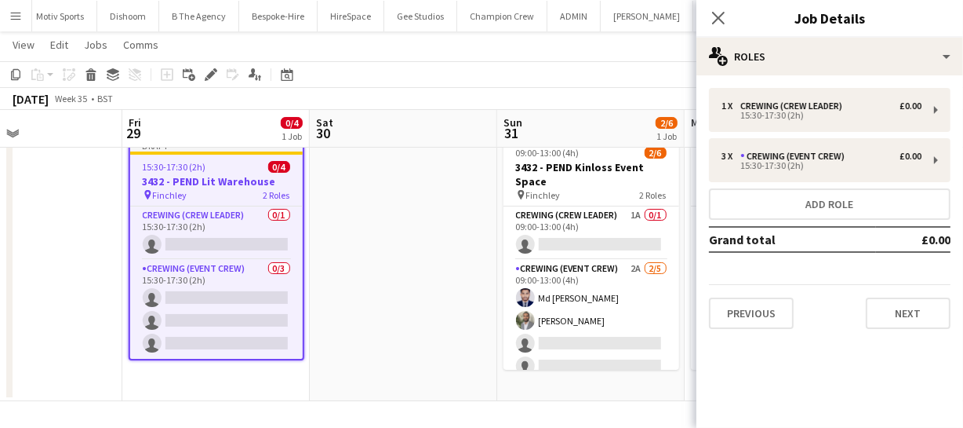
drag, startPoint x: 431, startPoint y: 233, endPoint x: 341, endPoint y: 236, distance: 90.3
click at [345, 236] on app-calendar-viewport "Mon 25 Tue 26 Wed 27 Thu 28 Fri 29 0/4 1 Job Sat 30 Sun 31 2/6 1 Job Mon 1 1/8 …" at bounding box center [481, 208] width 963 height 384
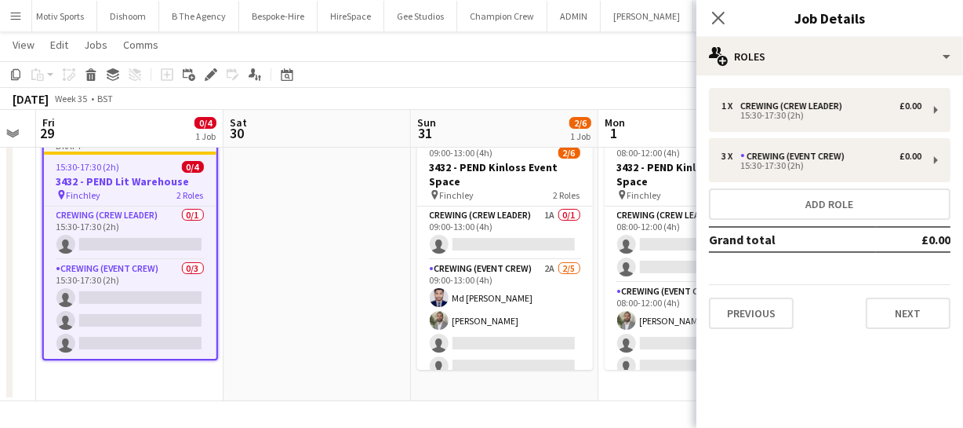
drag, startPoint x: 347, startPoint y: 235, endPoint x: 260, endPoint y: 243, distance: 86.7
click at [260, 243] on app-calendar-viewport "Mon 25 Tue 26 Wed 27 Thu 28 Fri 29 0/4 1 Job Sat 30 Sun 31 2/6 1 Job Mon 1 1/8 …" at bounding box center [481, 208] width 963 height 384
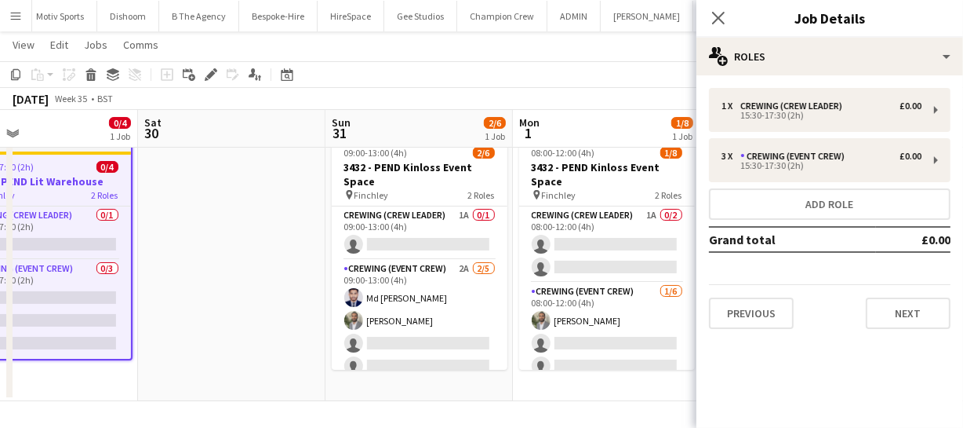
drag, startPoint x: 261, startPoint y: 243, endPoint x: 145, endPoint y: 246, distance: 116.1
click at [144, 246] on app-calendar-viewport "Wed 27 Thu 28 Fri 29 0/4 1 Job Sat 30 Sun 31 2/6 1 Job Mon 1 1/8 1 Job Tue 2 We…" at bounding box center [481, 208] width 963 height 384
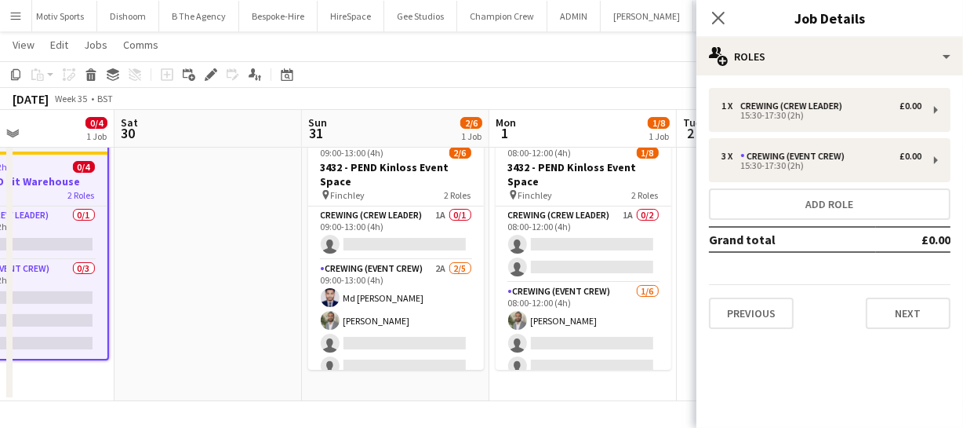
scroll to position [0, 497]
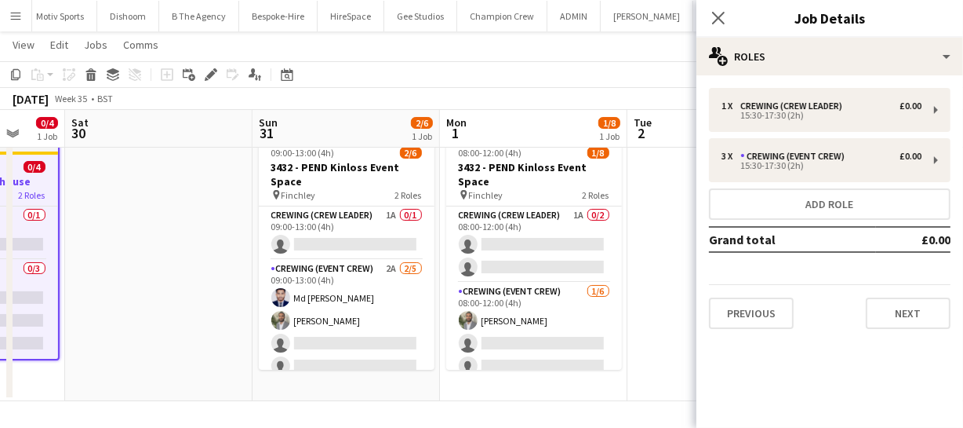
drag, startPoint x: 145, startPoint y: 245, endPoint x: 189, endPoint y: 249, distance: 44.2
click at [189, 249] on app-calendar-viewport "Wed 27 Thu 28 Fri 29 0/4 1 Job Sat 30 Sun 31 2/6 1 Job Mon 1 1/8 1 Job Tue 2 We…" at bounding box center [481, 208] width 963 height 384
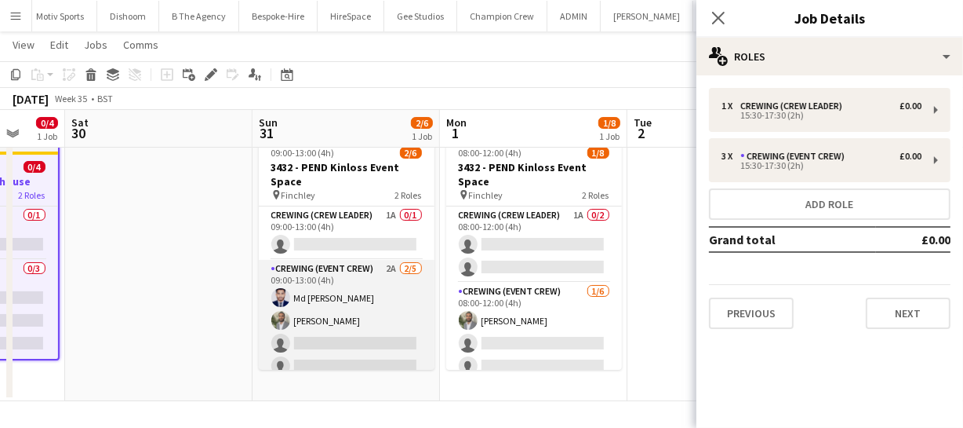
click at [336, 311] on app-card-role "Crewing (Event Crew) 2A 2/5 09:00-13:00 (4h) Md Mosabbit Hridoy Kian Chauhan si…" at bounding box center [347, 332] width 176 height 144
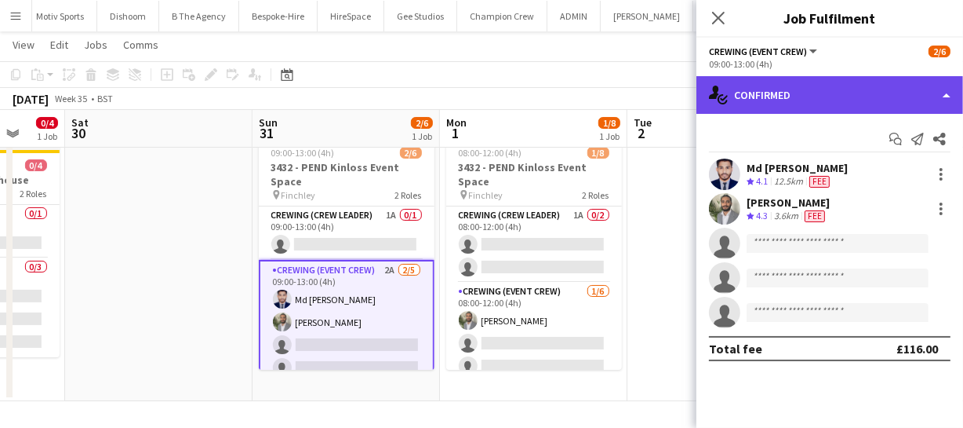
click at [894, 107] on div "single-neutral-actions-check-2 Confirmed" at bounding box center [830, 95] width 267 height 38
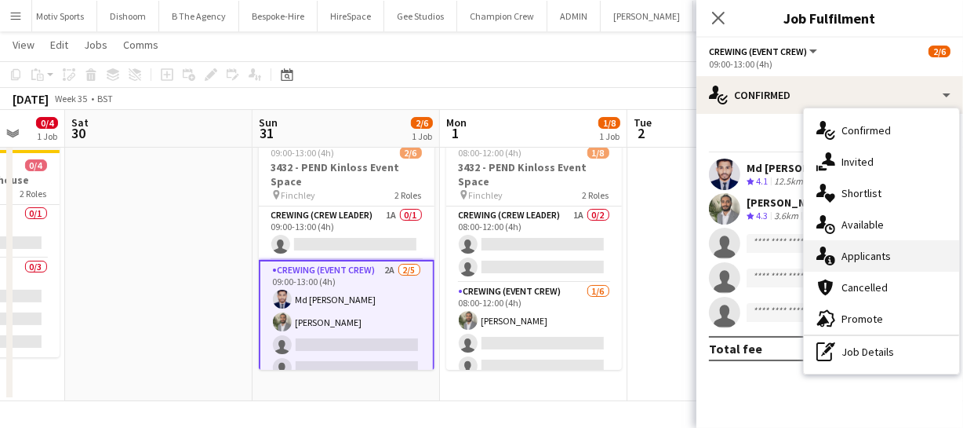
click at [901, 253] on div "single-neutral-actions-information Applicants" at bounding box center [881, 255] width 155 height 31
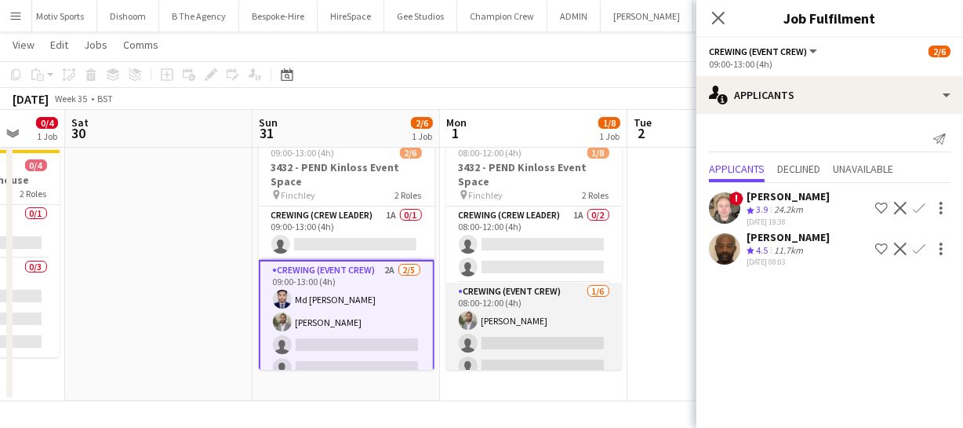
click at [507, 352] on app-card-role "Crewing (Event Crew) 1/6 08:00-12:00 (4h) Kian Chauhan single-neutral-actions s…" at bounding box center [534, 365] width 176 height 167
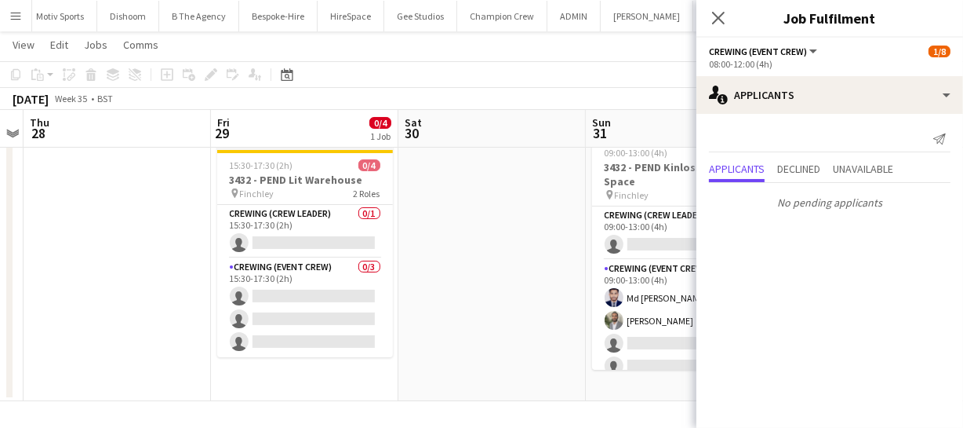
scroll to position [0, 346]
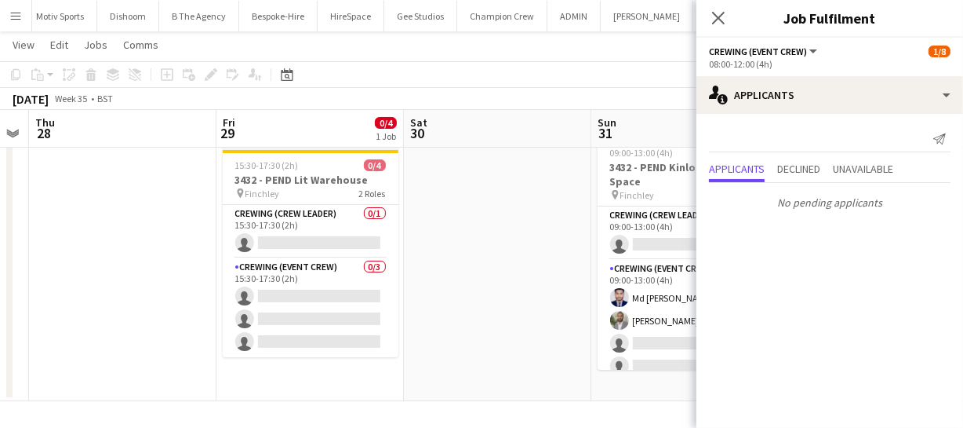
drag, startPoint x: 208, startPoint y: 315, endPoint x: 469, endPoint y: 298, distance: 261.8
click at [469, 298] on app-calendar-viewport "Tue 26 Wed 27 Thu 28 Fri 29 0/4 1 Job Sat 30 Sun 31 2/6 1 Job Mon 1 1/8 1 Job T…" at bounding box center [481, 208] width 963 height 384
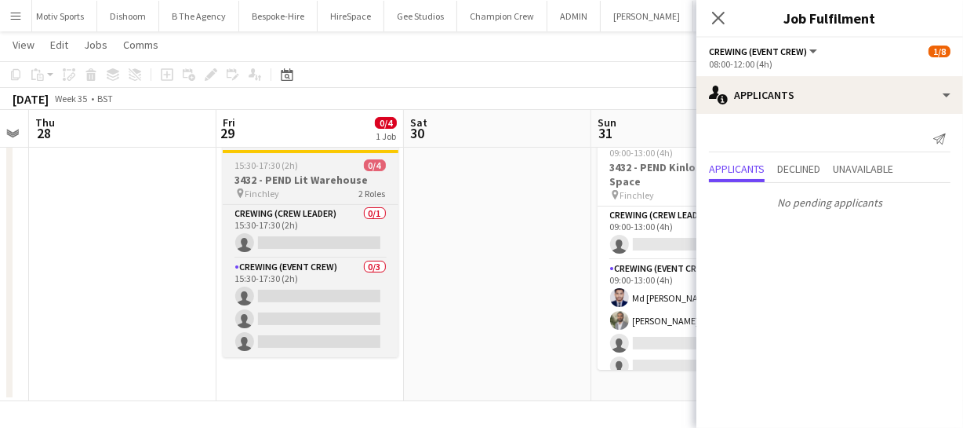
click at [239, 183] on h3 "3432 - PEND Lit Warehouse" at bounding box center [311, 180] width 176 height 14
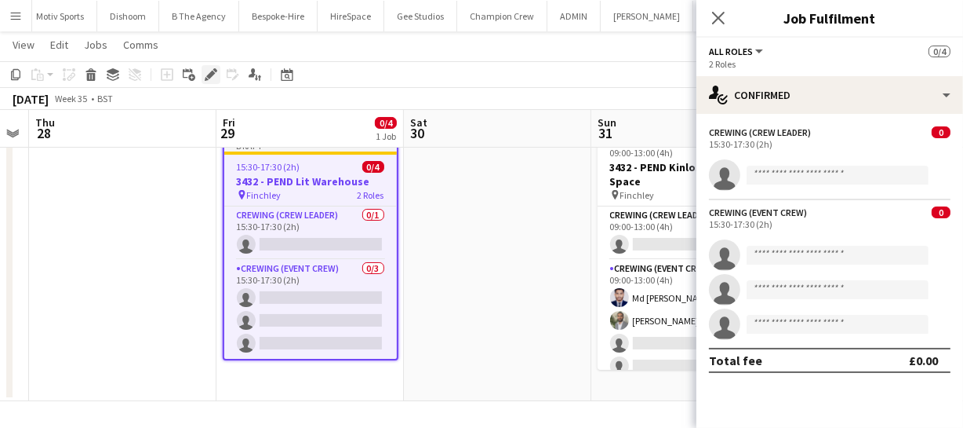
click at [205, 74] on icon "Edit" at bounding box center [211, 74] width 13 height 13
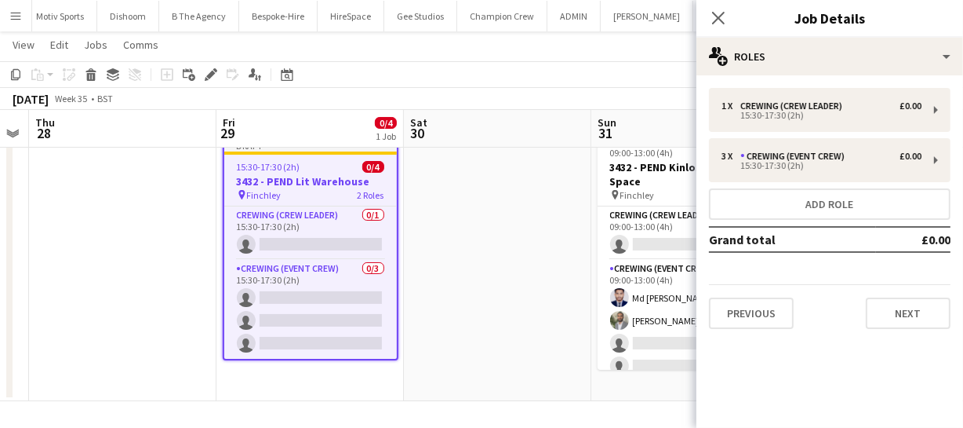
click at [821, 76] on div "1 x Crewing (Crew Leader) £0.00 15:30-17:30 (2h) 3 x Crewing (Event Crew) £0.00…" at bounding box center [830, 208] width 267 height 266
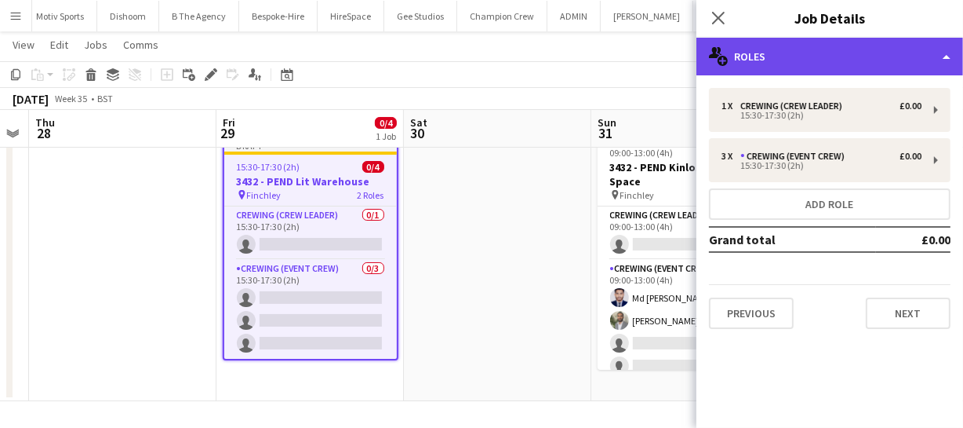
click at [821, 47] on div "multiple-users-add Roles" at bounding box center [830, 57] width 267 height 38
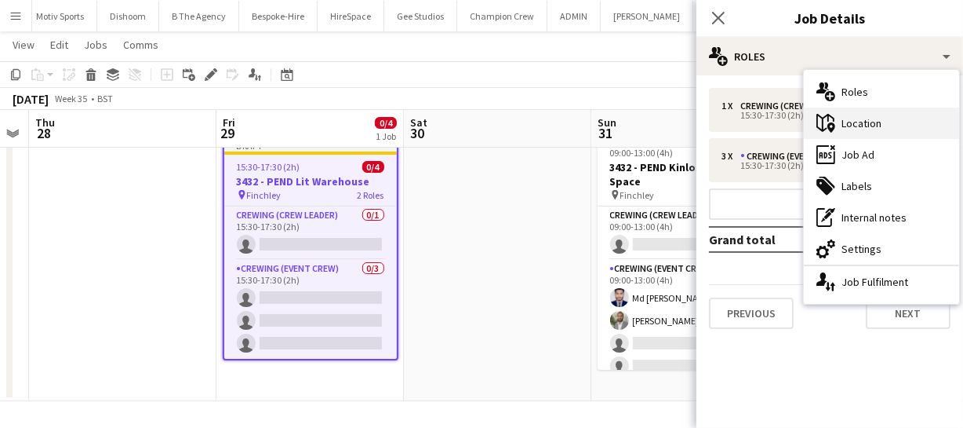
click at [865, 122] on div "maps-pin-1 Location" at bounding box center [881, 122] width 155 height 31
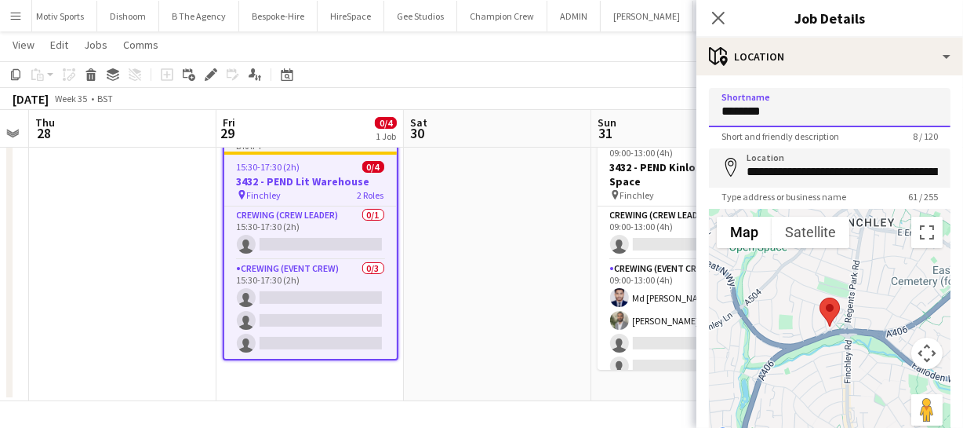
drag, startPoint x: 770, startPoint y: 108, endPoint x: 650, endPoint y: 99, distance: 120.4
click at [650, 99] on body "Menu Boards Boards Boards All jobs Status Workforce Workforce My Workforce Recr…" at bounding box center [481, 191] width 963 height 472
type input "***"
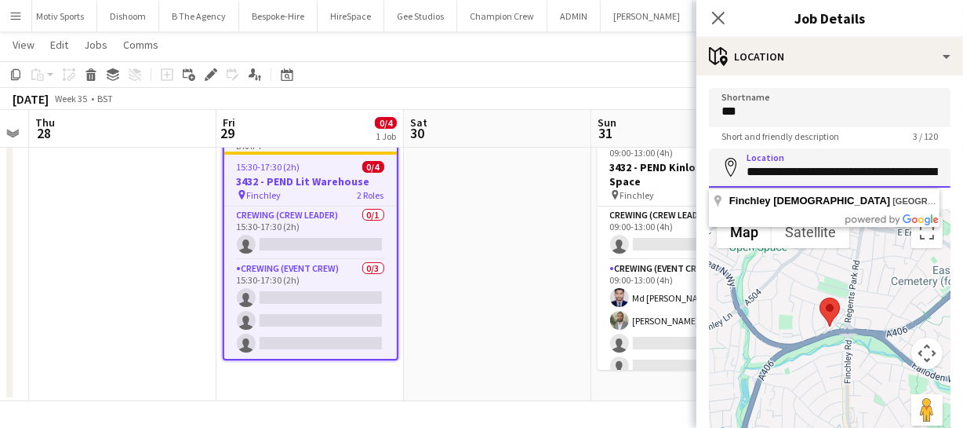
scroll to position [0, 159]
drag, startPoint x: 745, startPoint y: 166, endPoint x: 997, endPoint y: 168, distance: 251.8
click at [963, 168] on html "Menu Boards Boards Boards All jobs Status Workforce Workforce My Workforce Recr…" at bounding box center [481, 191] width 963 height 472
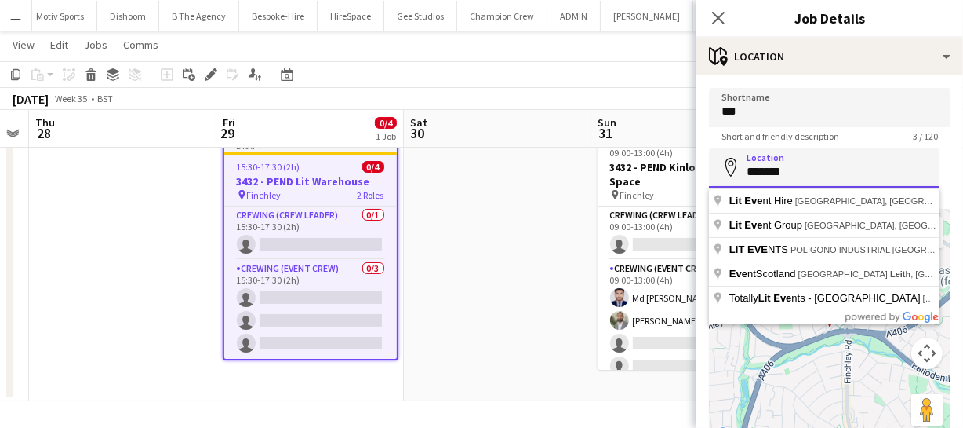
type input "*******"
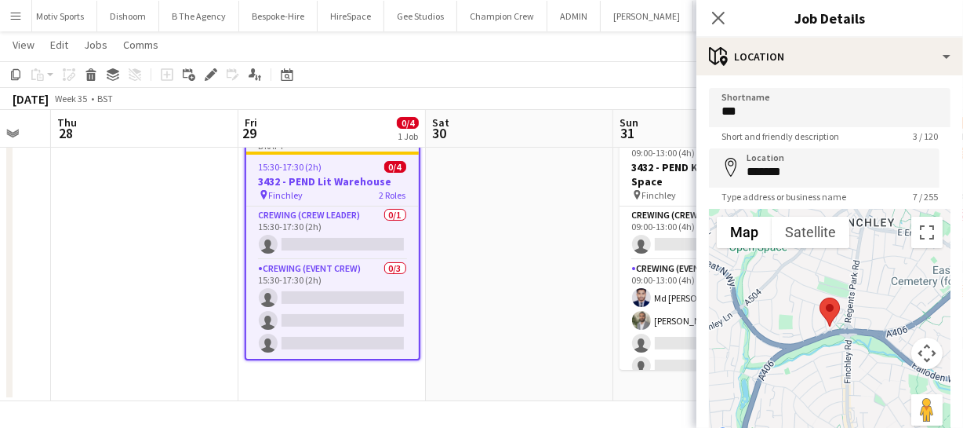
drag, startPoint x: 431, startPoint y: 255, endPoint x: 682, endPoint y: 246, distance: 251.2
click at [670, 247] on app-calendar-viewport "Tue 26 Wed 27 Thu 28 Fri 29 0/4 1 Job Sat 30 Sun 31 2/6 1 Job Mon 1 1/8 1 Job T…" at bounding box center [481, 208] width 963 height 384
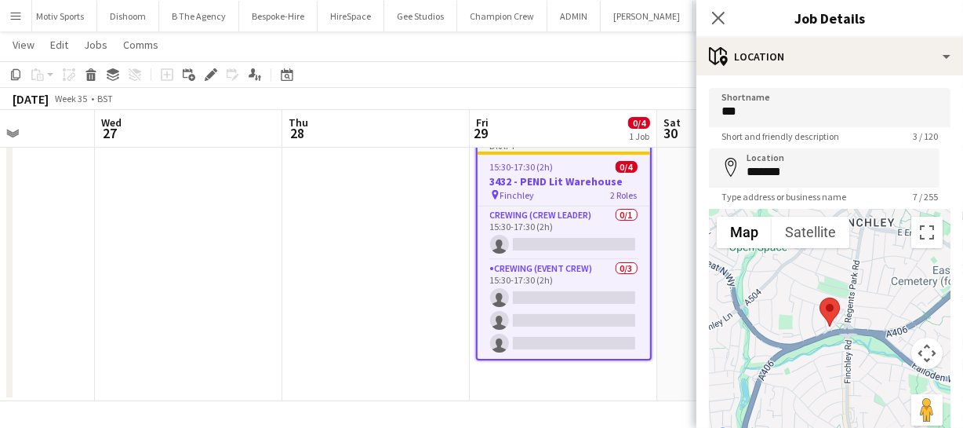
drag, startPoint x: 408, startPoint y: 244, endPoint x: 544, endPoint y: 243, distance: 135.7
click at [519, 243] on app-calendar-viewport "Sun 24 0/4 1 Job Mon 25 Tue 26 Wed 27 Thu 28 Fri 29 0/4 1 Job Sat 30 Sun 31 2/6…" at bounding box center [481, 208] width 963 height 384
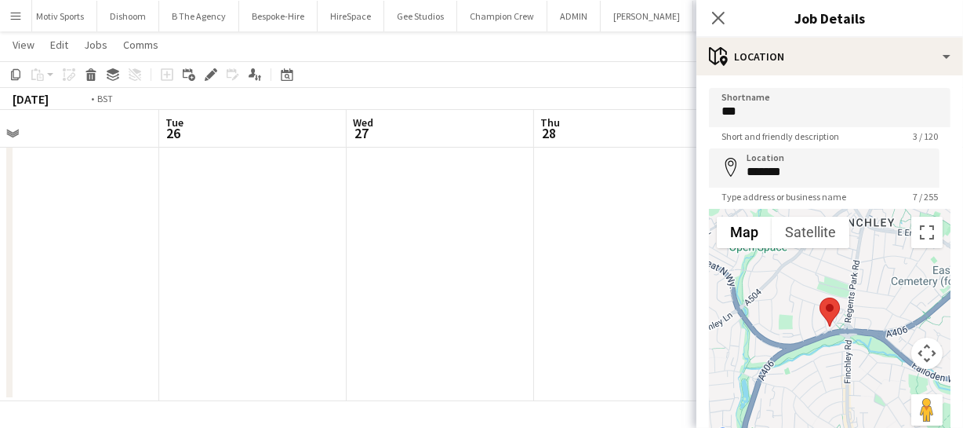
drag, startPoint x: 240, startPoint y: 249, endPoint x: 368, endPoint y: 251, distance: 127.9
click at [525, 249] on app-calendar-viewport "Sat 23 Sun 24 0/4 1 Job Mon 25 Tue 26 Wed 27 Thu 28 Fri 29 0/4 1 Job Sat 30 Sun…" at bounding box center [481, 208] width 963 height 384
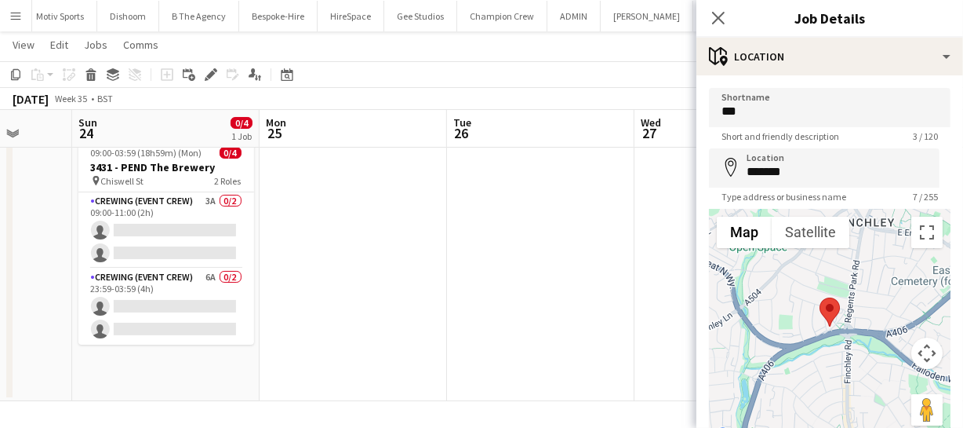
drag, startPoint x: 257, startPoint y: 254, endPoint x: 560, endPoint y: 256, distance: 303.6
click at [440, 253] on app-calendar-viewport "Thu 21 Fri 22 Sat 23 Sun 24 0/4 1 Job Mon 25 Tue 26 Wed 27 Thu 28 Fri 29 0/4 1 …" at bounding box center [481, 208] width 963 height 384
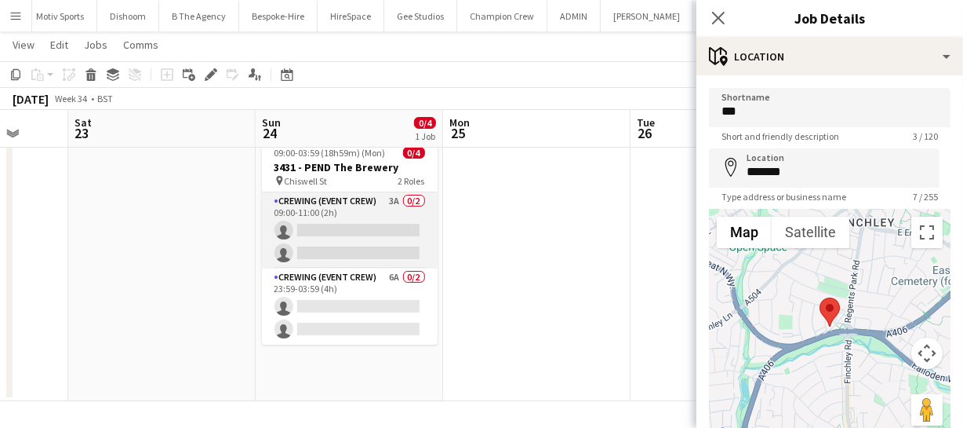
drag, startPoint x: 402, startPoint y: 263, endPoint x: 628, endPoint y: 267, distance: 225.2
click at [610, 278] on app-calendar-viewport "Wed 20 Thu 21 Fri 22 Sat 23 Sun 24 0/4 1 Job Mon 25 Tue 26 Wed 27 Thu 28 Fri 29…" at bounding box center [481, 208] width 963 height 384
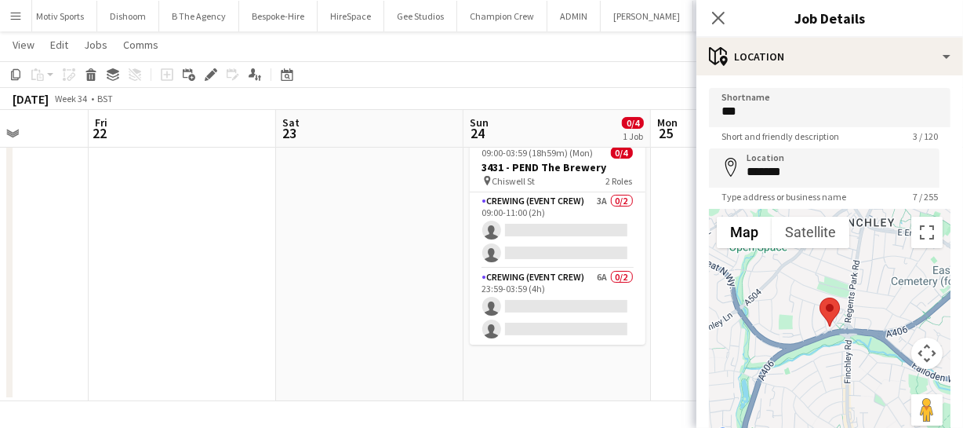
drag, startPoint x: 201, startPoint y: 264, endPoint x: 582, endPoint y: 260, distance: 381.3
click at [468, 255] on app-calendar-viewport "Tue 19 Wed 20 Thu 21 Fri 22 Sat 23 Sun 24 0/4 1 Job Mon 25 Tue 26 Wed 27 Thu 28…" at bounding box center [481, 208] width 963 height 384
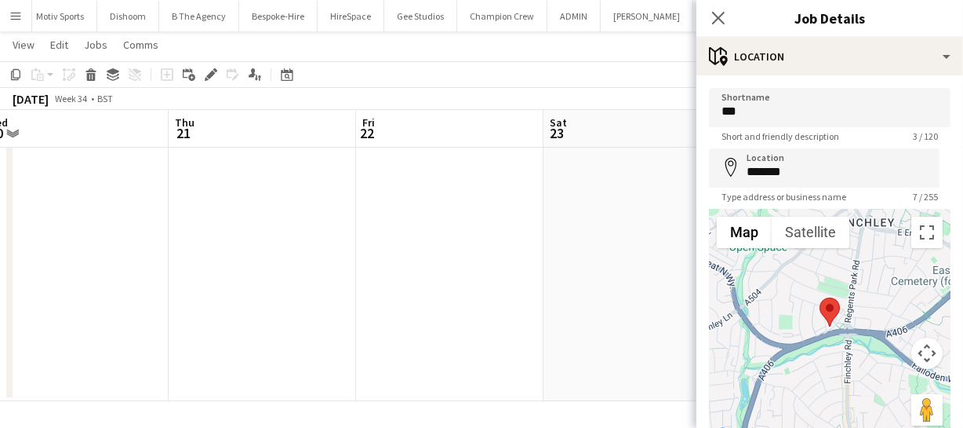
drag, startPoint x: 235, startPoint y: 271, endPoint x: 580, endPoint y: 265, distance: 344.4
click at [478, 259] on app-calendar-viewport "Mon 18 Tue 19 Wed 20 Thu 21 Fri 22 Sat 23 Sun 24 0/4 1 Job Mon 25 Tue 26 Wed 27…" at bounding box center [481, 208] width 963 height 384
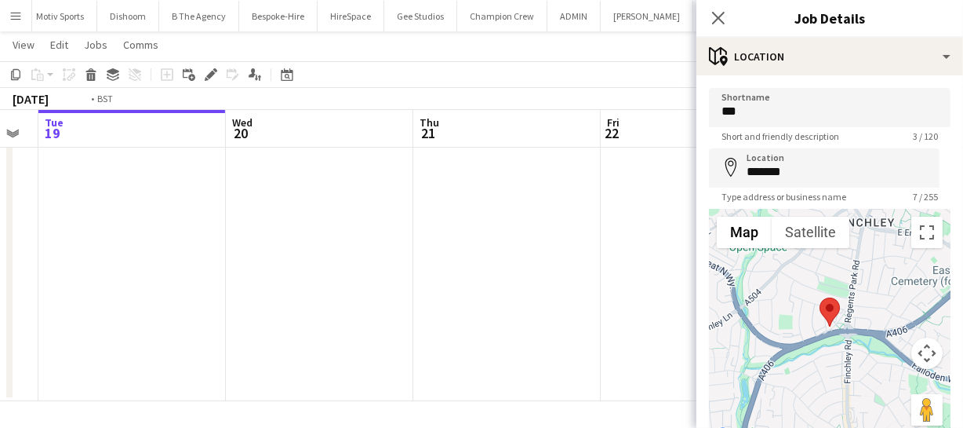
drag, startPoint x: 290, startPoint y: 235, endPoint x: 552, endPoint y: 230, distance: 262.1
click at [541, 228] on app-calendar-viewport "Sun 17 Mon 18 Tue 19 Wed 20 Thu 21 Fri 22 Sat 23 Sun 24 0/4 1 Job Mon 25 Tue 26…" at bounding box center [481, 208] width 963 height 384
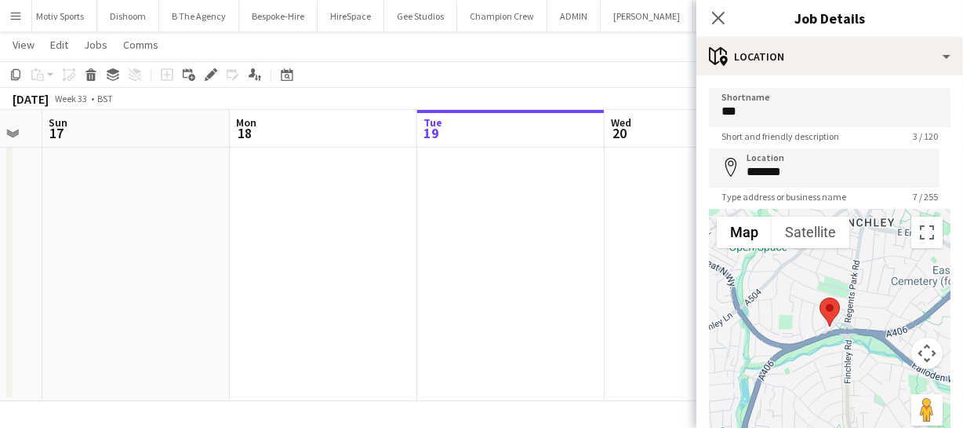
click at [488, 224] on app-calendar-viewport "Fri 15 Sat 16 Sun 17 Mon 18 Tue 19 Wed 20 Thu 21 Fri 22 Sat 23 Sun 24 0/4 1 Job…" at bounding box center [481, 208] width 963 height 384
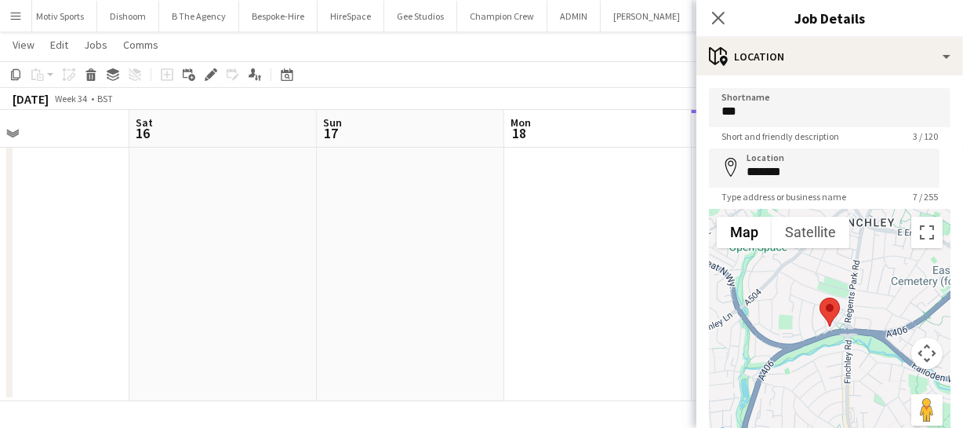
drag, startPoint x: 170, startPoint y: 217, endPoint x: 516, endPoint y: 222, distance: 346.0
click at [481, 222] on app-calendar-viewport "Wed 13 Thu 14 Fri 15 Sat 16 Sun 17 Mon 18 Tue 19 Wed 20 Thu 21 Fri 22 Sat 23" at bounding box center [481, 208] width 963 height 384
drag, startPoint x: 195, startPoint y: 215, endPoint x: 378, endPoint y: 195, distance: 183.8
click at [313, 198] on app-calendar-viewport "Mon 11 Tue 12 Wed 13 Thu 14 Fri 15 Sat 16 Sun 17 Mon 18 Tue 19 Wed 20 Thu 21" at bounding box center [481, 208] width 963 height 384
drag, startPoint x: 16, startPoint y: 206, endPoint x: 155, endPoint y: 238, distance: 143.3
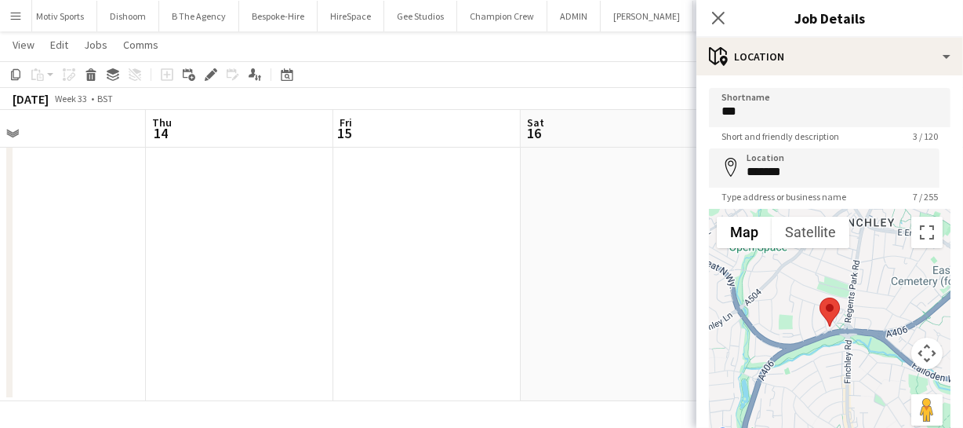
click at [293, 215] on app-calendar-viewport "Mon 11 Tue 12 Wed 13 Thu 14 Fri 15 Sat 16 Sun 17 Mon 18 Tue 19 Wed 20 Thu 21" at bounding box center [481, 208] width 963 height 384
drag, startPoint x: 343, startPoint y: 241, endPoint x: 330, endPoint y: 264, distance: 26.7
click at [391, 248] on app-calendar-viewport "Sat 9 Sun 10 Mon 11 Tue 12 Wed 13 Thu 14 Fri 15 Sat 16 Sun 17 Mon 18 Tue 19" at bounding box center [481, 208] width 963 height 384
drag, startPoint x: 224, startPoint y: 267, endPoint x: 515, endPoint y: 298, distance: 292.0
click at [417, 269] on app-calendar-viewport "Fri 8 Sat 9 Sun 10 Mon 11 Tue 12 Wed 13 Thu 14 Fri 15 Sat 16 Sun 17 Mon 18" at bounding box center [481, 208] width 963 height 384
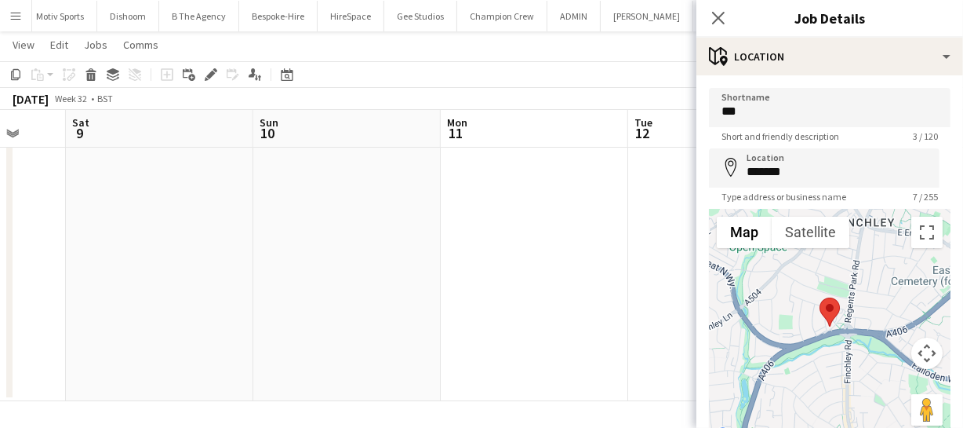
click at [233, 279] on app-calendar-viewport "Wed 6 Thu 7 Fri 8 Sat 9 Sun 10 Mon 11 Tue 12 Wed 13 Thu 14 Fri 15 Sat 16" at bounding box center [481, 208] width 963 height 384
drag, startPoint x: 129, startPoint y: 275, endPoint x: 298, endPoint y: 264, distance: 169.8
click at [227, 256] on app-calendar-viewport "Wed 6 Thu 7 1/1 1 Job Fri 8 Sat 9 Sun 10 Mon 11 Tue 12 Wed 13 Thu 14 Fri 15 Sat…" at bounding box center [481, 208] width 963 height 384
drag, startPoint x: 162, startPoint y: 253, endPoint x: 370, endPoint y: 264, distance: 207.4
click at [248, 253] on app-calendar-viewport "Wed 6 Thu 7 1/1 1 Job Fri 8 Sat 9 Sun 10 Mon 11 Tue 12 Wed 13 Thu 14 Fri 15 Sat…" at bounding box center [481, 208] width 963 height 384
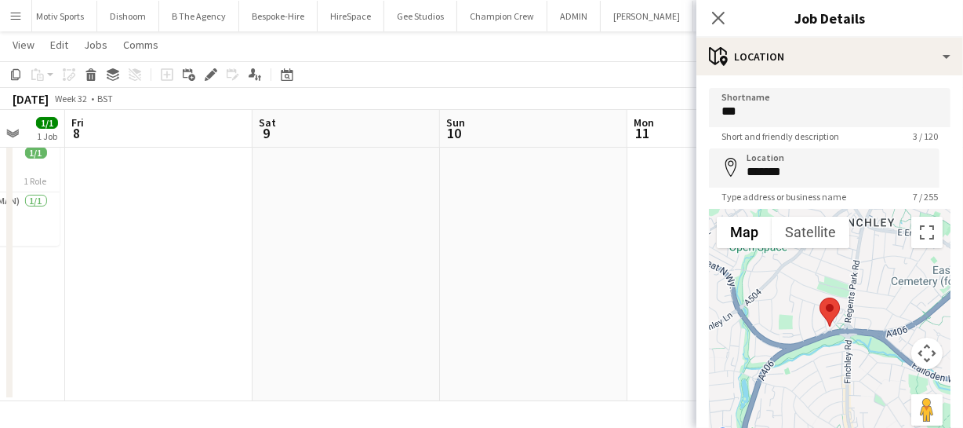
drag, startPoint x: 192, startPoint y: 264, endPoint x: 98, endPoint y: 271, distance: 94.4
click at [286, 264] on app-calendar-viewport "Tue 5 Wed 6 Thu 7 1/1 1 Job Fri 8 Sat 9 Sun 10 Mon 11 Tue 12 Wed 13 Thu 14 Fri …" at bounding box center [481, 208] width 963 height 384
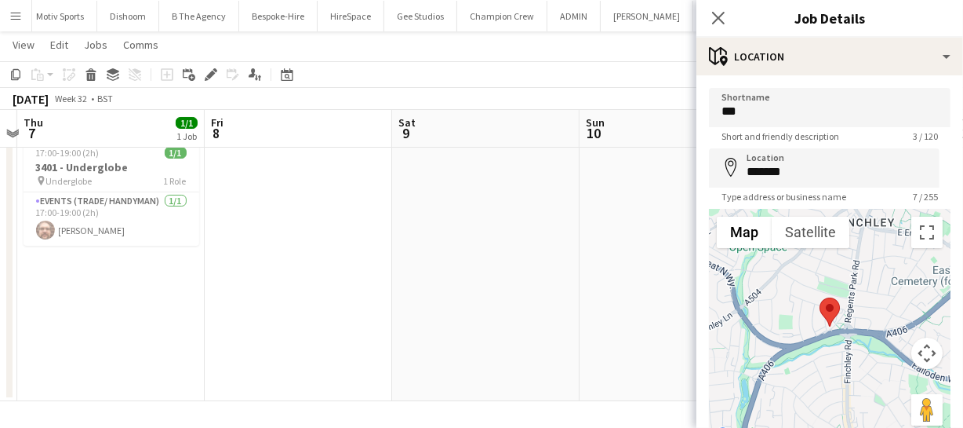
click at [220, 268] on app-calendar-viewport "Tue 5 Wed 6 Thu 7 1/1 1 Job Fri 8 Sat 9 Sun 10 Mon 11 Tue 12 Wed 13 Thu 14 Fri …" at bounding box center [481, 208] width 963 height 384
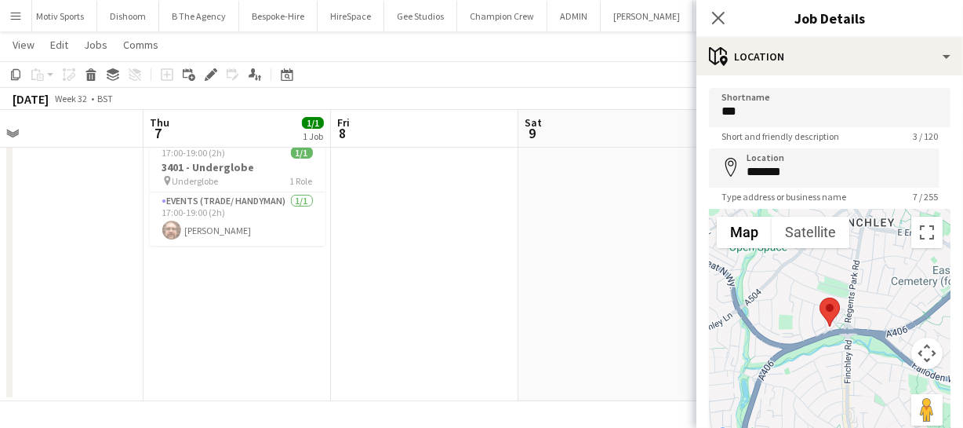
drag, startPoint x: 409, startPoint y: 293, endPoint x: 464, endPoint y: 300, distance: 56.3
click at [447, 298] on app-calendar-viewport "Mon 4 Tue 5 Wed 6 Thu 7 1/1 1 Job Fri 8 Sat 9 Sun 10 Mon 11 Tue 12 Wed 13 Thu 1…" at bounding box center [481, 208] width 963 height 384
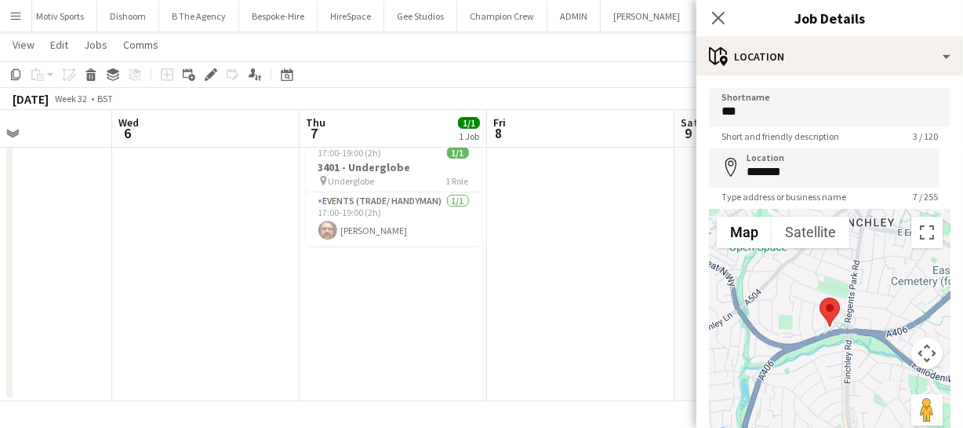
click at [406, 303] on app-calendar-viewport "Sun 3 Mon 4 Tue 5 Wed 6 Thu 7 1/1 1 Job Fri 8 Sat 9 Sun 10 Mon 11 Tue 12 Wed 13…" at bounding box center [481, 208] width 963 height 384
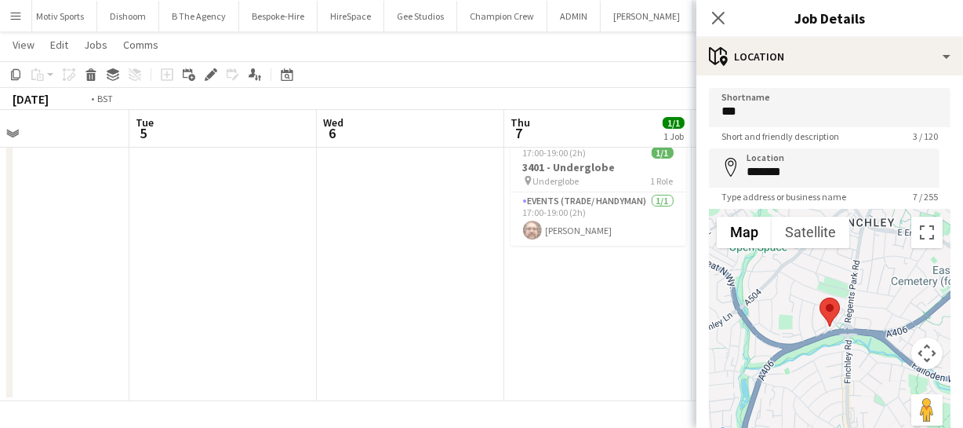
drag, startPoint x: 195, startPoint y: 276, endPoint x: 411, endPoint y: 284, distance: 216.7
click at [293, 277] on app-calendar-viewport "Sat 2 Sun 3 Mon 4 Tue 5 Wed 6 Thu 7 1/1 1 Job Fri 8 Sat 9 Sun 10 Mon 11 Tue 12 …" at bounding box center [481, 208] width 963 height 384
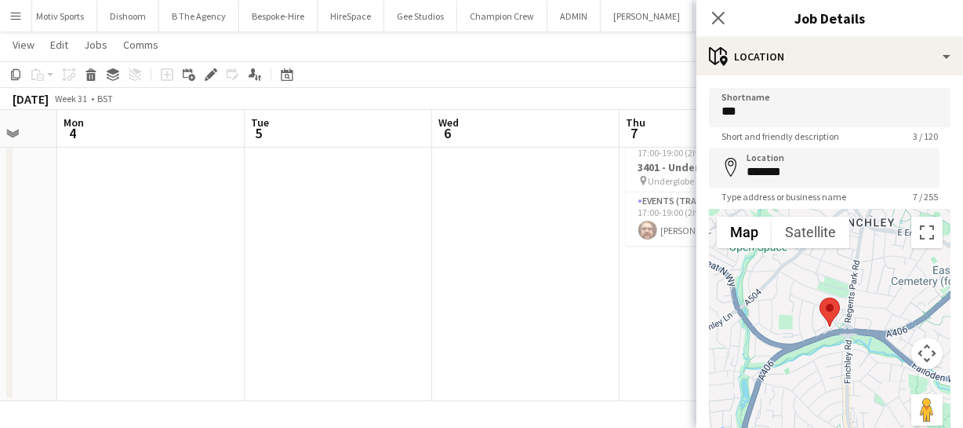
click at [375, 267] on app-calendar-viewport "Sat 2 Sun 3 Mon 4 Tue 5 Wed 6 Thu 7 1/1 1 Job Fri 8 Sat 9 Sun 10 Mon 11 Tue 12 …" at bounding box center [481, 208] width 963 height 384
click at [363, 267] on app-calendar-viewport "Fri 1 1/1 1 Job Sat 2 Sun 3 Mon 4 Tue 5 Wed 6 Thu 7 1/1 1 Job Fri 8 Sat 9 Sun 1…" at bounding box center [481, 208] width 963 height 384
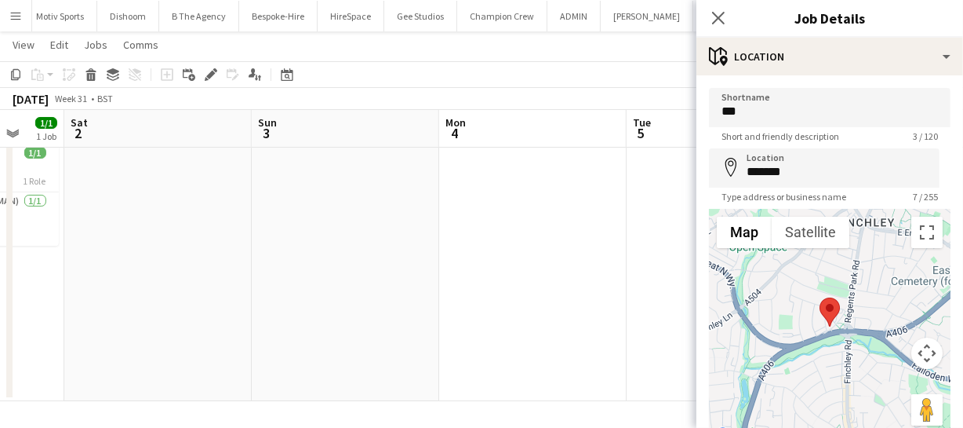
click at [384, 266] on app-calendar-viewport "Wed 30 Thu 31 Fri 1 1/1 1 Job Sat 2 Sun 3 Mon 4 Tue 5 Wed 6 Thu 7 1/1 1 Job Fri…" at bounding box center [481, 208] width 963 height 384
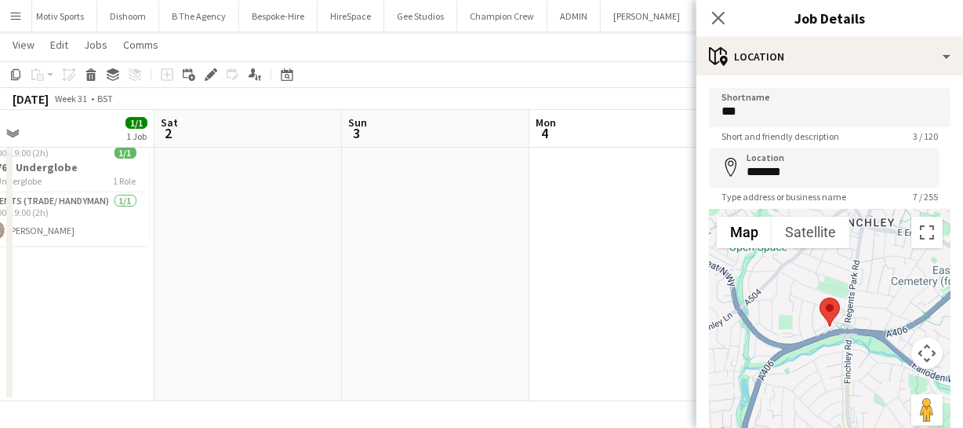
drag, startPoint x: 274, startPoint y: 260, endPoint x: 290, endPoint y: 249, distance: 19.4
click at [378, 259] on app-calendar-viewport "Wed 30 Thu 31 Fri 1 1/1 1 Job Sat 2 Sun 3 Mon 4 Tue 5 Wed 6 Thu 7 1/1 1 Job Fri…" at bounding box center [481, 208] width 963 height 384
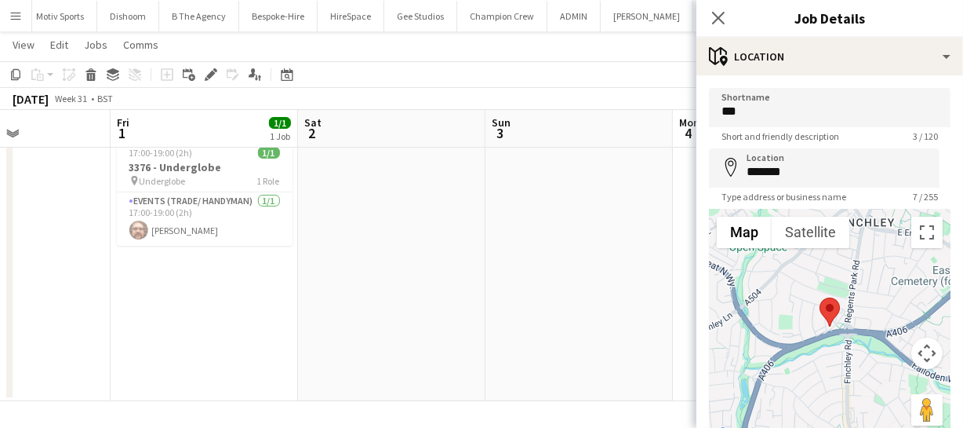
click at [484, 264] on app-calendar-viewport "Tue 29 Wed 30 Thu 31 Fri 1 1/1 1 Job Sat 2 Sun 3 Mon 4 Tue 5 Wed 6 Thu 7 1/1 1 …" at bounding box center [481, 208] width 963 height 384
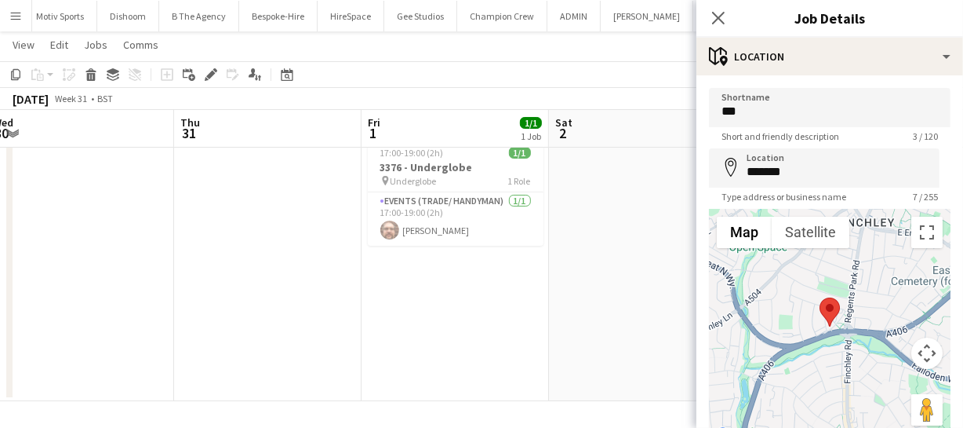
click at [477, 271] on app-calendar-viewport "Mon 28 Tue 29 Wed 30 Thu 31 Fri 1 1/1 1 Job Sat 2 Sun 3 Mon 4 Tue 5 Wed 6 Thu 7…" at bounding box center [481, 208] width 963 height 384
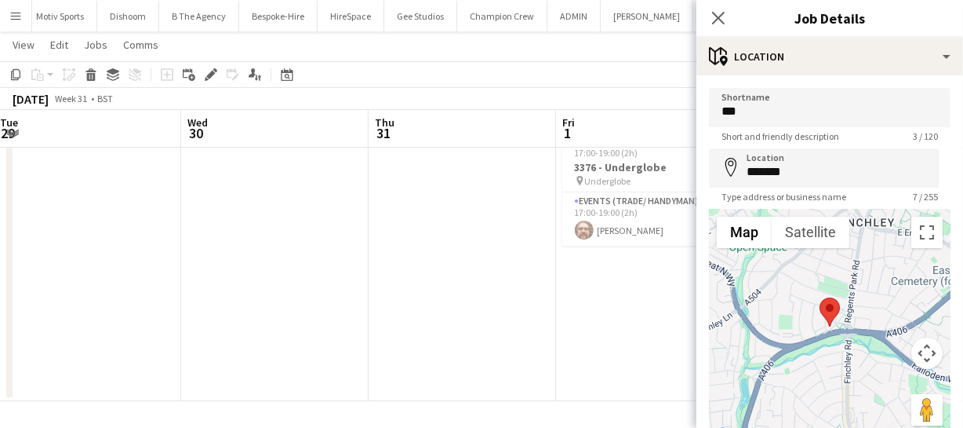
click at [385, 268] on app-calendar-viewport "Sun 27 Mon 28 Tue 29 Wed 30 Thu 31 Fri 1 1/1 1 Job Sat 2 Sun 3 Mon 4 Tue 5 Wed …" at bounding box center [481, 208] width 963 height 384
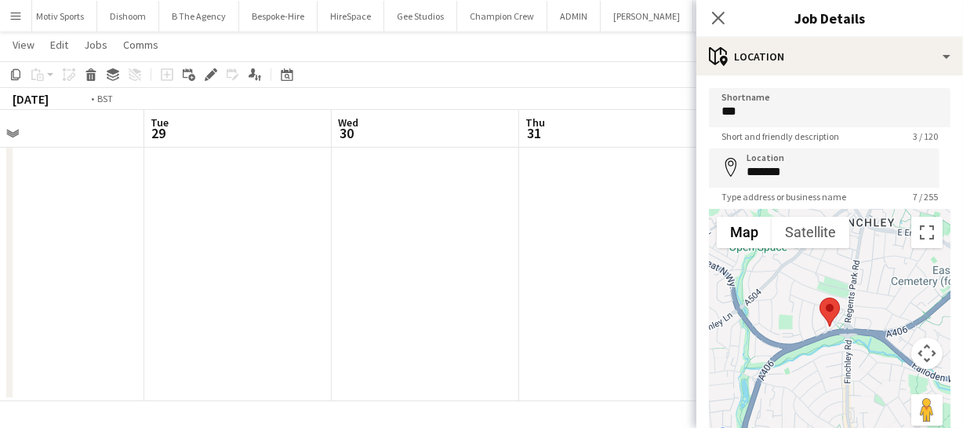
click at [419, 263] on app-calendar-viewport "Sat 26 Sun 27 Mon 28 Tue 29 Wed 30 Thu 31 Fri 1 1/1 1 Job Sat 2 Sun 3 Mon 4 Tue…" at bounding box center [481, 208] width 963 height 384
click at [426, 267] on app-calendar-viewport "Fri 25 Sat 26 Sun 27 Mon 28 Tue 29 Wed 30 Thu 31 Fri 1 1/1 1 Job Sat 2 Sun 3 Mo…" at bounding box center [481, 208] width 963 height 384
click at [351, 260] on app-calendar-viewport "Thu 24 5/5 1 Job Fri 25 Sat 26 Sun 27 Mon 28 Tue 29 Wed 30 Thu 31 Fri 1 1/1 1 J…" at bounding box center [481, 208] width 963 height 384
drag, startPoint x: 231, startPoint y: 256, endPoint x: 293, endPoint y: 251, distance: 61.4
click at [391, 260] on app-calendar-viewport "Wed 23 15/15 2 Jobs Thu 24 5/5 1 Job Fri 25 Sat 26 Sun 27 Mon 28 Tue 29 Wed 30 …" at bounding box center [481, 327] width 963 height 623
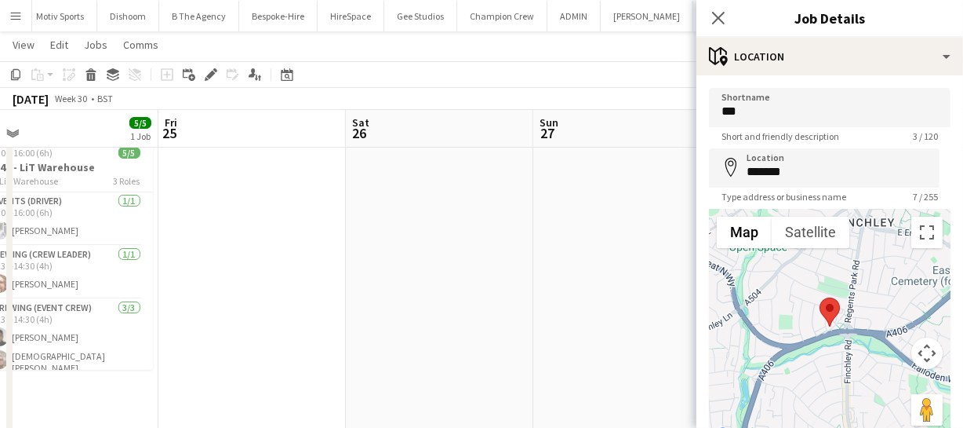
click at [351, 245] on app-calendar-viewport "Tue 22 8/8 2 Jobs Wed 23 15/15 2 Jobs Thu 24 5/5 1 Job Fri 25 Sat 26 Sun 27 Mon…" at bounding box center [481, 327] width 963 height 623
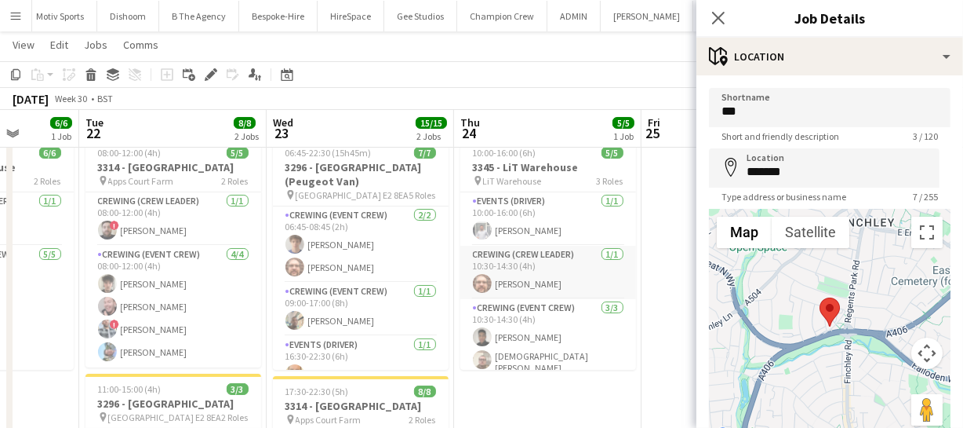
scroll to position [0, 483]
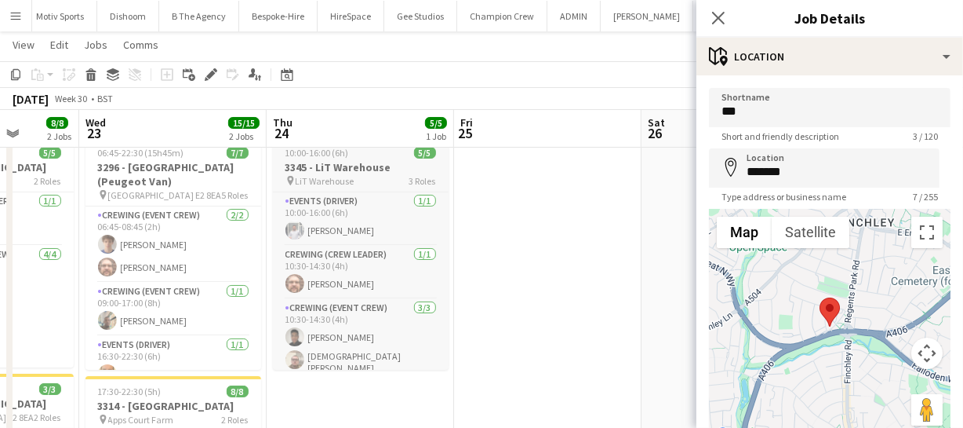
click at [366, 166] on h3 "3345 - LiT Warehouse" at bounding box center [361, 167] width 176 height 14
type input "**********"
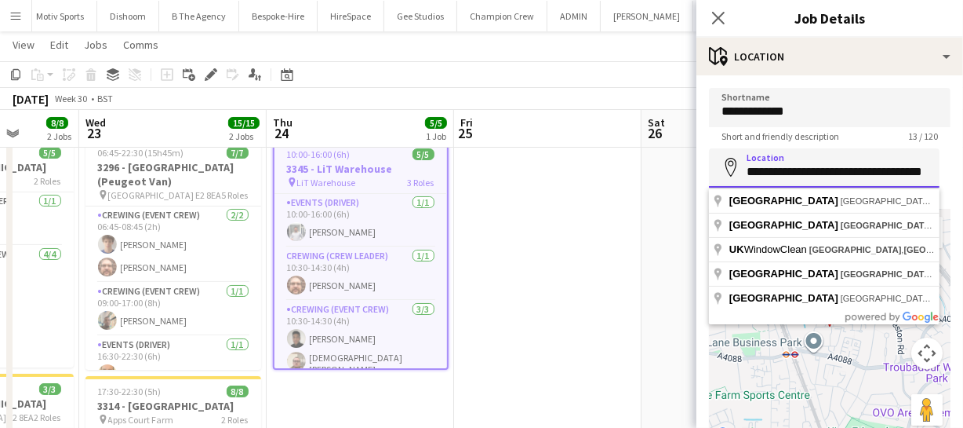
scroll to position [0, 39]
drag, startPoint x: 748, startPoint y: 172, endPoint x: 1017, endPoint y: 191, distance: 269.8
click at [963, 191] on html "Menu Boards Boards Boards All jobs Status Workforce Workforce My Workforce Recr…" at bounding box center [481, 310] width 963 height 711
drag, startPoint x: 552, startPoint y: 207, endPoint x: 493, endPoint y: 202, distance: 59.0
click at [415, 200] on app-calendar-viewport "Sun 20 Mon 21 6/6 1 Job Tue 22 8/8 2 Jobs Wed 23 15/15 2 Jobs Thu 24 5/5 1 Job …" at bounding box center [481, 327] width 963 height 623
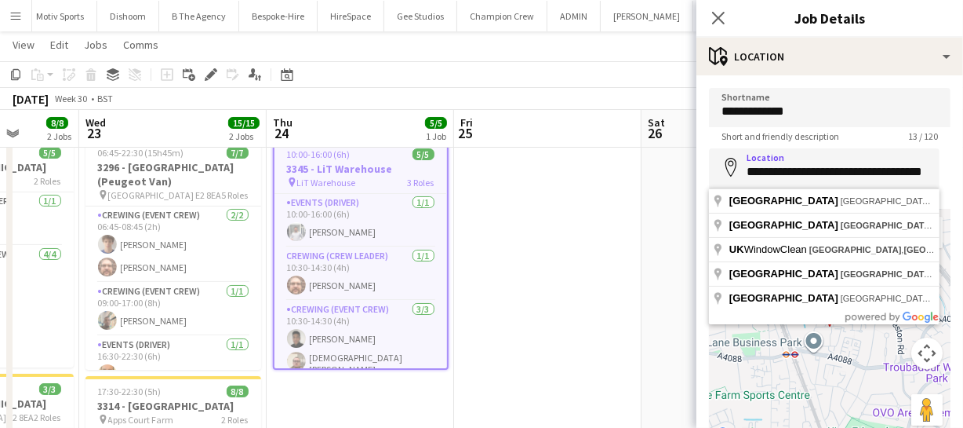
scroll to position [0, 0]
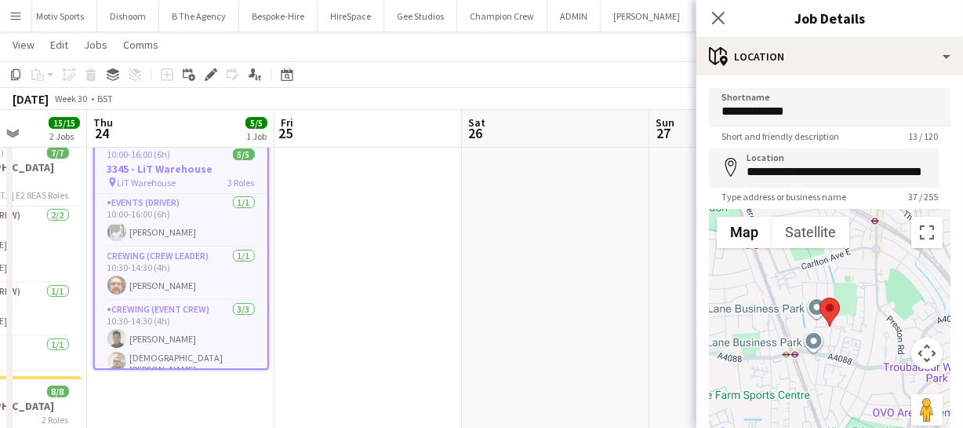
drag, startPoint x: 494, startPoint y: 238, endPoint x: 372, endPoint y: 246, distance: 122.6
click at [406, 249] on app-calendar-viewport "Sun 20 Mon 21 6/6 1 Job Tue 22 8/8 2 Jobs Wed 23 15/15 2 Jobs Thu 24 5/5 1 Job …" at bounding box center [481, 327] width 963 height 623
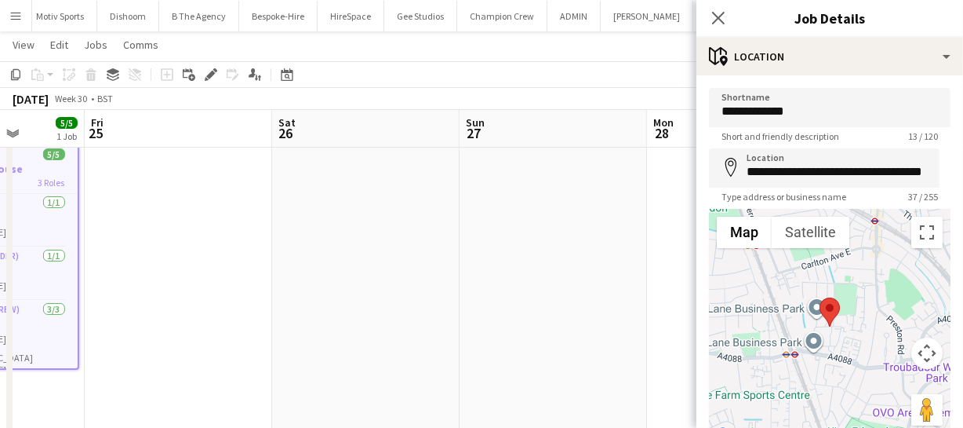
click at [324, 286] on app-calendar-viewport "Tue 22 8/8 2 Jobs Wed 23 15/15 2 Jobs Thu 24 5/5 1 Job Fri 25 Sat 26 Sun 27 Mon…" at bounding box center [481, 327] width 963 height 623
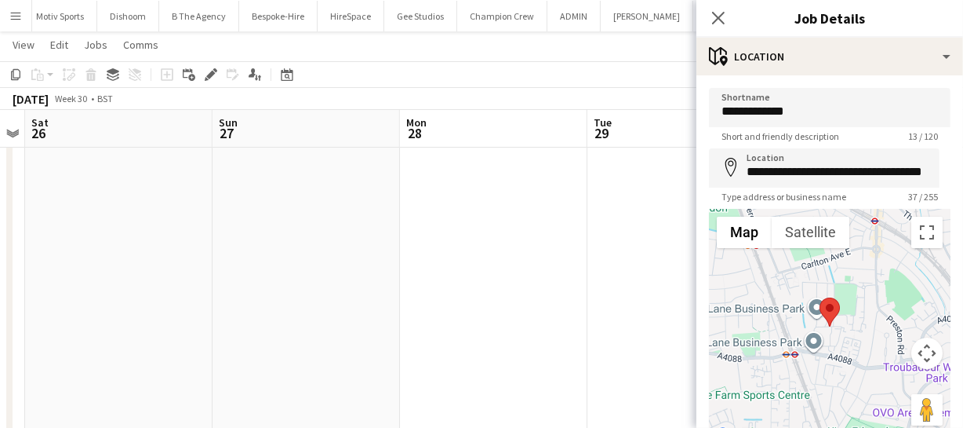
drag, startPoint x: 527, startPoint y: 268, endPoint x: 259, endPoint y: 276, distance: 268.4
click at [282, 289] on app-calendar-viewport "Tue 22 8/8 2 Jobs Wed 23 15/15 2 Jobs Thu 24 5/5 1 Job Fri 25 Sat 26 Sun 27 Mon…" at bounding box center [481, 327] width 963 height 623
drag, startPoint x: 362, startPoint y: 297, endPoint x: 180, endPoint y: 286, distance: 183.2
click at [180, 303] on app-calendar-viewport "Thu 24 5/5 1 Job Fri 25 Sat 26 Sun 27 Mon 28 Tue 29 Wed 30 Thu 31 Fri 1 1/1 1 J…" at bounding box center [481, 327] width 963 height 623
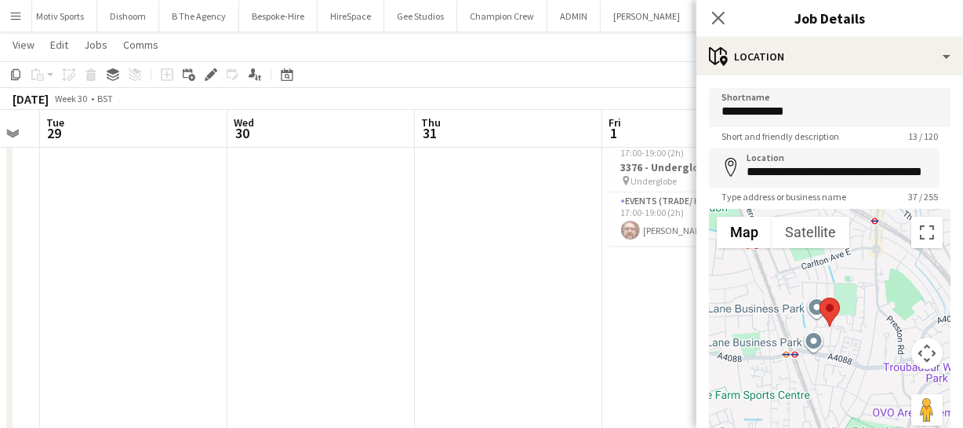
click at [139, 297] on app-calendar-viewport "Sat 26 Sun 27 Mon 28 Tue 29 Wed 30 Thu 31 Fri 1 1/1 1 Job Sat 2 Sun 3 Mon 4 Tue…" at bounding box center [481, 327] width 963 height 623
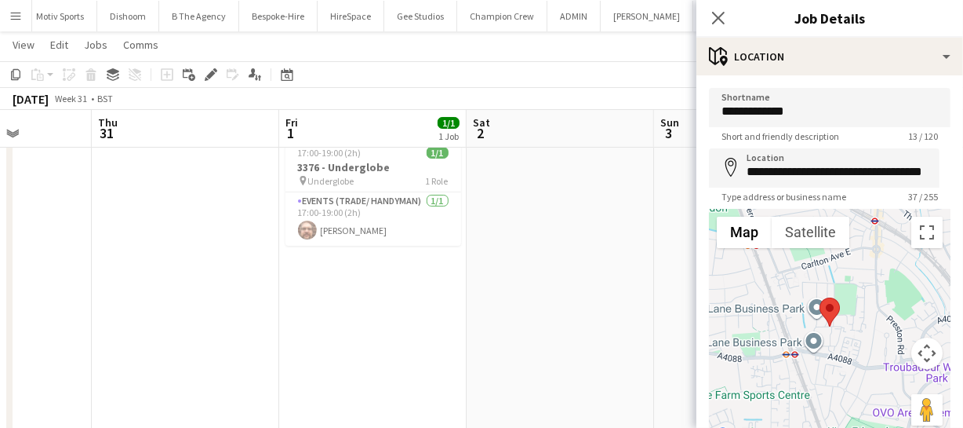
click at [202, 300] on app-calendar-viewport "Mon 28 Tue 29 Wed 30 Thu 31 Fri 1 1/1 1 Job Sat 2 Sun 3 Mon 4 Tue 5 Wed 6 Thu 7…" at bounding box center [481, 327] width 963 height 623
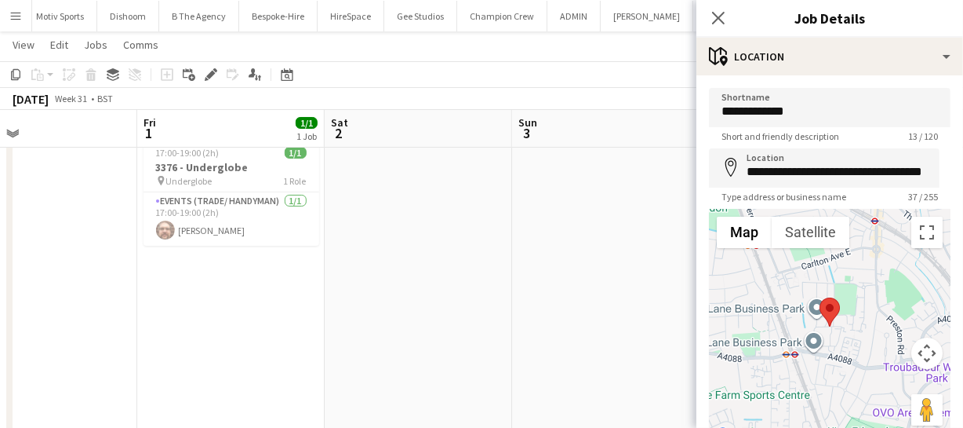
drag, startPoint x: 213, startPoint y: 311, endPoint x: 138, endPoint y: 308, distance: 75.4
click at [166, 312] on app-calendar-viewport "Mon 28 Tue 29 Wed 30 Thu 31 Fri 1 1/1 1 Job Sat 2 Sun 3 Mon 4 Tue 5 Wed 6 Thu 7…" at bounding box center [481, 327] width 963 height 623
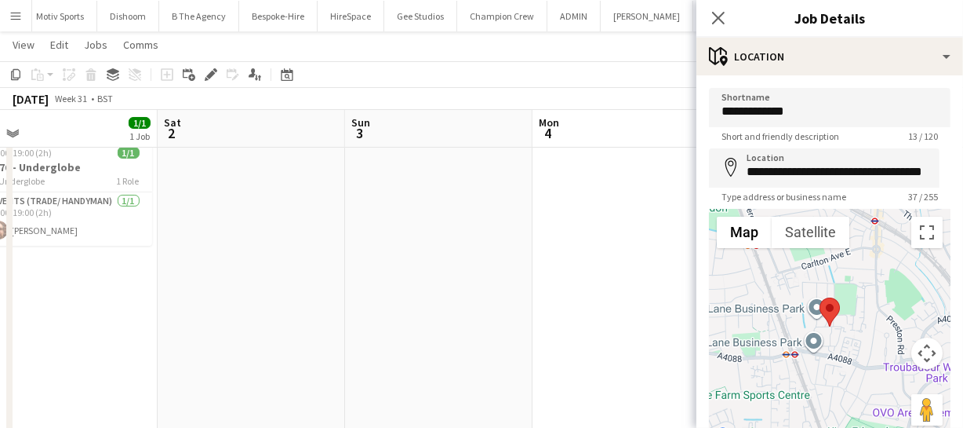
click at [129, 316] on app-calendar-viewport "Wed 30 Thu 31 Fri 1 1/1 1 Job Sat 2 Sun 3 Mon 4 Tue 5 Wed 6 Thu 7 1/1 1 Job Fri…" at bounding box center [481, 327] width 963 height 623
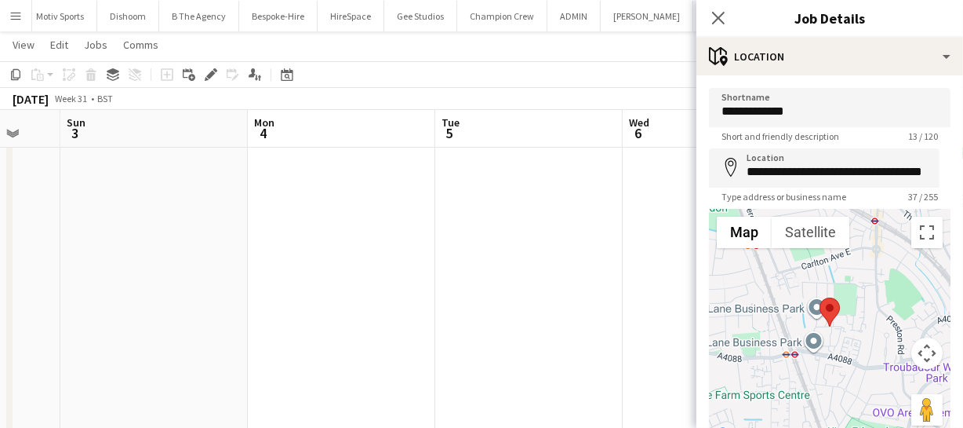
drag, startPoint x: 440, startPoint y: 305, endPoint x: 130, endPoint y: 320, distance: 310.2
click at [164, 320] on app-calendar-viewport "Wed 30 Thu 31 Fri 1 1/1 1 Job Sat 2 Sun 3 Mon 4 Tue 5 Wed 6 Thu 7 1/1 1 Job Fri…" at bounding box center [481, 327] width 963 height 623
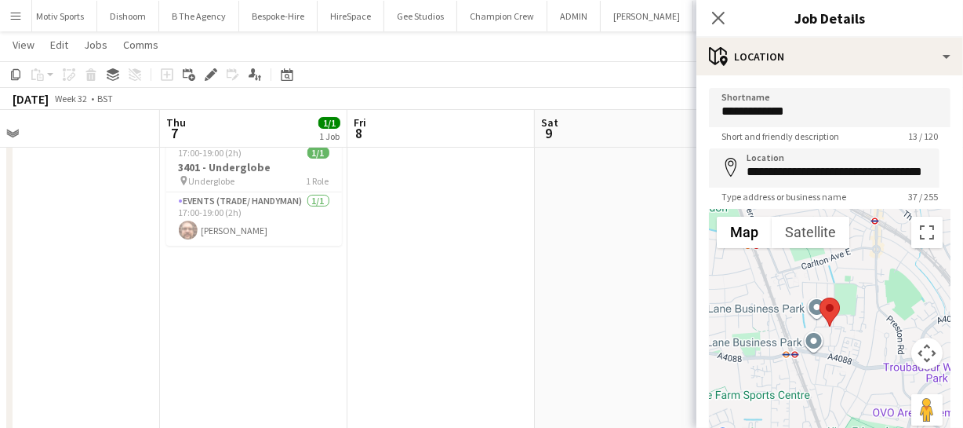
drag, startPoint x: 303, startPoint y: 314, endPoint x: 252, endPoint y: 294, distance: 54.6
click at [97, 320] on app-calendar-viewport "Sun 3 Mon 4 Tue 5 Wed 6 Thu 7 1/1 1 Job Fri 8 Sat 9 Sun 10 Mon 11 Tue 12 Wed 13…" at bounding box center [481, 327] width 963 height 623
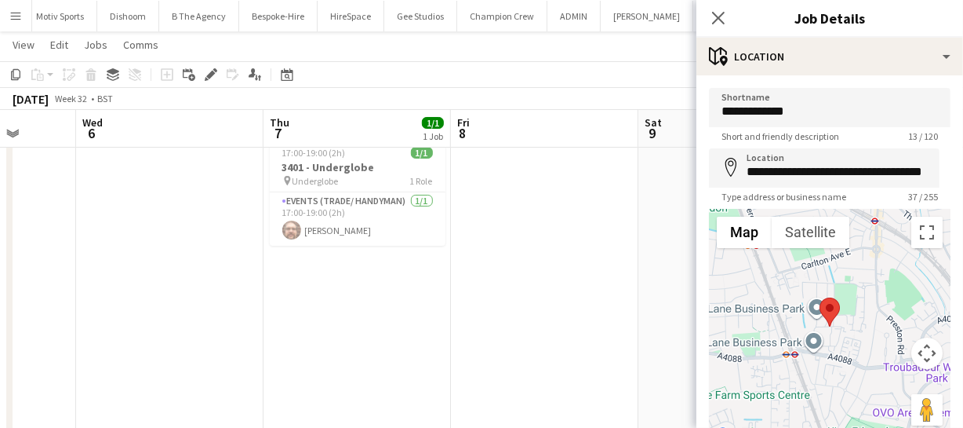
drag
click at [158, 315] on app-calendar-viewport "Sun 3 Mon 4 Tue 5 Wed 6 Thu 7 1/1 1 Job Fri 8 Sat 9 Sun 10 Mon 11 Tue 12 Wed 13…" at bounding box center [481, 327] width 963 height 623
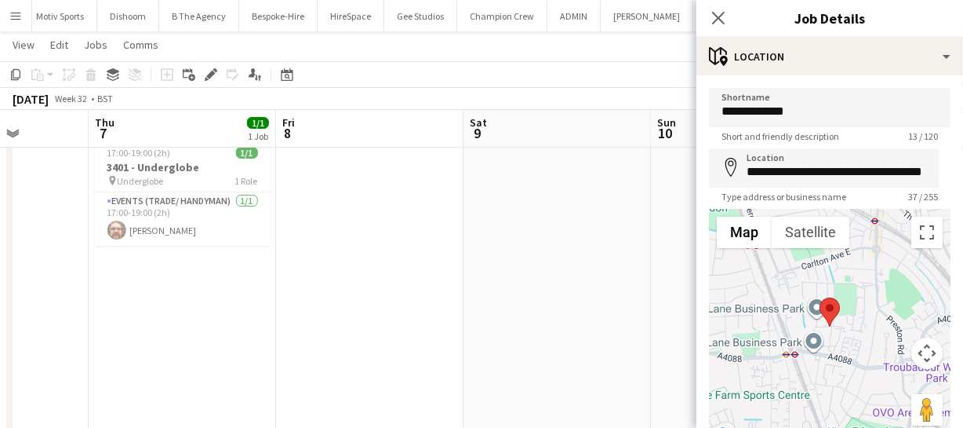
click at [279, 318] on app-calendar-viewport "Sun 3 Mon 4 Tue 5 Wed 6 Thu 7 1/1 1 Job Fri 8 Sat 9 Sun 10 Mon 11 Tue 12 Wed 13…" at bounding box center [481, 327] width 963 height 623
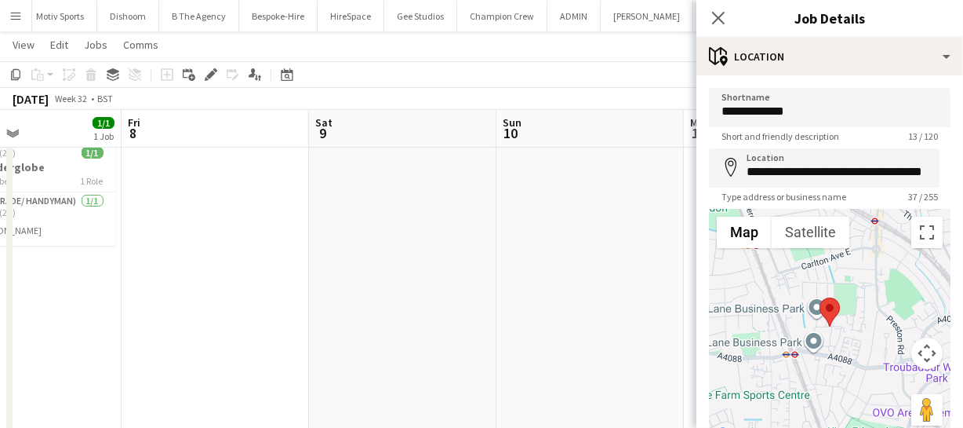
click at [279, 315] on app-calendar-viewport "Tue 5 Wed 6 Thu 7 1/1 1 Job Fri 8 Sat 9 Sun 10 Mon 11 Tue 12 Wed 13 Thu 14 Fri …" at bounding box center [481, 327] width 963 height 623
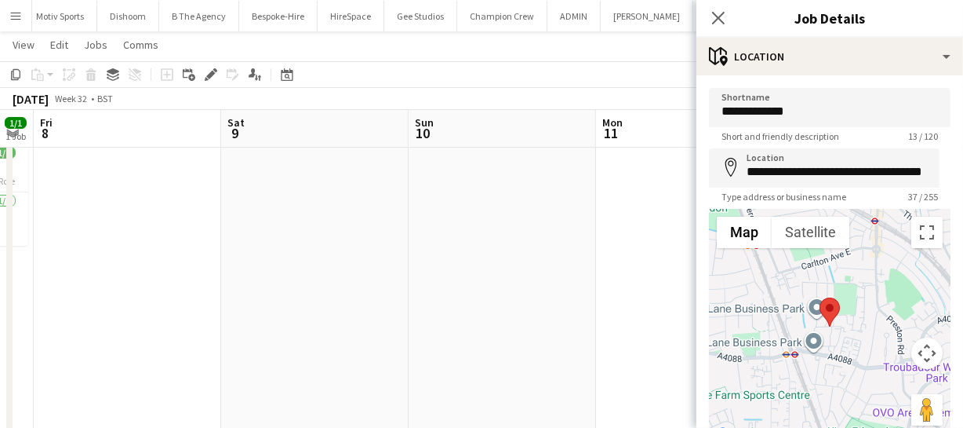
click at [154, 313] on app-calendar-viewport "Tue 5 Wed 6 Thu 7 1/1 1 Job Fri 8 Sat 9 Sun 10 Mon 11 Tue 12 Wed 13 Thu 14 Fri …" at bounding box center [481, 327] width 963 height 623
click at [280, 311] on app-calendar-viewport "Tue 5 Wed 6 Thu 7 1/1 1 Job Fri 8 Sat 9 Sun 10 Mon 11 Tue 12 Wed 13 Thu 14 Fri …" at bounding box center [481, 327] width 963 height 623
click at [309, 298] on app-calendar-viewport "Thu 7 1/1 1 Job Fri 8 Sat 9 Sun 10 Mon 11 Tue 12 Wed 13 Thu 14 Fri 15 Sat 16 Su…" at bounding box center [481, 327] width 963 height 623
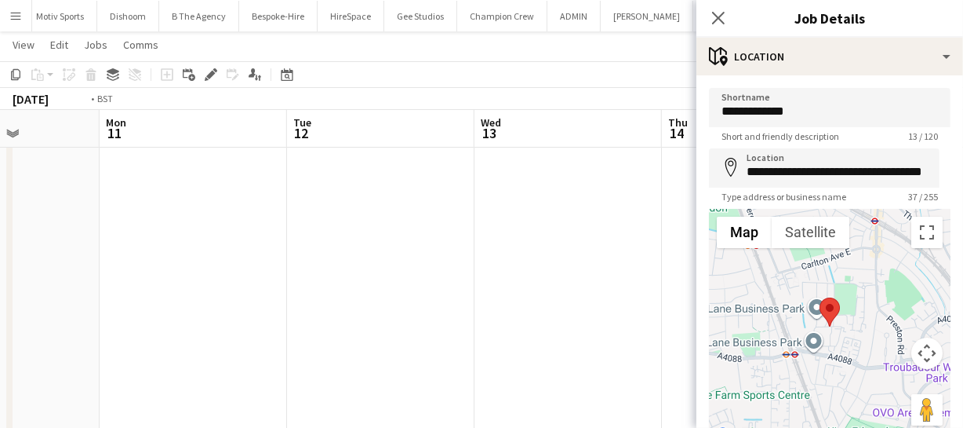
click at [333, 306] on app-calendar-viewport "Thu 7 1/1 1 Job Fri 8 Sat 9 Sun 10 Mon 11 Tue 12 Wed 13 Thu 14 Fri 15 Sat 16 Su…" at bounding box center [481, 327] width 963 height 623
click at [380, 289] on app-calendar-viewport "Sat 9 Sun 10 Mon 11 Tue 12 Wed 13 Thu 14 Fri 15 Sat 16 Sun 17 Mon 18 Tue 19" at bounding box center [481, 327] width 963 height 623
click at [344, 274] on app-calendar-viewport "Mon 11 Tue 12 Wed 13 Thu 14 Fri 15 Sat 16 Sun 17 Mon 18 Tue 19 Wed 20 Thu 21" at bounding box center [481, 327] width 963 height 623
click at [337, 268] on app-calendar-viewport "Mon 11 Tue 12 Wed 13 Thu 14 Fri 15 Sat 16 Sun 17 Mon 18 Tue 19 Wed 20 Thu 21" at bounding box center [481, 327] width 963 height 623
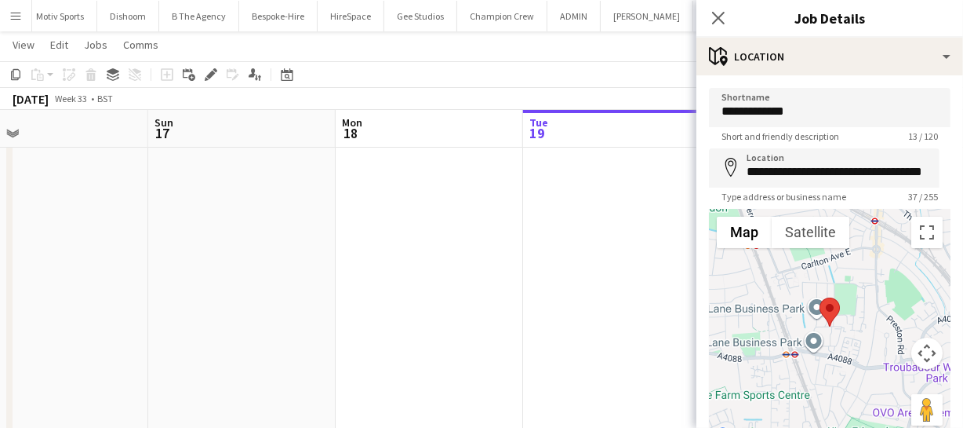
click at [355, 248] on app-calendar-viewport "Wed 13 Thu 14 Fri 15 Sat 16 Sun 17 Mon 18 Tue 19 Wed 20 Thu 21 Fri 22 Sat 23" at bounding box center [481, 327] width 963 height 623
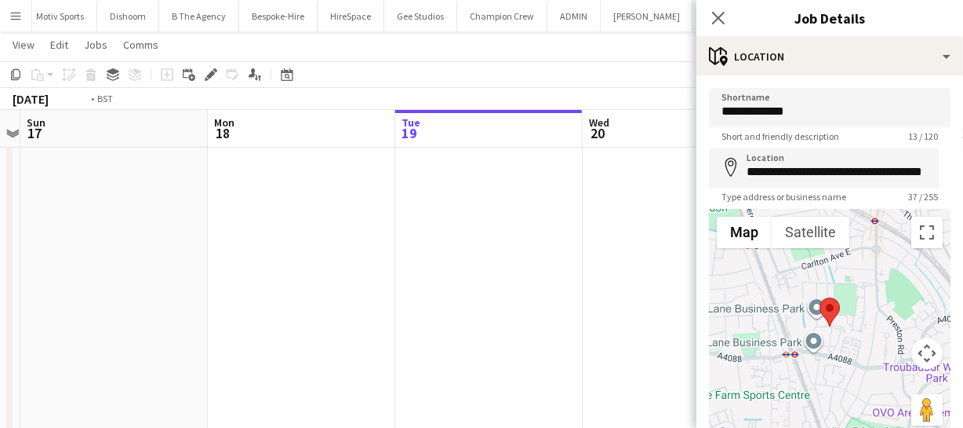
click at [366, 260] on app-calendar-viewport "Wed 13 Thu 14 Fri 15 Sat 16 Sun 17 Mon 18 Tue 19 Wed 20 Thu 21 Fri 22 Sat 23" at bounding box center [481, 327] width 963 height 623
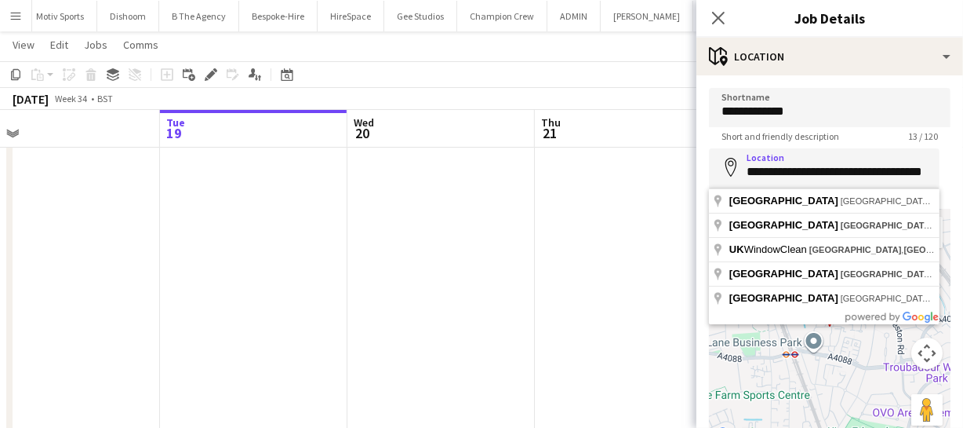
click at [584, 227] on app-calendar-viewport "Fri 15 Sat 16 Sun 17 Mon 18 Tue 19 Wed 20 Thu 21 Fri 22 Sat 23 Sun 24 0/4 1 Job…" at bounding box center [481, 327] width 963 height 623
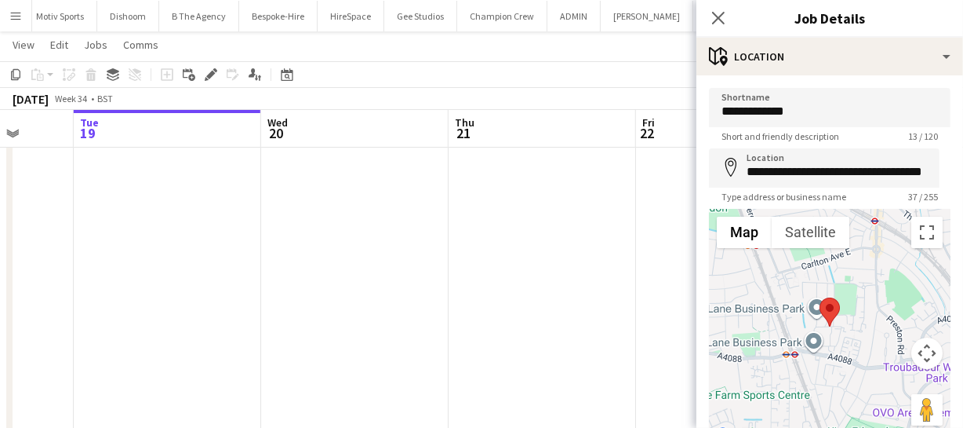
click at [435, 232] on app-calendar-viewport "Fri 15 Sat 16 Sun 17 Mon 18 Tue 19 Wed 20 Thu 21 Fri 22 Sat 23 Sun 24 0/4 1 Job…" at bounding box center [481, 327] width 963 height 623
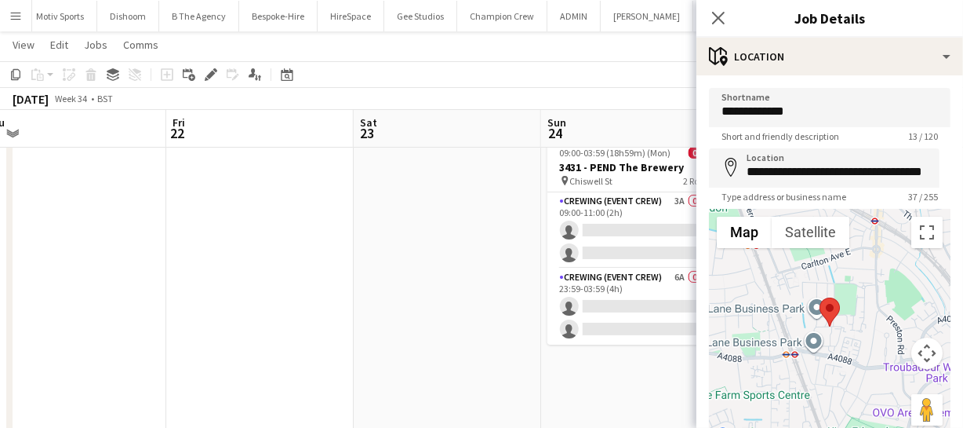
click at [325, 259] on app-calendar-viewport "Sun 17 Mon 18 Tue 19 Wed 20 Thu 21 Fri 22 Sat 23 Sun 24 0/4 1 Job Mon 25 Tue 26…" at bounding box center [481, 327] width 963 height 623
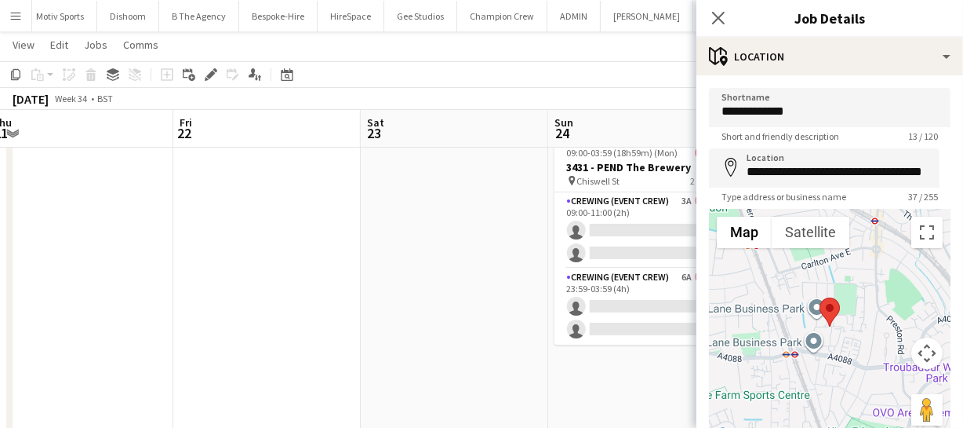
click at [386, 275] on app-calendar-viewport "Sun 17 Mon 18 Tue 19 Wed 20 Thu 21 Fri 22 Sat 23 Sun 24 0/4 1 Job Mon 25 Tue 26…" at bounding box center [481, 327] width 963 height 623
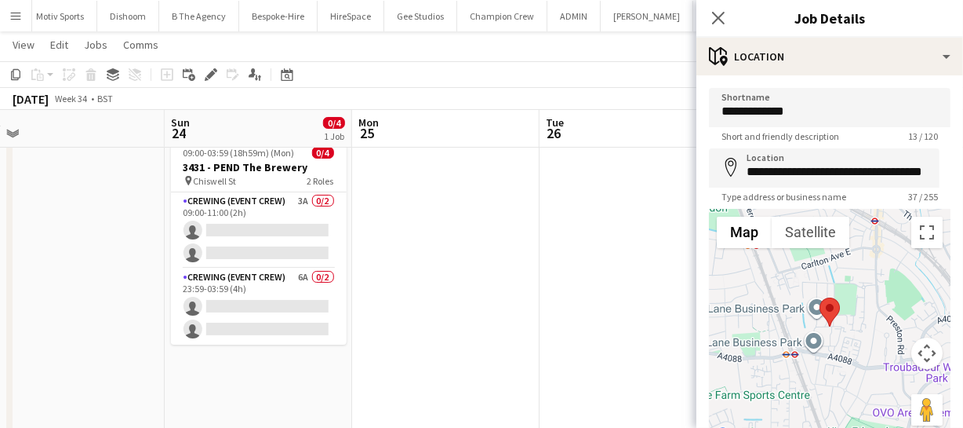
click at [304, 278] on app-calendar-viewport "Tue 19 Wed 20 Thu 21 Fri 22 Sat 23 Sun 24 0/4 1 Job Mon 25 Tue 26 Wed 27 Thu 28…" at bounding box center [481, 327] width 963 height 623
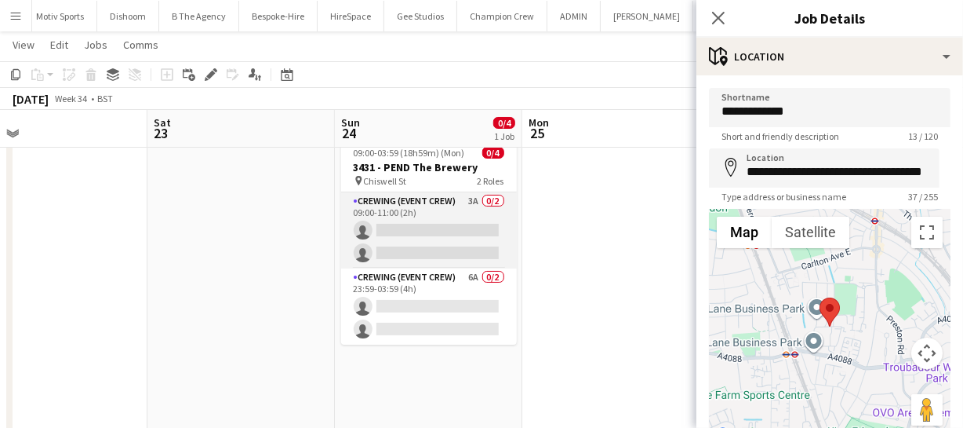
click at [337, 260] on app-calendar-viewport "Tue 19 Wed 20 Thu 21 Fri 22 Sat 23 Sun 24 0/4 1 Job Mon 25 Tue 26 Wed 27 Thu 28…" at bounding box center [481, 327] width 963 height 623
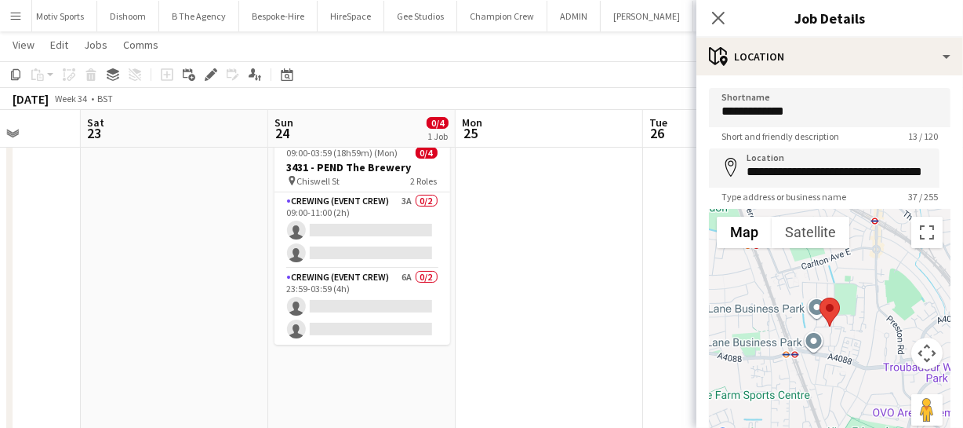
click at [393, 265] on app-calendar-viewport "Tue 19 Wed 20 Thu 21 Fri 22 Sat 23 Sun 24 0/4 1 Job Mon 25 Tue 26 Wed 27 Thu 28…" at bounding box center [481, 327] width 963 height 623
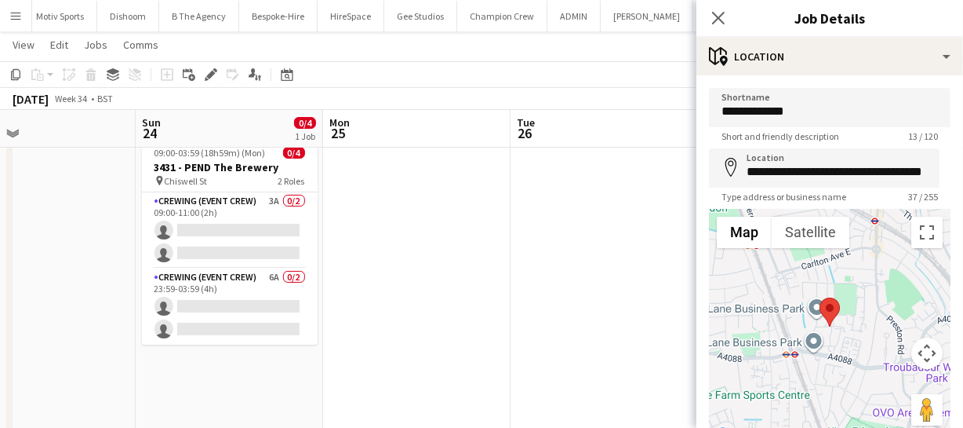
click at [333, 251] on app-calendar-viewport "Thu 21 Fri 22 Sat 23 Sun 24 0/4 1 Job Mon 25 Tue 26 Wed 27 Thu 28 Fri 29 0/4 1 …" at bounding box center [481, 327] width 963 height 623
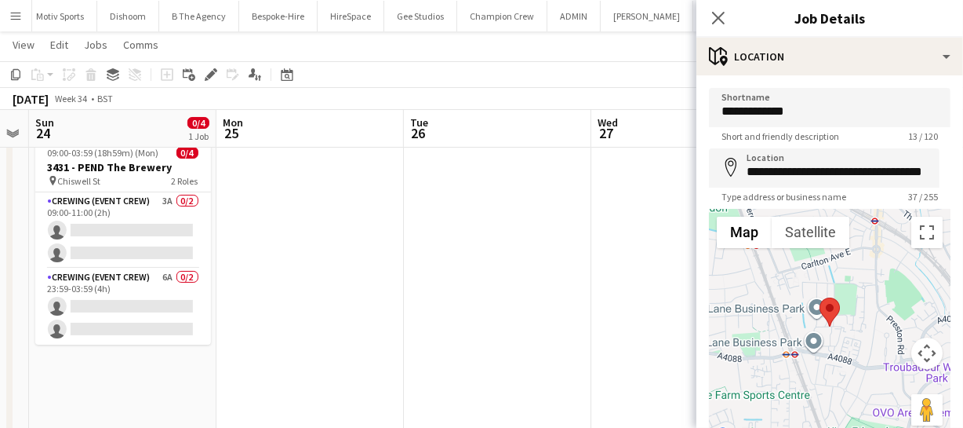
click at [269, 251] on app-calendar-viewport "Thu 21 Fri 22 Sat 23 Sun 24 0/4 1 Job Mon 25 Tue 26 Wed 27 Thu 28 Fri 29 0/4 1 …" at bounding box center [481, 327] width 963 height 623
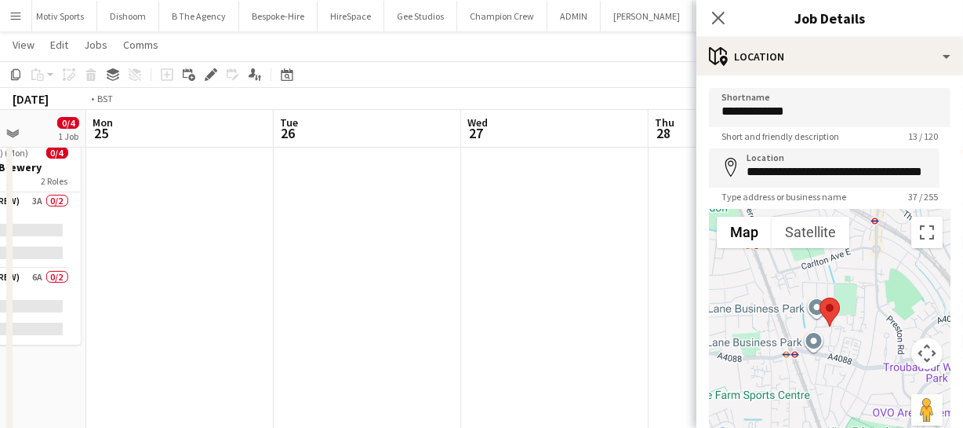
click at [283, 266] on app-calendar-viewport "Thu 21 Fri 22 Sat 23 Sun 24 0/4 1 Job Mon 25 Tue 26 Wed 27 Thu 28 Fri 29 0/4 1 …" at bounding box center [481, 327] width 963 height 623
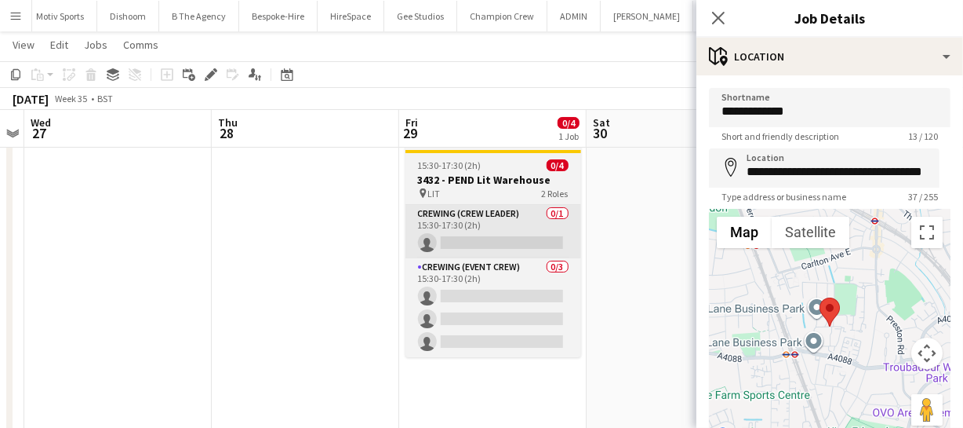
click at [304, 260] on app-calendar-viewport "Sat 23 Sun 24 0/4 1 Job Mon 25 Tue 26 Wed 27 Thu 28 Fri 29 0/4 1 Job Sat 30 Sun…" at bounding box center [481, 327] width 963 height 623
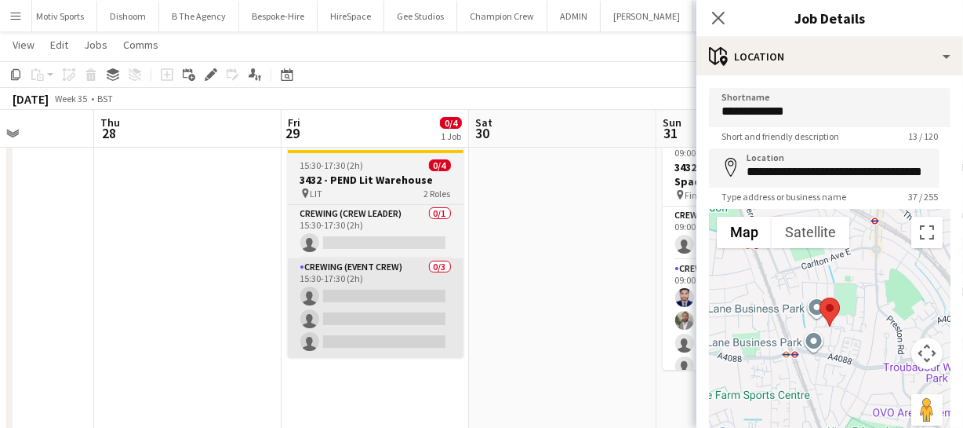
click at [238, 271] on app-calendar-viewport "Mon 25 Tue 26 Wed 27 Thu 28 Fri 29 0/4 1 Job Sat 30 Sun 31 2/6 1 Job Mon 1 1/8 …" at bounding box center [481, 327] width 963 height 623
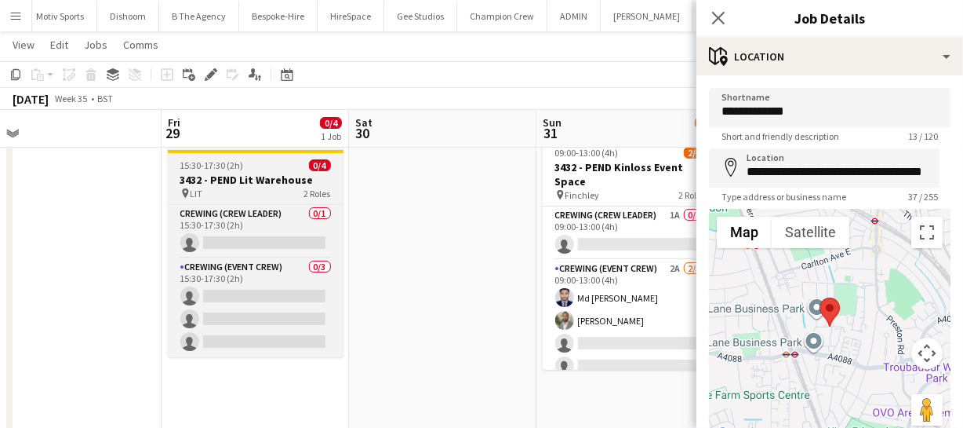
click at [260, 177] on h3 "3432 - PEND Lit Warehouse" at bounding box center [256, 180] width 176 height 14
type input "***"
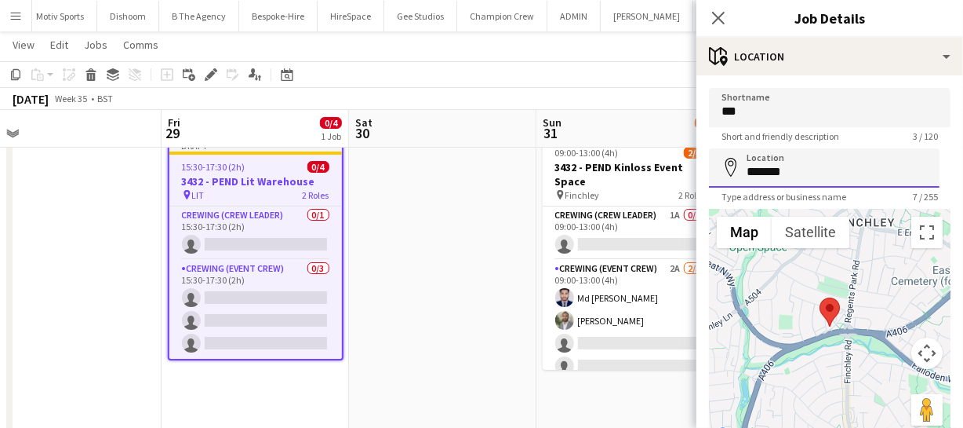
click at [810, 176] on input "*******" at bounding box center [824, 167] width 231 height 39
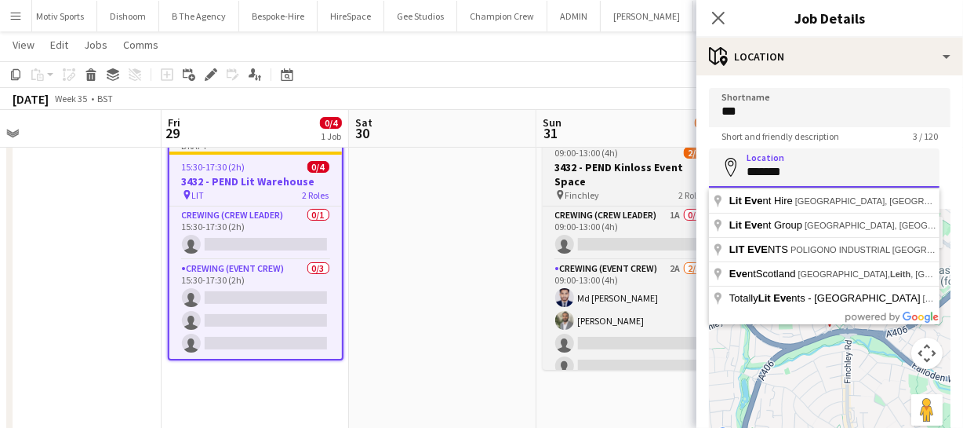
click at [654, 168] on body "Menu Boards Boards Boards All jobs Status Workforce Workforce My Workforce Recr…" at bounding box center [481, 310] width 963 height 711
paste input "**********"
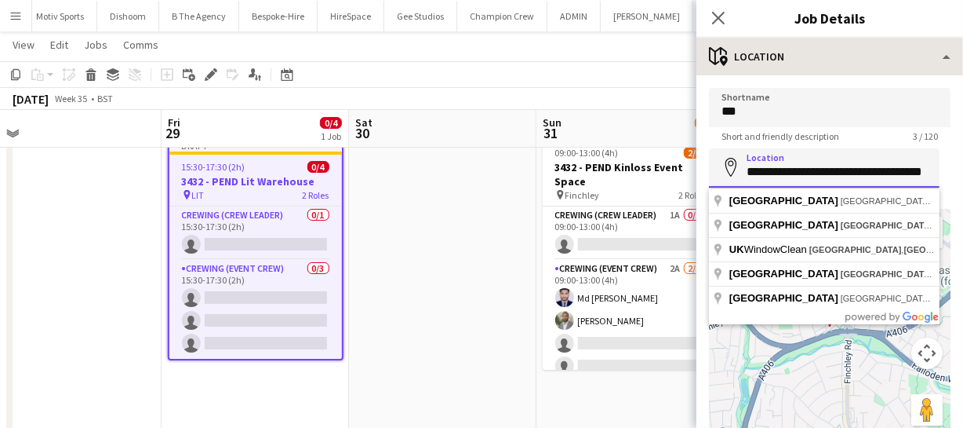
type input "**********"
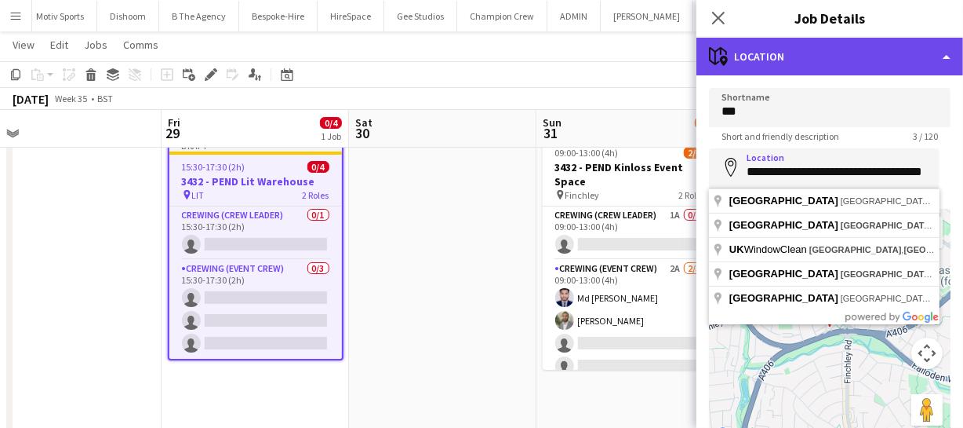
click at [856, 53] on div "maps-pin-1 Location" at bounding box center [830, 57] width 267 height 38
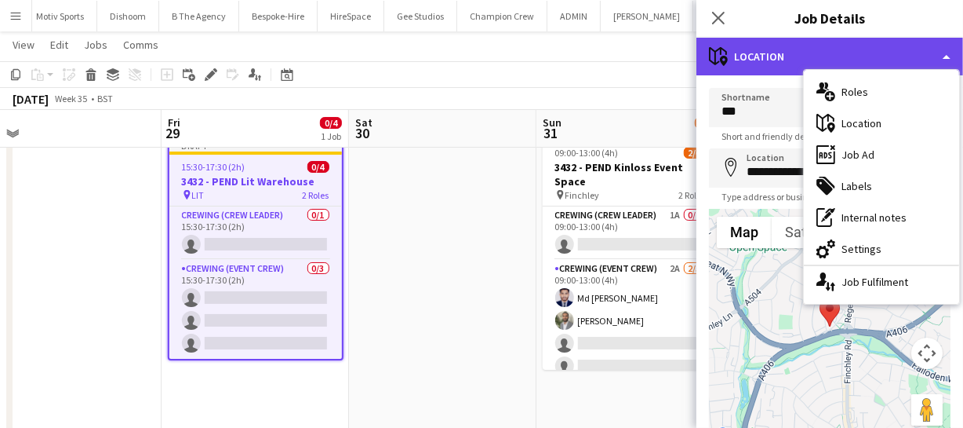
scroll to position [0, 0]
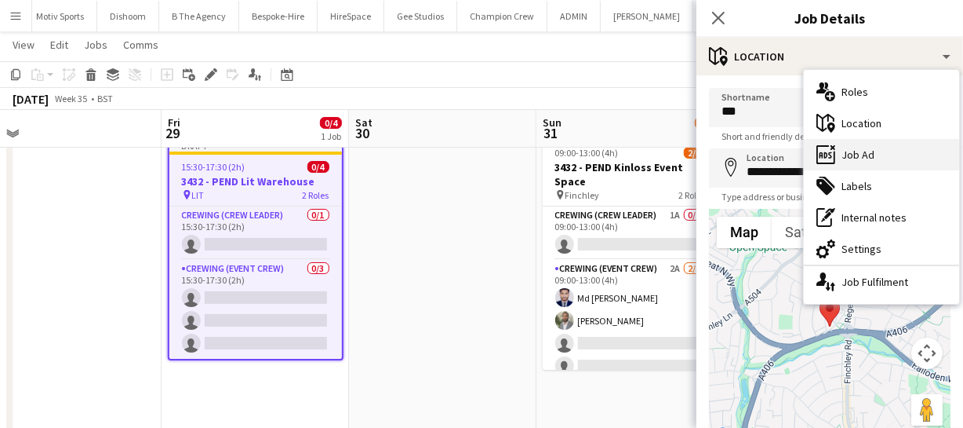
click at [861, 157] on div "ads-window Job Ad" at bounding box center [881, 154] width 155 height 31
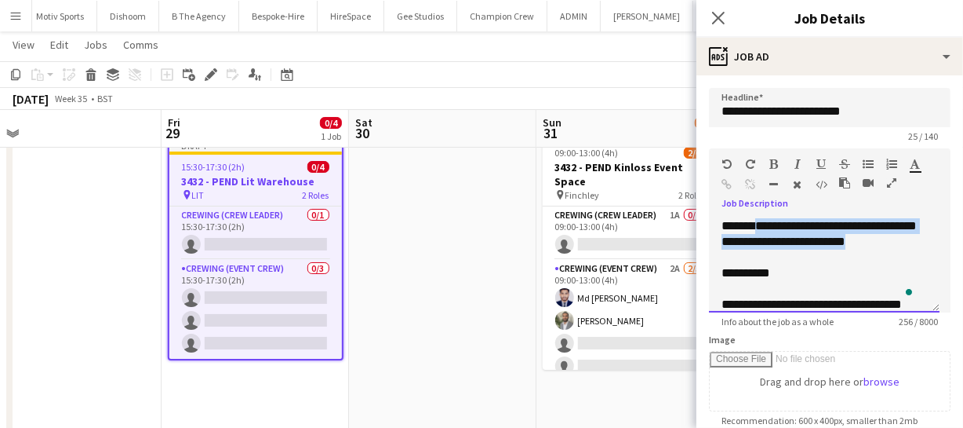
drag, startPoint x: 760, startPoint y: 224, endPoint x: 876, endPoint y: 262, distance: 121.6
click at [876, 262] on div "**********" at bounding box center [824, 265] width 231 height 94
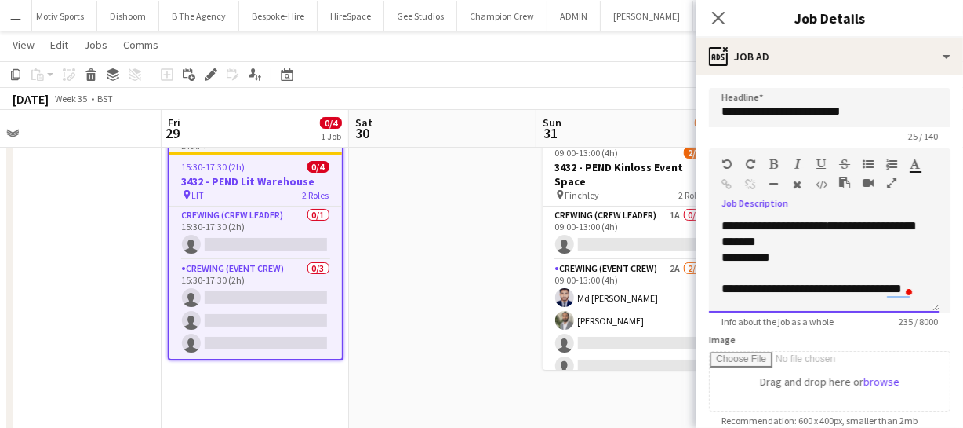
click at [721, 254] on div "**********" at bounding box center [824, 265] width 231 height 94
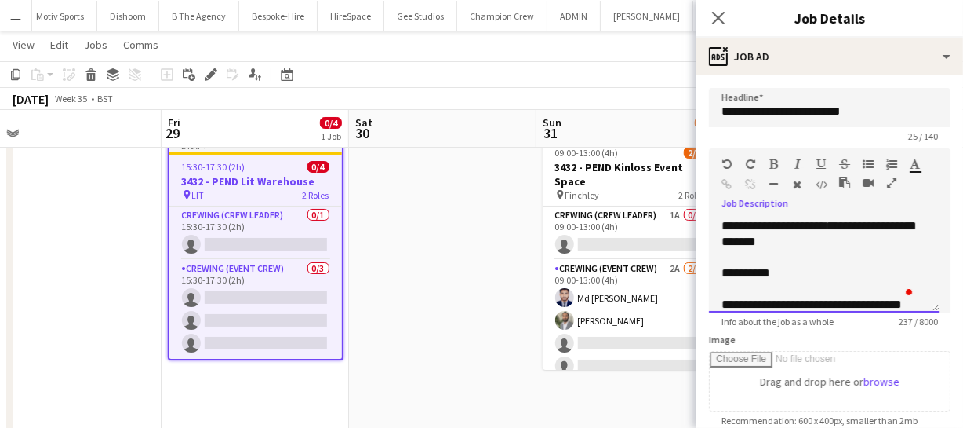
click at [726, 271] on span "**********" at bounding box center [746, 273] width 49 height 12
click at [773, 275] on div "**********" at bounding box center [825, 273] width 206 height 16
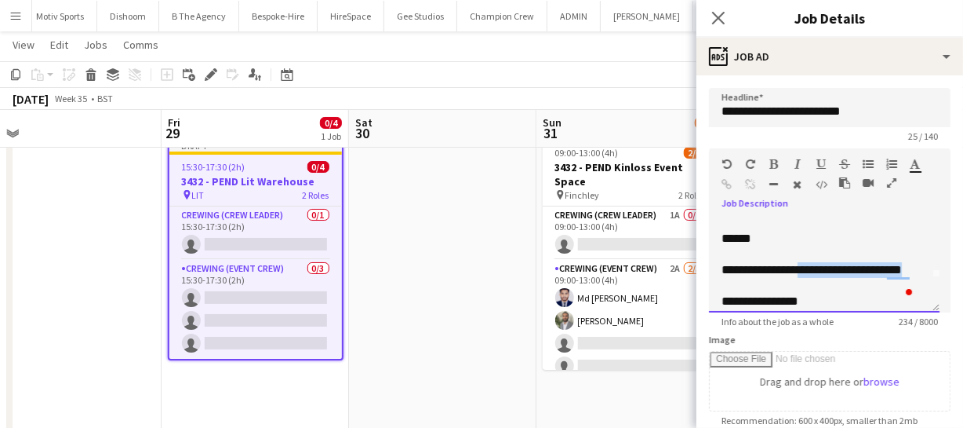
drag, startPoint x: 801, startPoint y: 269, endPoint x: 912, endPoint y: 271, distance: 110.6
click at [902, 271] on span "**********" at bounding box center [812, 270] width 180 height 12
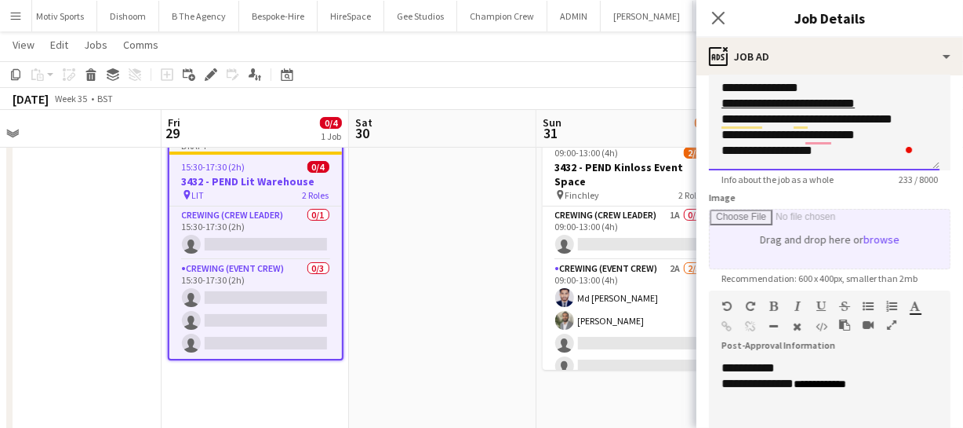
scroll to position [213, 0]
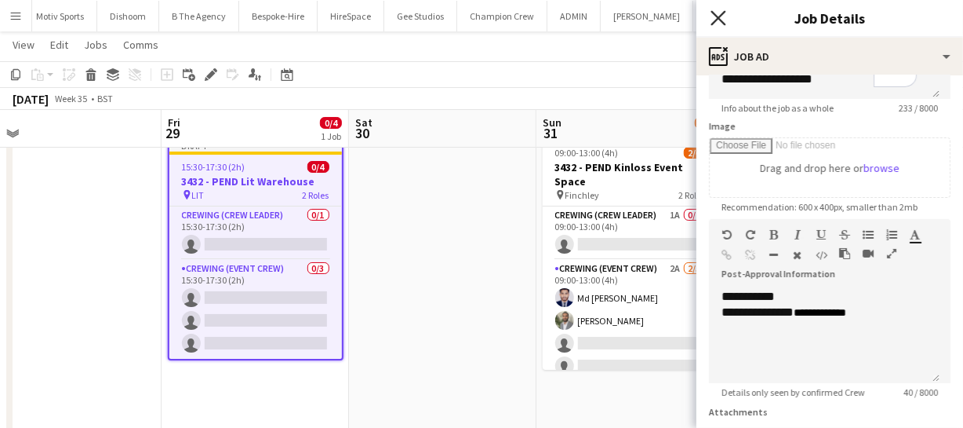
click at [723, 22] on icon at bounding box center [718, 17] width 15 height 15
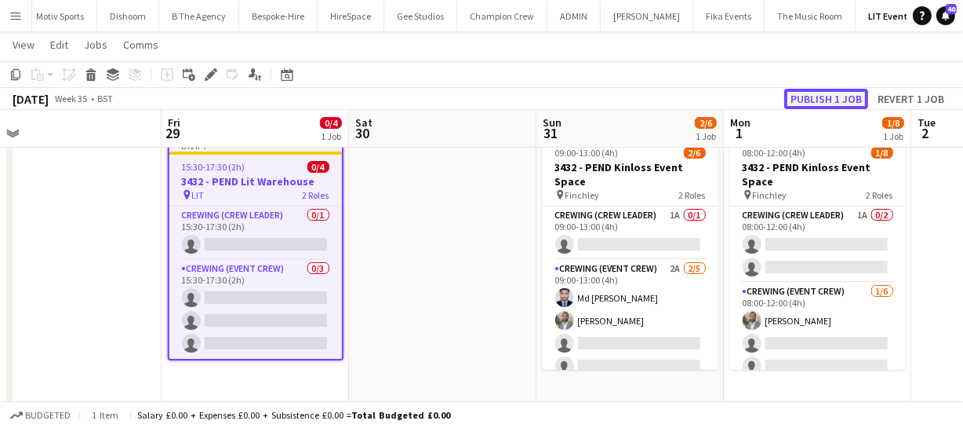
click at [800, 102] on button "Publish 1 job" at bounding box center [827, 99] width 84 height 20
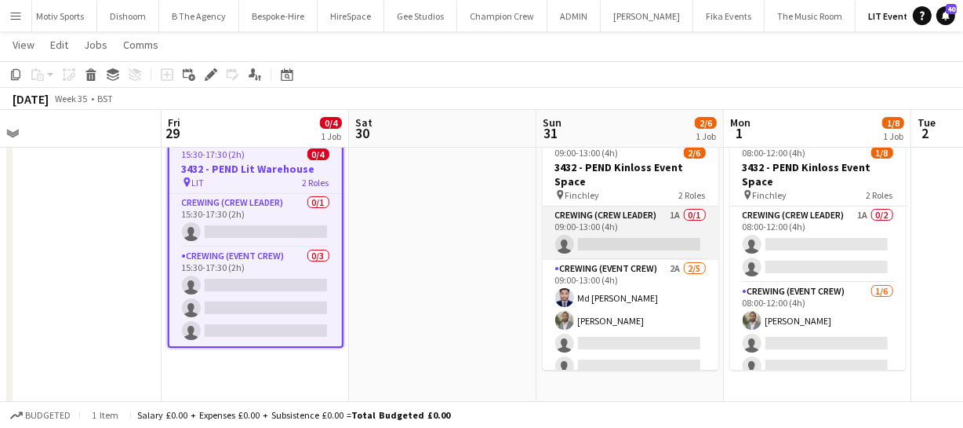
click at [632, 253] on app-card-role "Crewing (Crew Leader) 1A 0/1 09:00-13:00 (4h) single-neutral-actions" at bounding box center [631, 232] width 176 height 53
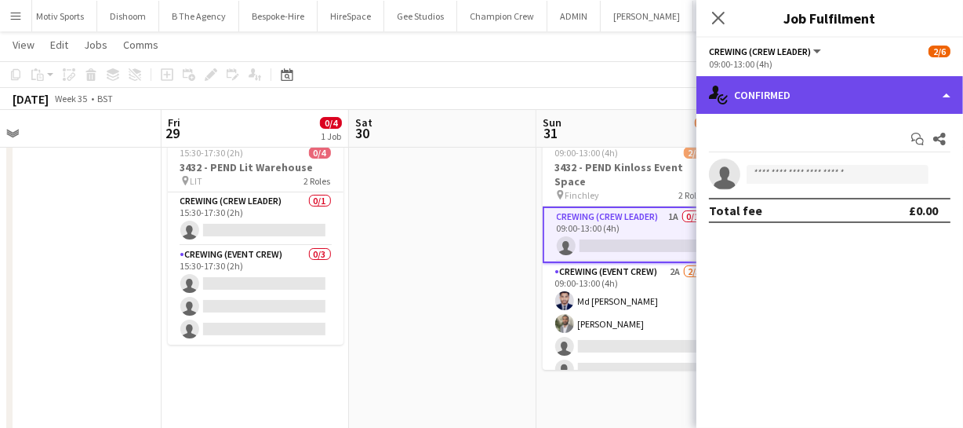
click at [898, 98] on div "single-neutral-actions-check-2 Confirmed" at bounding box center [830, 95] width 267 height 38
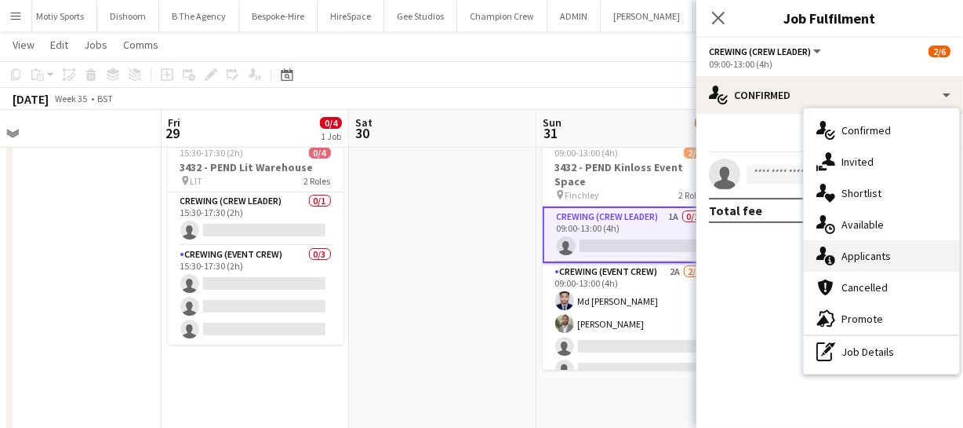
click at [884, 262] on div "single-neutral-actions-information Applicants" at bounding box center [881, 255] width 155 height 31
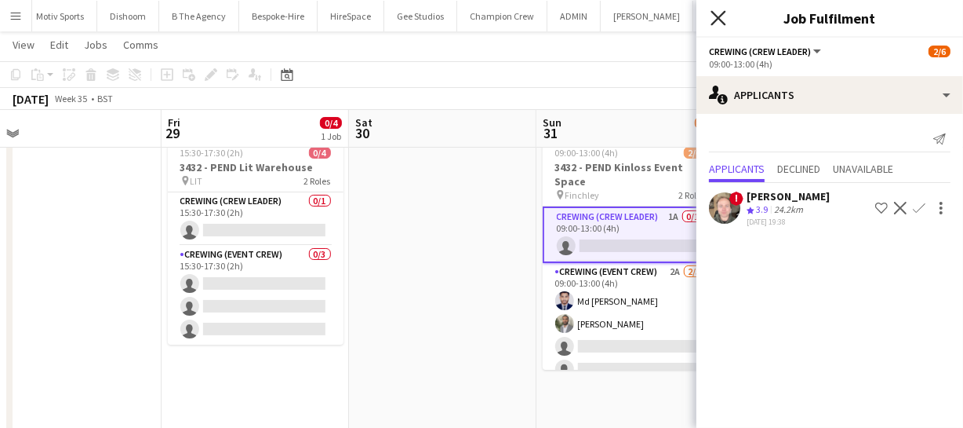
click at [719, 20] on icon "Close pop-in" at bounding box center [718, 17] width 15 height 15
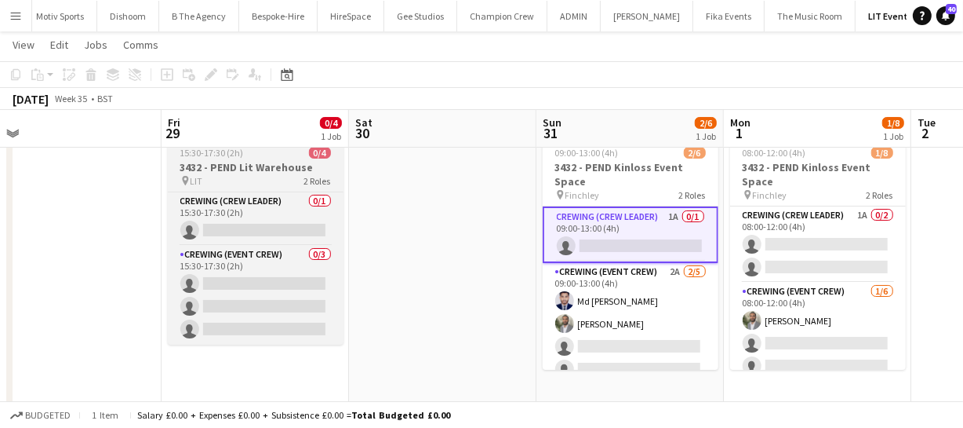
click at [237, 163] on h3 "3432 - PEND Lit Warehouse" at bounding box center [256, 167] width 176 height 14
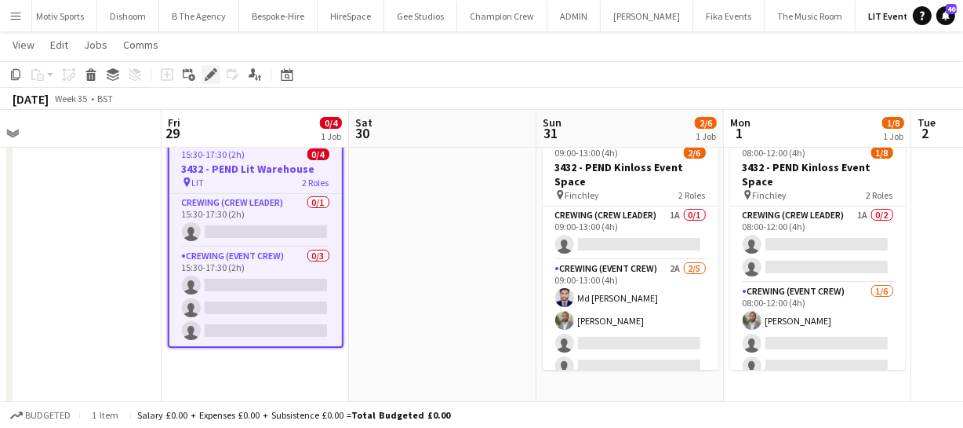
click at [204, 65] on div "Edit" at bounding box center [211, 74] width 19 height 19
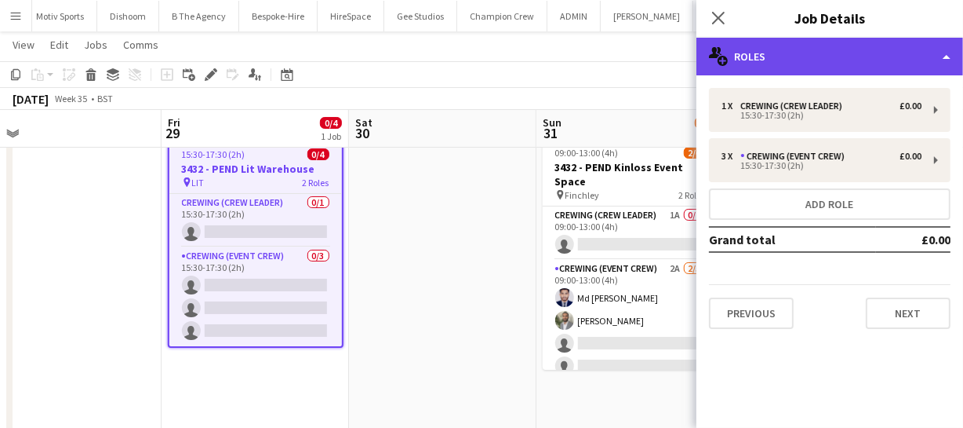
click at [873, 55] on div "multiple-users-add Roles" at bounding box center [830, 57] width 267 height 38
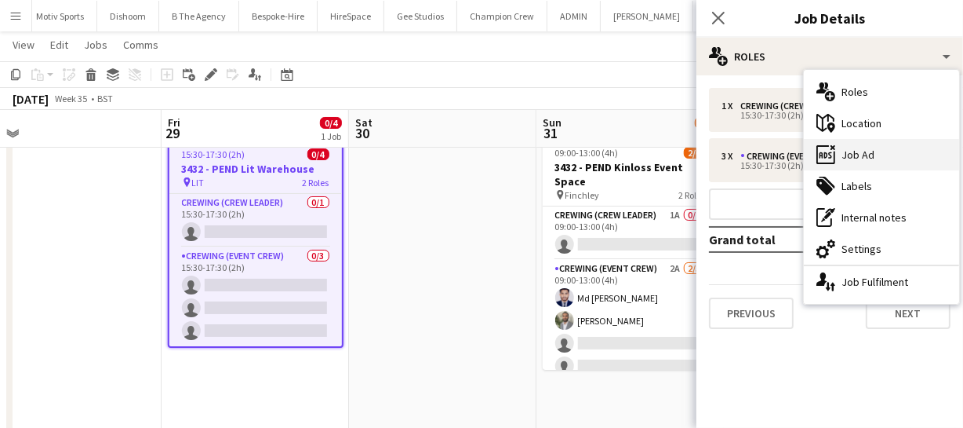
click at [876, 157] on div "ads-window Job Ad" at bounding box center [881, 154] width 155 height 31
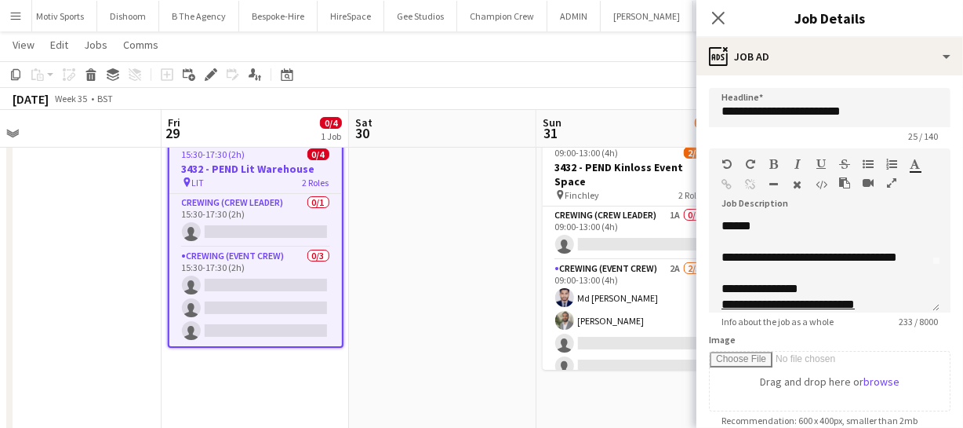
scroll to position [71, 0]
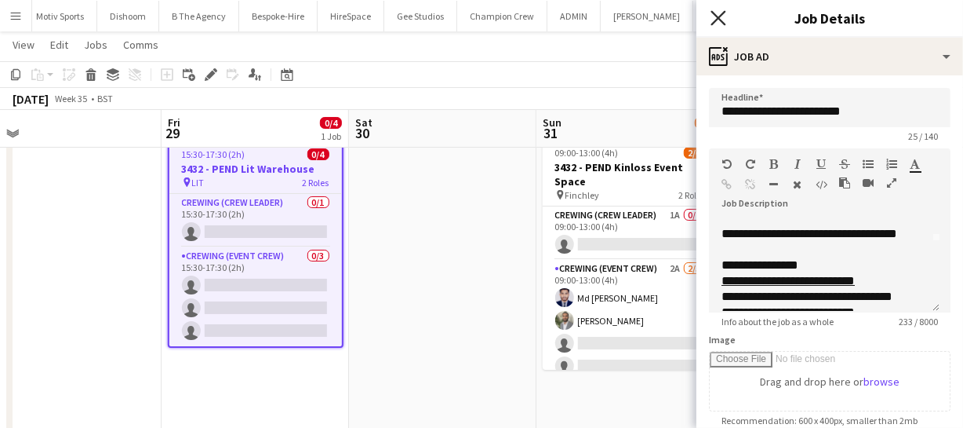
click at [720, 13] on icon "Close pop-in" at bounding box center [718, 17] width 15 height 15
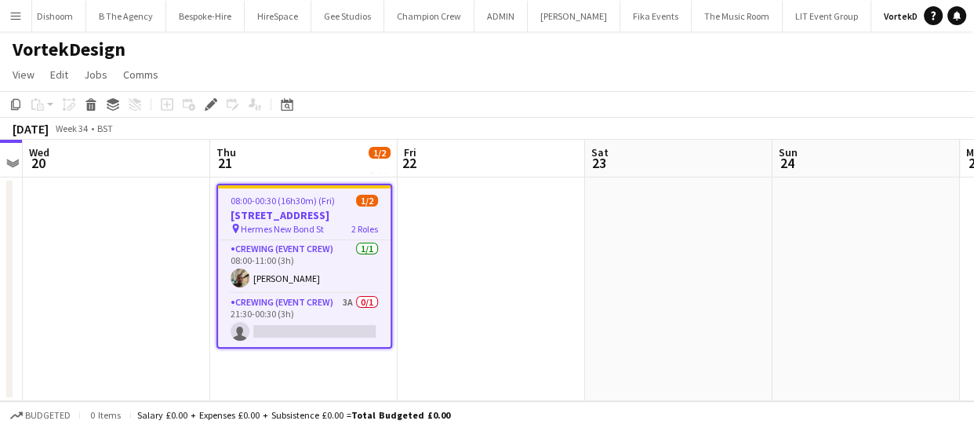
scroll to position [0, 384]
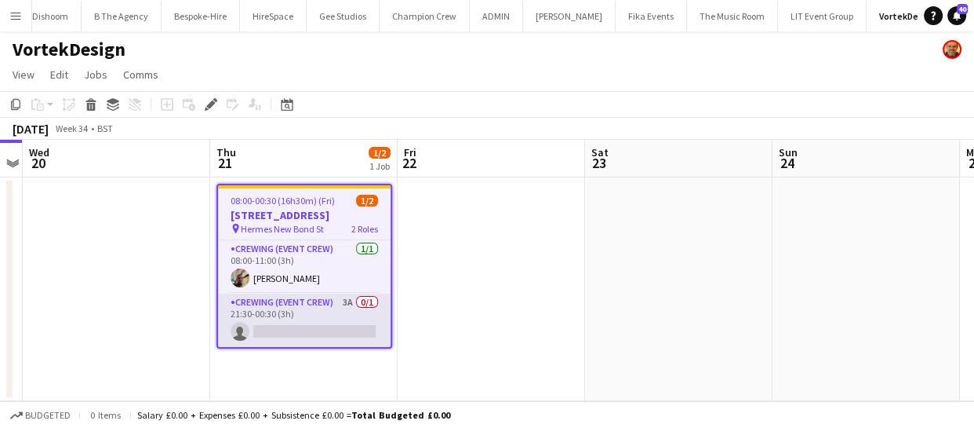
click at [308, 333] on app-card-role "Crewing (Event Crew) 3A 0/1 21:30-00:30 (3h) single-neutral-actions" at bounding box center [304, 319] width 173 height 53
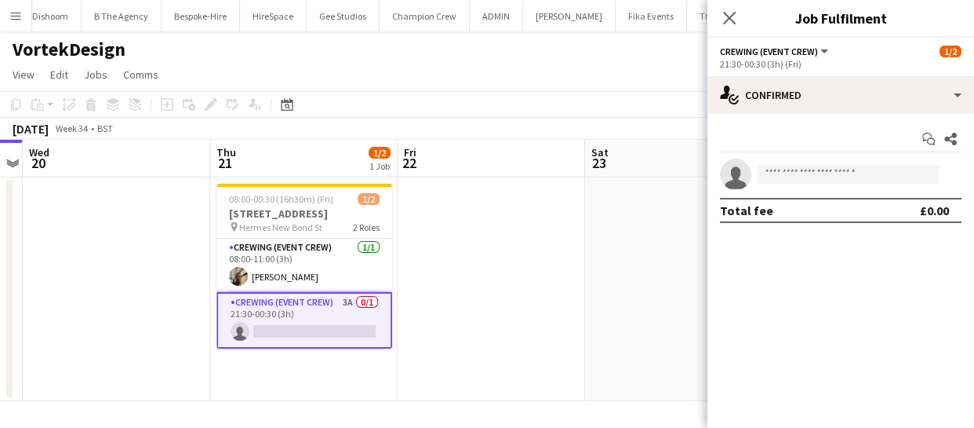
click at [876, 126] on div "Start chat Share single-neutral-actions Total fee £0.00" at bounding box center [841, 175] width 267 height 122
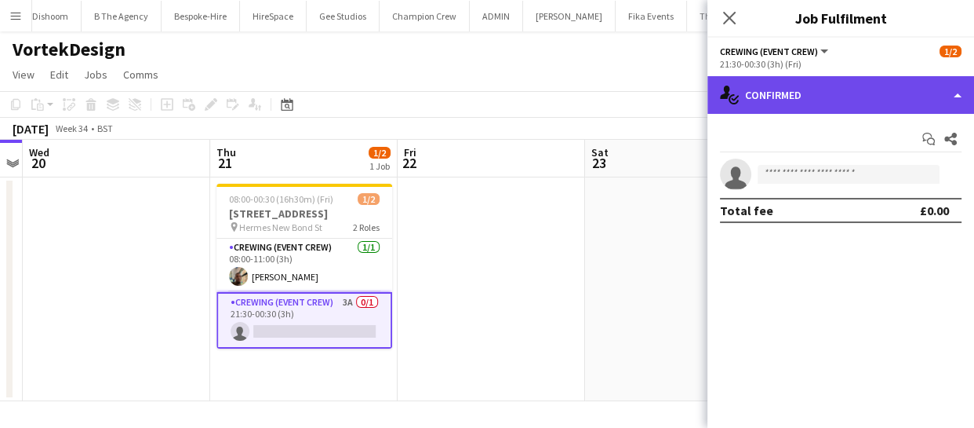
click at [875, 104] on div "single-neutral-actions-check-2 Confirmed" at bounding box center [841, 95] width 267 height 38
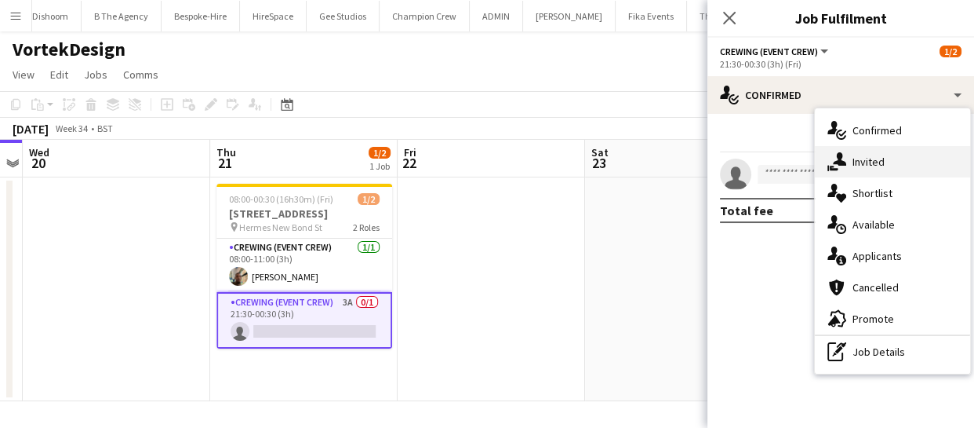
click at [887, 166] on div "single-neutral-actions-share-1 Invited" at bounding box center [892, 161] width 155 height 31
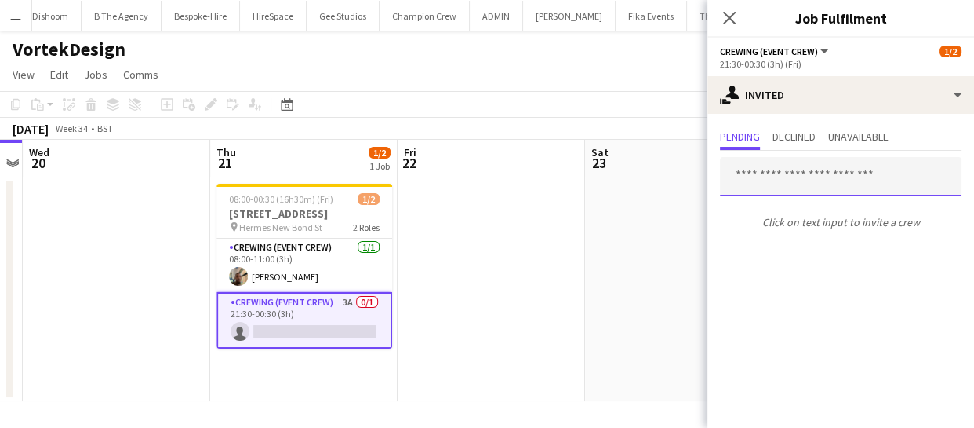
click at [771, 174] on input "text" at bounding box center [841, 176] width 242 height 39
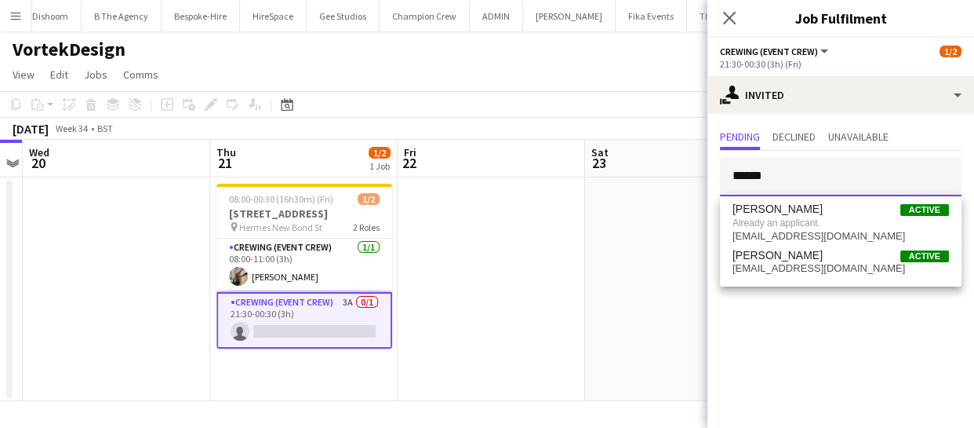
type input "*******"
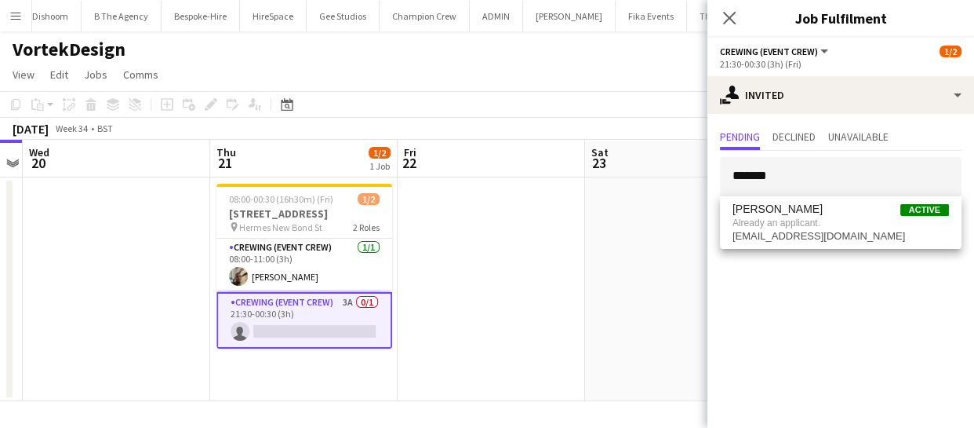
click at [311, 322] on app-card-role "Crewing (Event Crew) 3A 0/1 21:30-00:30 (3h) single-neutral-actions" at bounding box center [305, 320] width 176 height 56
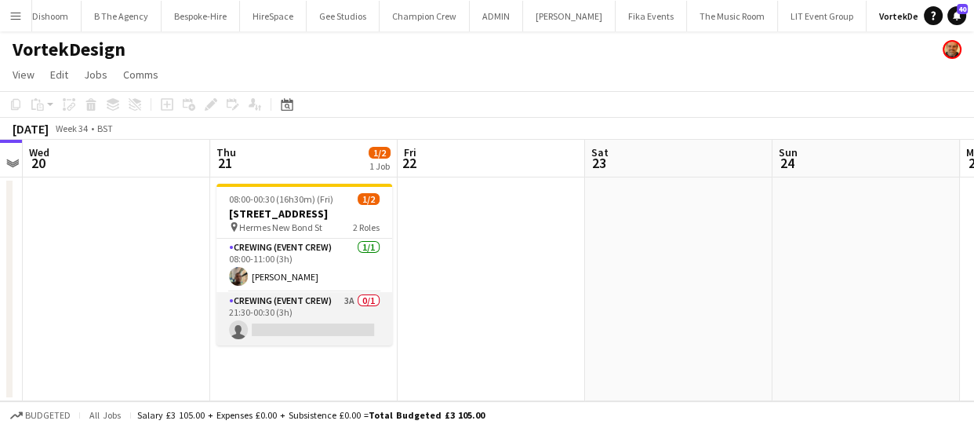
click at [275, 324] on app-card-role "Crewing (Event Crew) 3A 0/1 21:30-00:30 (3h) single-neutral-actions" at bounding box center [305, 318] width 176 height 53
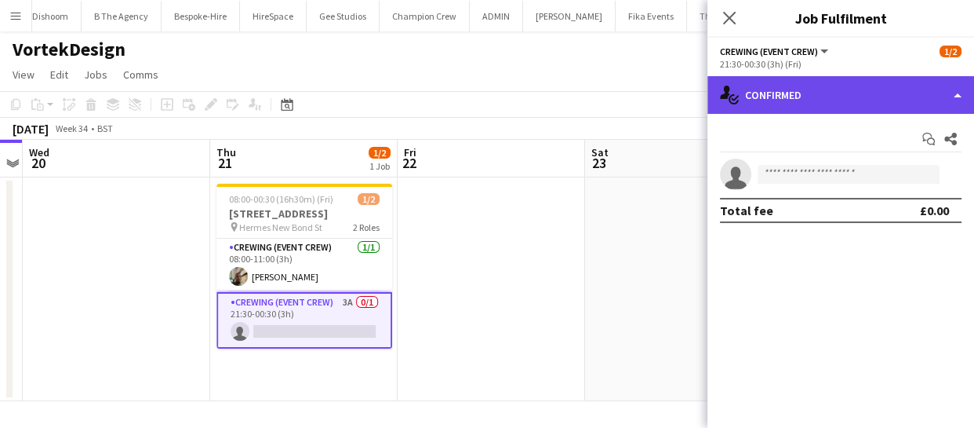
click at [864, 107] on div "single-neutral-actions-check-2 Confirmed" at bounding box center [841, 95] width 267 height 38
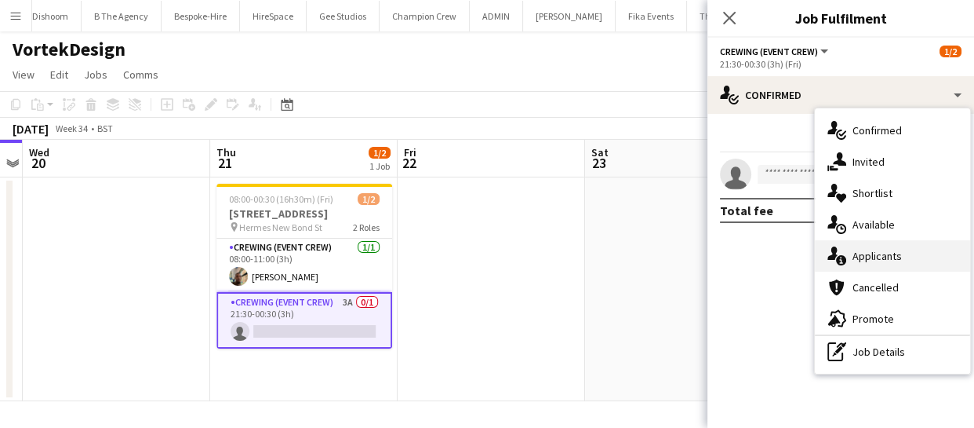
click at [883, 249] on div "single-neutral-actions-information Applicants" at bounding box center [892, 255] width 155 height 31
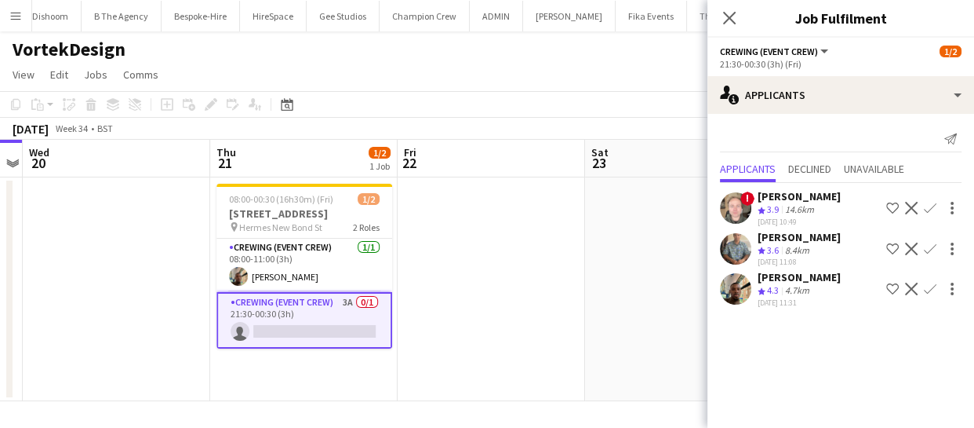
click at [927, 282] on app-icon "Confirm" at bounding box center [930, 288] width 13 height 13
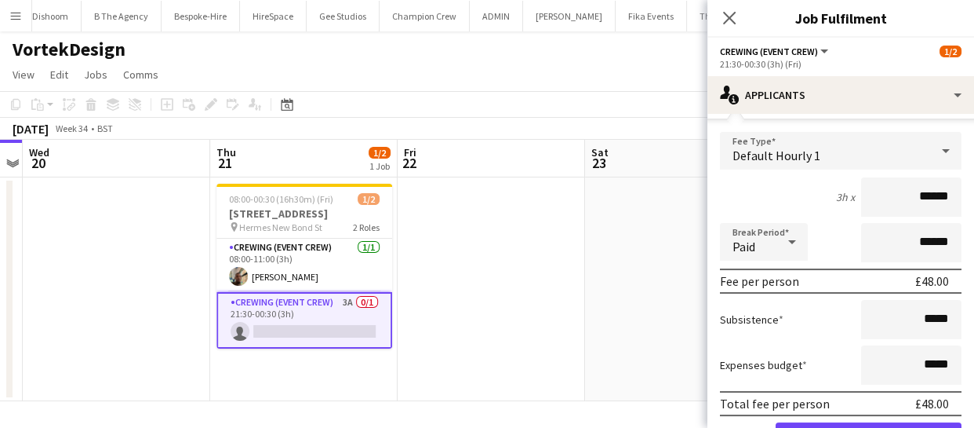
scroll to position [213, 0]
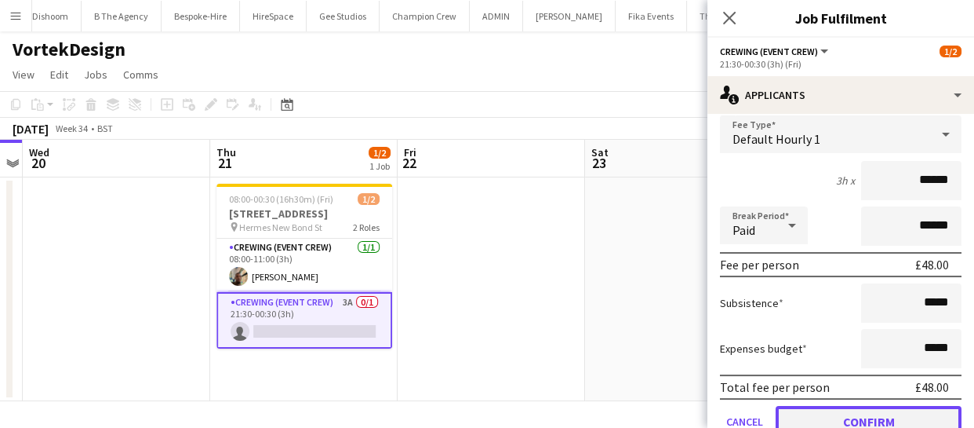
click at [902, 414] on button "Confirm" at bounding box center [869, 421] width 186 height 31
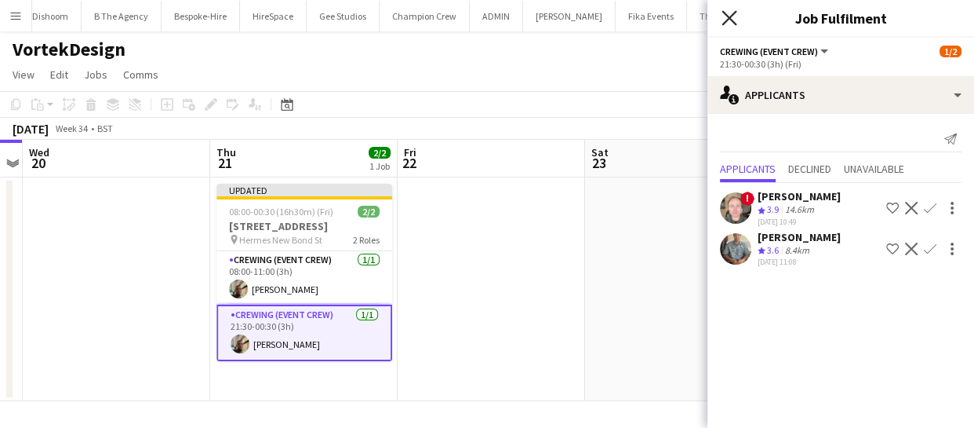
click at [727, 16] on icon at bounding box center [729, 17] width 15 height 15
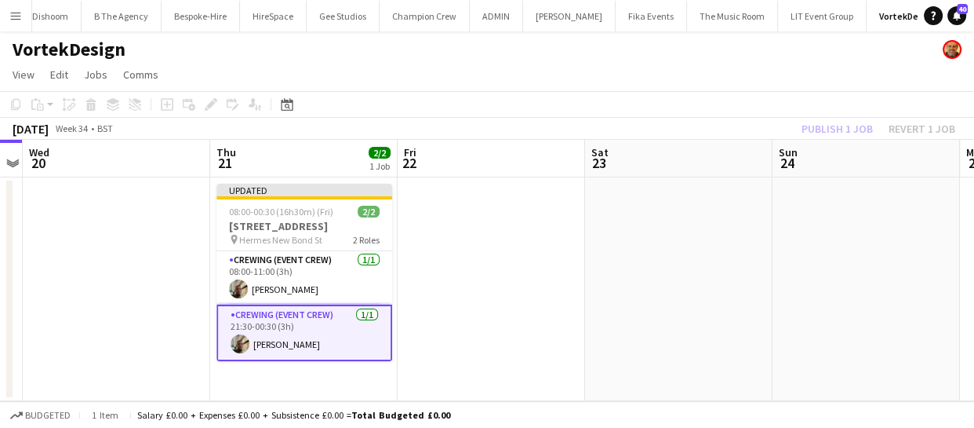
click at [830, 128] on div "Publish 1 job Revert 1 job" at bounding box center [878, 128] width 191 height 20
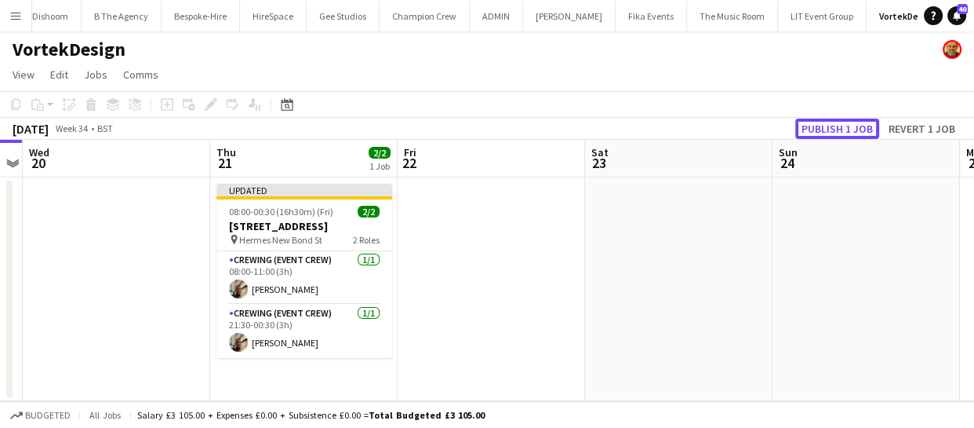
click at [830, 128] on button "Publish 1 job" at bounding box center [838, 128] width 84 height 20
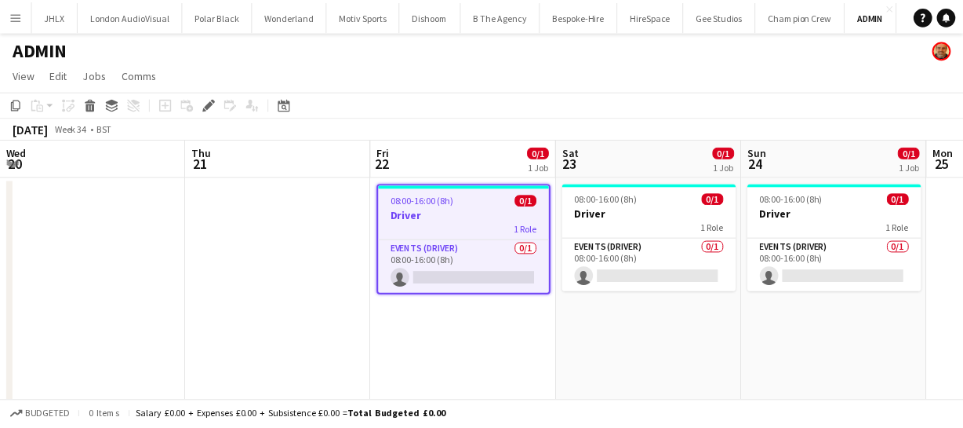
scroll to position [0, 540]
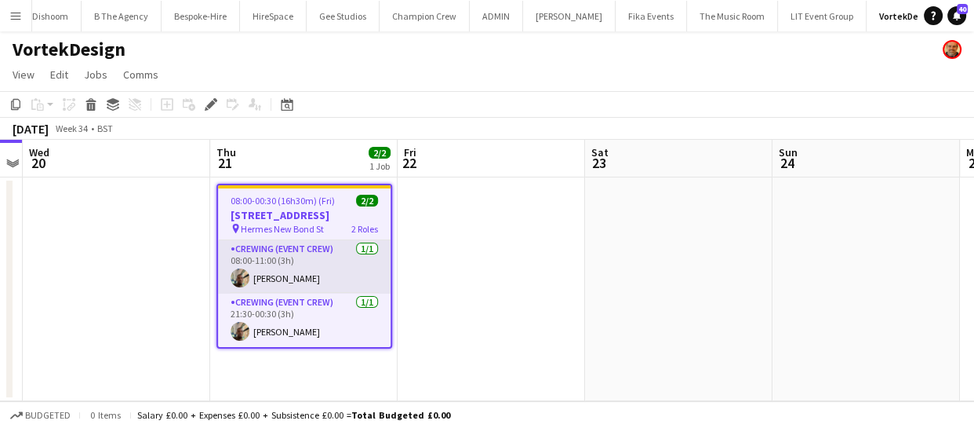
click at [243, 274] on app-user-avatar at bounding box center [240, 277] width 19 height 19
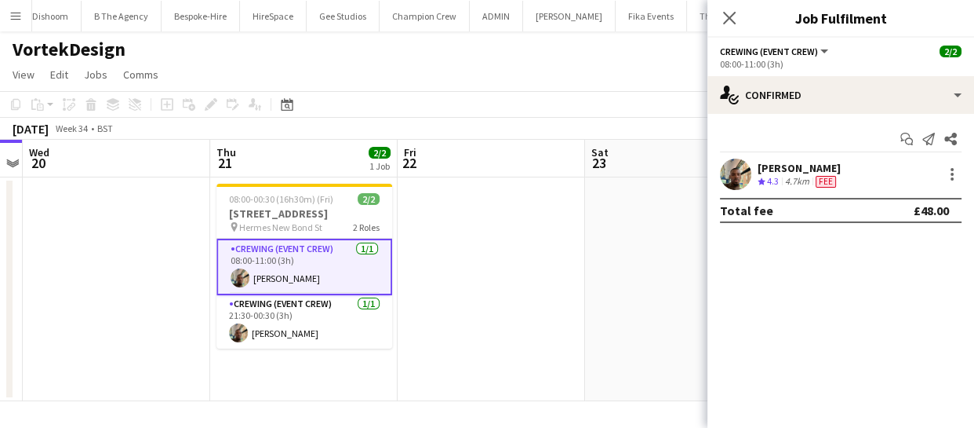
click at [730, 189] on div at bounding box center [735, 173] width 31 height 31
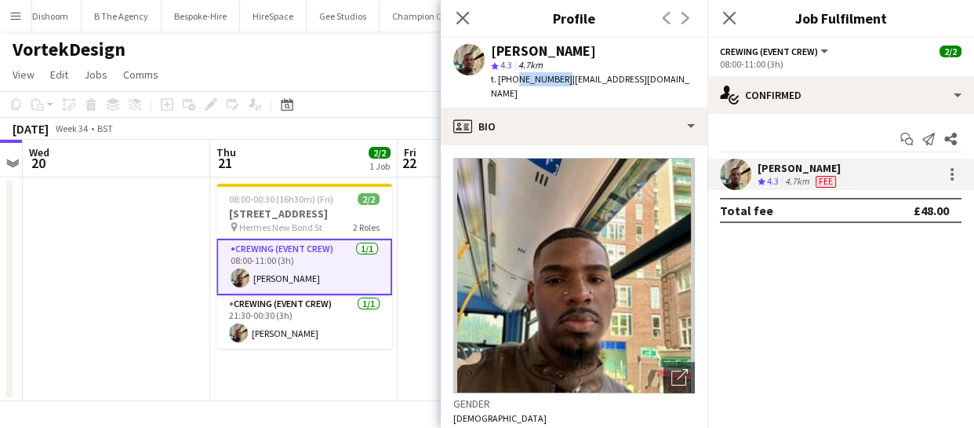
drag, startPoint x: 512, startPoint y: 75, endPoint x: 559, endPoint y: 78, distance: 47.2
click at [559, 78] on span "t. [PHONE_NUMBER]" at bounding box center [532, 79] width 82 height 12
copy span "7951879132"
click at [471, 16] on app-icon "Close pop-in" at bounding box center [463, 18] width 23 height 23
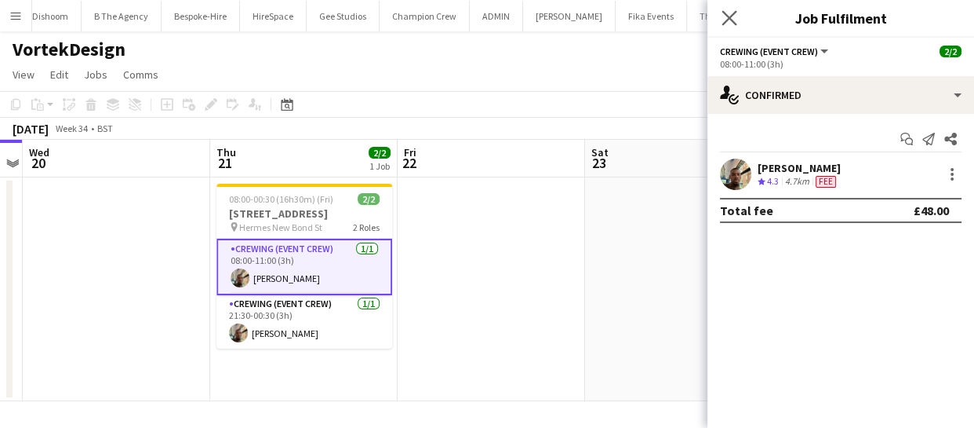
click at [722, 23] on icon "Close pop-in" at bounding box center [729, 17] width 15 height 15
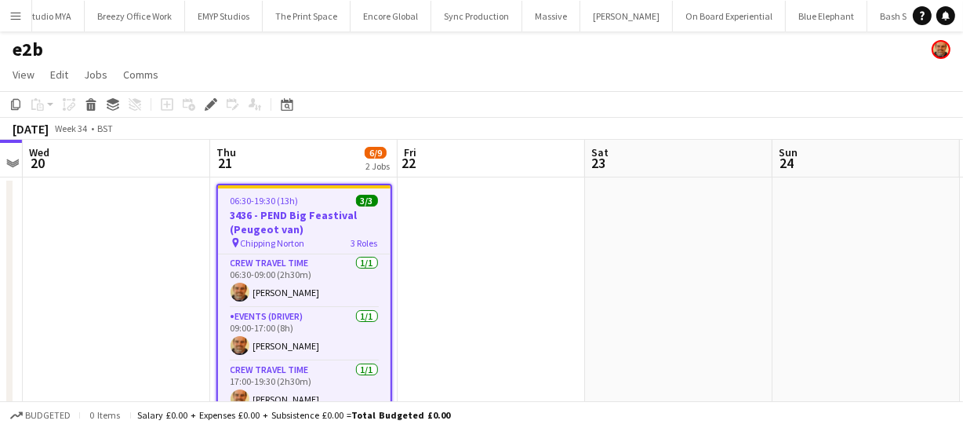
scroll to position [0, 2198]
click at [212, 107] on icon "Edit" at bounding box center [211, 104] width 13 height 13
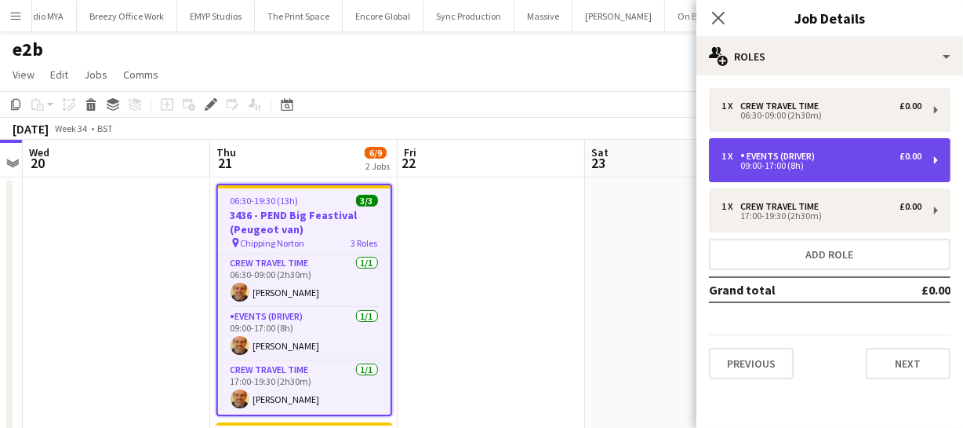
click at [813, 158] on div "Events (Driver)" at bounding box center [781, 156] width 81 height 11
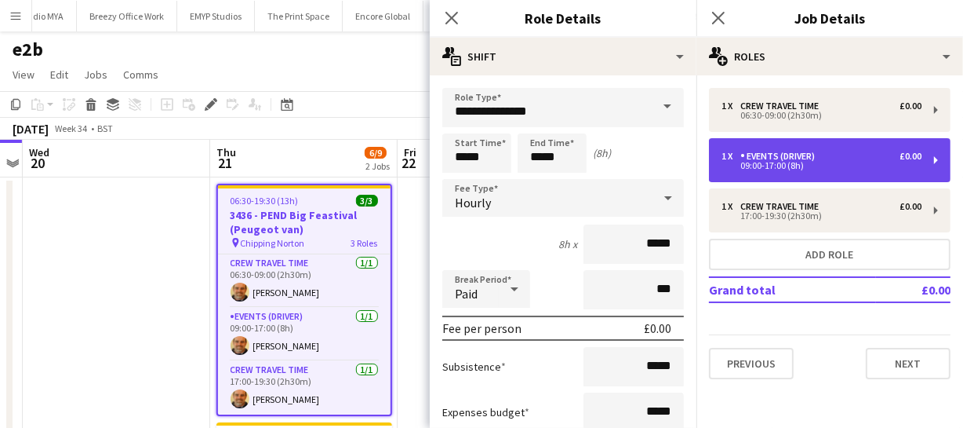
click at [792, 165] on div "09:00-17:00 (8h)" at bounding box center [822, 166] width 200 height 8
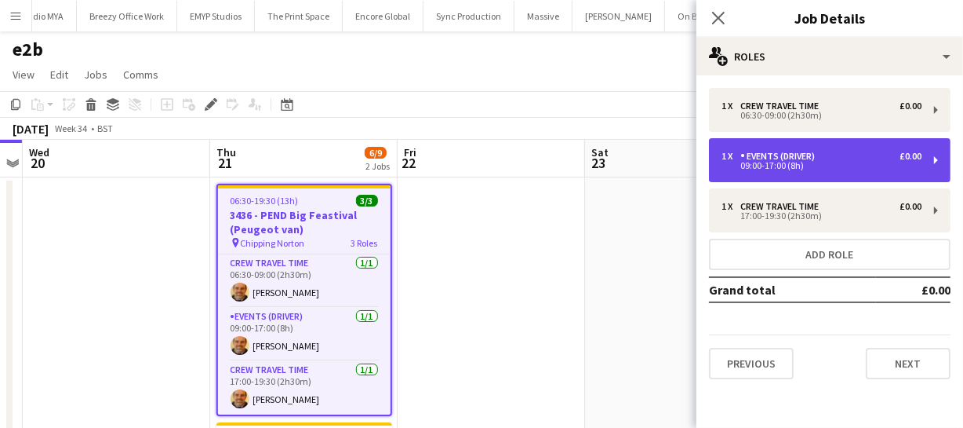
click at [792, 165] on div "09:00-17:00 (8h)" at bounding box center [822, 166] width 200 height 8
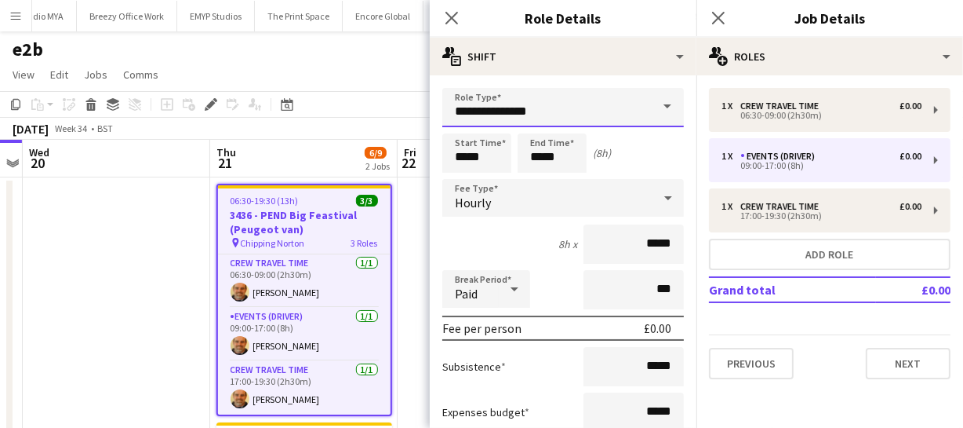
click at [564, 103] on input "**********" at bounding box center [563, 107] width 242 height 39
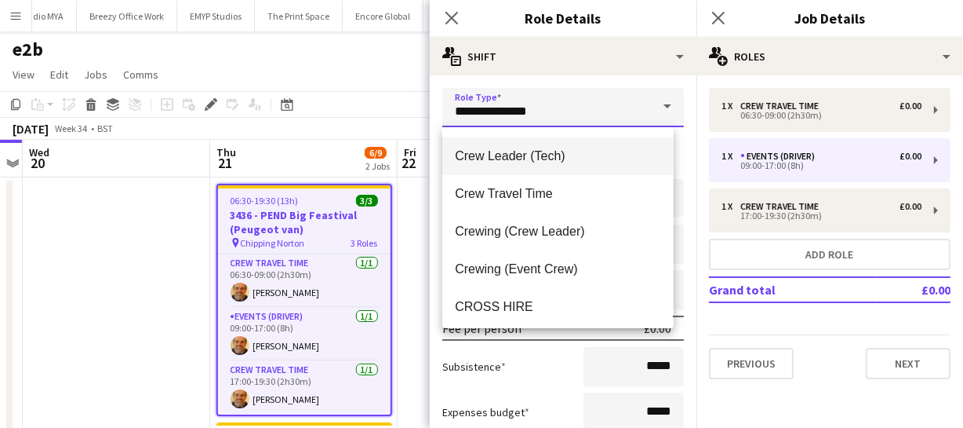
scroll to position [142, 0]
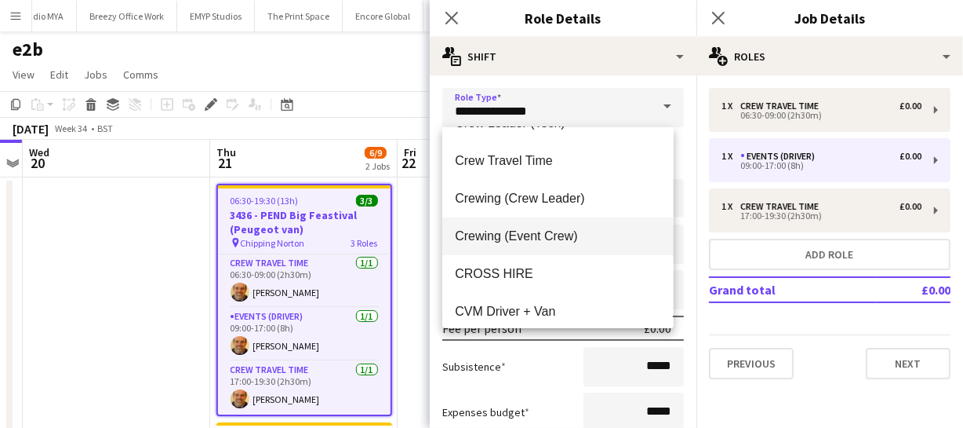
click at [533, 236] on span "Crewing (Event Crew)" at bounding box center [558, 235] width 206 height 15
type input "**********"
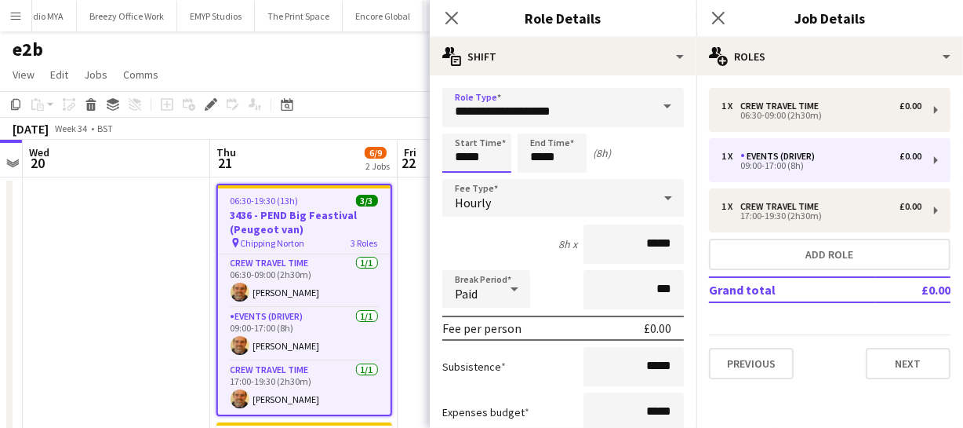
drag, startPoint x: 485, startPoint y: 158, endPoint x: 362, endPoint y: 155, distance: 123.2
click at [385, 157] on body "Menu Boards Boards Boards All jobs Status Workforce Workforce My Workforce Recr…" at bounding box center [481, 355] width 963 height 711
type input "*****"
click at [450, 15] on icon at bounding box center [451, 17] width 15 height 15
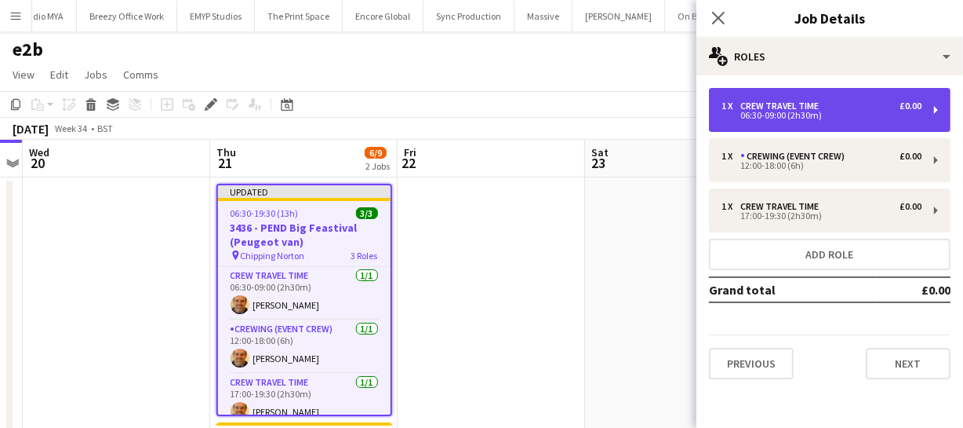
click at [774, 105] on div "Crew Travel Time" at bounding box center [783, 105] width 85 height 11
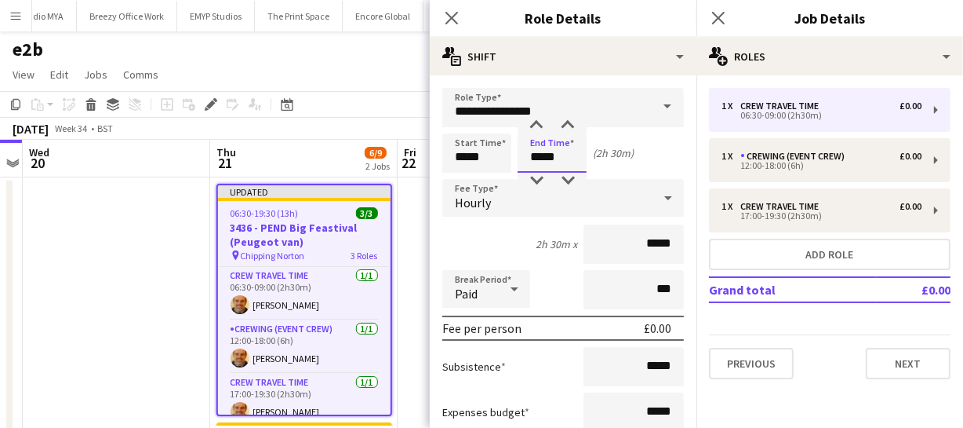
drag, startPoint x: 565, startPoint y: 157, endPoint x: 522, endPoint y: 159, distance: 42.4
click at [522, 159] on input "*****" at bounding box center [552, 152] width 69 height 39
type input "*****"
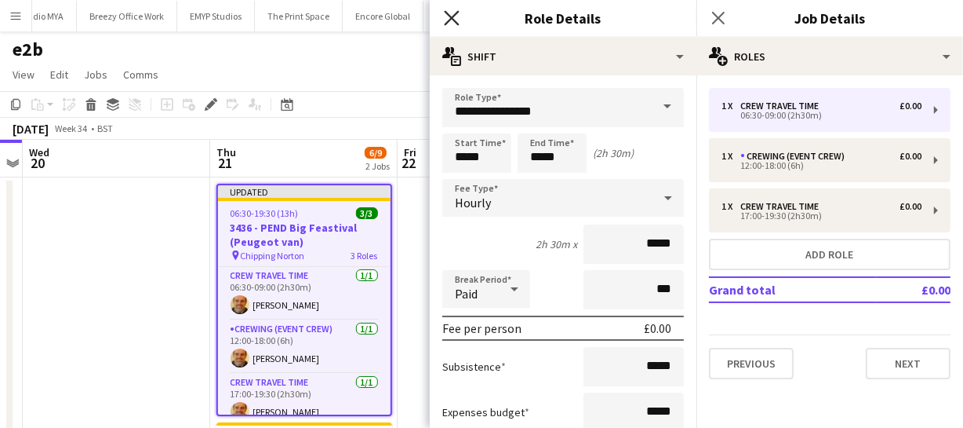
click at [448, 14] on icon at bounding box center [451, 17] width 15 height 15
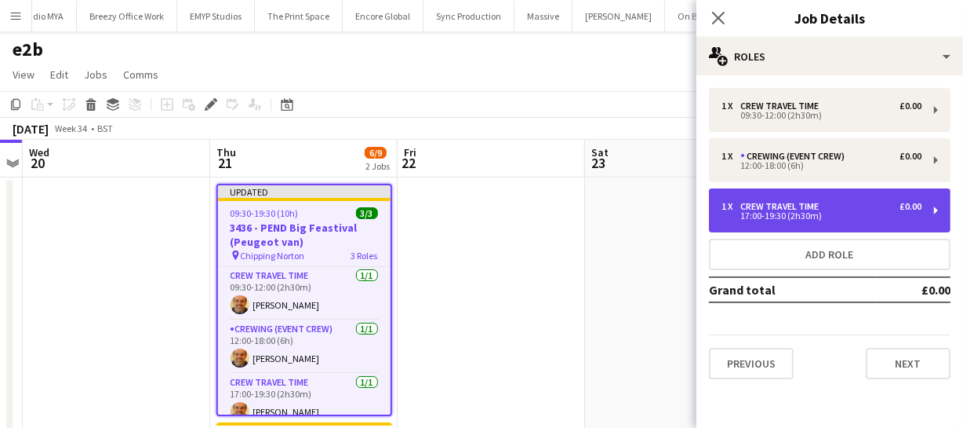
click at [781, 207] on div "Crew Travel Time" at bounding box center [783, 206] width 85 height 11
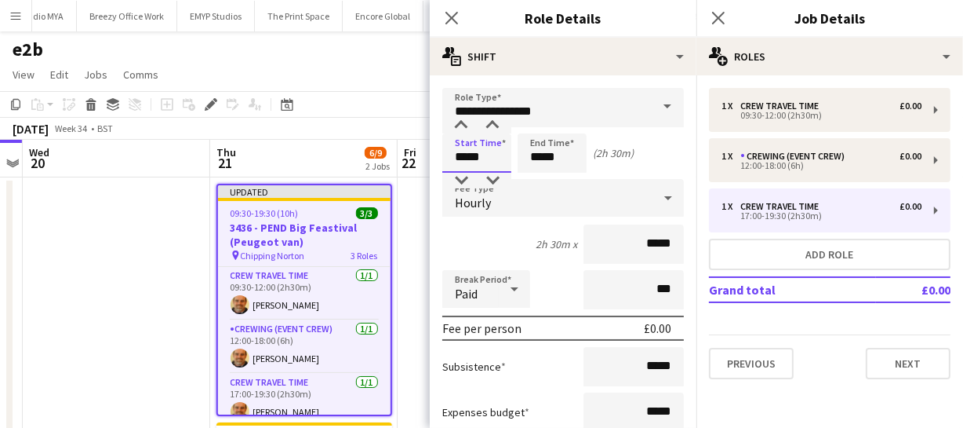
drag, startPoint x: 490, startPoint y: 161, endPoint x: 326, endPoint y: 142, distance: 165.0
click at [323, 144] on body "Menu Boards Boards Boards All jobs Status Workforce Workforce My Workforce Recr…" at bounding box center [481, 355] width 963 height 711
type input "*****"
click at [455, 16] on icon at bounding box center [451, 17] width 15 height 15
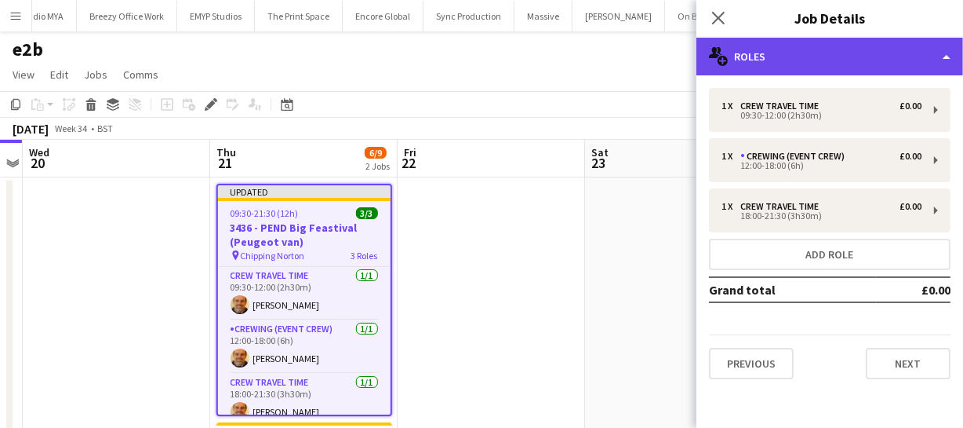
click at [837, 52] on div "multiple-users-add Roles" at bounding box center [830, 57] width 267 height 38
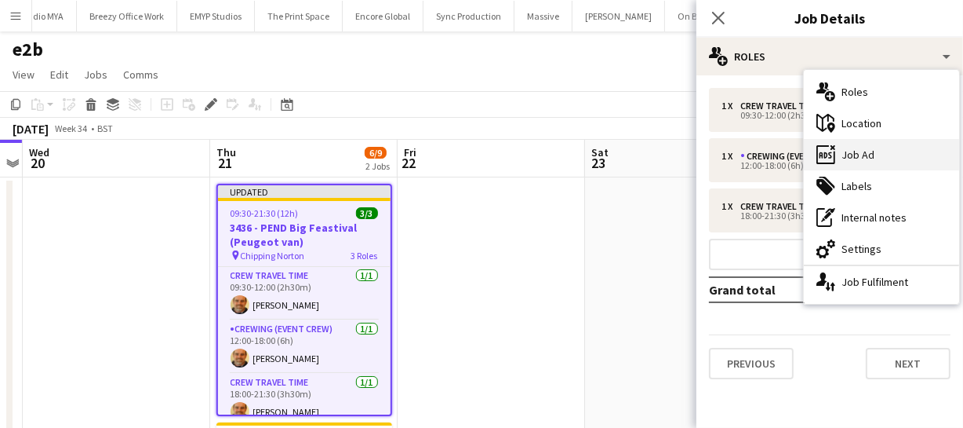
click at [878, 149] on div "ads-window Job Ad" at bounding box center [881, 154] width 155 height 31
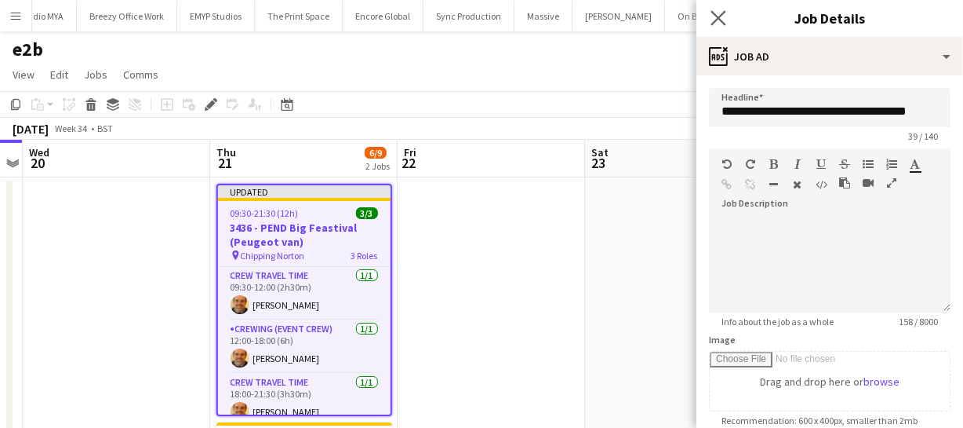
click at [727, 23] on app-icon "Close pop-in" at bounding box center [719, 18] width 23 height 23
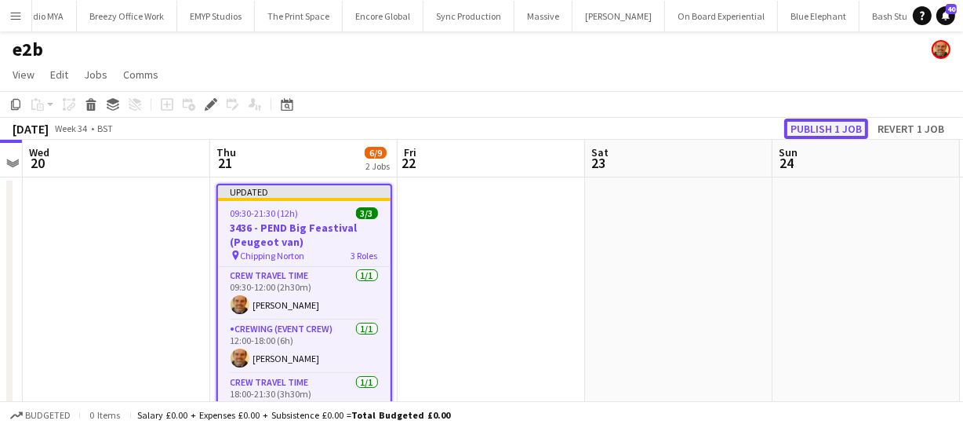
click at [837, 124] on button "Publish 1 job" at bounding box center [827, 128] width 84 height 20
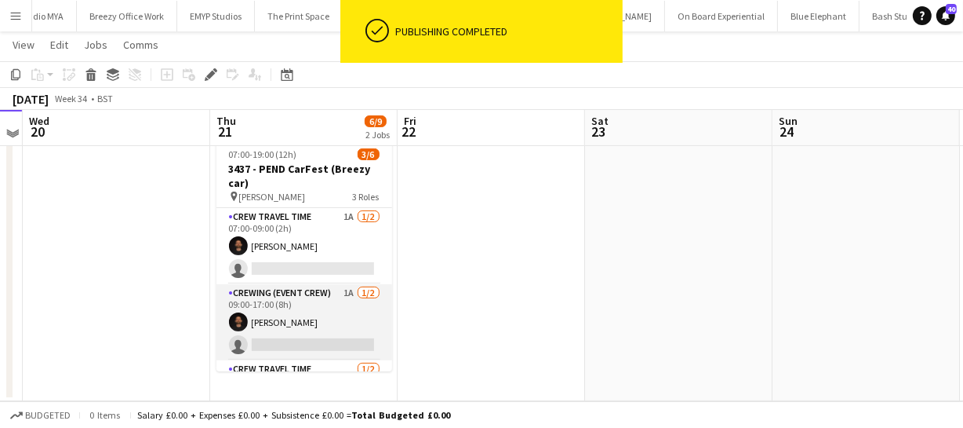
scroll to position [210, 0]
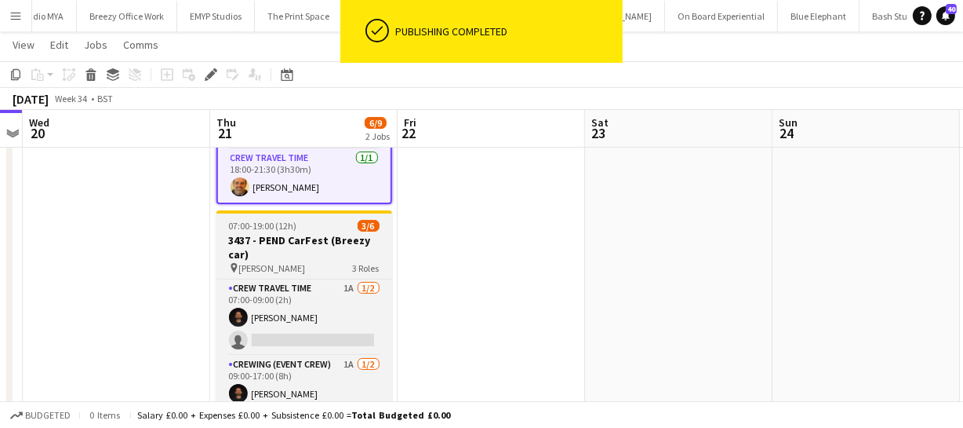
click at [313, 235] on h3 "3437 - PEND CarFest (Breezy car)" at bounding box center [305, 247] width 176 height 28
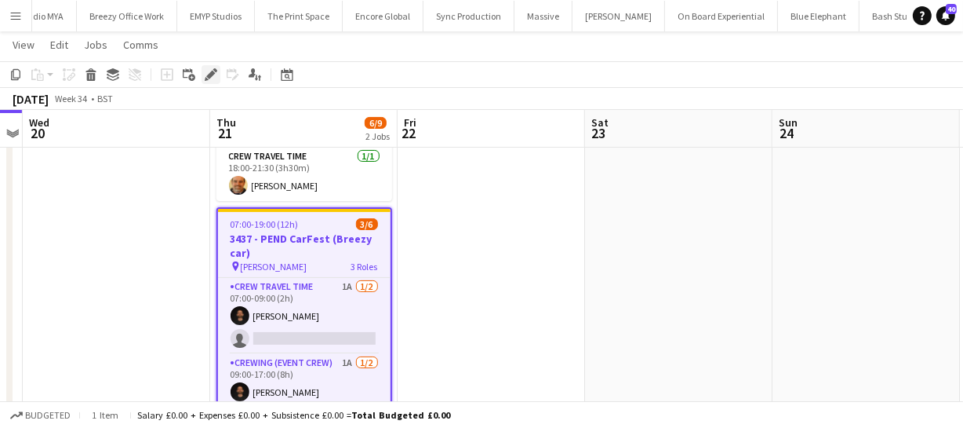
click at [211, 70] on icon "Edit" at bounding box center [211, 74] width 13 height 13
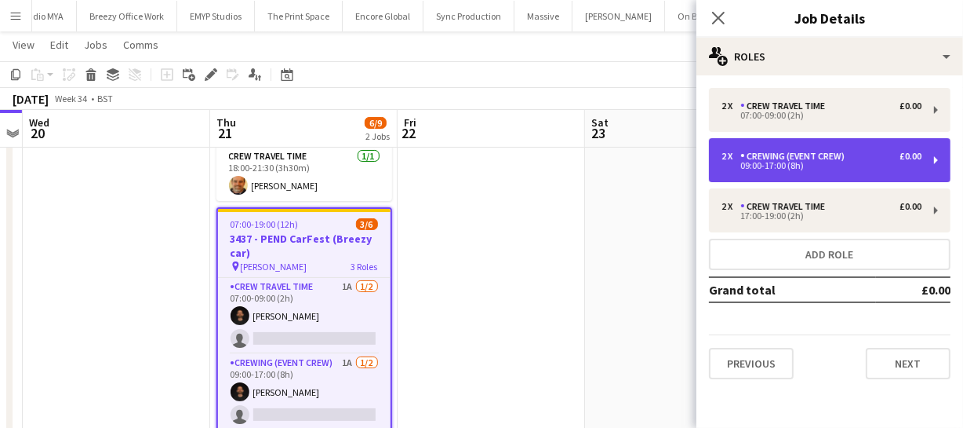
click at [792, 156] on div "Crewing (Event Crew)" at bounding box center [796, 156] width 111 height 11
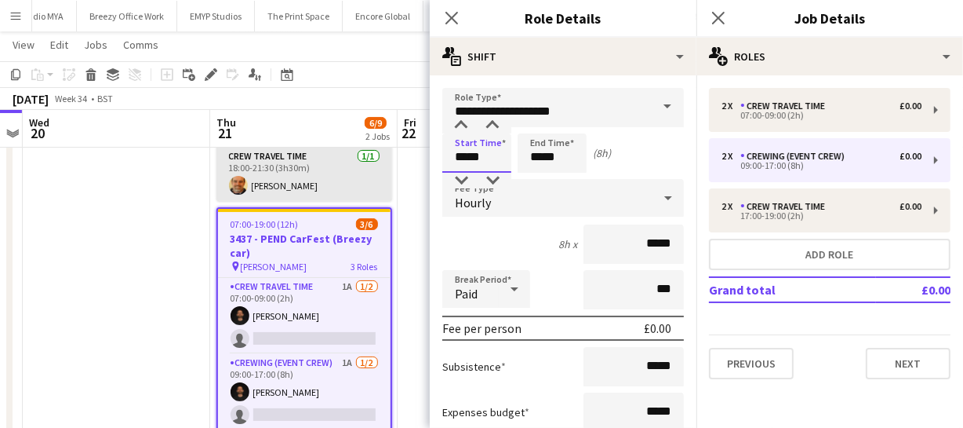
drag, startPoint x: 488, startPoint y: 152, endPoint x: 355, endPoint y: 151, distance: 132.6
click at [359, 153] on body "Menu Boards Boards Boards All jobs Status Workforce Workforce My Workforce Recr…" at bounding box center [481, 144] width 963 height 709
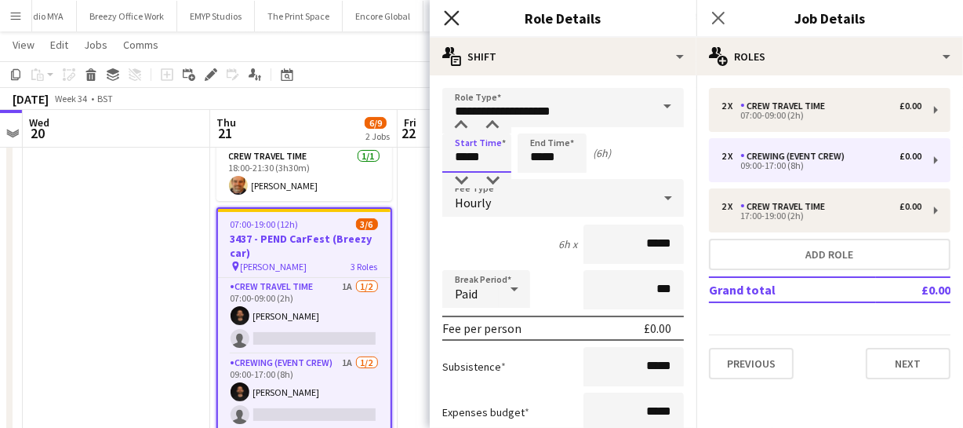
type input "*****"
click at [454, 22] on icon "Close pop-in" at bounding box center [451, 17] width 15 height 15
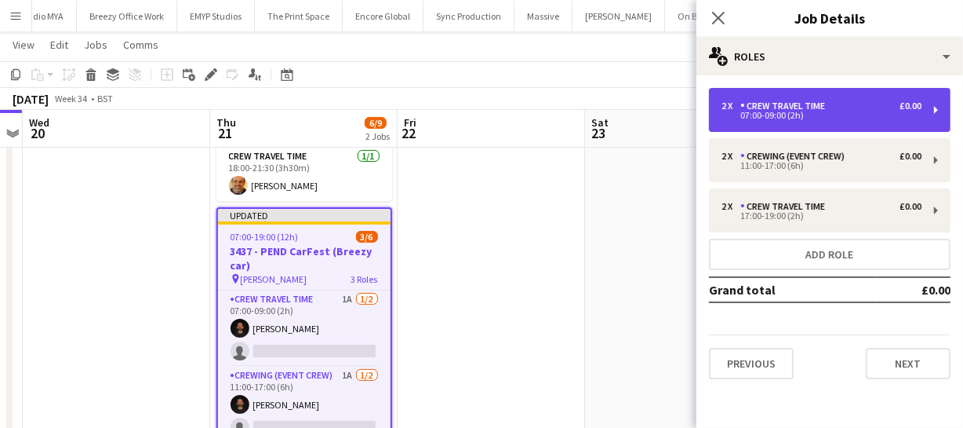
click at [776, 111] on div "07:00-09:00 (2h)" at bounding box center [822, 115] width 200 height 8
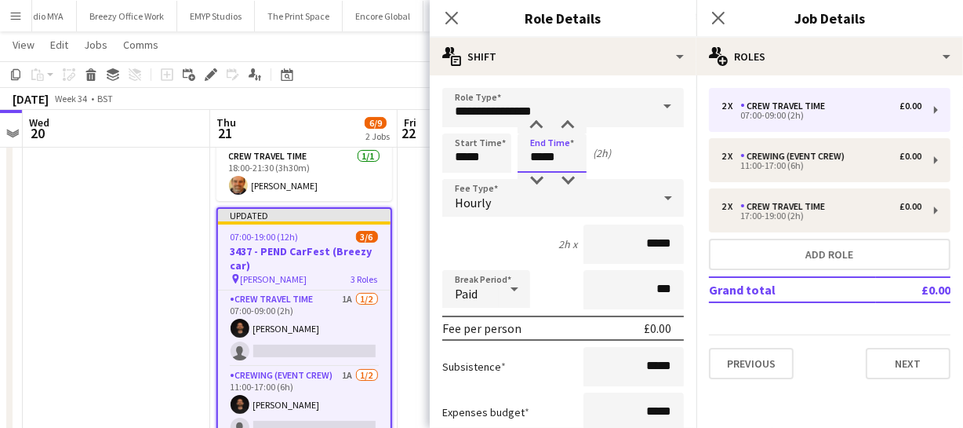
drag, startPoint x: 563, startPoint y: 151, endPoint x: 441, endPoint y: 151, distance: 122.4
click at [445, 152] on div "Start Time ***** End Time ***** (2h)" at bounding box center [563, 152] width 242 height 39
type input "*****"
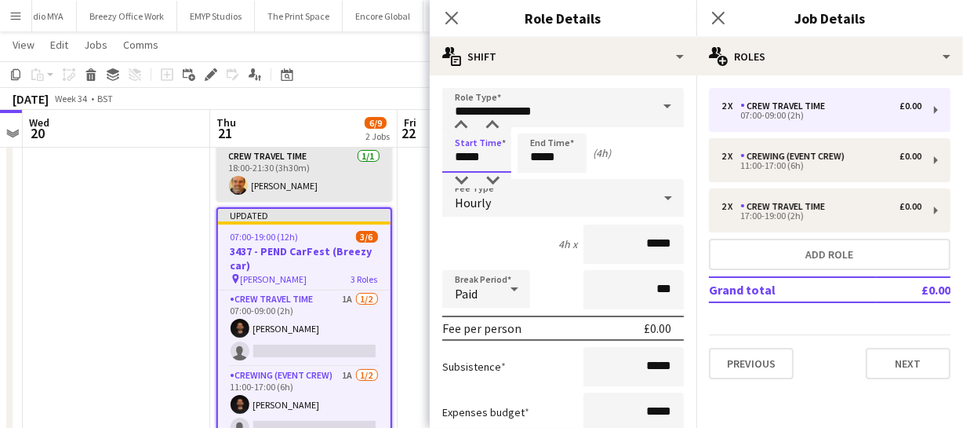
drag, startPoint x: 486, startPoint y: 159, endPoint x: 384, endPoint y: 153, distance: 101.4
click at [384, 155] on body "Menu Boards Boards Boards All jobs Status Workforce Workforce My Workforce Recr…" at bounding box center [481, 144] width 963 height 709
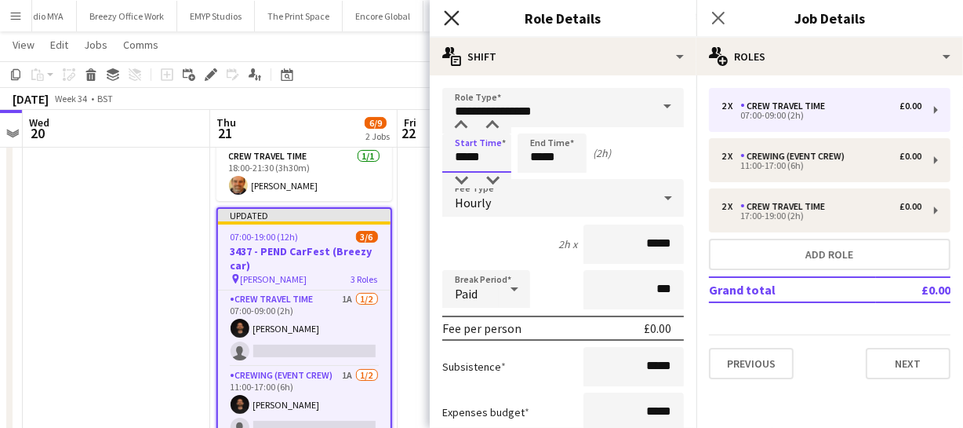
type input "*****"
click at [451, 14] on icon "Close pop-in" at bounding box center [451, 17] width 15 height 15
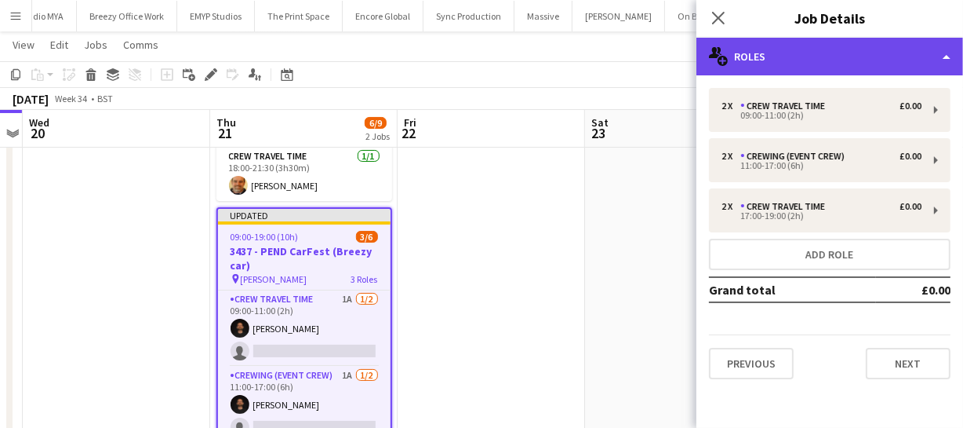
click at [796, 59] on div "multiple-users-add Roles" at bounding box center [830, 57] width 267 height 38
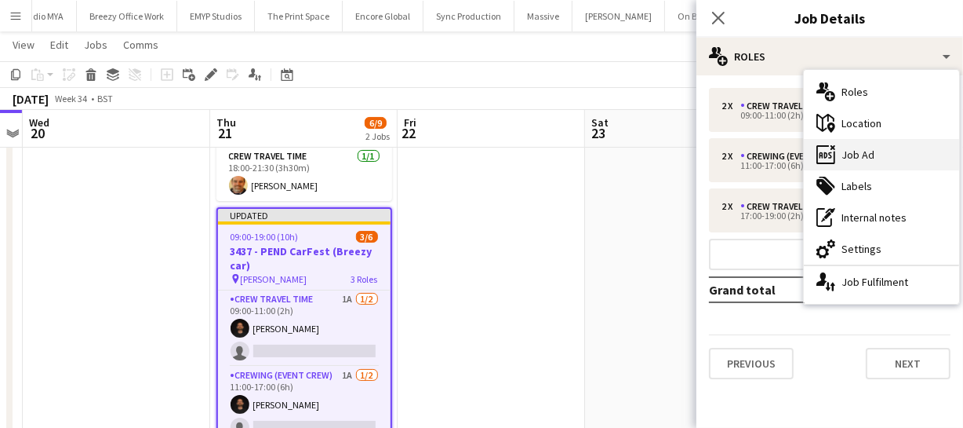
click at [864, 153] on div "ads-window Job Ad" at bounding box center [881, 154] width 155 height 31
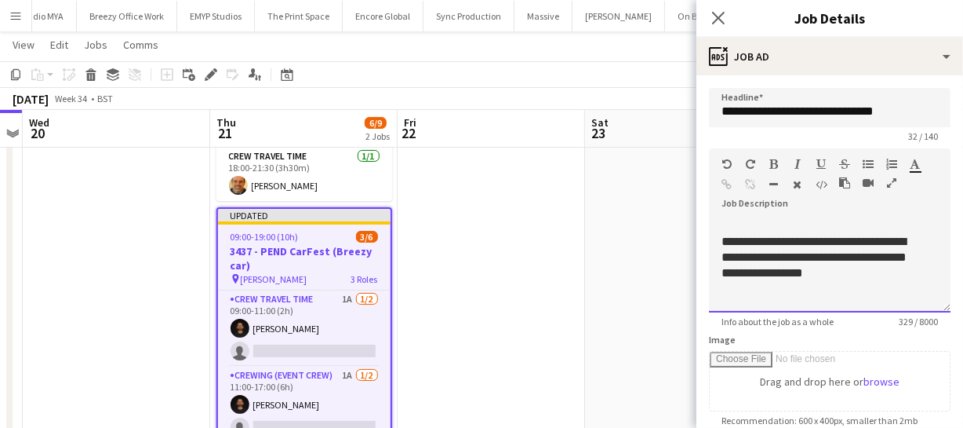
click at [798, 259] on div "**********" at bounding box center [819, 265] width 195 height 63
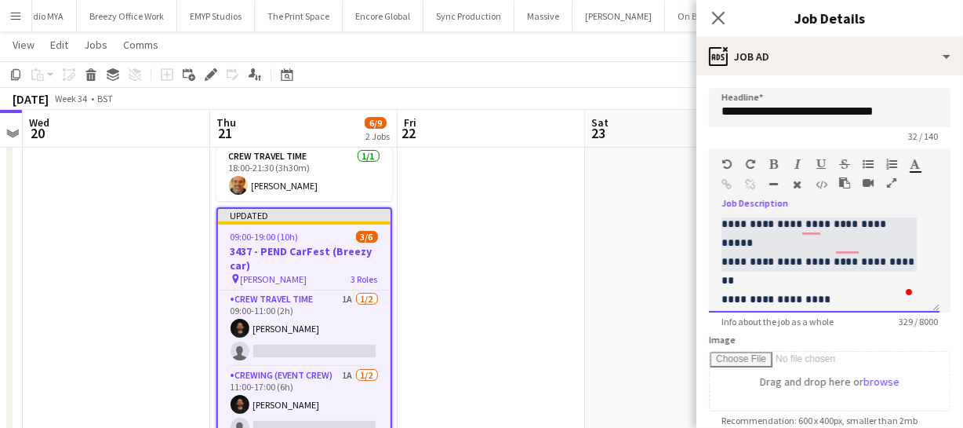
scroll to position [206, 0]
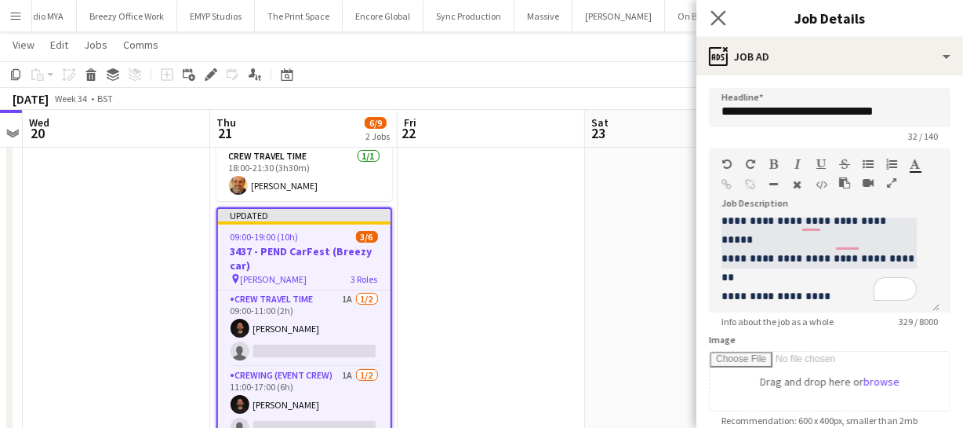
click at [728, 18] on app-icon "Close pop-in" at bounding box center [719, 18] width 23 height 23
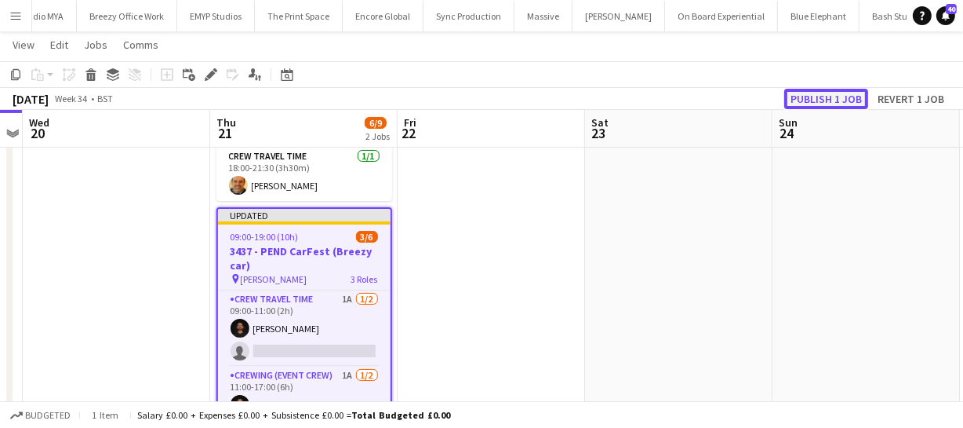
click at [851, 103] on button "Publish 1 job" at bounding box center [827, 99] width 84 height 20
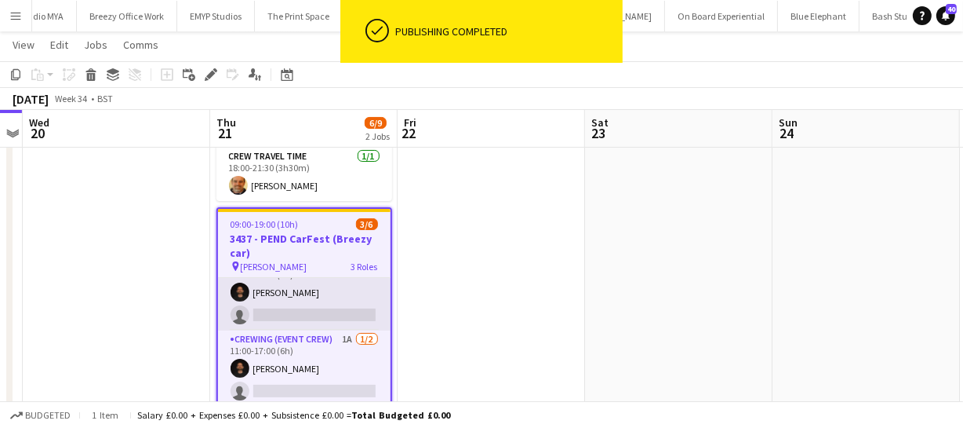
scroll to position [0, 0]
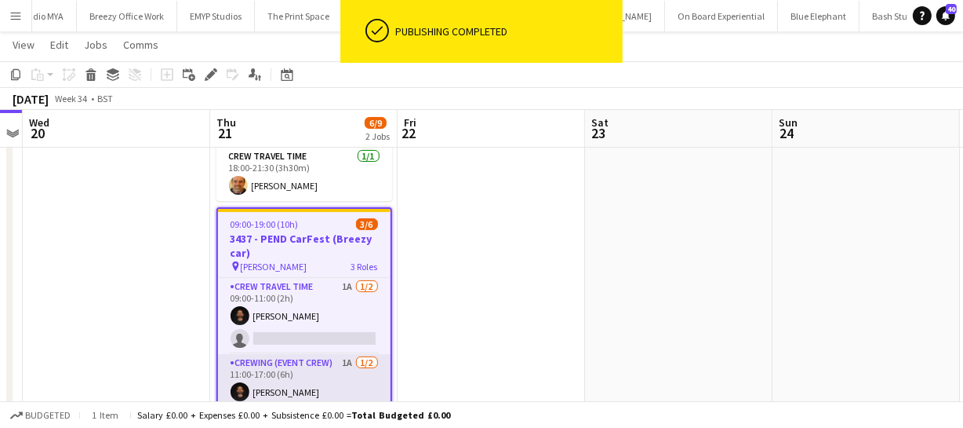
click at [322, 383] on app-card-role "Crewing (Event Crew) 1A [DATE] 11:00-17:00 (6h) [PERSON_NAME] single-neutral-ac…" at bounding box center [304, 392] width 173 height 76
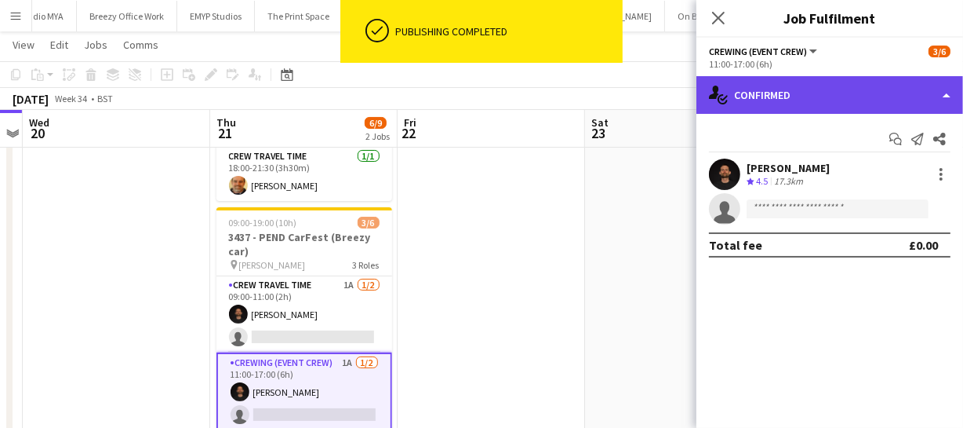
click at [805, 85] on div "single-neutral-actions-check-2 Confirmed" at bounding box center [830, 95] width 267 height 38
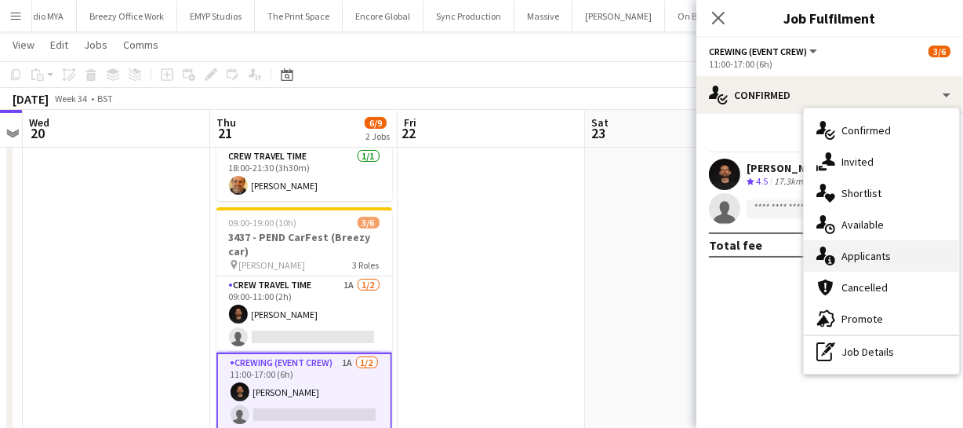
click at [871, 264] on div "single-neutral-actions-information Applicants" at bounding box center [881, 255] width 155 height 31
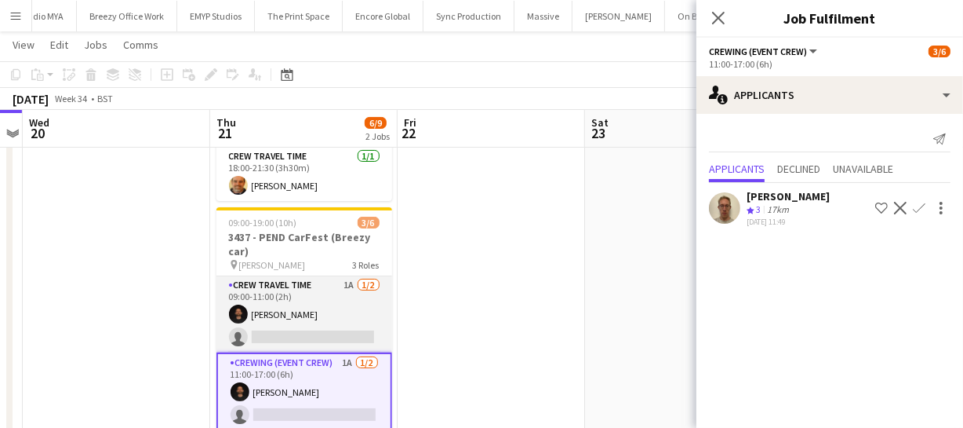
click at [336, 319] on app-card-role "Crew Travel Time 1A [DATE] 09:00-11:00 (2h) [PERSON_NAME] single-neutral-actions" at bounding box center [305, 314] width 176 height 76
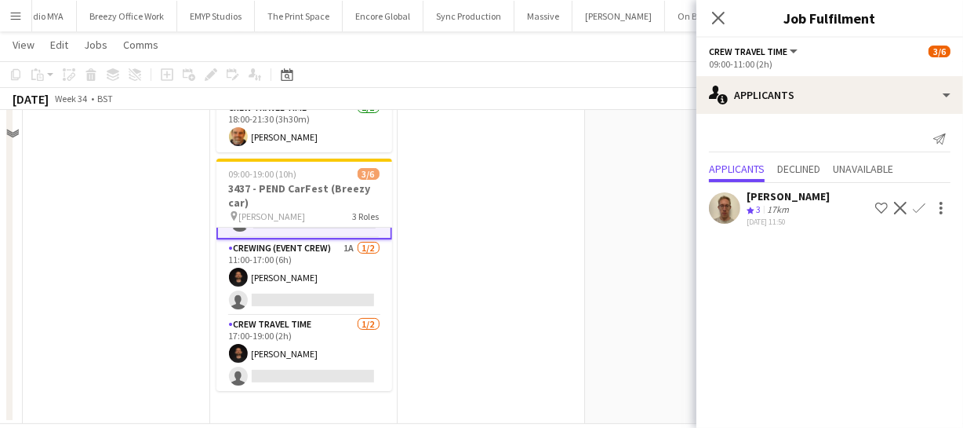
scroll to position [282, 0]
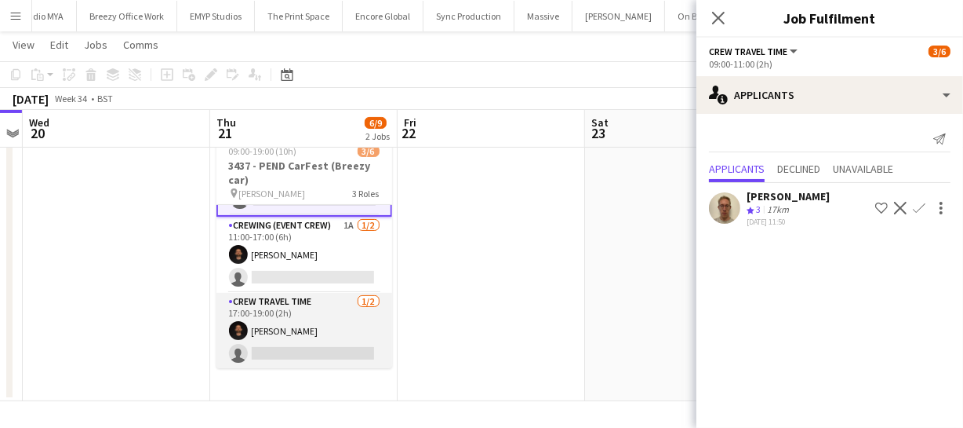
click at [303, 330] on app-card-role "Crew Travel Time [DATE] 17:00-19:00 (2h) [PERSON_NAME] single-neutral-actions" at bounding box center [305, 331] width 176 height 76
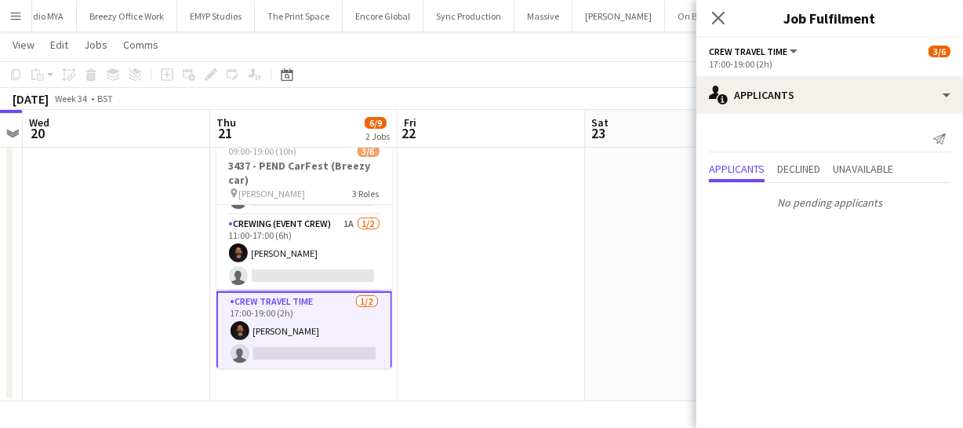
scroll to position [67, 0]
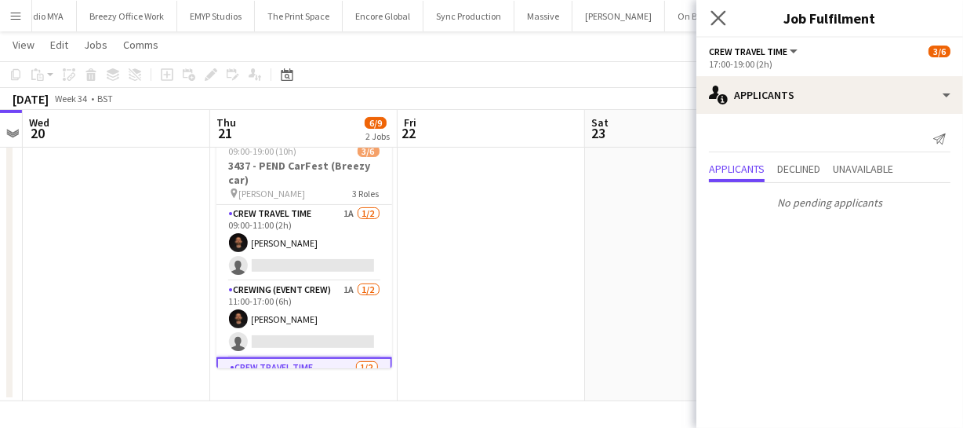
click at [726, 21] on app-icon "Close pop-in" at bounding box center [719, 18] width 23 height 23
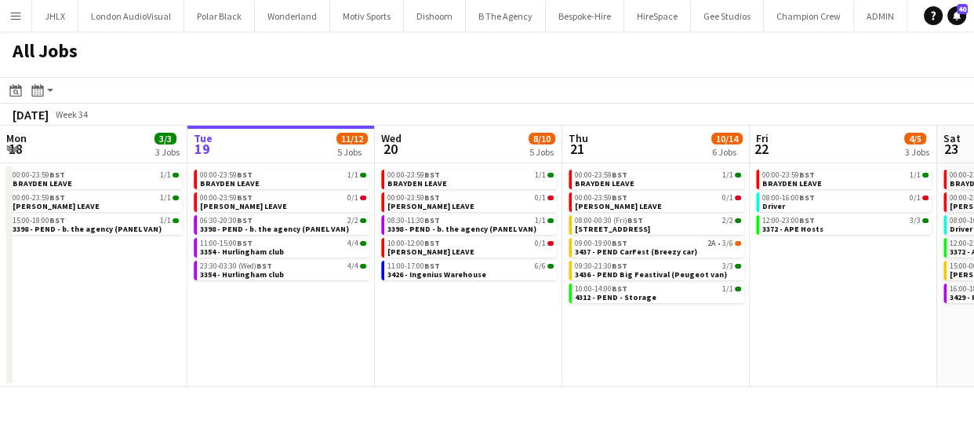
scroll to position [0, 409]
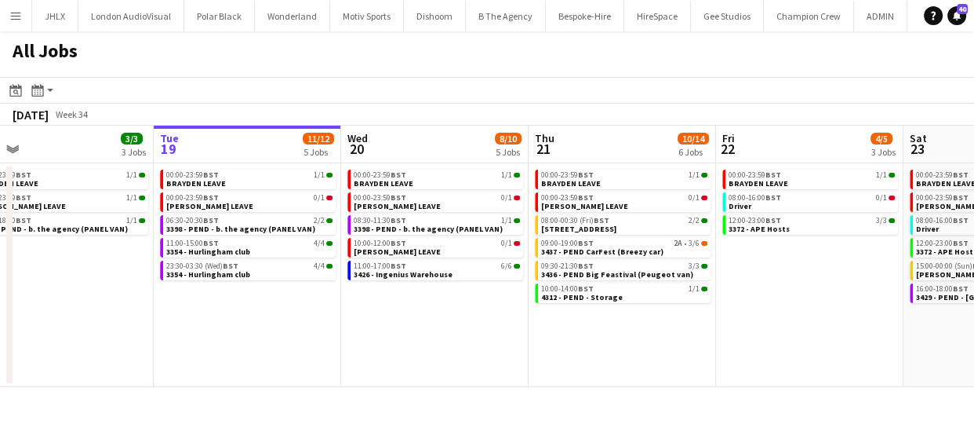
drag, startPoint x: 607, startPoint y: 326, endPoint x: 573, endPoint y: 333, distance: 35.1
click at [573, 333] on app-calendar-viewport "Sat 16 14/14 4 Jobs Sun 17 12/12 6 Jobs Mon 18 3/3 3 Jobs Tue 19 11/12 5 Jobs W…" at bounding box center [487, 256] width 974 height 261
drag, startPoint x: 634, startPoint y: 345, endPoint x: 610, endPoint y: 352, distance: 25.3
click at [614, 351] on app-calendar-viewport "Sat 16 14/14 4 Jobs Sun 17 12/12 6 Jobs Mon 18 3/3 3 Jobs Tue 19 11/12 5 Jobs W…" at bounding box center [487, 256] width 974 height 261
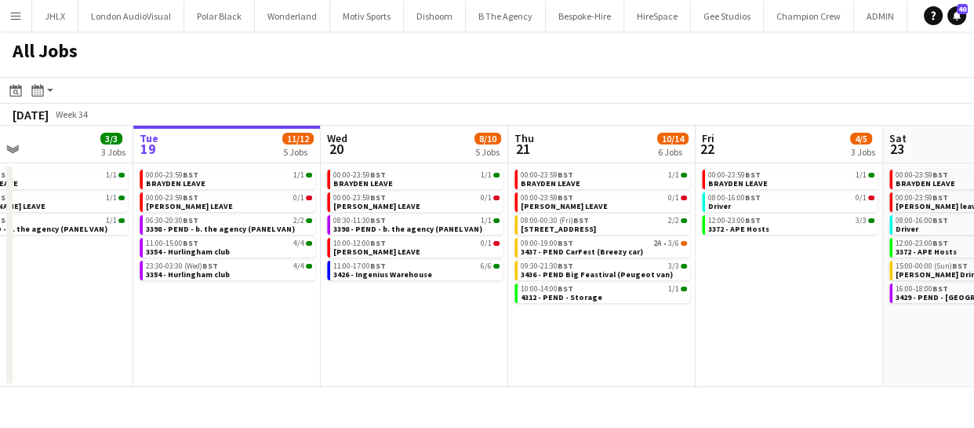
drag, startPoint x: 612, startPoint y: 352, endPoint x: 536, endPoint y: 348, distance: 76.2
click at [541, 350] on app-calendar-viewport "Sat 16 14/14 4 Jobs Sun 17 12/12 6 Jobs Mon 18 3/3 3 Jobs Tue 19 11/12 5 Jobs W…" at bounding box center [487, 256] width 974 height 261
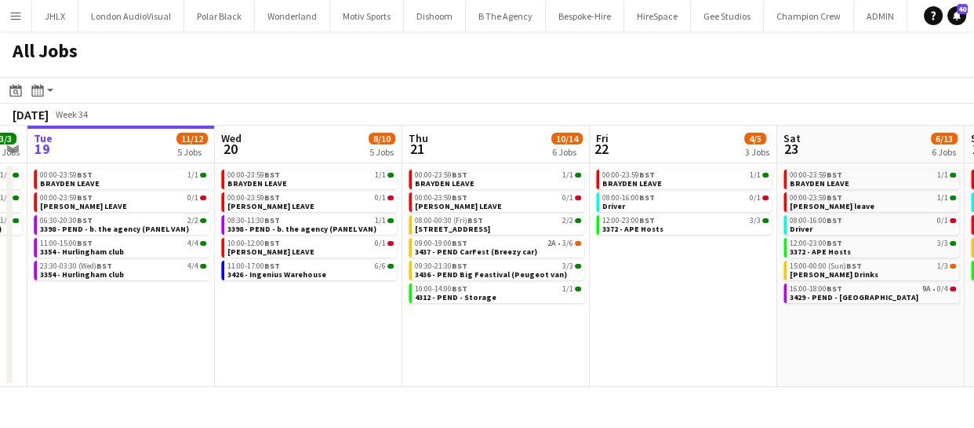
scroll to position [0, 584]
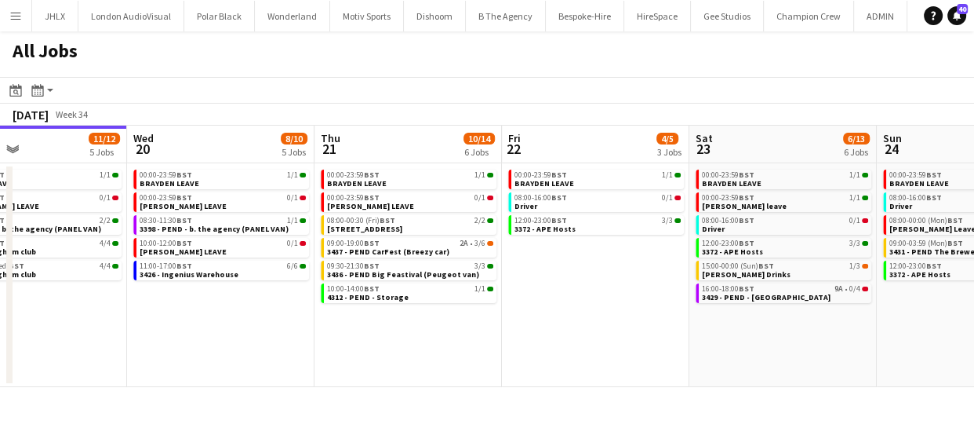
drag, startPoint x: 316, startPoint y: 320, endPoint x: 193, endPoint y: 324, distance: 123.2
click at [193, 324] on app-calendar-viewport "Sat 16 14/14 4 Jobs Sun 17 12/12 6 Jobs Mon 18 3/3 3 Jobs Tue 19 11/12 5 Jobs W…" at bounding box center [487, 256] width 974 height 261
drag, startPoint x: 442, startPoint y: 330, endPoint x: 384, endPoint y: 335, distance: 59.0
click at [384, 335] on app-calendar-viewport "Sat 16 14/14 4 Jobs Sun 17 12/12 6 Jobs Mon 18 3/3 3 Jobs Tue 19 11/12 5 Jobs W…" at bounding box center [487, 256] width 974 height 261
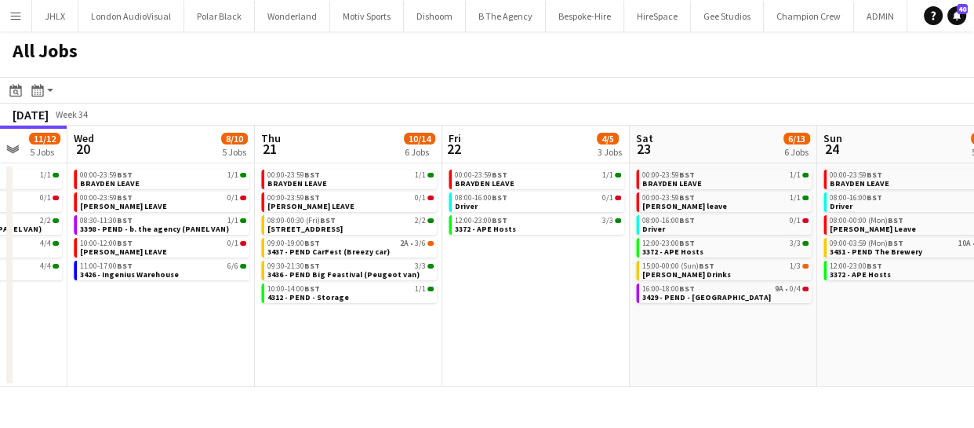
drag, startPoint x: 464, startPoint y: 344, endPoint x: 362, endPoint y: 344, distance: 102.0
click at [352, 347] on app-calendar-viewport "Sat 16 14/14 4 Jobs Sun 17 12/12 6 Jobs Mon 18 3/3 3 Jobs Tue 19 11/12 5 Jobs W…" at bounding box center [487, 256] width 974 height 261
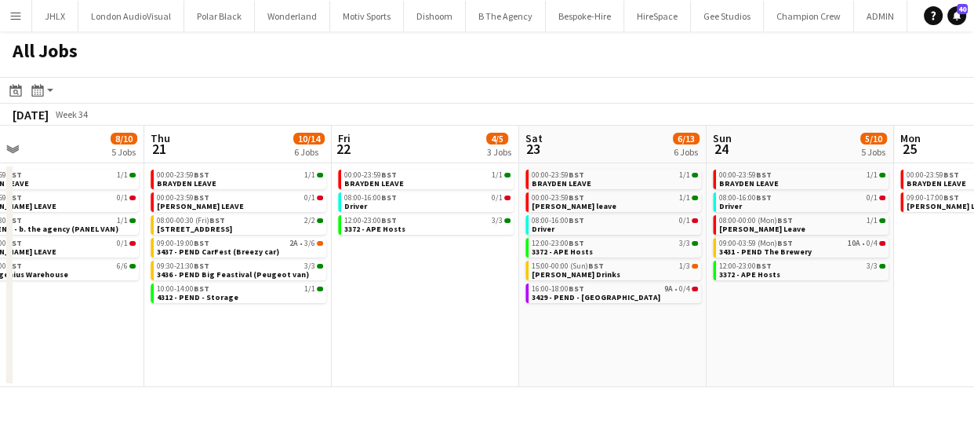
drag, startPoint x: 675, startPoint y: 371, endPoint x: 595, endPoint y: 362, distance: 80.6
click at [599, 364] on app-calendar-viewport "Mon 18 3/3 3 Jobs Tue 19 11/12 5 Jobs Wed 20 8/10 5 Jobs Thu 21 10/14 6 Jobs Fr…" at bounding box center [487, 256] width 974 height 261
